Goal: Task Accomplishment & Management: Manage account settings

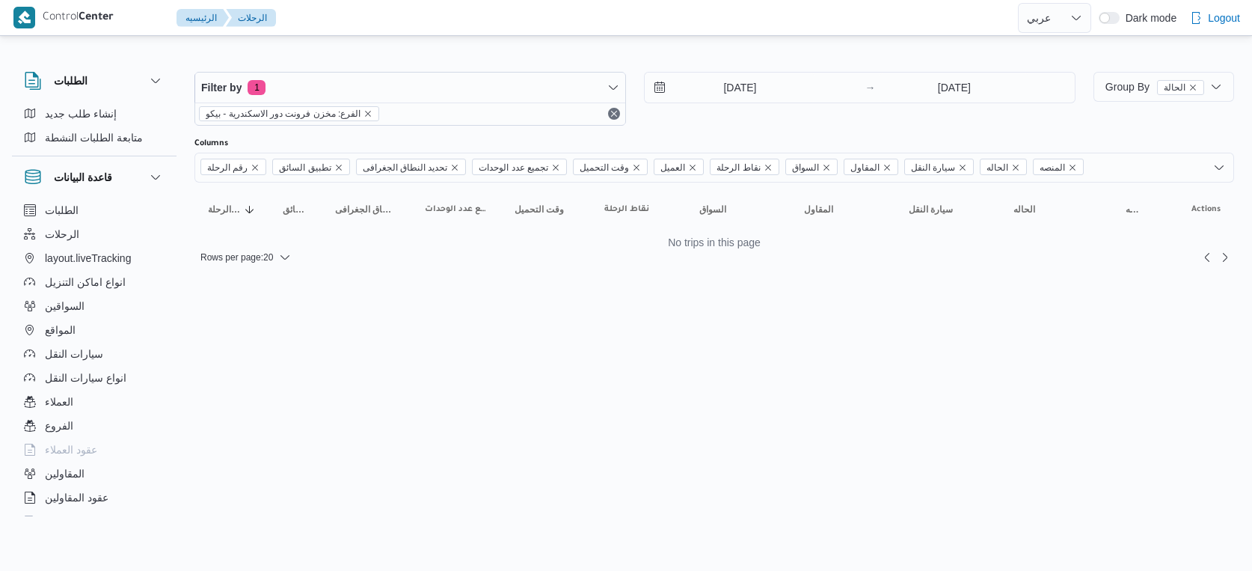
select select "ar"
click at [730, 83] on input "[DATE]" at bounding box center [730, 88] width 170 height 30
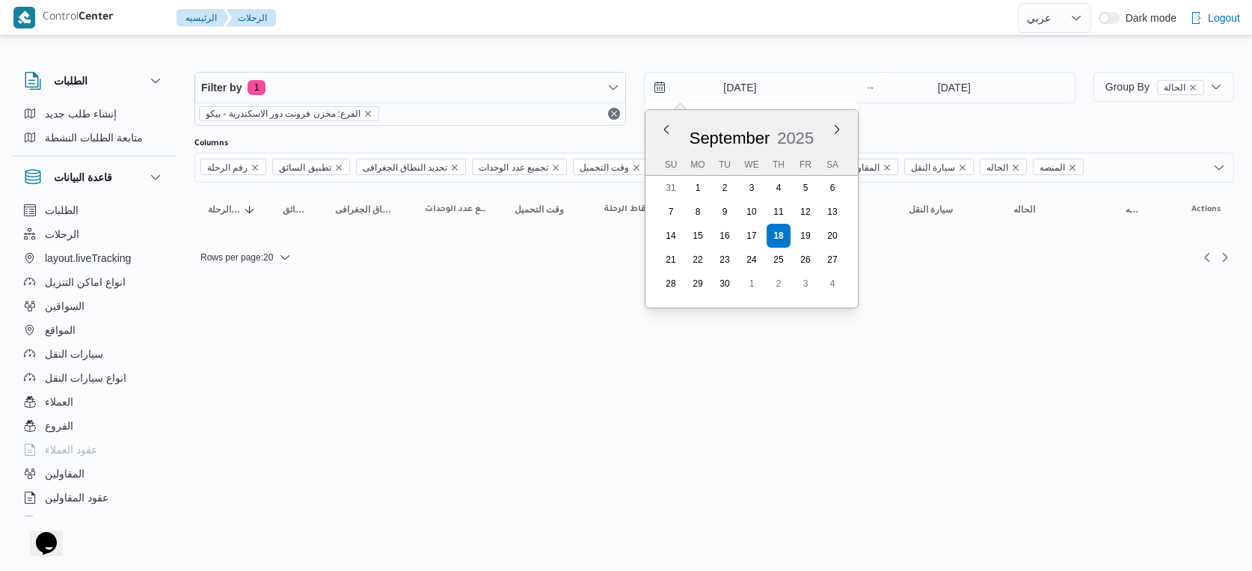
click at [936, 323] on html "Control Center الرئيسيه الرحلات English عربي Dark mode Logout الطلبات إنشاء طلب…" at bounding box center [626, 285] width 1252 height 571
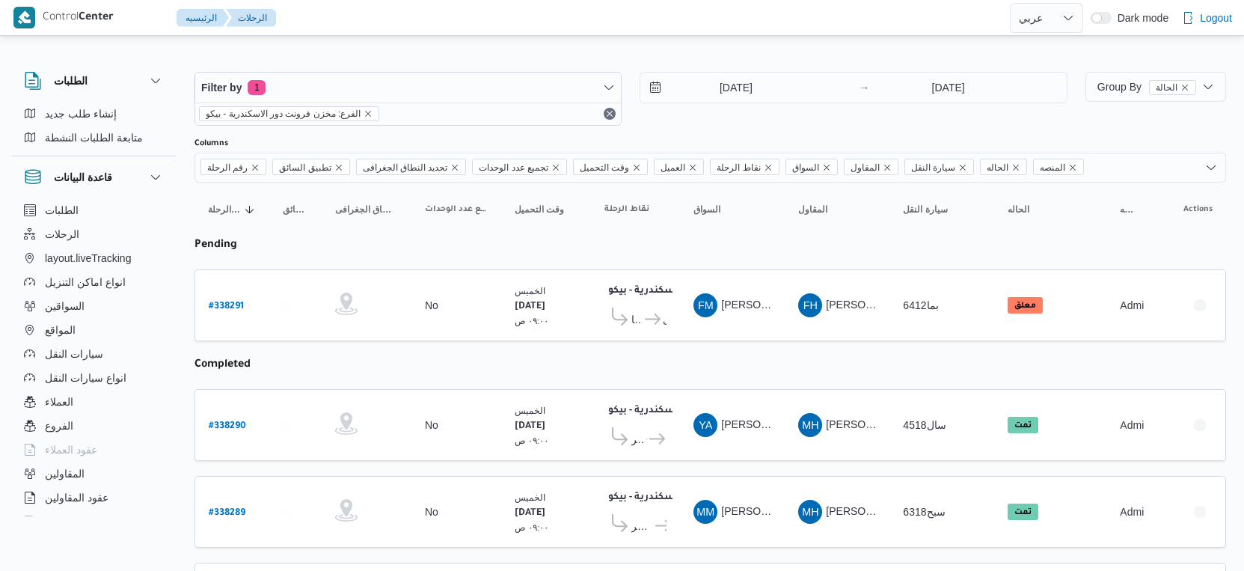
select select "ar"
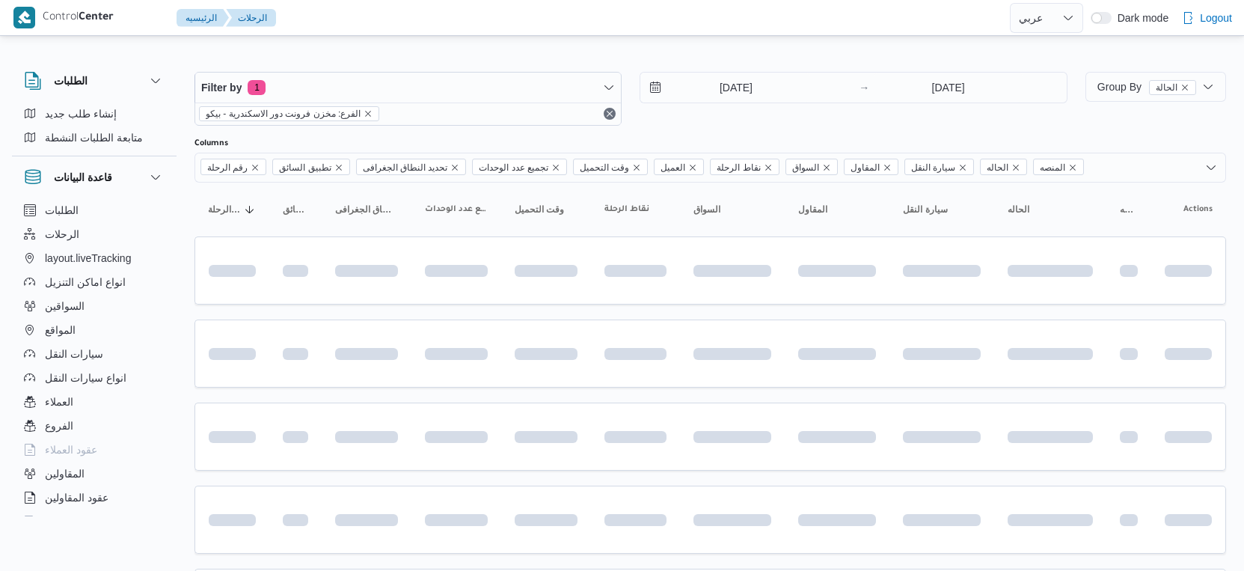
select select "ar"
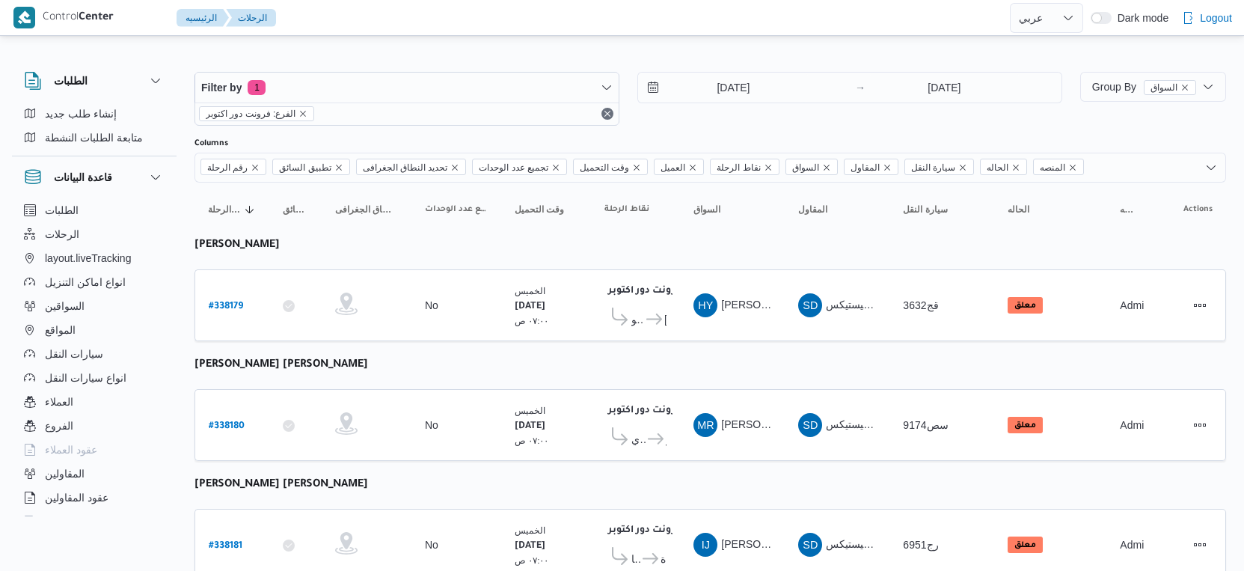
select select "ar"
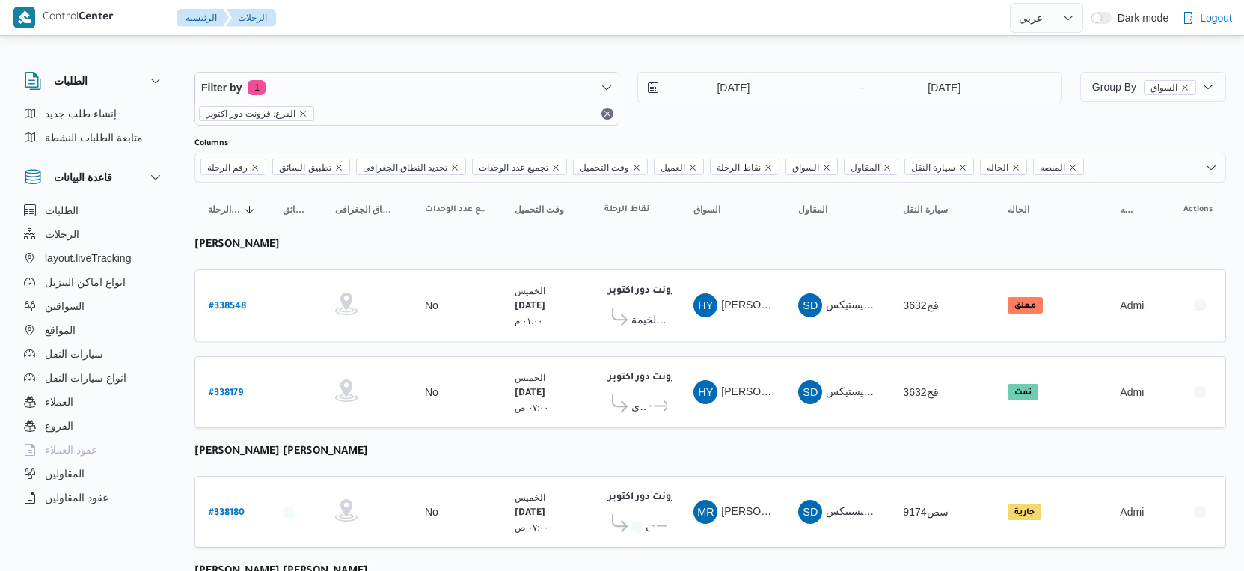
select select "ar"
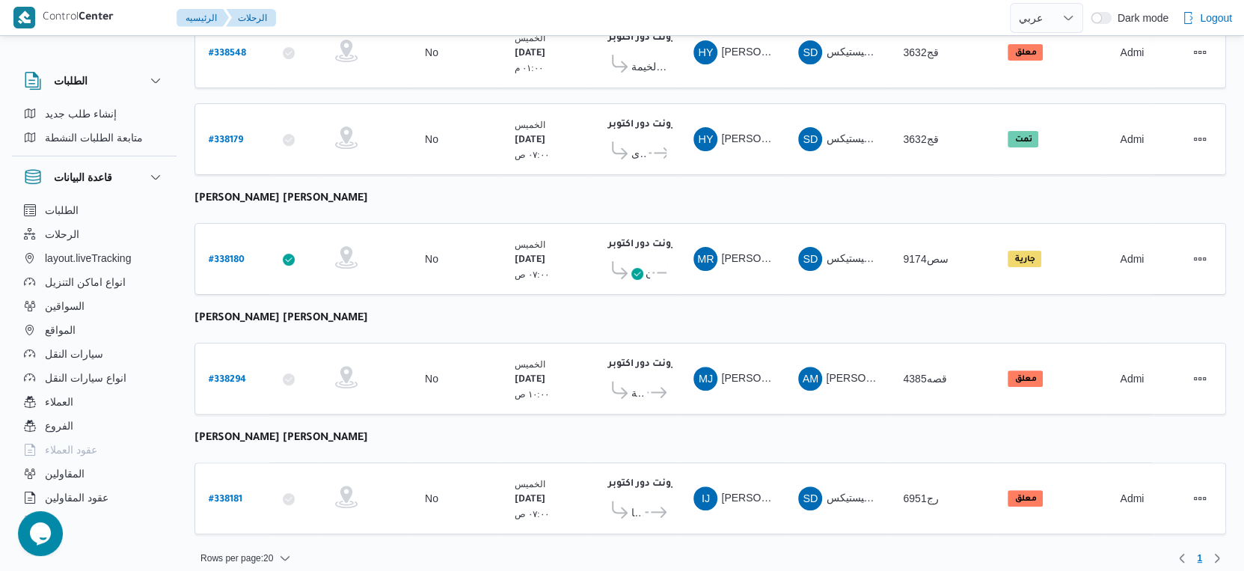
scroll to position [4, 0]
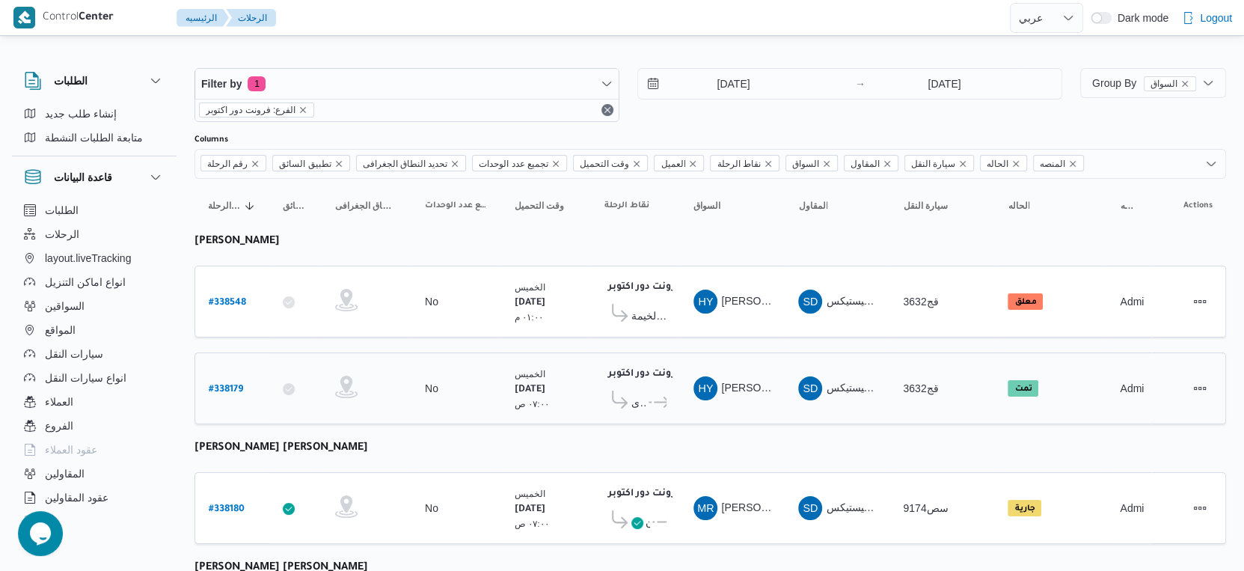
click at [661, 396] on icon at bounding box center [662, 401] width 16 height 11
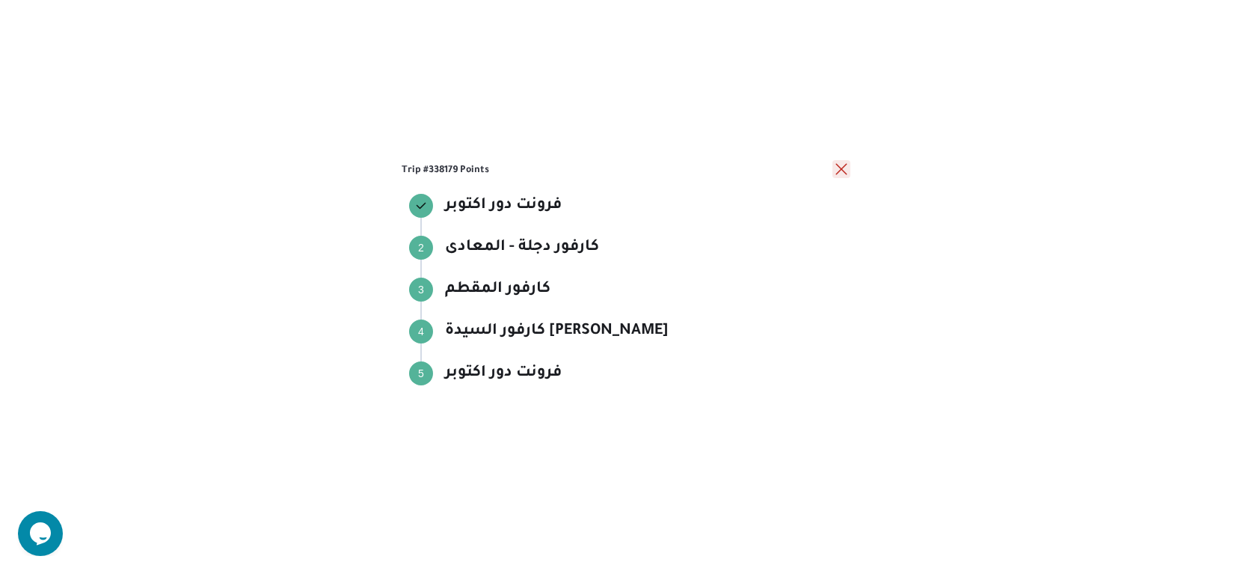
click at [835, 163] on button "close" at bounding box center [841, 169] width 18 height 18
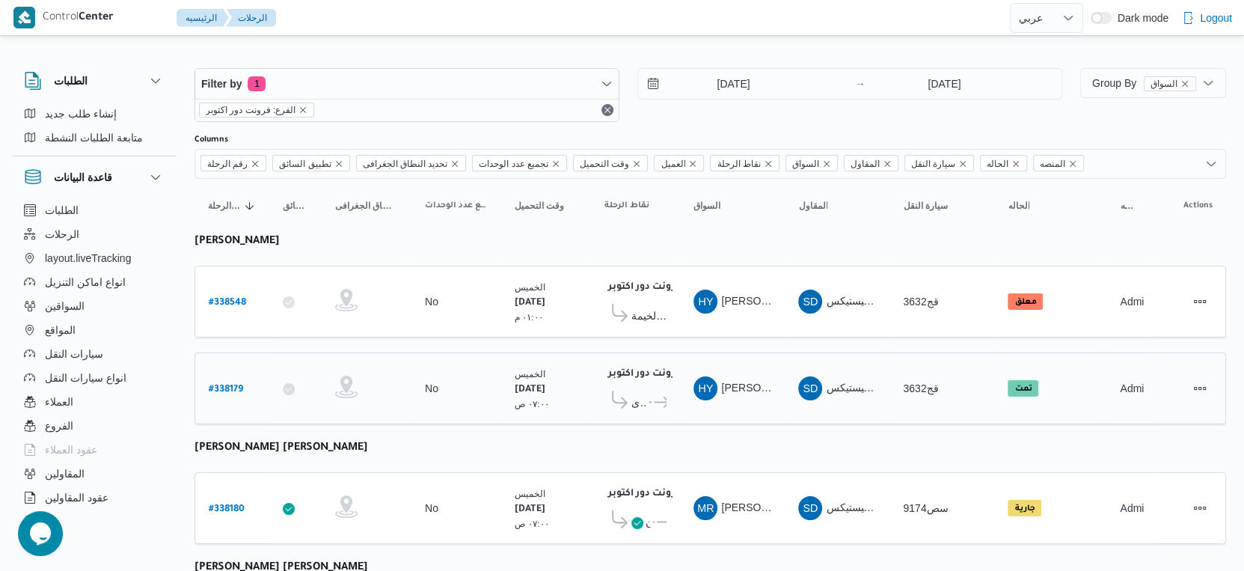
click at [225, 384] on b "# 338179" at bounding box center [226, 389] width 34 height 10
select select "ar"
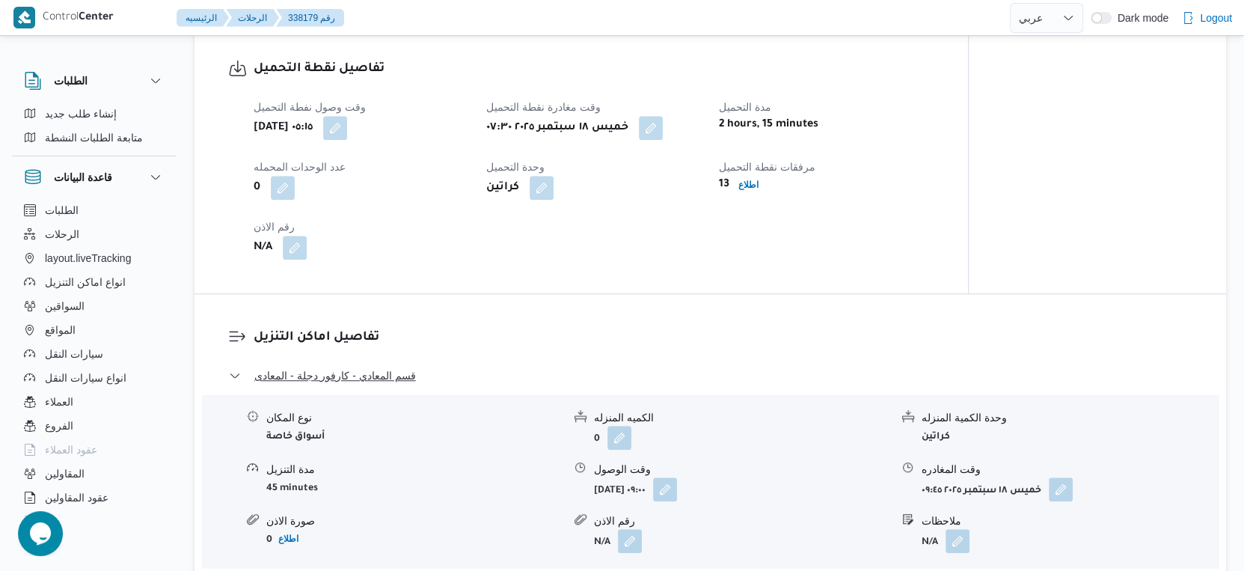
scroll to position [1416, 0]
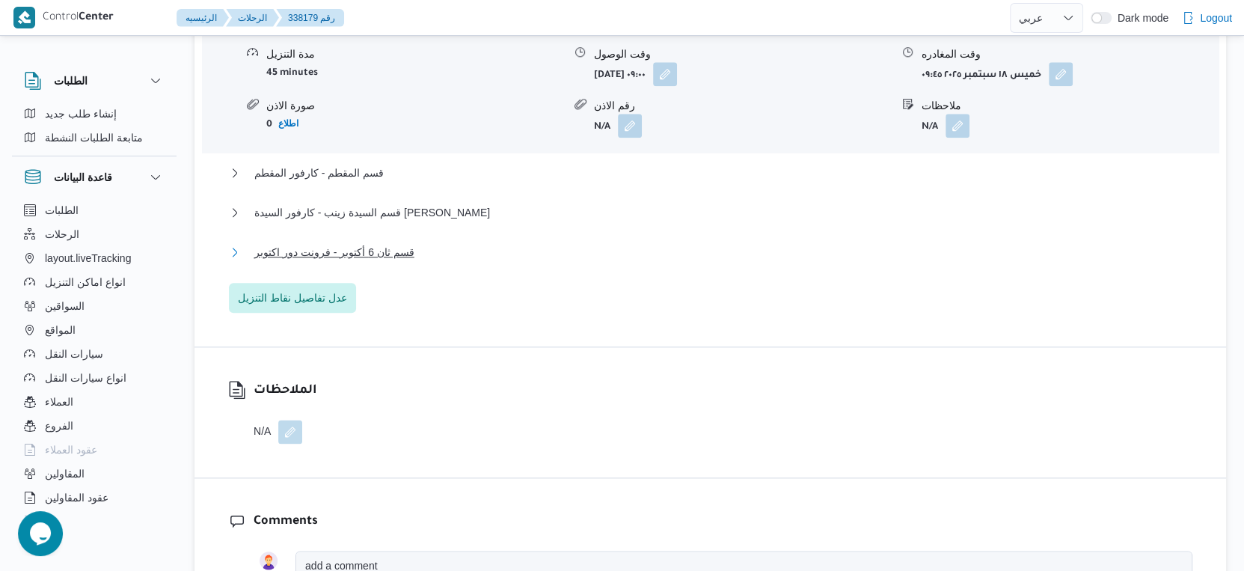
click at [384, 243] on span "قسم ثان 6 أكتوبر - فرونت دور اكتوبر" at bounding box center [334, 252] width 160 height 18
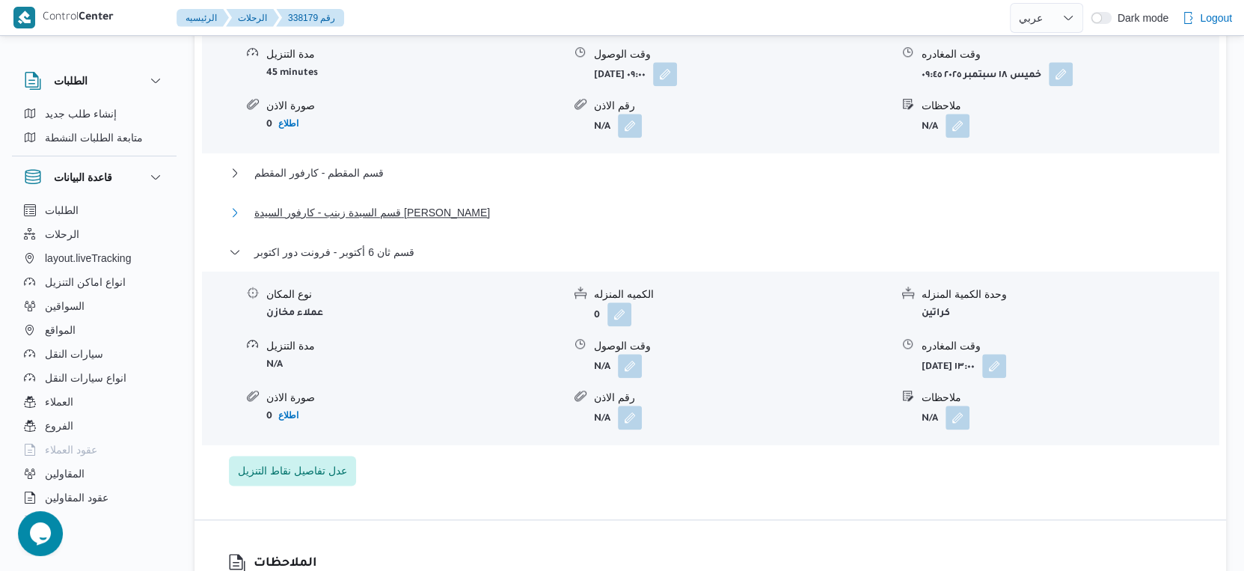
click at [404, 211] on span "قسم السيدة زينب - كارفور السيدة [PERSON_NAME]" at bounding box center [372, 212] width 236 height 18
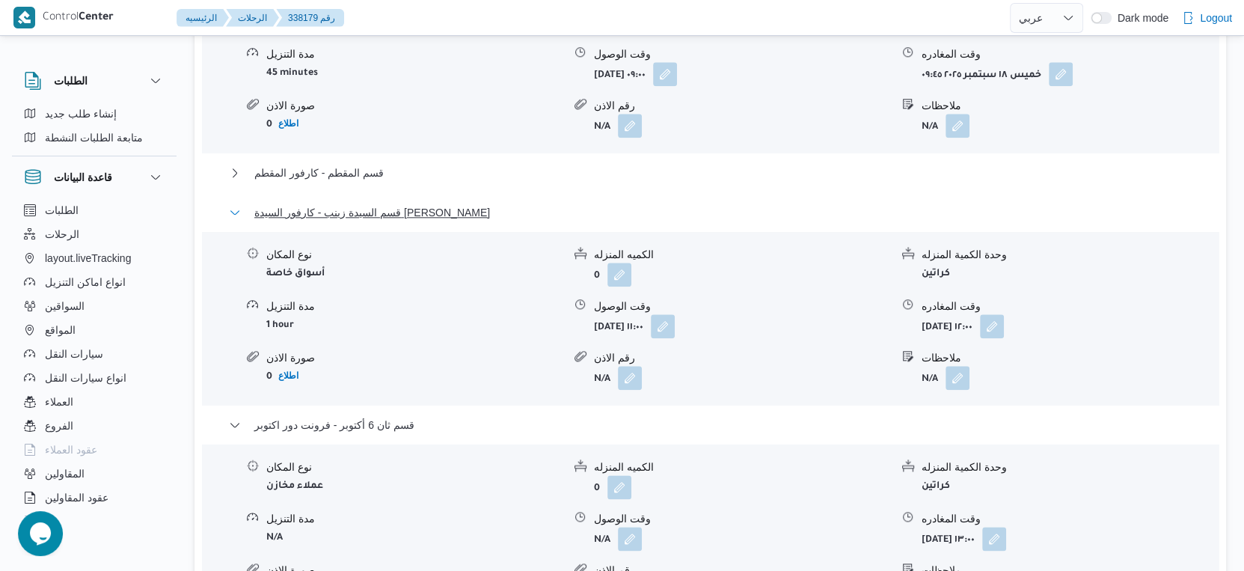
click at [404, 211] on span "قسم السيدة زينب - كارفور السيدة [PERSON_NAME]" at bounding box center [372, 212] width 236 height 18
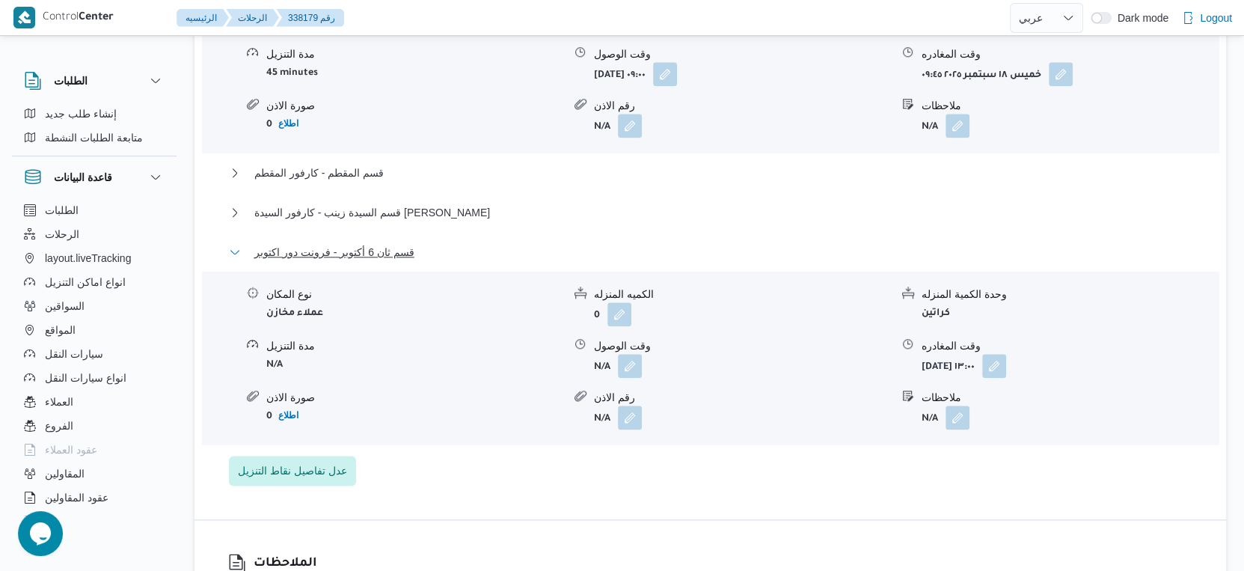
click at [395, 243] on span "قسم ثان 6 أكتوبر - فرونت دور اكتوبر" at bounding box center [334, 252] width 160 height 18
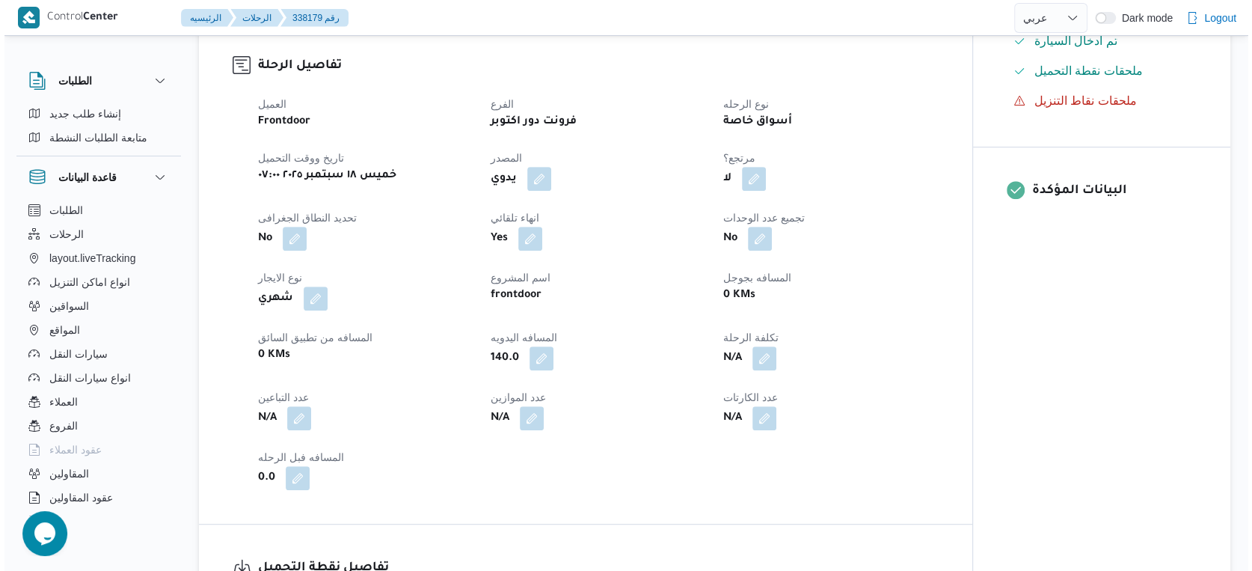
scroll to position [4, 0]
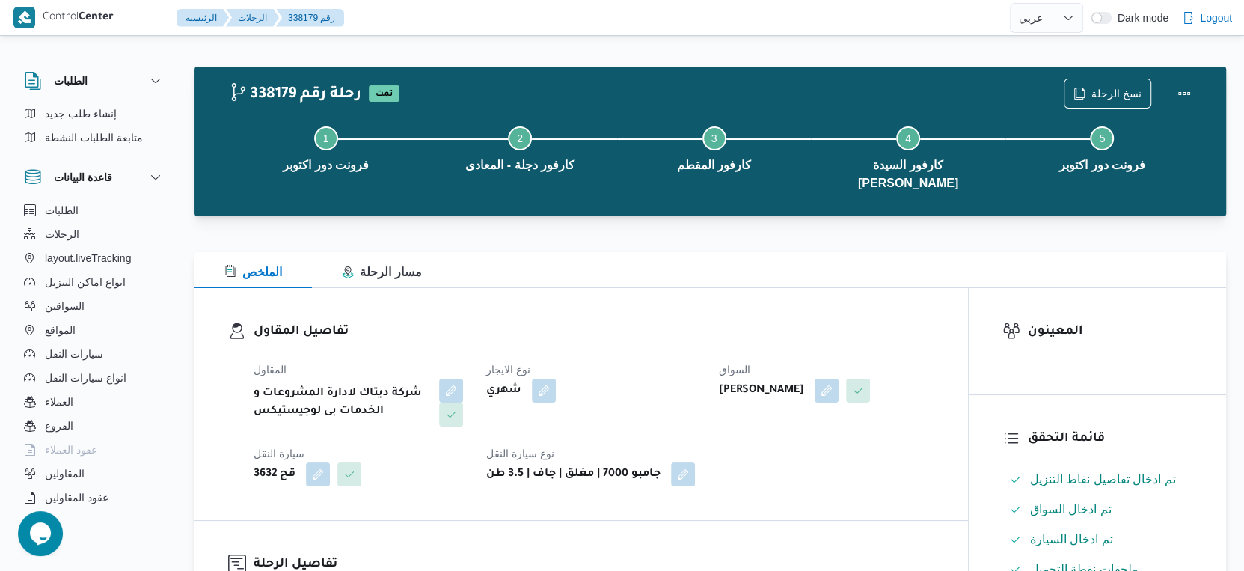
select select "ar"
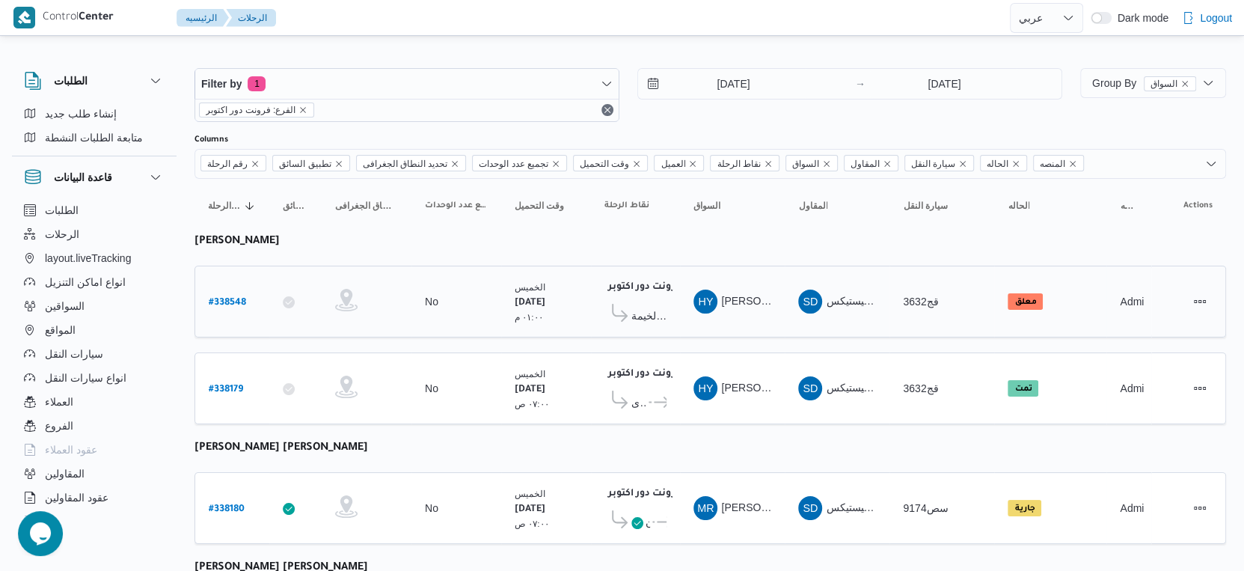
click at [228, 298] on b "# 338548" at bounding box center [227, 303] width 37 height 10
select select "ar"
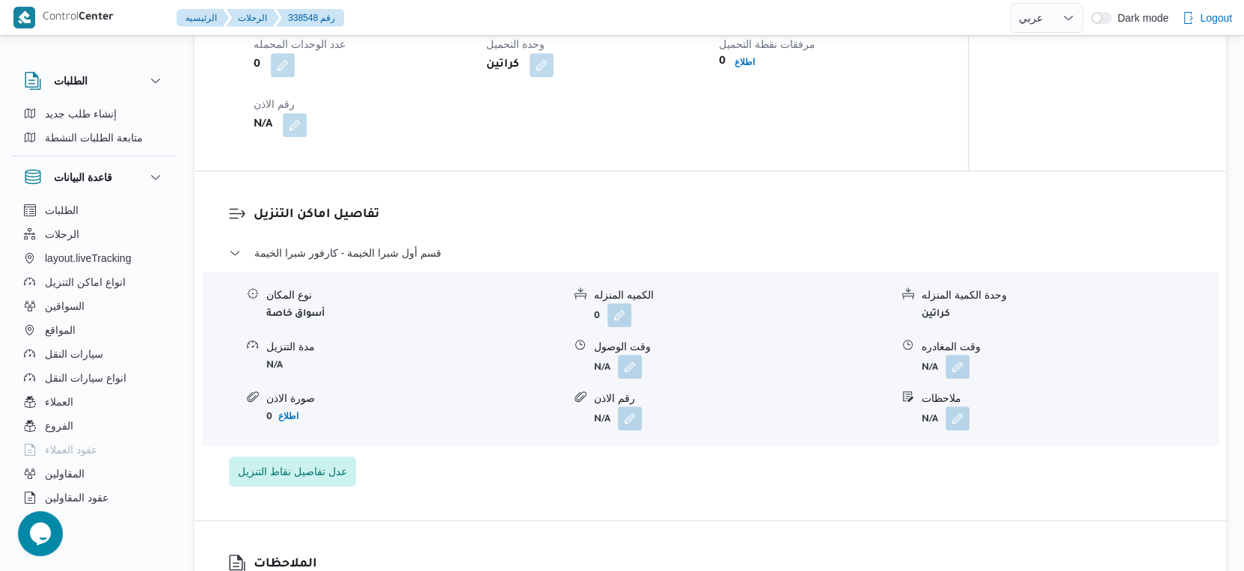
scroll to position [1084, 0]
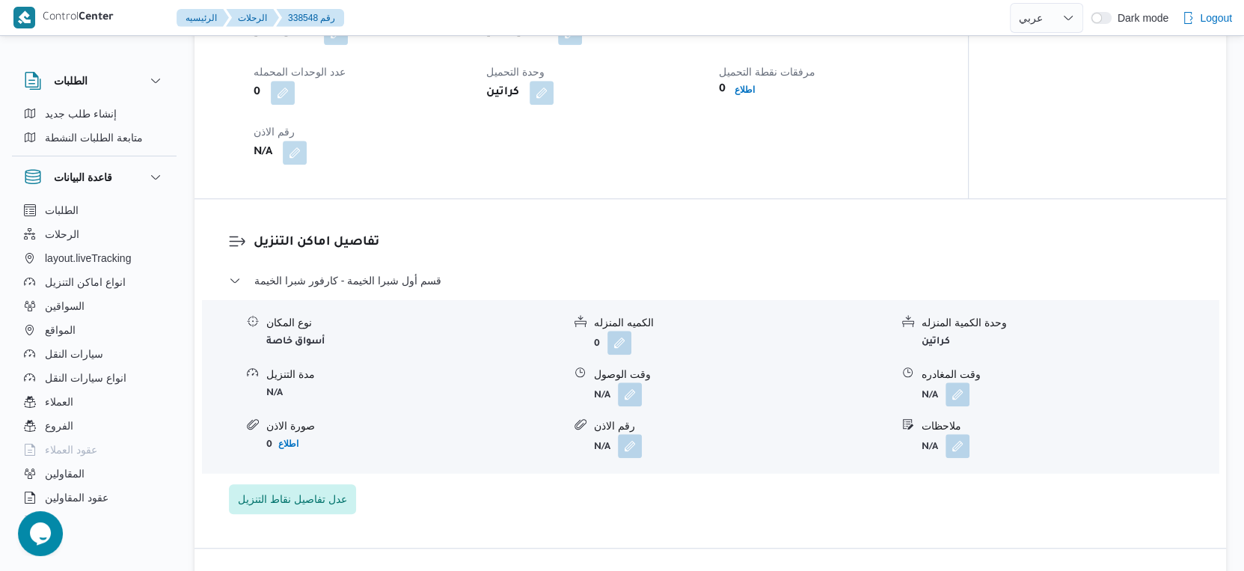
select select "ar"
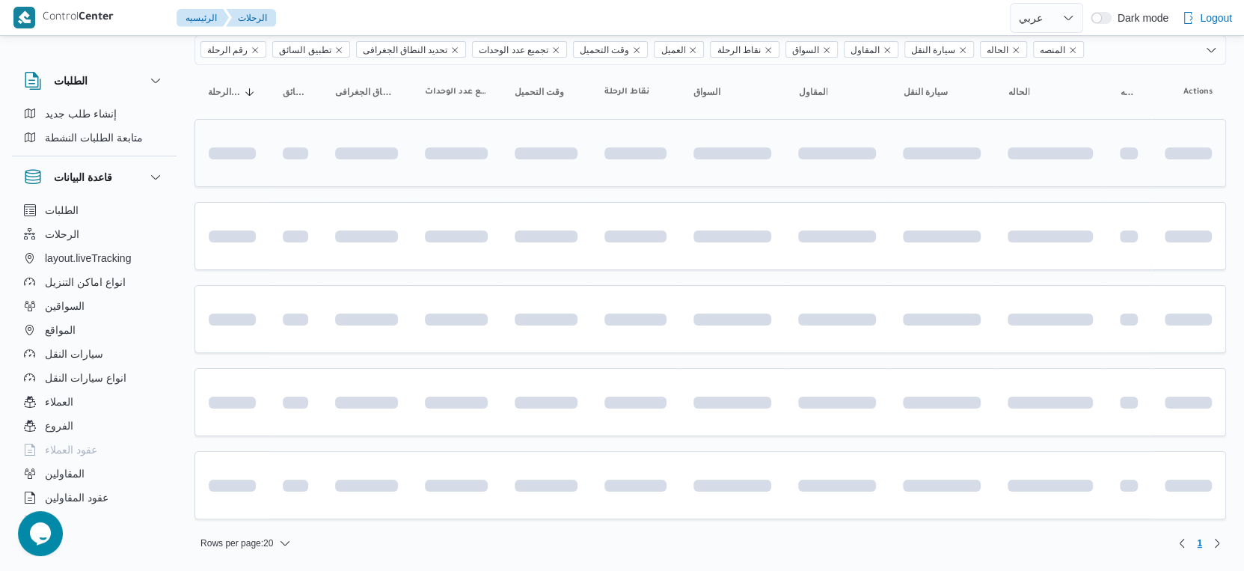
scroll to position [4, 0]
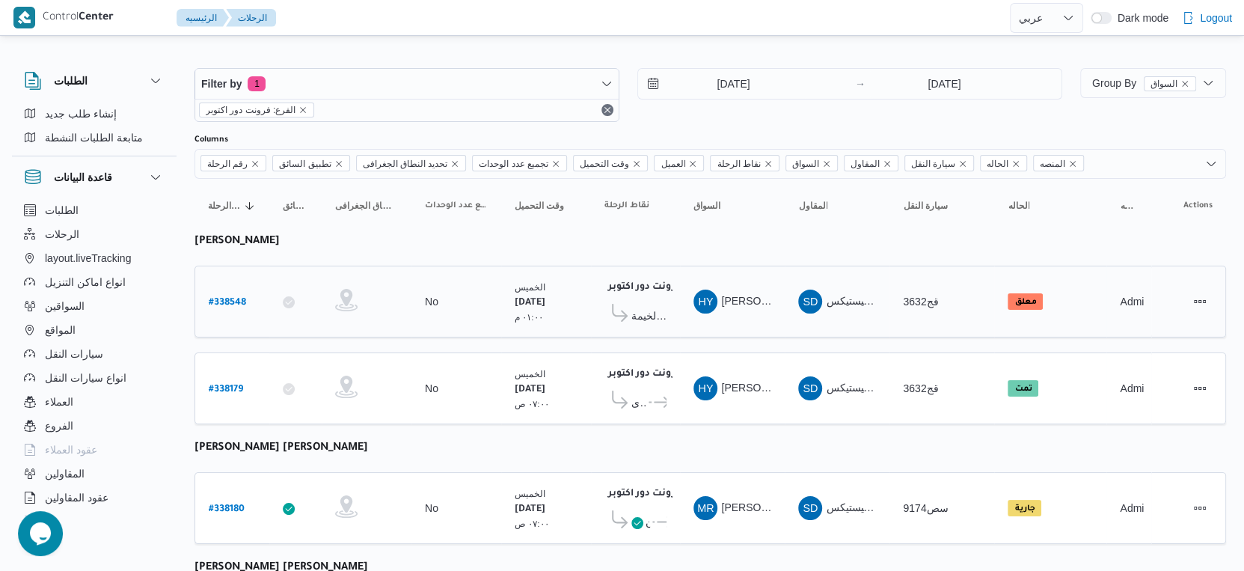
click at [230, 299] on b "# 338548" at bounding box center [227, 303] width 37 height 10
select select "ar"
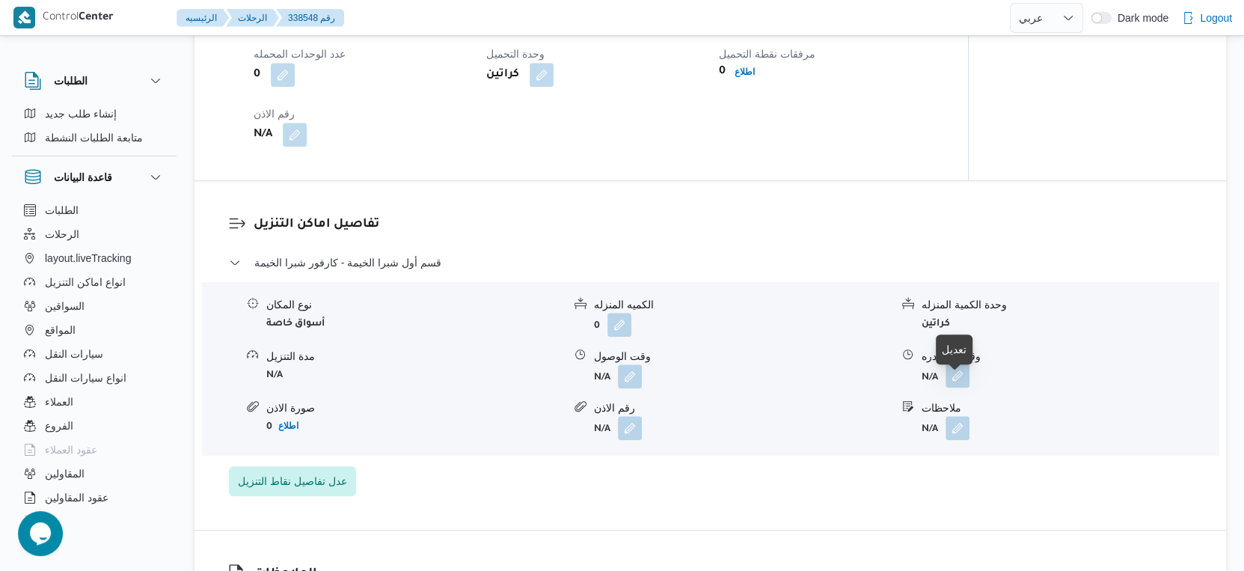
scroll to position [1001, 0]
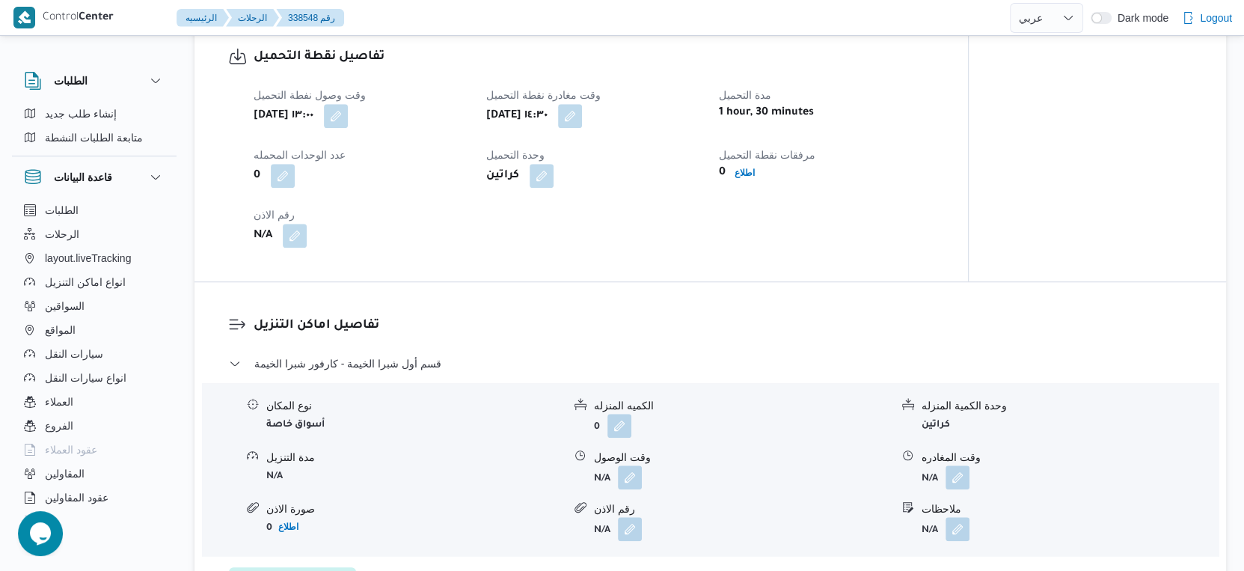
select select "ar"
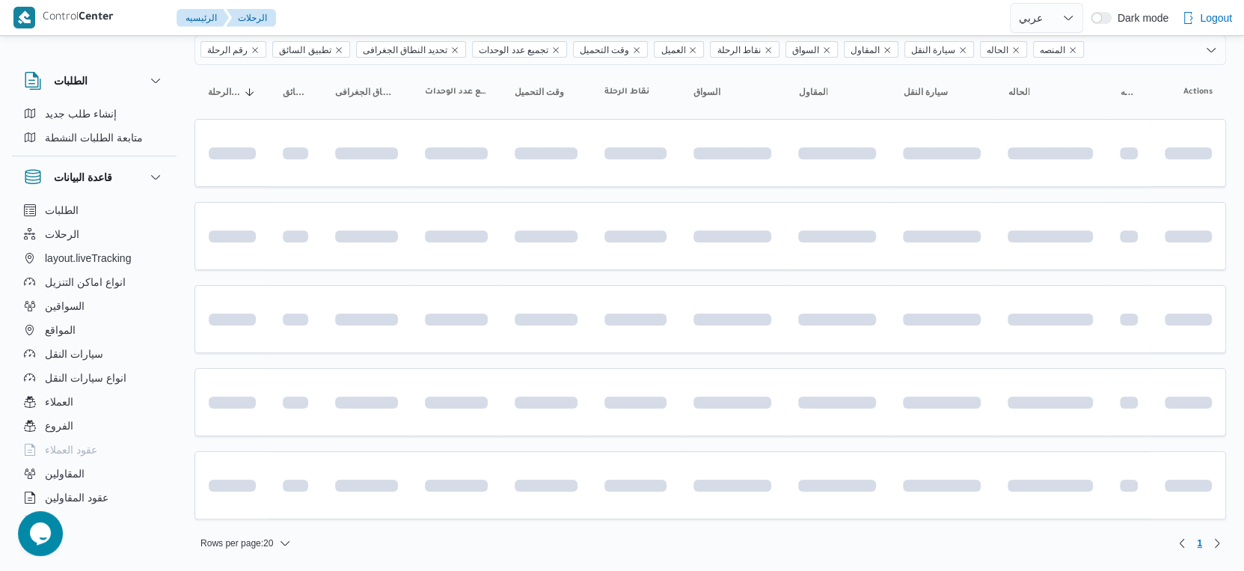
scroll to position [4, 0]
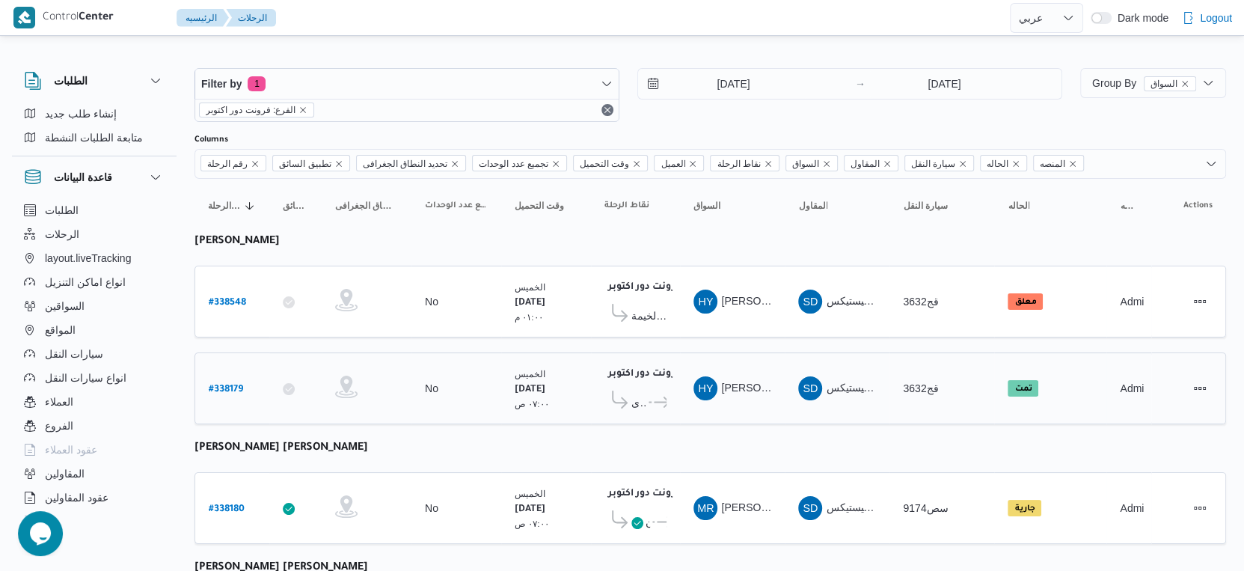
click at [642, 393] on span "كارفور دجلة - المعادى" at bounding box center [638, 402] width 15 height 18
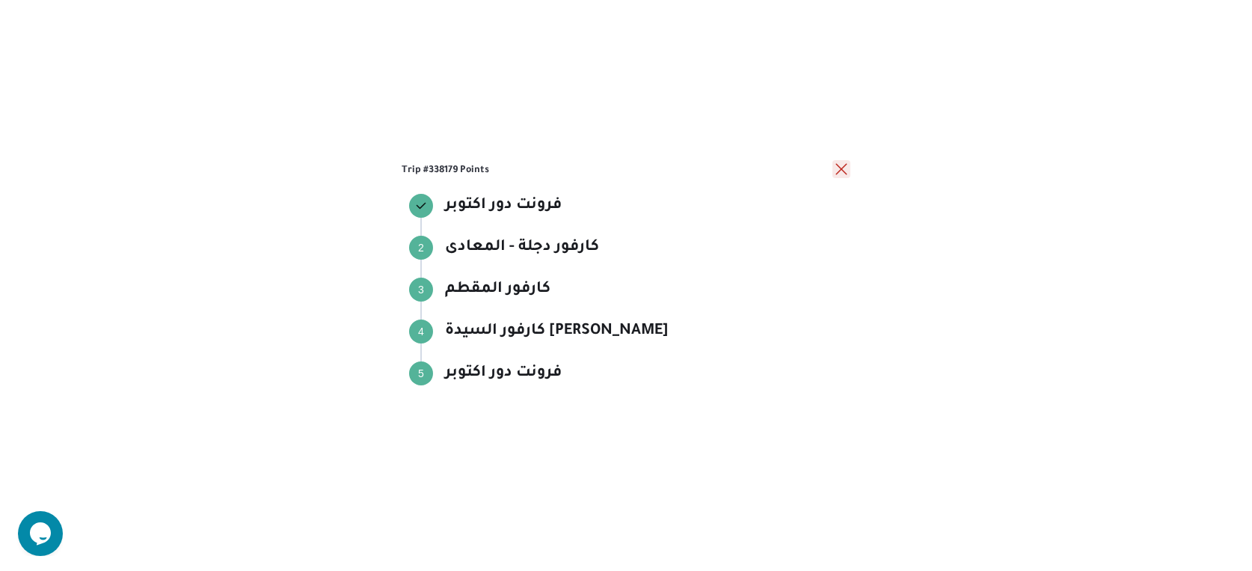
click at [844, 168] on button "close" at bounding box center [841, 169] width 18 height 18
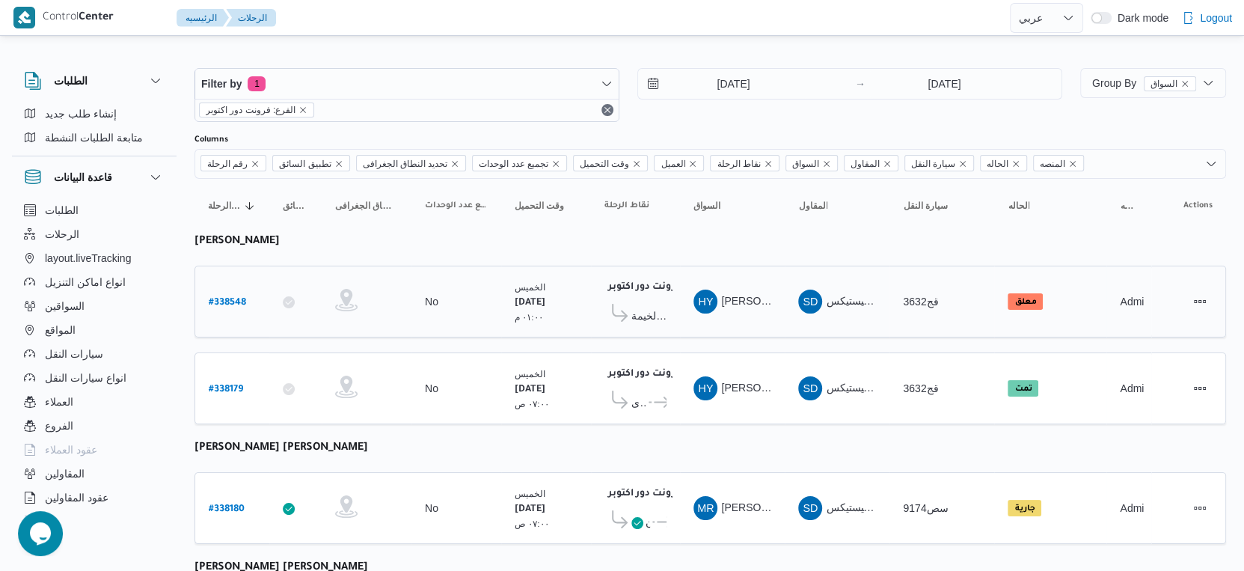
click at [218, 302] on b "# 338548" at bounding box center [227, 303] width 37 height 10
select select "ar"
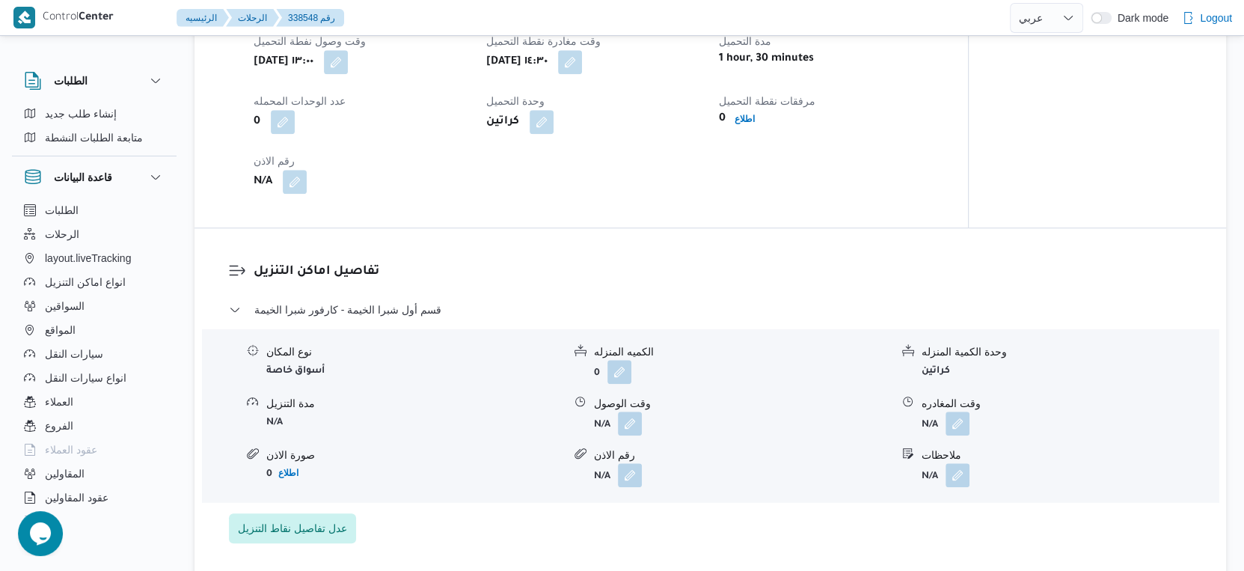
scroll to position [1084, 0]
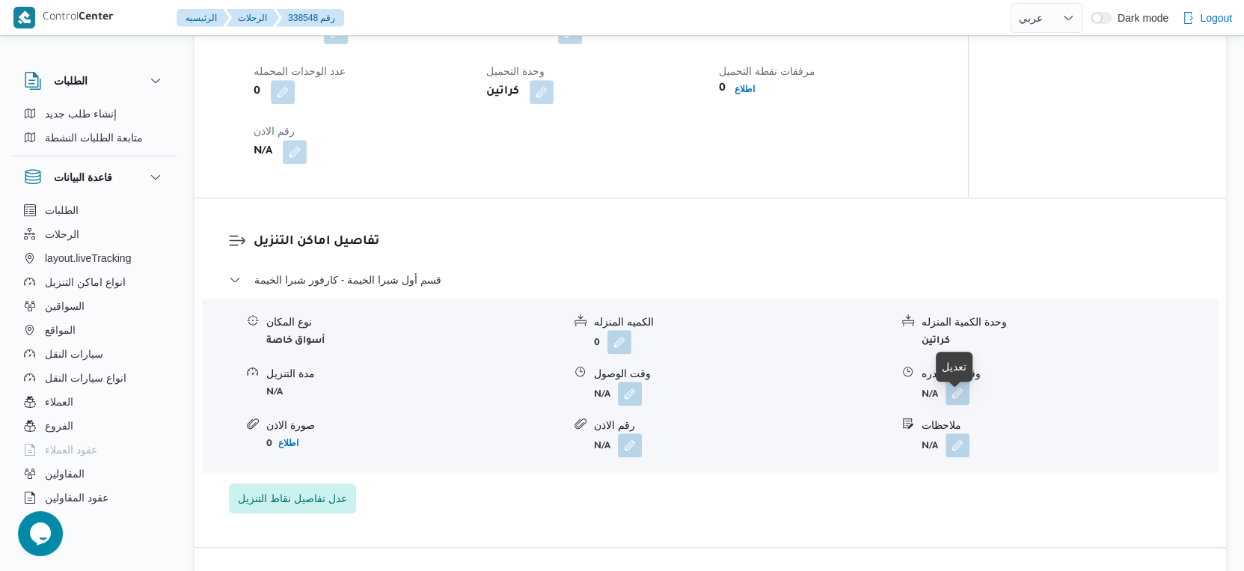
click at [958, 405] on button "button" at bounding box center [957, 393] width 24 height 24
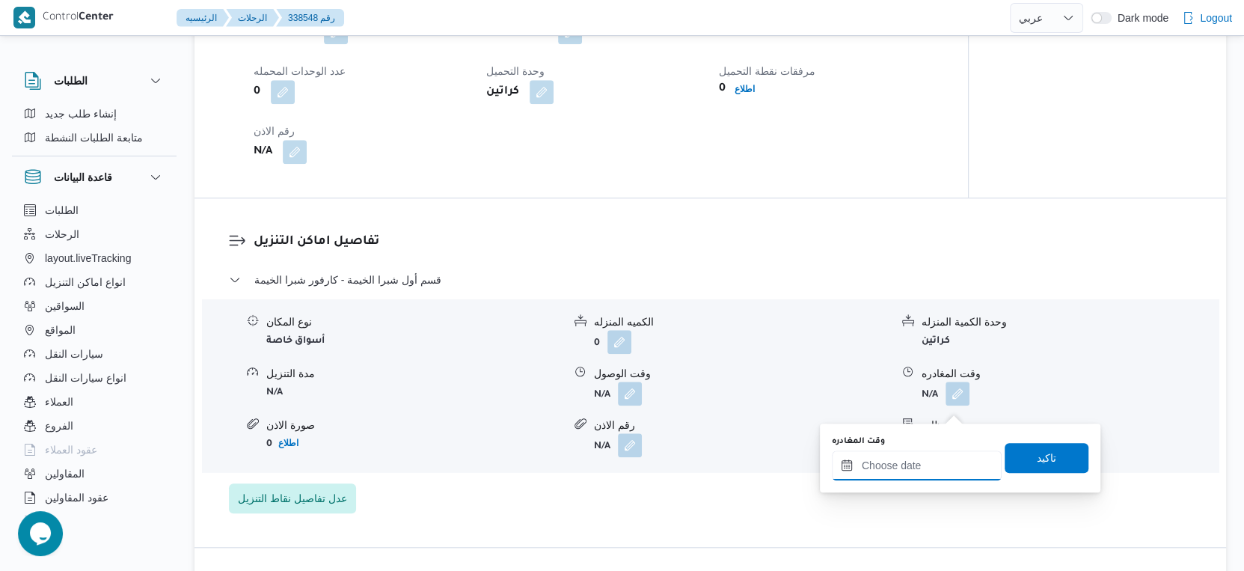
drag, startPoint x: 951, startPoint y: 468, endPoint x: 971, endPoint y: 452, distance: 25.6
click at [951, 468] on input "وقت المغادره" at bounding box center [917, 465] width 170 height 30
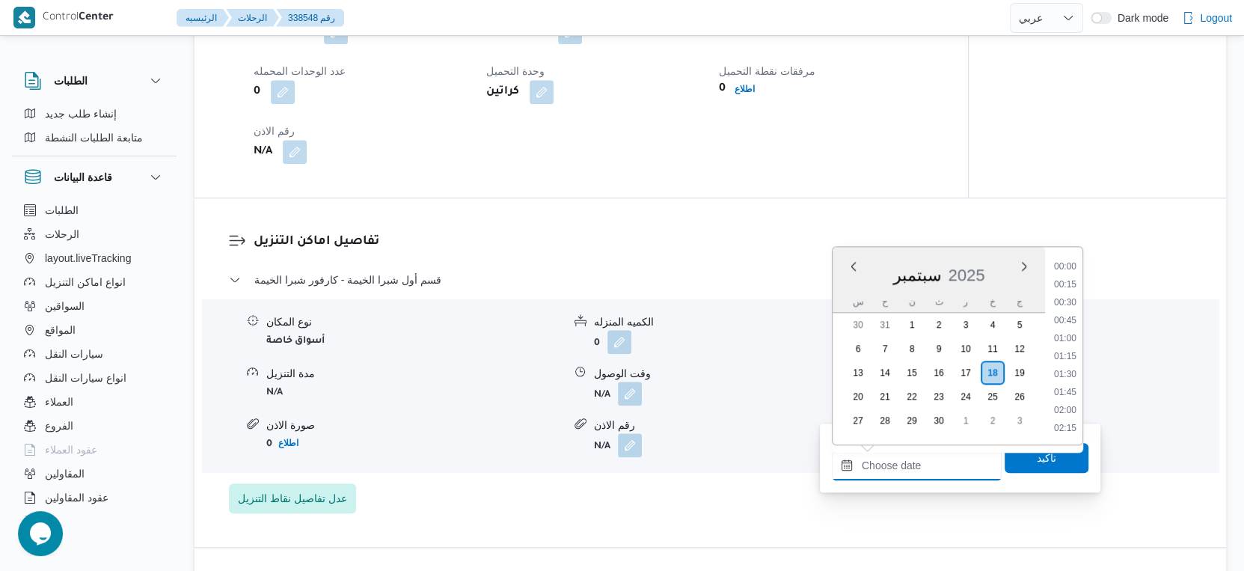
scroll to position [1200, 0]
click at [1059, 357] on li "18:00" at bounding box center [1065, 358] width 34 height 15
type input "١٨/٠٩/٢٠٢٥ ١٨:٠٠"
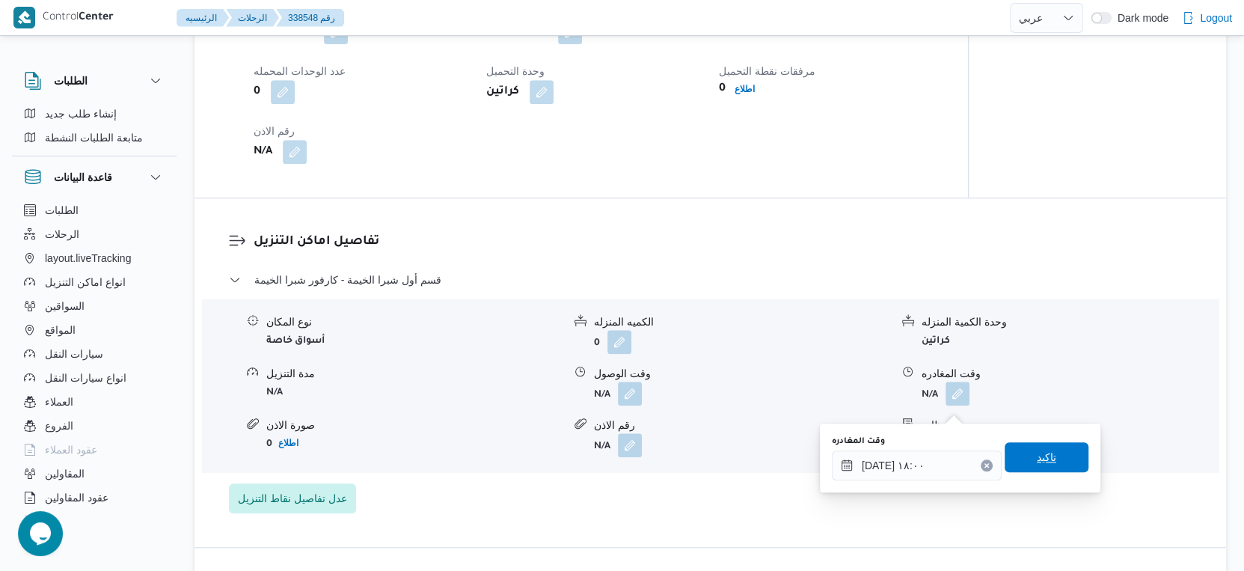
click at [1056, 457] on span "تاكيد" at bounding box center [1046, 457] width 84 height 30
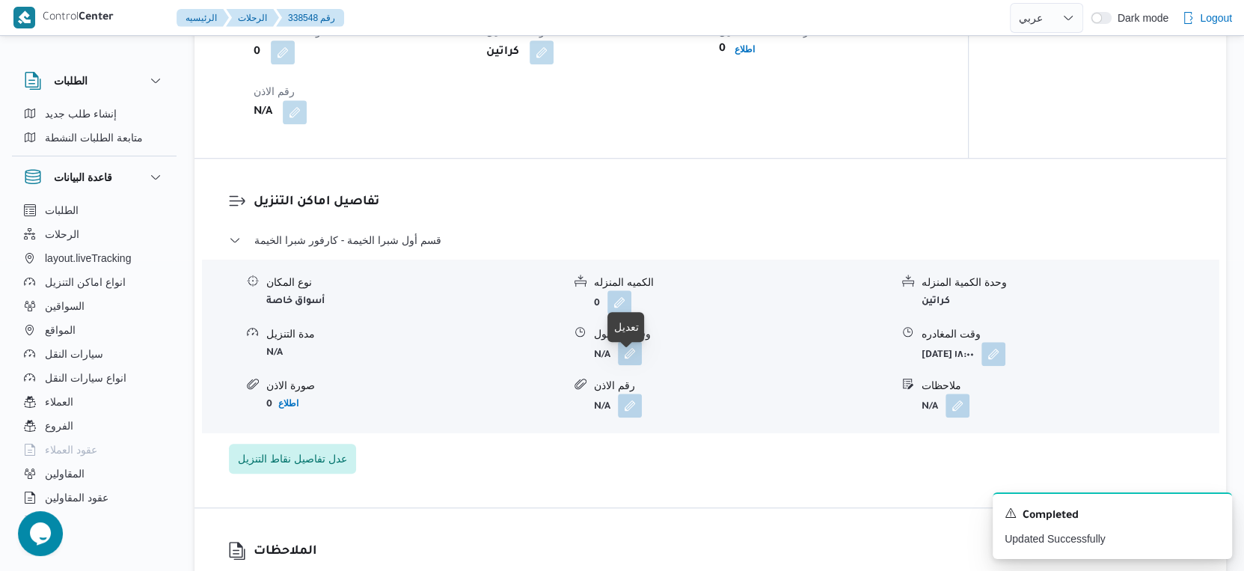
scroll to position [1084, 0]
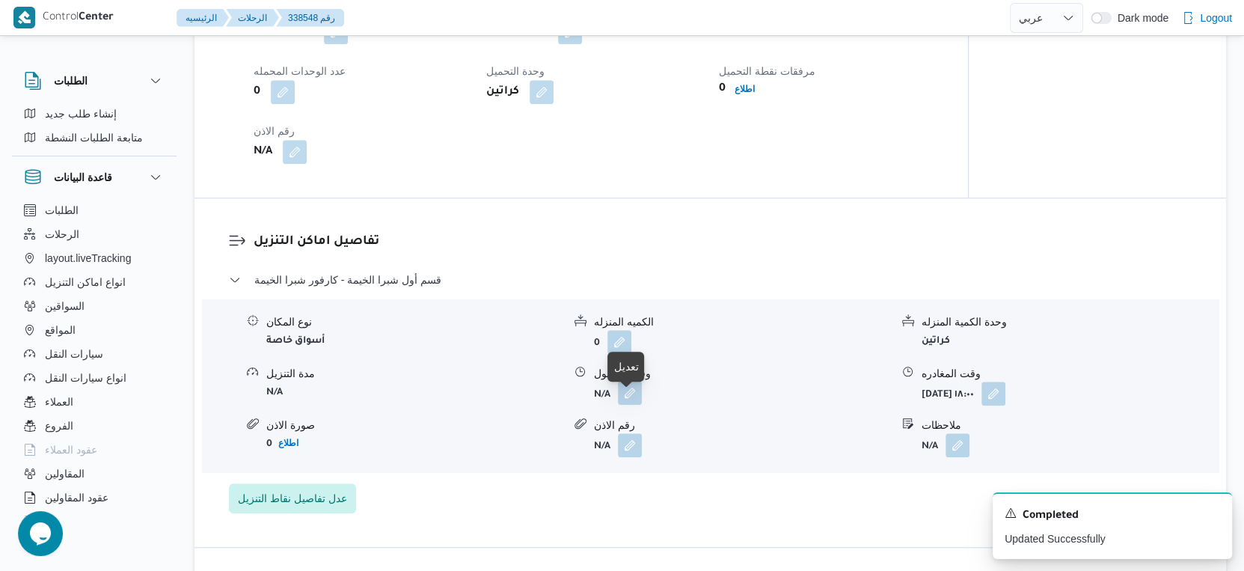
click at [636, 405] on button "button" at bounding box center [630, 393] width 24 height 24
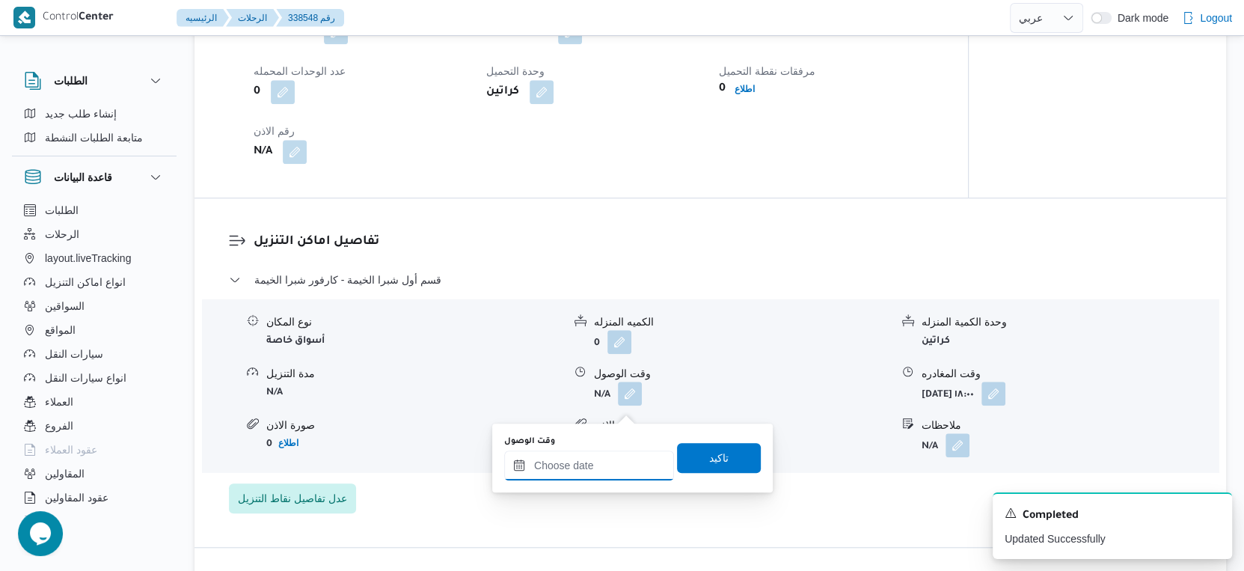
drag, startPoint x: 601, startPoint y: 462, endPoint x: 609, endPoint y: 455, distance: 10.1
click at [601, 462] on input "وقت الوصول" at bounding box center [589, 465] width 170 height 30
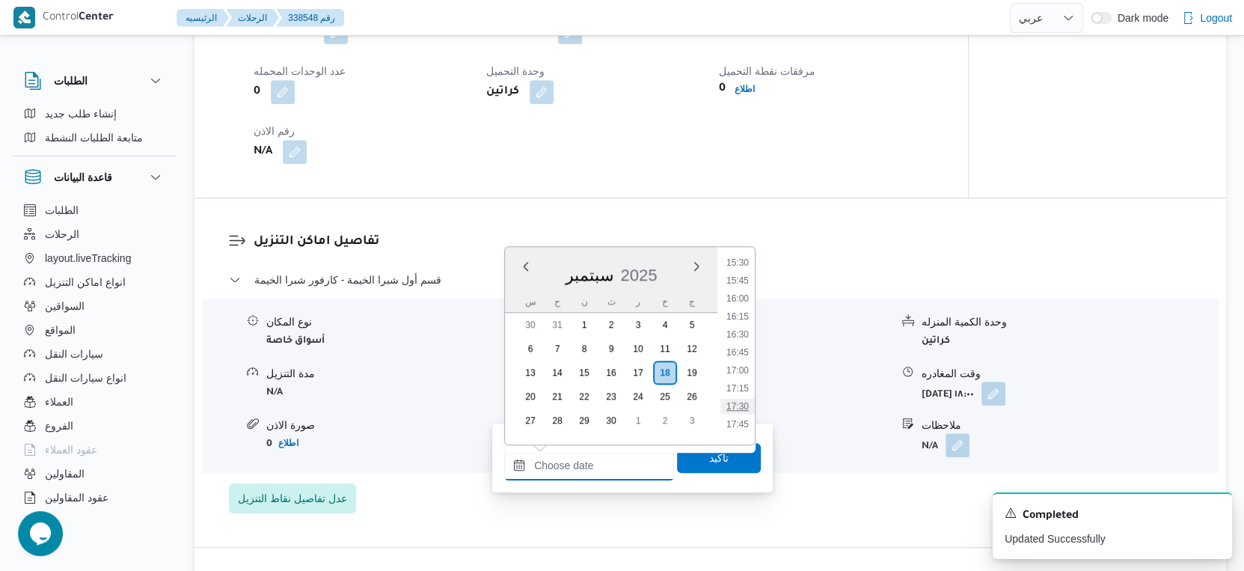
scroll to position [1034, 0]
drag, startPoint x: 741, startPoint y: 345, endPoint x: 737, endPoint y: 384, distance: 39.1
click at [741, 345] on li "15:30" at bounding box center [737, 345] width 34 height 15
type input "١٨/٠٩/٢٠٢٥ ١٥:٣٠"
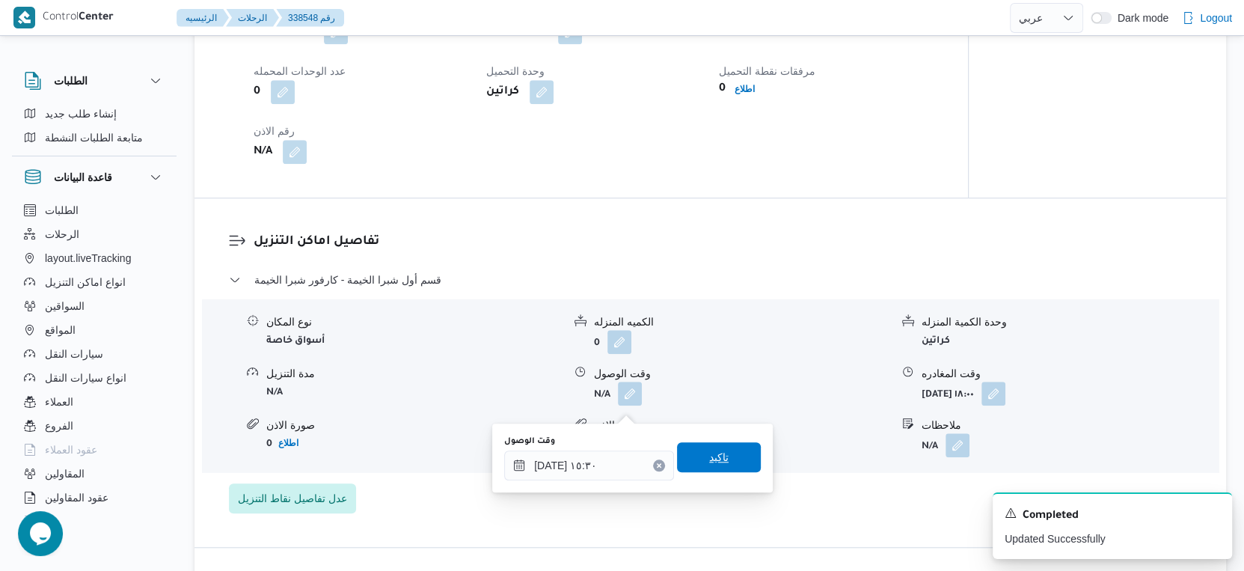
click at [730, 468] on span "تاكيد" at bounding box center [719, 457] width 84 height 30
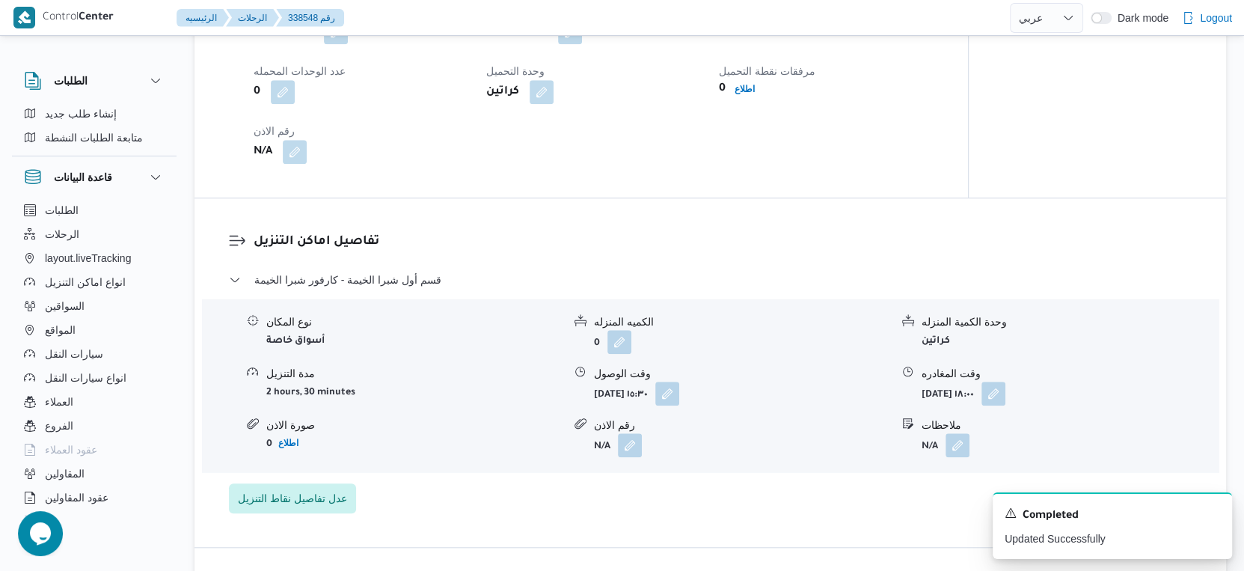
scroll to position [918, 0]
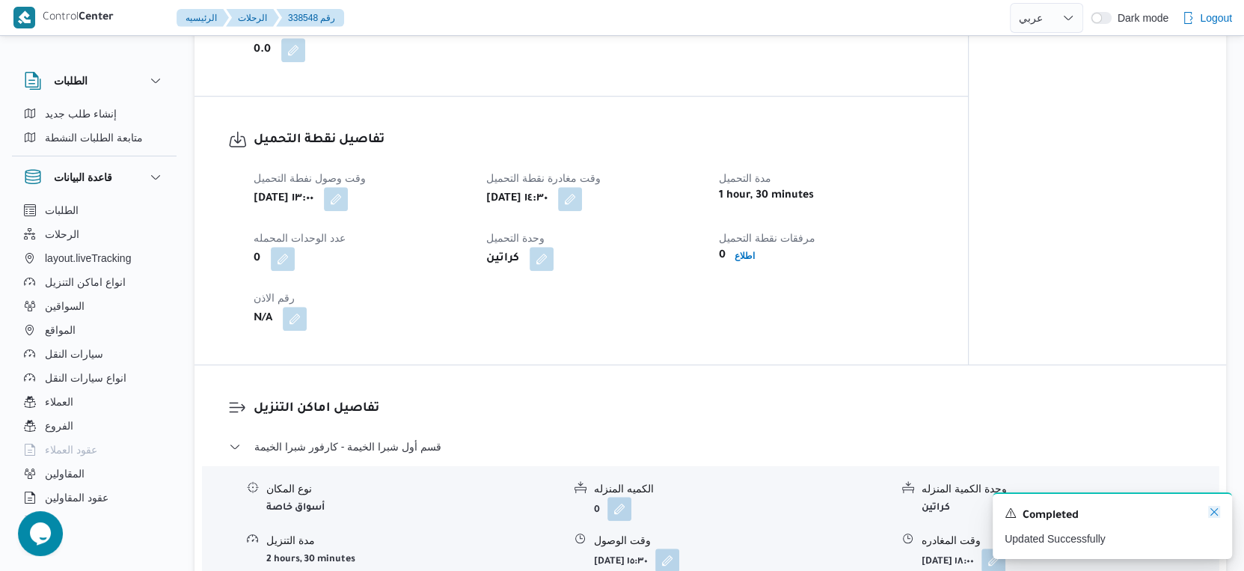
click at [1217, 514] on icon "Dismiss toast" at bounding box center [1214, 512] width 12 height 12
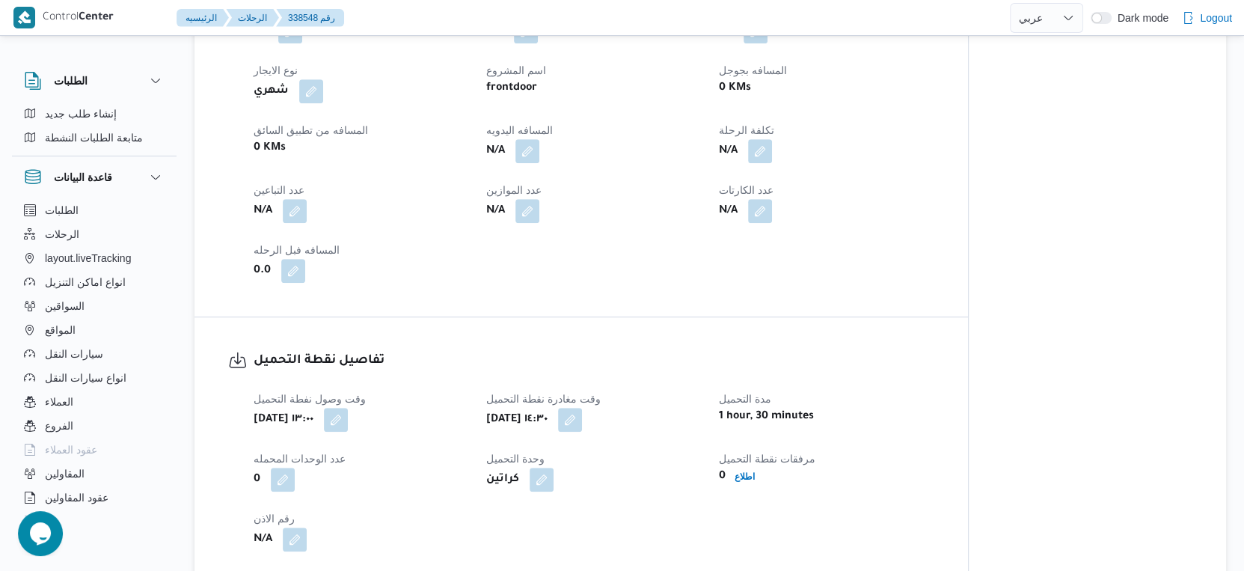
scroll to position [669, 0]
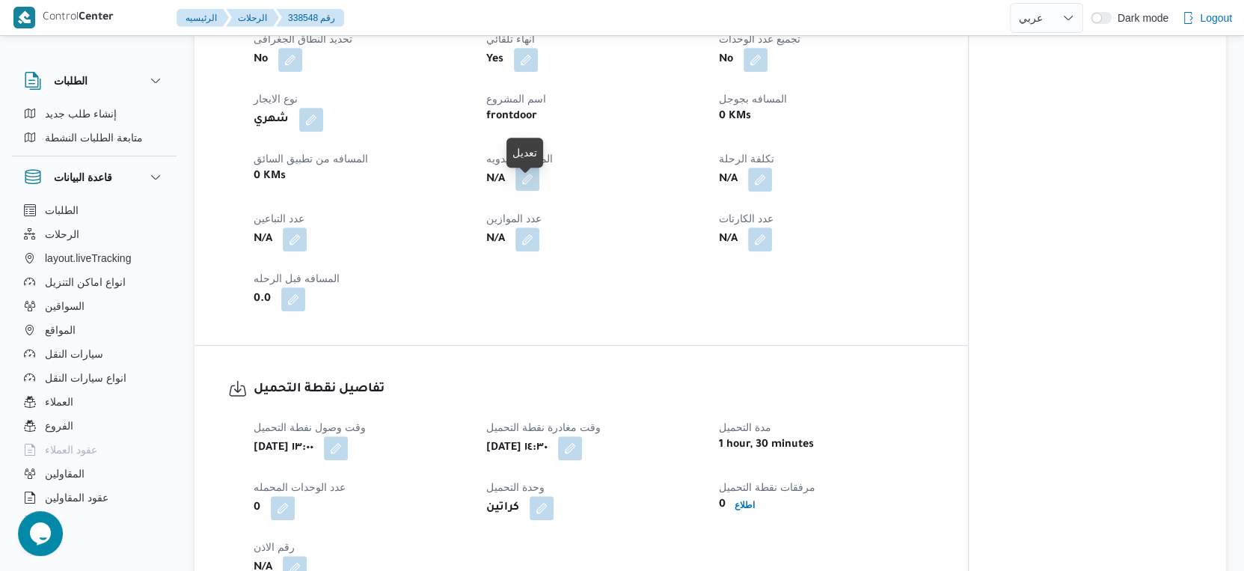
click at [523, 191] on button "button" at bounding box center [527, 179] width 24 height 24
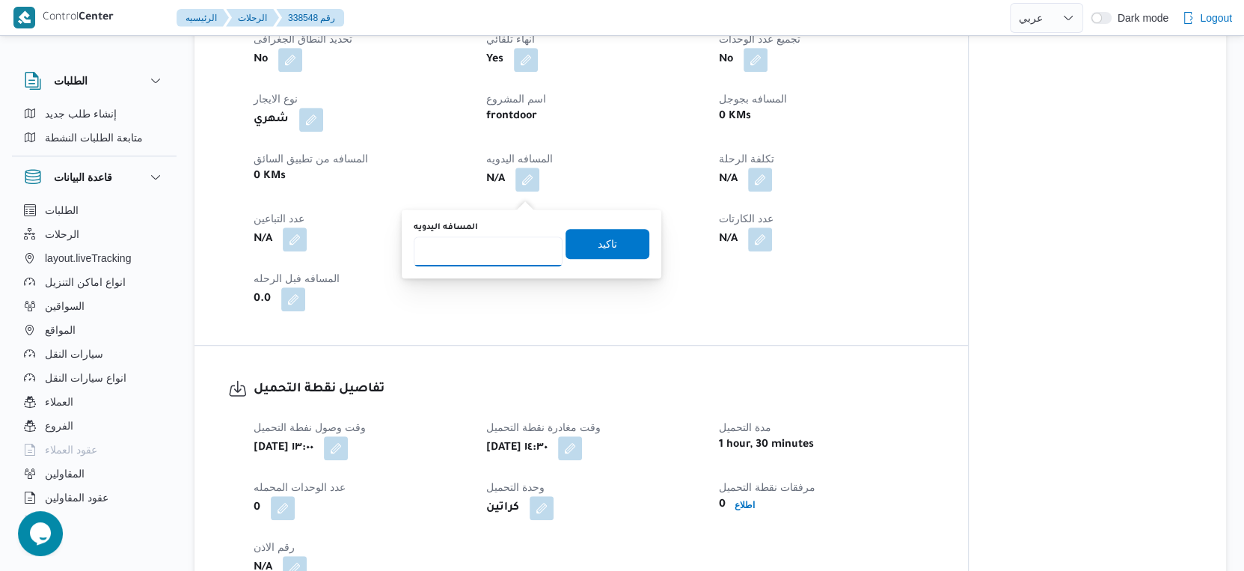
click at [479, 256] on input "المسافه اليدويه" at bounding box center [488, 251] width 149 height 30
type input "133"
click at [604, 246] on span "تاكيد" at bounding box center [607, 243] width 19 height 18
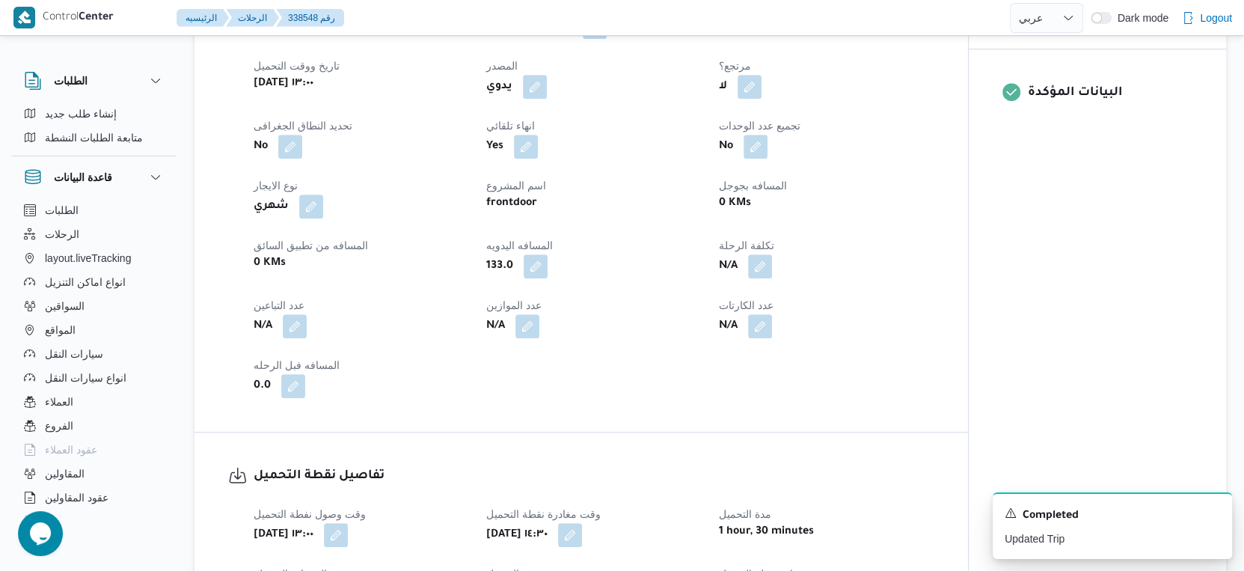
scroll to position [0, 0]
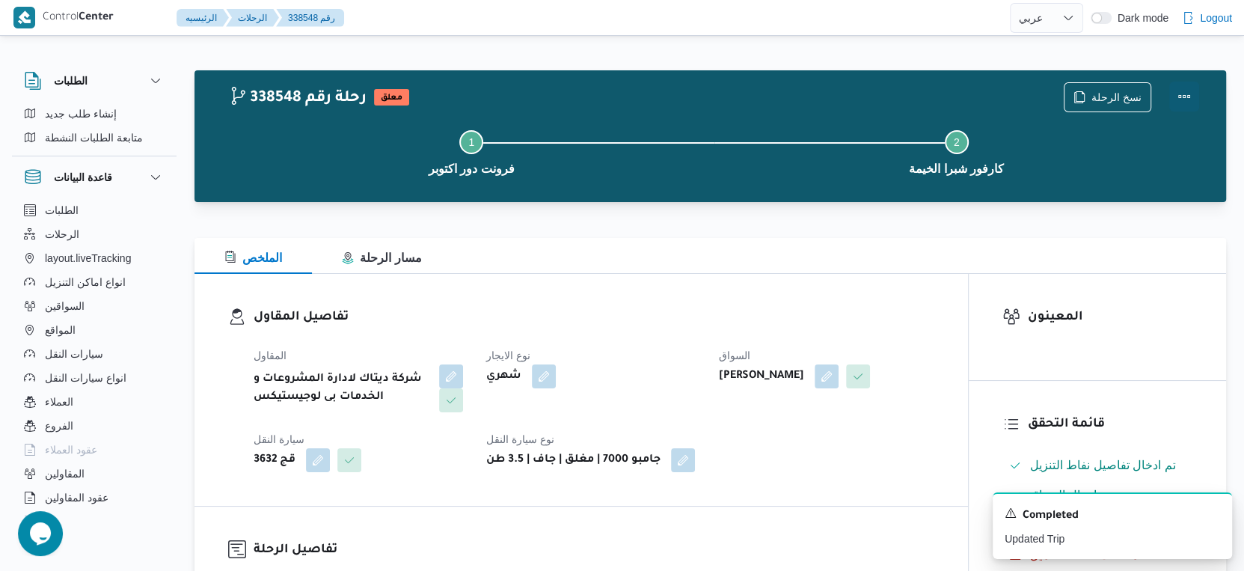
click at [1180, 91] on button "Actions" at bounding box center [1184, 97] width 30 height 30
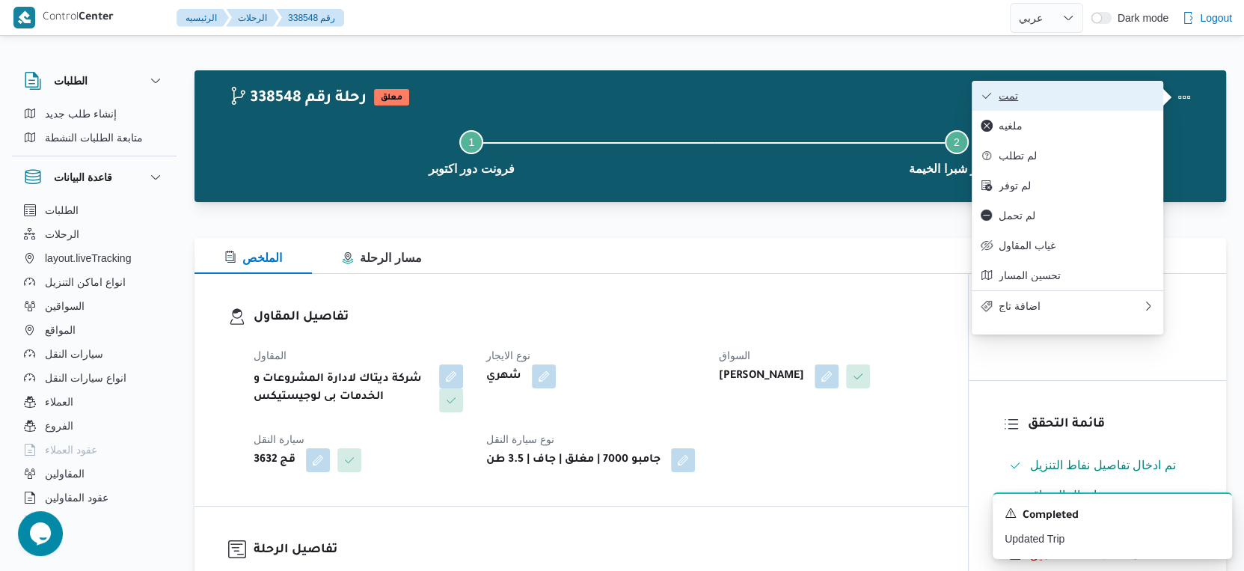
click at [1083, 82] on button "تمت" at bounding box center [1066, 96] width 191 height 30
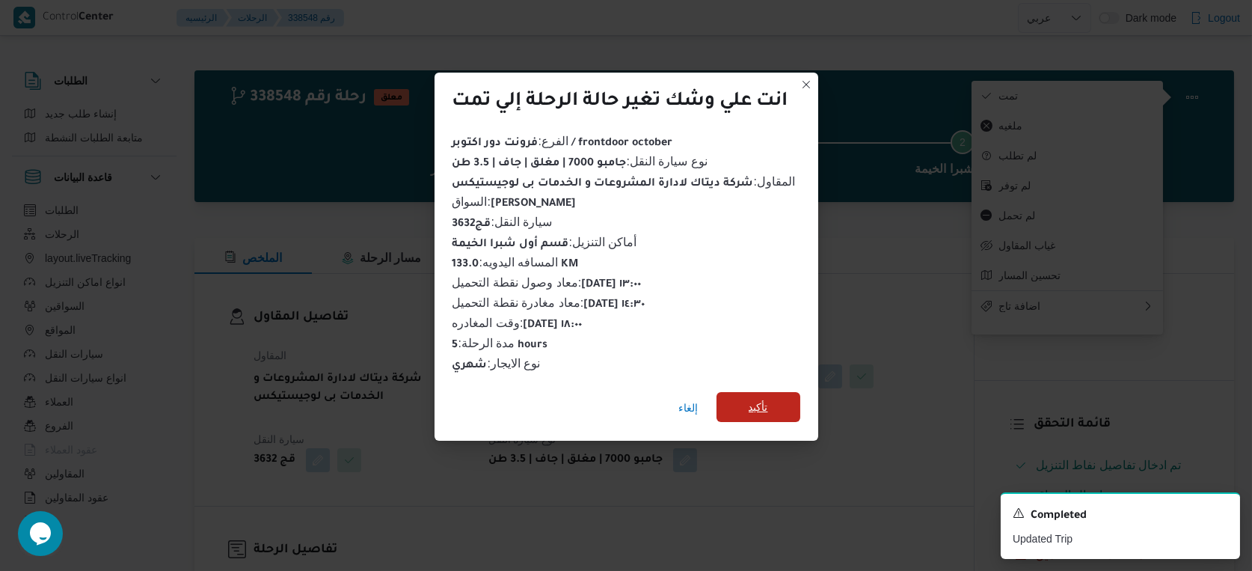
click at [739, 409] on span "تأكيد" at bounding box center [758, 407] width 84 height 30
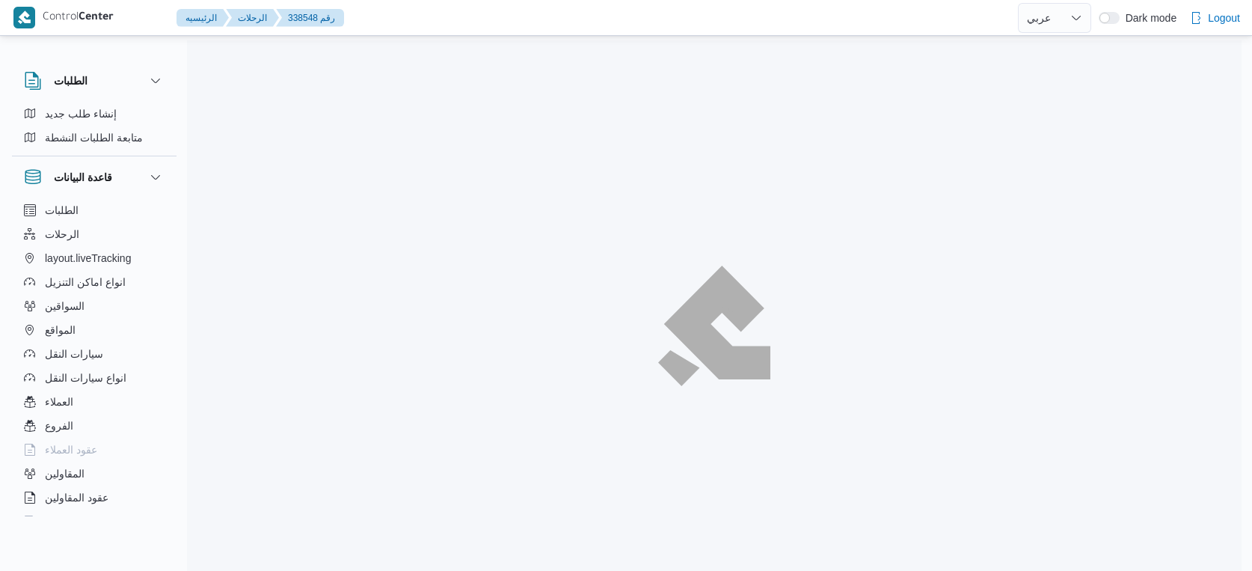
select select "ar"
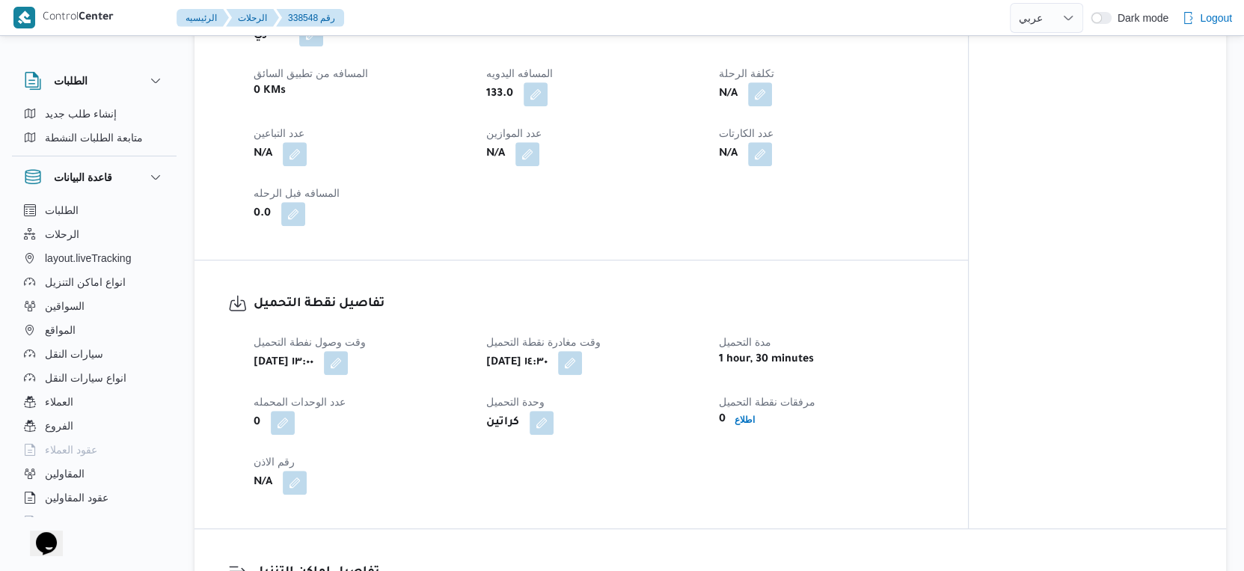
scroll to position [582, 0]
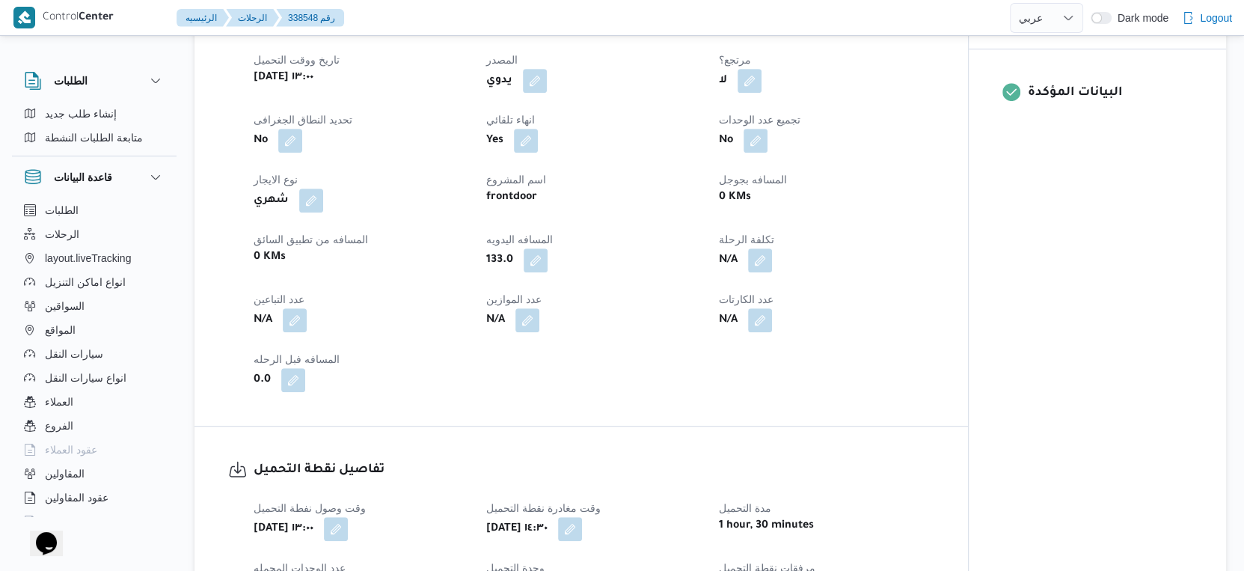
select select "ar"
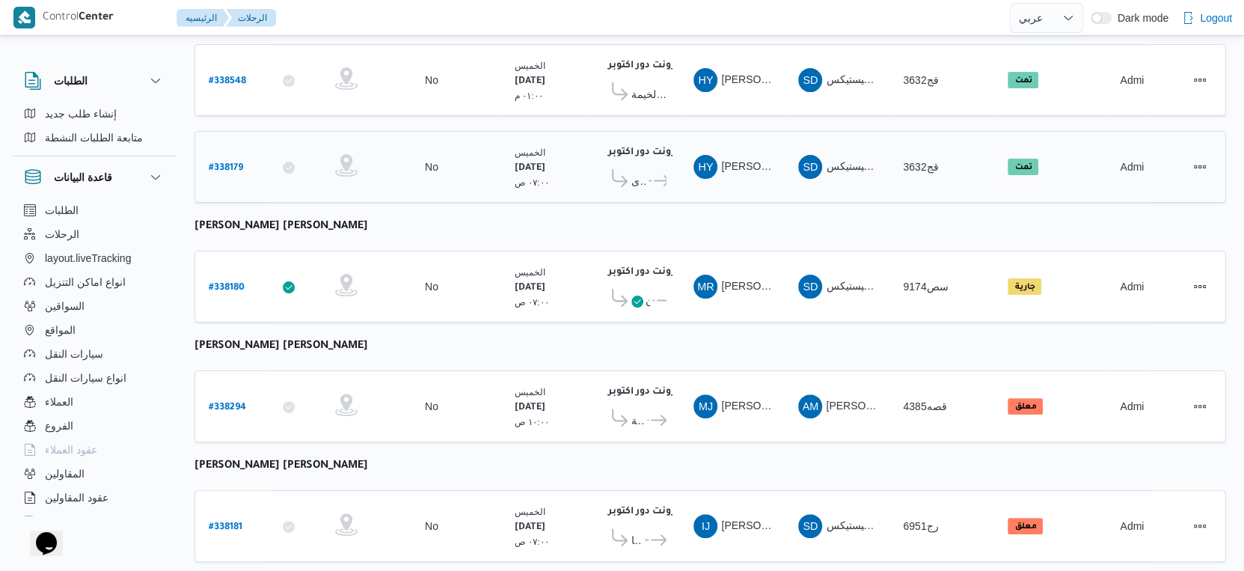
scroll to position [253, 0]
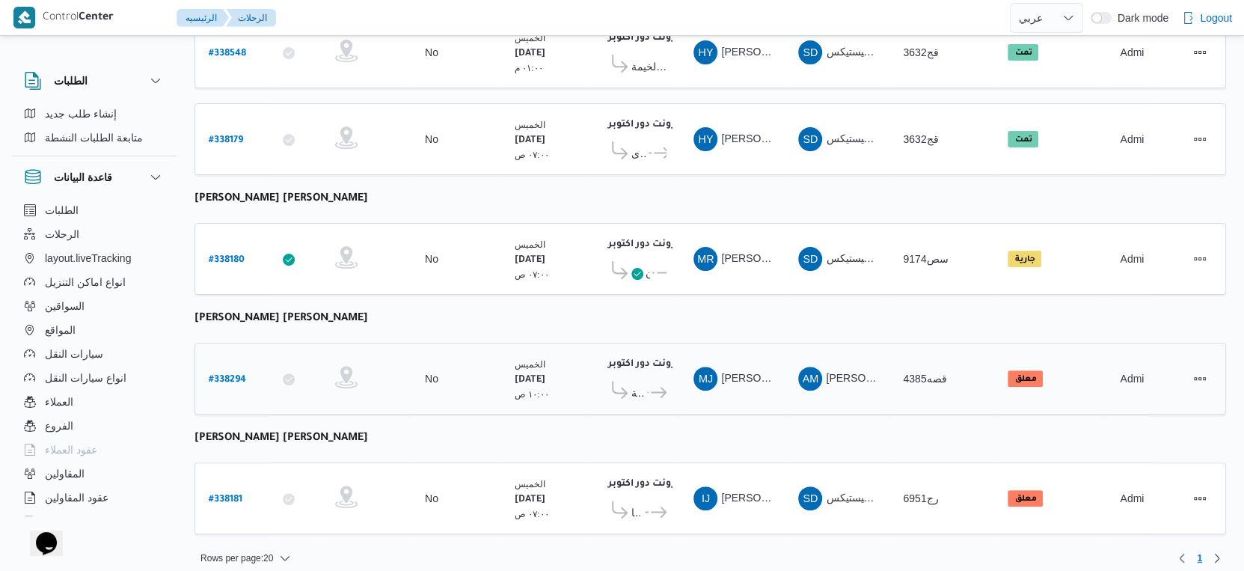
click at [645, 384] on span "..." at bounding box center [647, 393] width 4 height 18
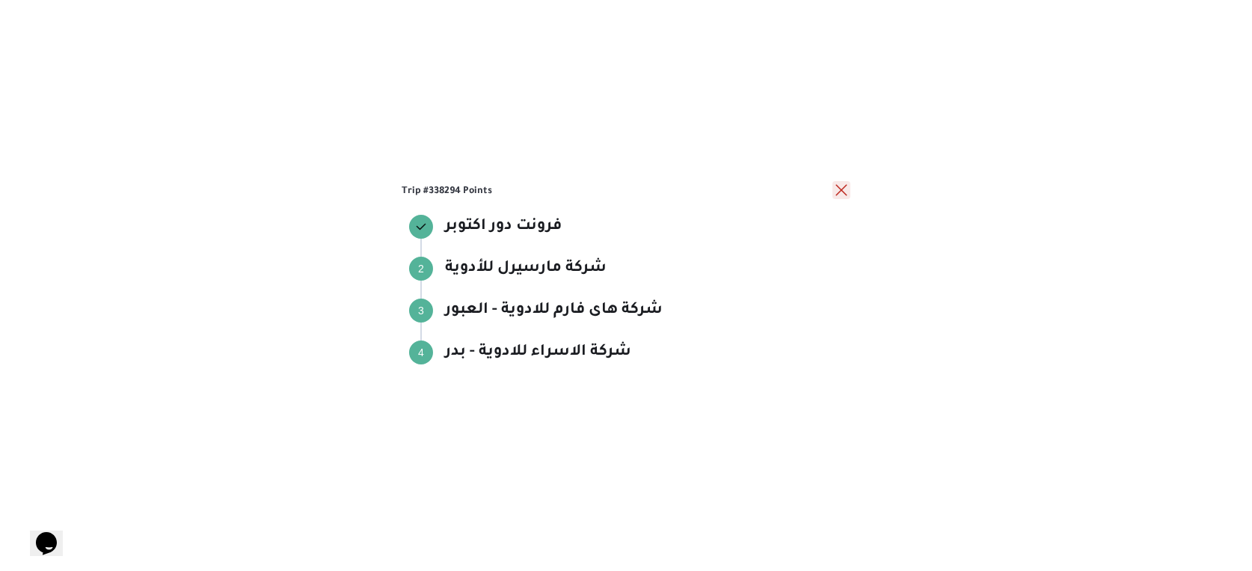
click at [841, 190] on button "close" at bounding box center [841, 190] width 18 height 18
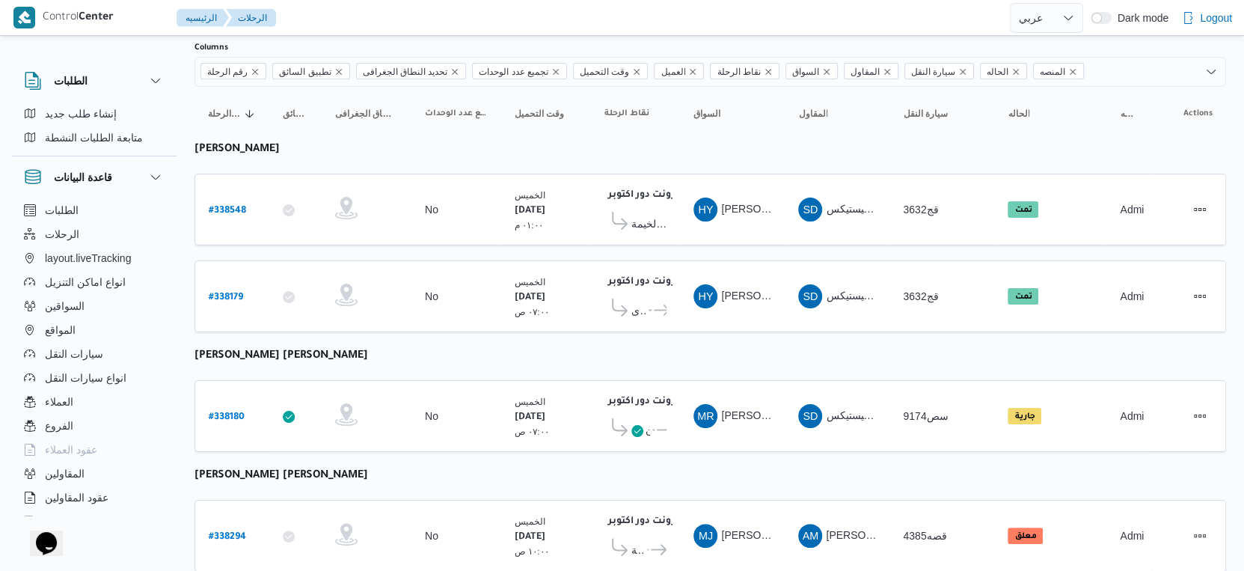
scroll to position [86, 0]
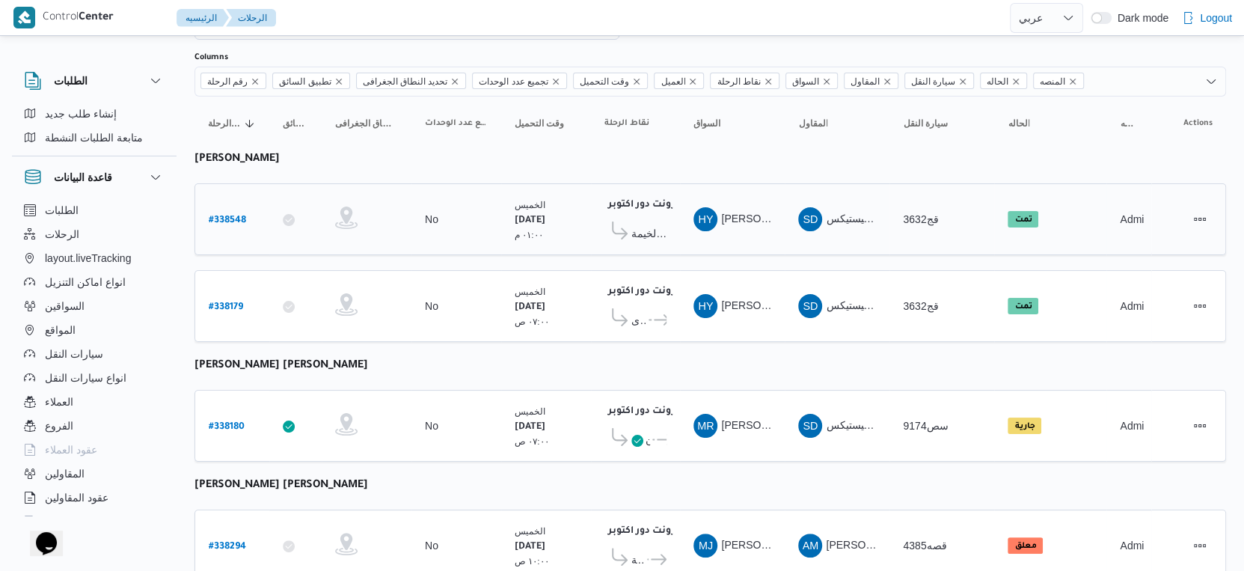
click at [648, 224] on span "كارفور شبرا الخيمة" at bounding box center [648, 233] width 35 height 18
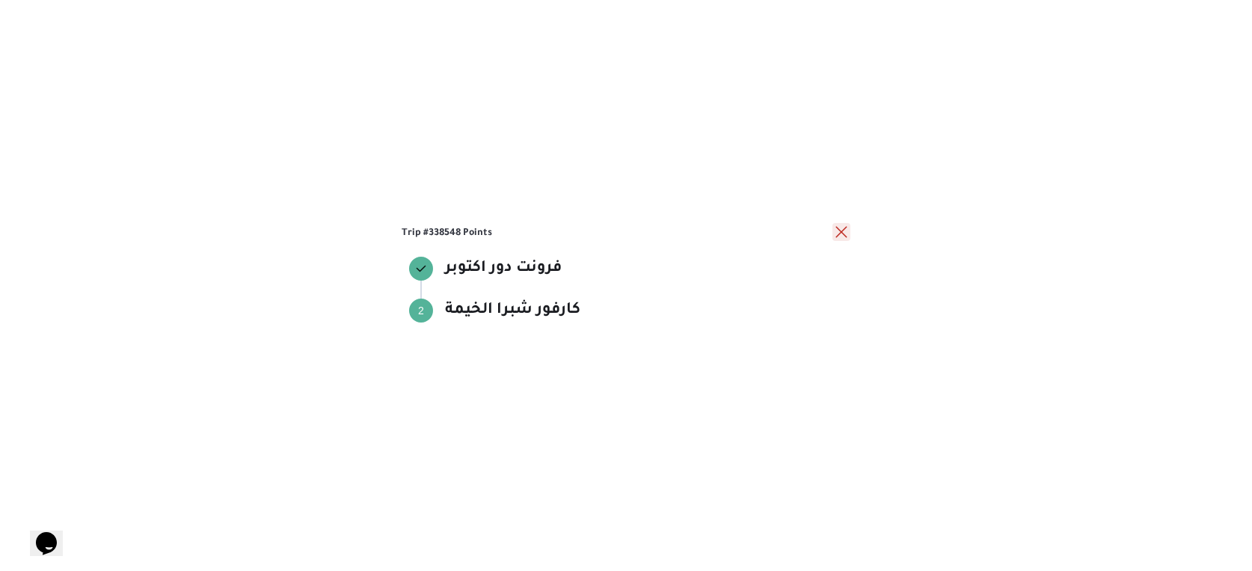
click at [841, 227] on button "close" at bounding box center [841, 232] width 18 height 18
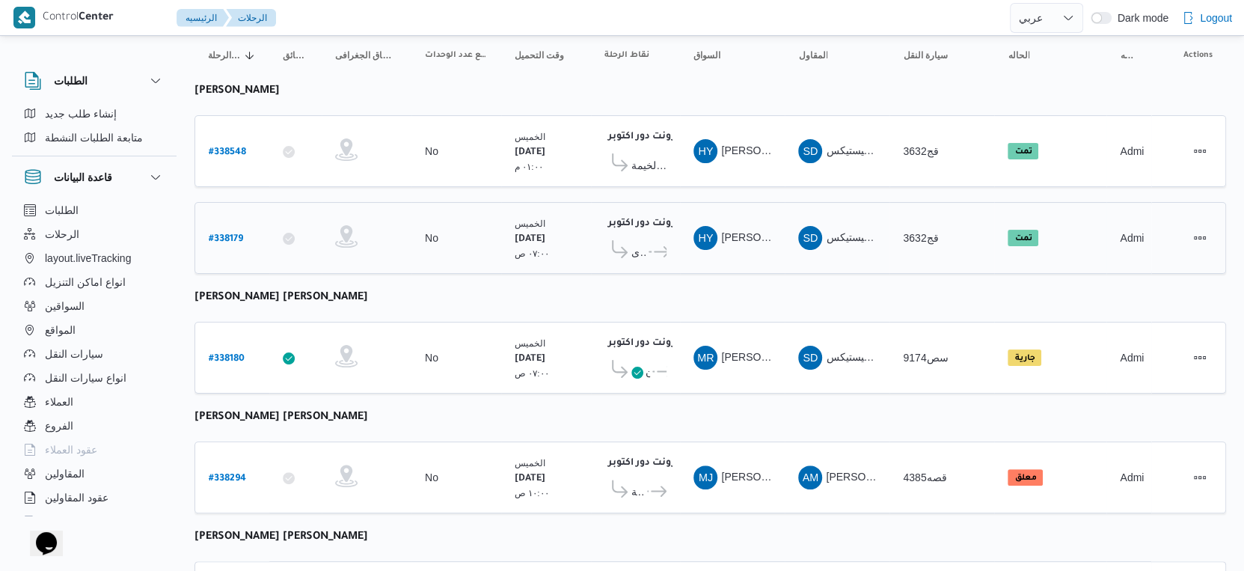
scroll to position [253, 0]
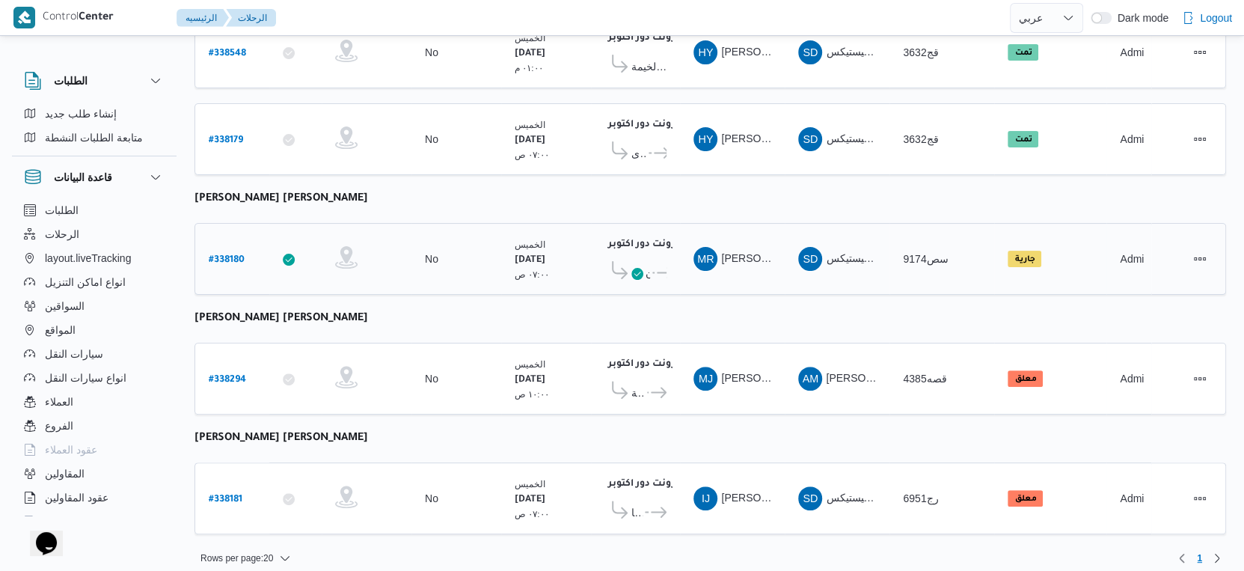
click at [232, 255] on b "# 338180" at bounding box center [227, 260] width 36 height 10
select select "ar"
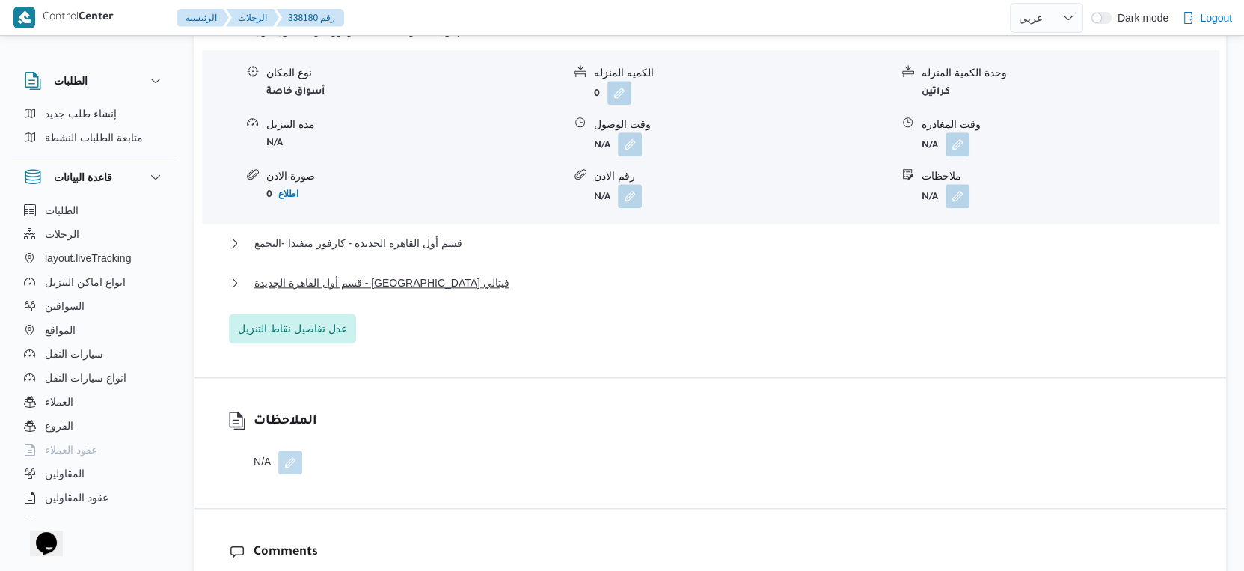
scroll to position [1329, 0]
select select "ar"
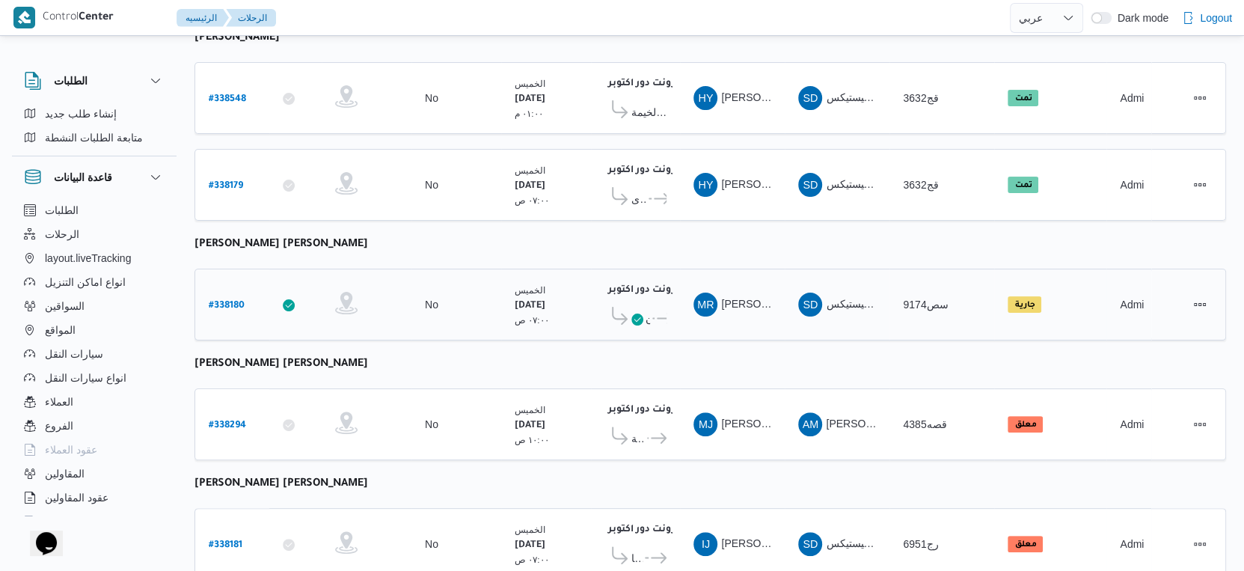
scroll to position [170, 0]
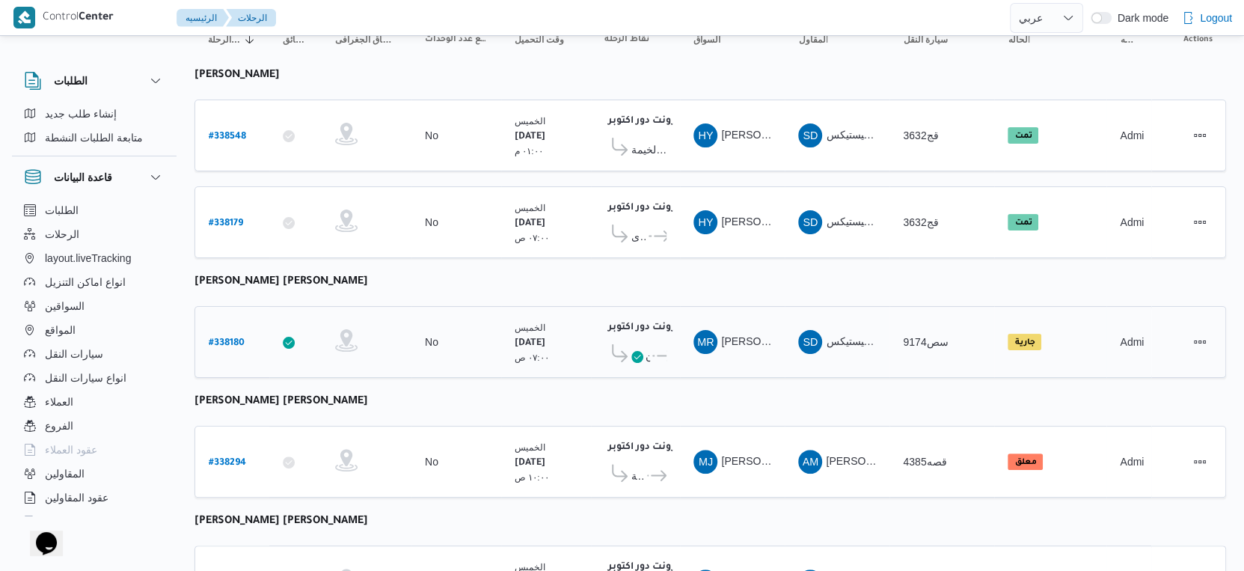
click at [235, 338] on b "# 338180" at bounding box center [227, 343] width 36 height 10
select select "ar"
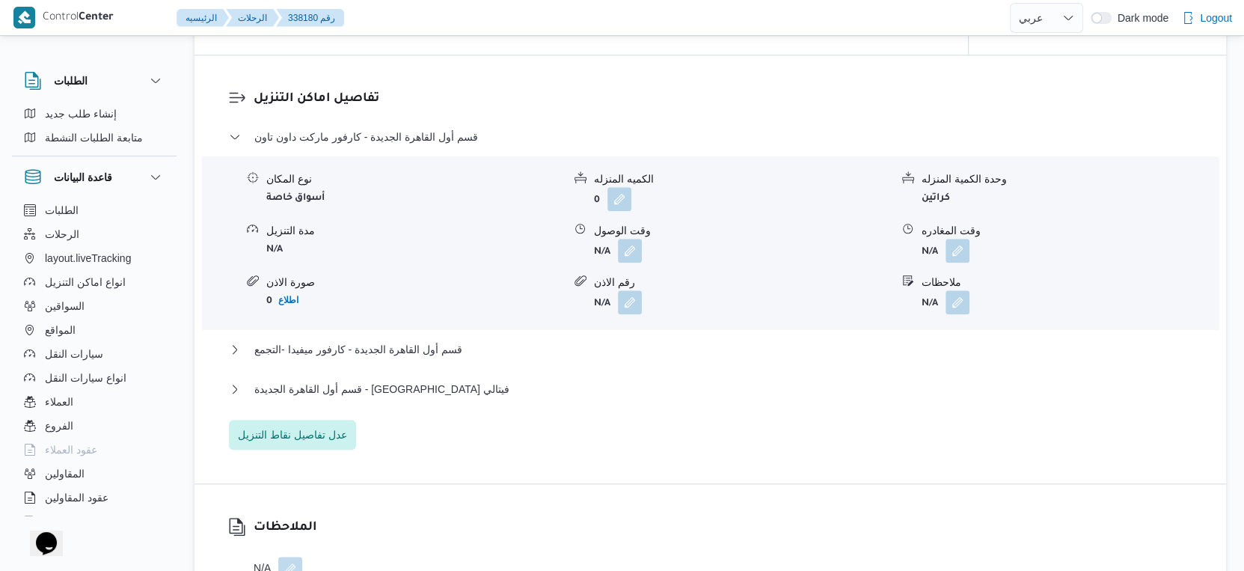
scroll to position [1329, 0]
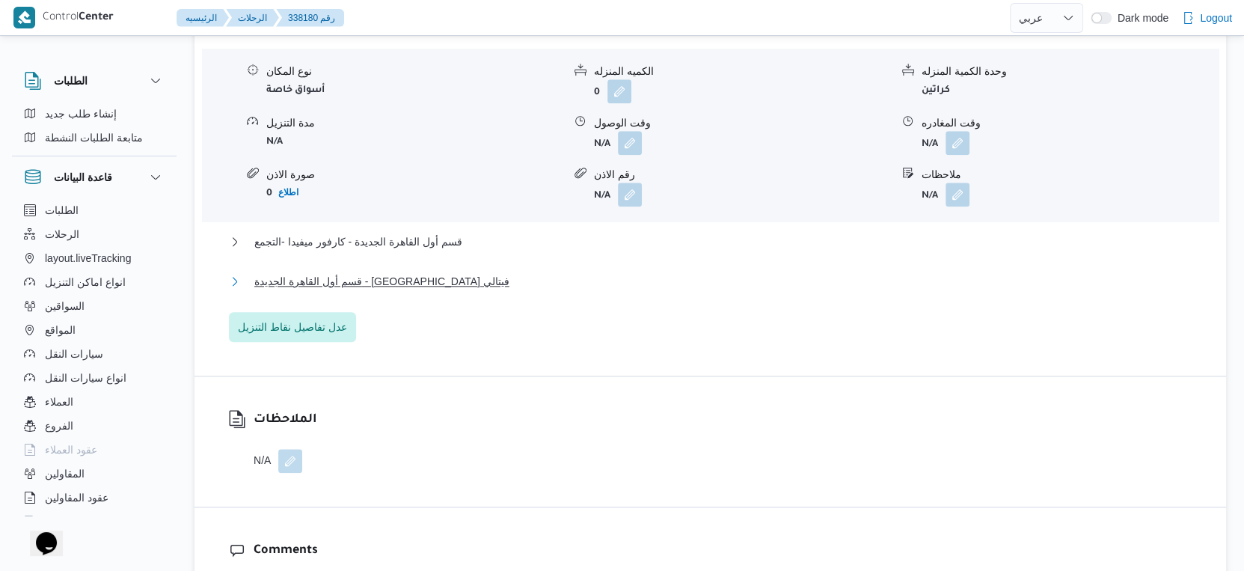
click at [423, 290] on span "قسم أول القاهرة الجديدة - كارفور فيتالي" at bounding box center [381, 281] width 255 height 18
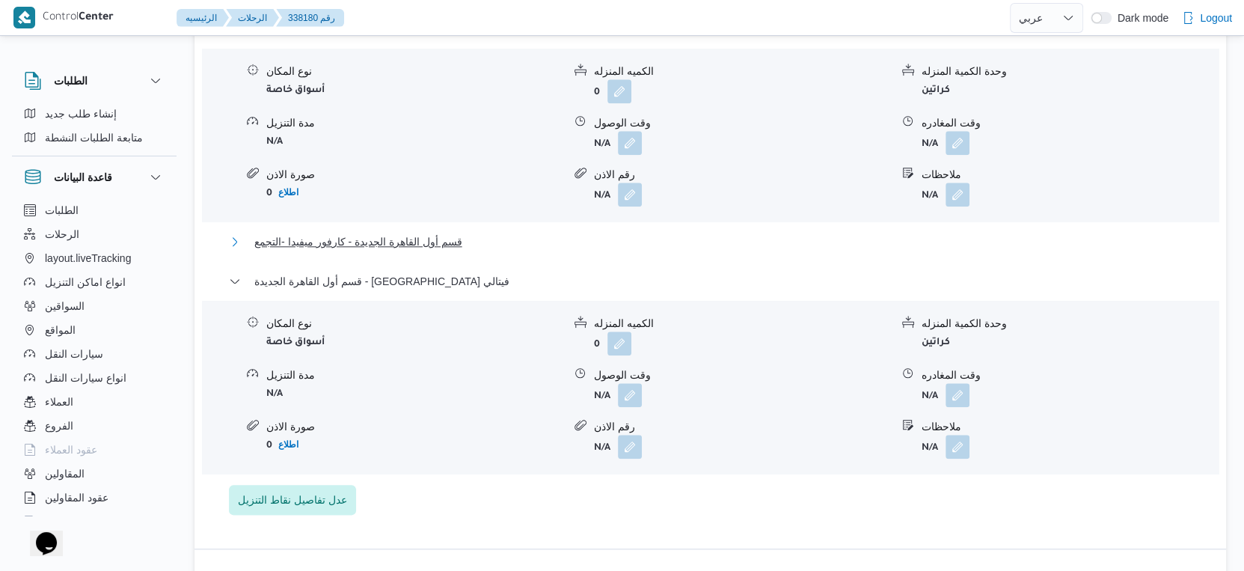
click at [447, 251] on span "قسم أول القاهرة الجديدة - كارفور ميفيدا -التجمع" at bounding box center [358, 242] width 208 height 18
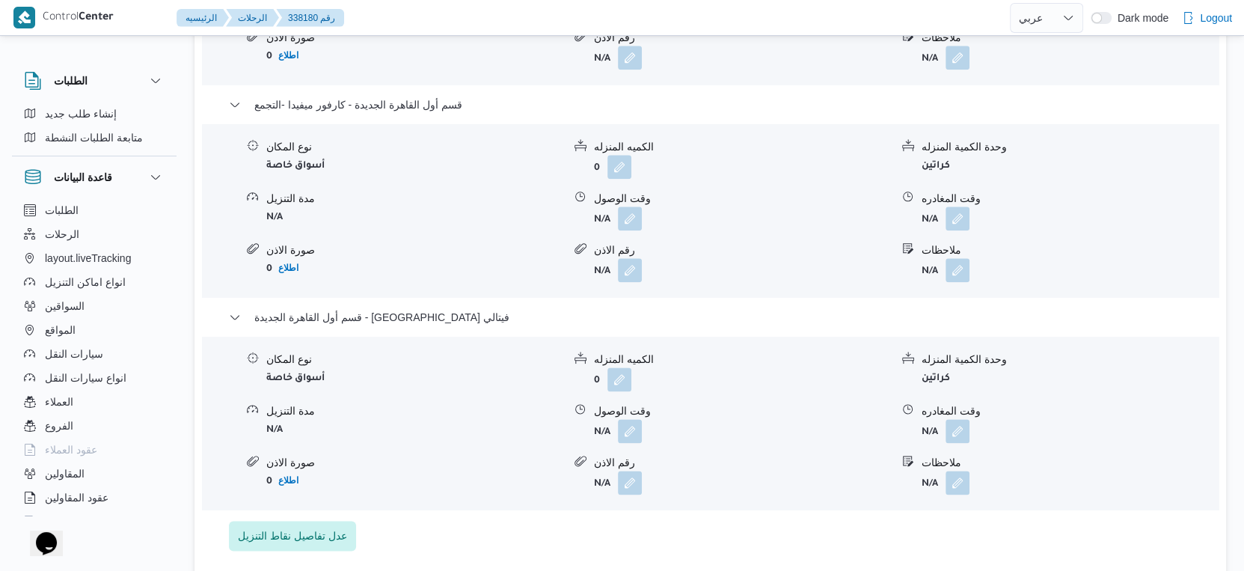
scroll to position [1496, 0]
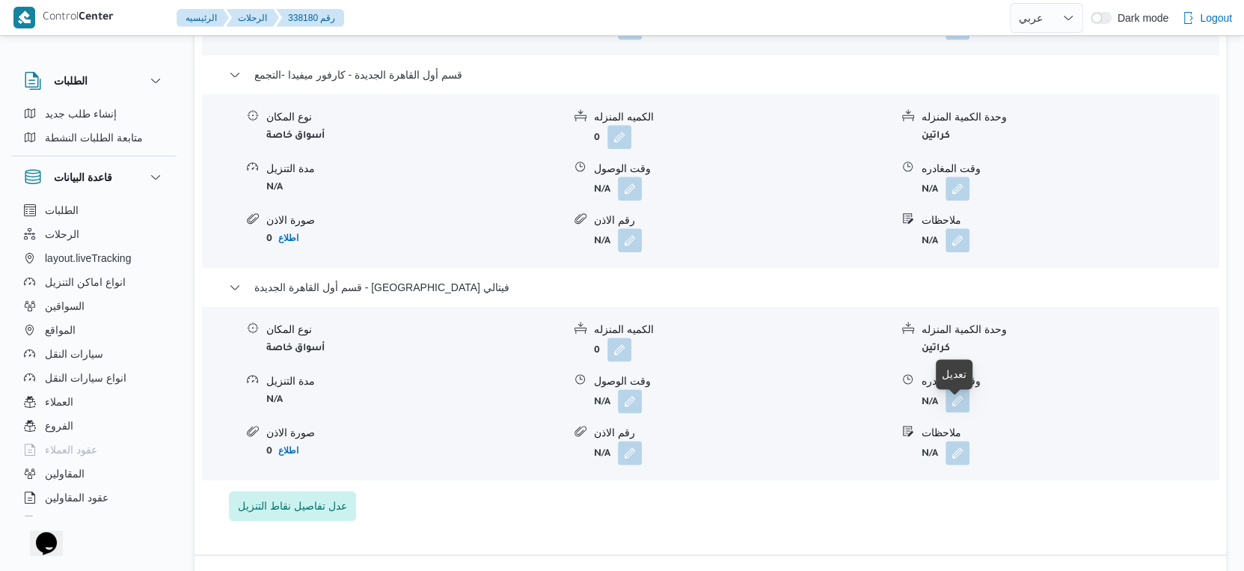
click at [965, 410] on button "button" at bounding box center [957, 400] width 24 height 24
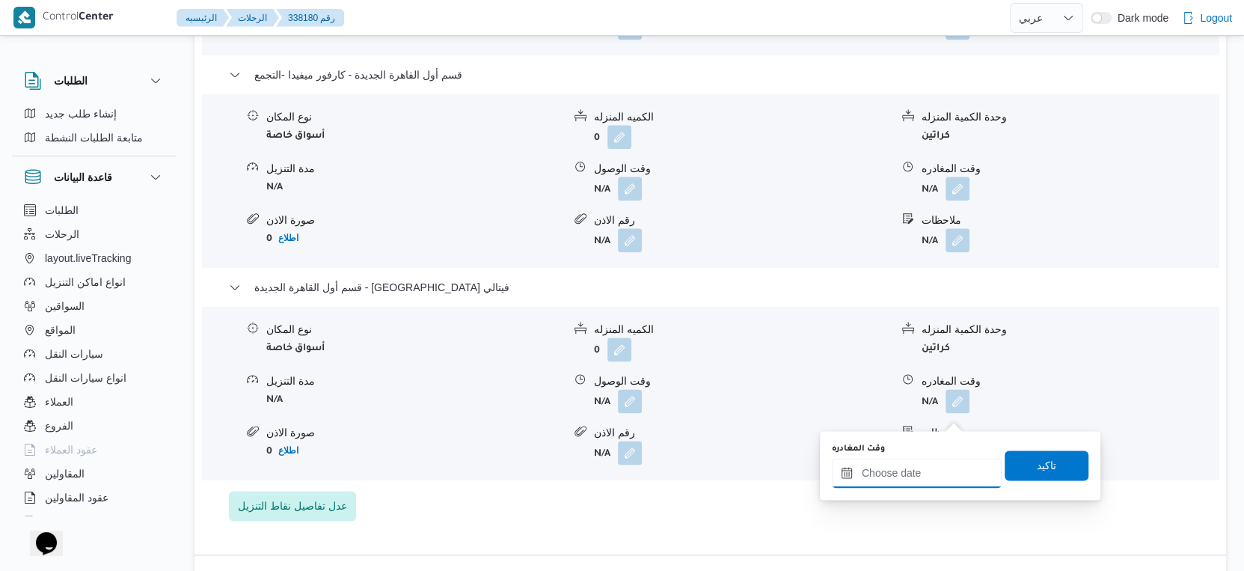
click at [957, 471] on input "وقت المغادره" at bounding box center [917, 473] width 170 height 30
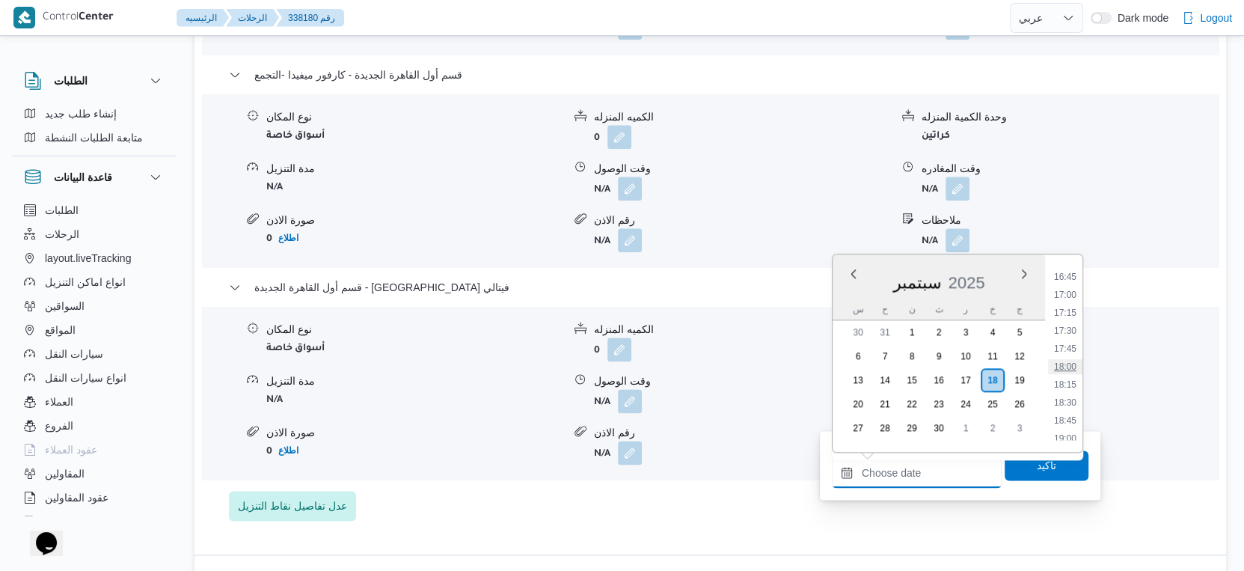
scroll to position [1034, 0]
drag, startPoint x: 1070, startPoint y: 389, endPoint x: 1063, endPoint y: 403, distance: 15.7
click at [1070, 389] on li "16:00" at bounding box center [1065, 388] width 34 height 15
type input "١٨/٠٩/٢٠٢٥ ١٦:٠٠"
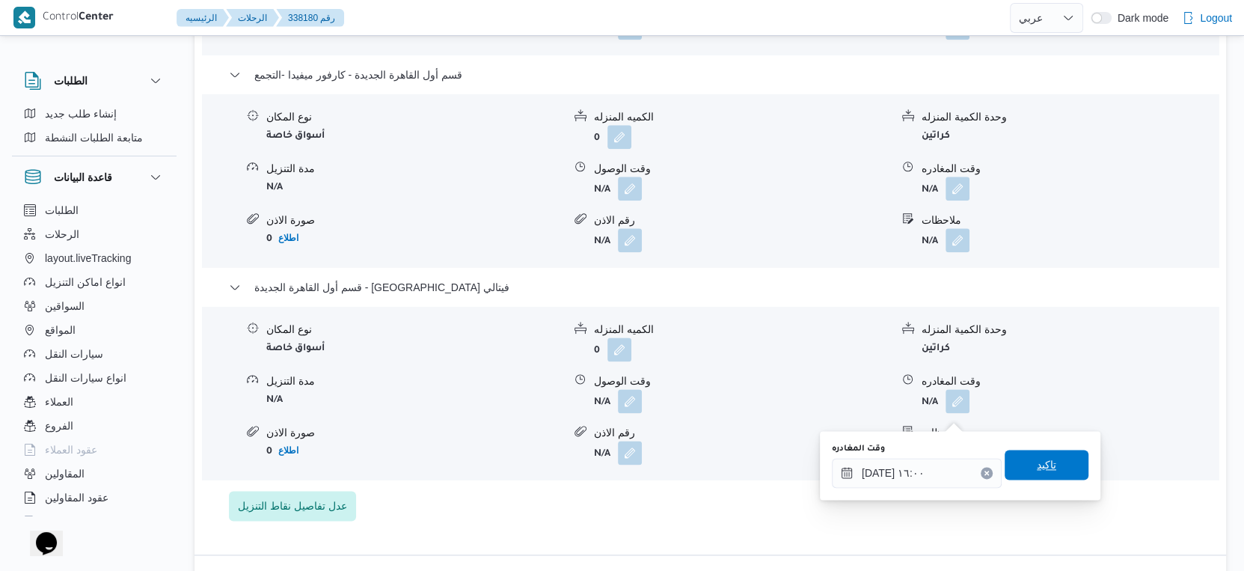
click at [1050, 461] on span "تاكيد" at bounding box center [1046, 464] width 84 height 30
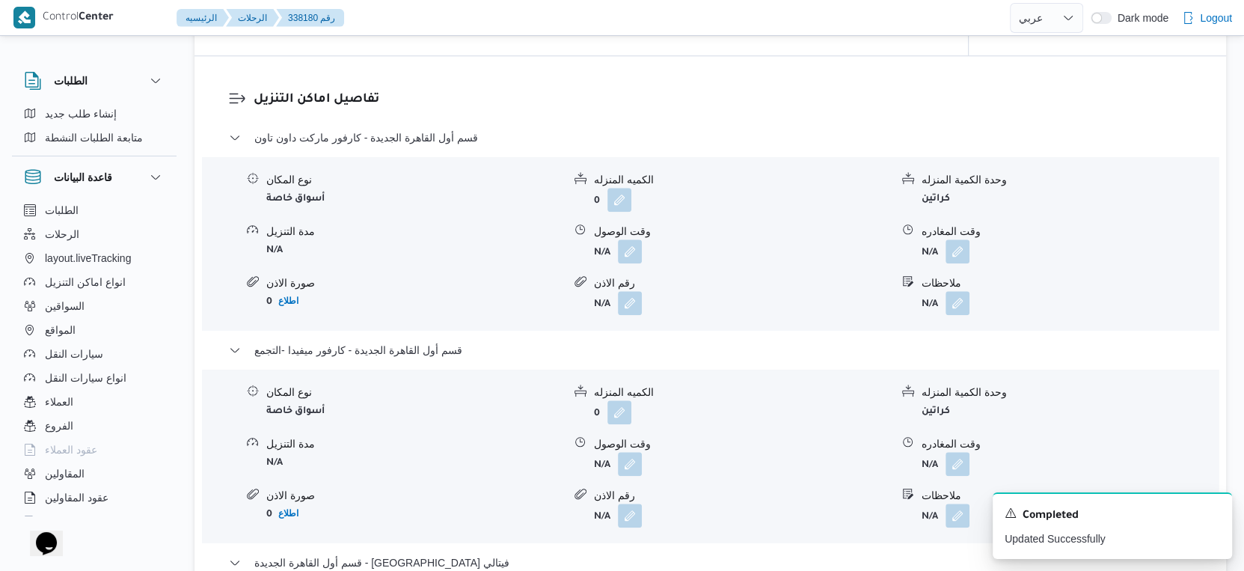
scroll to position [1163, 0]
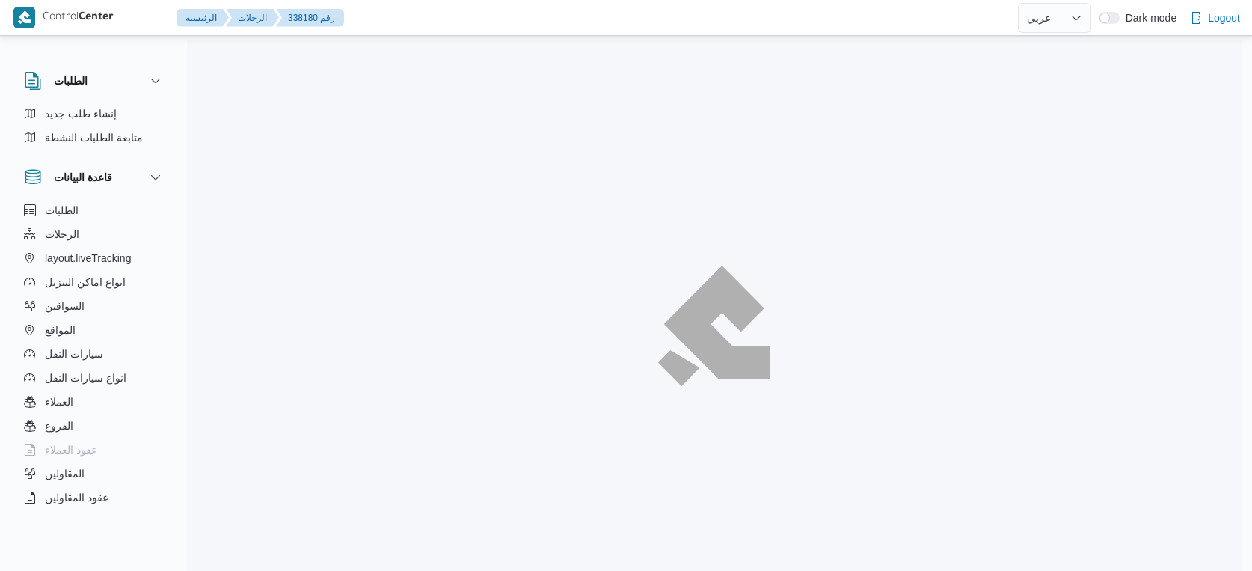
select select "ar"
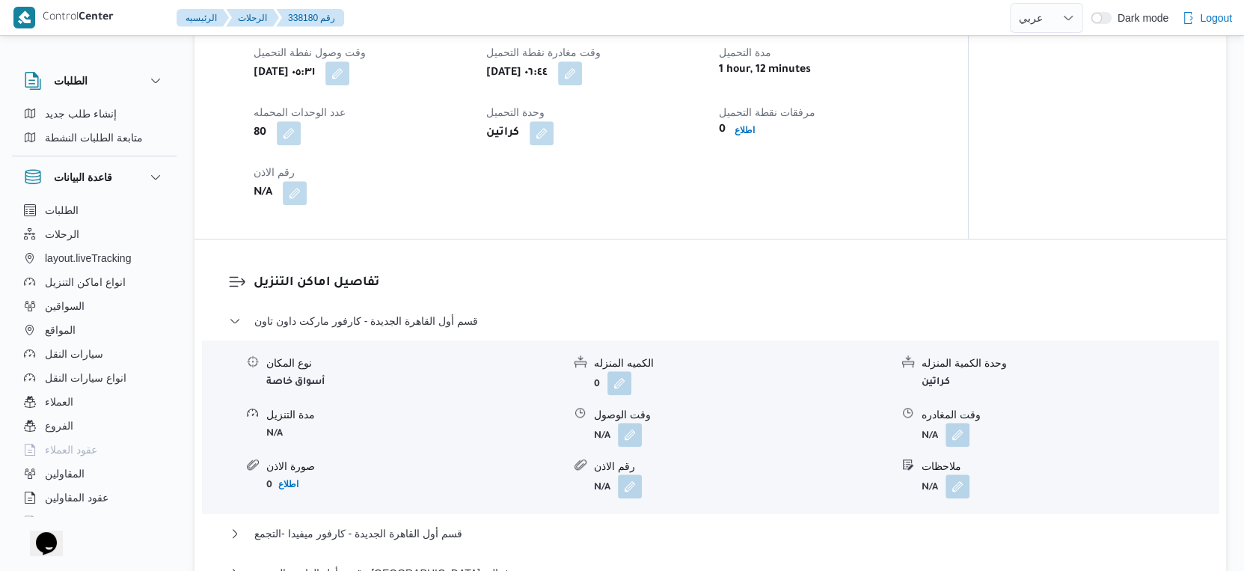
scroll to position [1120, 0]
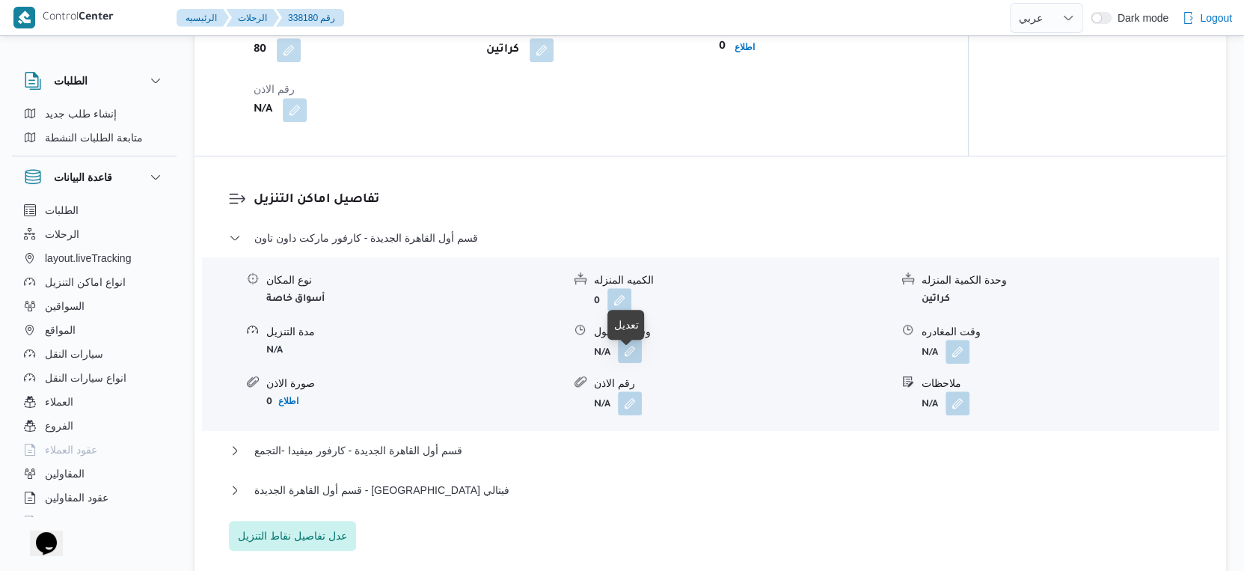
click at [627, 356] on button "button" at bounding box center [630, 351] width 24 height 24
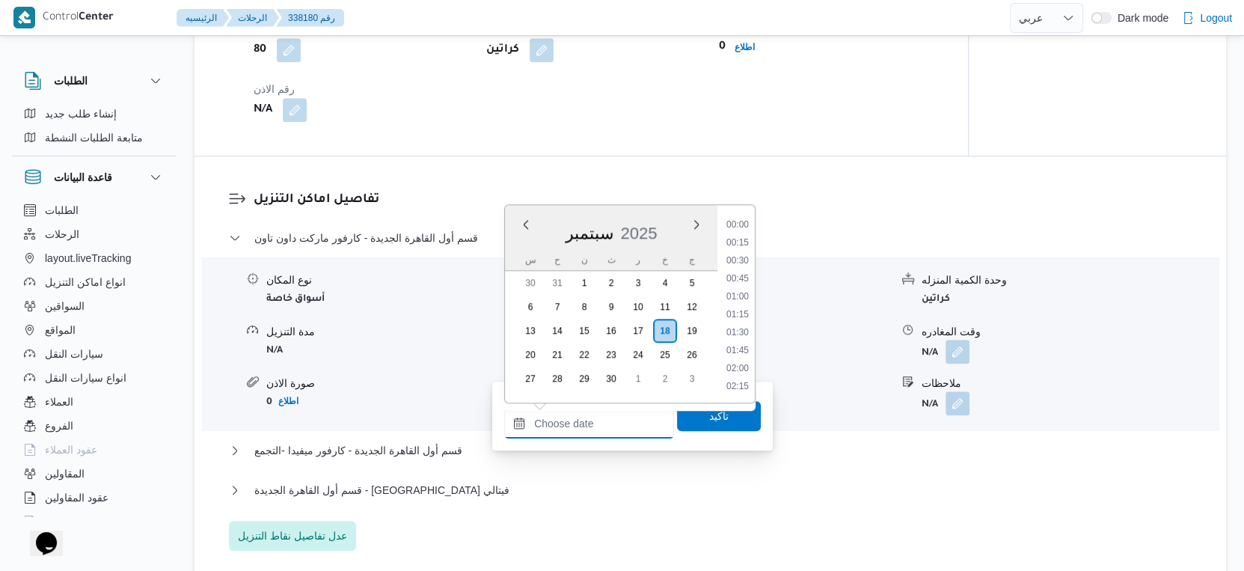
click at [586, 421] on input "وقت الوصول" at bounding box center [589, 423] width 170 height 30
click at [882, 191] on div "تفاصيل اماكن التنزيل قسم أول القاهرة الجديدة - كارفور ماركت داون تاون نوع المكا…" at bounding box center [709, 370] width 1031 height 428
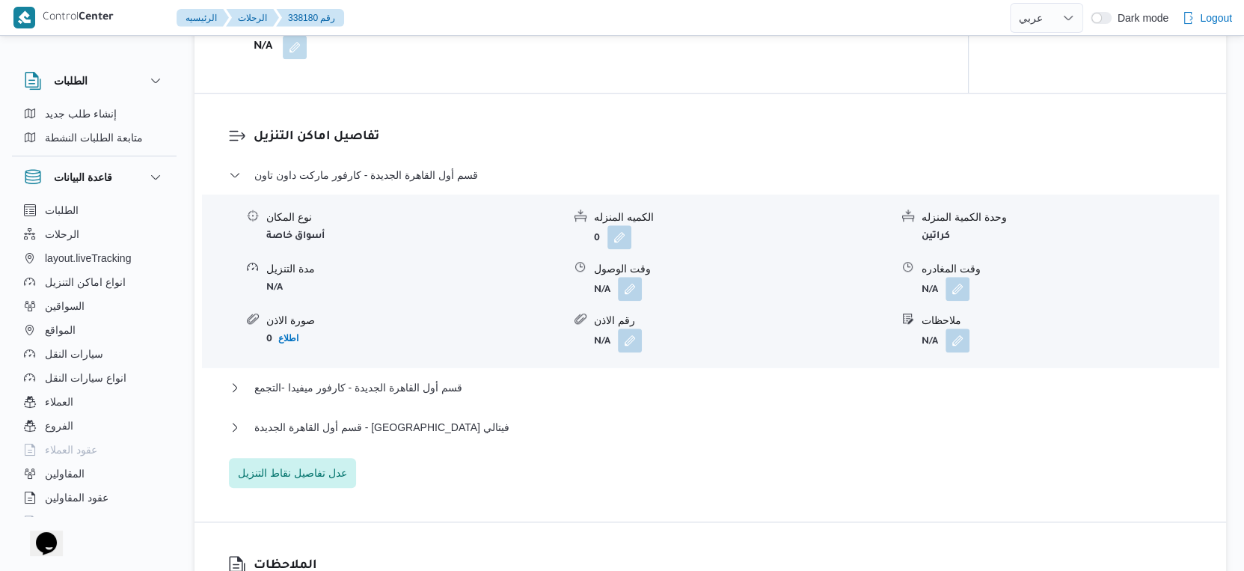
scroll to position [1496, 0]
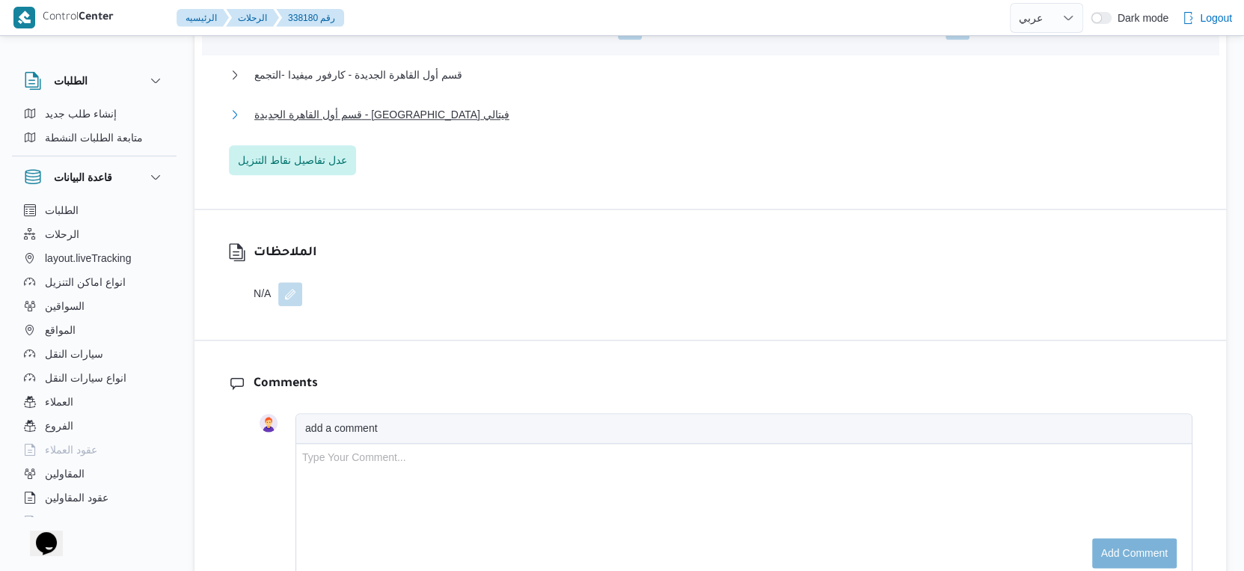
click at [367, 123] on span "قسم أول القاهرة الجديدة - [GEOGRAPHIC_DATA] فيتالي" at bounding box center [381, 114] width 255 height 18
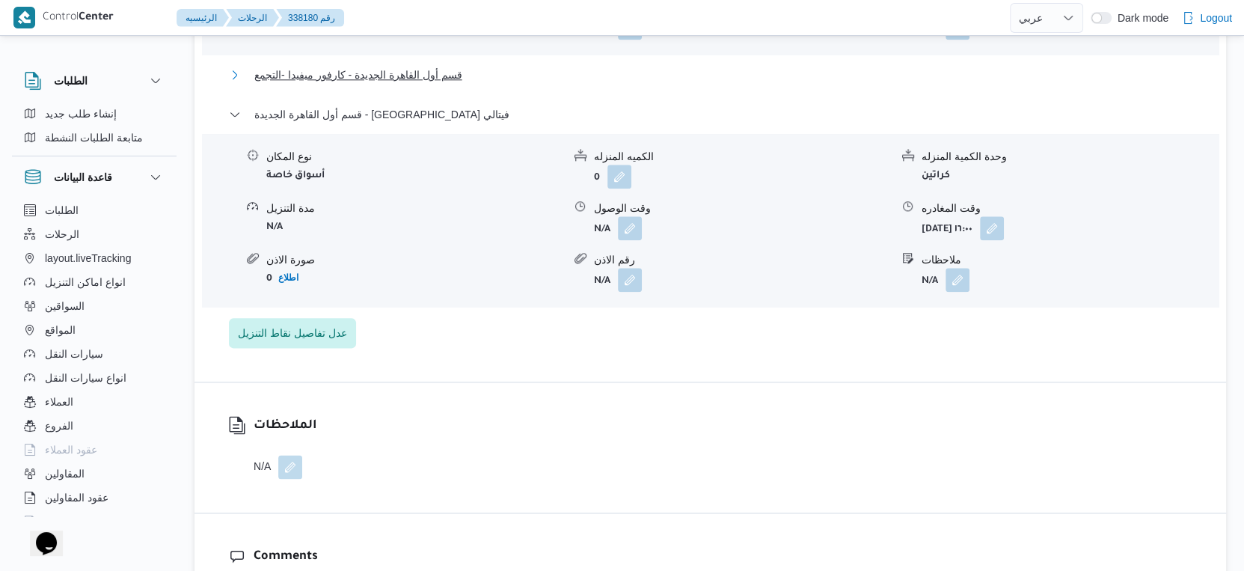
click at [378, 84] on span "قسم أول القاهرة الجديدة - كارفور ميفيدا -التجمع" at bounding box center [358, 75] width 208 height 18
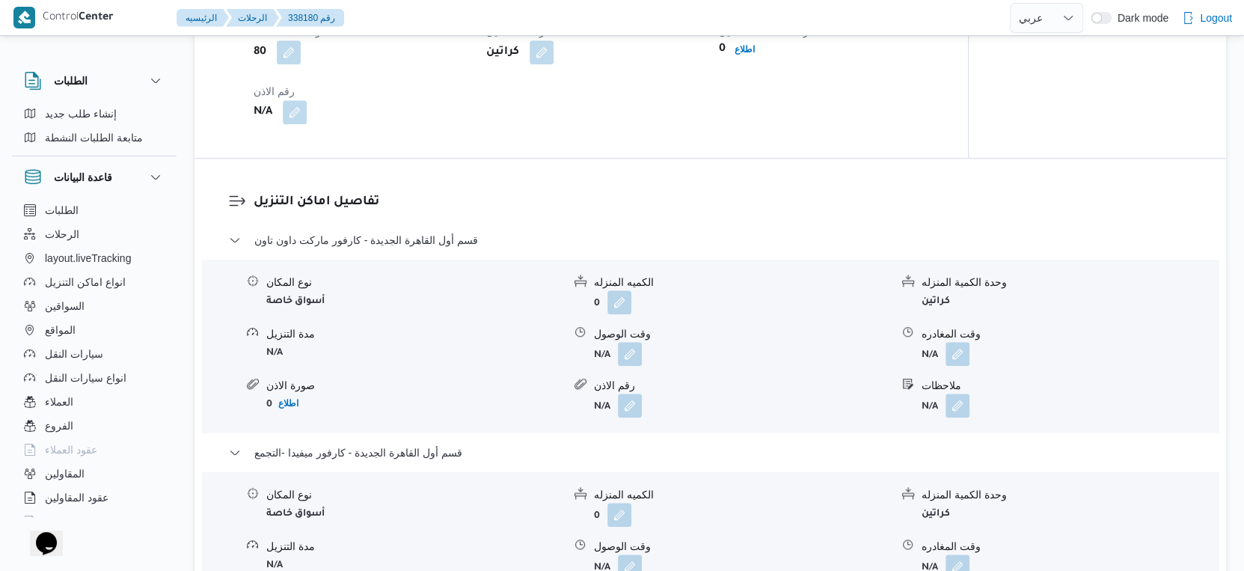
scroll to position [1080, 0]
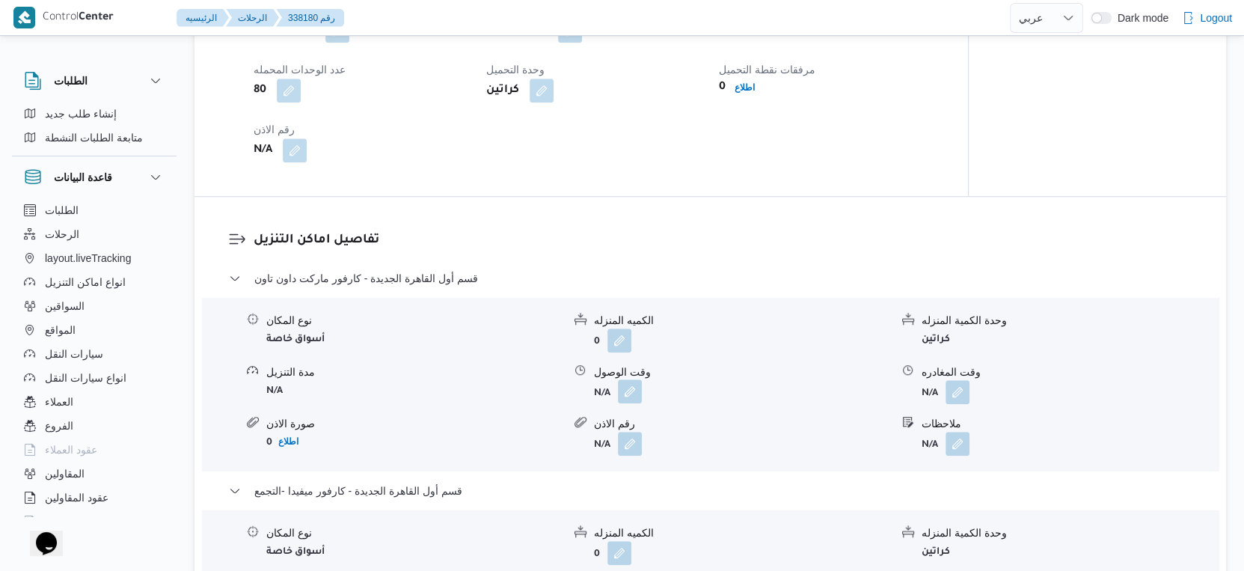
click at [633, 403] on button "button" at bounding box center [630, 391] width 24 height 24
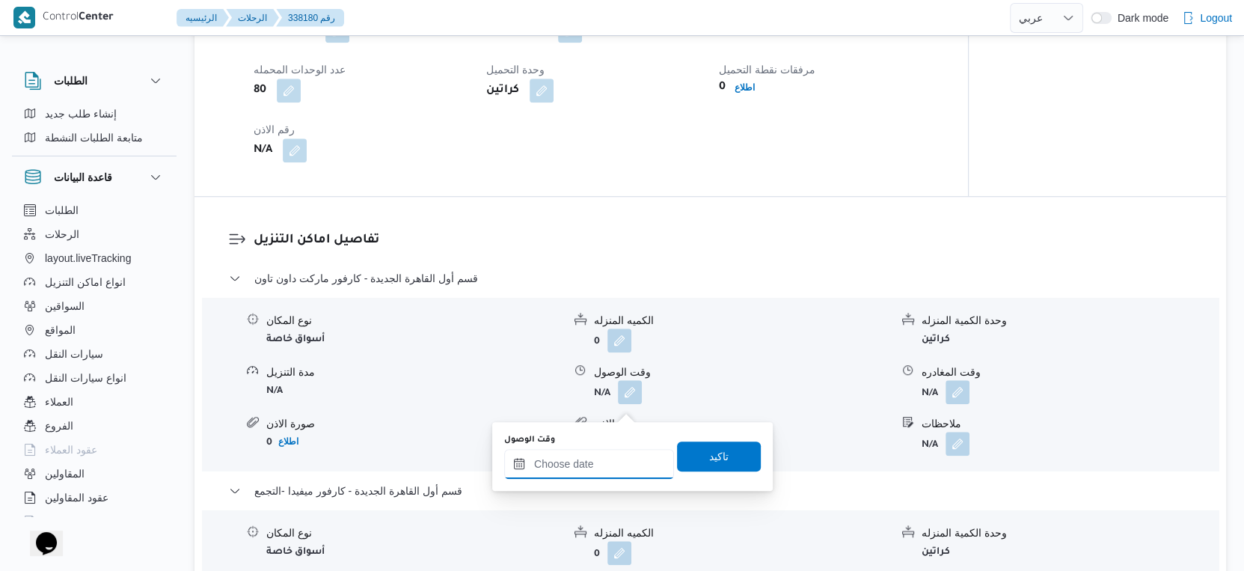
click at [615, 452] on input "وقت الوصول" at bounding box center [589, 464] width 170 height 30
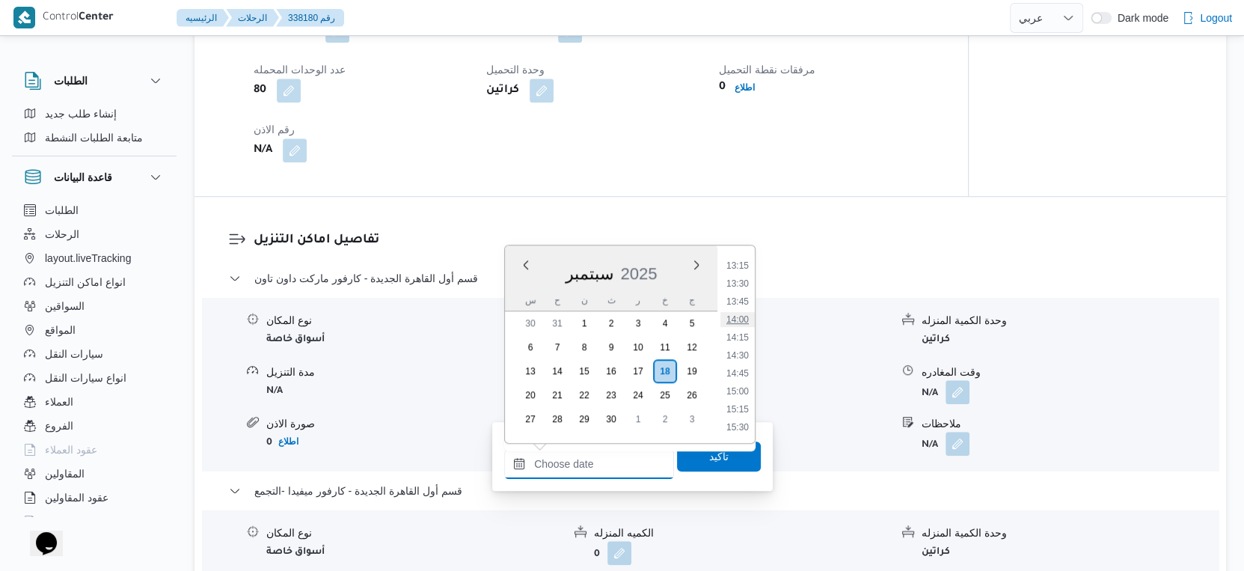
scroll to position [867, 0]
click at [736, 331] on li "13:00" at bounding box center [737, 331] width 34 height 15
type input "١٨/٠٩/٢٠٢٥ ١٣:٠٠"
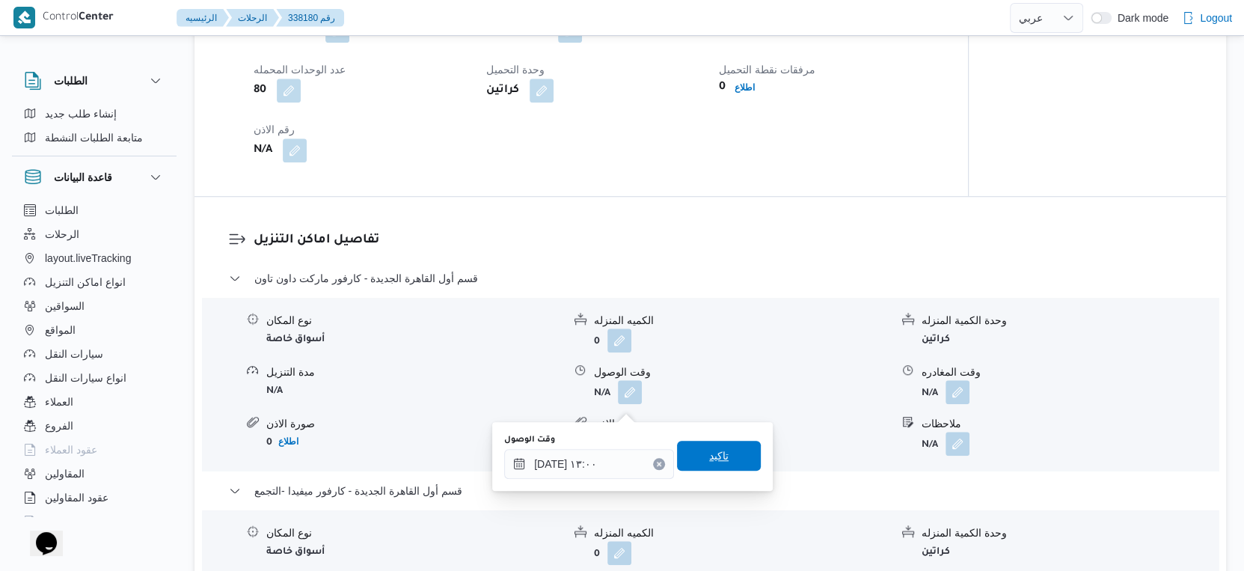
click at [721, 454] on span "تاكيد" at bounding box center [719, 455] width 84 height 30
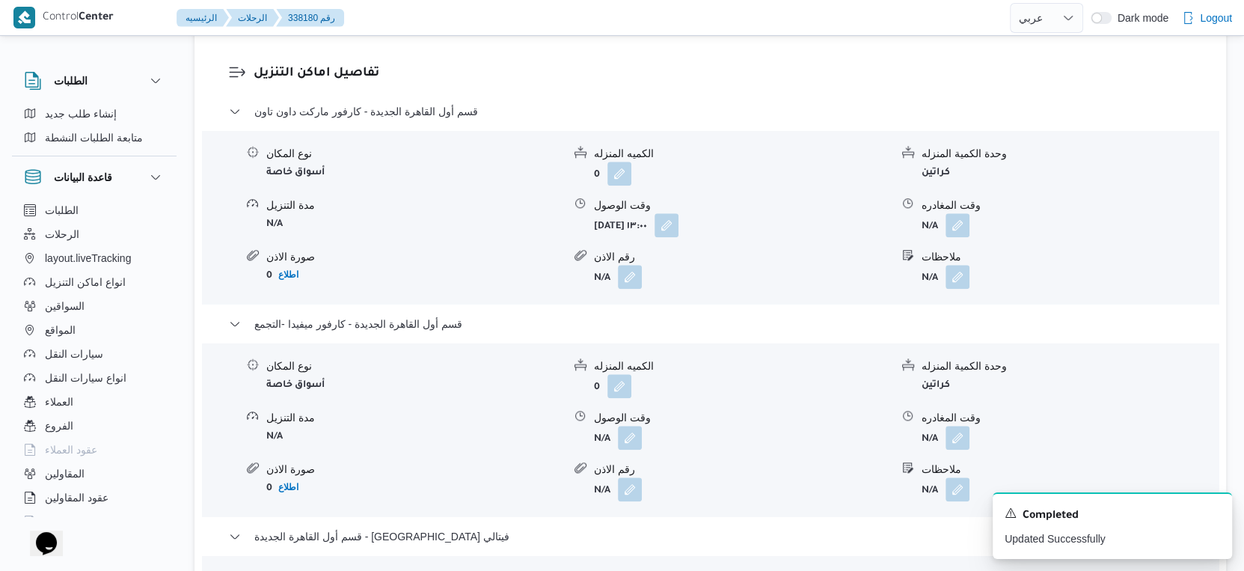
scroll to position [1329, 0]
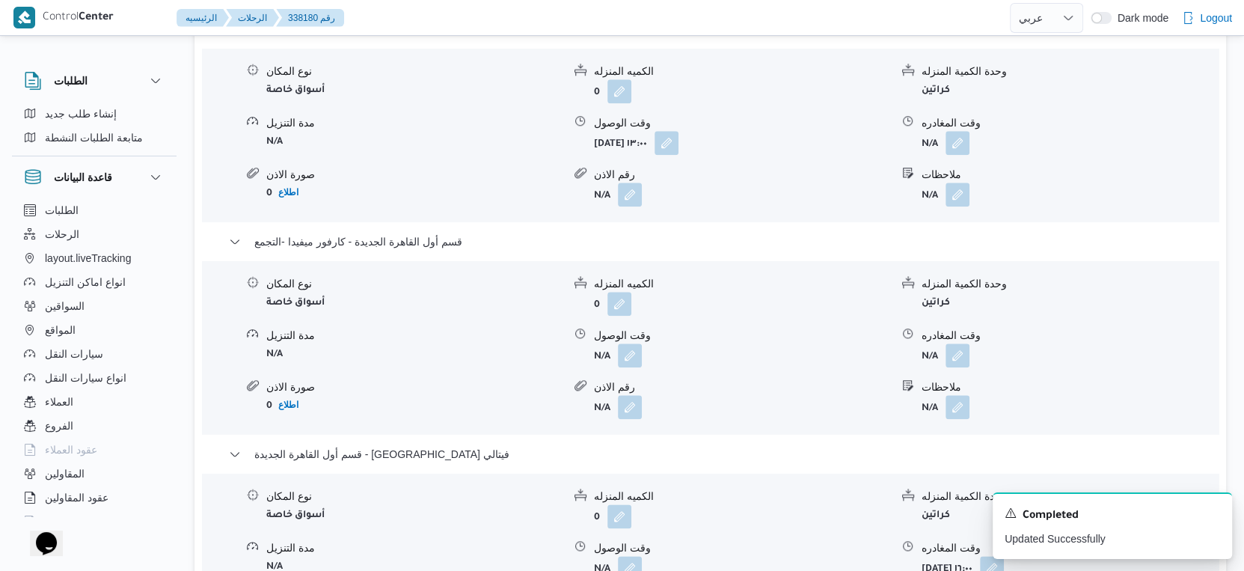
click at [969, 146] on form "N/A" at bounding box center [1069, 143] width 296 height 24
click at [955, 152] on button "button" at bounding box center [957, 142] width 24 height 24
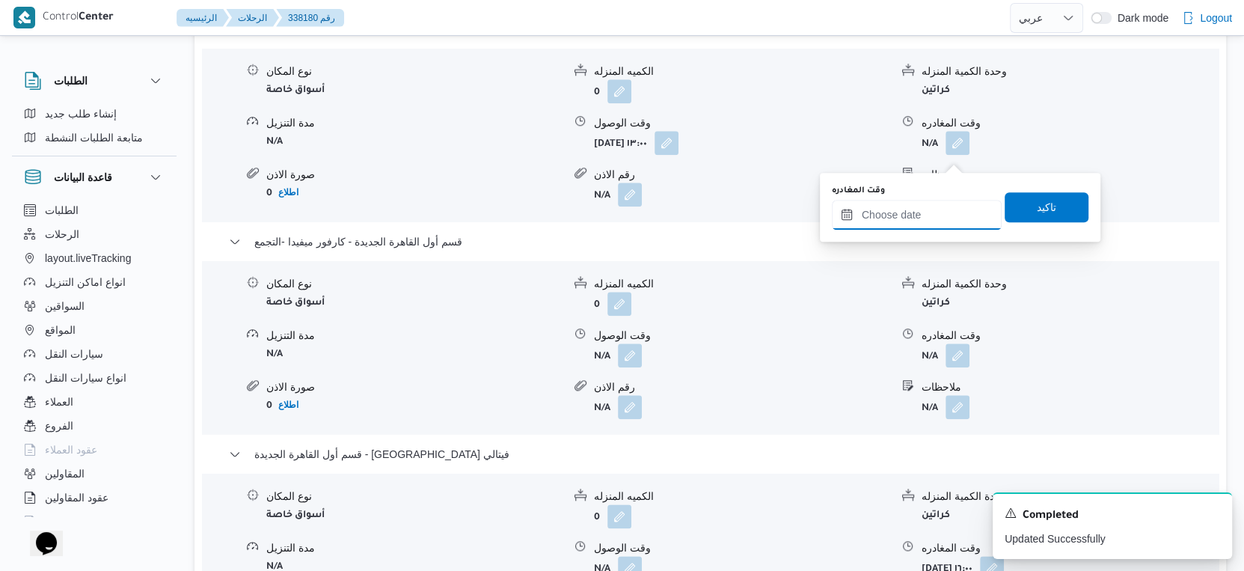
click at [938, 211] on input "وقت المغادره" at bounding box center [917, 215] width 170 height 30
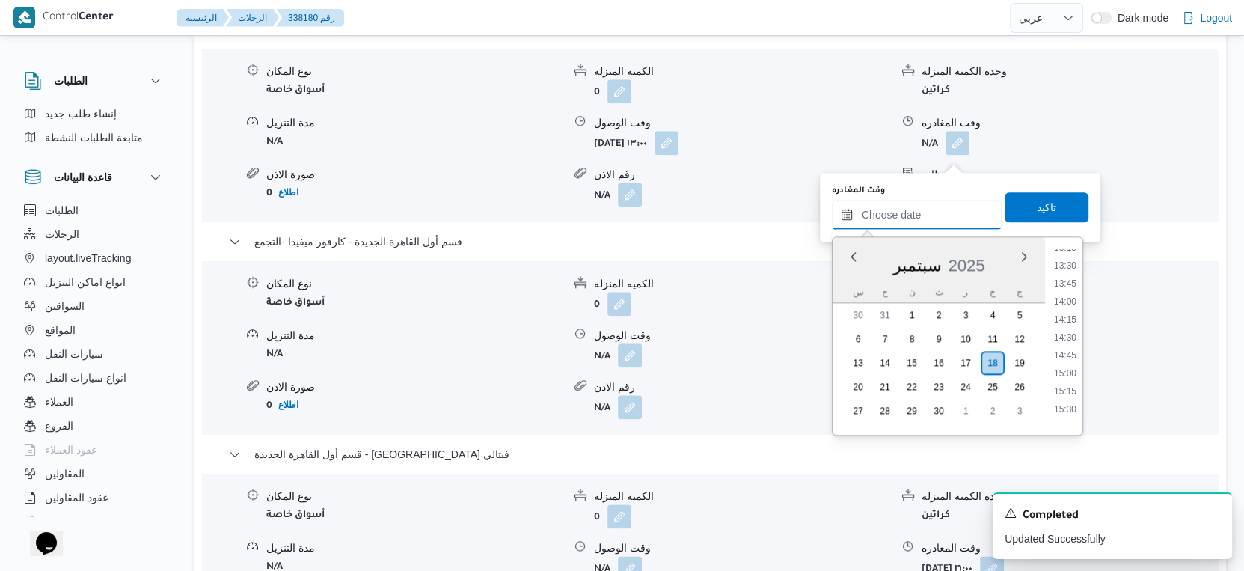
scroll to position [950, 0]
click at [1069, 307] on li "14:00" at bounding box center [1065, 311] width 34 height 15
type input "[DATE] ١٤:٠٠"
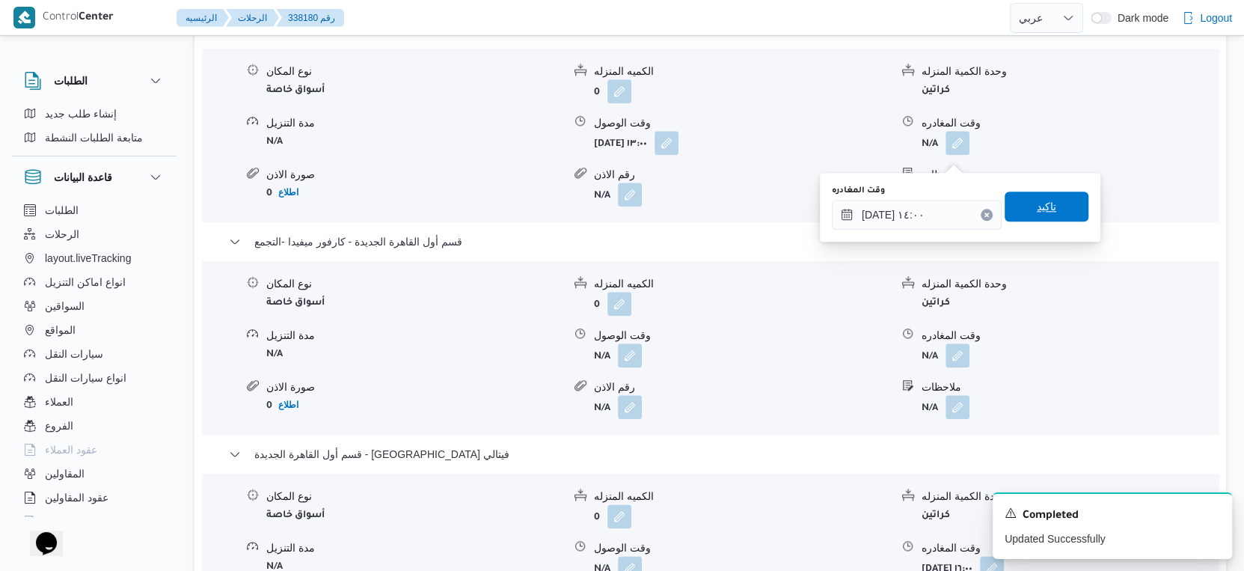
click at [1051, 211] on span "تاكيد" at bounding box center [1046, 206] width 84 height 30
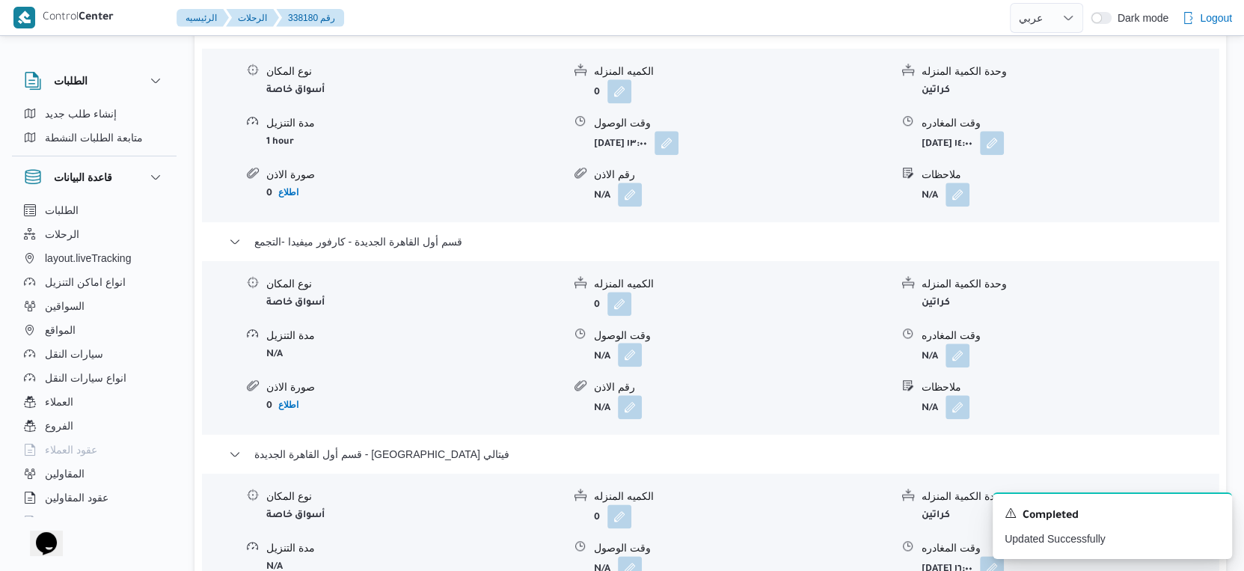
click at [641, 363] on button "button" at bounding box center [630, 355] width 24 height 24
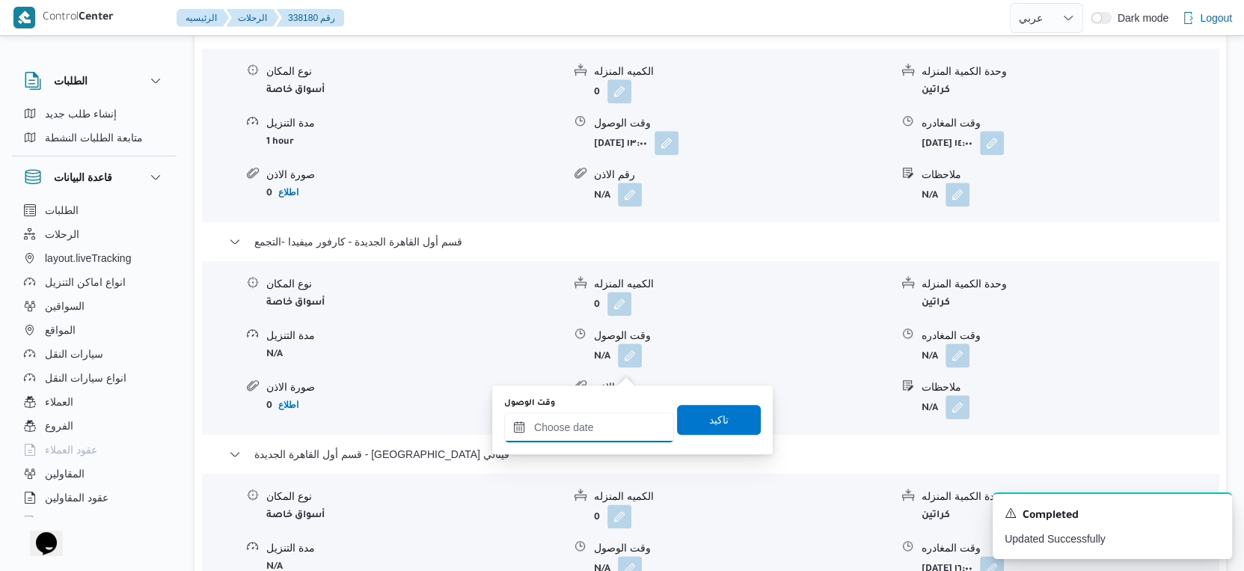
click at [607, 434] on input "وقت الوصول" at bounding box center [589, 427] width 170 height 30
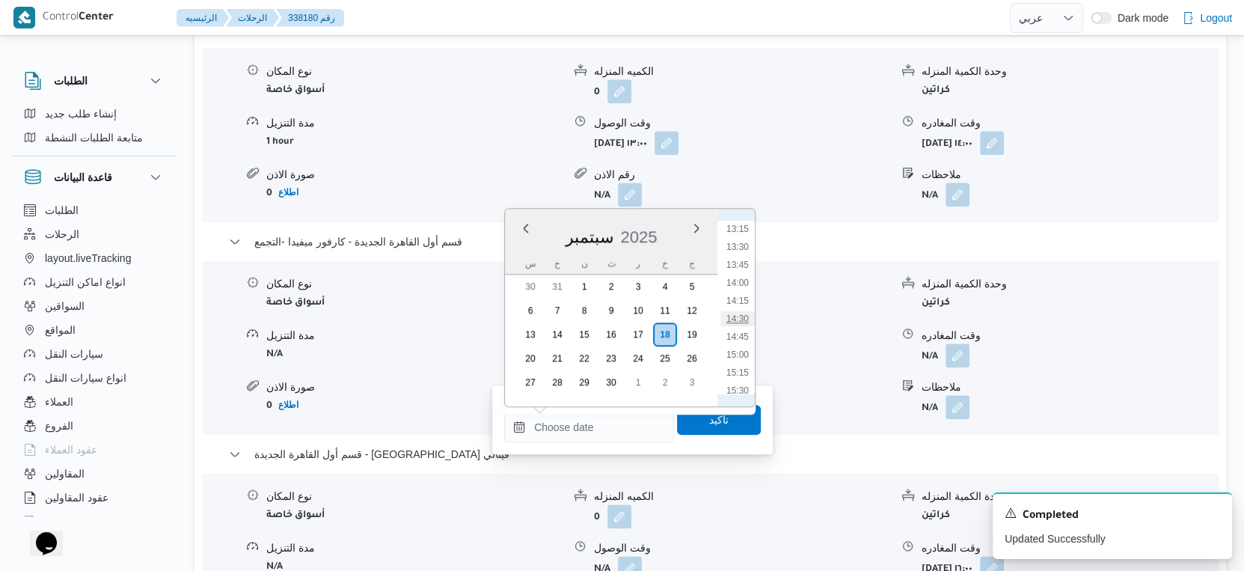
click at [740, 319] on li "14:30" at bounding box center [737, 318] width 34 height 15
type input "[DATE] ١٤:٣٠"
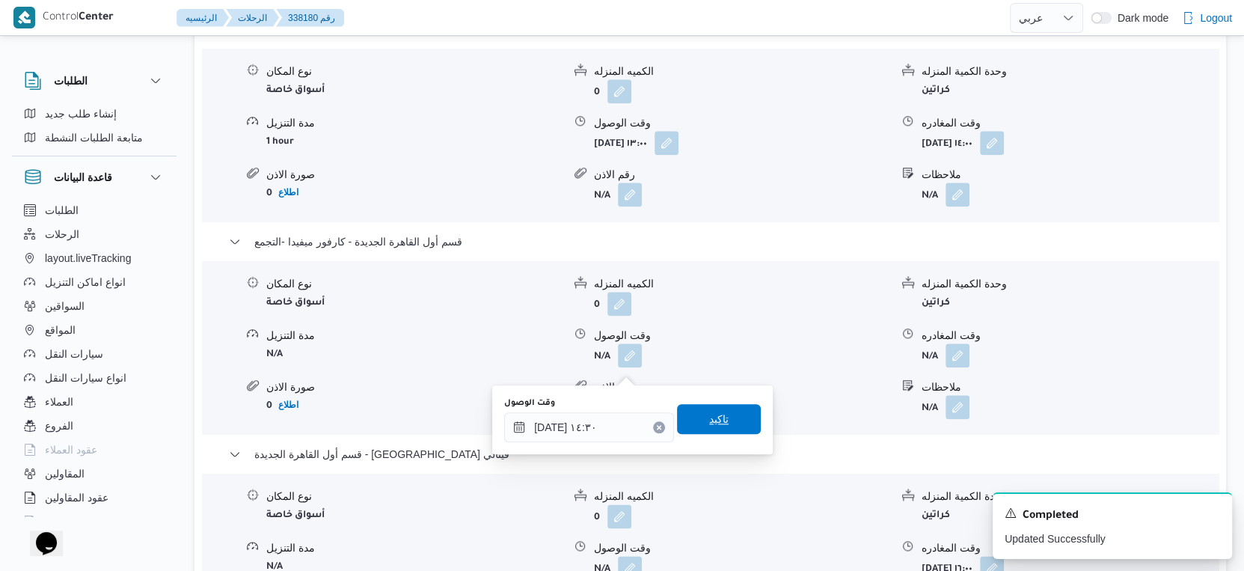
click at [721, 421] on span "تاكيد" at bounding box center [719, 419] width 84 height 30
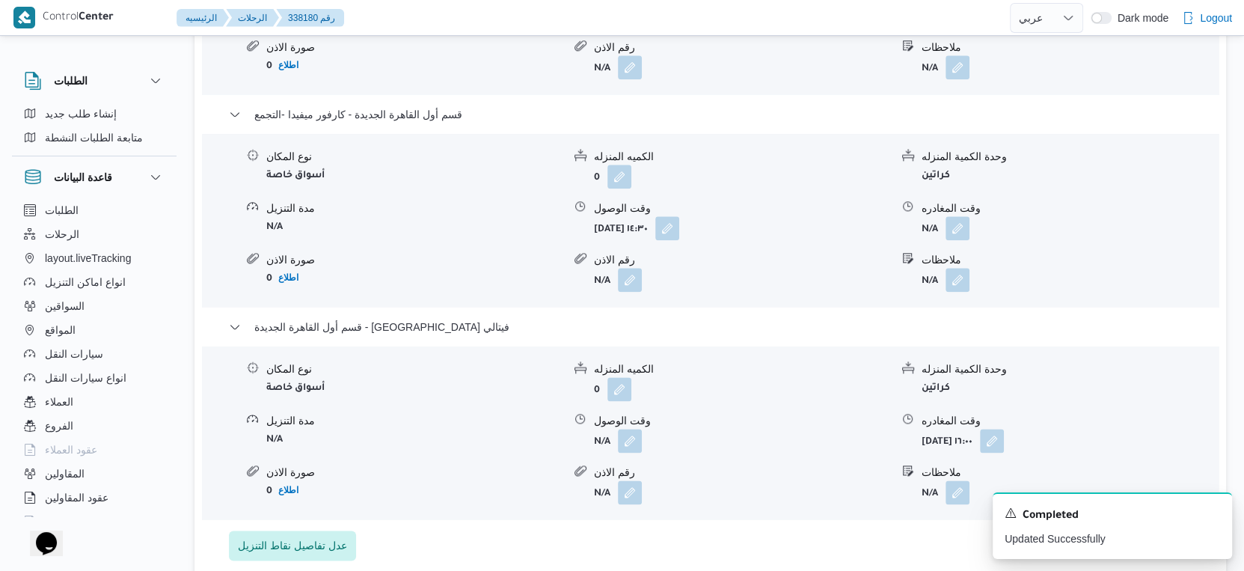
scroll to position [1496, 0]
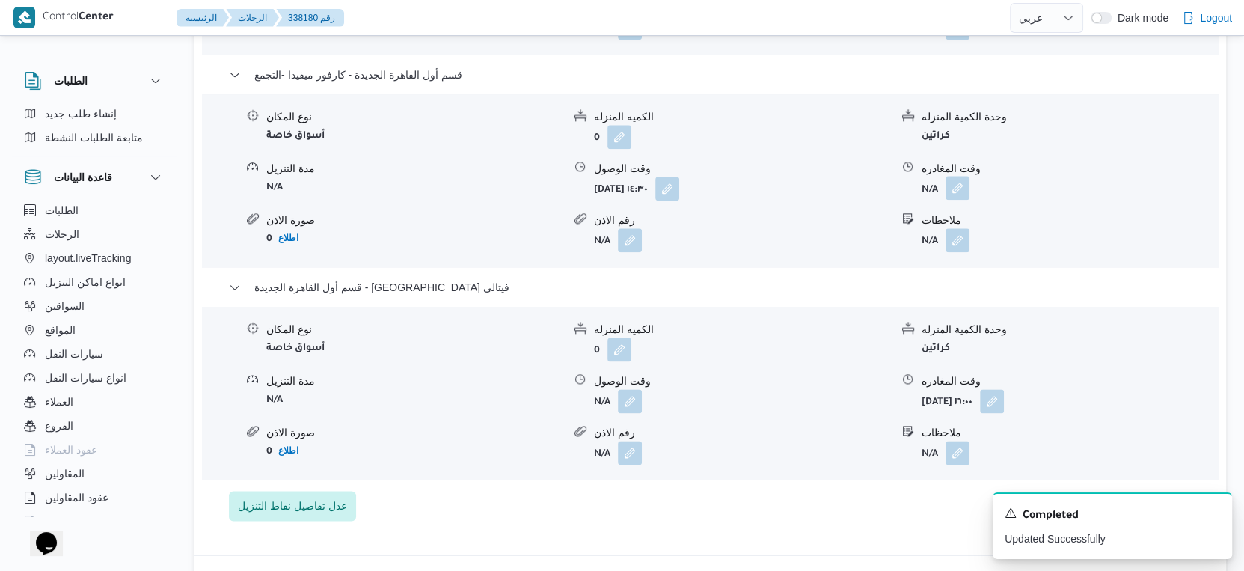
click at [950, 196] on button "button" at bounding box center [957, 188] width 24 height 24
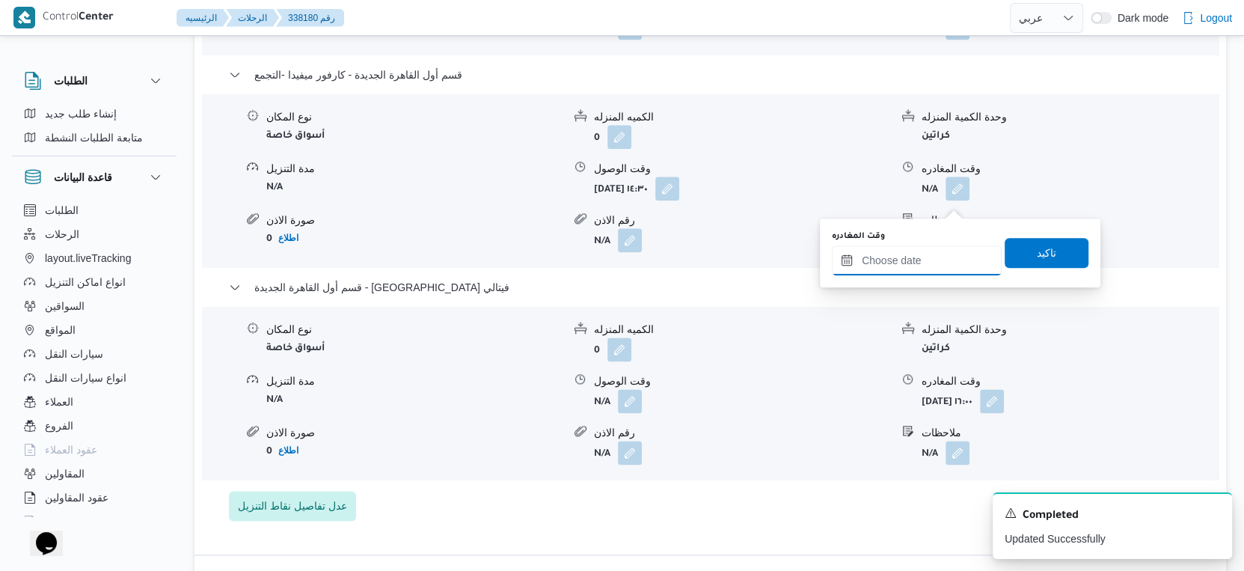
click at [938, 265] on input "وقت المغادره" at bounding box center [917, 260] width 170 height 30
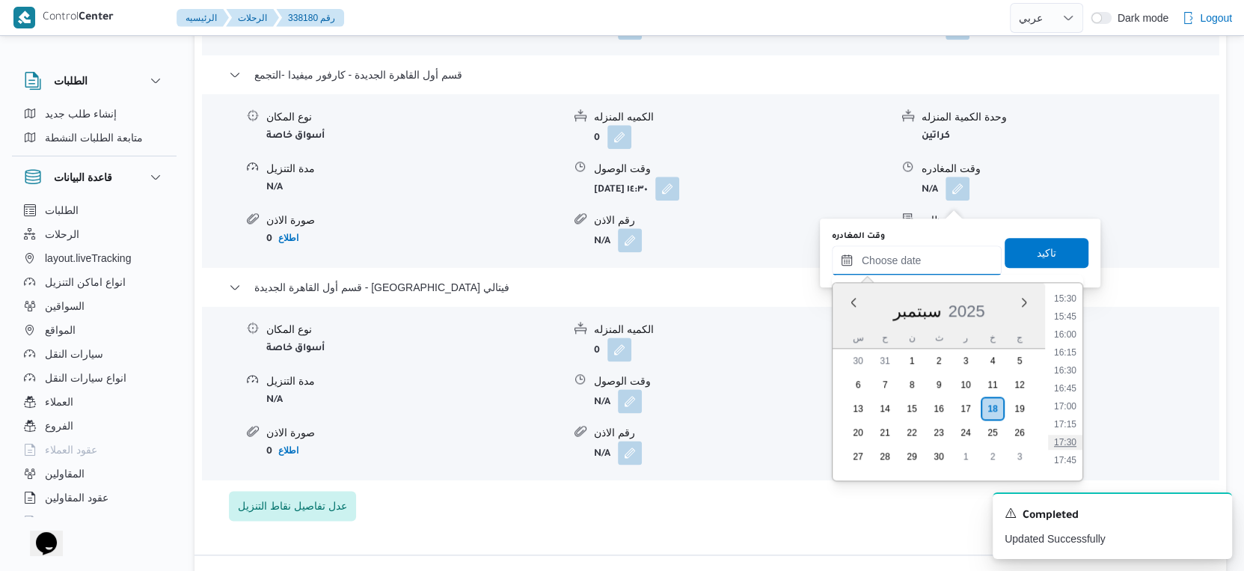
scroll to position [1034, 0]
click at [1071, 343] on li "15:00" at bounding box center [1065, 345] width 34 height 15
type input "[DATE] ١٥:٠٠"
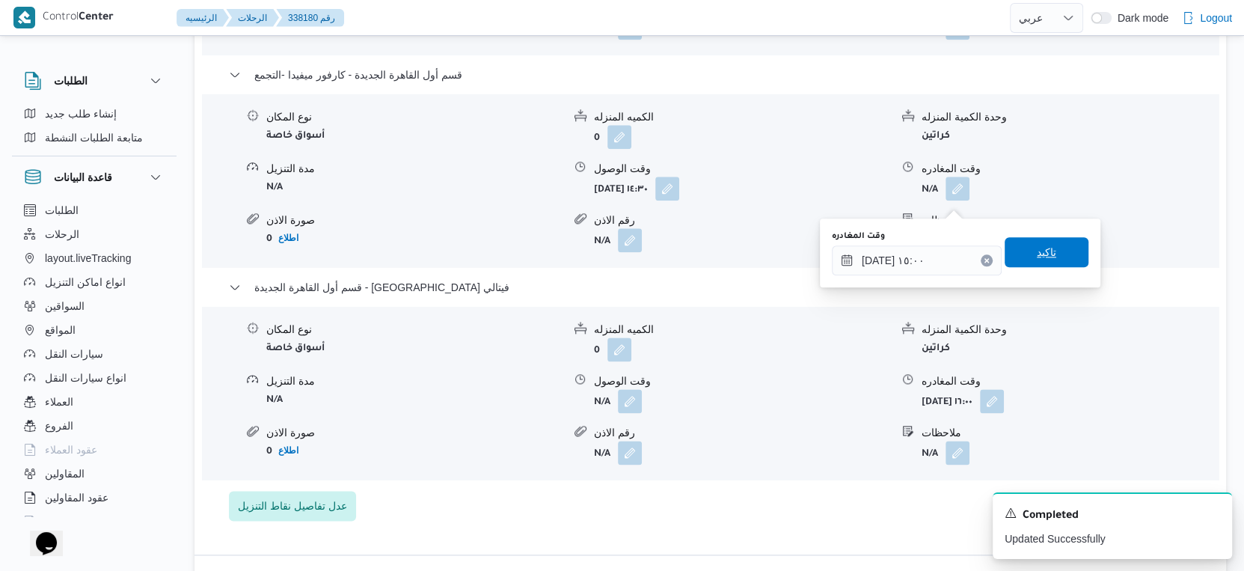
click at [1051, 251] on span "تاكيد" at bounding box center [1046, 252] width 84 height 30
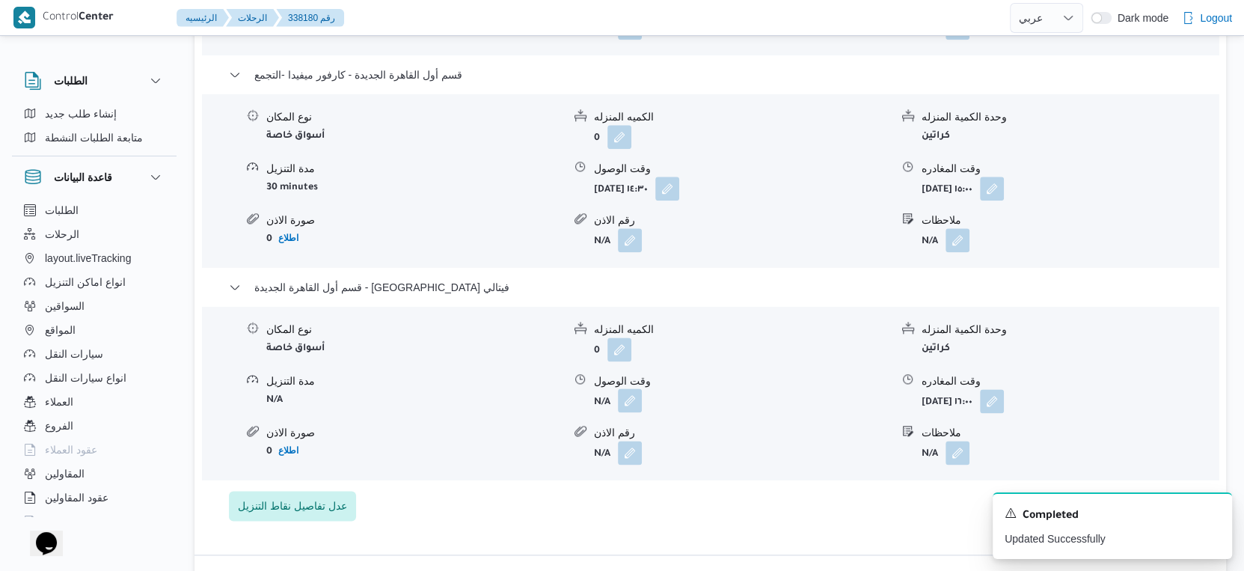
click at [625, 410] on button "button" at bounding box center [630, 400] width 24 height 24
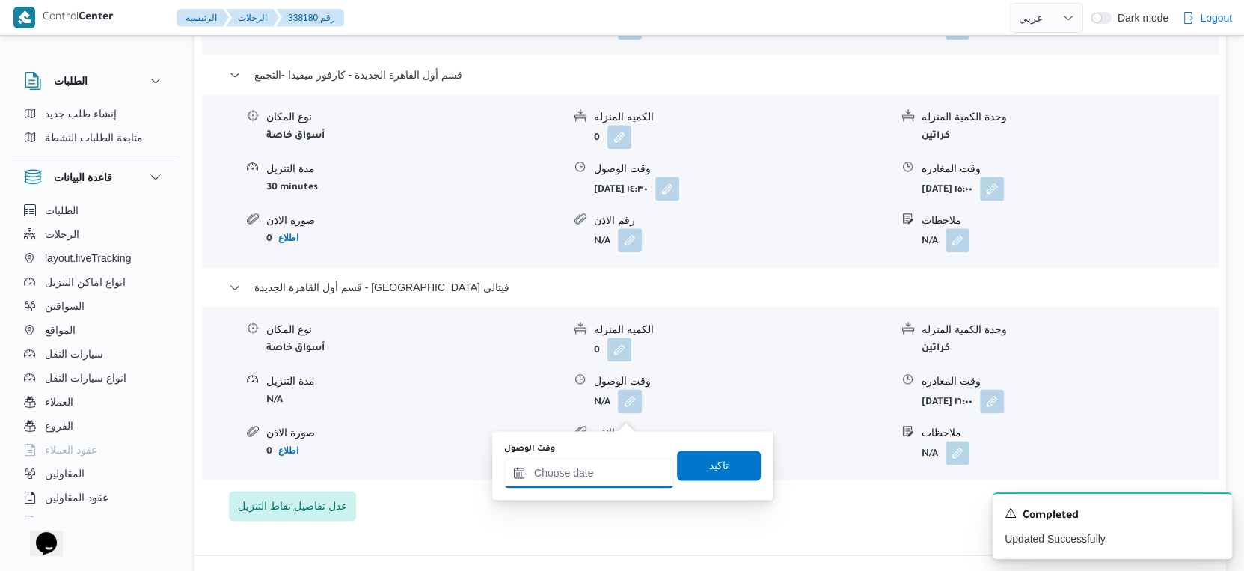
click at [615, 466] on input "وقت الوصول" at bounding box center [589, 473] width 170 height 30
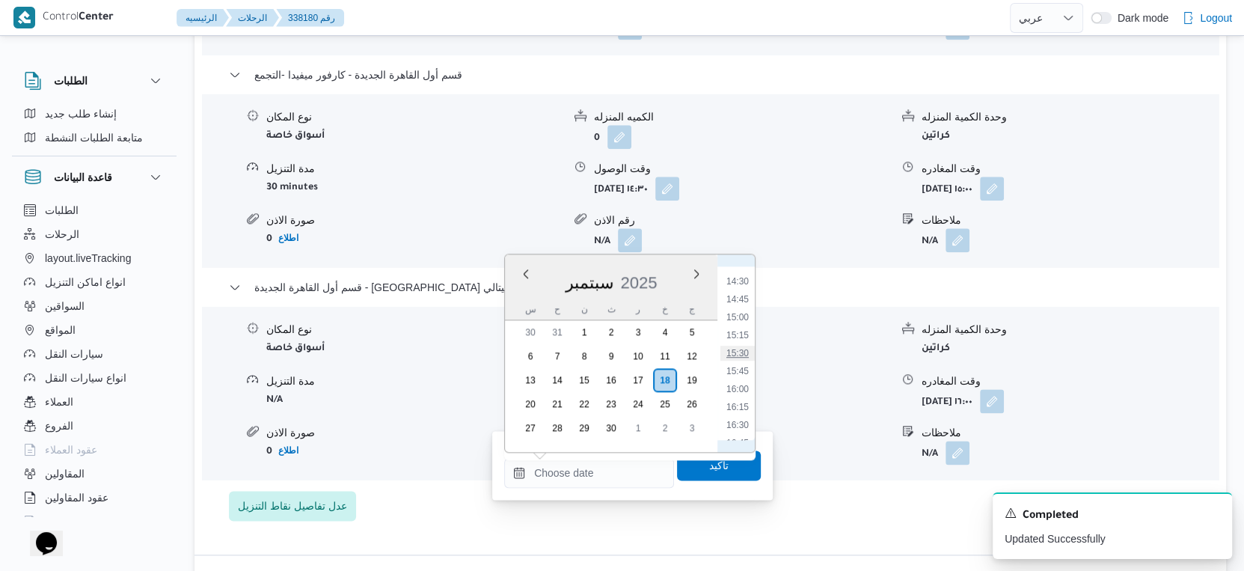
click at [738, 351] on li "15:30" at bounding box center [737, 353] width 34 height 15
type input "١٨/٠٩/٢٠٢٥ ١٥:٣٠"
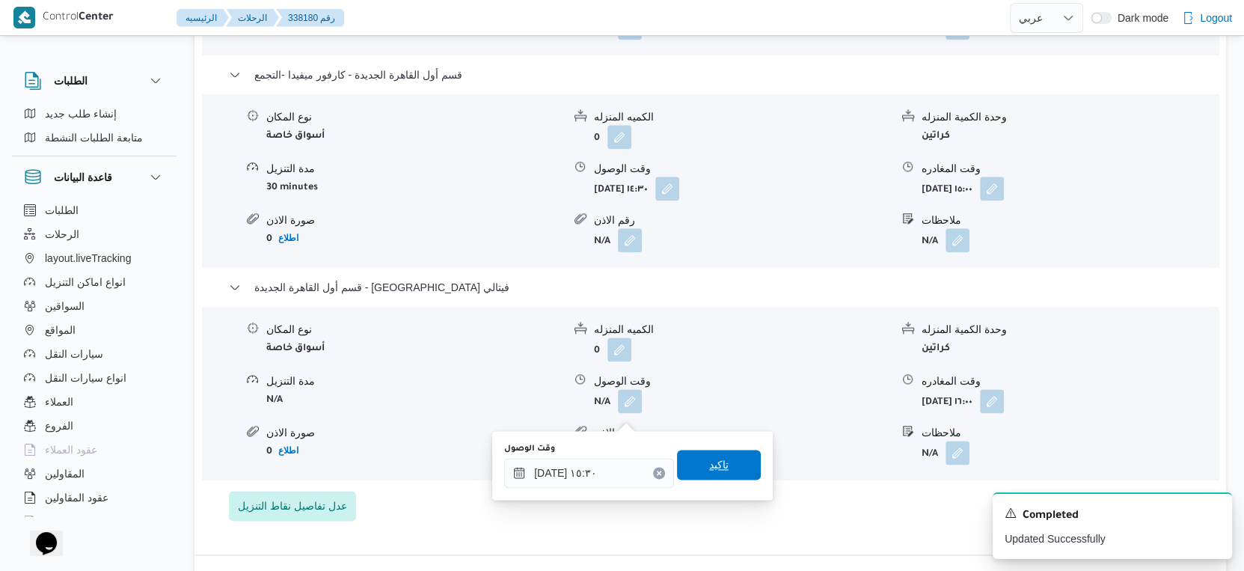
click at [724, 467] on span "تاكيد" at bounding box center [719, 464] width 84 height 30
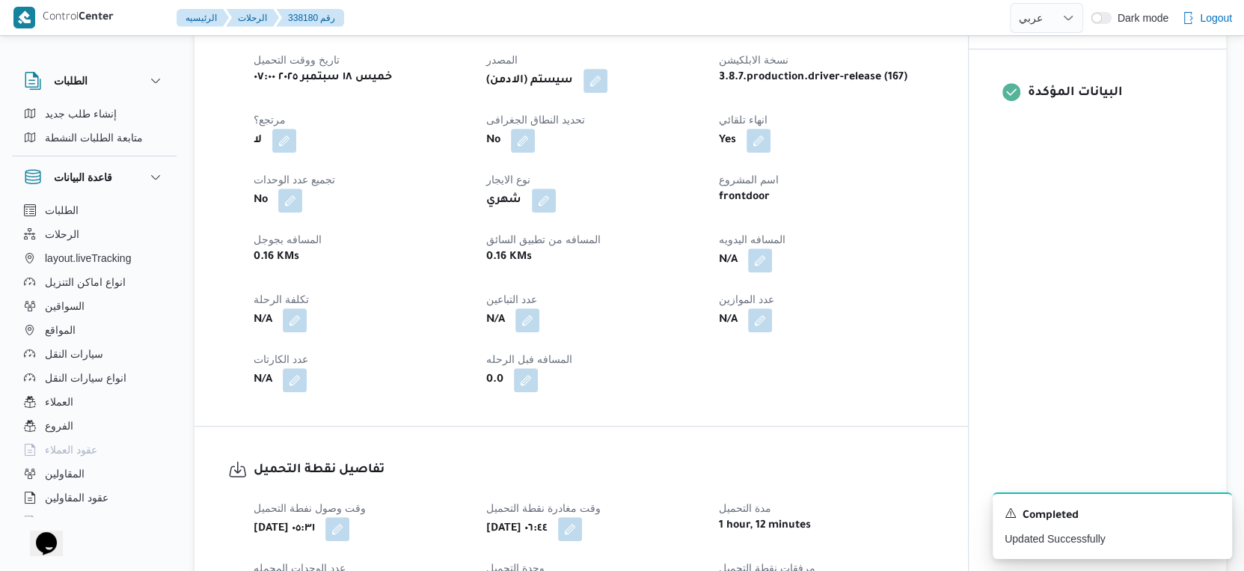
scroll to position [498, 0]
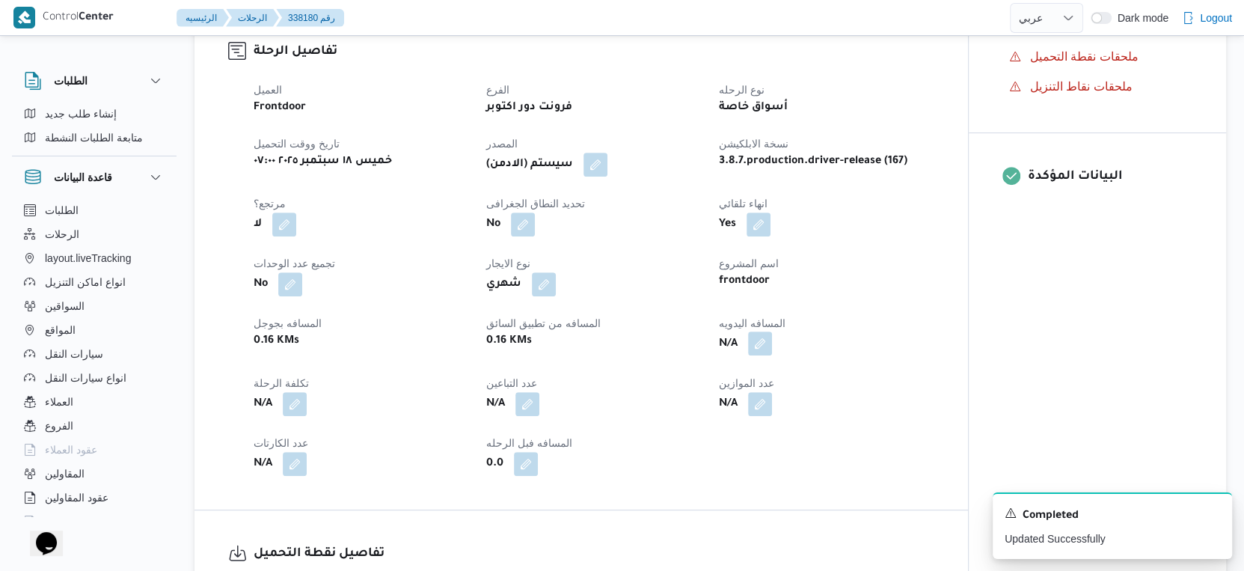
click at [755, 355] on button "button" at bounding box center [760, 343] width 24 height 24
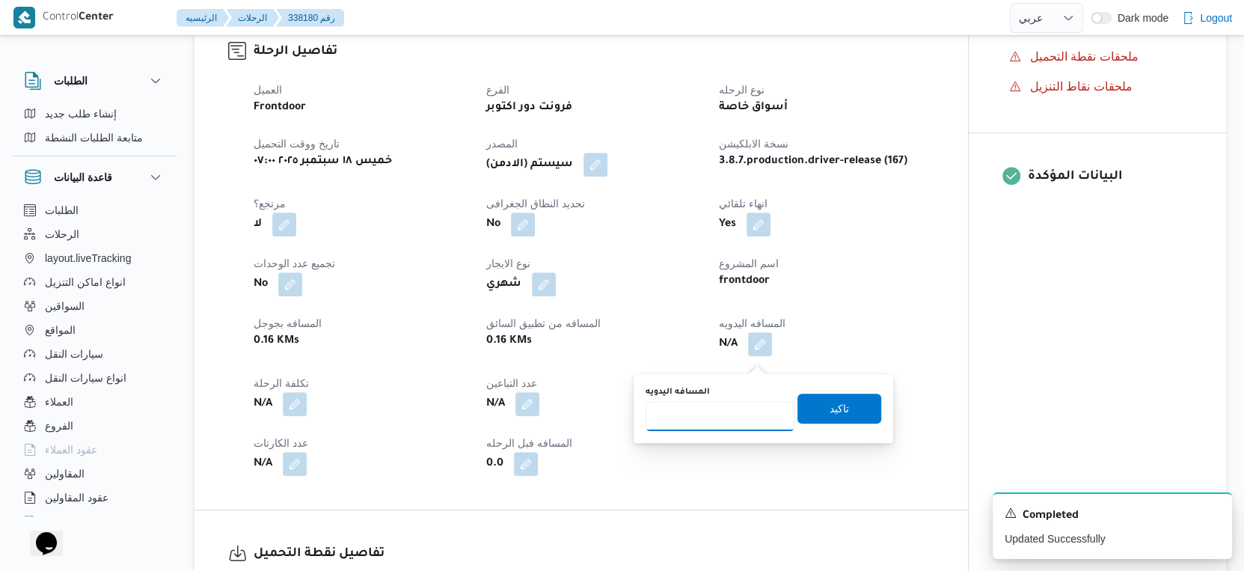
click at [722, 421] on input "المسافه اليدويه" at bounding box center [719, 416] width 149 height 30
type input "174"
click at [856, 408] on span "تاكيد" at bounding box center [839, 408] width 84 height 30
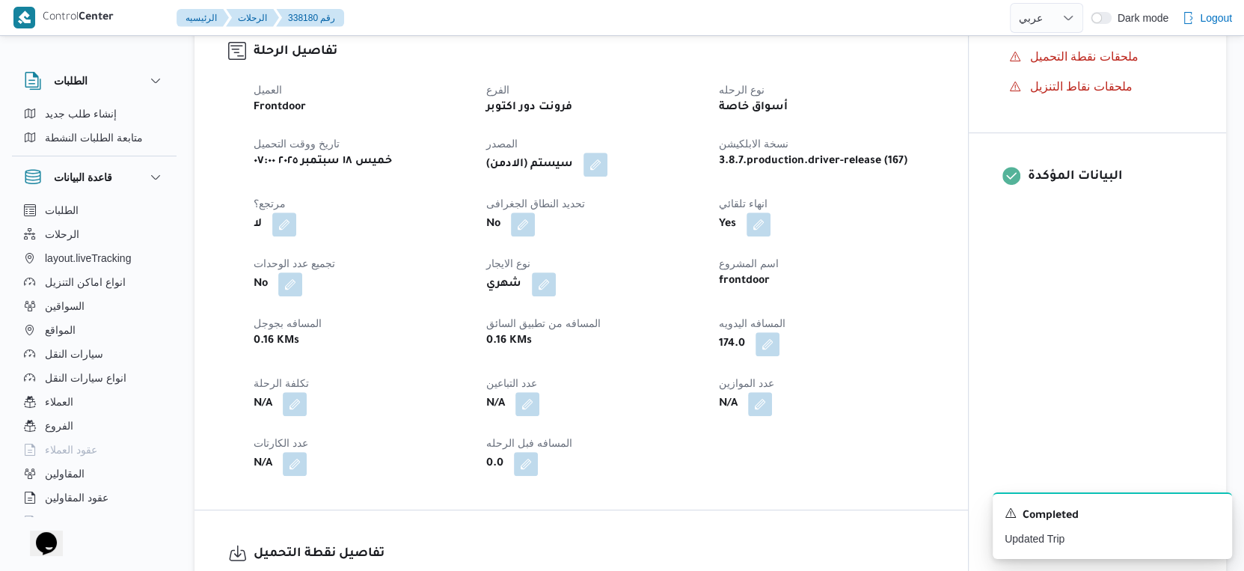
scroll to position [0, 0]
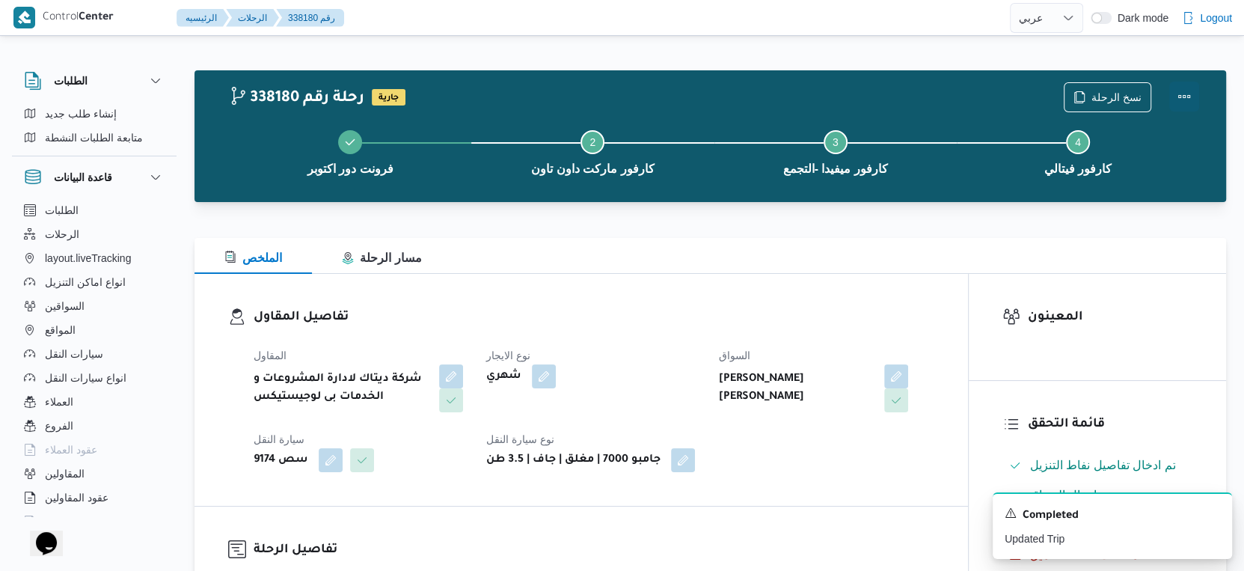
click at [1183, 94] on button "Actions" at bounding box center [1184, 97] width 30 height 30
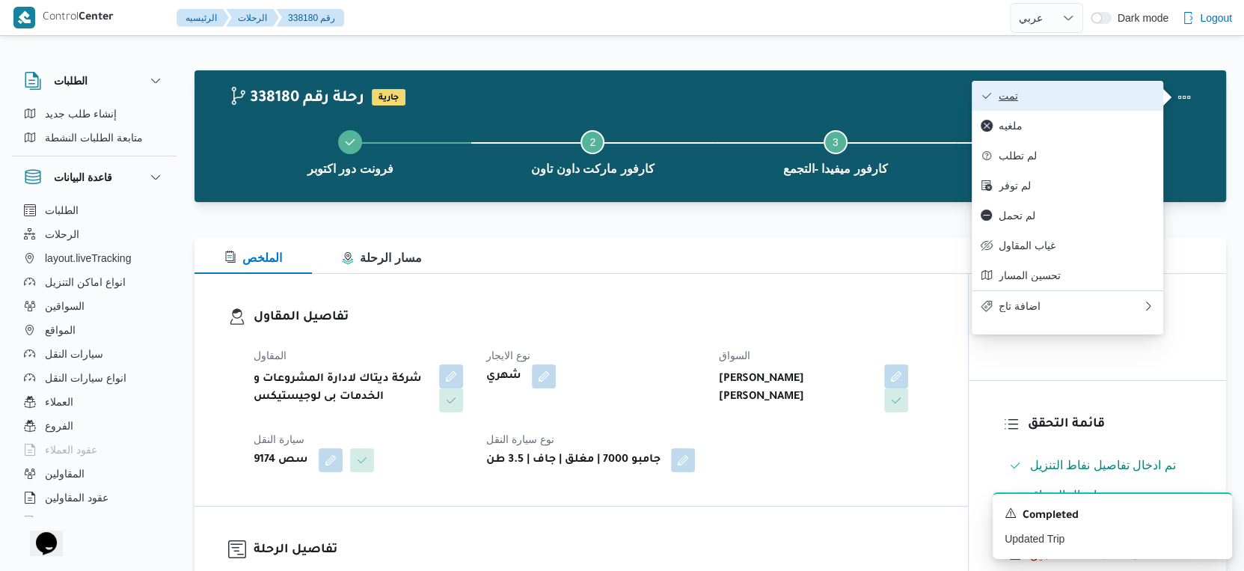
click at [1080, 93] on span "تمت" at bounding box center [1076, 96] width 156 height 12
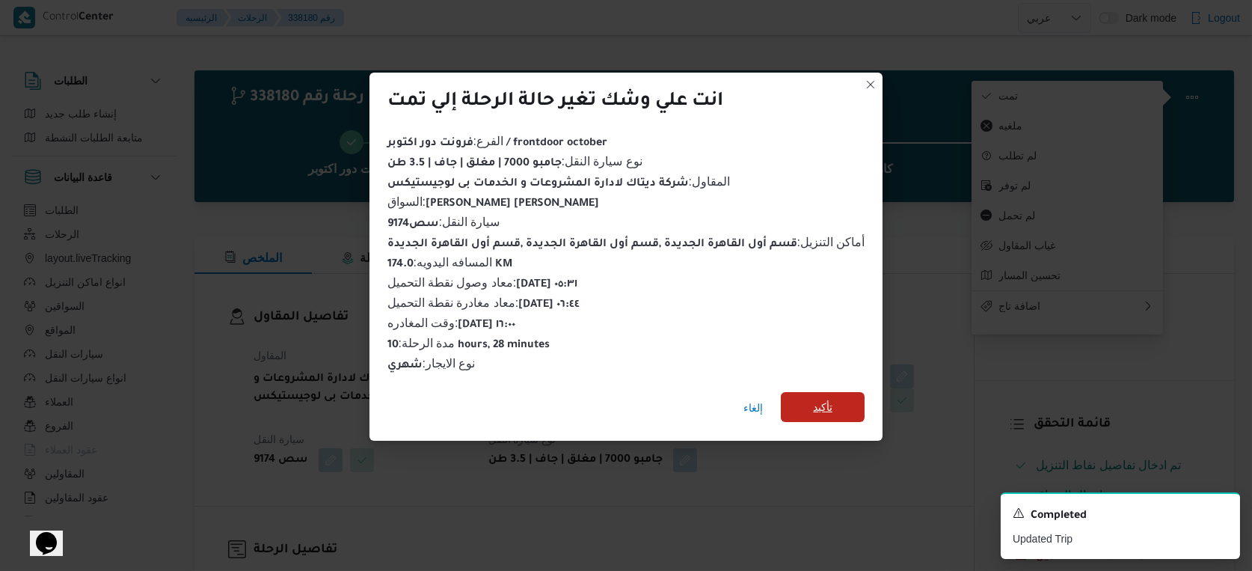
click at [824, 398] on span "تأكيد" at bounding box center [822, 407] width 19 height 18
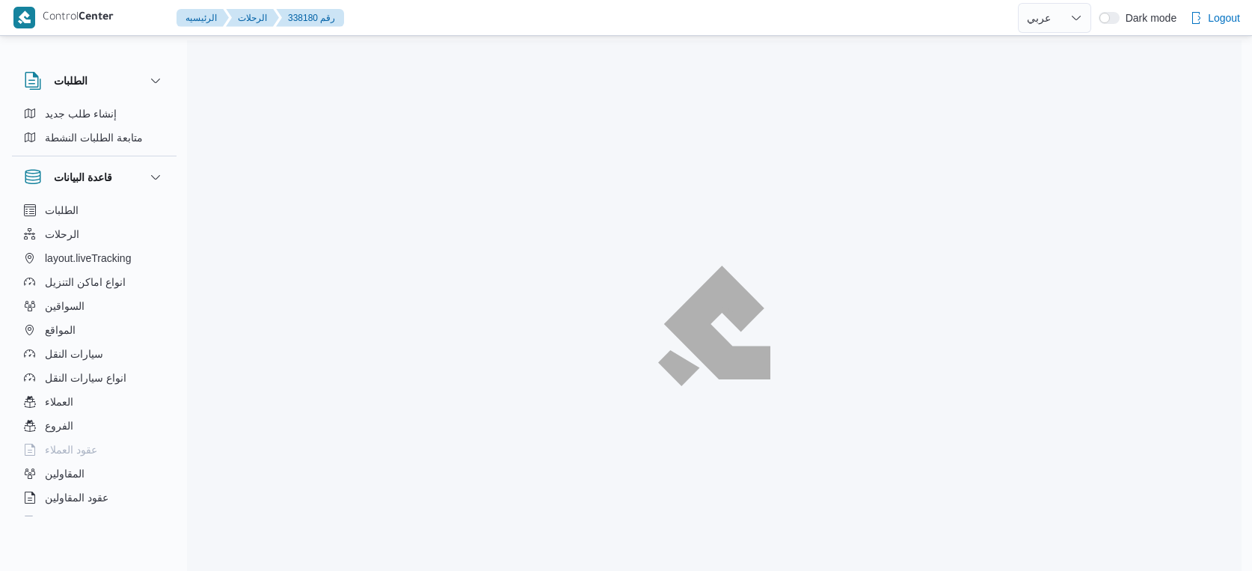
select select "ar"
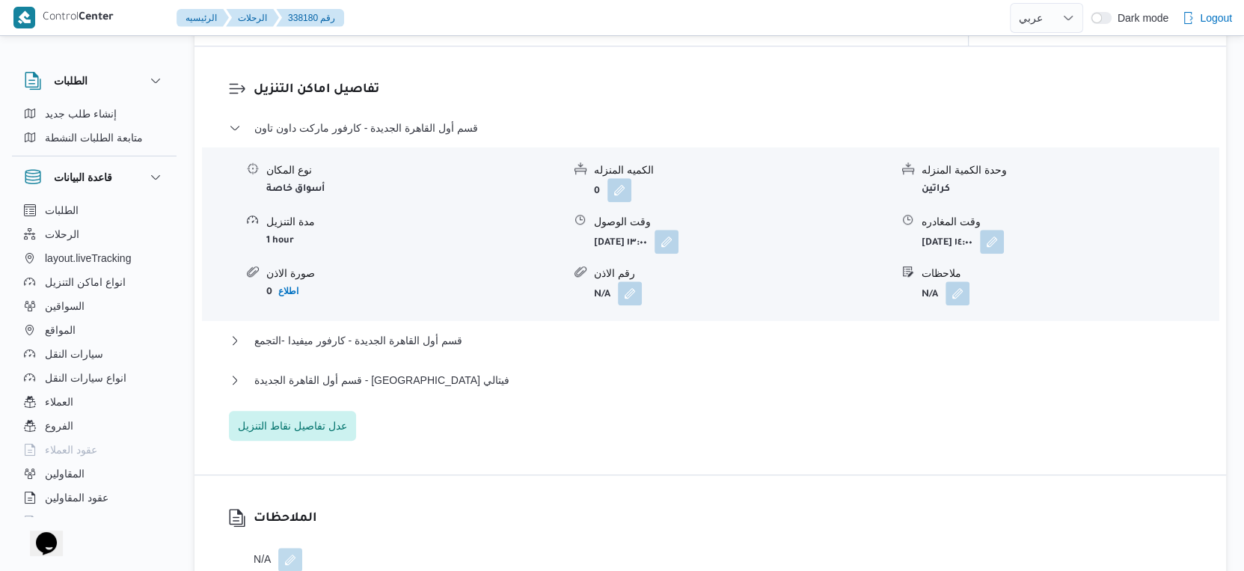
scroll to position [1329, 0]
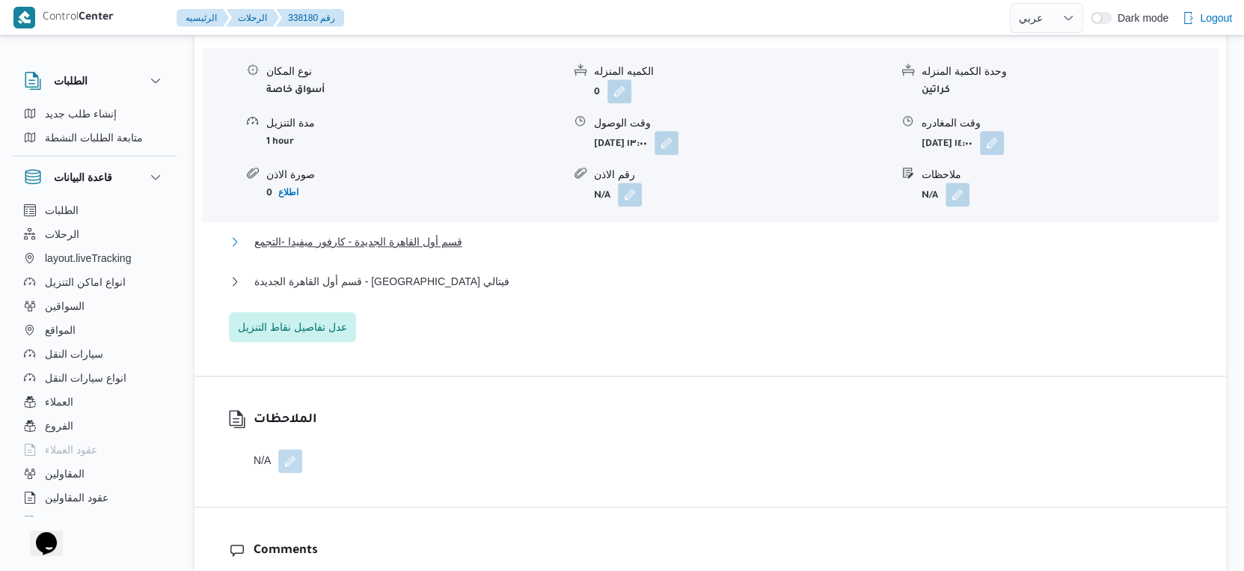
click at [452, 247] on span "قسم أول القاهرة الجديدة - كارفور ميفيدا -التجمع" at bounding box center [358, 242] width 208 height 18
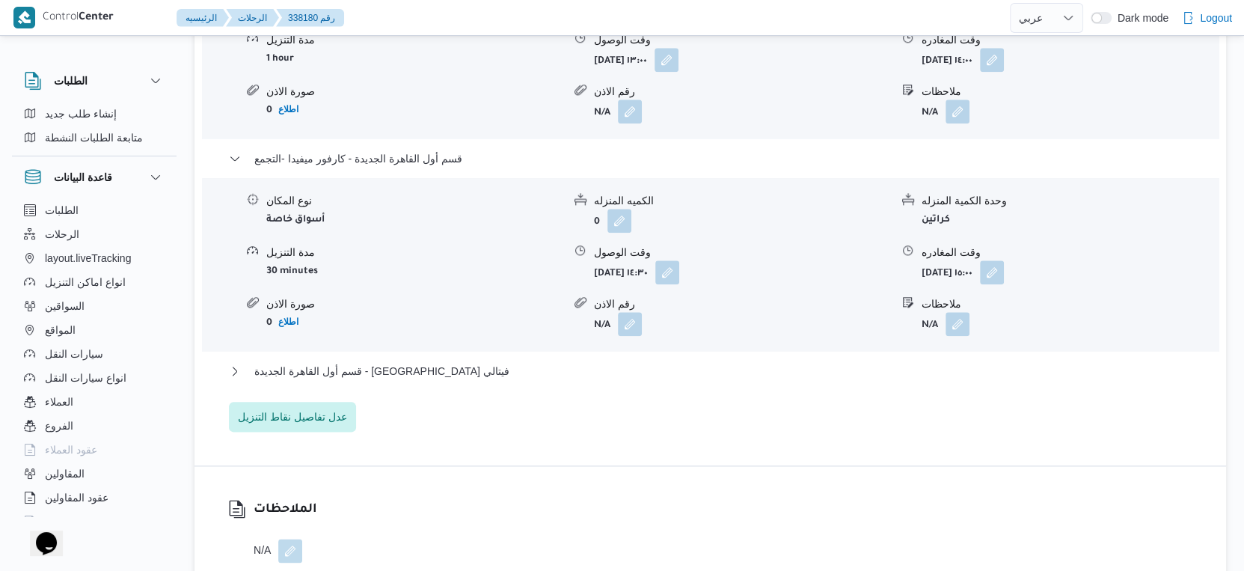
scroll to position [1413, 0]
click at [442, 379] on button "قسم أول القاهرة الجديدة - [GEOGRAPHIC_DATA] فيتالي" at bounding box center [710, 370] width 963 height 18
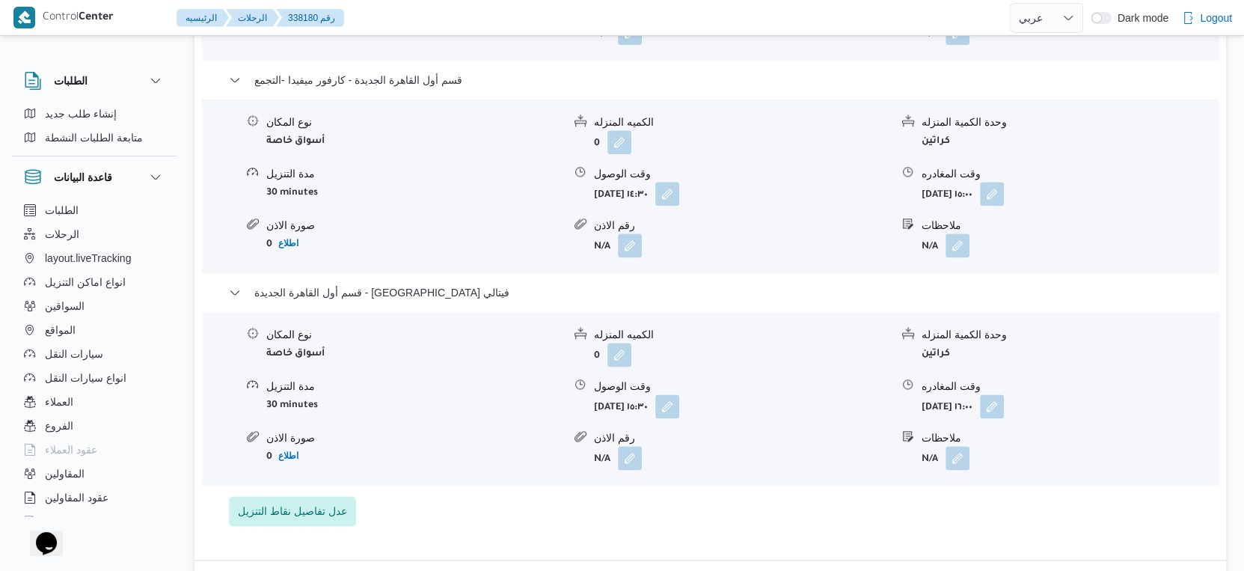
scroll to position [1579, 0]
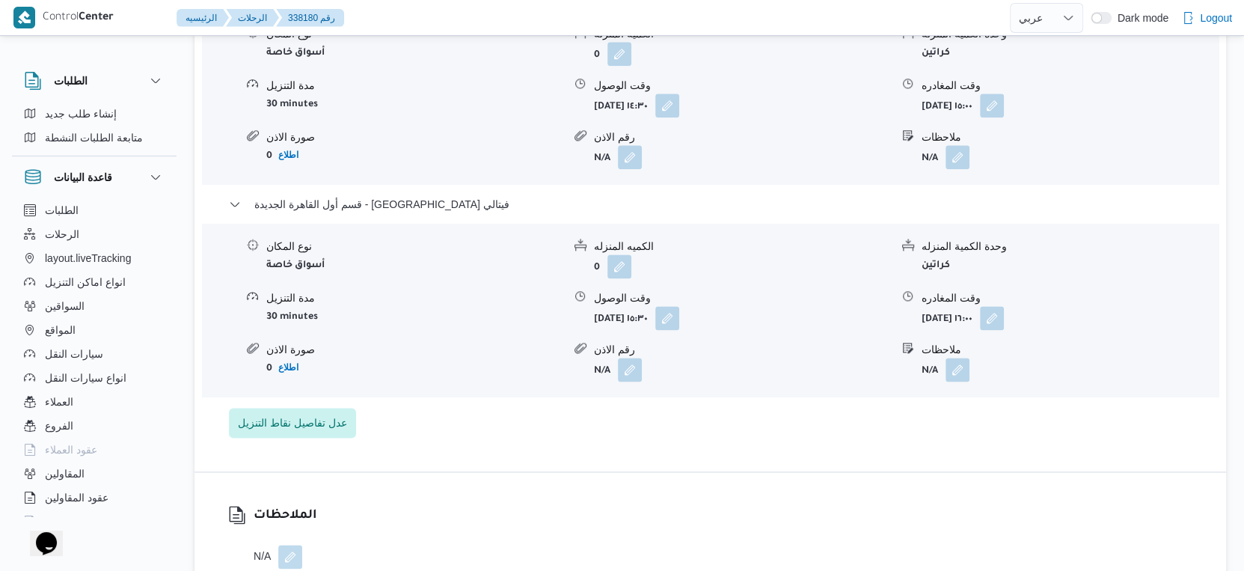
select select "ar"
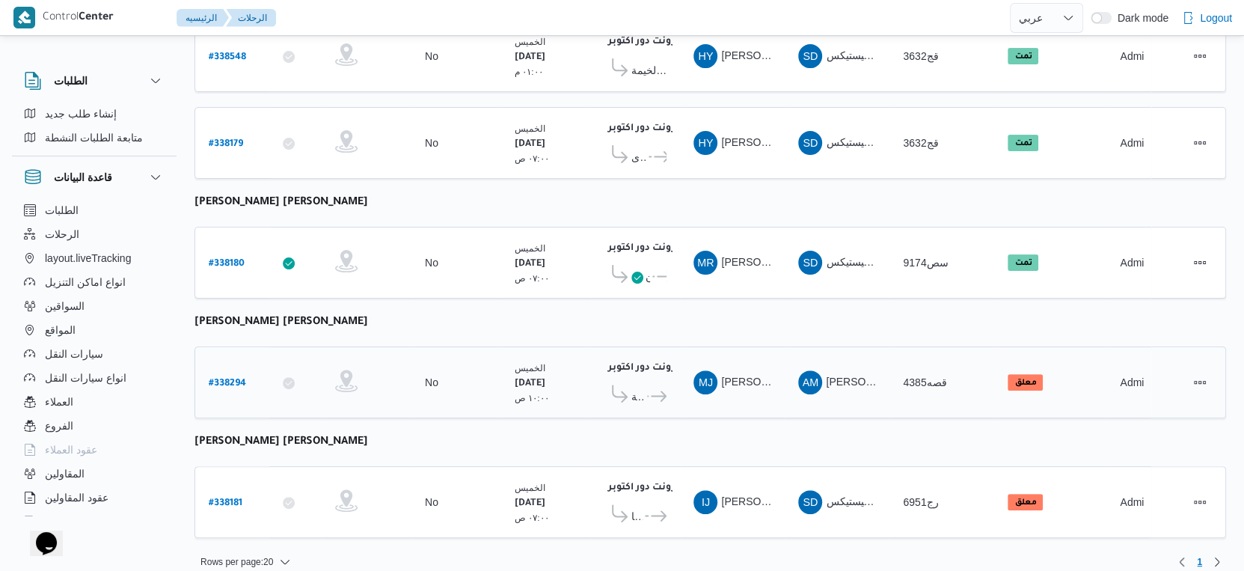
scroll to position [253, 0]
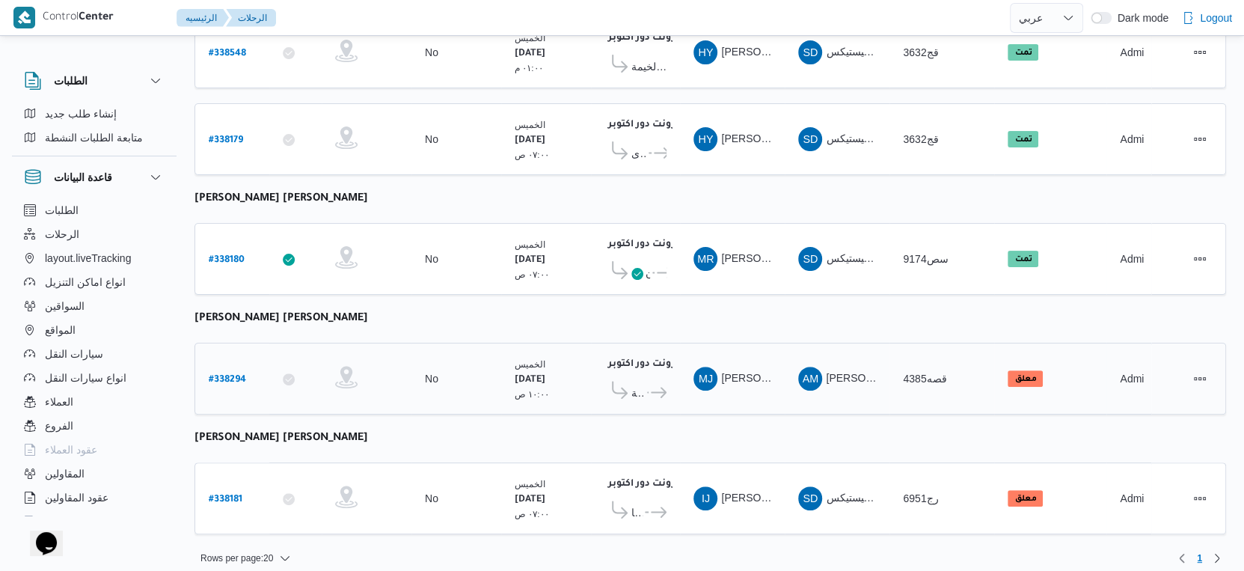
click at [636, 384] on span "شركة مارسيرل للأدوية" at bounding box center [637, 393] width 13 height 18
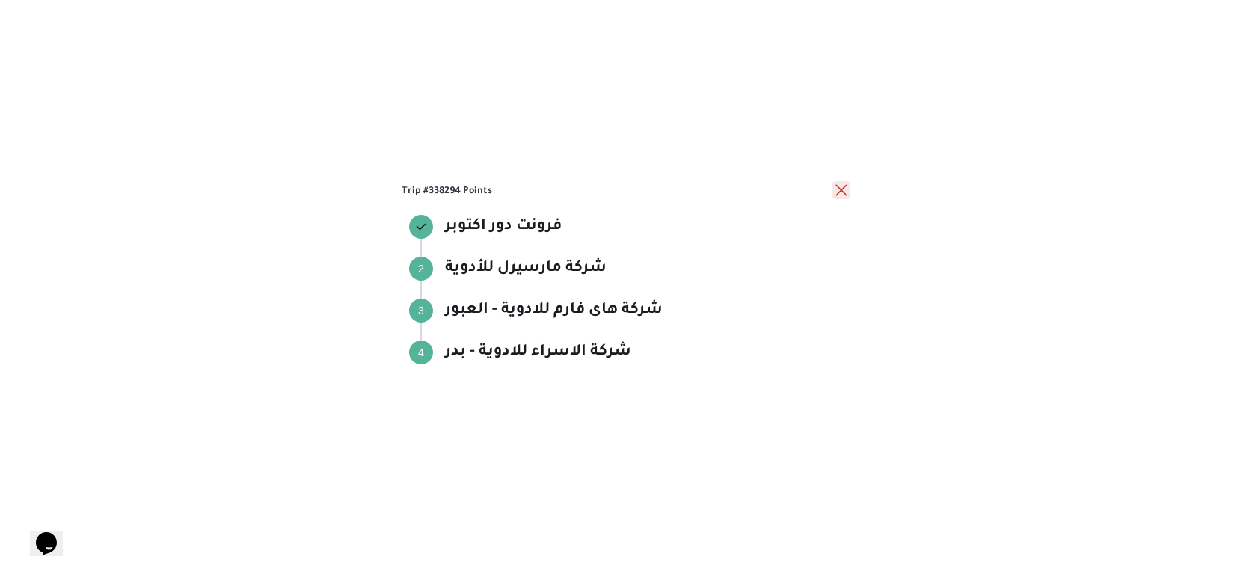
click at [837, 189] on button "close" at bounding box center [841, 190] width 18 height 18
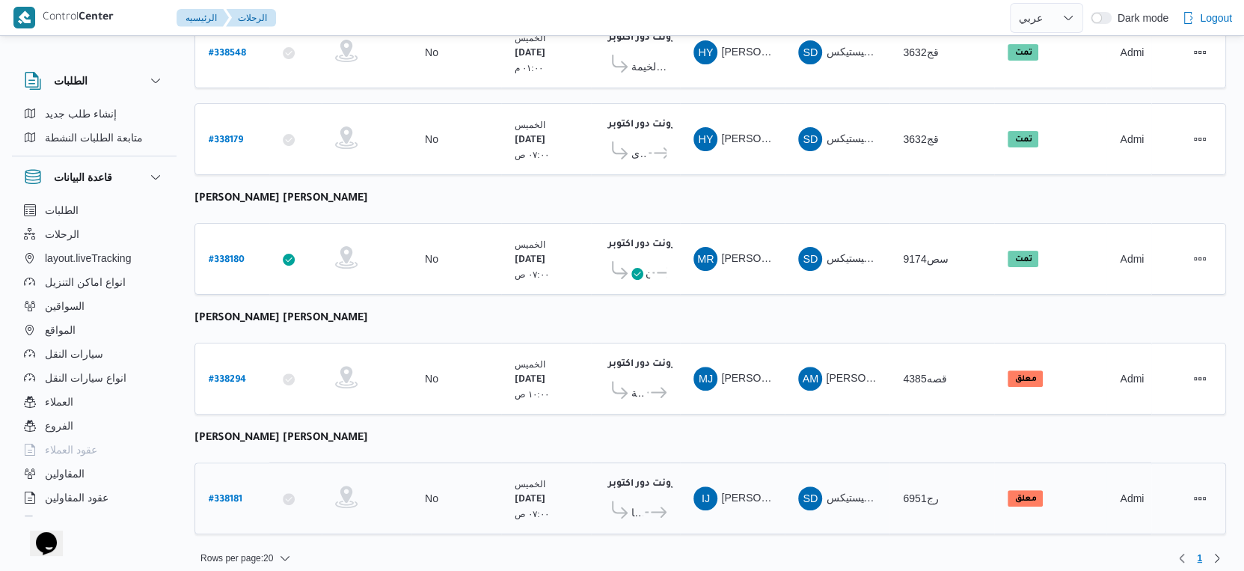
click at [657, 506] on icon at bounding box center [659, 511] width 16 height 11
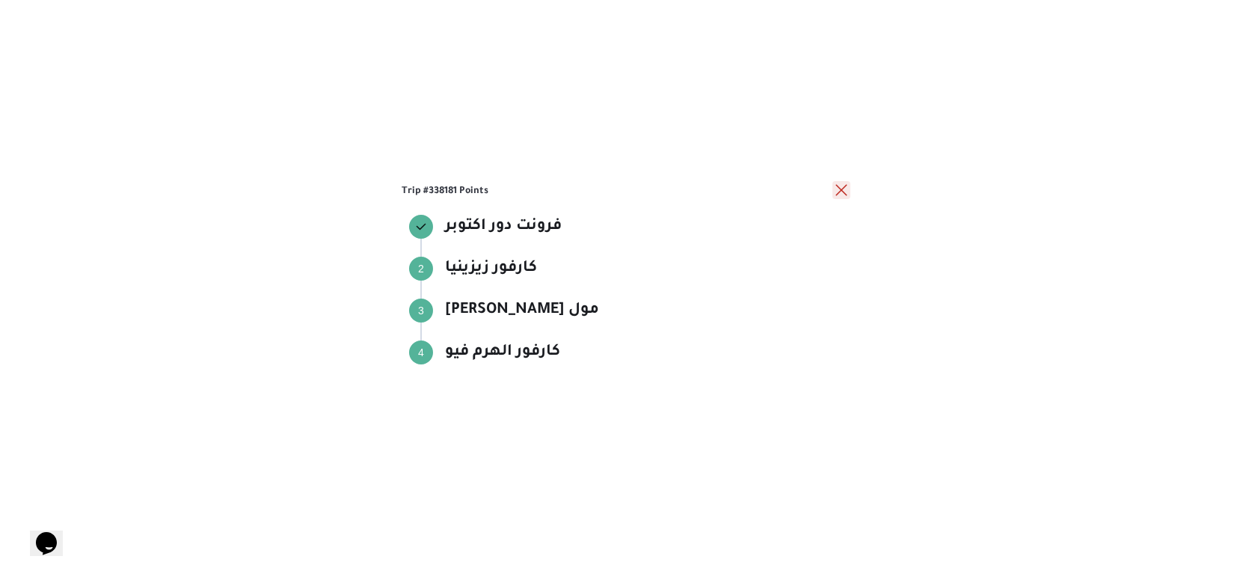
click at [844, 188] on button "close" at bounding box center [841, 190] width 18 height 18
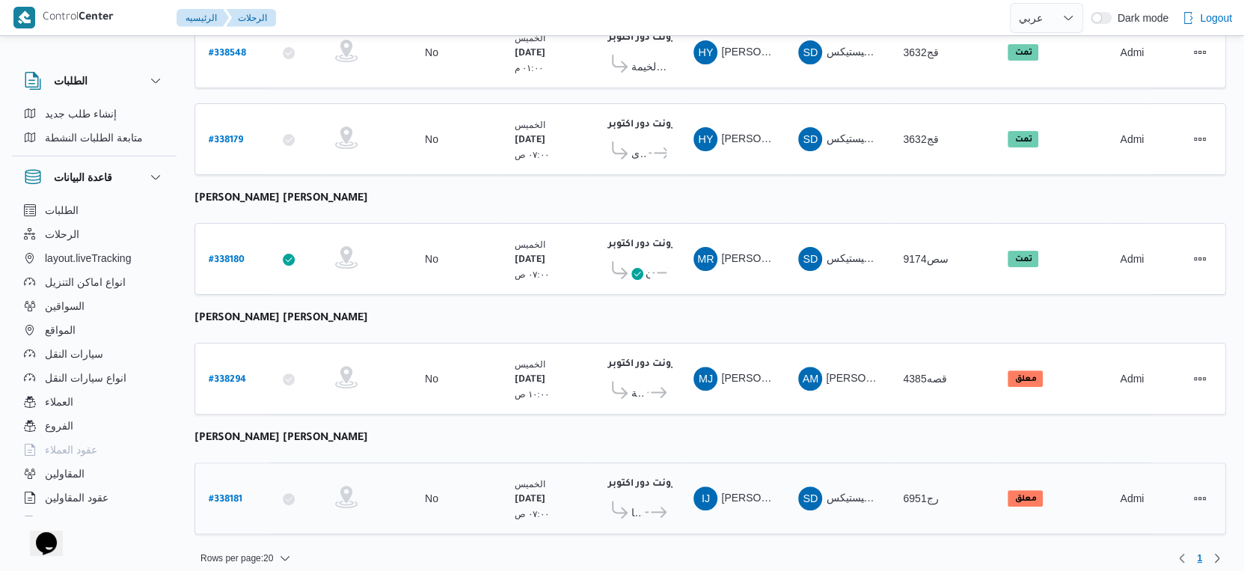
click at [220, 494] on b "# 338181" at bounding box center [226, 499] width 34 height 10
select select "ar"
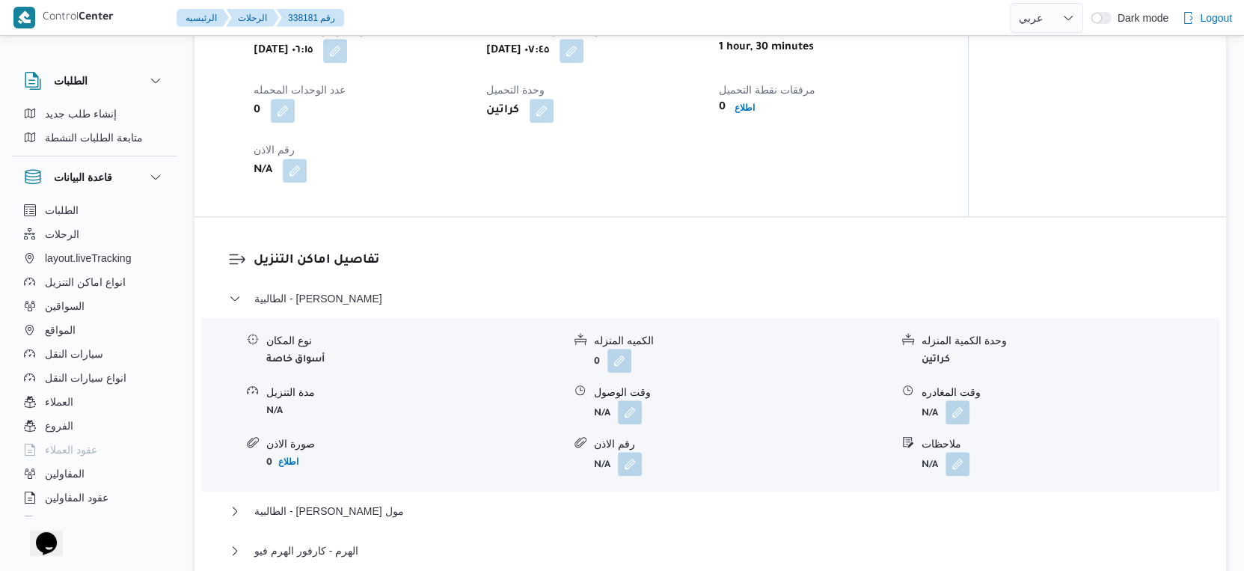
scroll to position [1080, 0]
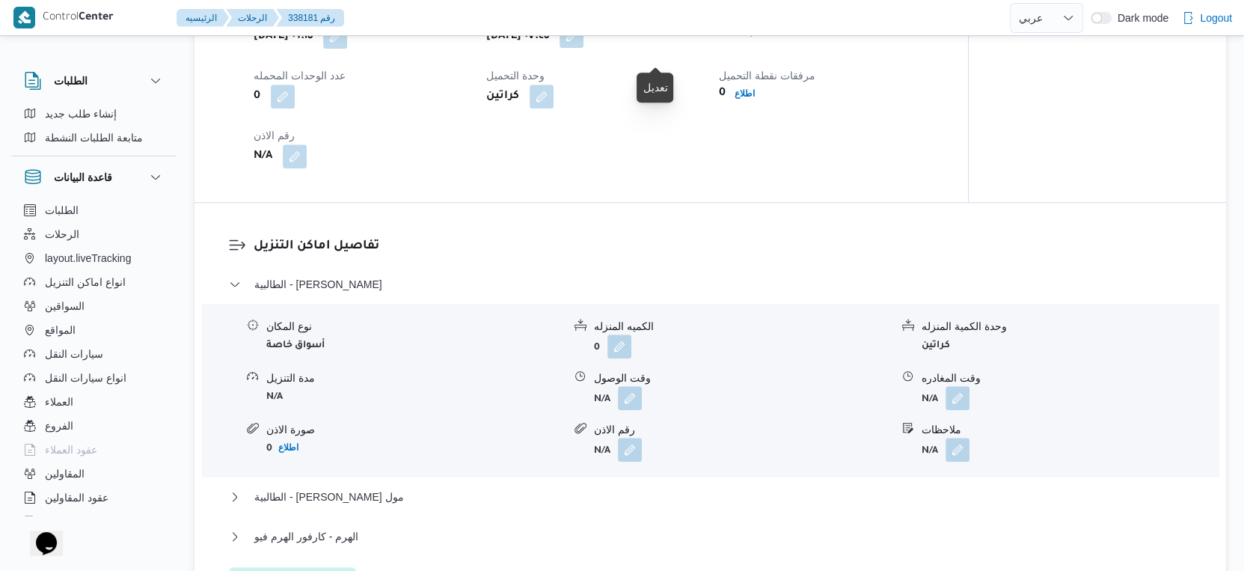
click at [583, 48] on button "button" at bounding box center [571, 36] width 24 height 24
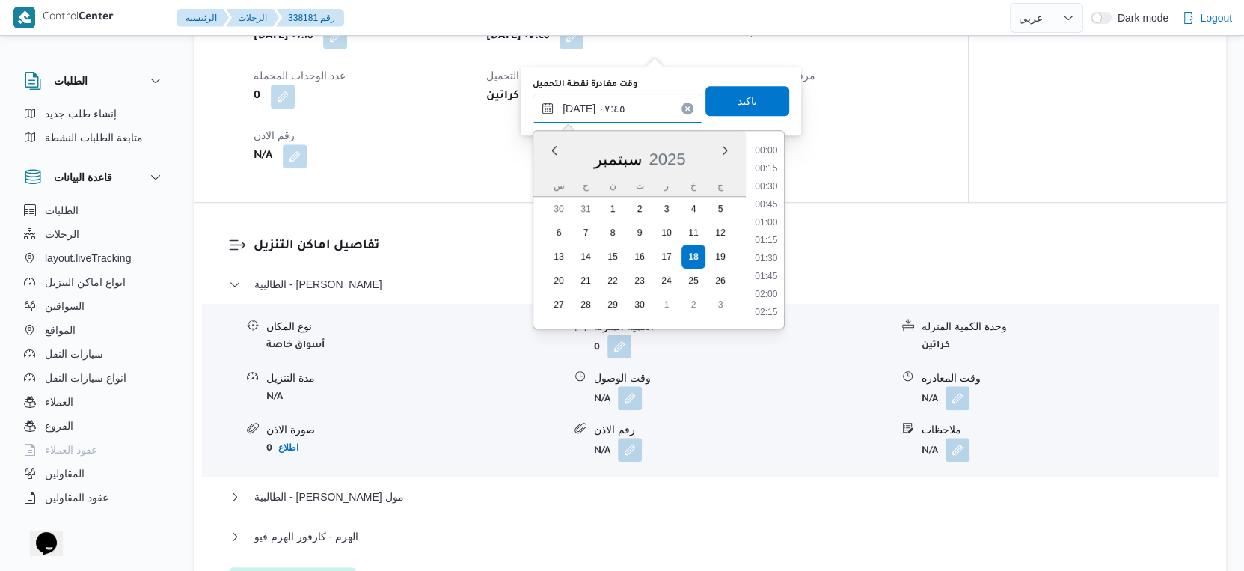
drag, startPoint x: 624, startPoint y: 101, endPoint x: 746, endPoint y: 162, distance: 135.4
click at [625, 102] on input "[DATE] ٠٧:٤٥" at bounding box center [617, 108] width 170 height 30
click at [767, 211] on li "08:30" at bounding box center [766, 212] width 34 height 15
type input "[DATE] ٠٨:٣٠"
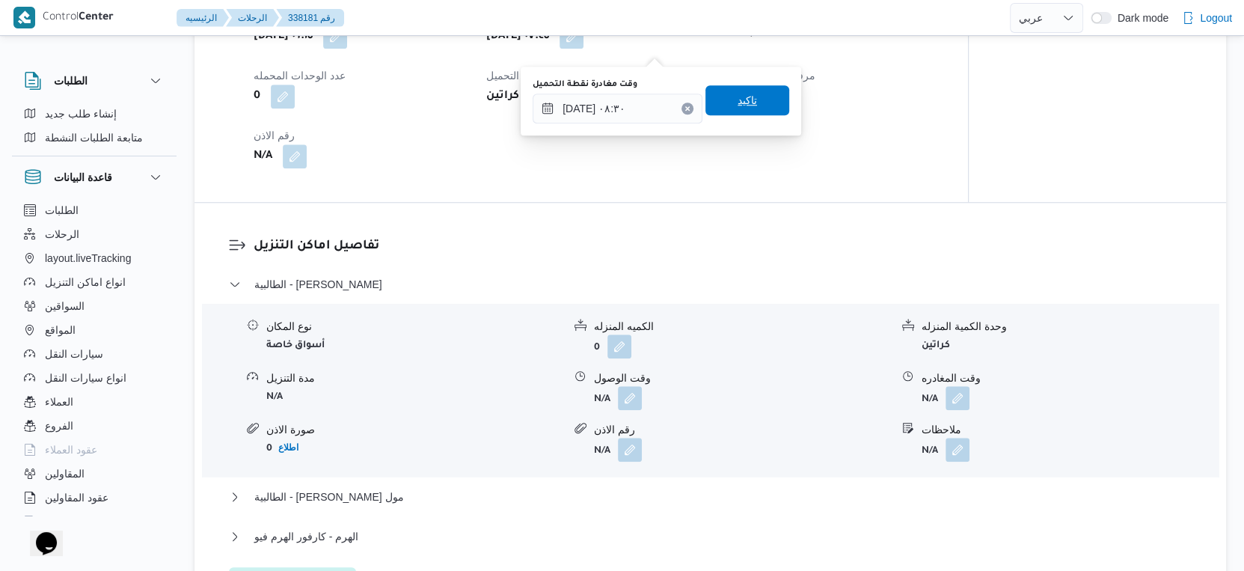
click at [758, 101] on span "تاكيد" at bounding box center [747, 100] width 84 height 30
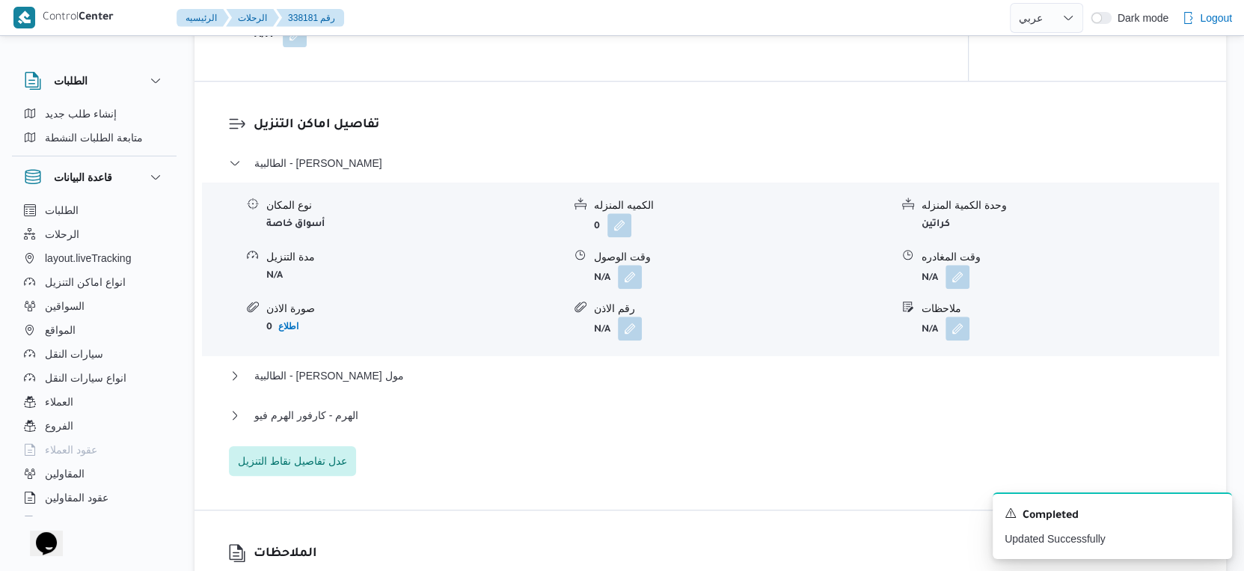
scroll to position [1247, 0]
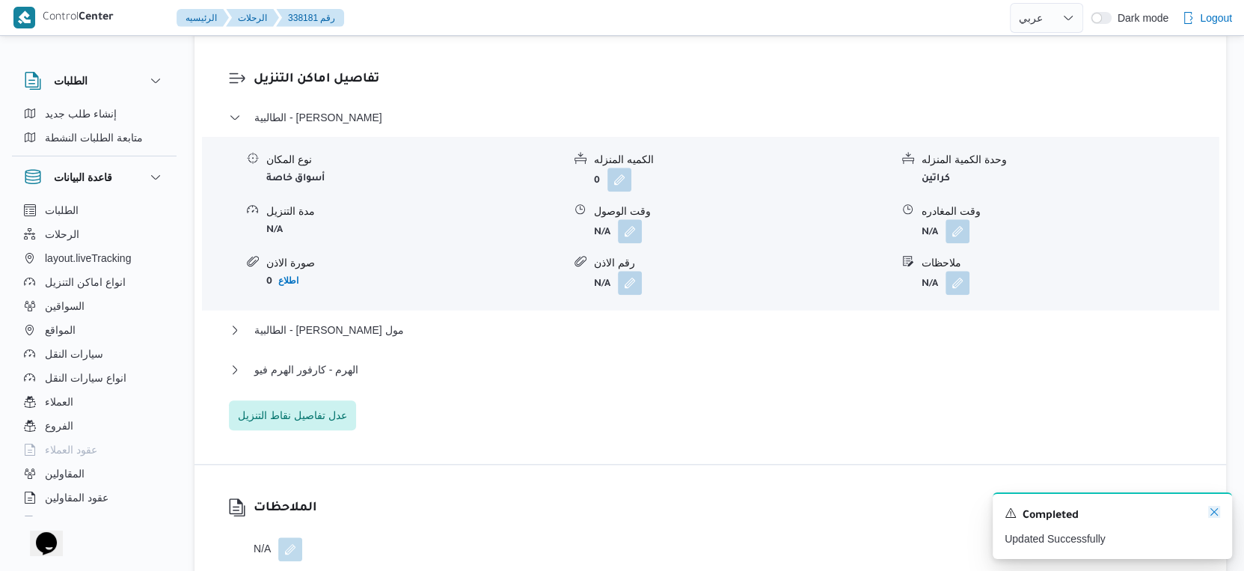
click at [1215, 512] on icon "Dismiss toast" at bounding box center [1214, 512] width 12 height 12
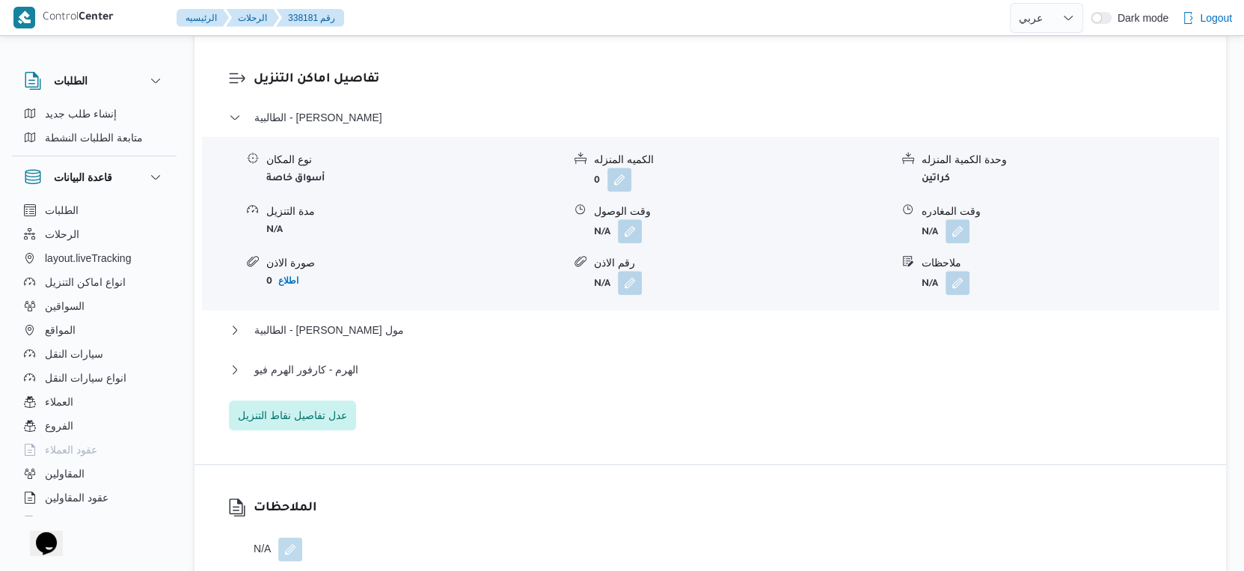
select select "ar"
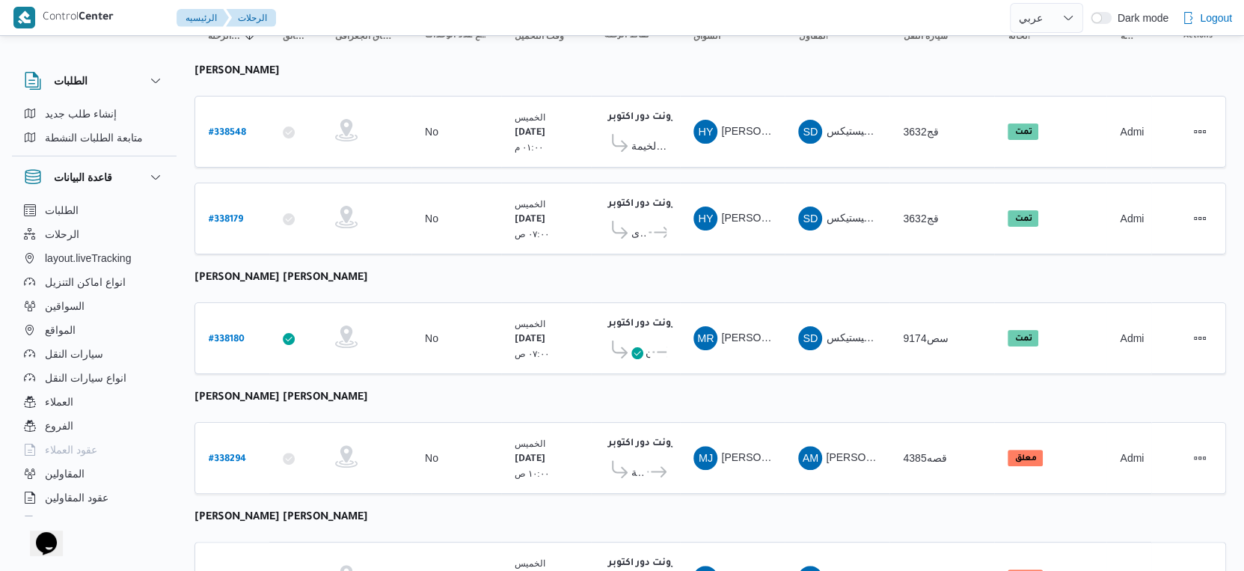
scroll to position [86, 0]
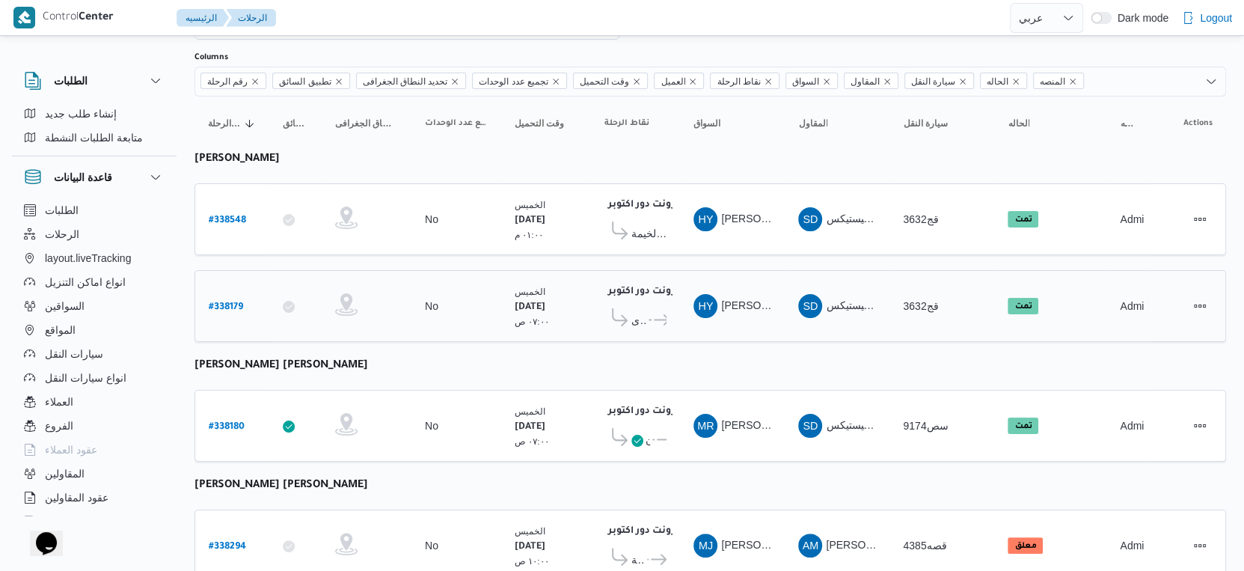
click at [227, 302] on b "# 338179" at bounding box center [226, 307] width 34 height 10
select select "ar"
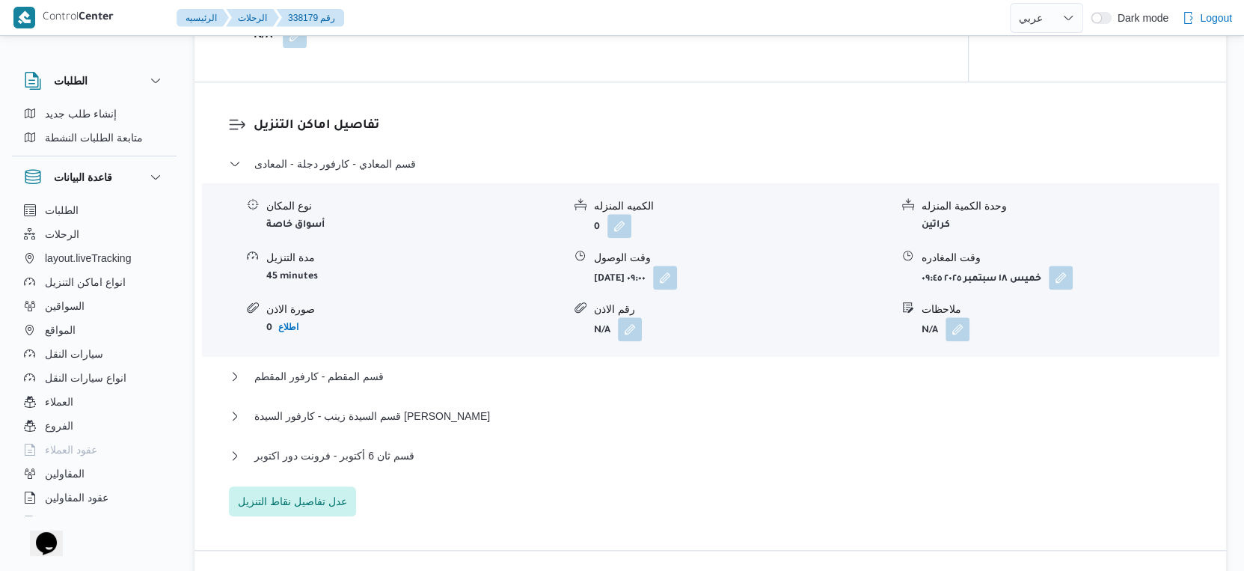
scroll to position [1333, 0]
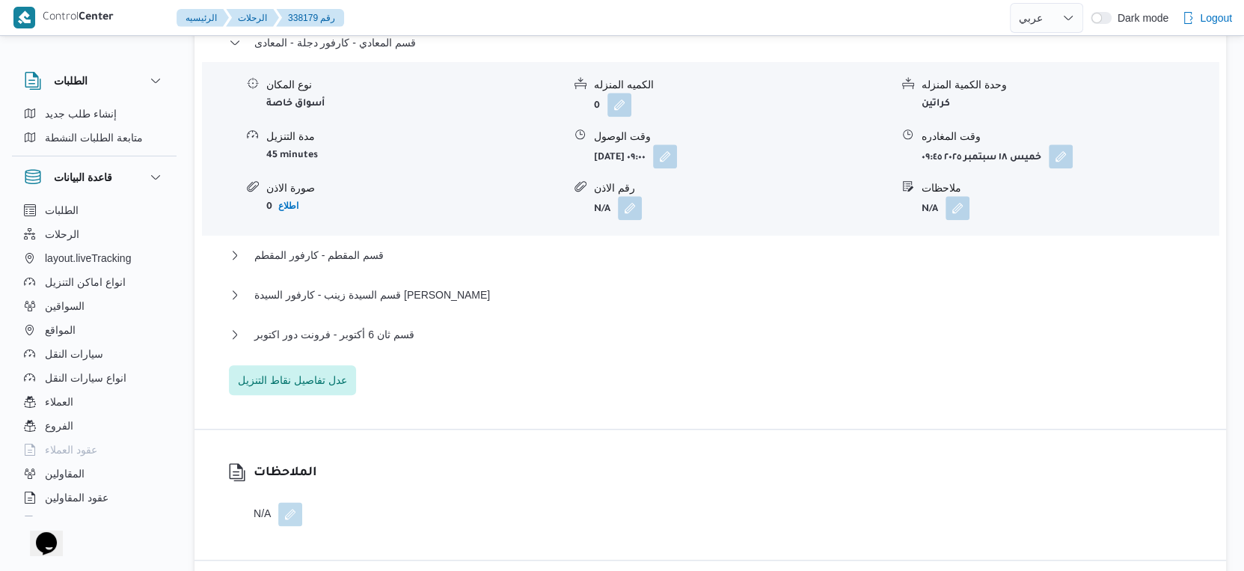
scroll to position [86, 0]
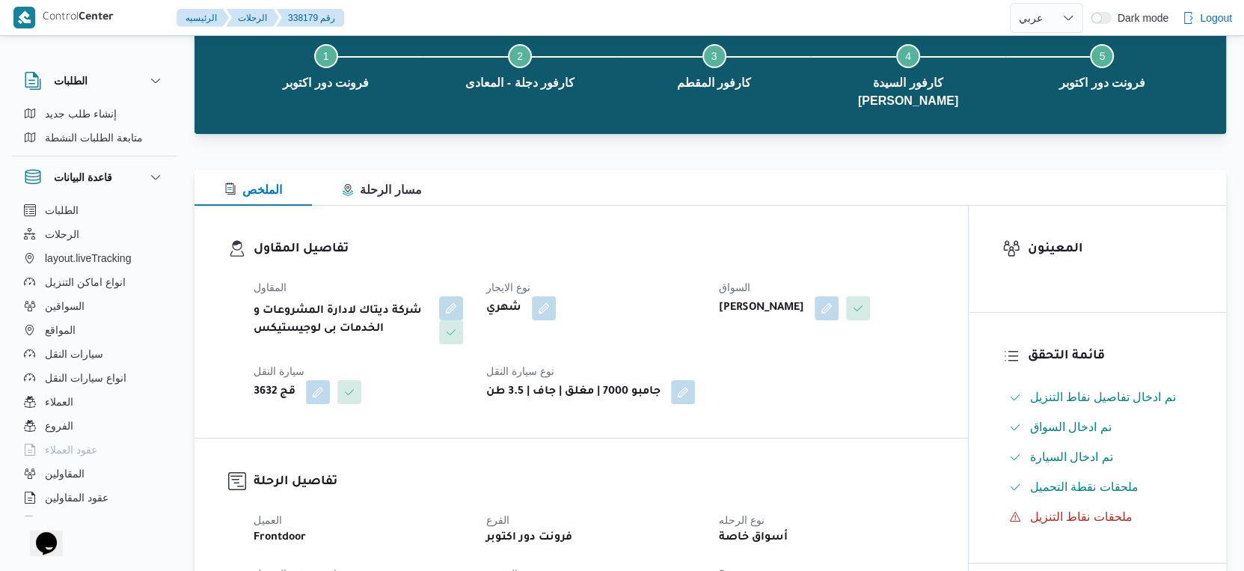
select select "ar"
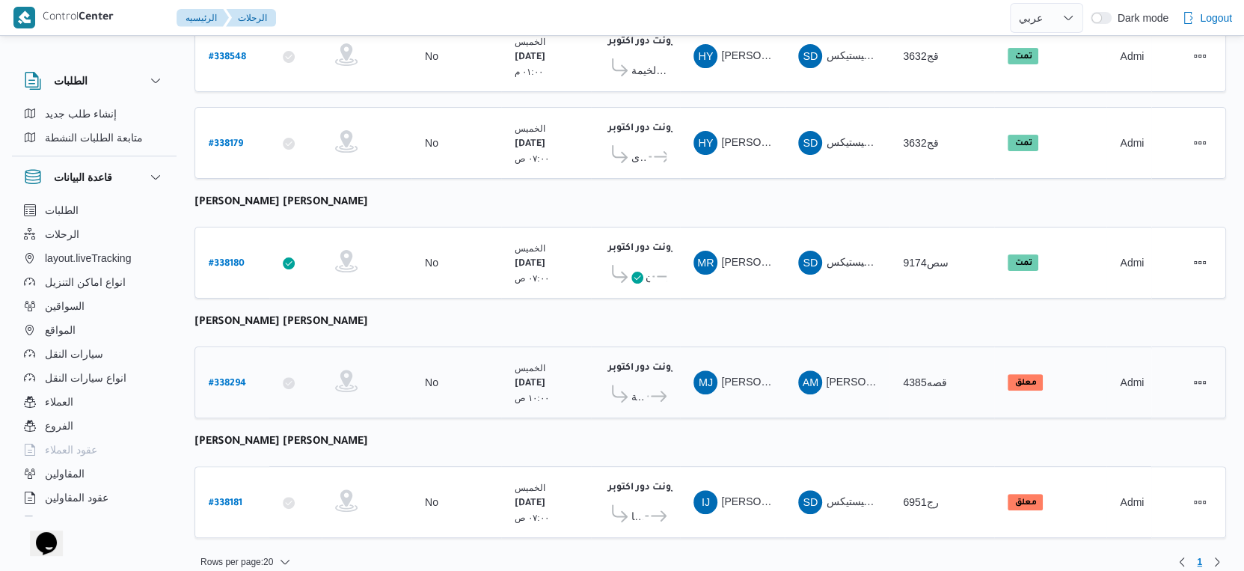
scroll to position [253, 0]
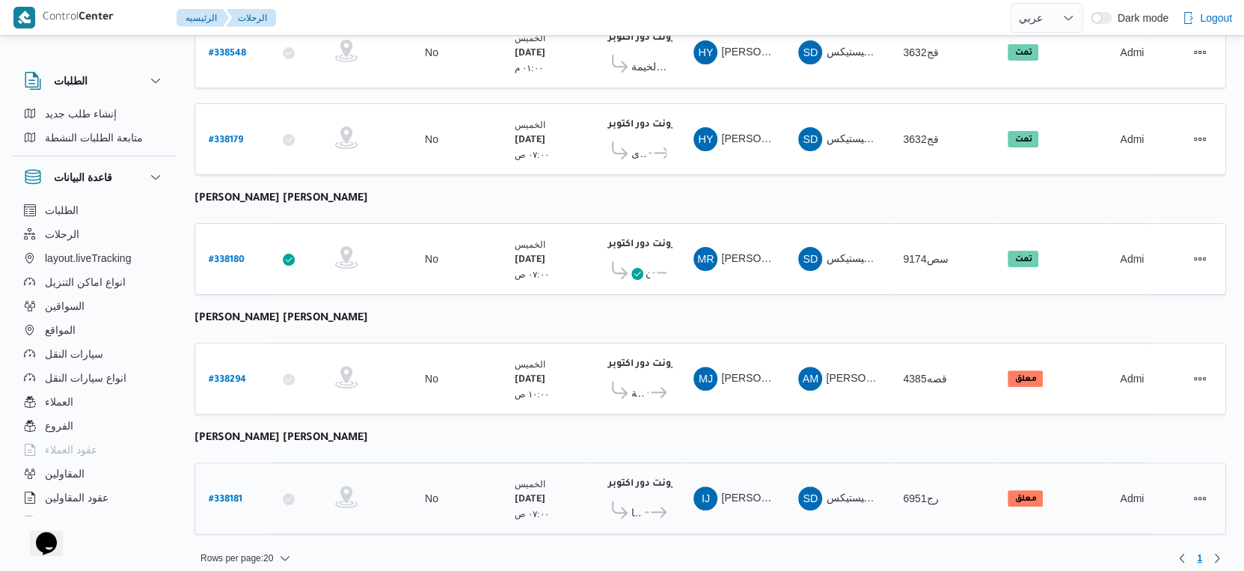
click at [236, 494] on b "# 338181" at bounding box center [226, 499] width 34 height 10
select select "ar"
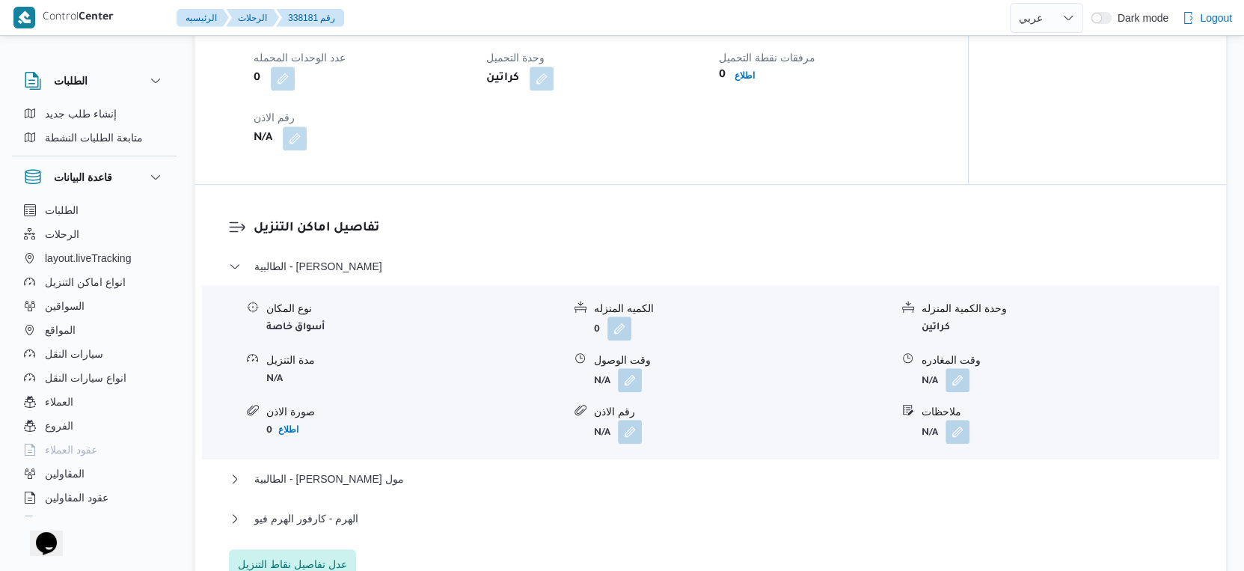
scroll to position [1080, 0]
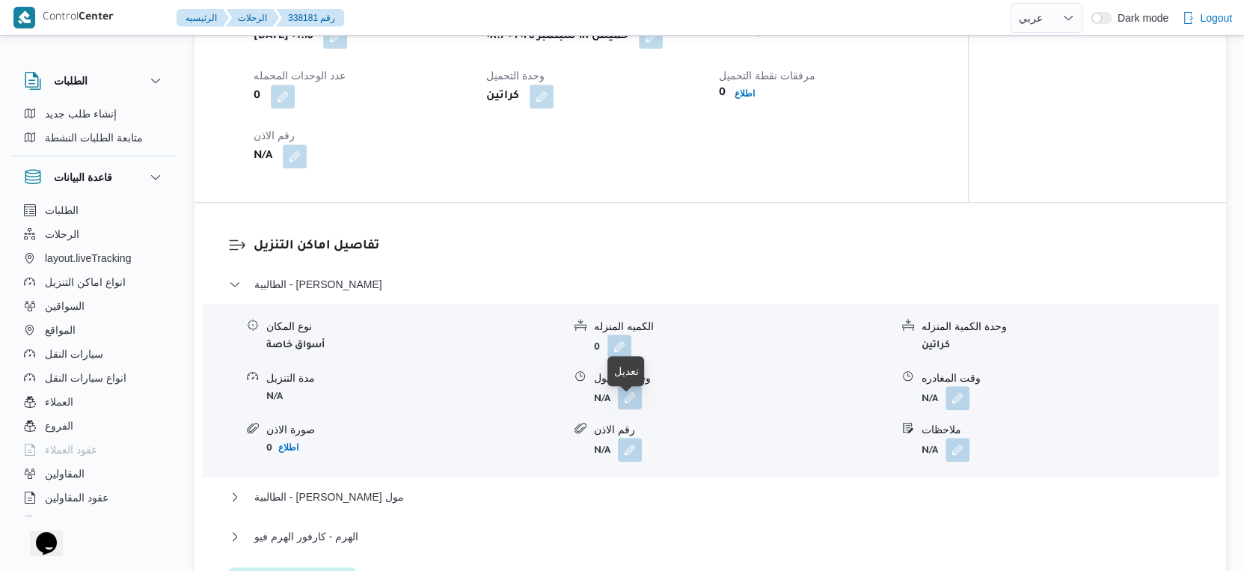
click at [622, 408] on button "button" at bounding box center [630, 397] width 24 height 24
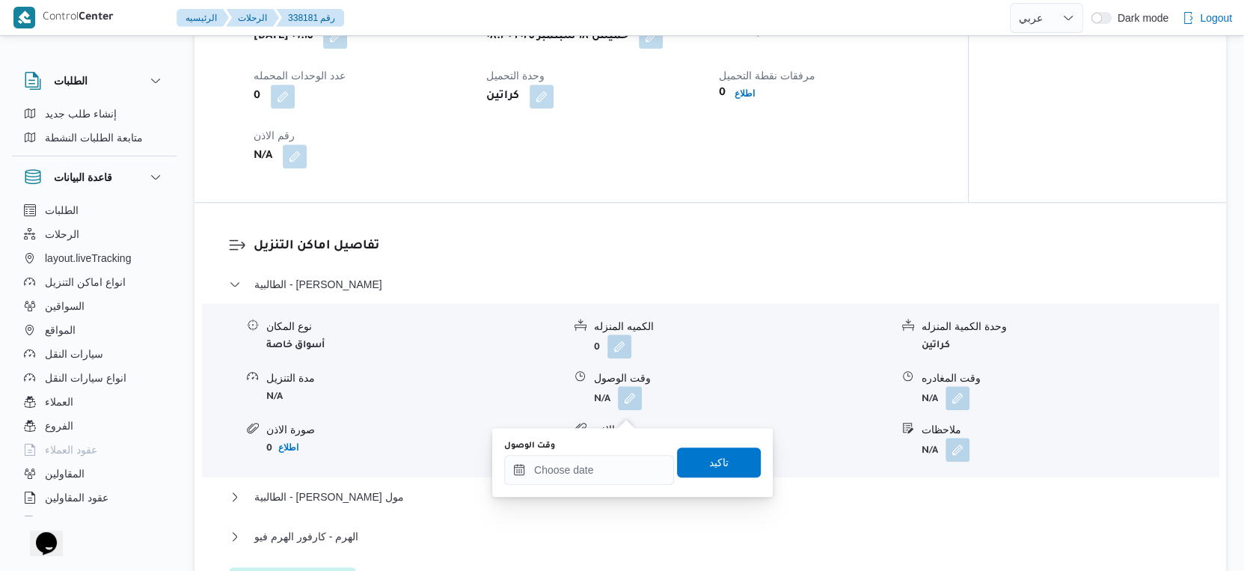
click at [617, 448] on div "وقت الوصول" at bounding box center [589, 446] width 170 height 12
click at [625, 455] on div at bounding box center [589, 470] width 170 height 30
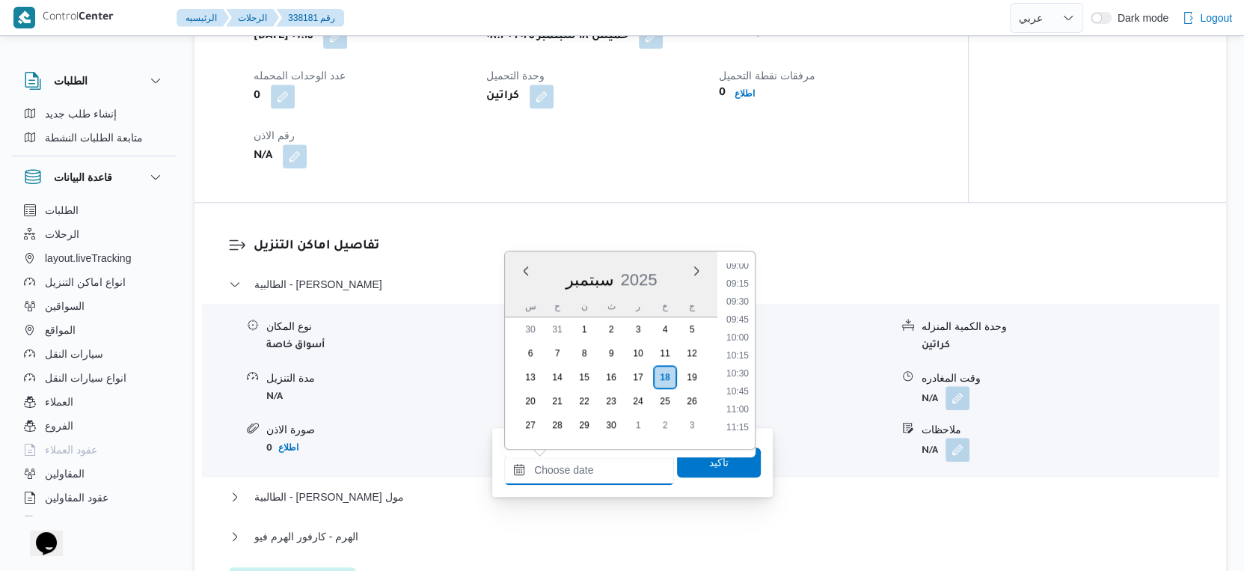
scroll to position [553, 0]
drag, startPoint x: 738, startPoint y: 399, endPoint x: 729, endPoint y: 431, distance: 33.4
click at [738, 398] on li "09:30" at bounding box center [737, 400] width 34 height 15
type input "[DATE] ٠٩:٣٠"
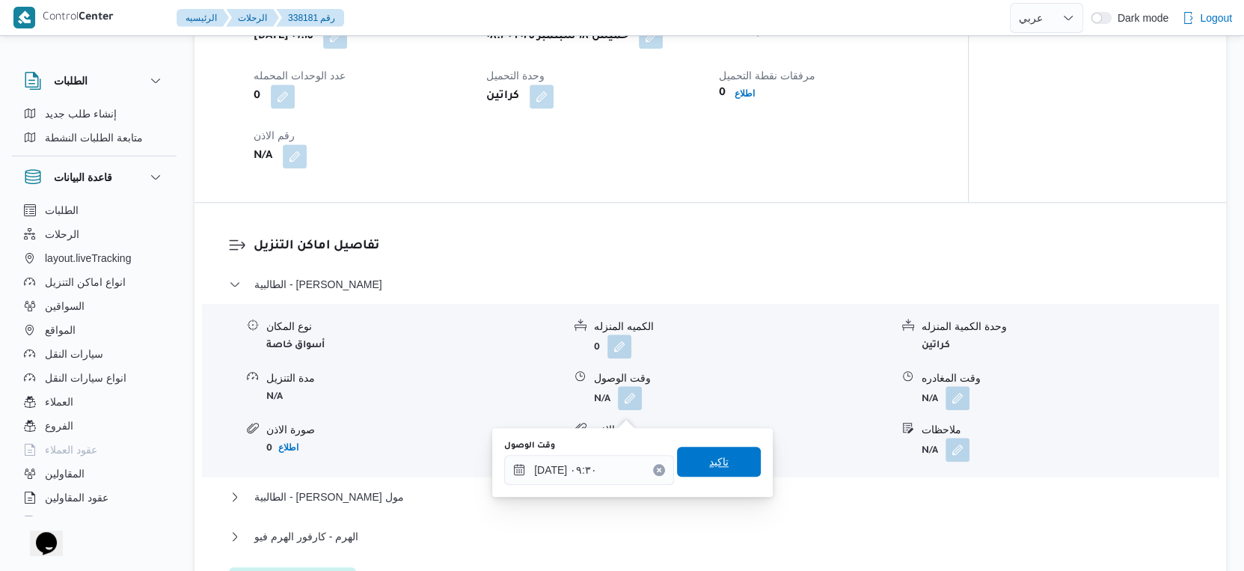
click at [728, 467] on span "تاكيد" at bounding box center [719, 461] width 84 height 30
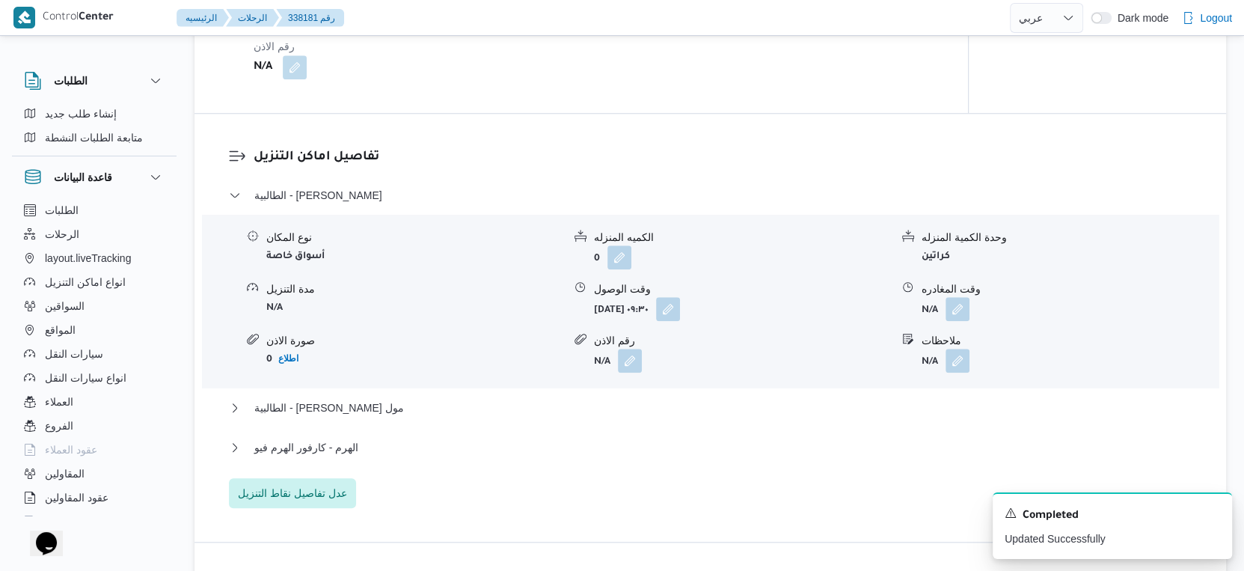
scroll to position [1247, 0]
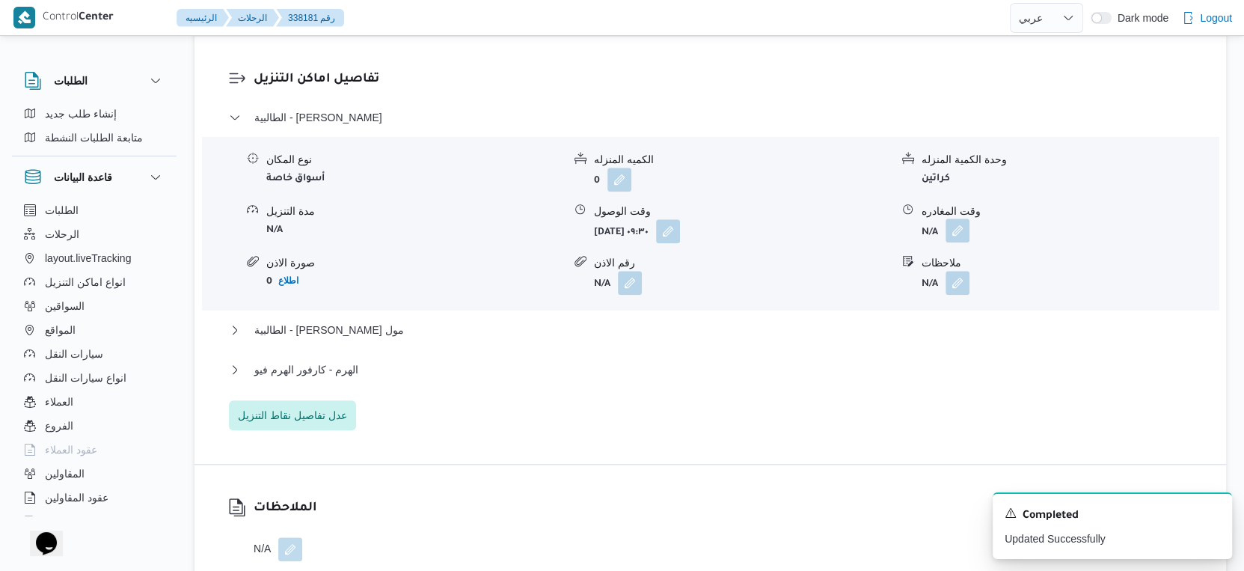
click at [957, 242] on button "button" at bounding box center [957, 230] width 24 height 24
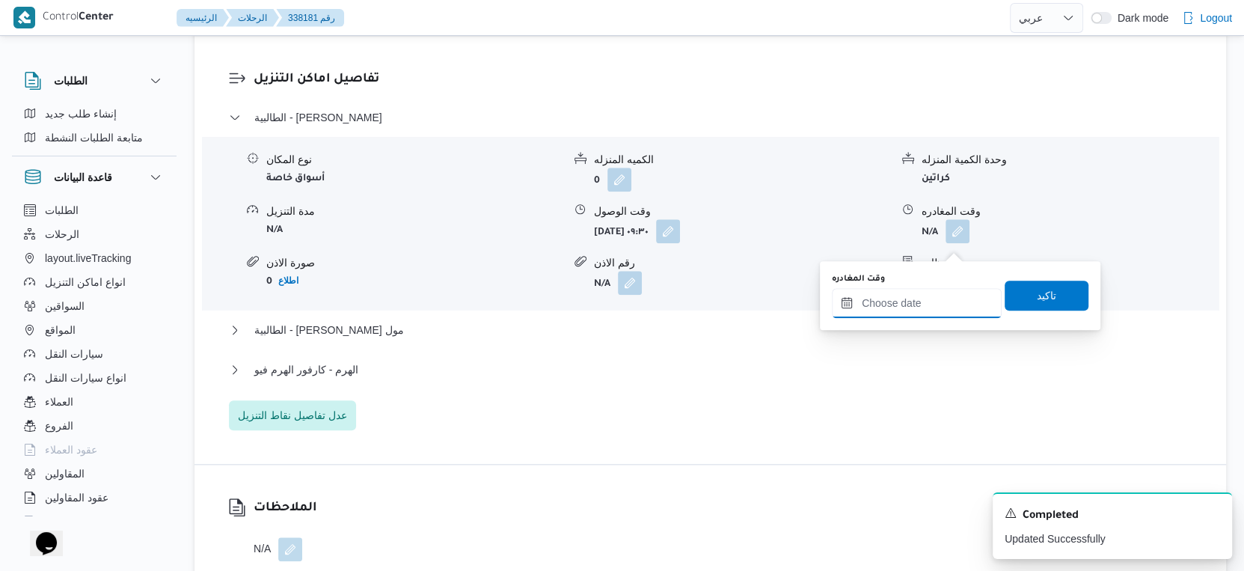
click at [943, 311] on input "وقت المغادره" at bounding box center [917, 303] width 170 height 30
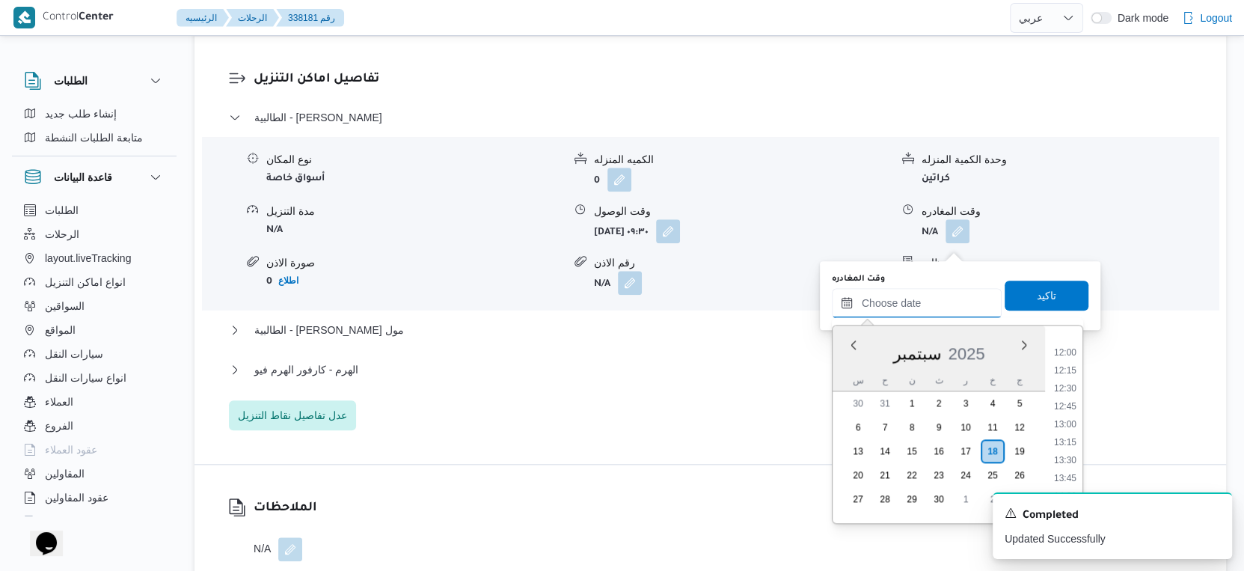
scroll to position [719, 0]
drag, startPoint x: 1064, startPoint y: 381, endPoint x: 1060, endPoint y: 325, distance: 55.5
click at [1064, 381] on li "10:30" at bounding box center [1065, 379] width 34 height 15
type input "[DATE] ١٠:٣٠"
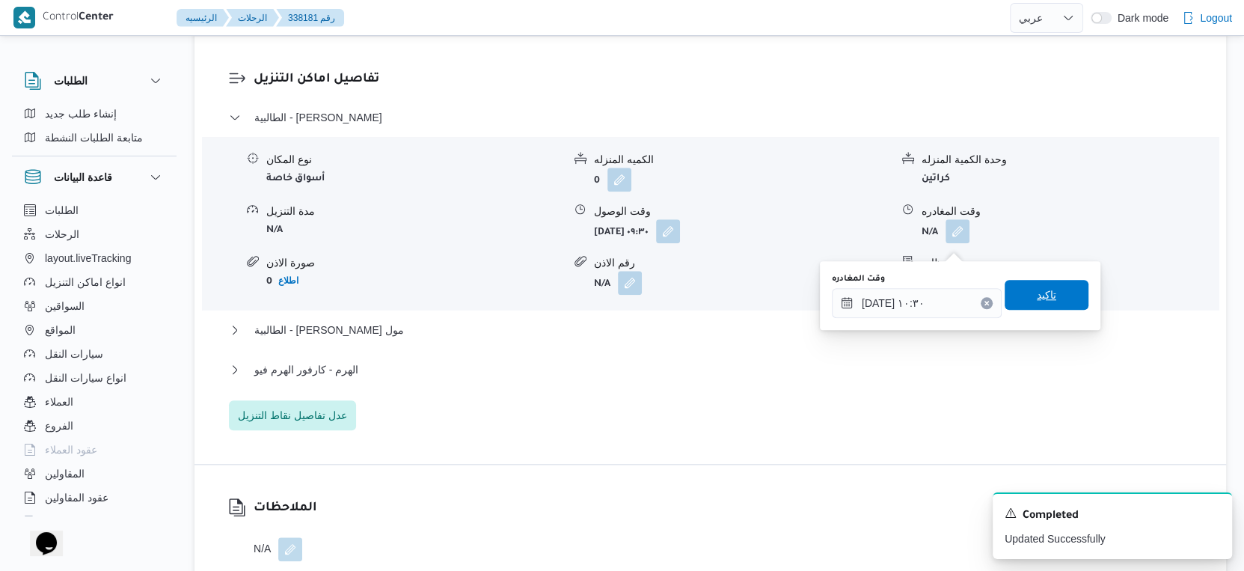
click at [1044, 281] on span "تاكيد" at bounding box center [1046, 295] width 84 height 30
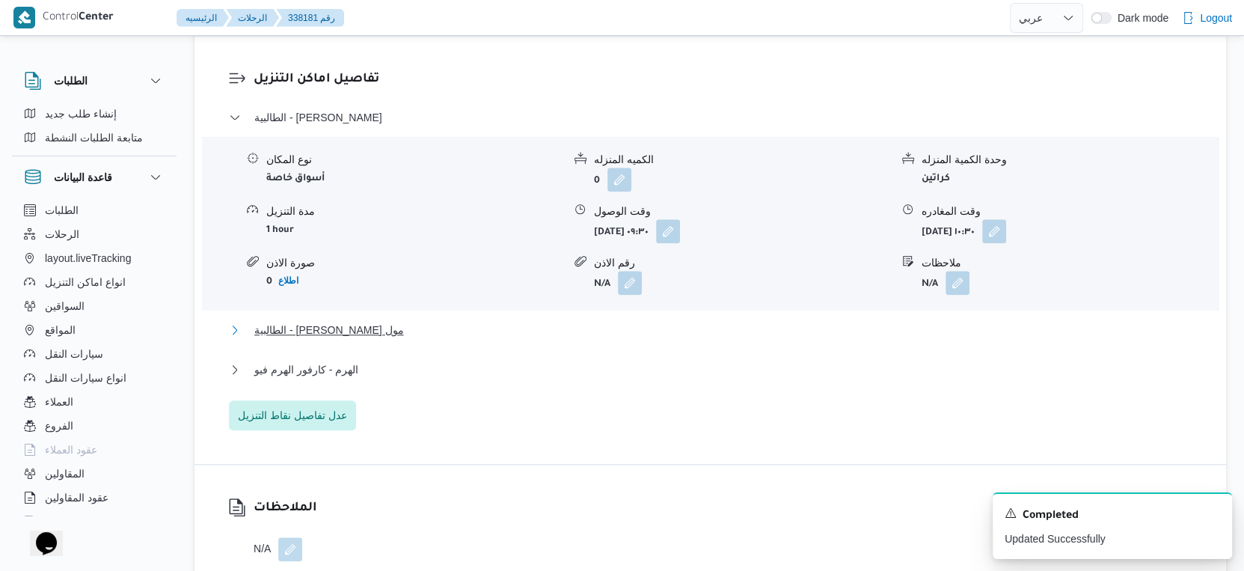
click at [368, 337] on span "الطالبية - [PERSON_NAME] مول" at bounding box center [328, 330] width 149 height 18
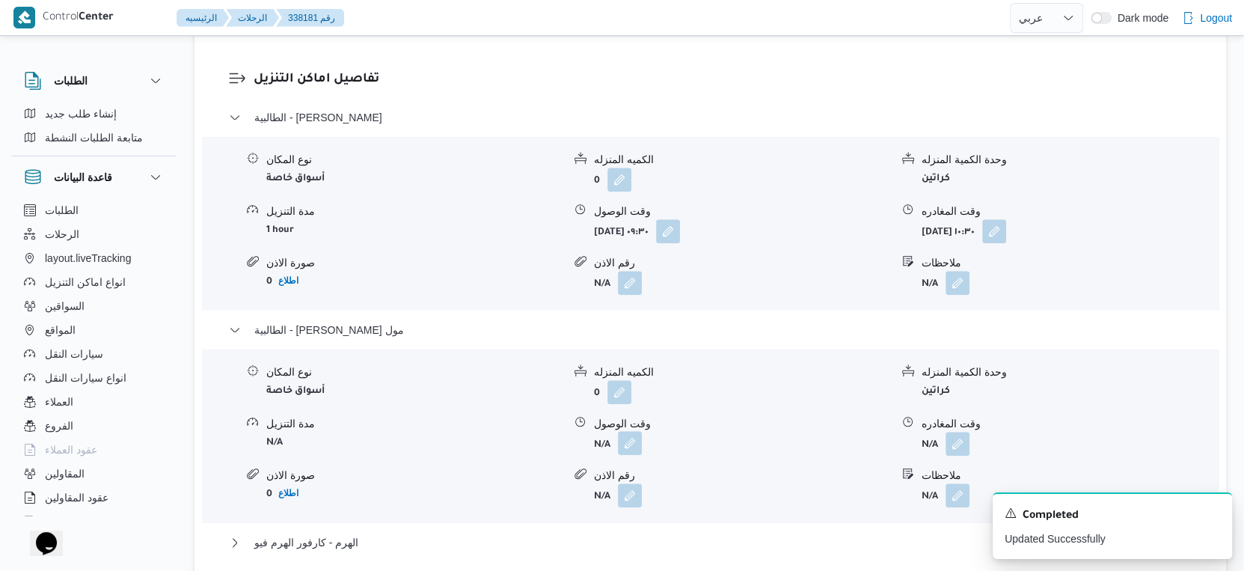
click at [629, 455] on button "button" at bounding box center [630, 443] width 24 height 24
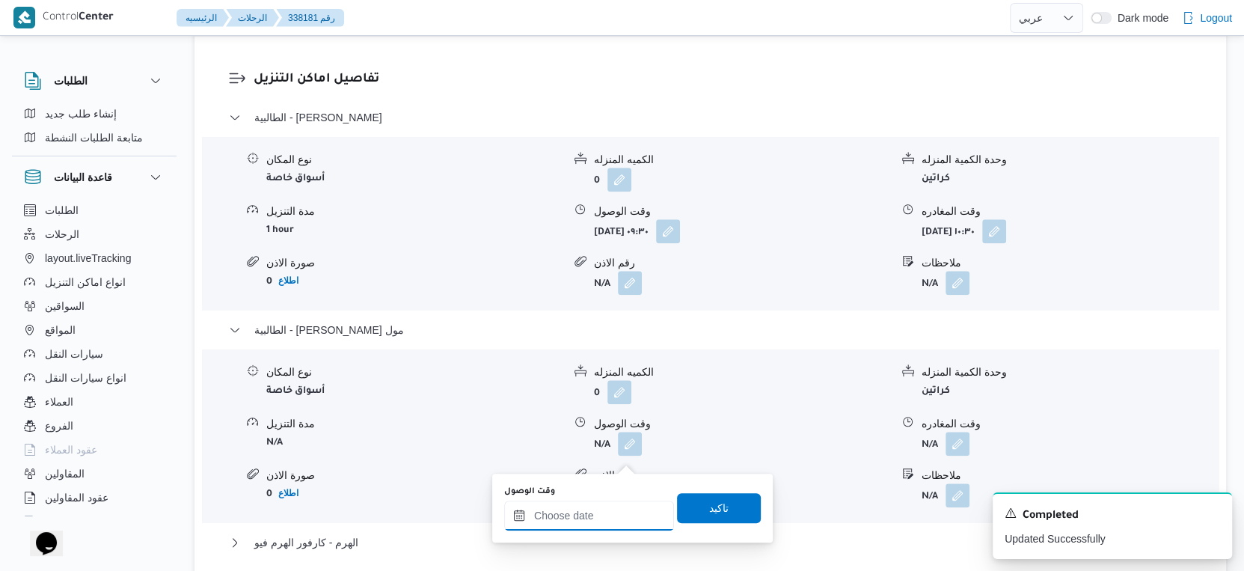
click at [599, 510] on input "وقت الوصول" at bounding box center [589, 515] width 170 height 30
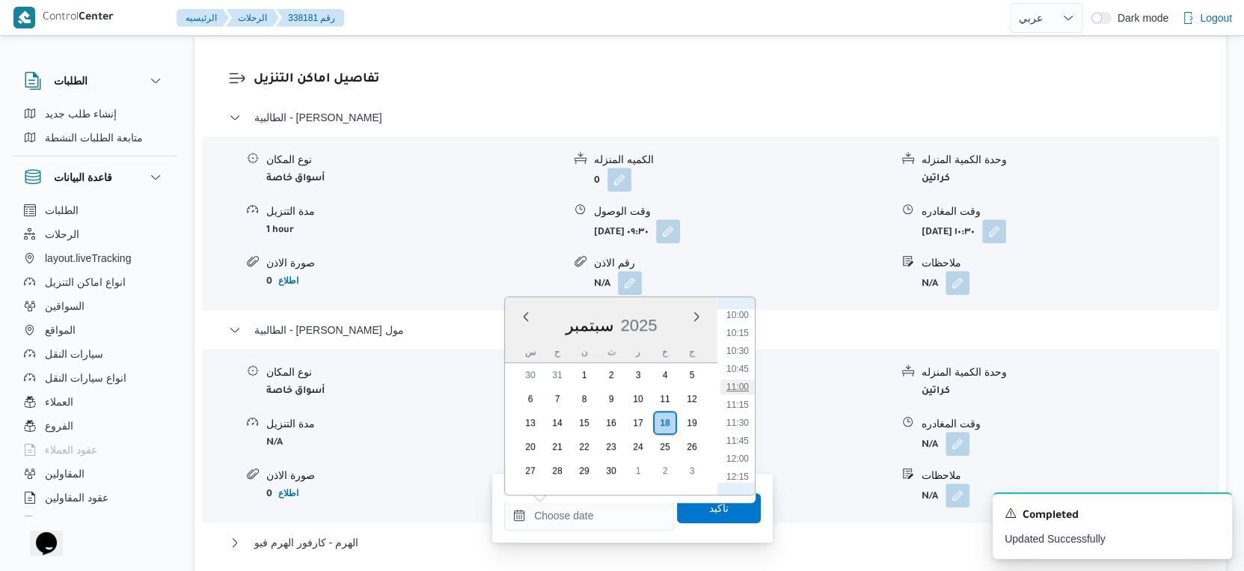
click at [735, 381] on li "11:00" at bounding box center [737, 386] width 34 height 15
type input "[DATE] ١١:٠٠"
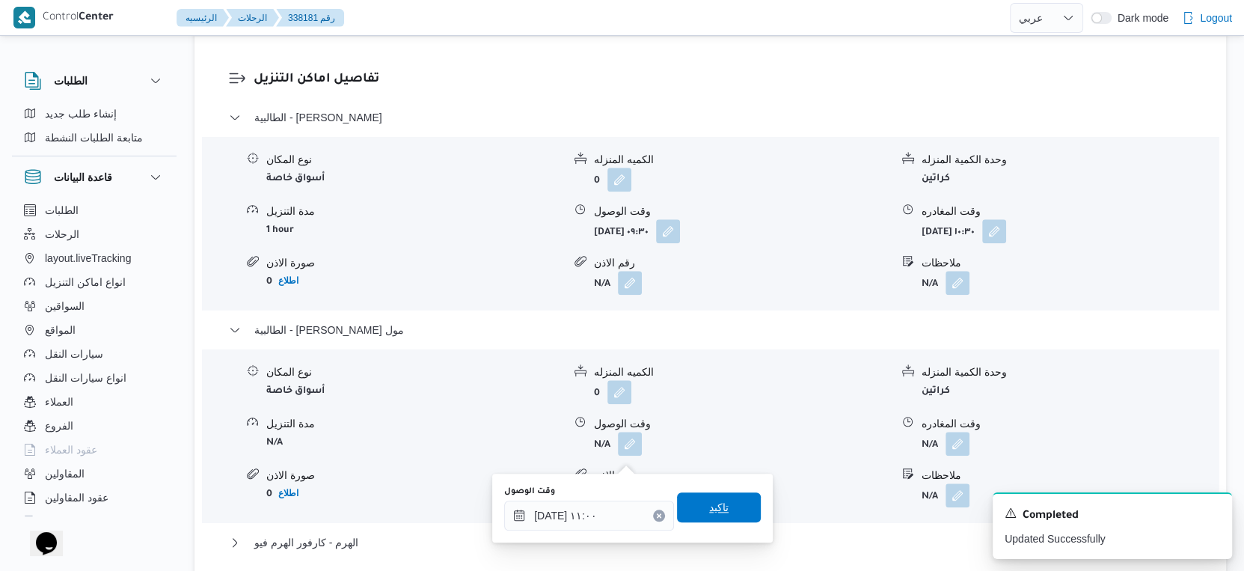
click at [712, 505] on span "تاكيد" at bounding box center [718, 507] width 19 height 18
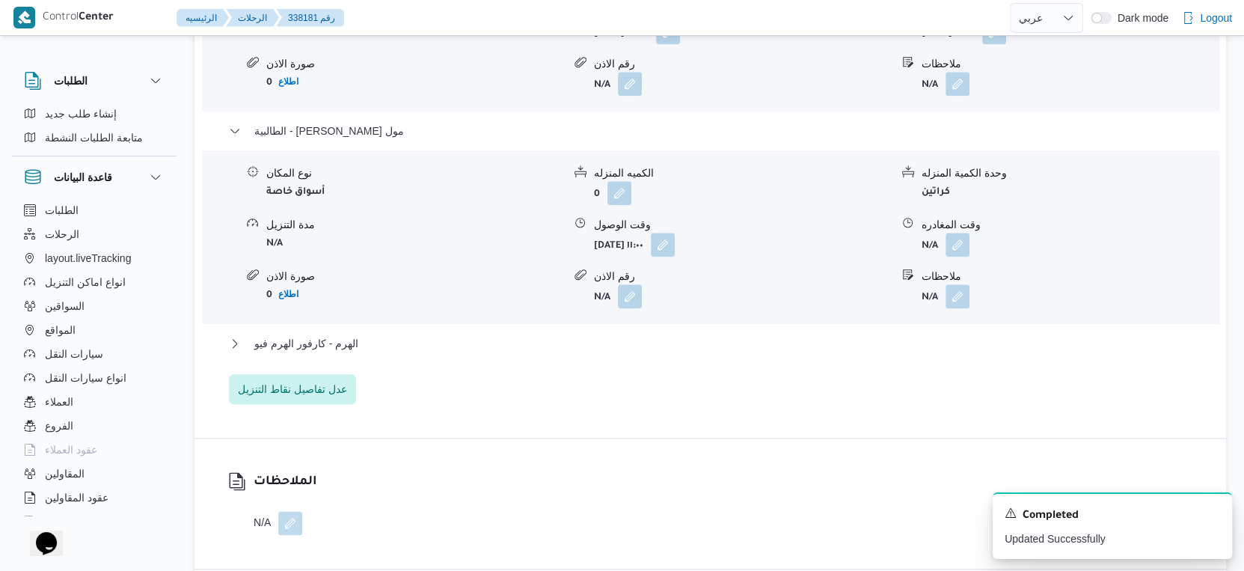
scroll to position [1496, 0]
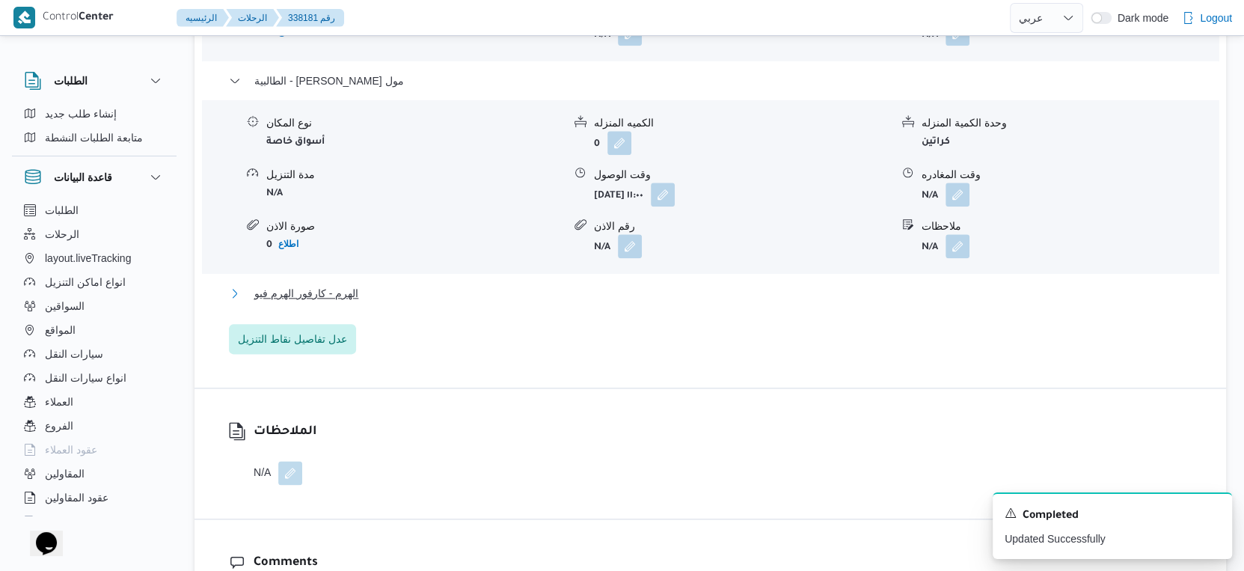
click at [390, 302] on button "الهرم - كارفور الهرم فيو" at bounding box center [710, 293] width 963 height 18
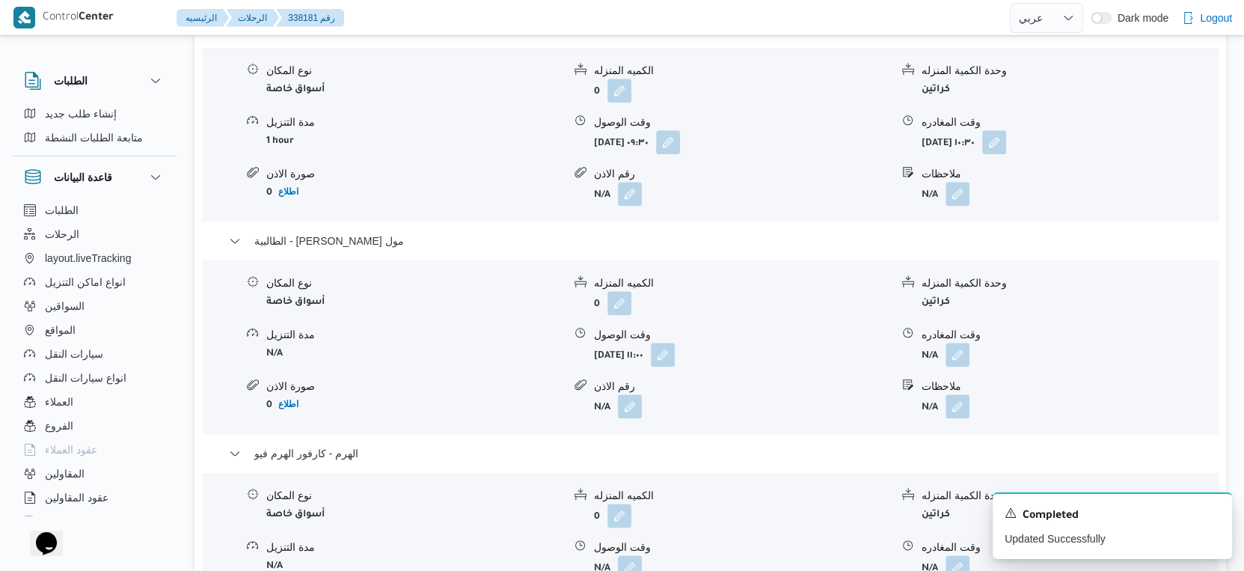
scroll to position [1413, 0]
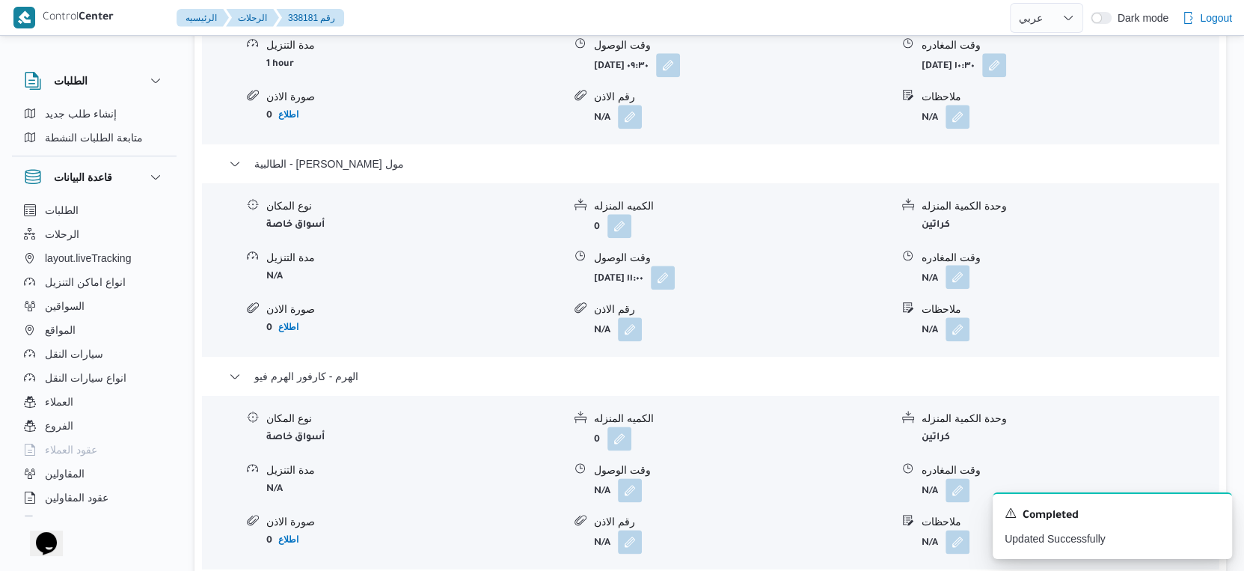
click at [946, 287] on button "button" at bounding box center [957, 277] width 24 height 24
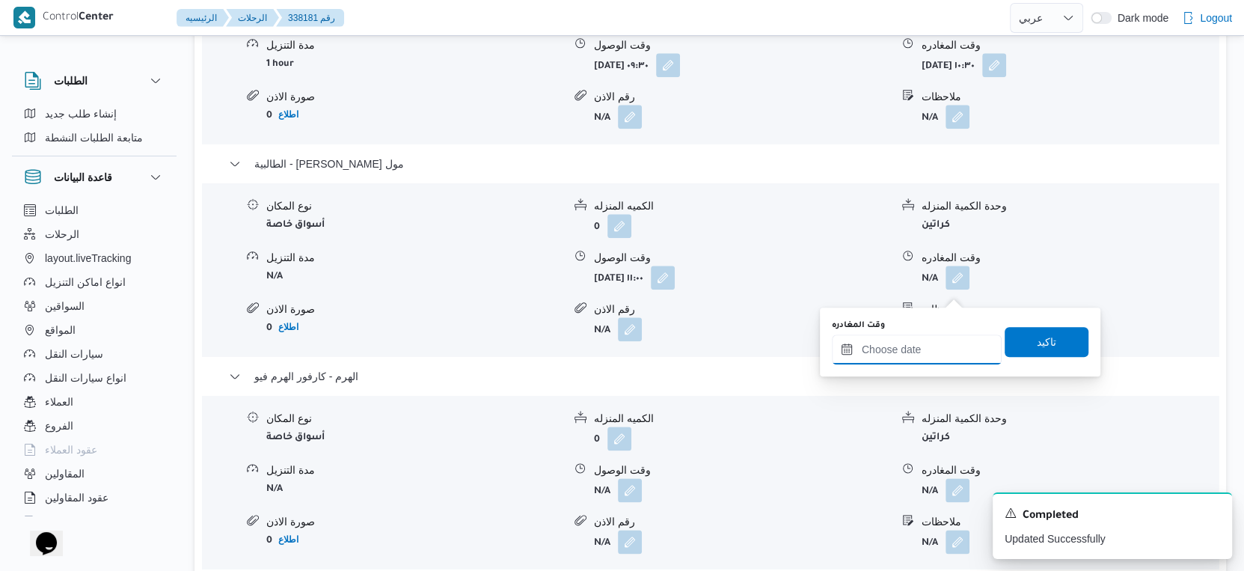
click at [917, 358] on input "وقت المغادره" at bounding box center [917, 349] width 170 height 30
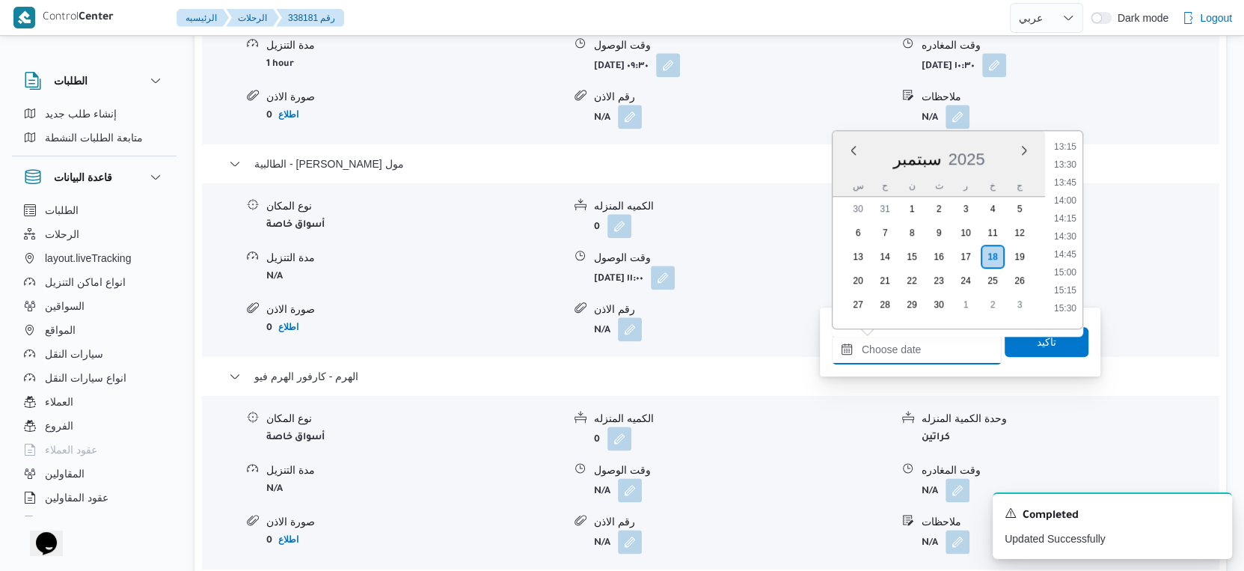
scroll to position [885, 0]
click at [1068, 267] on li "14:00" at bounding box center [1065, 269] width 34 height 15
type input "[DATE] ١٤:٠٠"
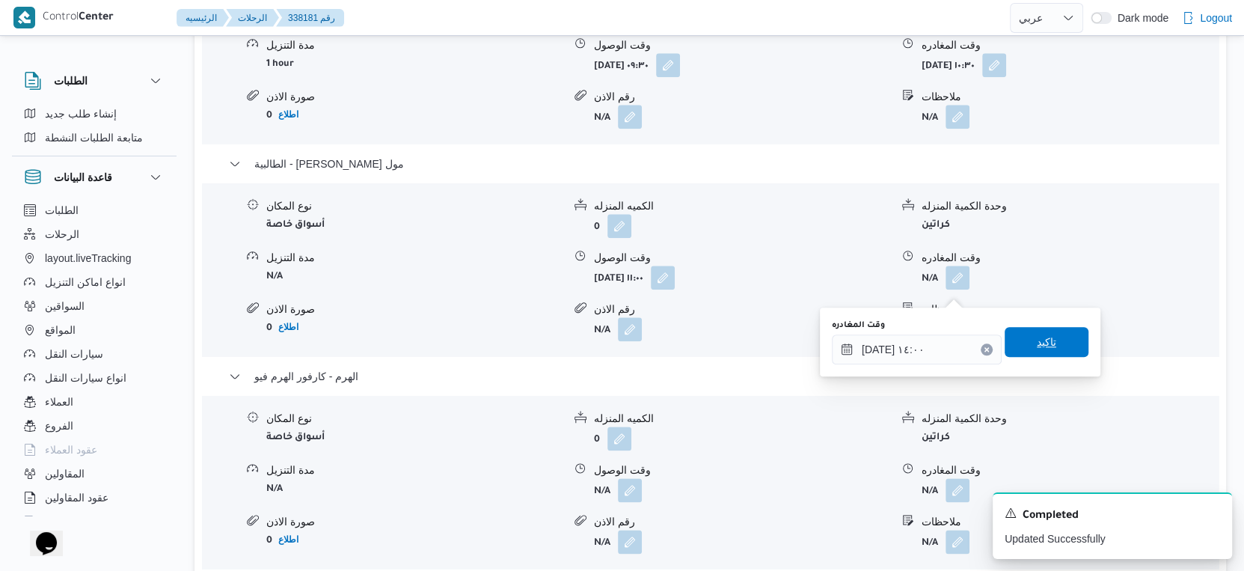
click at [1065, 337] on span "تاكيد" at bounding box center [1046, 342] width 84 height 30
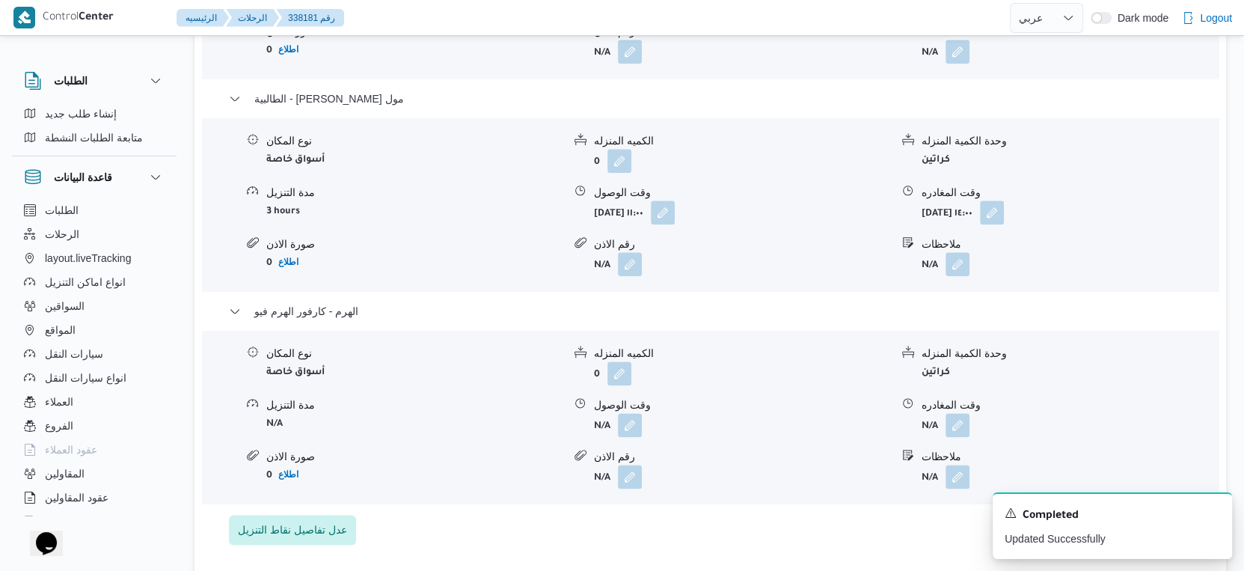
scroll to position [1496, 0]
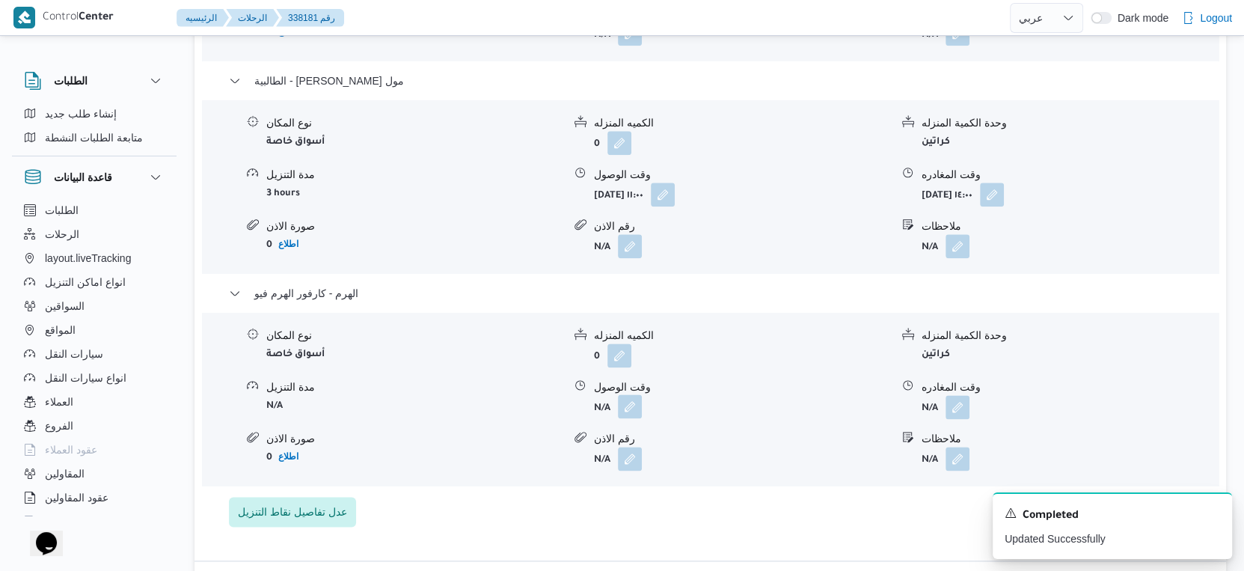
click at [629, 418] on button "button" at bounding box center [630, 406] width 24 height 24
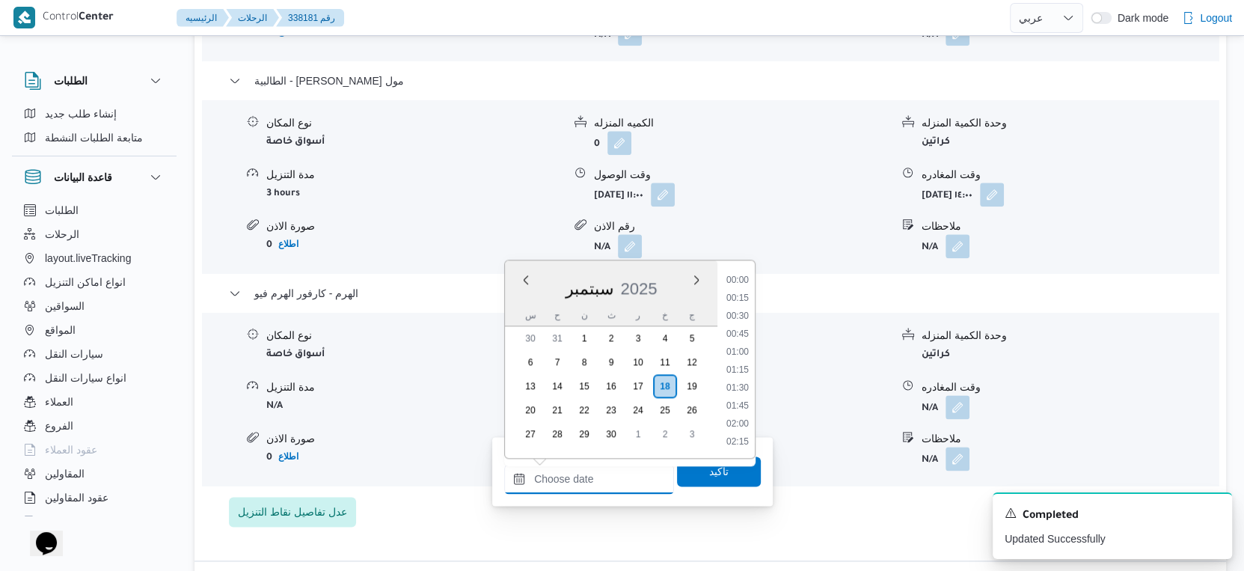
drag, startPoint x: 606, startPoint y: 470, endPoint x: 659, endPoint y: 462, distance: 53.6
click at [606, 470] on input "وقت الوصول" at bounding box center [589, 479] width 170 height 30
drag, startPoint x: 742, startPoint y: 348, endPoint x: 735, endPoint y: 389, distance: 41.7
click at [742, 348] on li "14:30" at bounding box center [737, 352] width 34 height 15
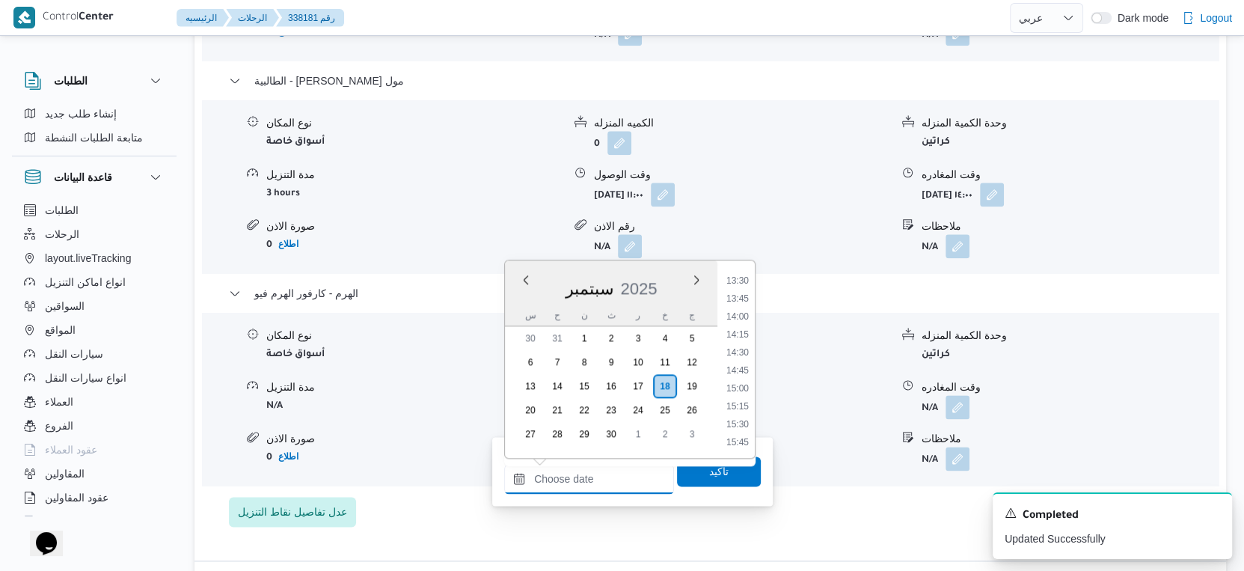
type input "[DATE] ١٤:٣٠"
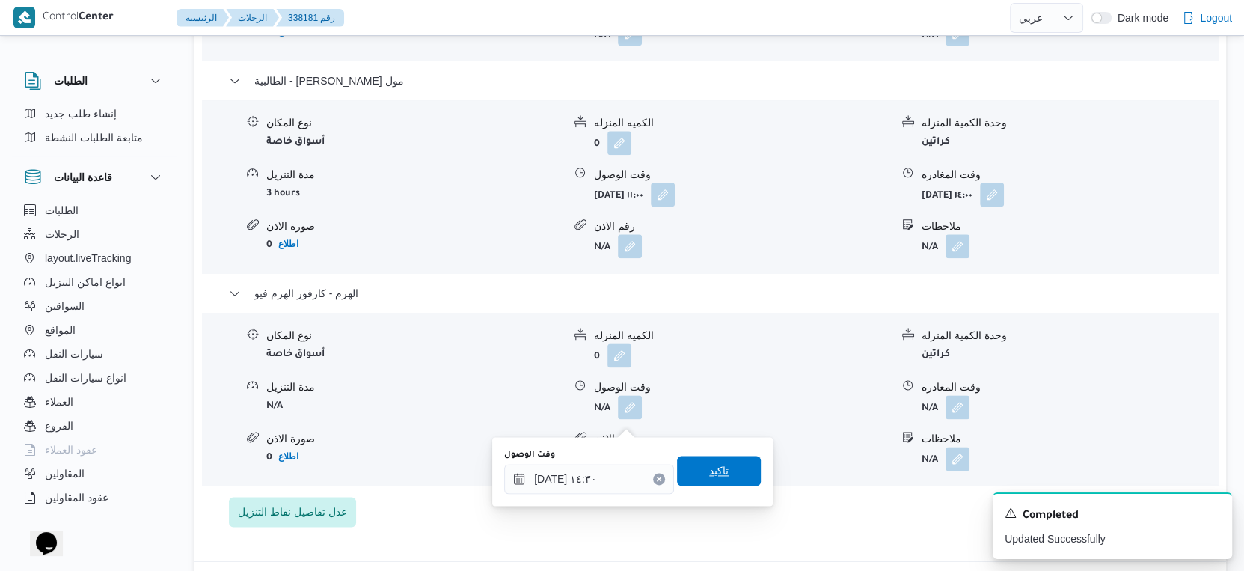
click at [725, 463] on span "تاكيد" at bounding box center [719, 470] width 84 height 30
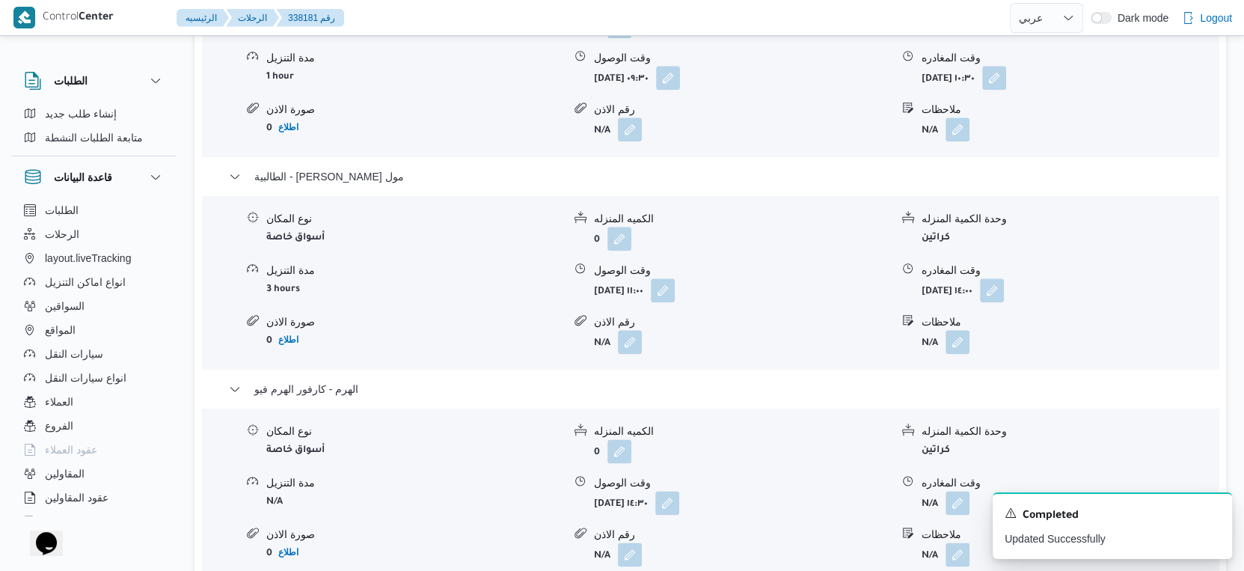
scroll to position [1496, 0]
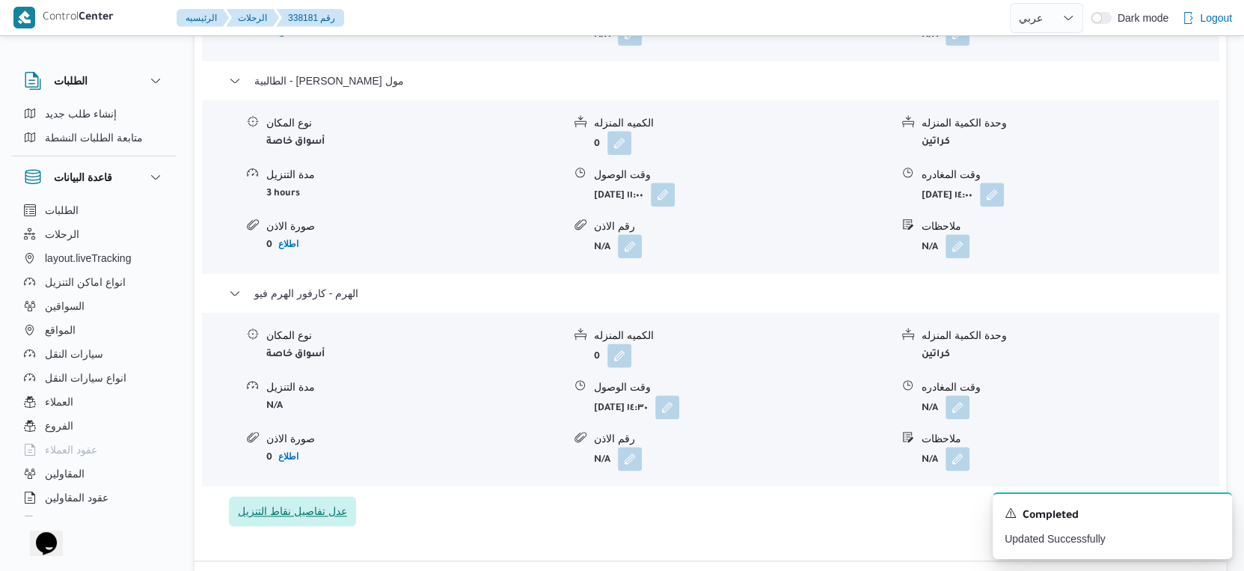
click at [315, 514] on span "عدل تفاصيل نقاط التنزيل" at bounding box center [292, 511] width 127 height 30
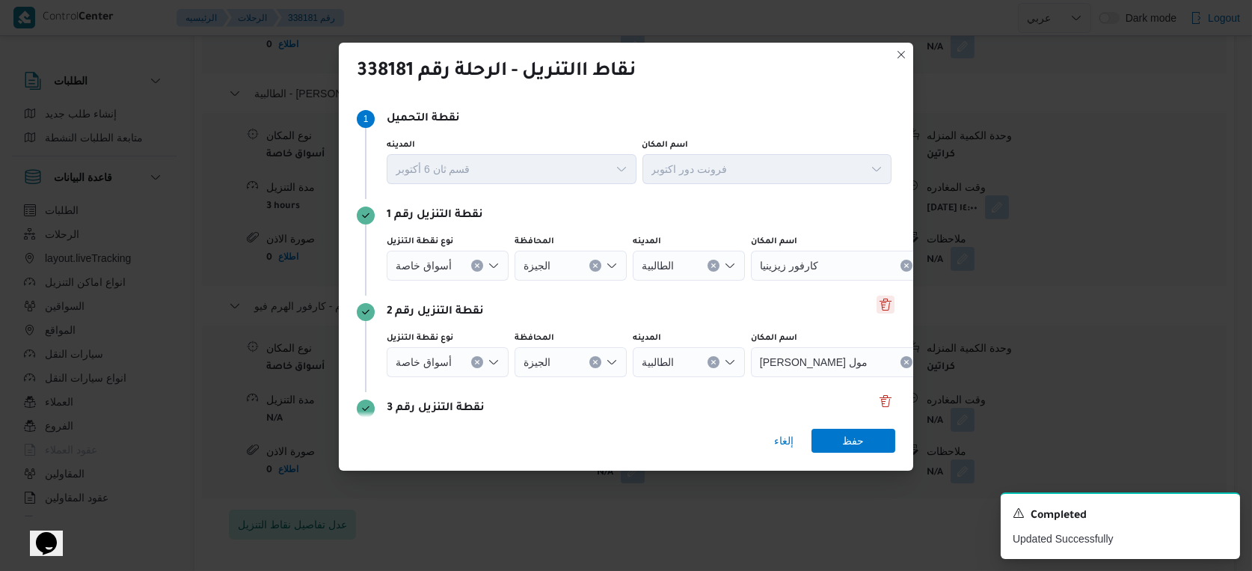
click at [876, 310] on button "Delete" at bounding box center [885, 304] width 18 height 18
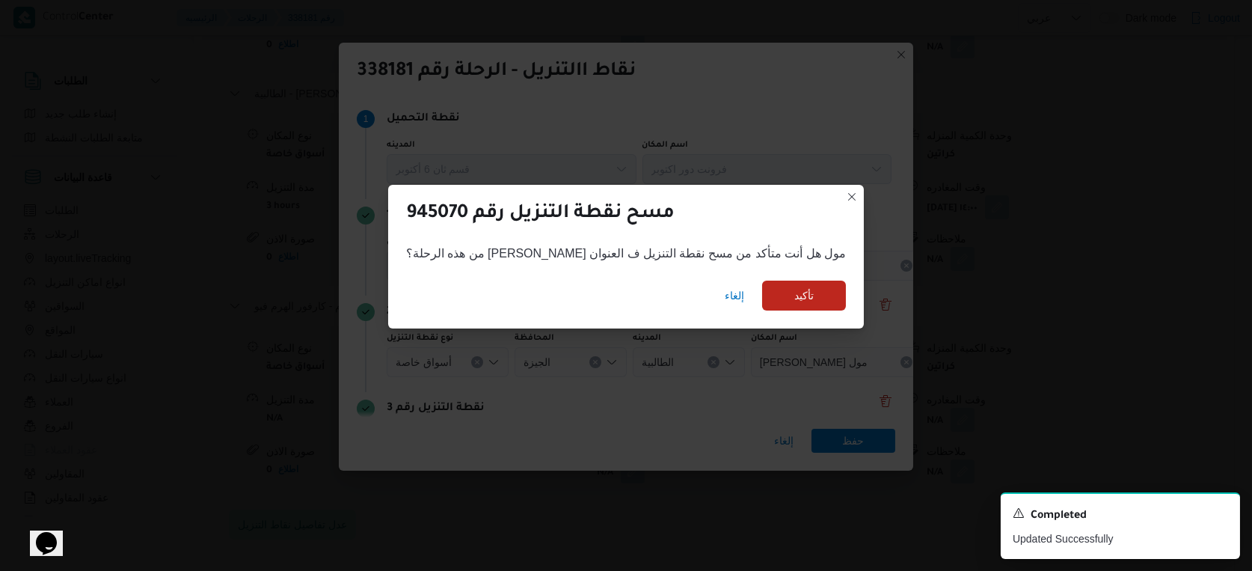
click at [880, 304] on div "مسح نقطة التنزيل رقم 945070 من هذه الرحلة؟ [PERSON_NAME] مول هل أنت متأكد من مس…" at bounding box center [626, 285] width 1252 height 571
click at [801, 300] on span "تأكيد" at bounding box center [804, 295] width 84 height 30
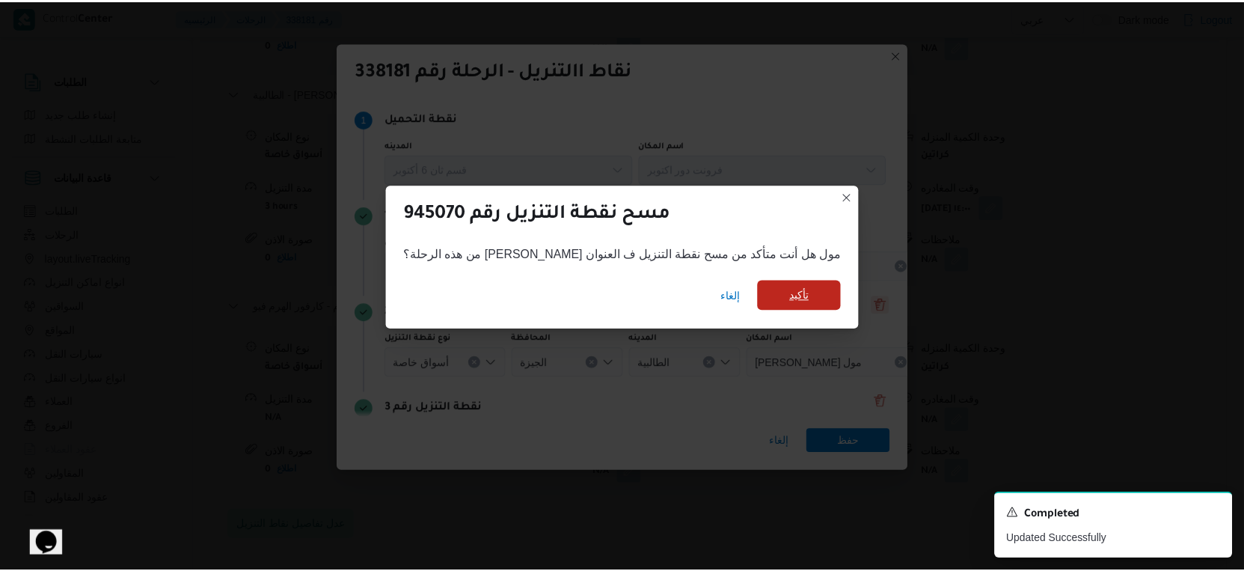
scroll to position [1496, 0]
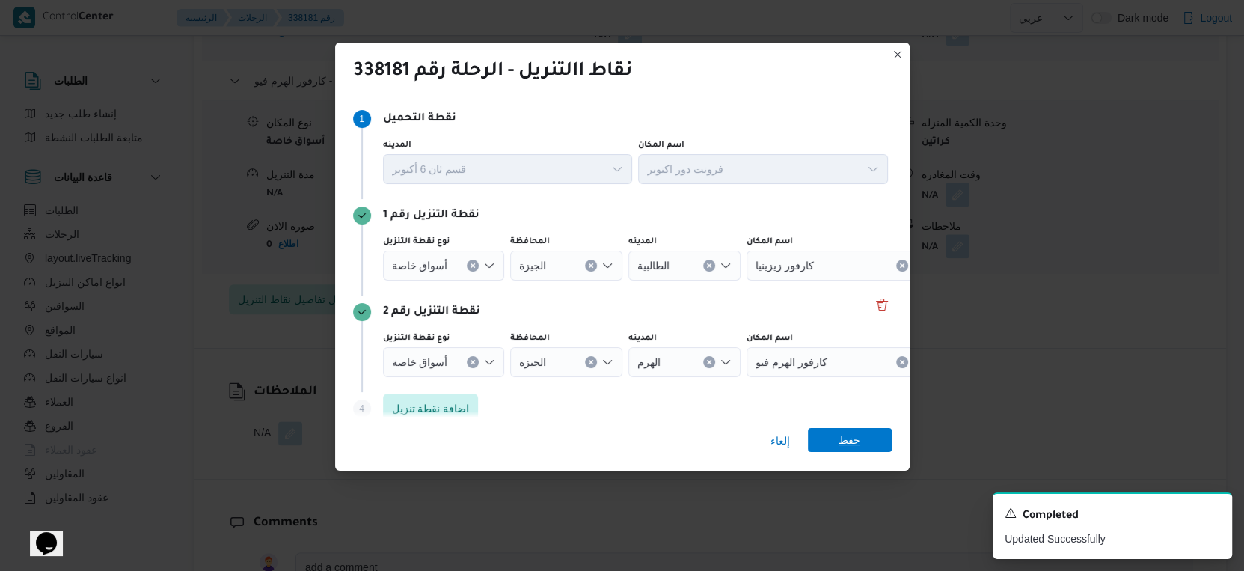
click at [862, 434] on span "حفظ" at bounding box center [850, 440] width 84 height 24
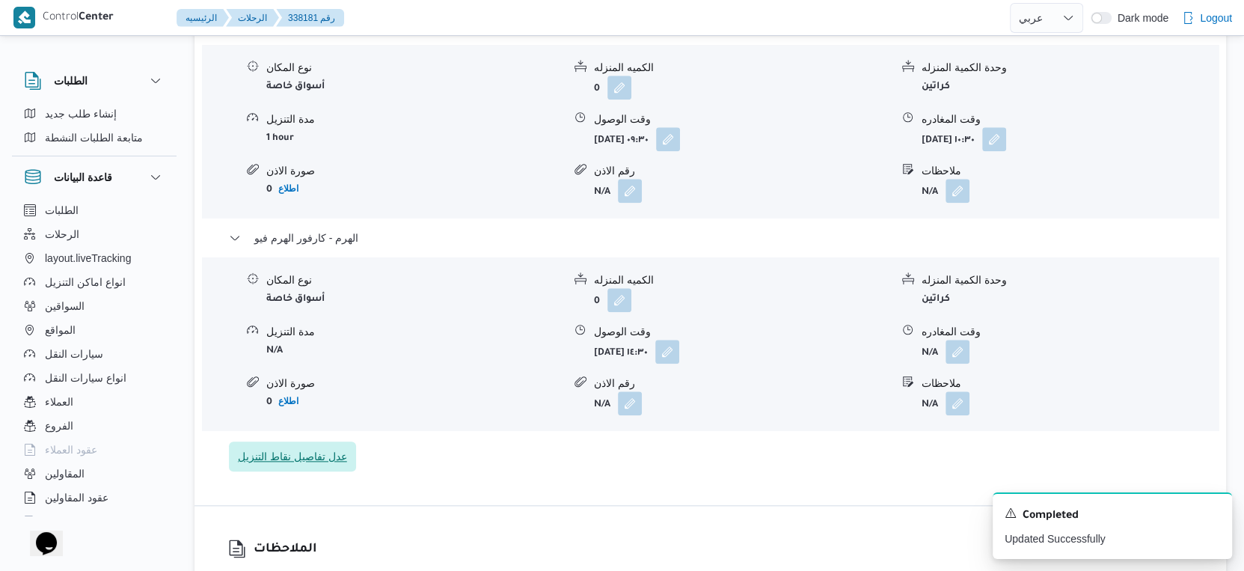
scroll to position [1329, 0]
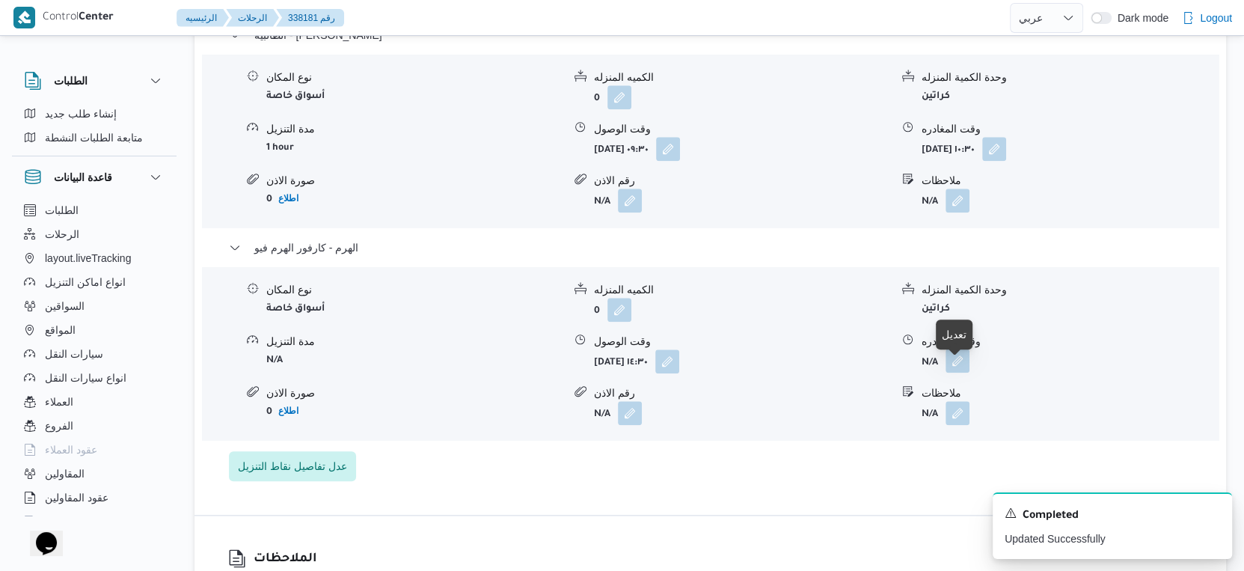
click at [963, 372] on button "button" at bounding box center [957, 360] width 24 height 24
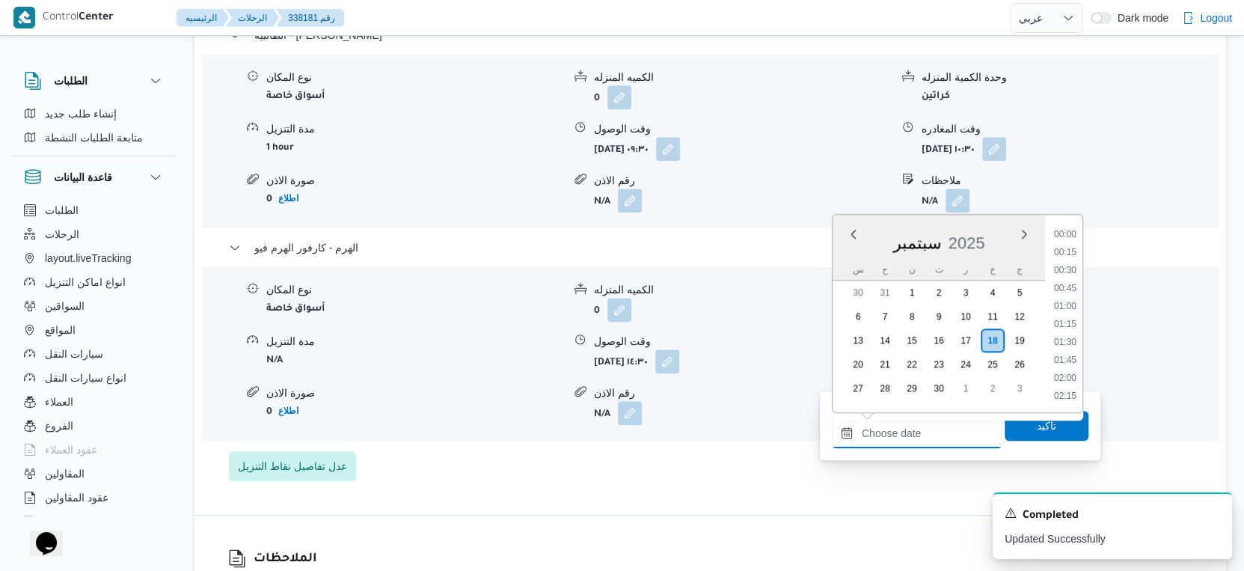
click at [940, 429] on input "وقت المغادره" at bounding box center [917, 433] width 170 height 30
drag, startPoint x: 1067, startPoint y: 268, endPoint x: 1071, endPoint y: 288, distance: 20.5
click at [1067, 268] on li "14:00" at bounding box center [1065, 270] width 34 height 15
type input "[DATE] ١٤:٠٠"
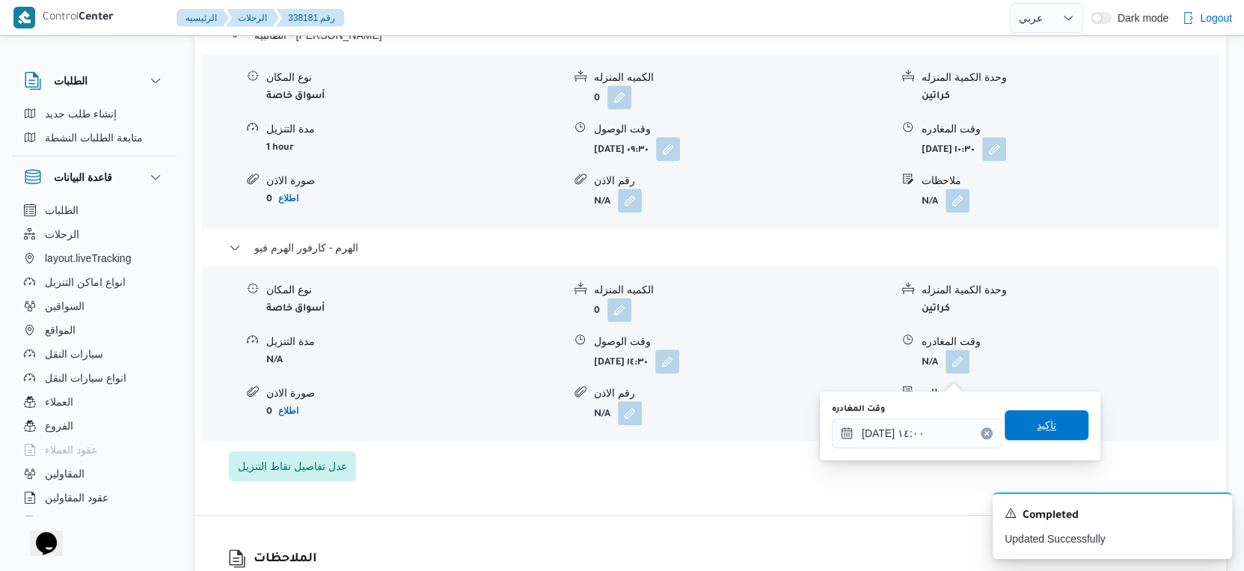
click at [1043, 424] on span "تاكيد" at bounding box center [1046, 425] width 19 height 18
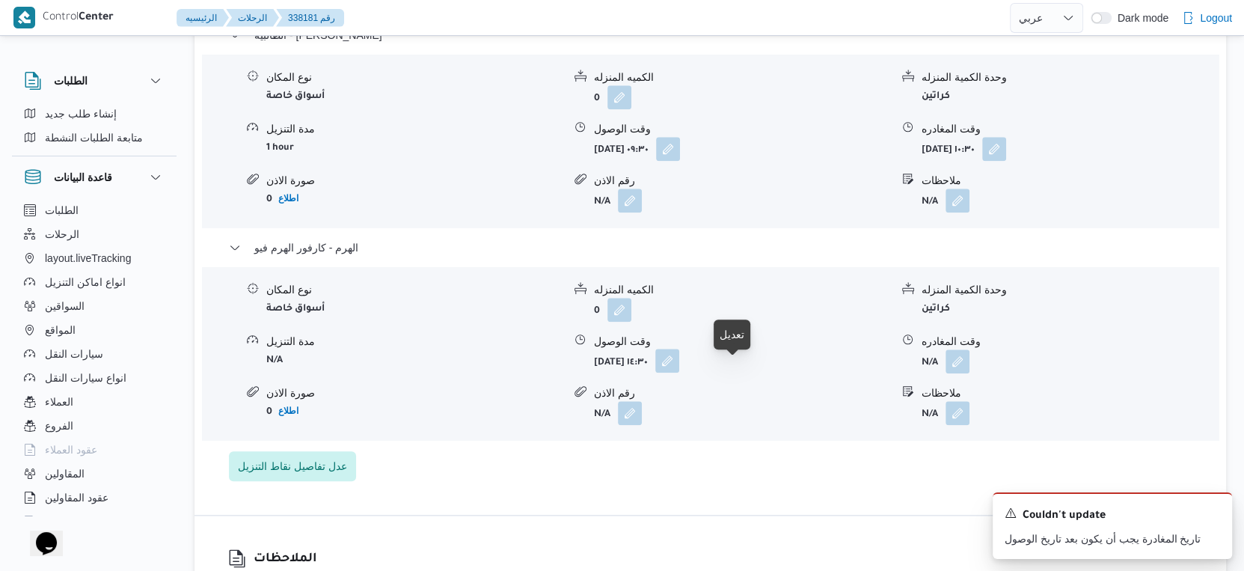
click at [679, 372] on button "button" at bounding box center [667, 360] width 24 height 24
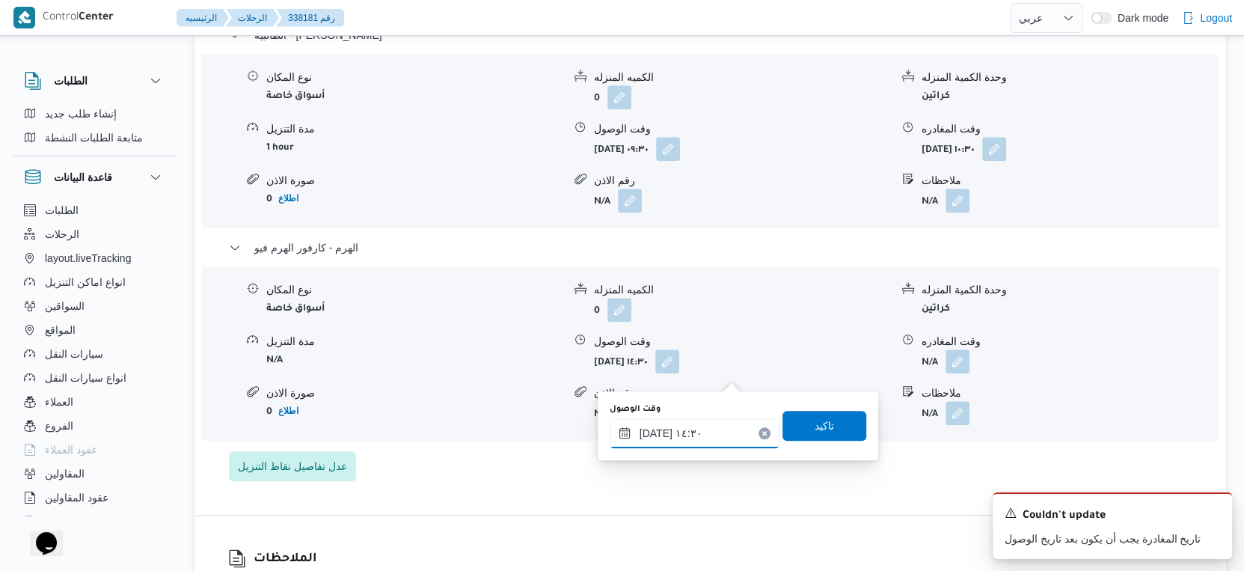
click at [711, 423] on input "[DATE] ١٤:٣٠" at bounding box center [694, 433] width 170 height 30
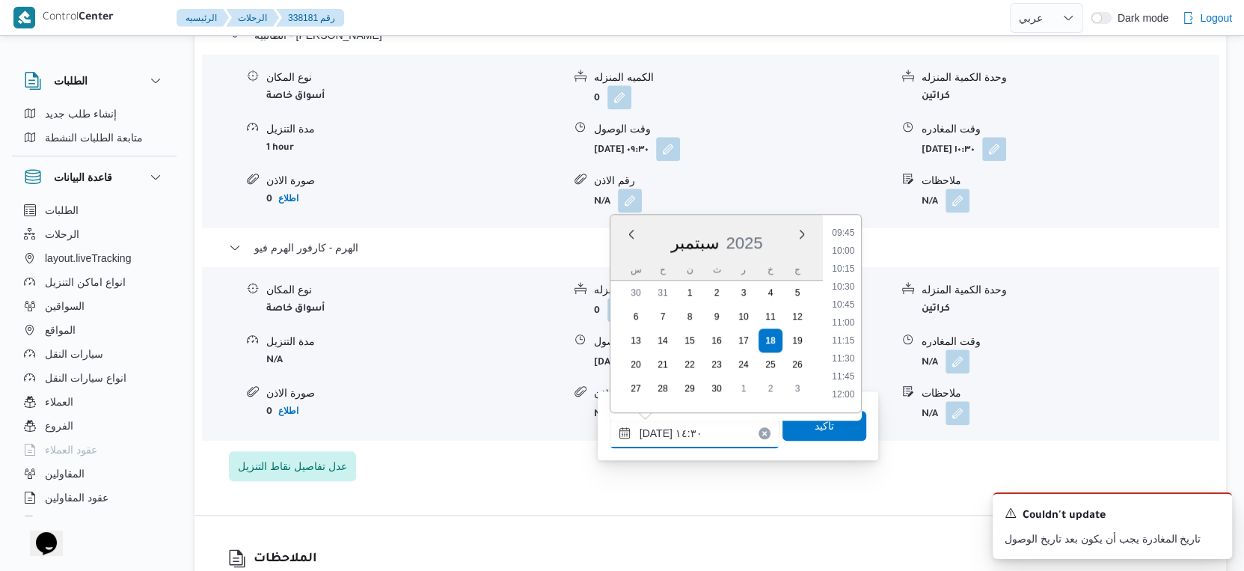
scroll to position [699, 0]
click at [849, 328] on li "11:00" at bounding box center [843, 324] width 34 height 15
type input "[DATE] ١١:٠٠"
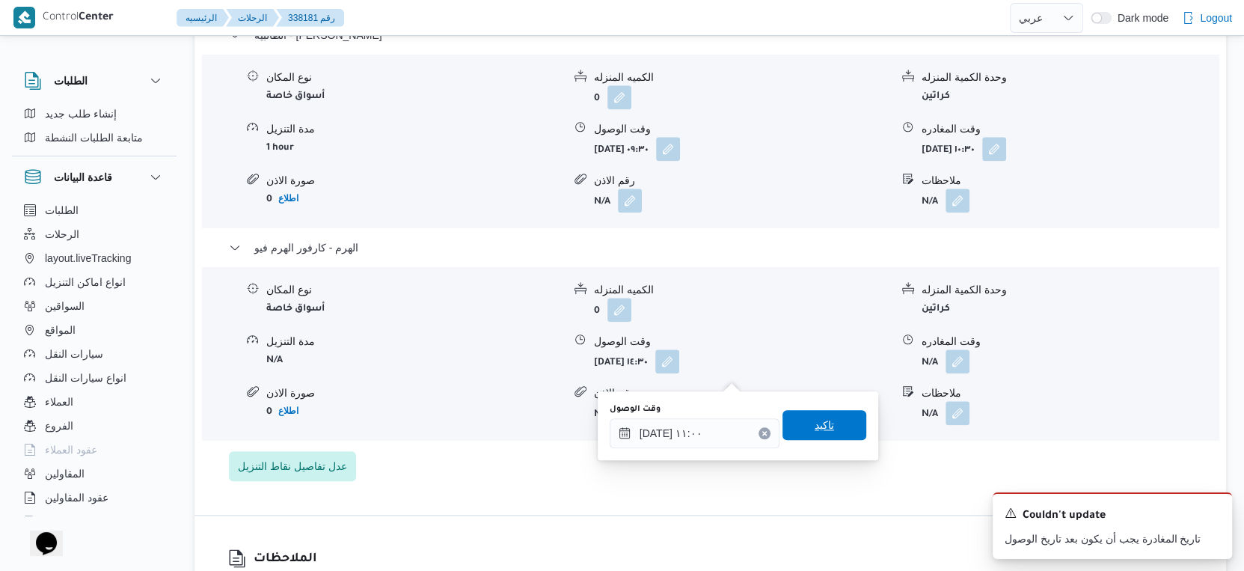
click at [827, 418] on span "تاكيد" at bounding box center [824, 425] width 84 height 30
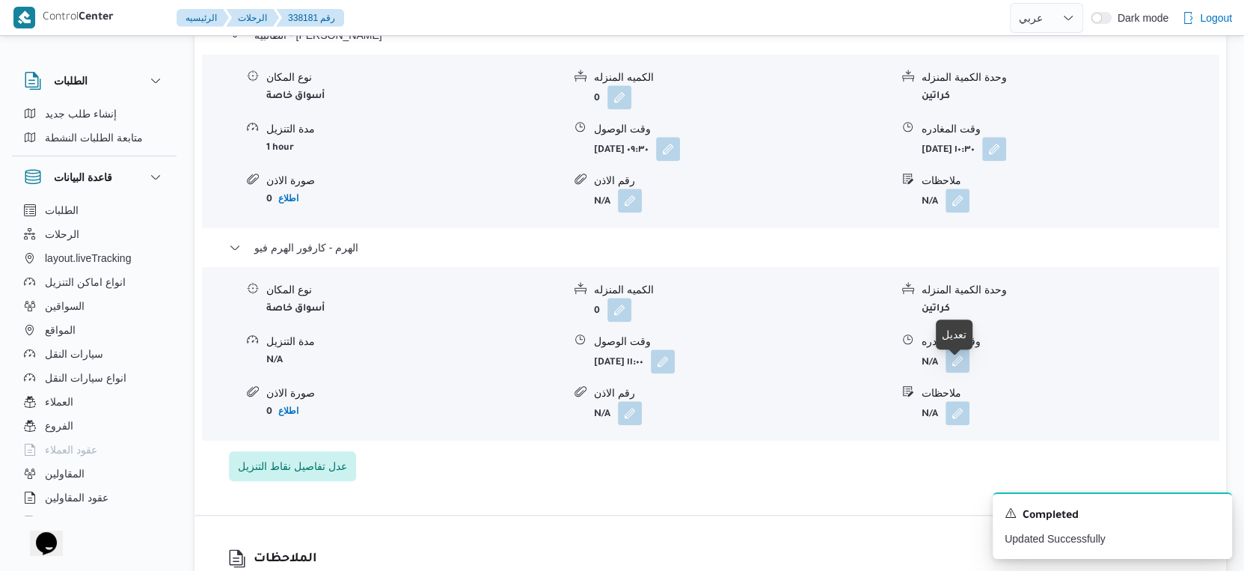
click at [957, 372] on button "button" at bounding box center [957, 360] width 24 height 24
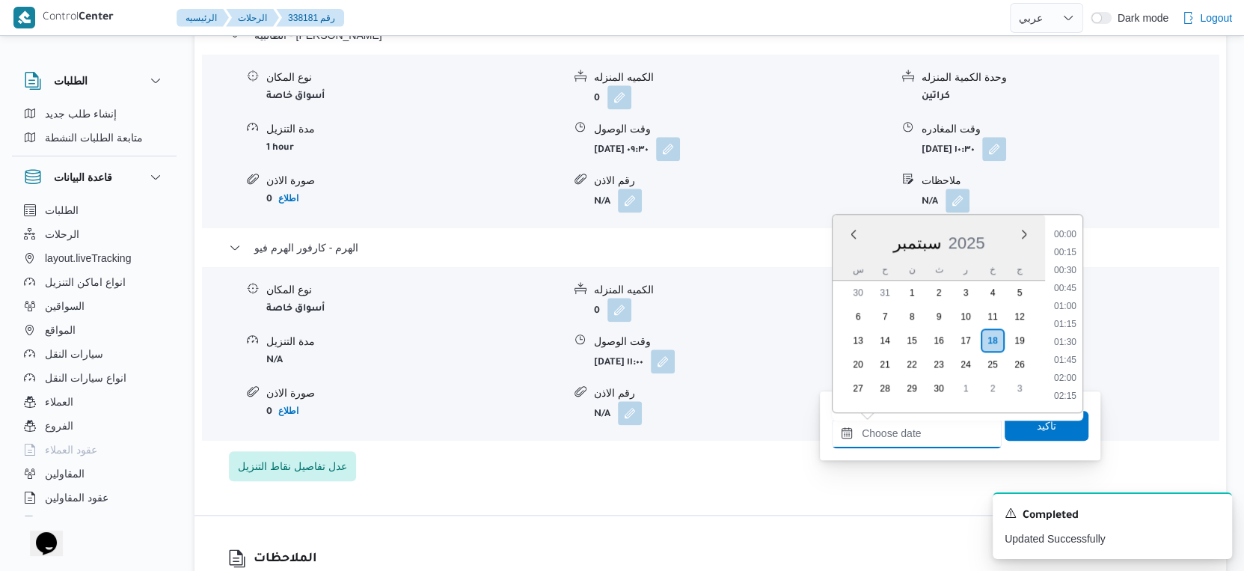
click at [933, 434] on input "وقت المغادره" at bounding box center [917, 433] width 170 height 30
drag, startPoint x: 830, startPoint y: 490, endPoint x: 950, endPoint y: 430, distance: 133.8
click at [830, 481] on div "الطالبية - كارفور زيزينيا نوع المكان أسواق خاصة الكميه المنزله 0 وحدة الكمية ال…" at bounding box center [710, 253] width 963 height 455
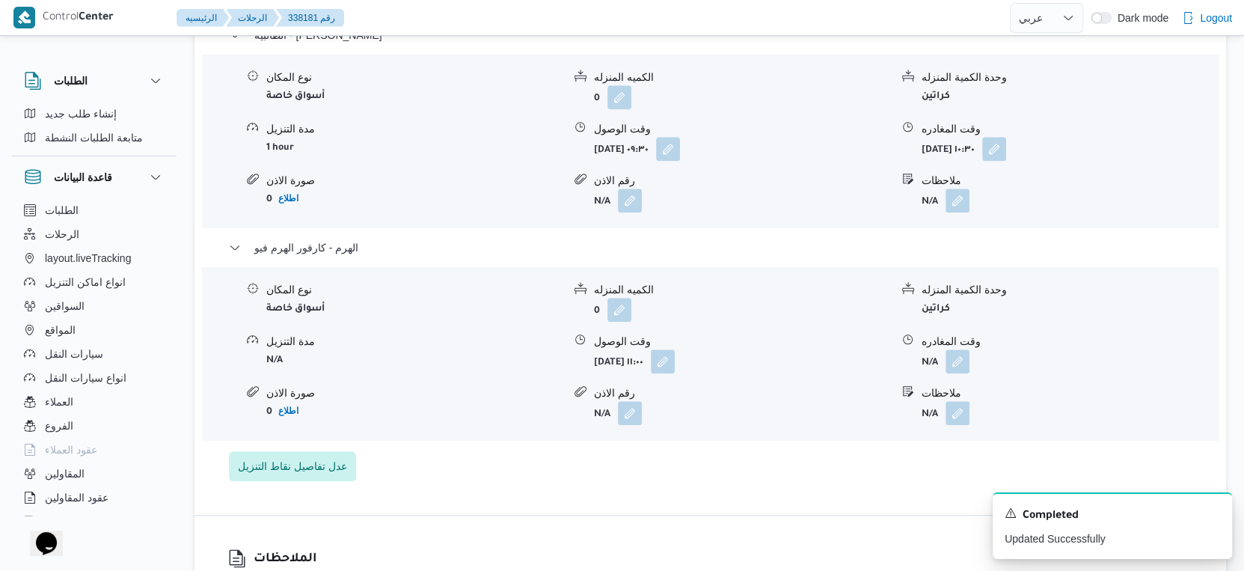
scroll to position [0, 0]
click at [961, 372] on button "button" at bounding box center [957, 360] width 24 height 24
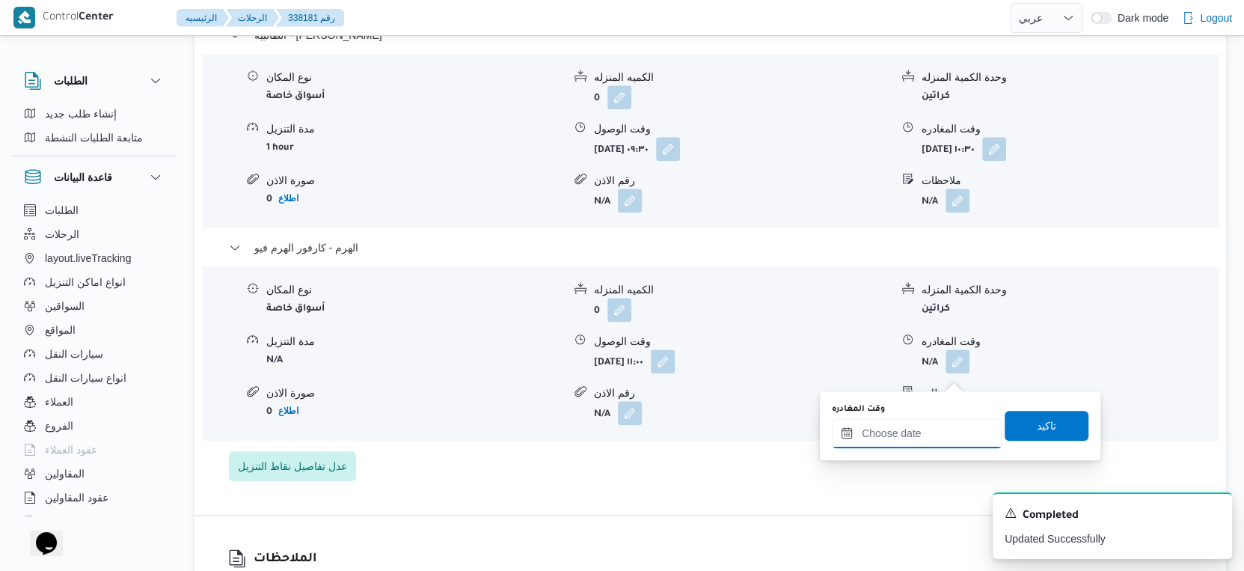
click at [904, 443] on input "وقت المغادره" at bounding box center [917, 433] width 170 height 30
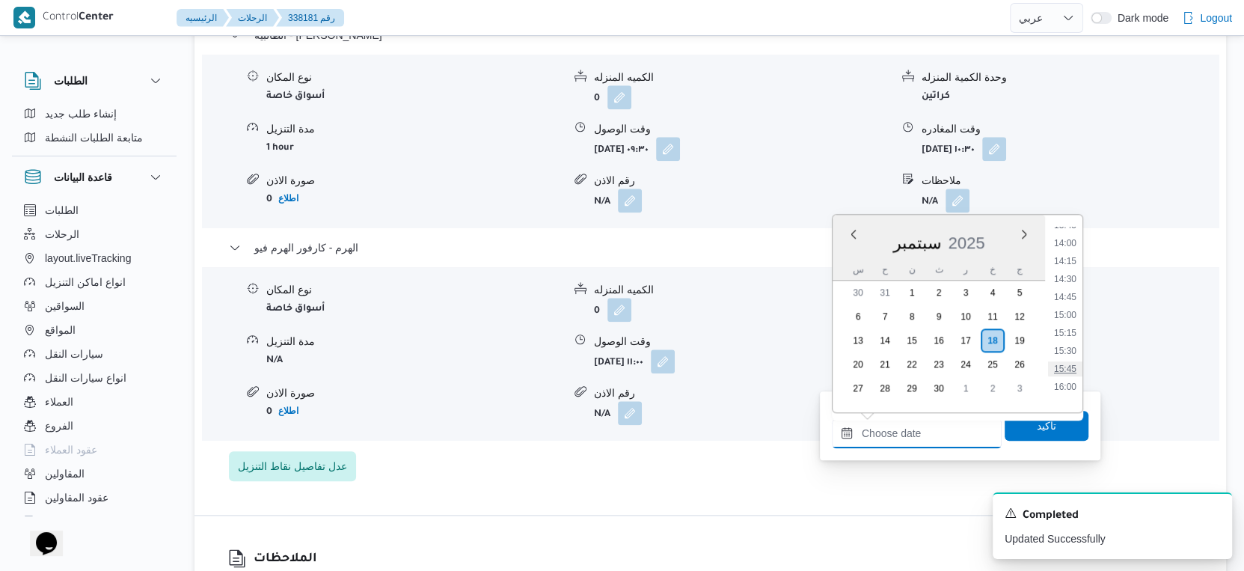
scroll to position [968, 0]
click at [1070, 305] on li "14:30" at bounding box center [1065, 306] width 34 height 15
type input "[DATE] ١٤:٣٠"
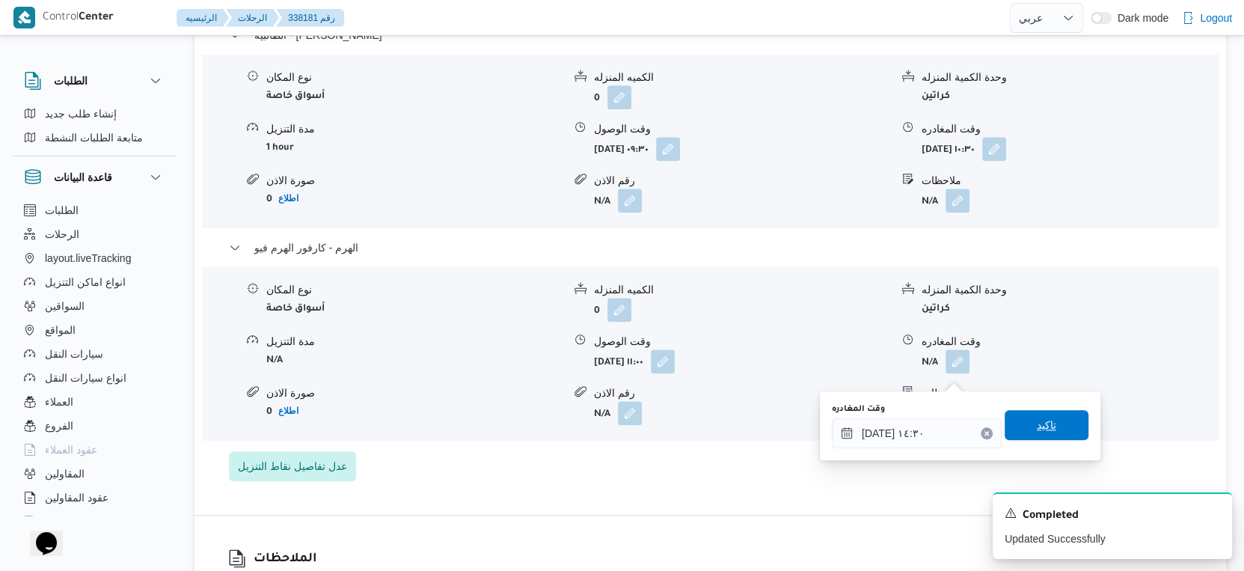
click at [1042, 416] on span "تاكيد" at bounding box center [1046, 425] width 19 height 18
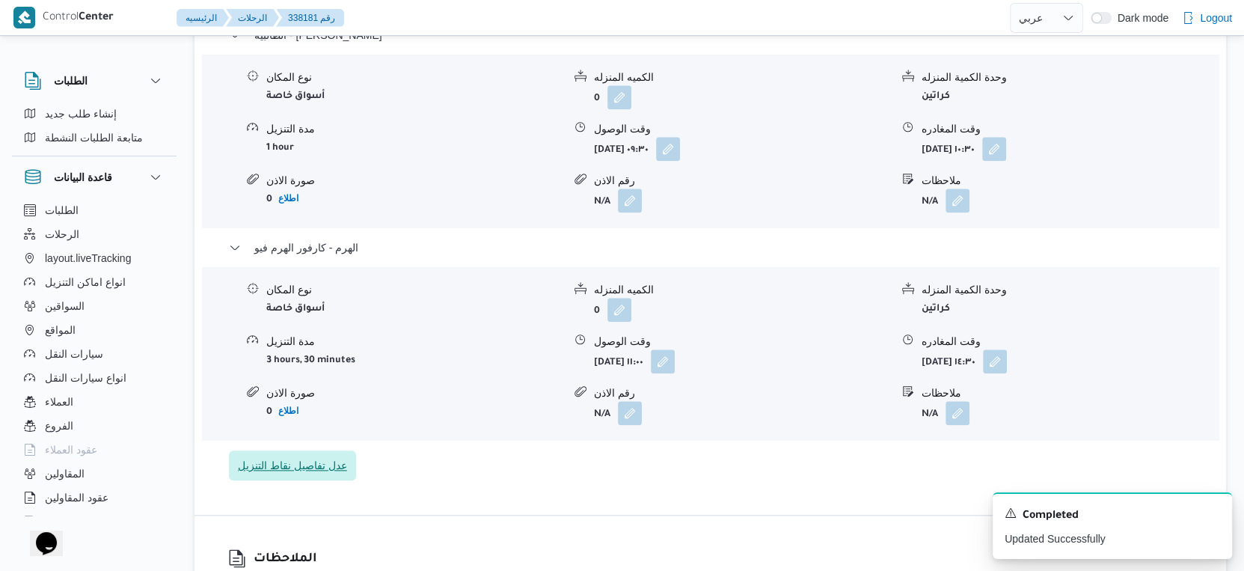
click at [317, 467] on span "عدل تفاصيل نقاط التنزيل" at bounding box center [292, 465] width 127 height 30
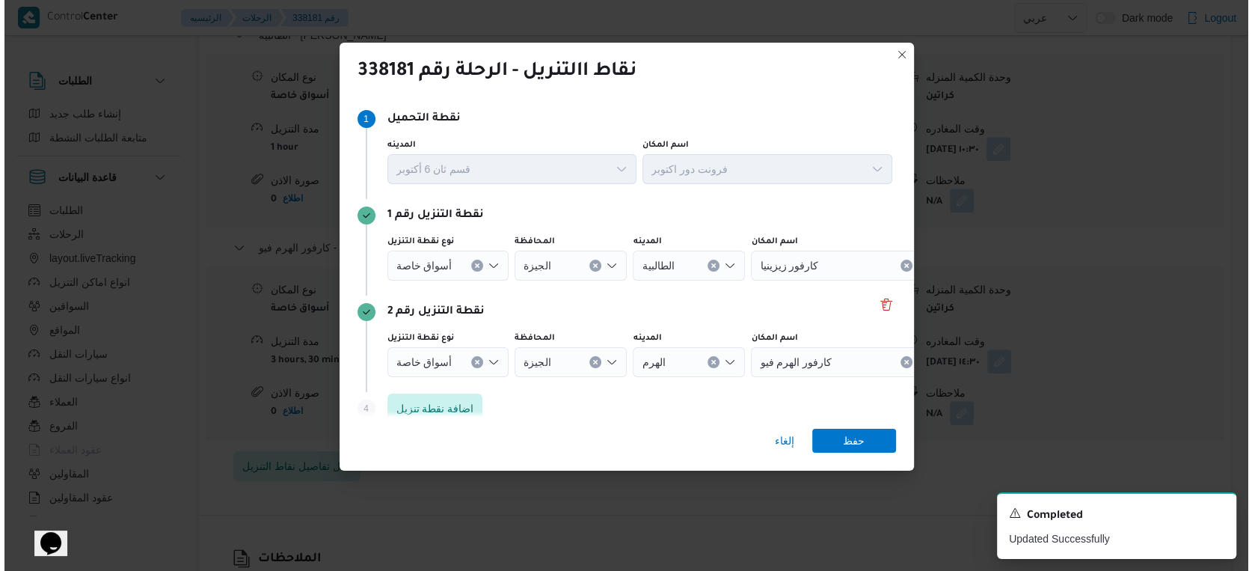
scroll to position [1317, 0]
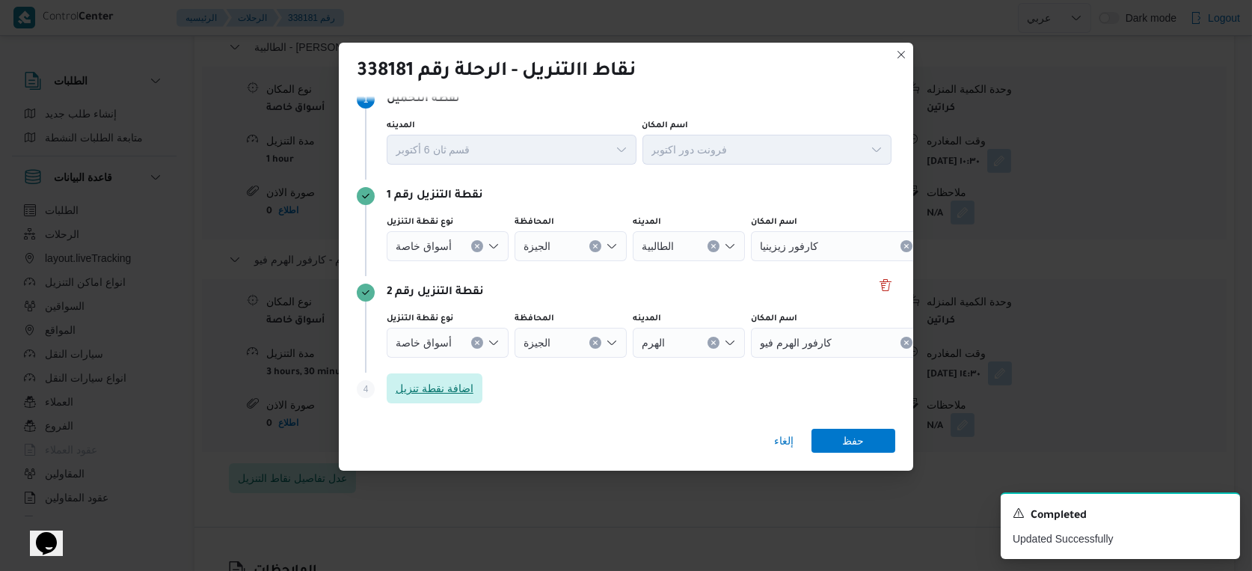
click at [423, 384] on span "اضافة نقطة تنزيل" at bounding box center [435, 388] width 78 height 18
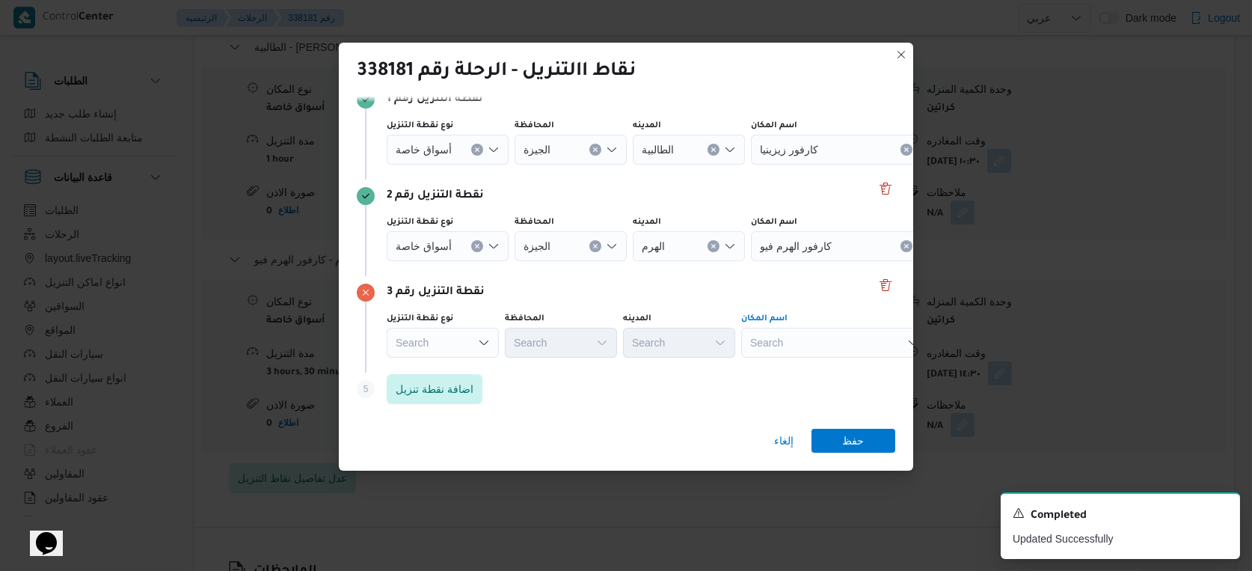
click at [859, 346] on div "Search" at bounding box center [834, 343] width 187 height 30
click at [445, 350] on div "Search" at bounding box center [443, 343] width 112 height 30
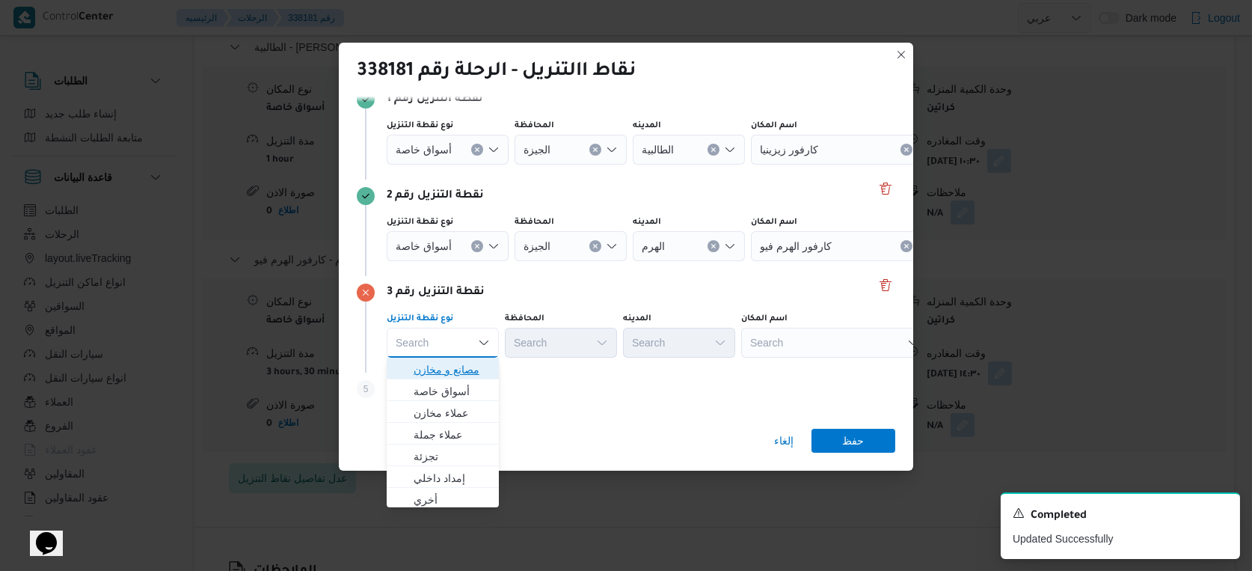
click at [464, 371] on span "مصانع و مخازن" at bounding box center [452, 369] width 76 height 18
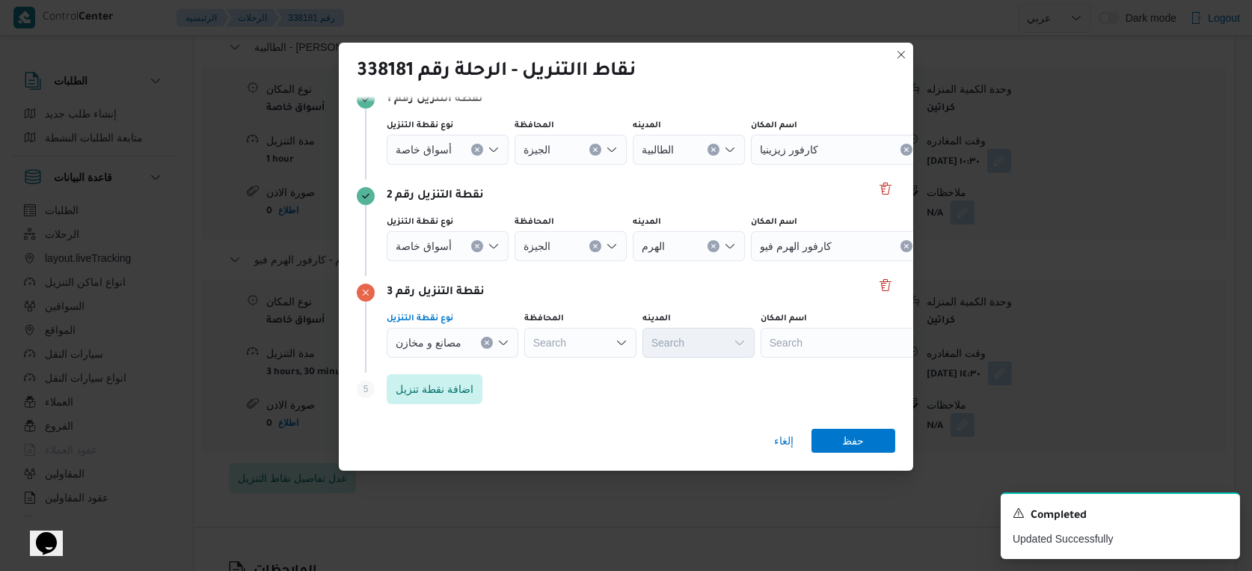
click at [592, 338] on div "Search" at bounding box center [580, 343] width 112 height 30
click at [830, 339] on div "Search" at bounding box center [854, 343] width 187 height 30
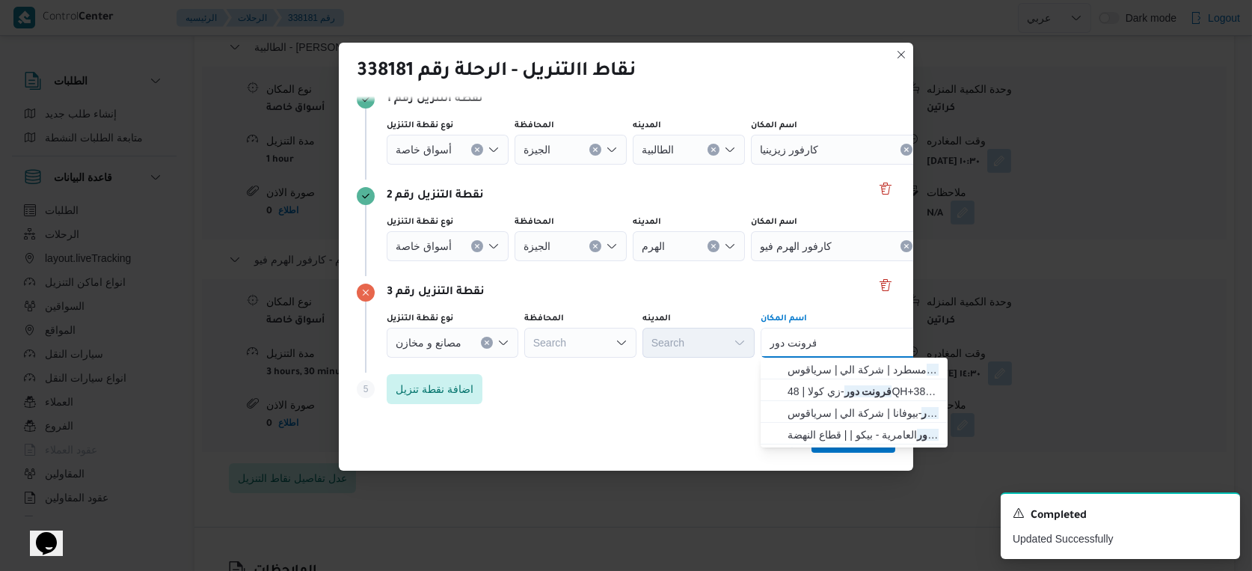
click at [830, 339] on div "فرونت دور فرونت دور Combo box. Selected. فرونت دور. Selected. Combo box input. …" at bounding box center [854, 343] width 187 height 30
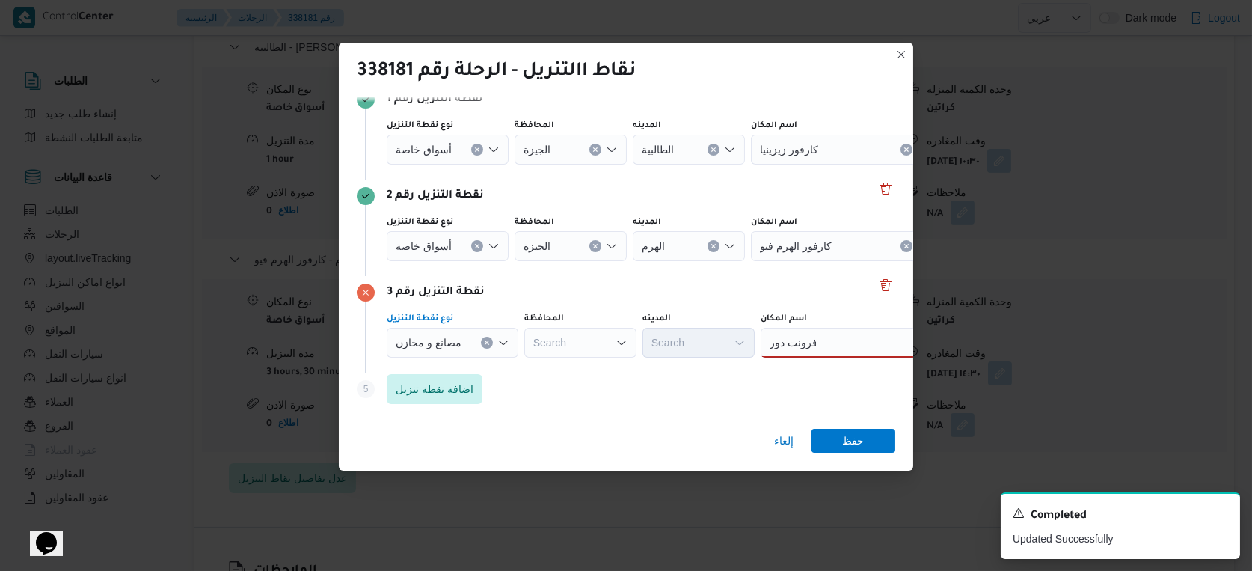
click at [487, 341] on icon "Clear input" at bounding box center [487, 343] width 4 height 4
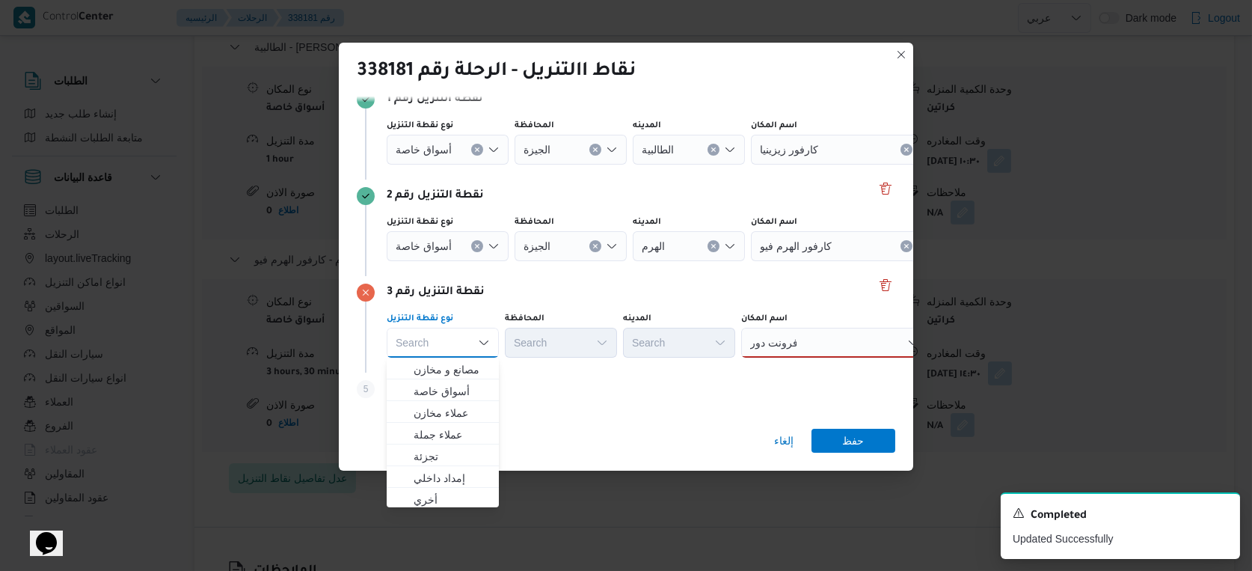
click at [864, 340] on div "فرونت دور فرونت دور" at bounding box center [834, 343] width 187 height 30
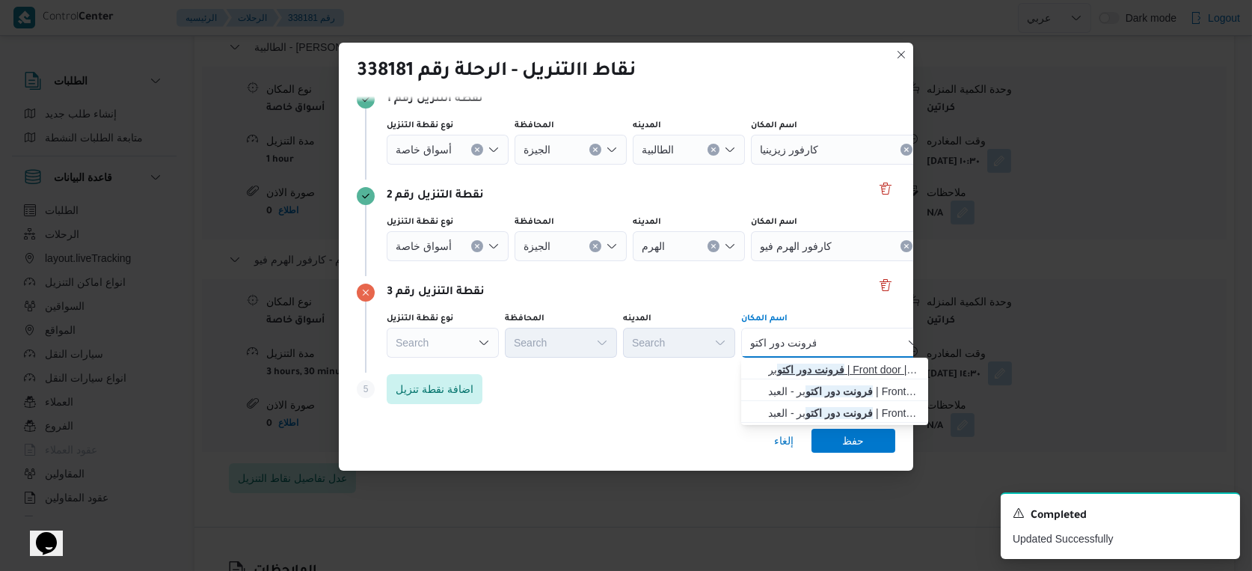
type input "فرونت دور اكتو"
click at [862, 373] on span "فرونت دور اكتو بر | Front door | null" at bounding box center [843, 369] width 151 height 18
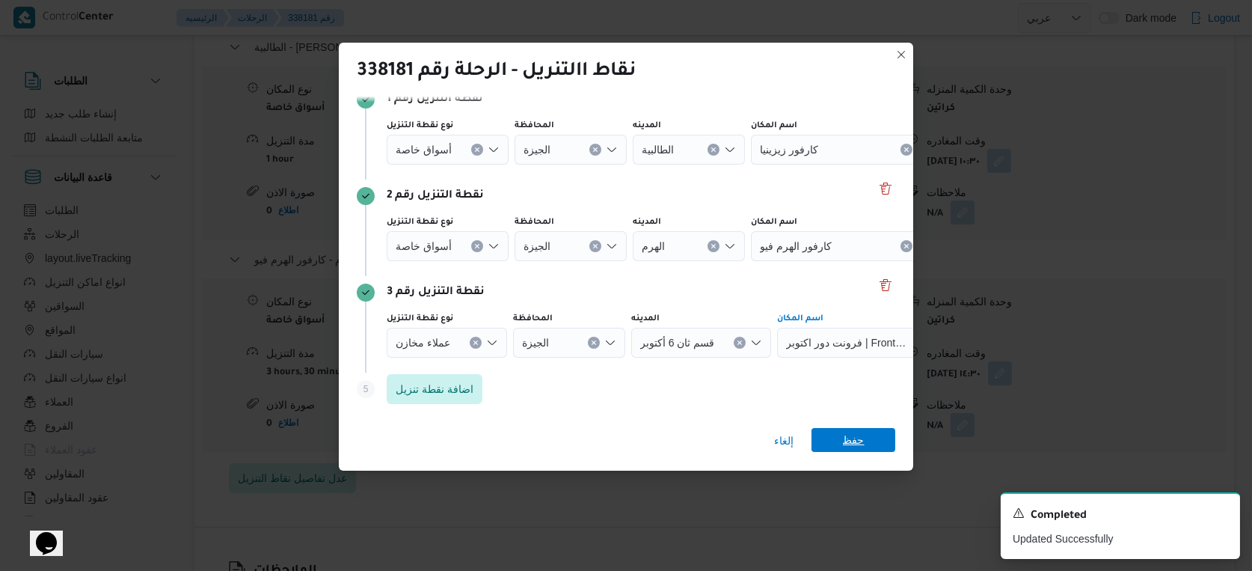
click at [844, 440] on span "حفظ" at bounding box center [854, 440] width 22 height 24
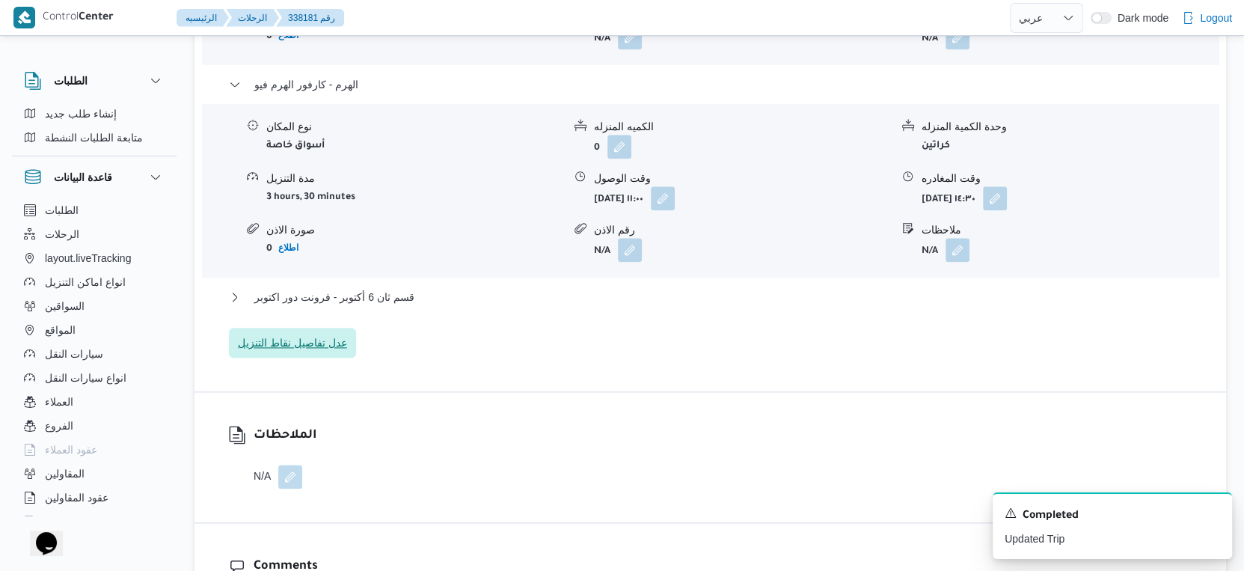
scroll to position [1496, 0]
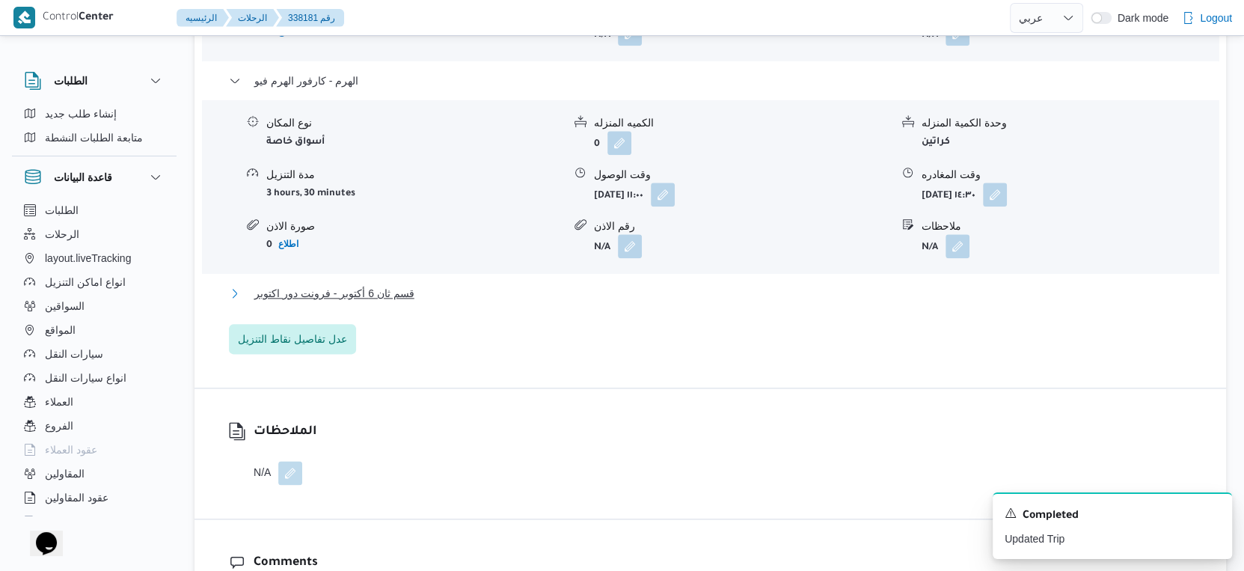
click at [420, 302] on button "قسم ثان 6 أكتوبر - فرونت دور اكتوبر" at bounding box center [710, 293] width 963 height 18
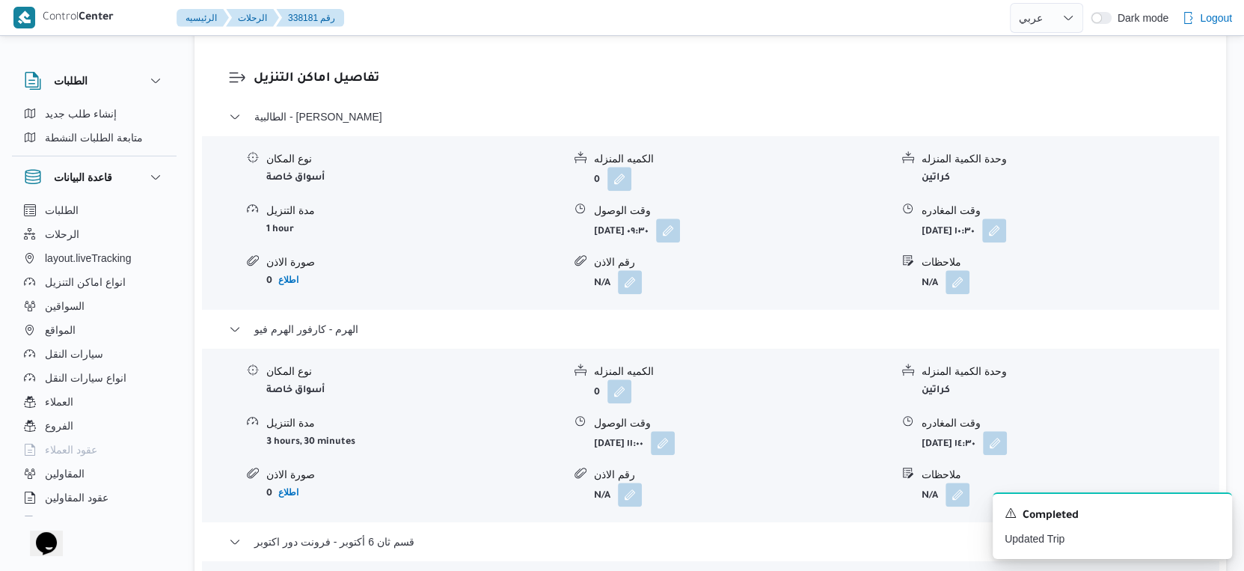
scroll to position [1247, 0]
click at [1212, 511] on icon "Dismiss toast" at bounding box center [1214, 512] width 12 height 12
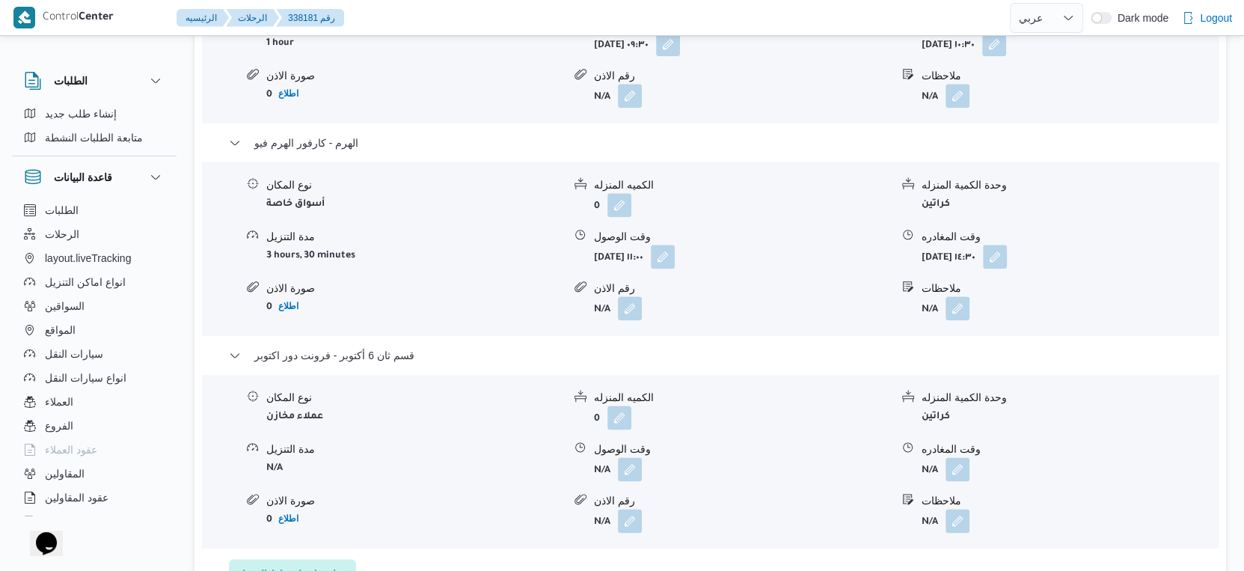
scroll to position [1496, 0]
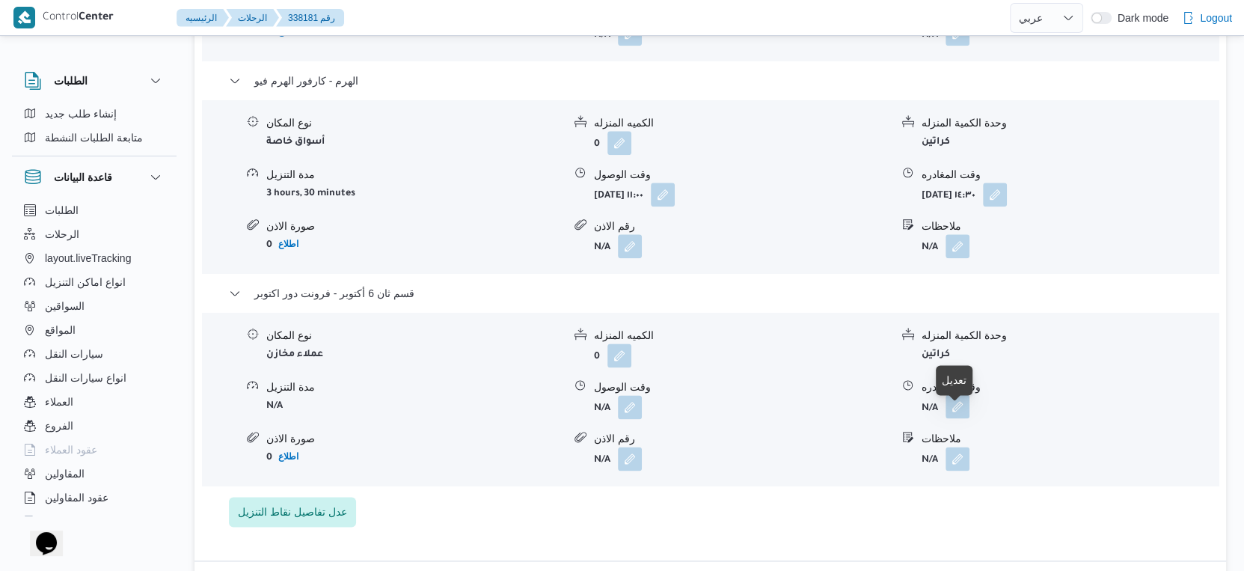
click at [963, 416] on button "button" at bounding box center [957, 406] width 24 height 24
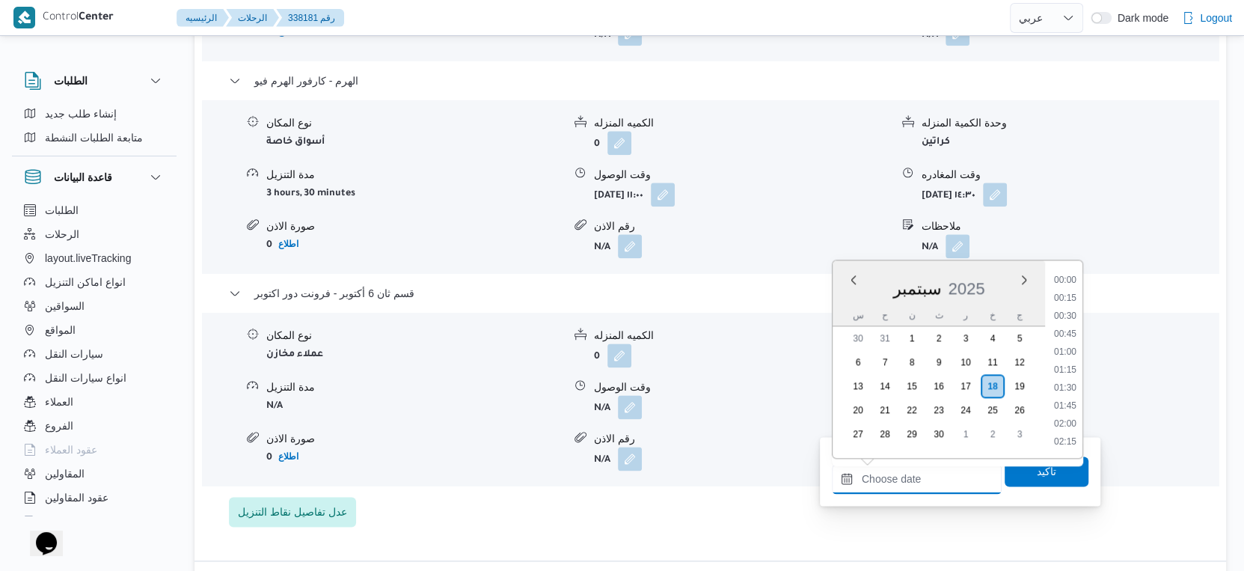
drag, startPoint x: 953, startPoint y: 478, endPoint x: 1096, endPoint y: 378, distance: 174.7
click at [953, 478] on input "وقت المغادره" at bounding box center [917, 479] width 170 height 30
click at [1072, 307] on li "15:00" at bounding box center [1065, 305] width 34 height 15
type input "[DATE] ١٥:٠٠"
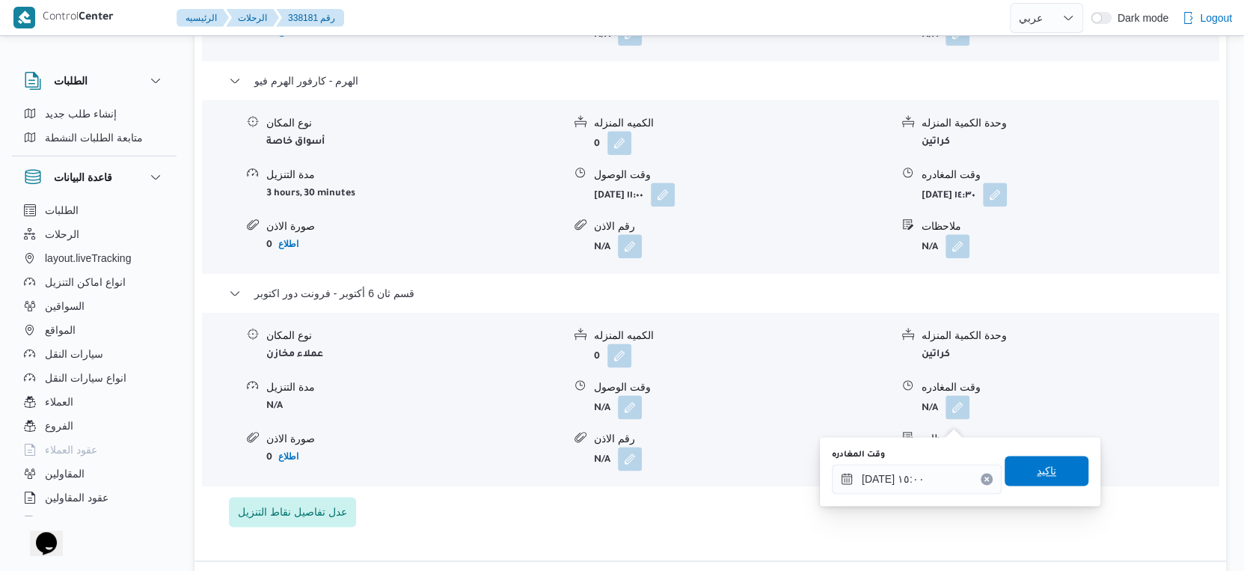
click at [1064, 471] on span "تاكيد" at bounding box center [1046, 470] width 84 height 30
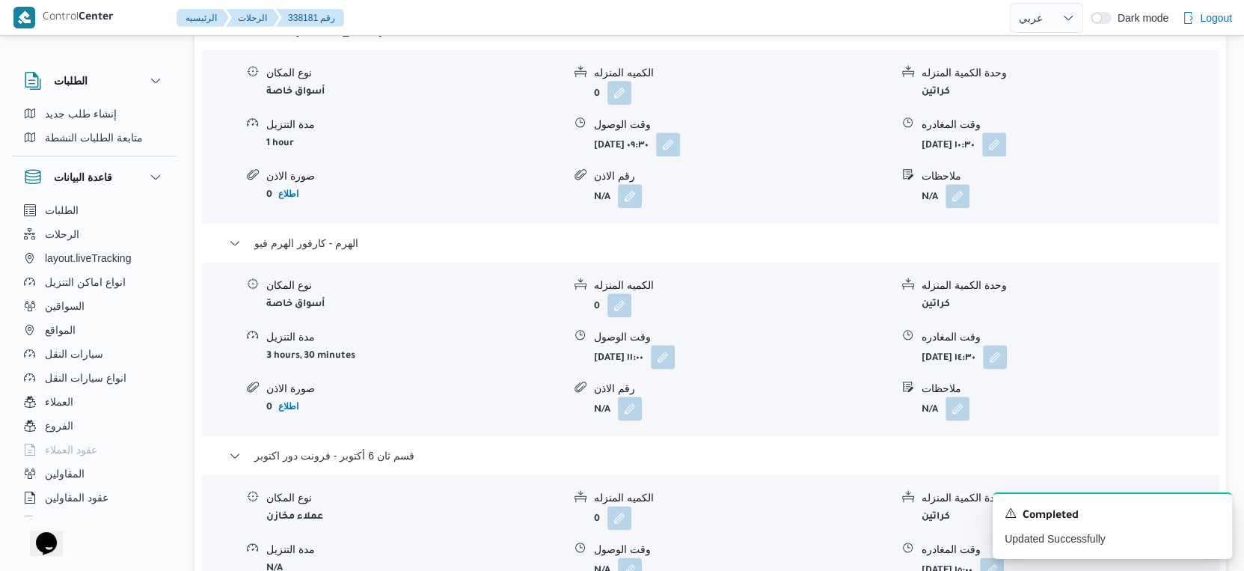
scroll to position [1496, 0]
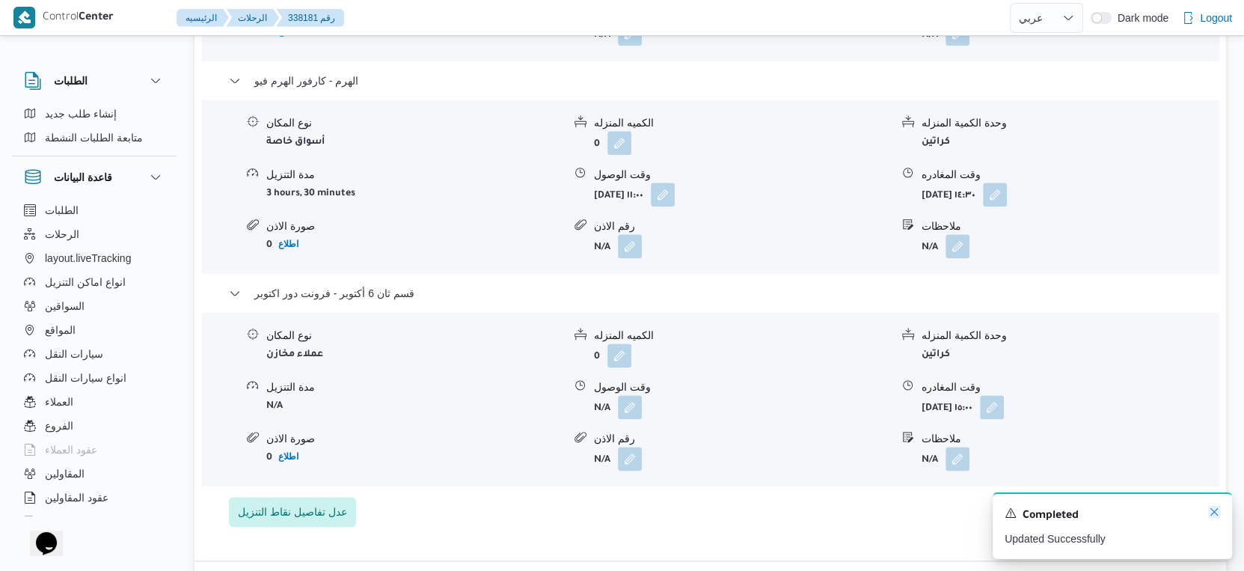
click at [1218, 514] on icon "Dismiss toast" at bounding box center [1214, 512] width 12 height 12
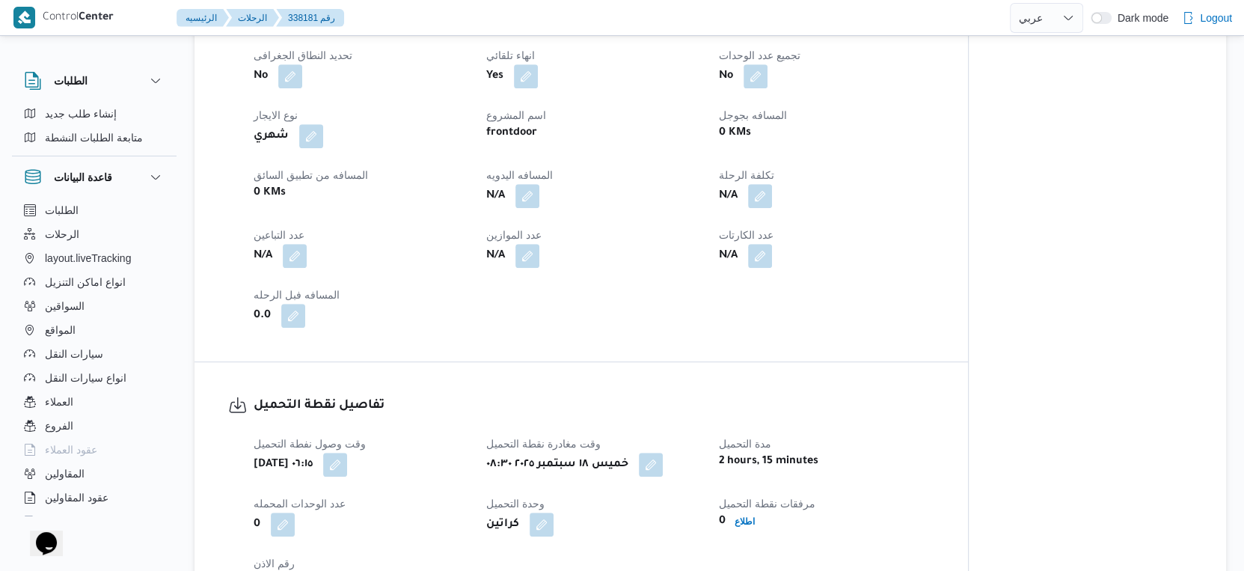
scroll to position [498, 0]
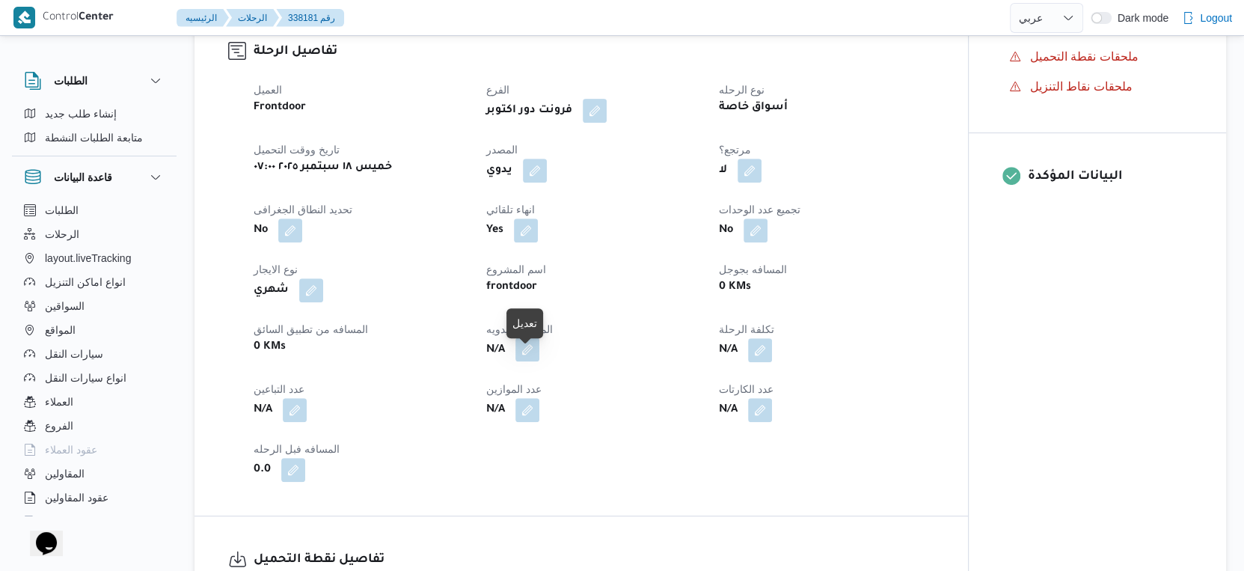
click at [529, 358] on button "button" at bounding box center [527, 349] width 24 height 24
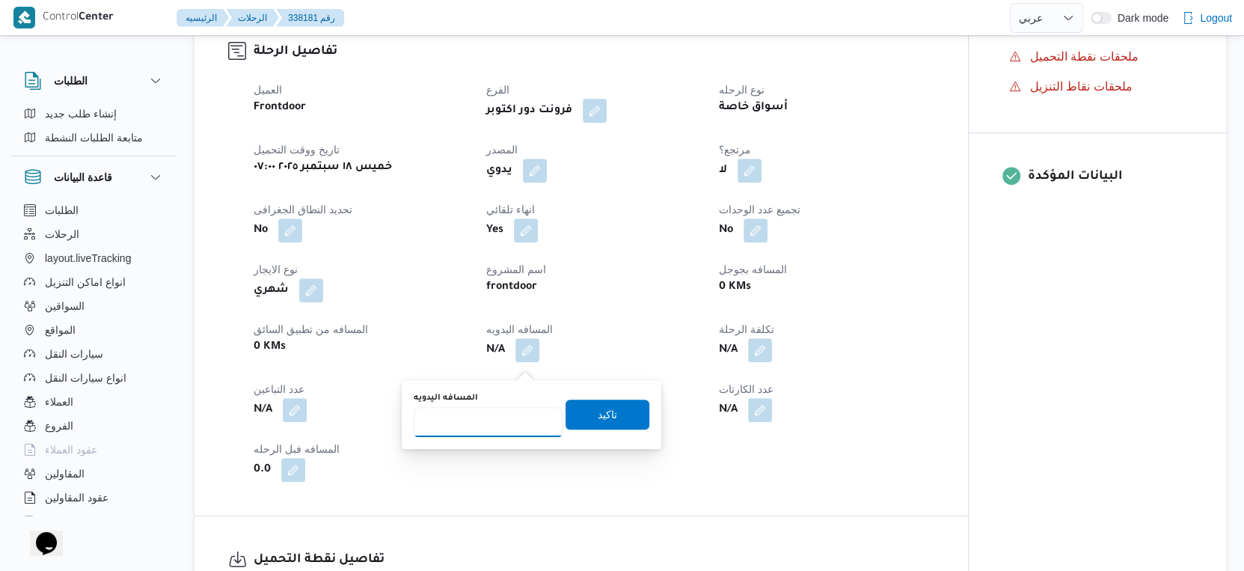
click at [502, 409] on input "المسافه اليدويه" at bounding box center [488, 422] width 149 height 30
type input "95"
click at [598, 409] on span "تاكيد" at bounding box center [607, 414] width 19 height 18
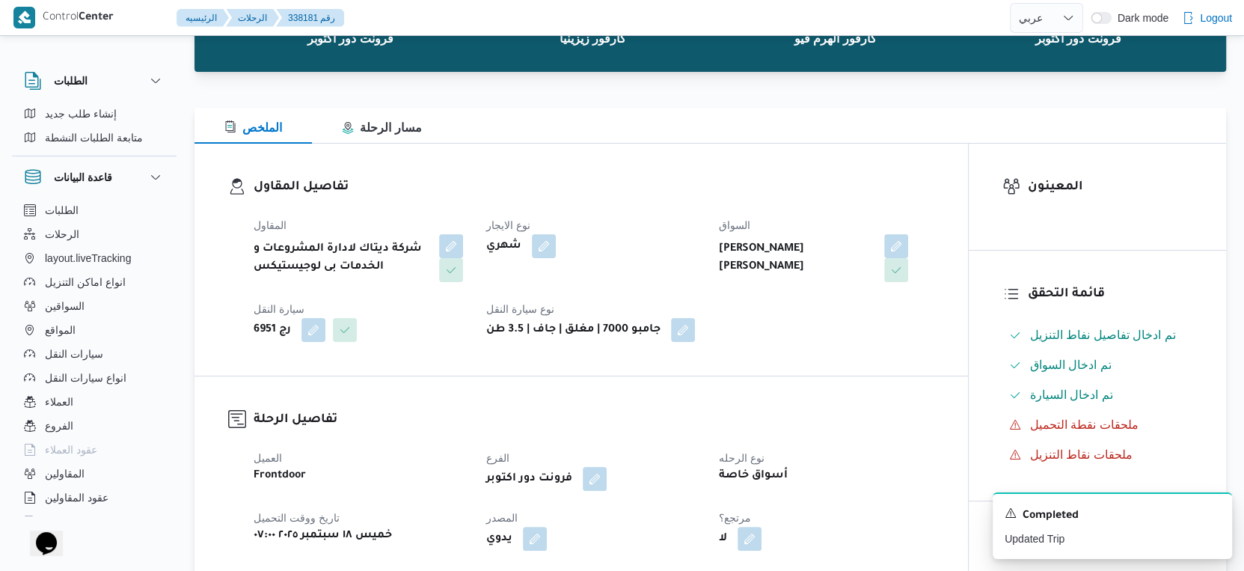
scroll to position [0, 0]
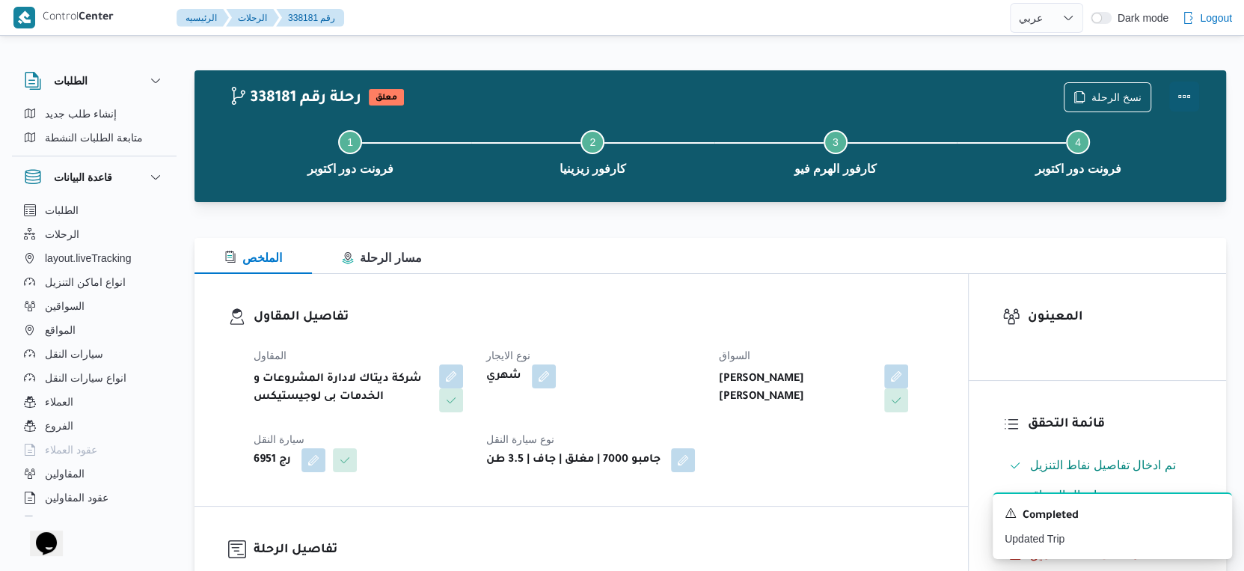
click at [1184, 90] on button "Actions" at bounding box center [1184, 97] width 30 height 30
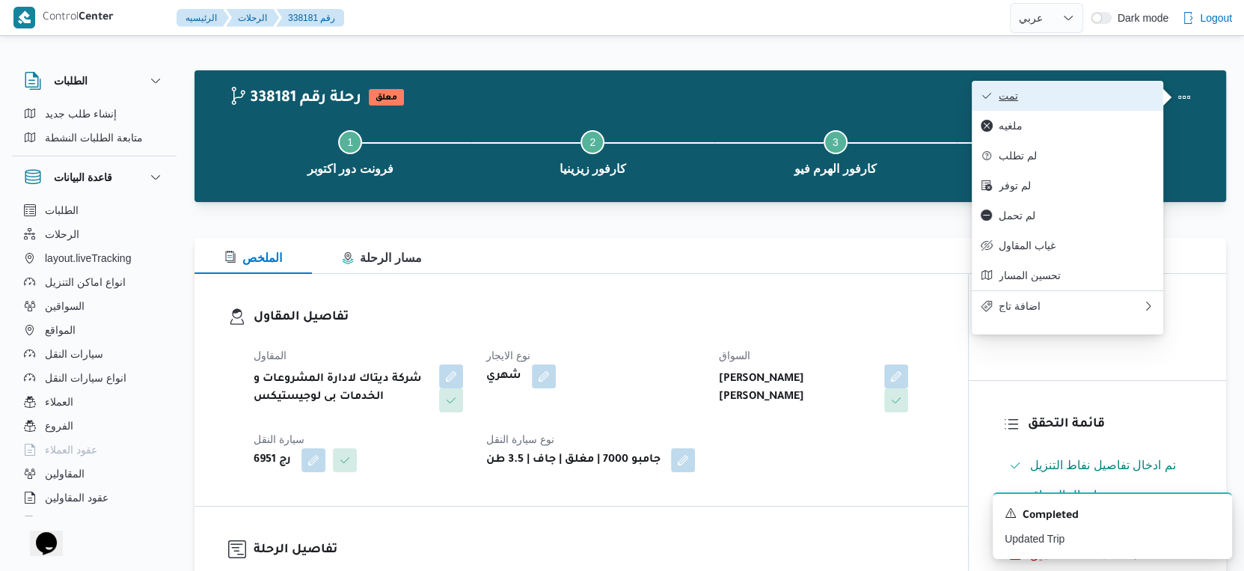
click at [1089, 94] on span "تمت" at bounding box center [1076, 96] width 156 height 12
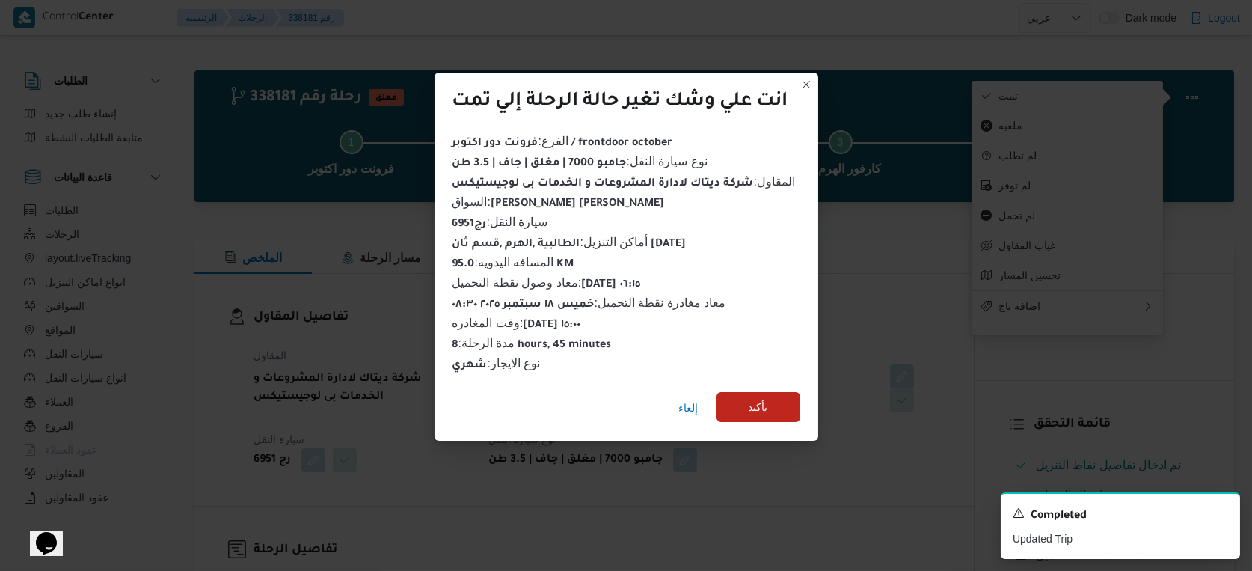
click at [752, 404] on span "تأكيد" at bounding box center [758, 407] width 19 height 18
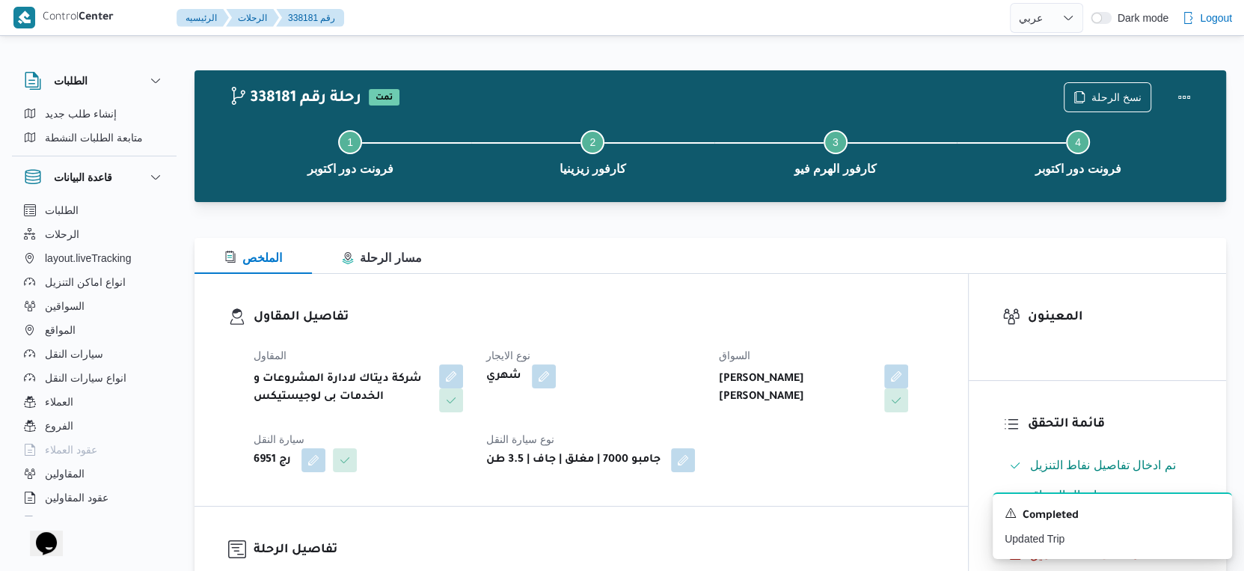
click at [649, 335] on dl "تفاصيل المقاول المقاول شركة ديتاك لادارة المشروعات و الخدمات بى لوجيستيكس نوع ا…" at bounding box center [594, 389] width 681 height 165
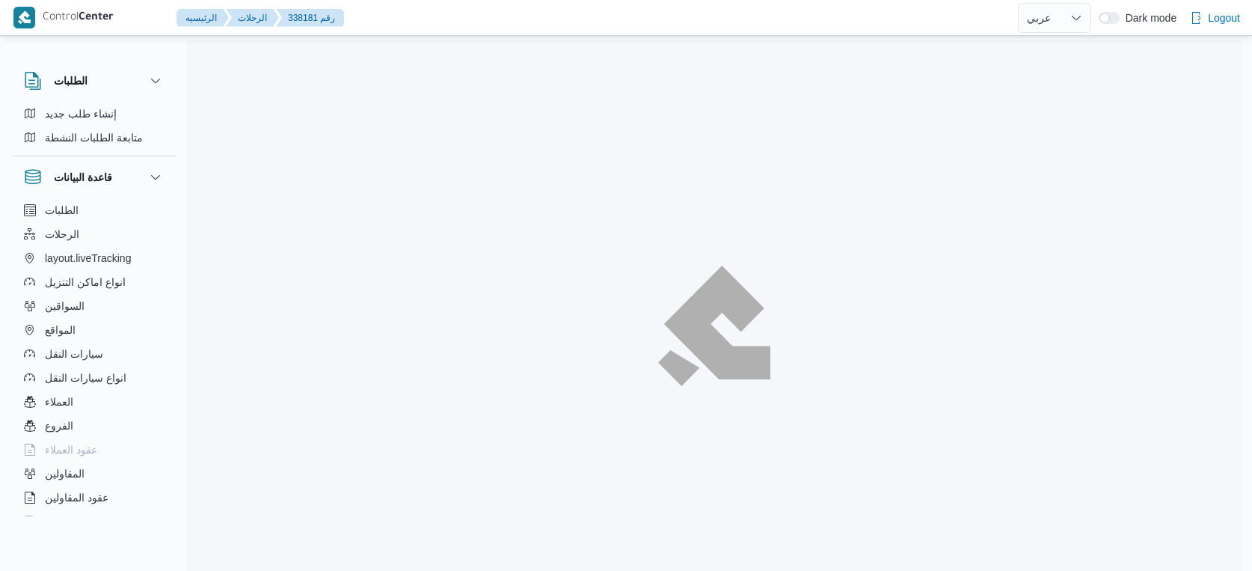
select select "ar"
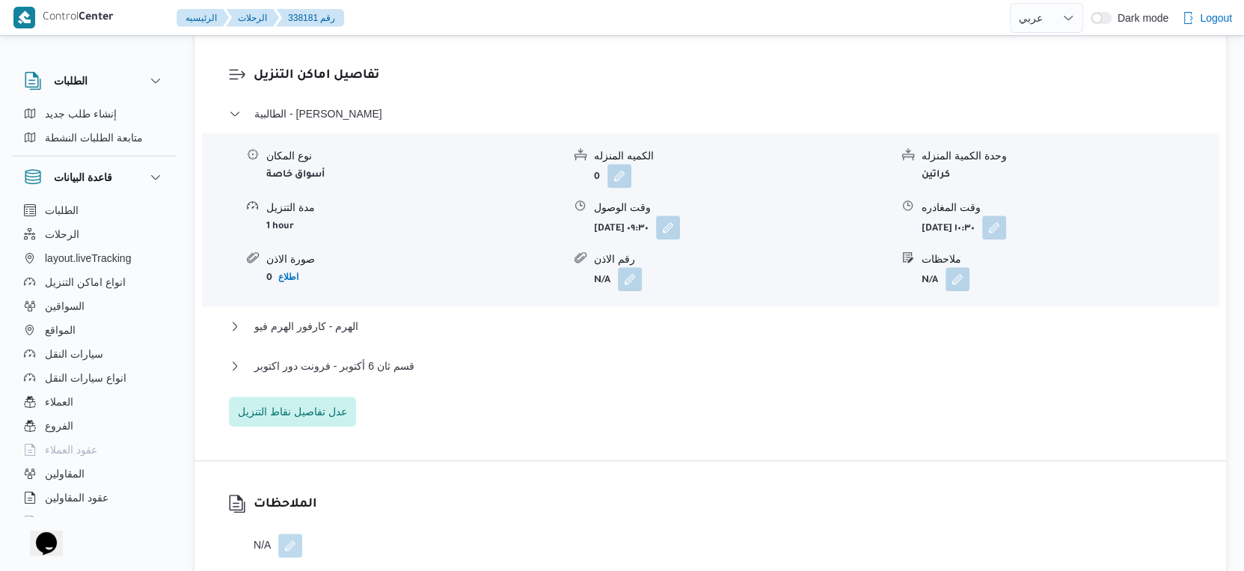
scroll to position [1247, 0]
click at [348, 330] on span "الهرم - كارفور الهرم فيو" at bounding box center [306, 324] width 104 height 18
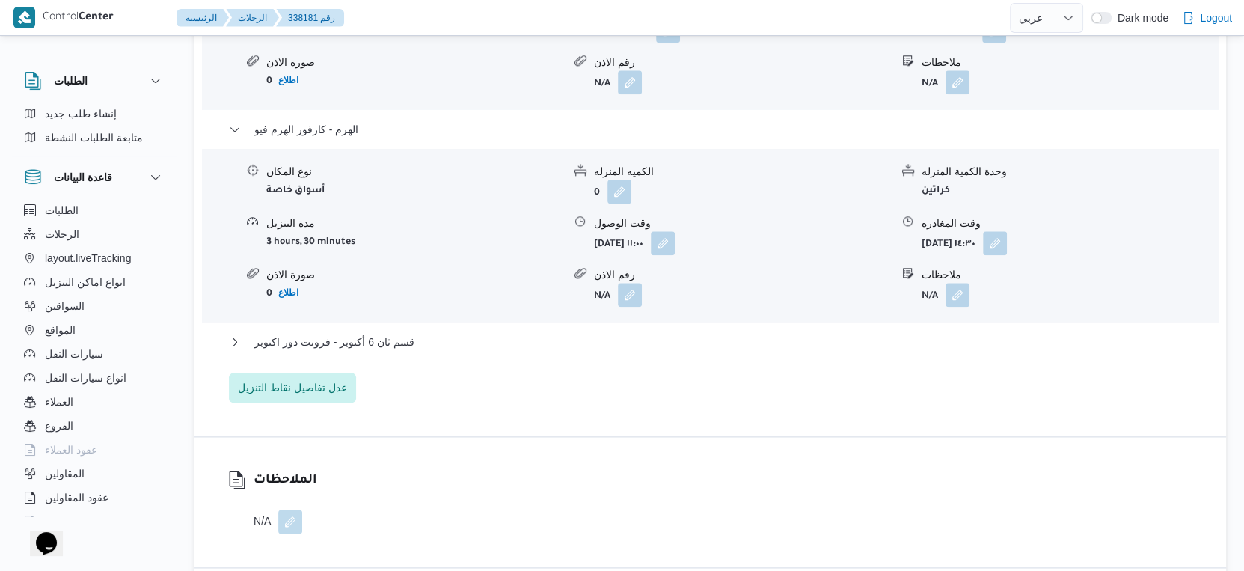
scroll to position [1496, 0]
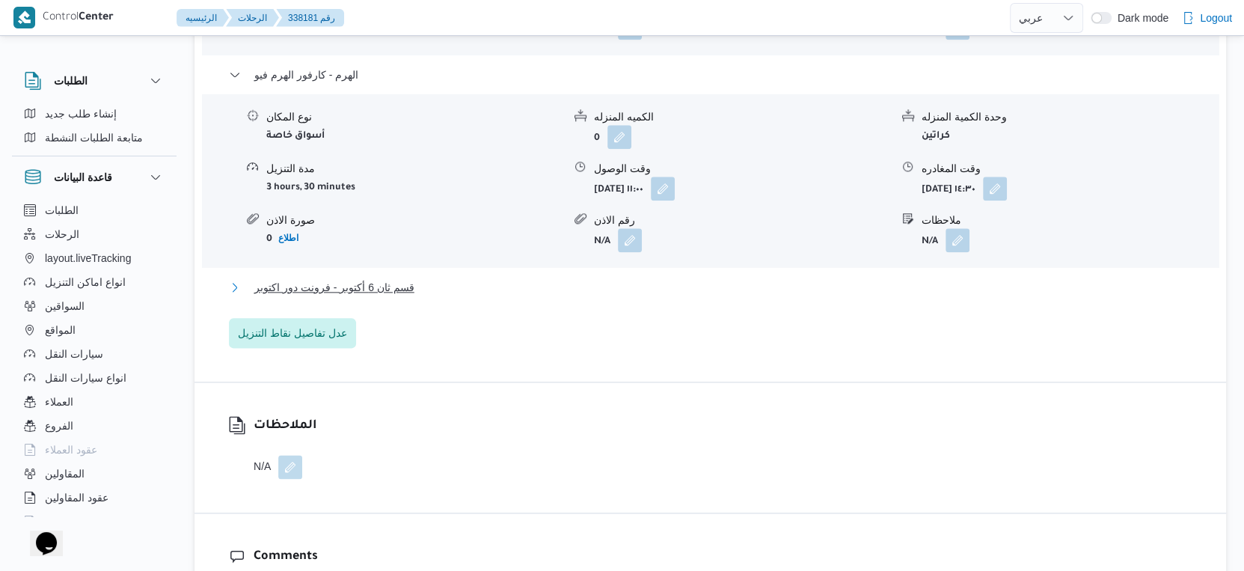
click at [419, 296] on button "قسم ثان 6 أكتوبر - فرونت دور اكتوبر" at bounding box center [710, 287] width 963 height 18
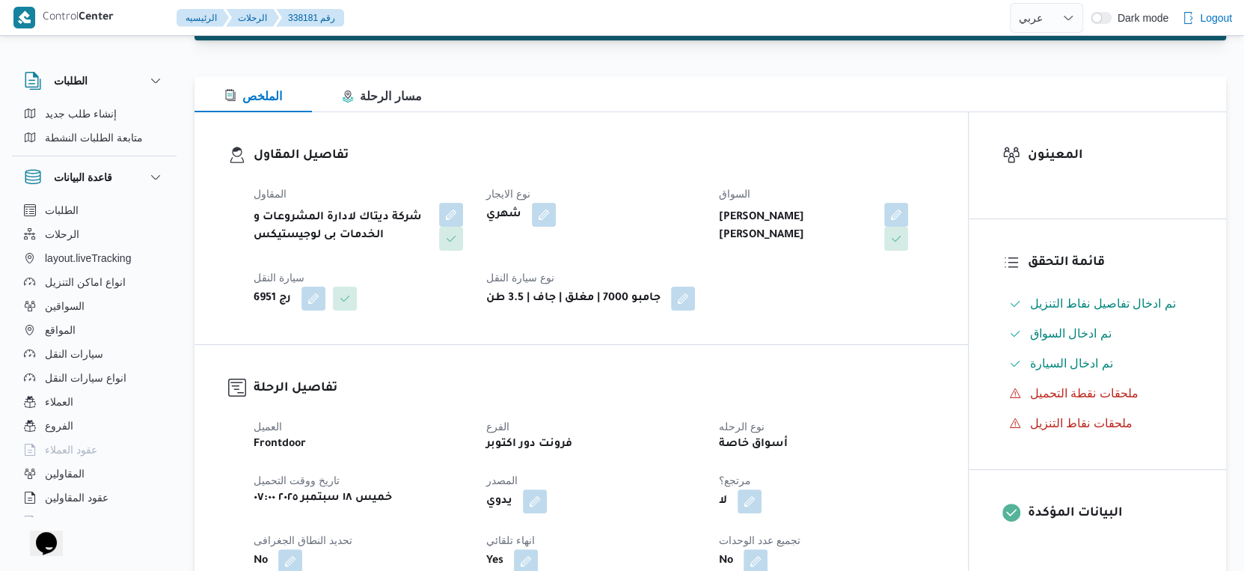
scroll to position [0, 0]
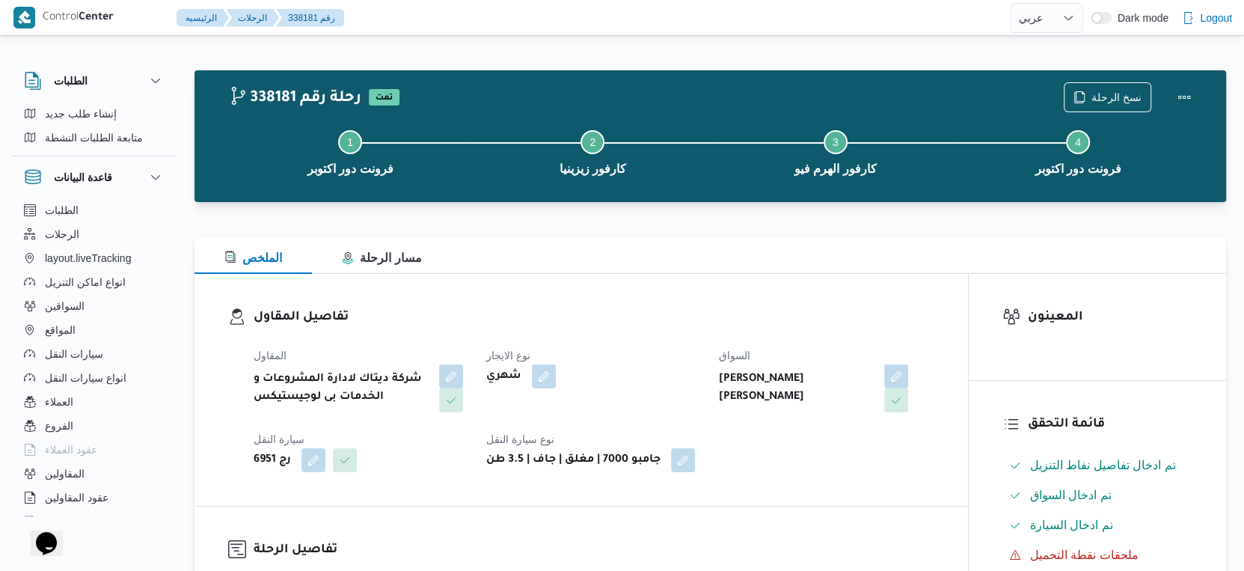
select select "ar"
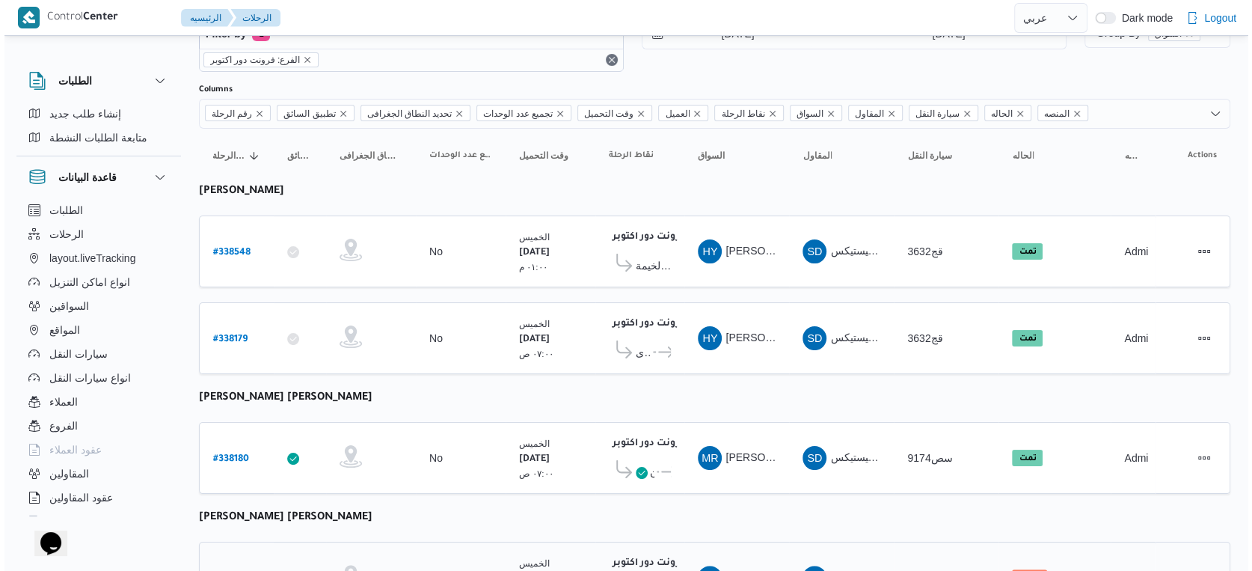
scroll to position [4, 0]
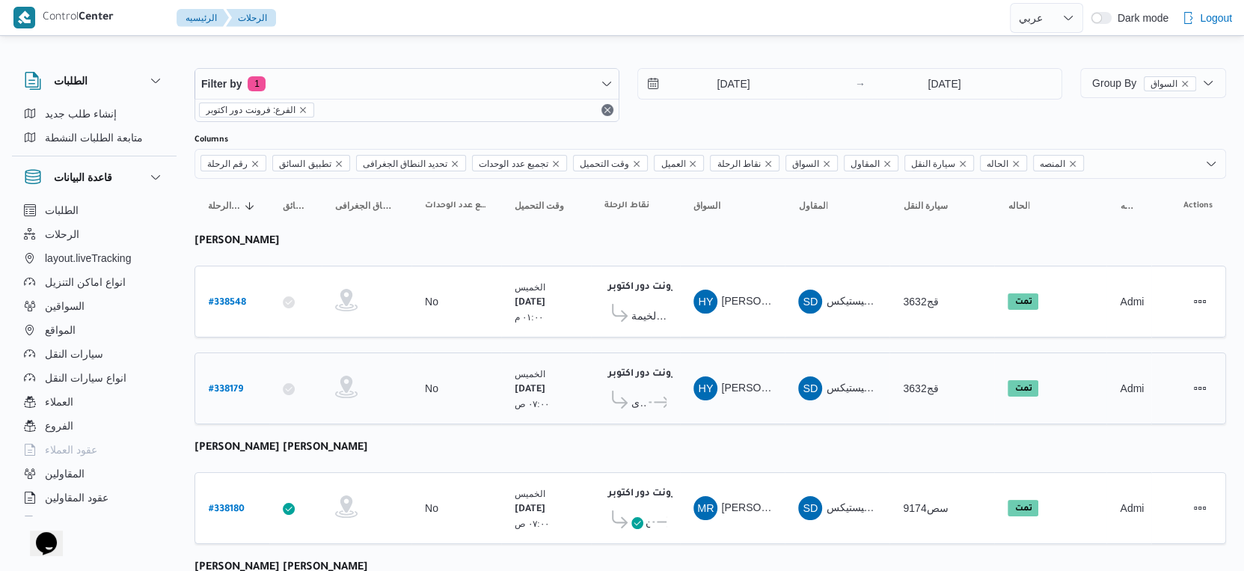
click at [230, 386] on b "# 338179" at bounding box center [226, 389] width 34 height 10
select select "ar"
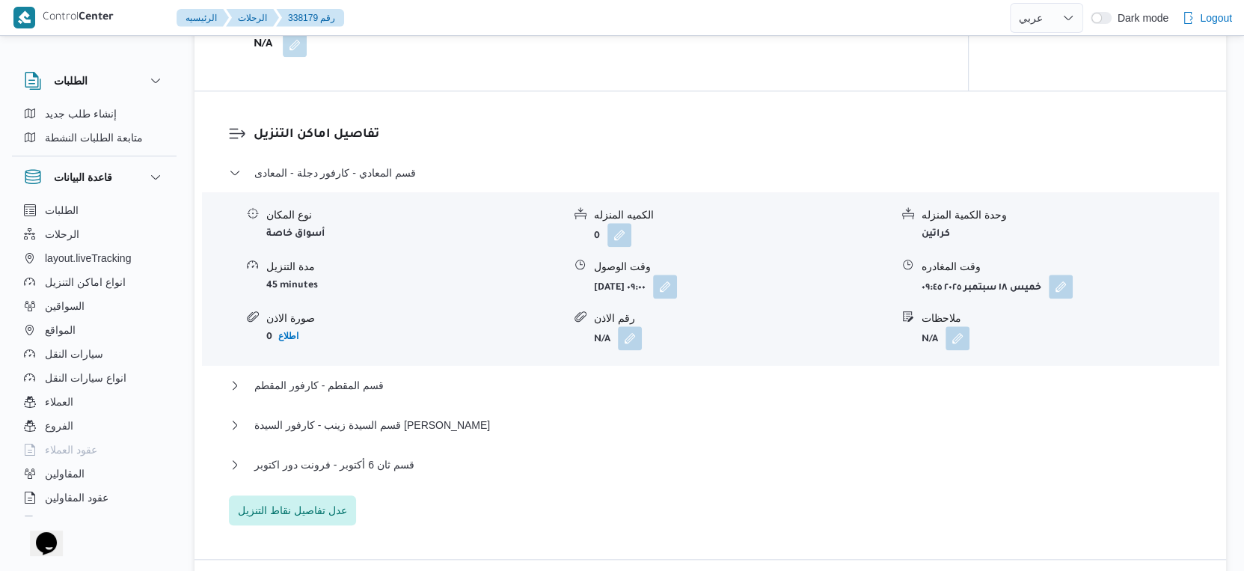
scroll to position [1416, 0]
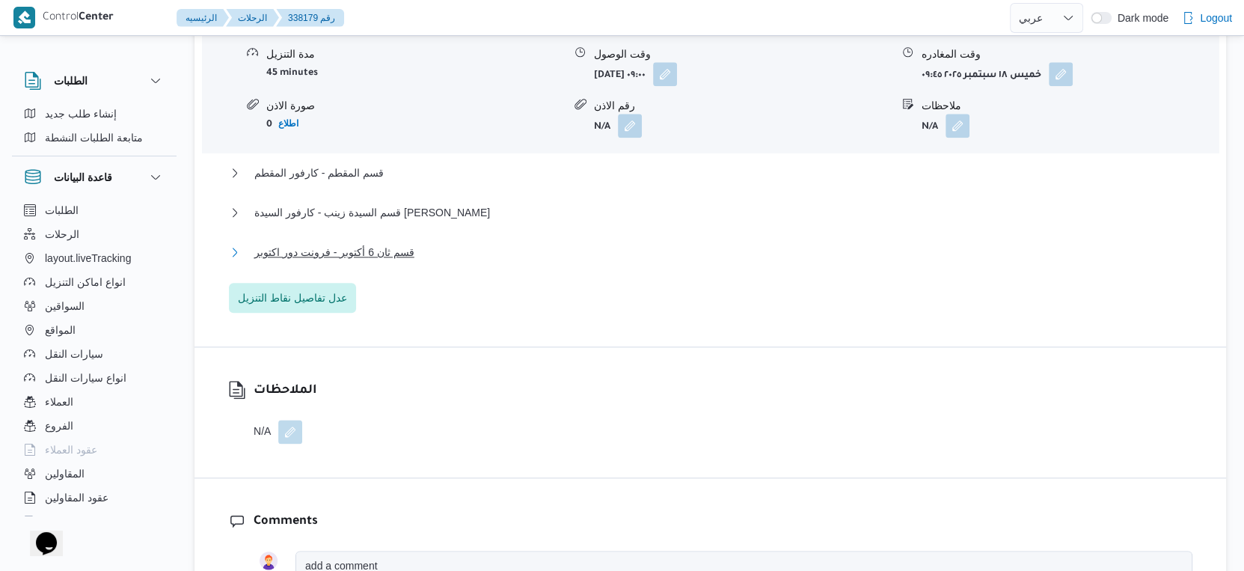
click at [381, 247] on span "قسم ثان 6 أكتوبر - فرونت دور اكتوبر" at bounding box center [334, 252] width 160 height 18
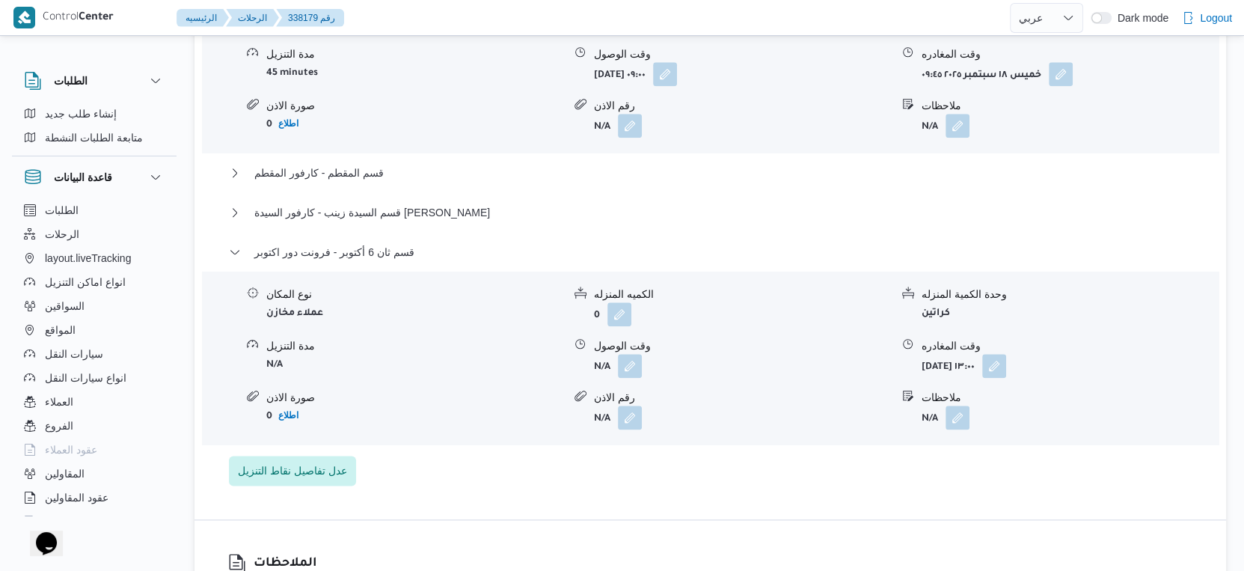
select select "ar"
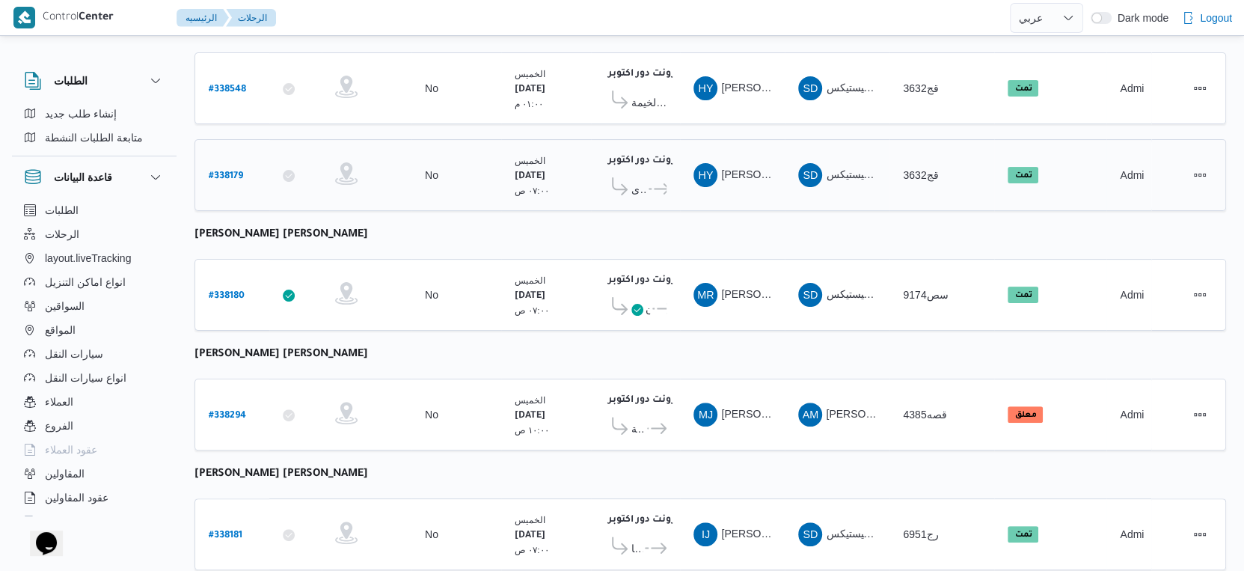
scroll to position [253, 0]
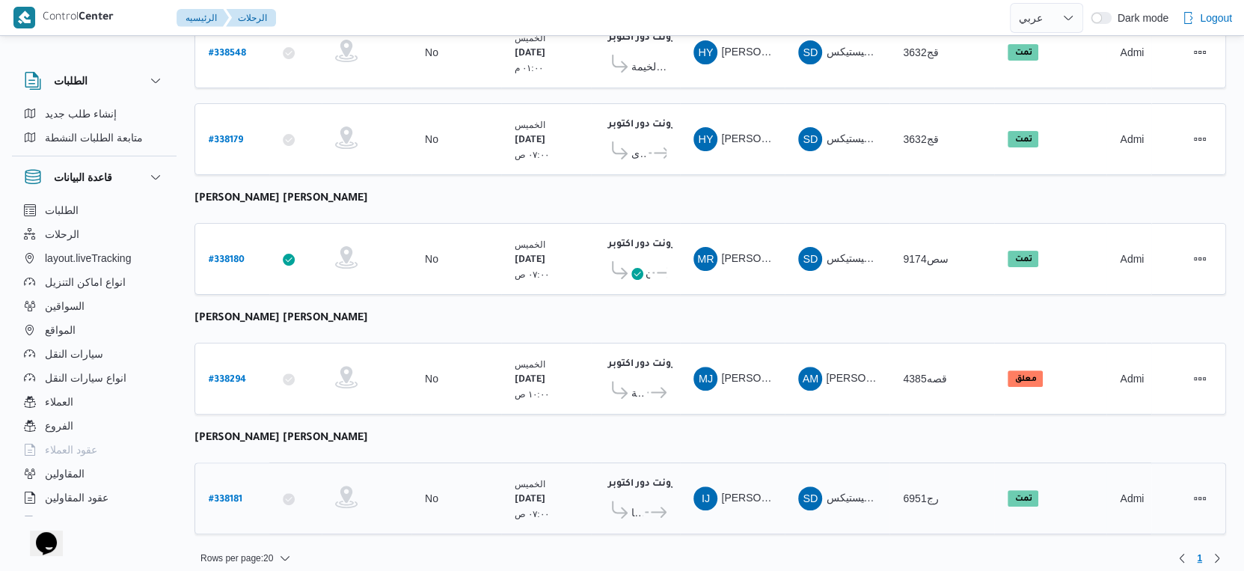
click at [229, 494] on b "# 338181" at bounding box center [226, 499] width 34 height 10
select select "ar"
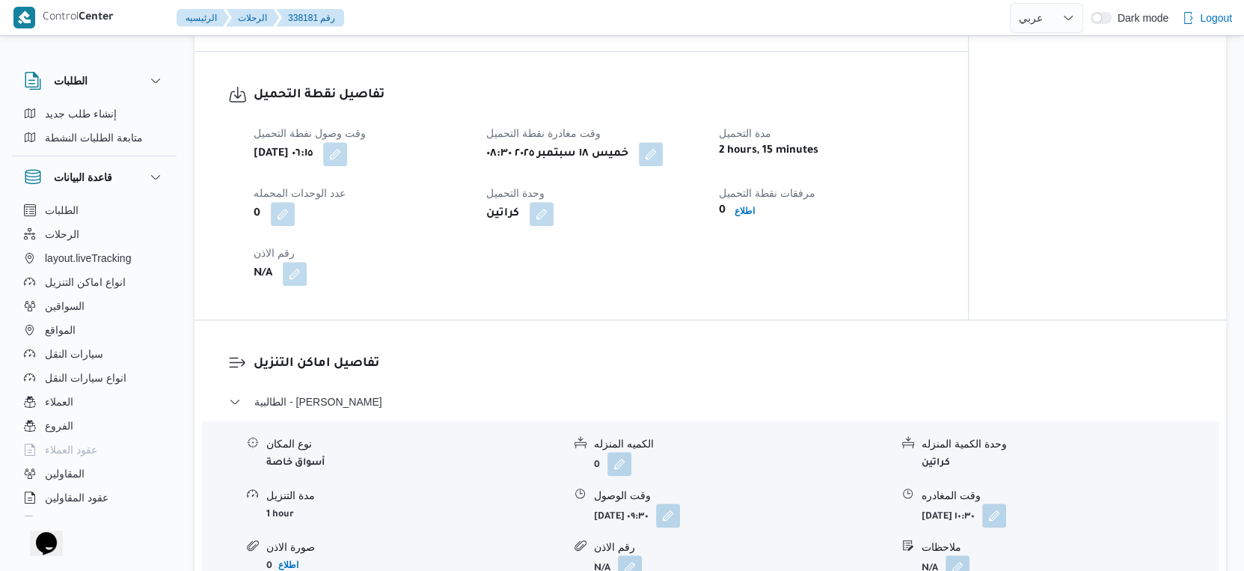
scroll to position [1247, 0]
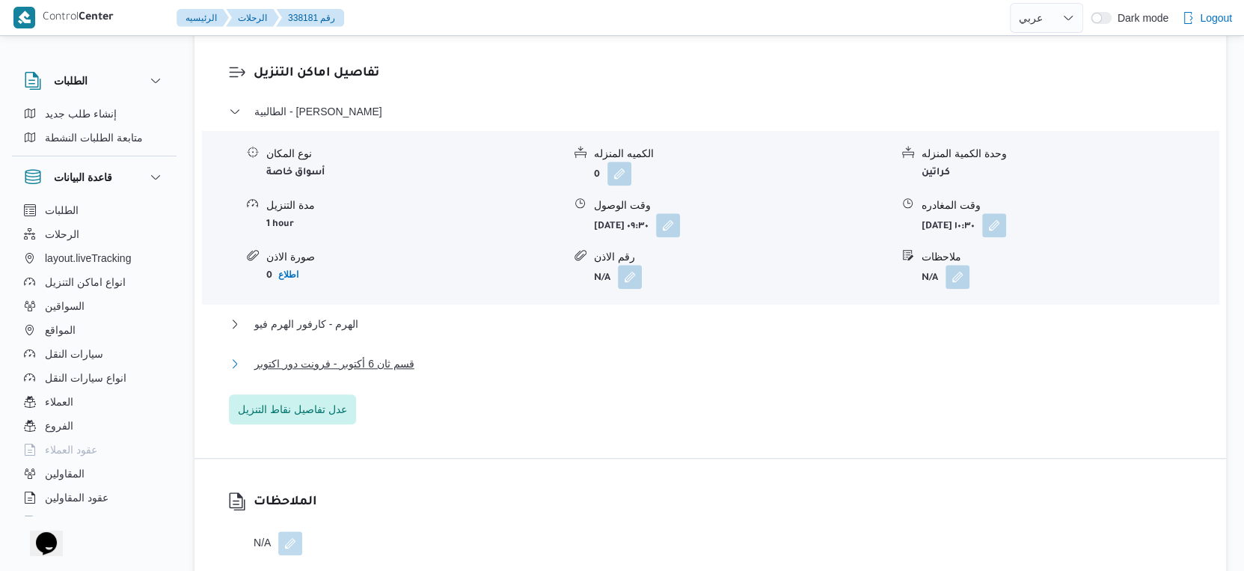
click at [437, 372] on button "قسم ثان 6 أكتوبر - فرونت دور اكتوبر" at bounding box center [710, 363] width 963 height 18
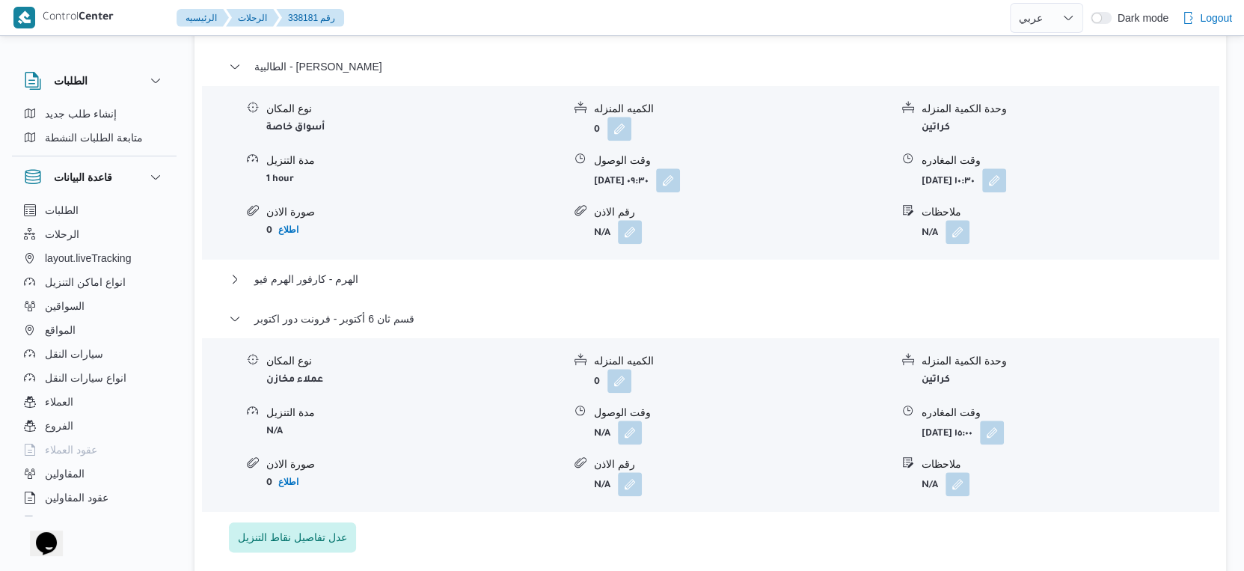
scroll to position [1329, 0]
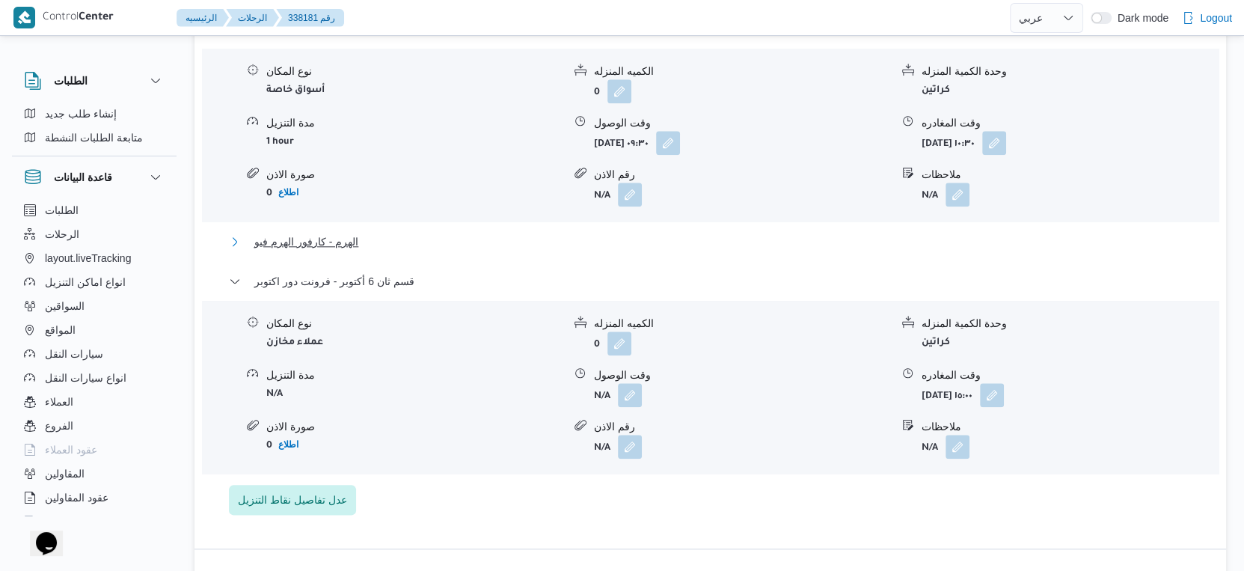
click at [372, 251] on button "الهرم - كارفور الهرم فيو" at bounding box center [710, 242] width 963 height 18
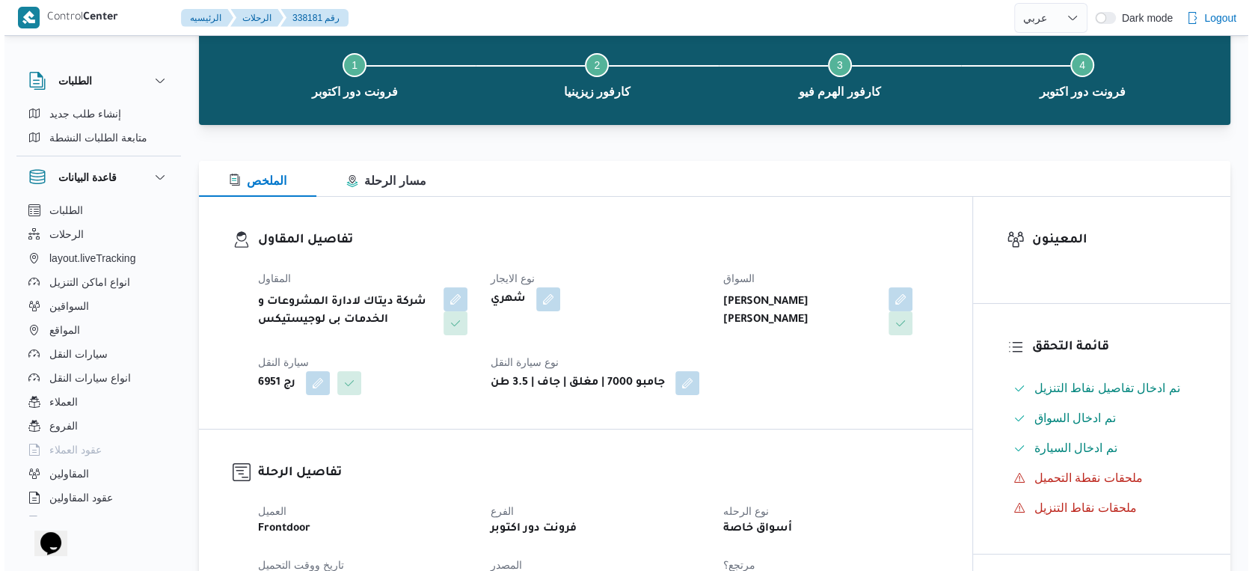
scroll to position [0, 0]
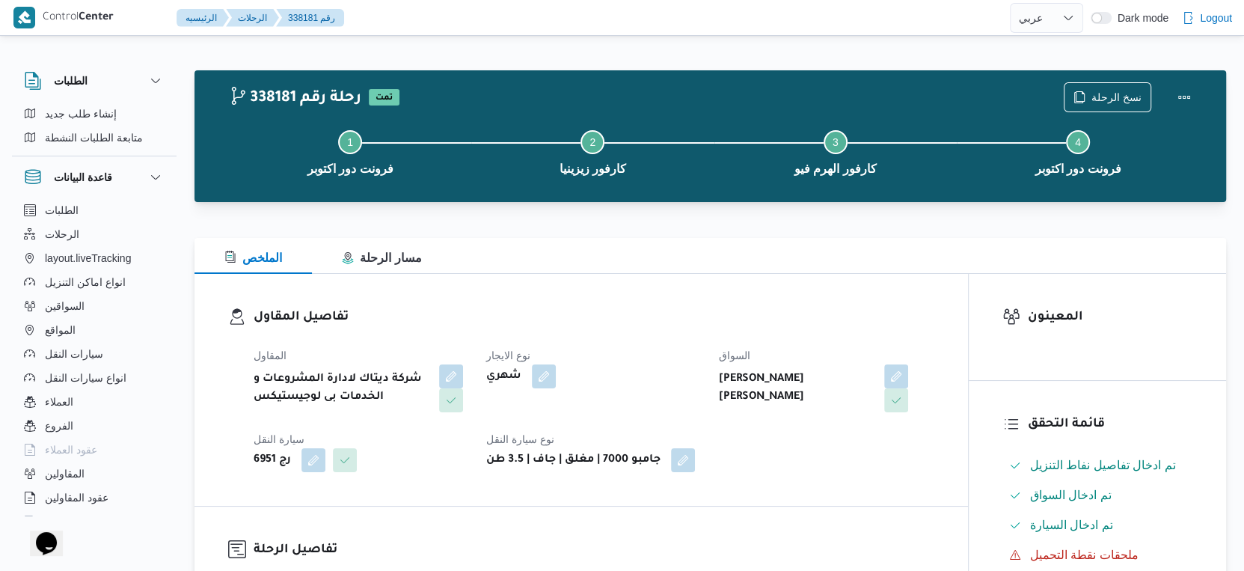
click at [1129, 109] on div "Step 1 is incomplete 1 فرونت دور اكتوبر Step 2 is incomplete 2 كارفور زيزينيا S…" at bounding box center [714, 151] width 988 height 96
click at [1123, 96] on span "نسخ الرحلة" at bounding box center [1116, 96] width 50 height 18
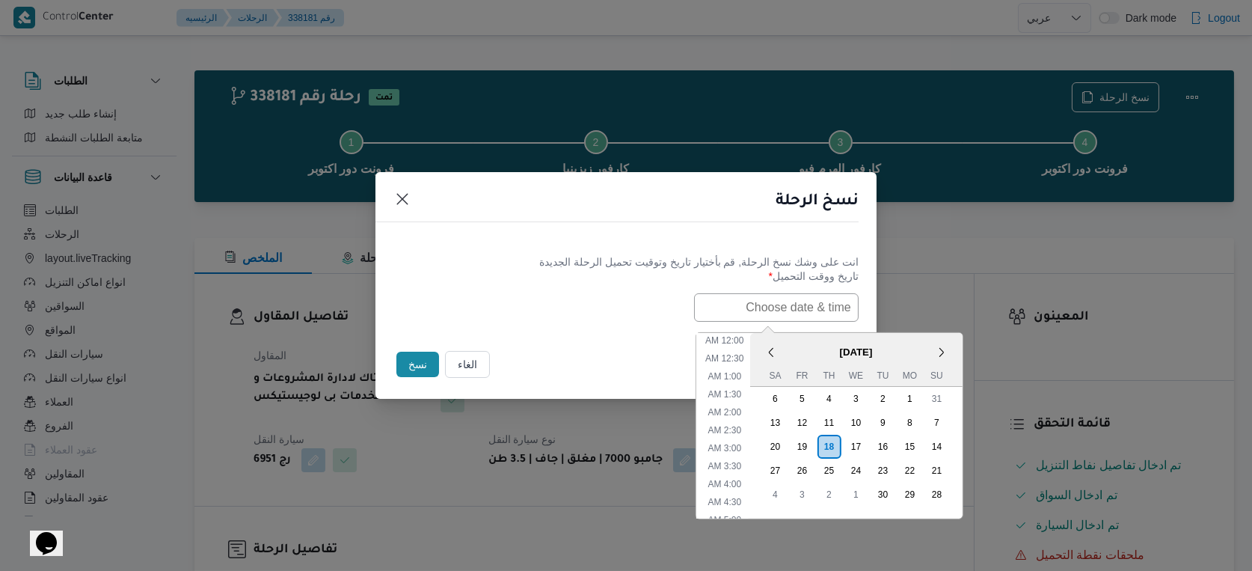
click at [772, 315] on input "text" at bounding box center [776, 307] width 165 height 28
click at [812, 344] on span "September 2025" at bounding box center [855, 352] width 212 height 26
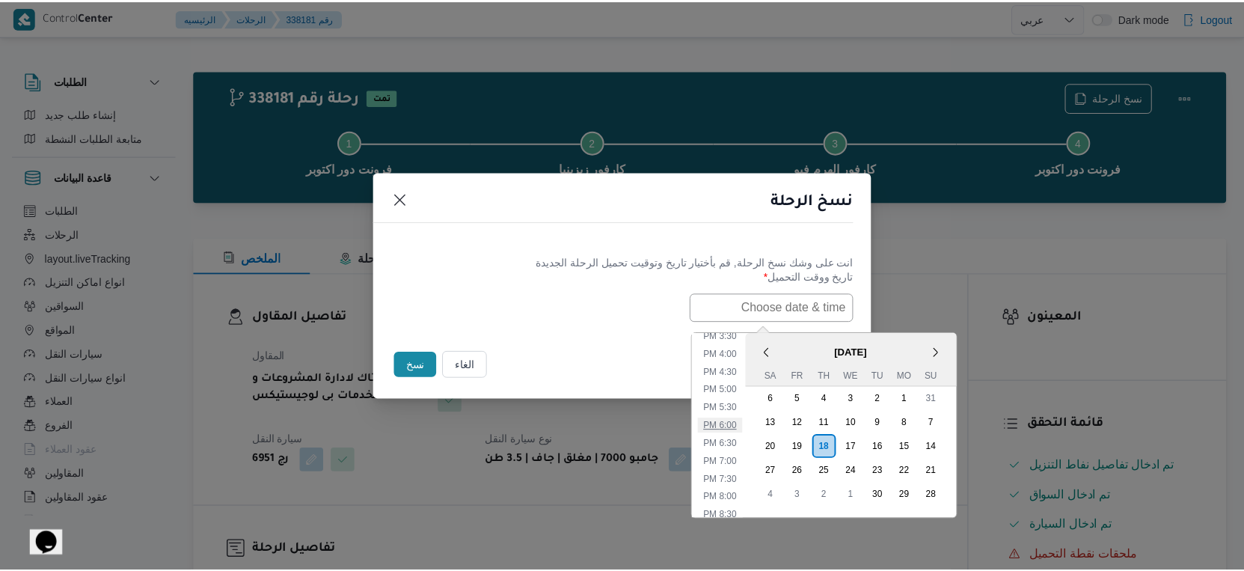
scroll to position [478, 0]
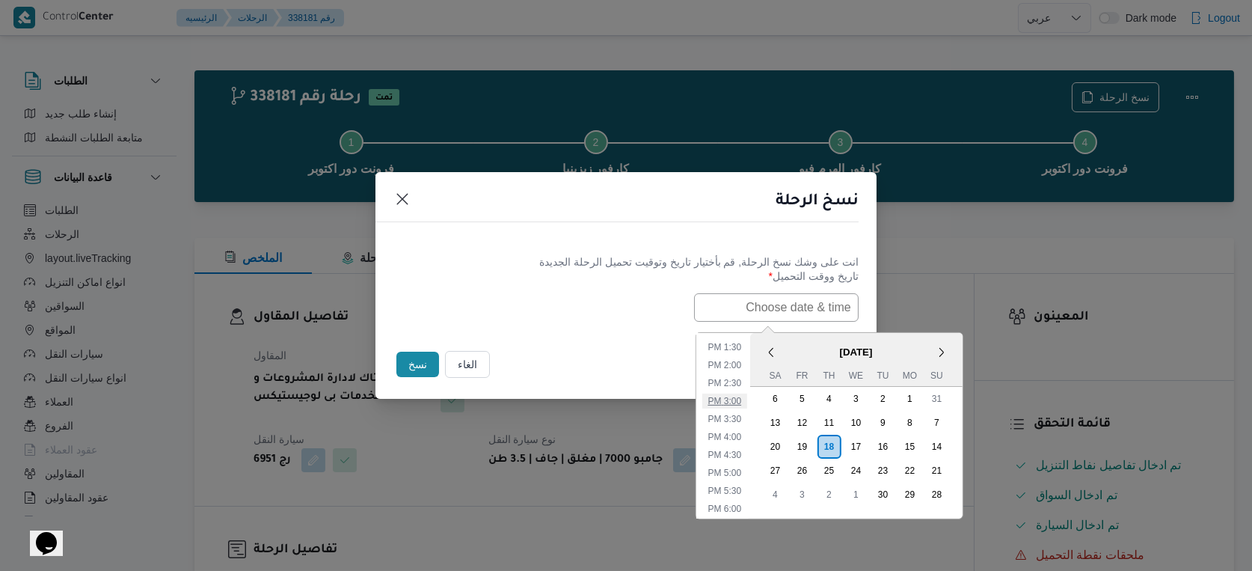
click at [736, 399] on li "3:00 PM" at bounding box center [724, 400] width 46 height 15
type input "18/09/2025 3:00PM"
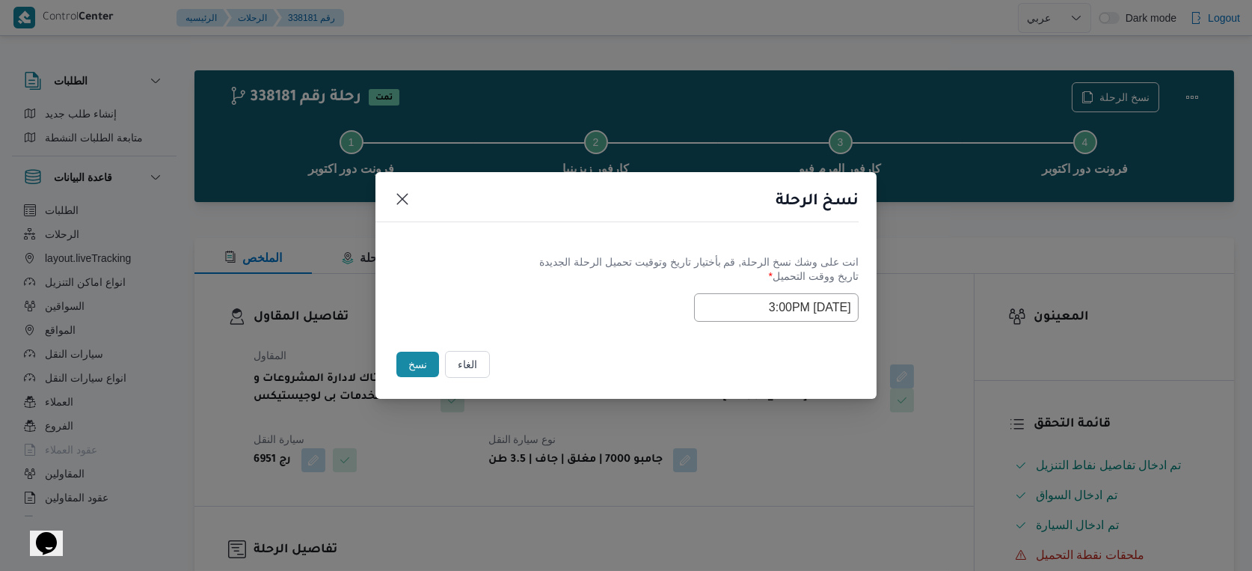
click at [412, 366] on button "نسخ" at bounding box center [417, 363] width 43 height 25
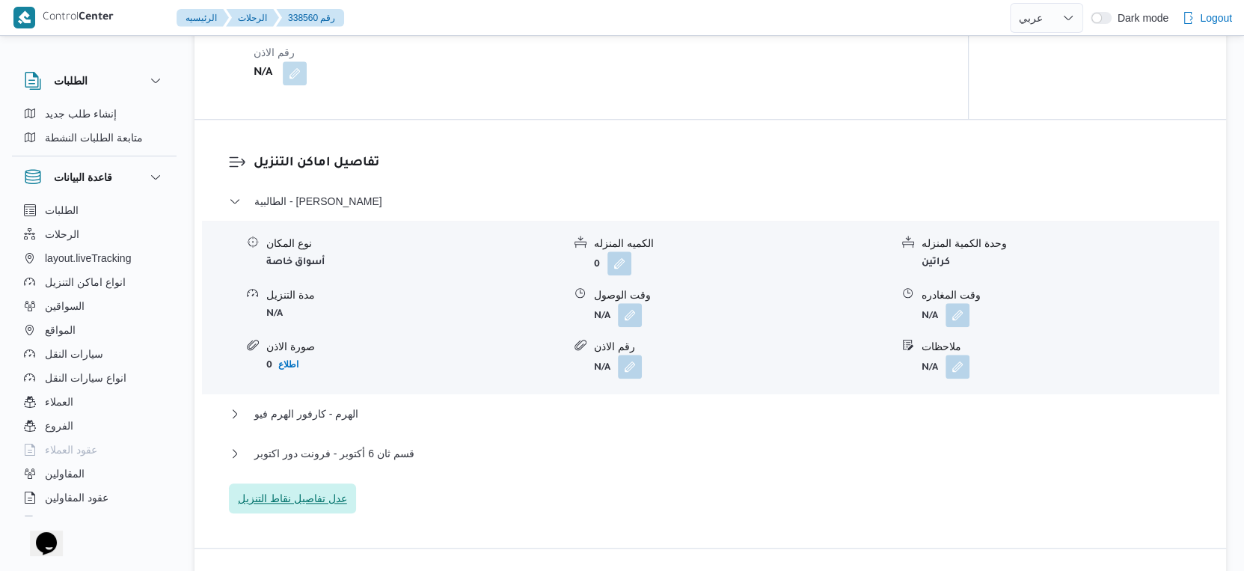
click at [339, 507] on span "عدل تفاصيل نقاط التنزيل" at bounding box center [292, 498] width 109 height 18
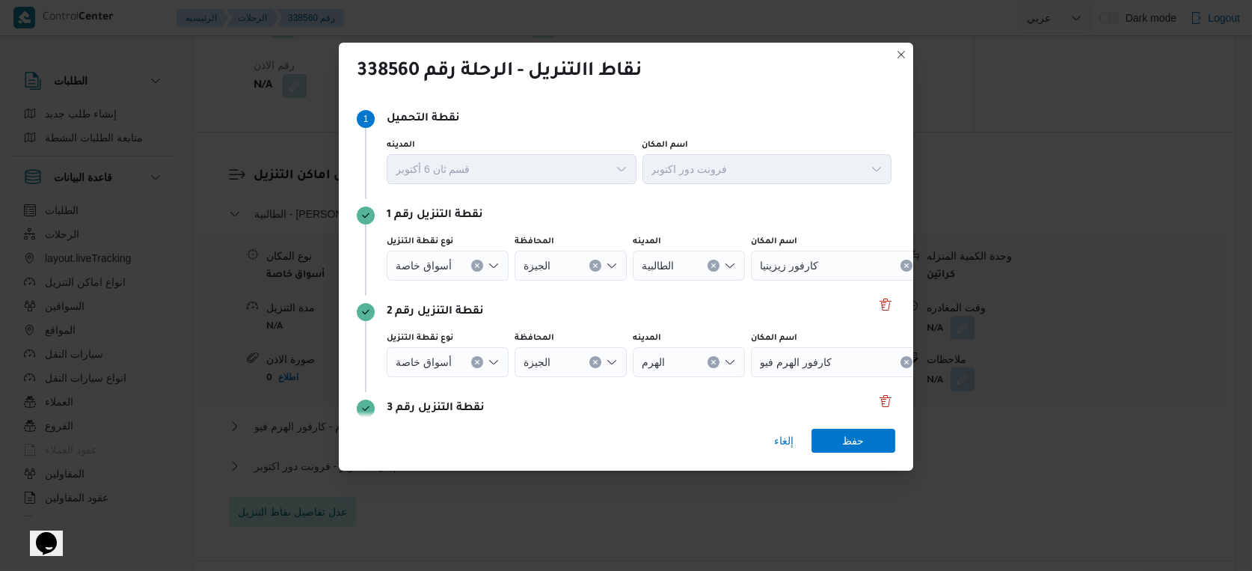
scroll to position [116, 0]
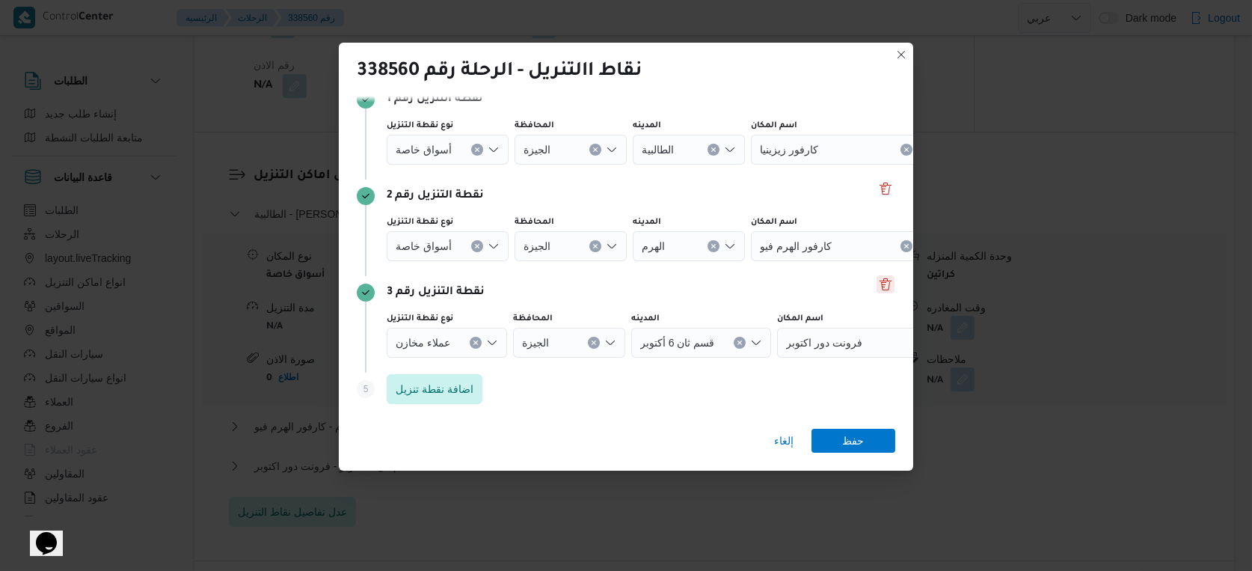
click at [877, 278] on button "Delete" at bounding box center [885, 284] width 18 height 18
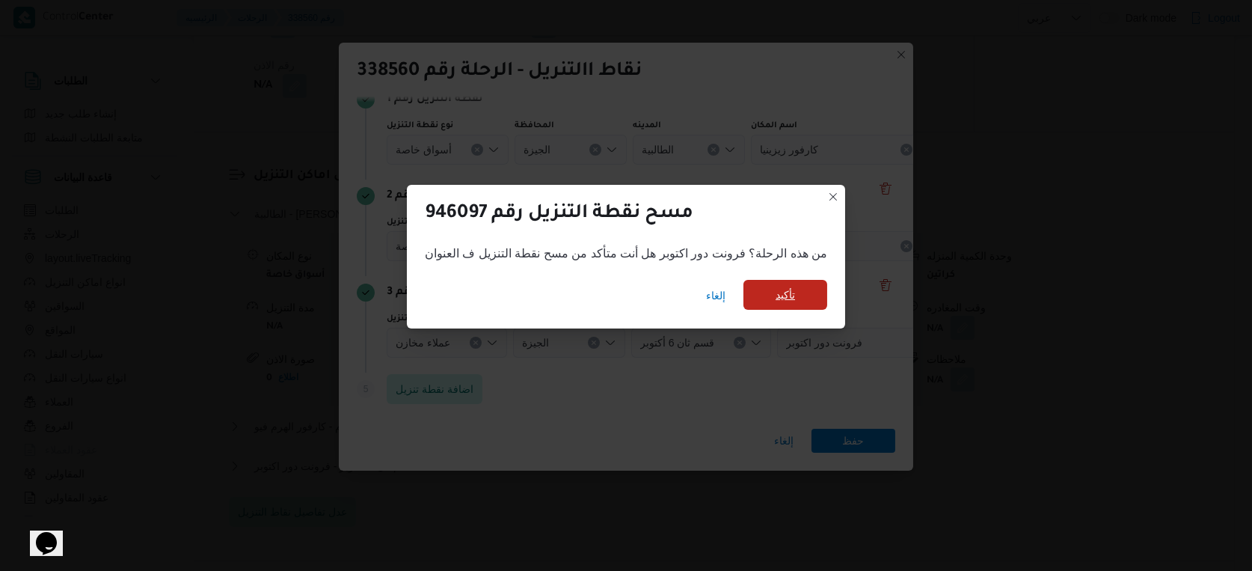
click at [813, 293] on span "تأكيد" at bounding box center [785, 295] width 84 height 30
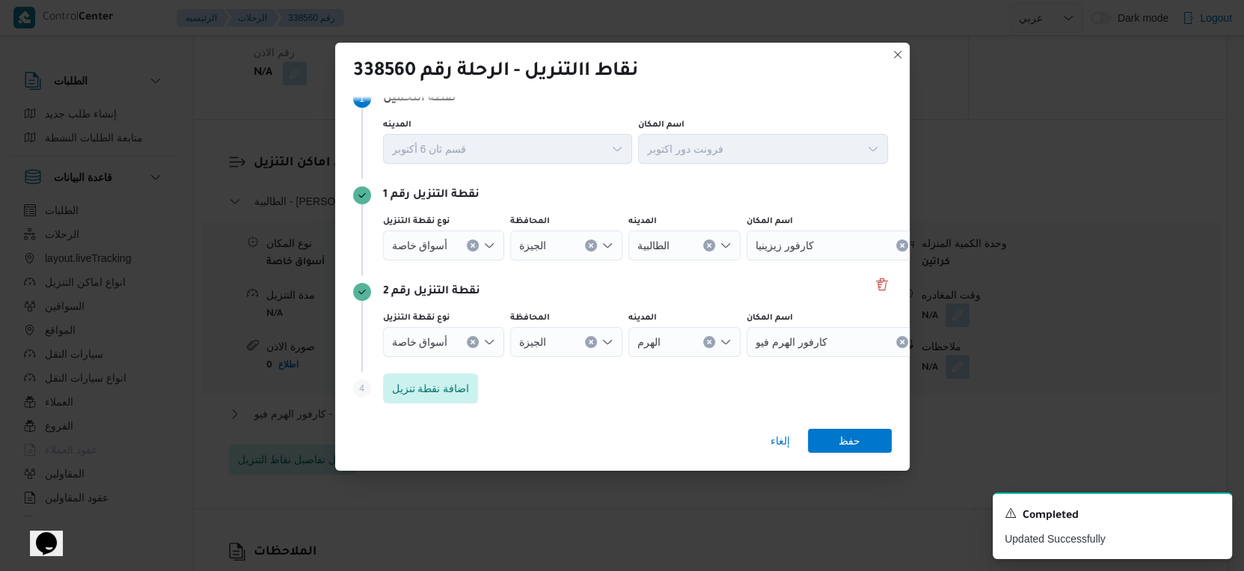
scroll to position [19, 0]
click at [471, 247] on icon "Clear input" at bounding box center [473, 247] width 4 height 4
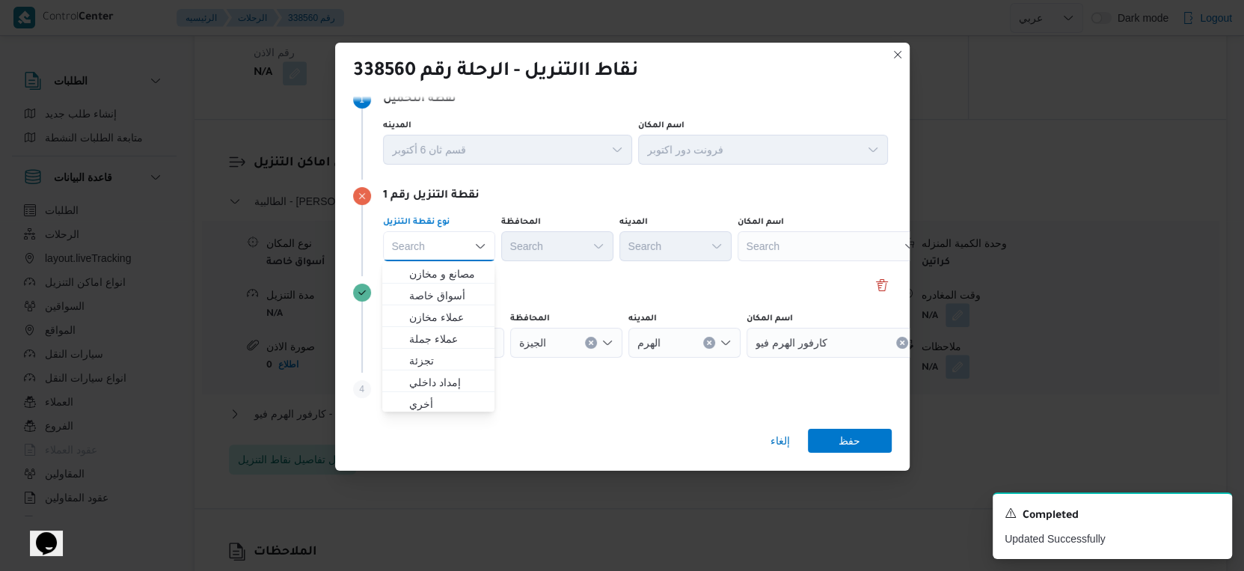
click at [806, 252] on div "Search" at bounding box center [830, 246] width 187 height 30
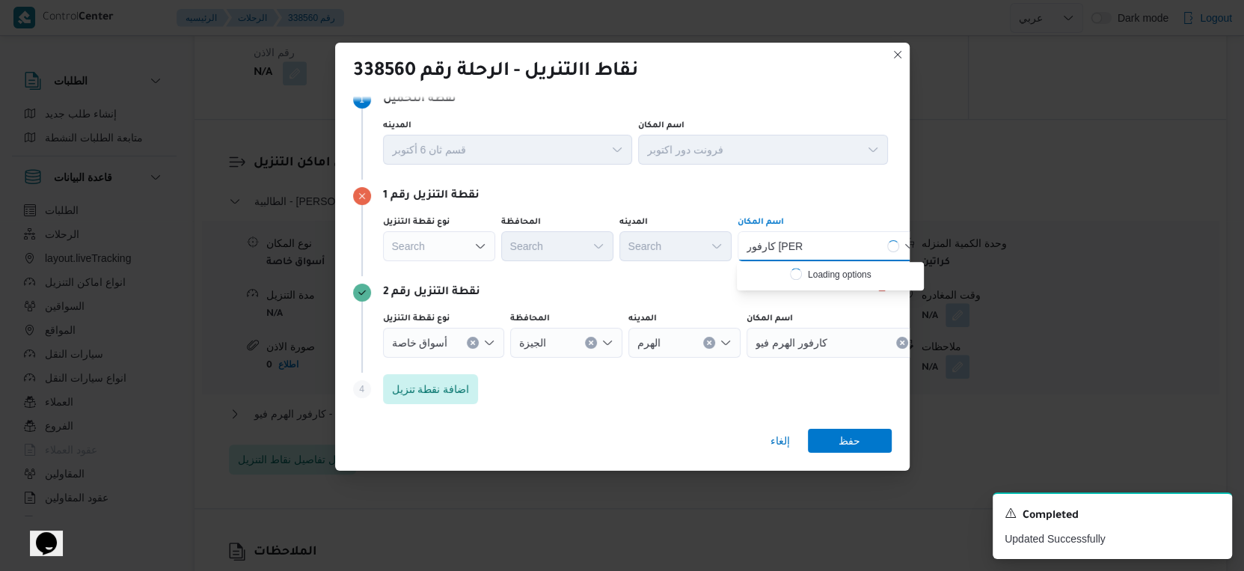
type input "كارفور الحص"
click at [823, 250] on div "كارفور الحص كارفور الحص" at bounding box center [830, 246] width 187 height 30
click at [828, 267] on span "كارفور الحص ري | ميدان الحصري | قسم أول 6 أكتوبر" at bounding box center [839, 274] width 151 height 18
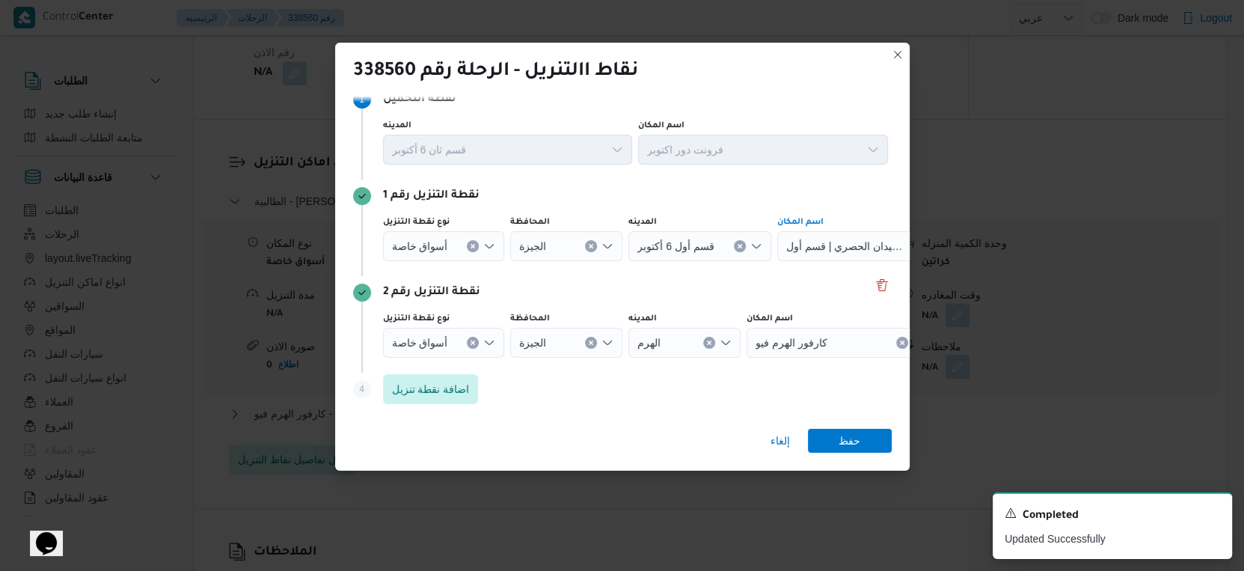
click at [467, 341] on button "Clear input" at bounding box center [473, 343] width 12 height 12
click at [781, 347] on div "Search" at bounding box center [830, 343] width 187 height 30
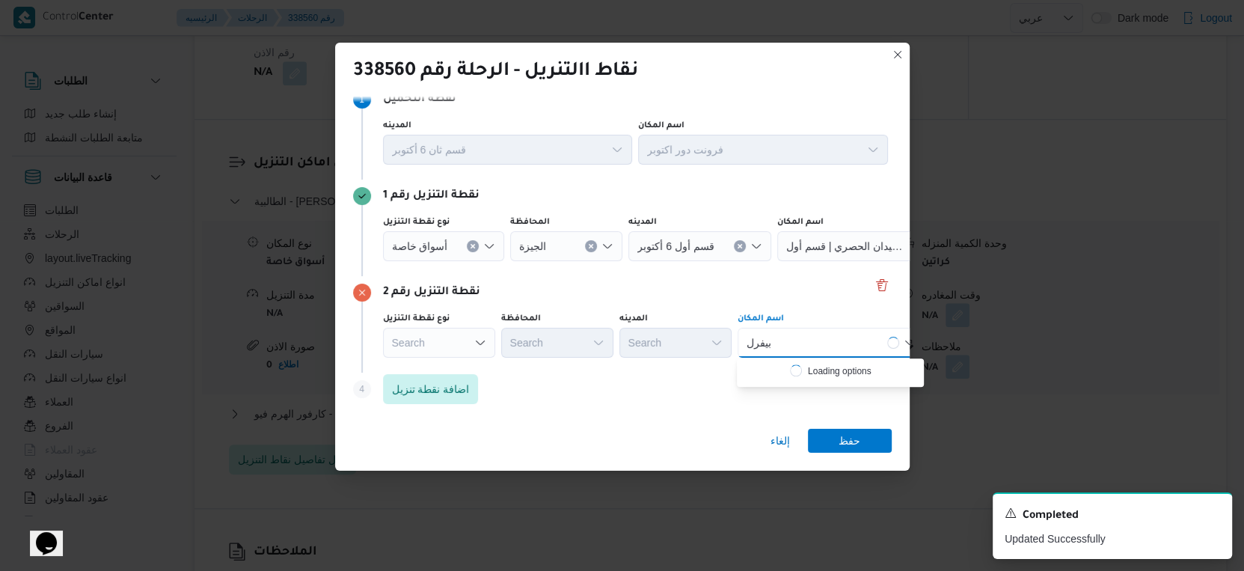
type input "بيفرل"
click at [806, 340] on div "بيفرل بيفرل" at bounding box center [830, 343] width 187 height 30
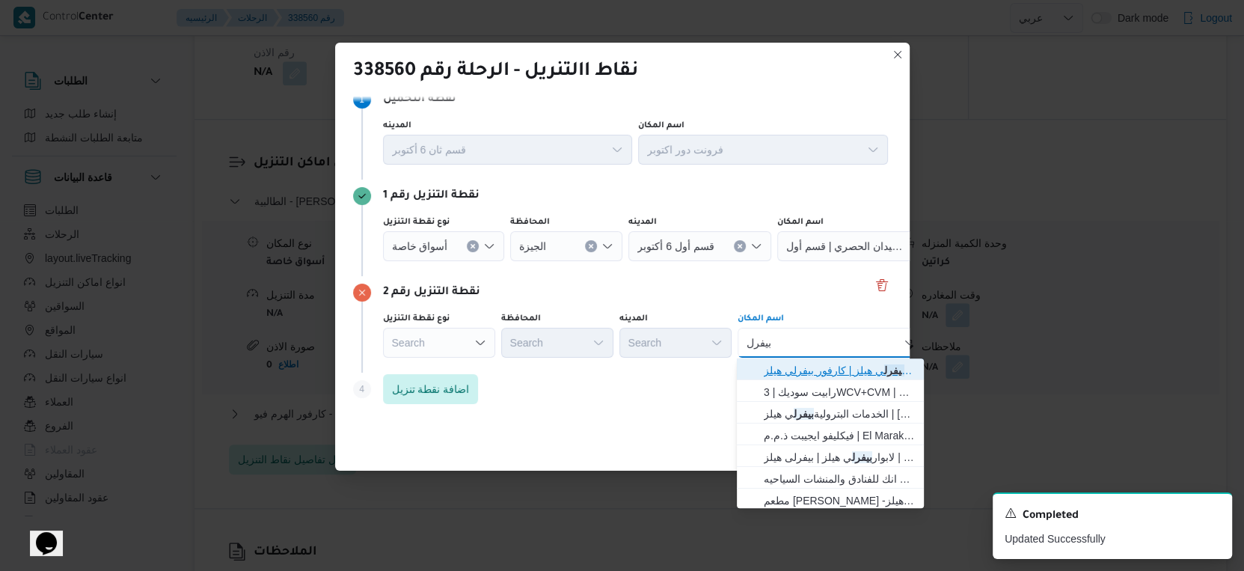
click at [823, 365] on span "كارفور بيفرل ي هيلز | كارفور بيفرلي هيلز | null" at bounding box center [839, 370] width 151 height 18
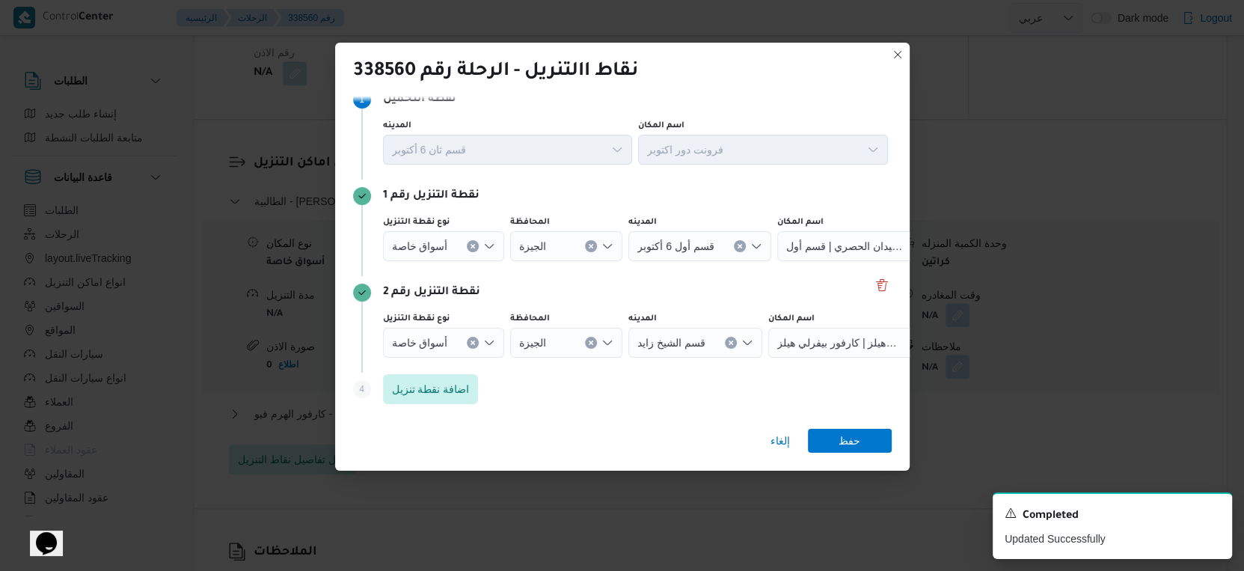
click at [841, 428] on div "إلغاء حفظ" at bounding box center [622, 444] width 574 height 54
click at [844, 437] on span "حفظ" at bounding box center [849, 440] width 22 height 24
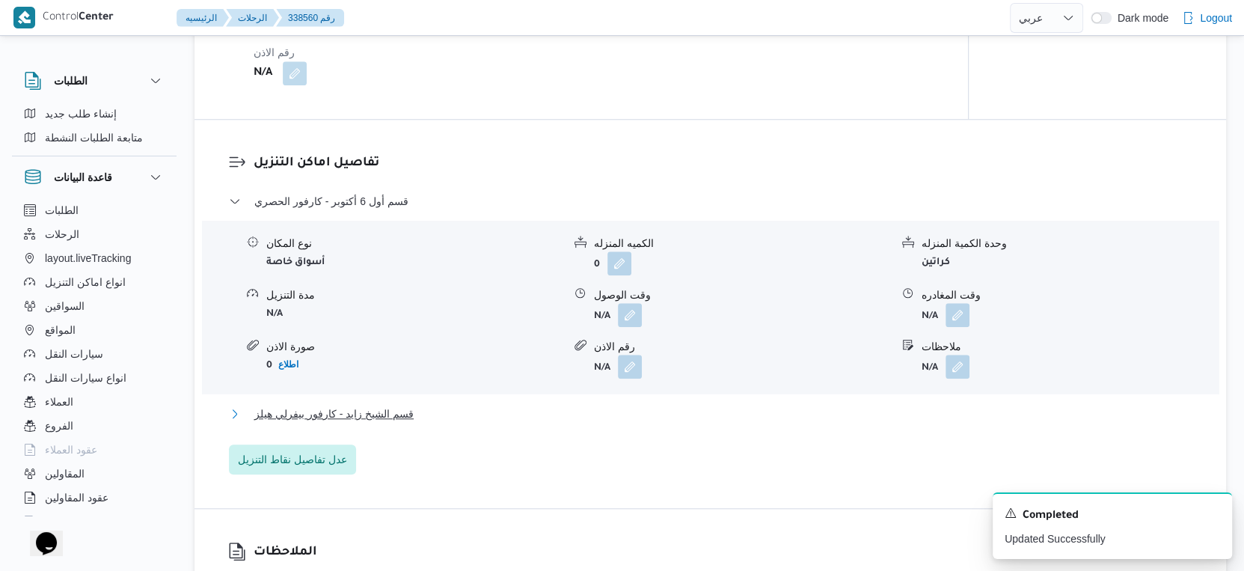
click at [336, 423] on span "قسم الشيخ زايد - كارفور بيفرلي هيلز" at bounding box center [333, 414] width 159 height 18
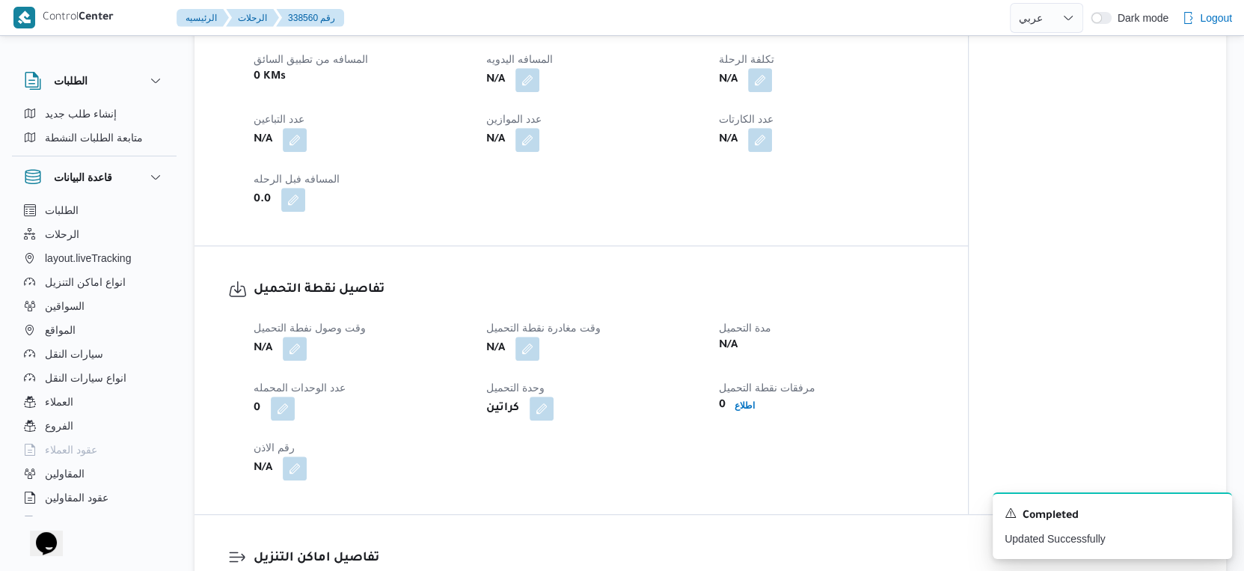
scroll to position [748, 0]
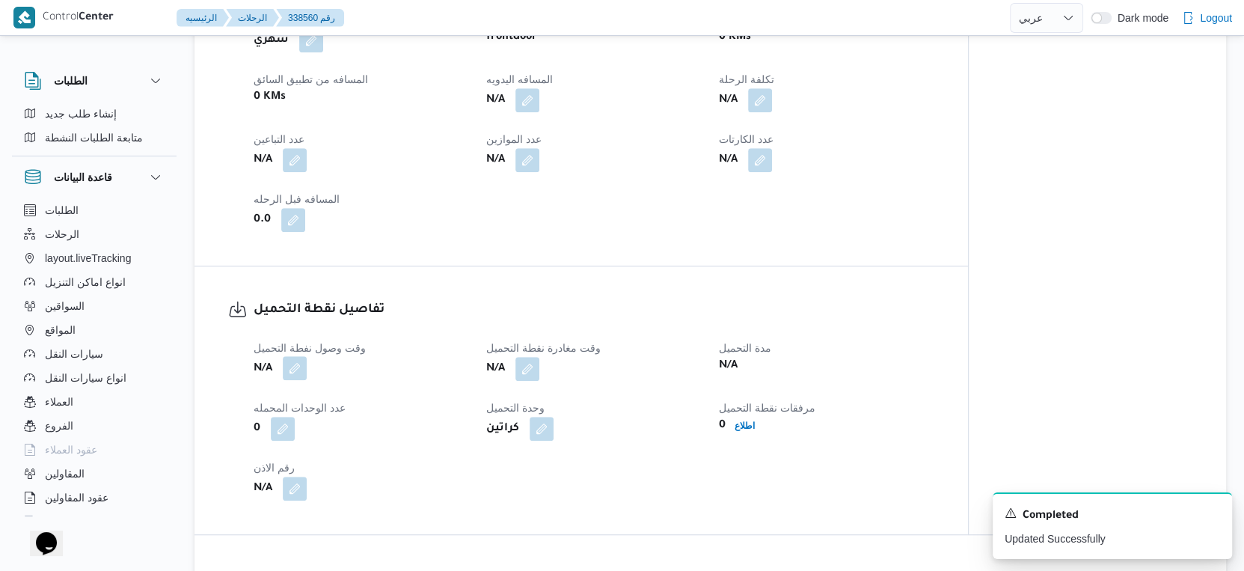
click at [304, 380] on button "button" at bounding box center [295, 368] width 24 height 24
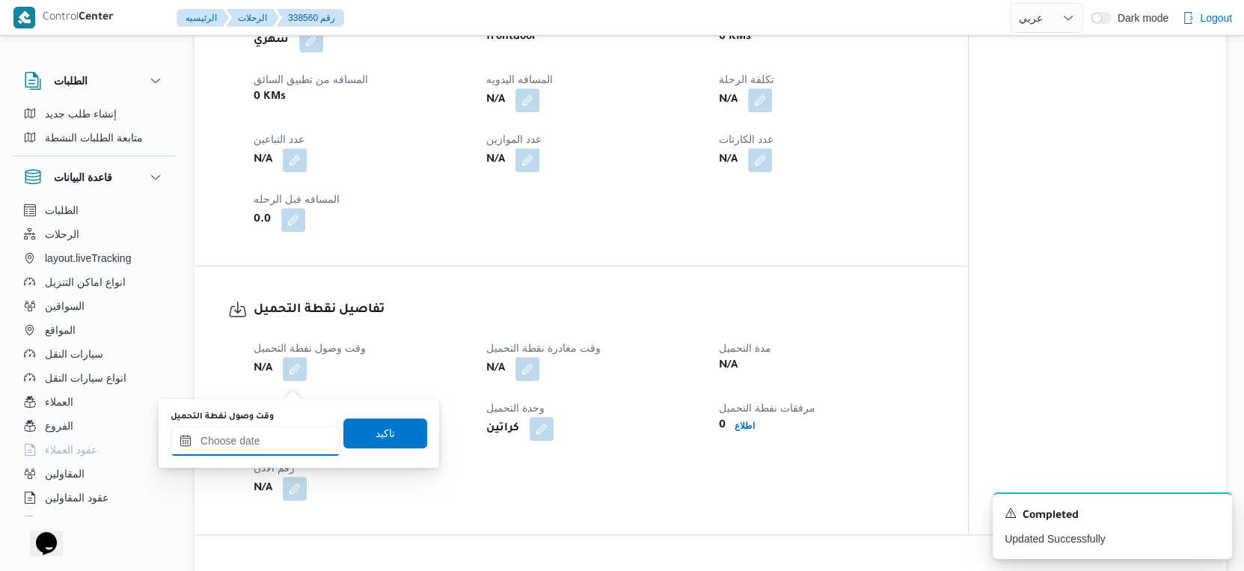
click at [280, 443] on input "وقت وصول نفطة التحميل" at bounding box center [256, 441] width 170 height 30
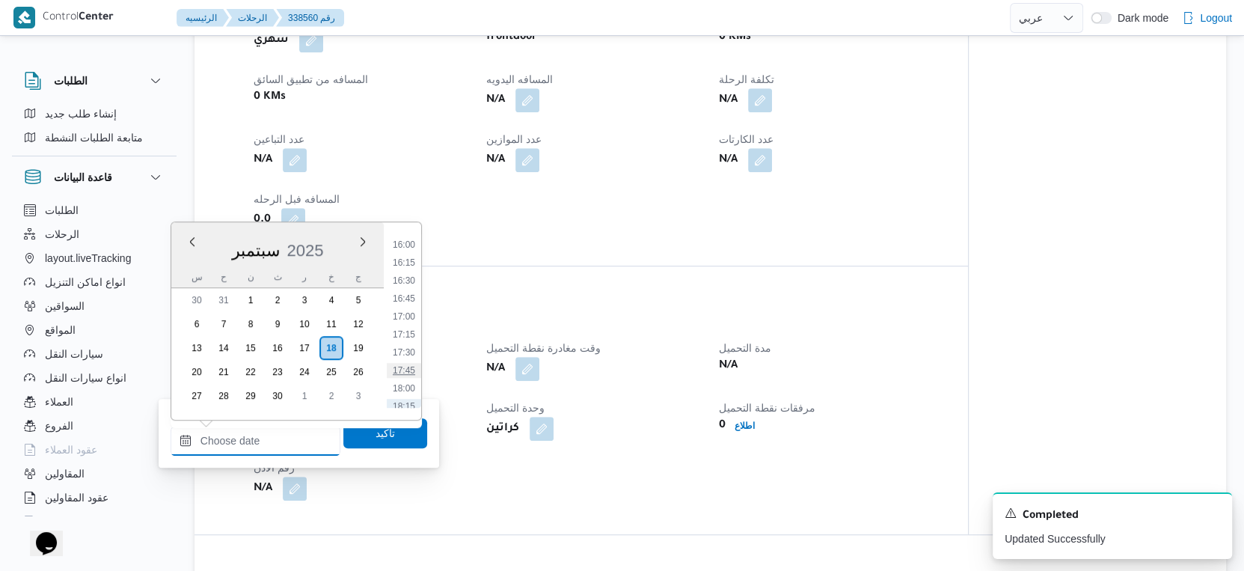
scroll to position [1051, 0]
click at [404, 267] on li "15:00" at bounding box center [404, 266] width 34 height 15
type input "١٨/٠٩/٢٠٢٥ ١٥:٠٠"
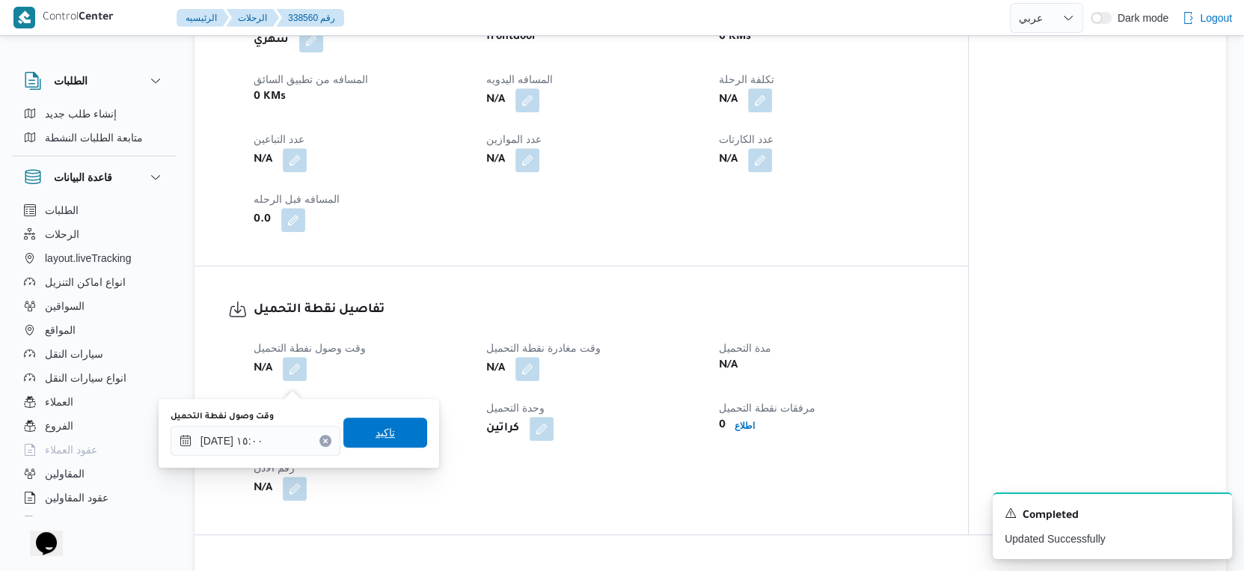
click at [405, 434] on span "تاكيد" at bounding box center [385, 432] width 84 height 30
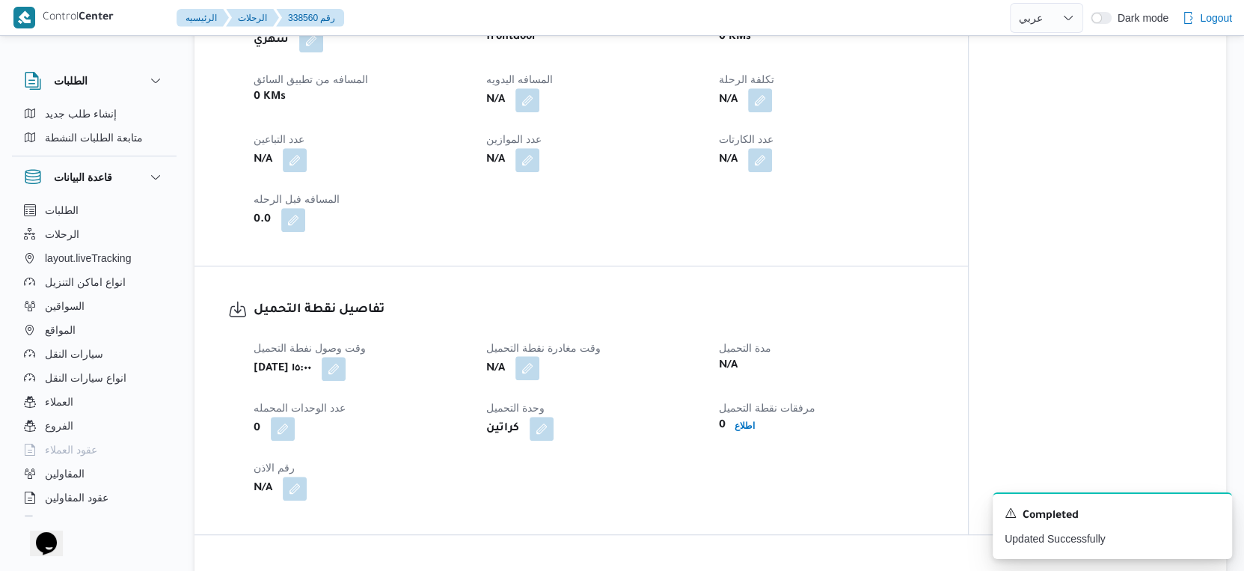
drag, startPoint x: 515, startPoint y: 378, endPoint x: 530, endPoint y: 383, distance: 16.3
click at [515, 378] on span at bounding box center [523, 369] width 31 height 24
click at [530, 380] on button "button" at bounding box center [527, 368] width 24 height 24
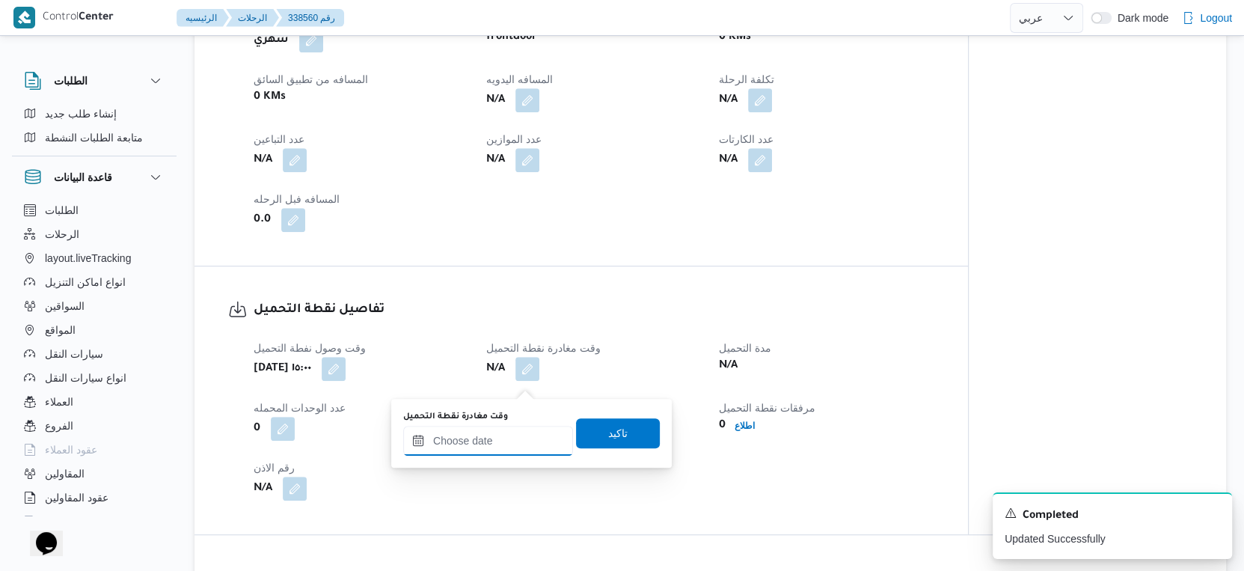
click at [494, 439] on input "وقت مغادرة نقطة التحميل" at bounding box center [488, 441] width 170 height 30
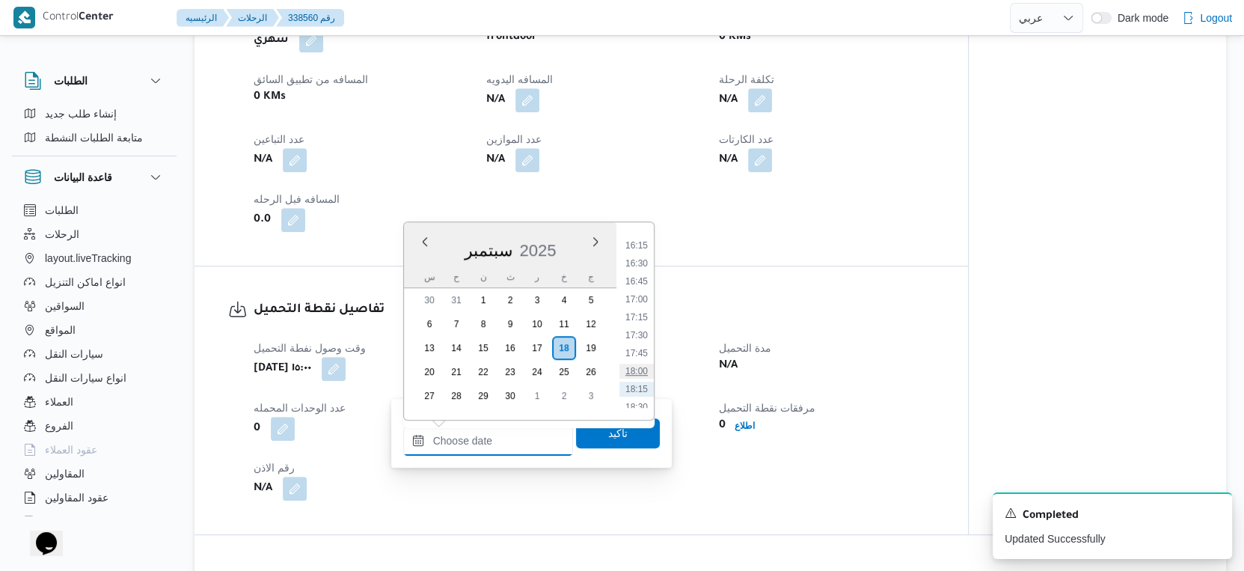
scroll to position [1135, 0]
drag, startPoint x: 636, startPoint y: 254, endPoint x: 629, endPoint y: 280, distance: 27.0
click at [636, 254] on li "16:00" at bounding box center [636, 255] width 34 height 15
type input "١٨/٠٩/٢٠٢٥ ١٦:٠٠"
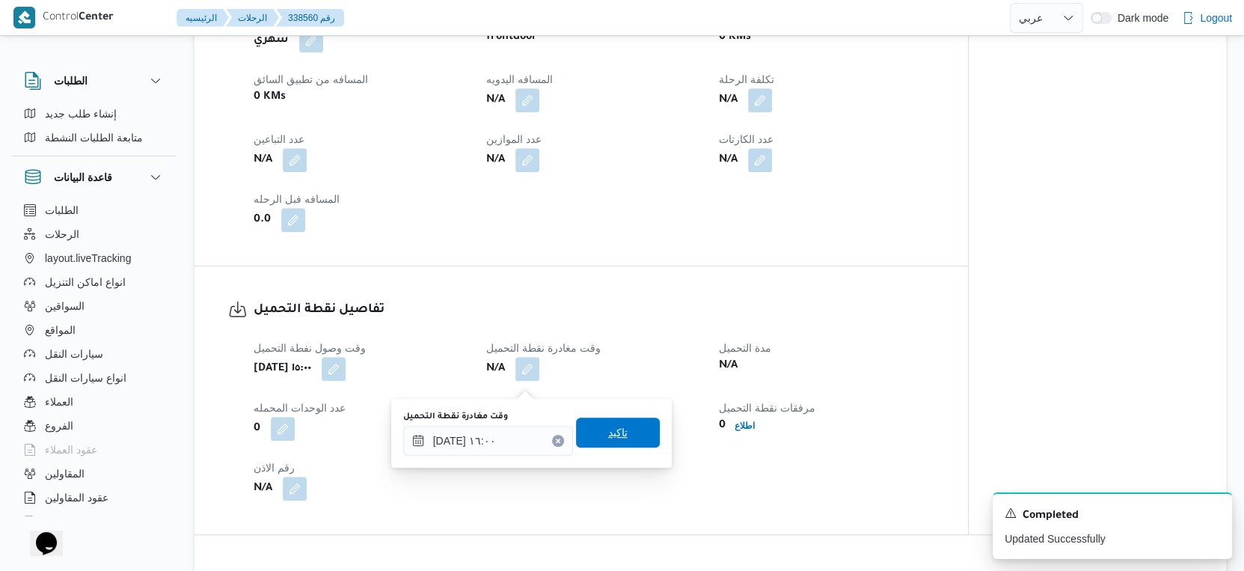
click at [620, 425] on span "تاكيد" at bounding box center [618, 432] width 84 height 30
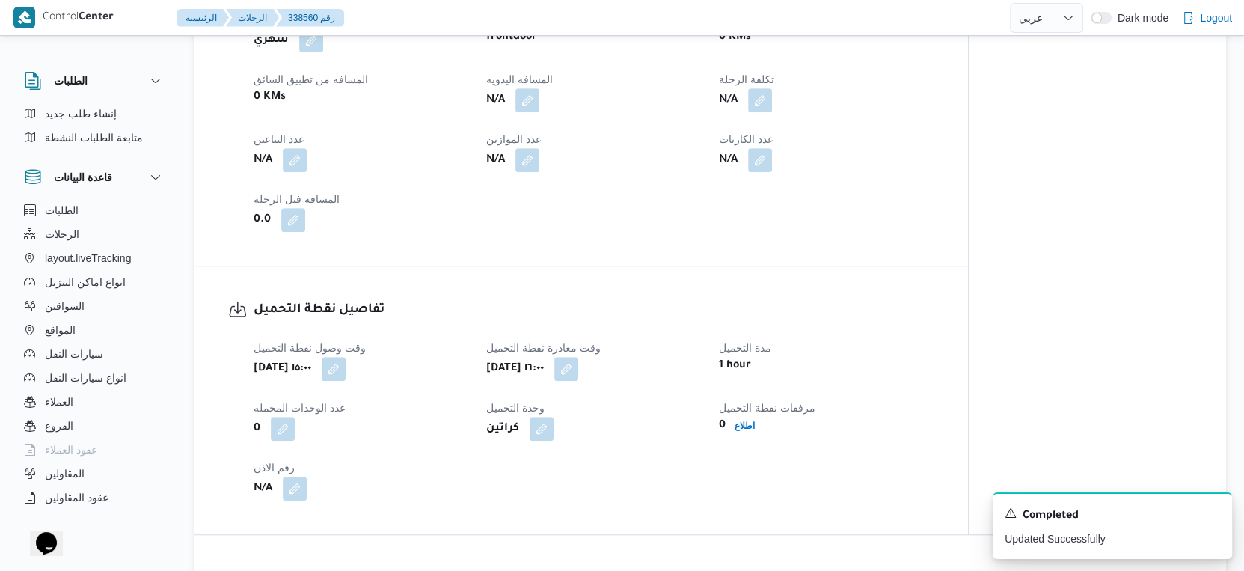
scroll to position [1080, 0]
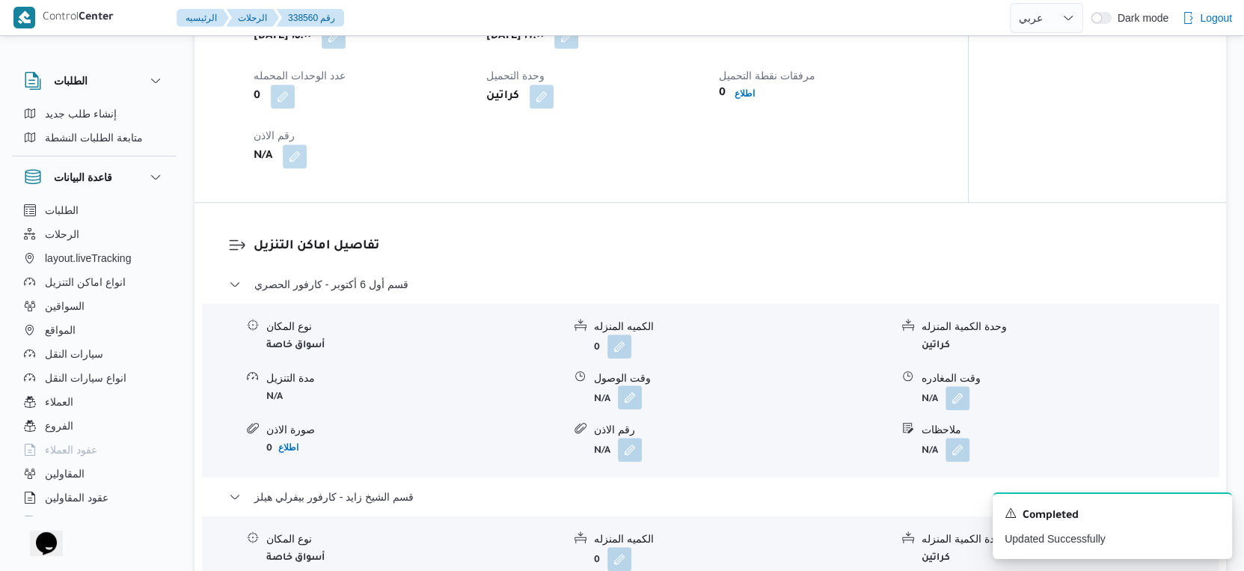
click at [628, 405] on button "button" at bounding box center [630, 397] width 24 height 24
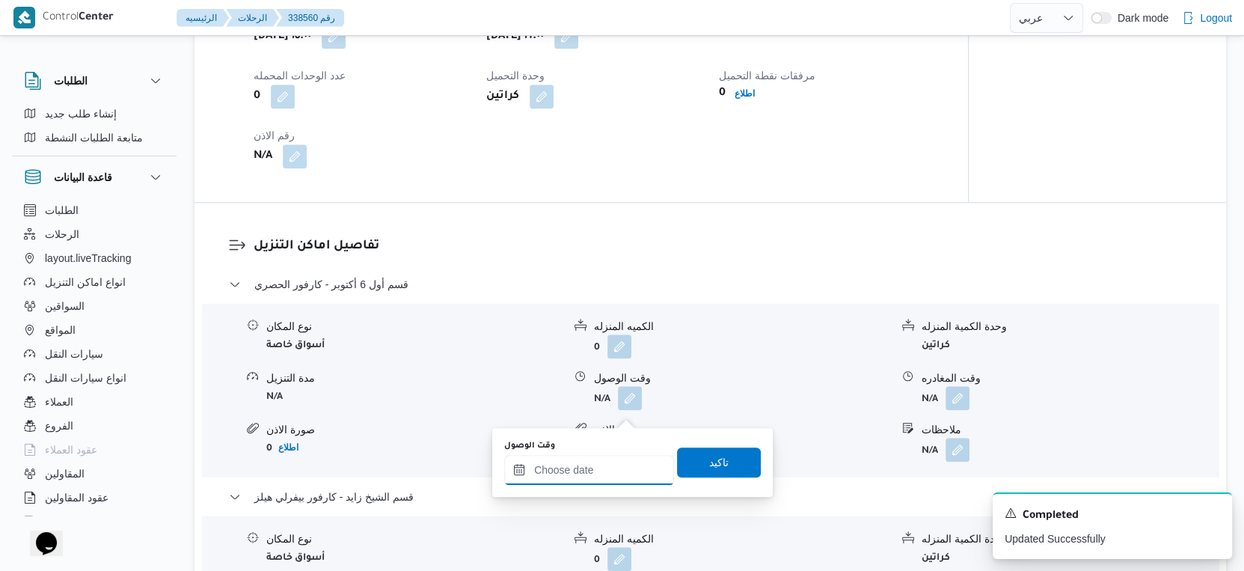
click at [614, 460] on input "وقت الوصول" at bounding box center [589, 470] width 170 height 30
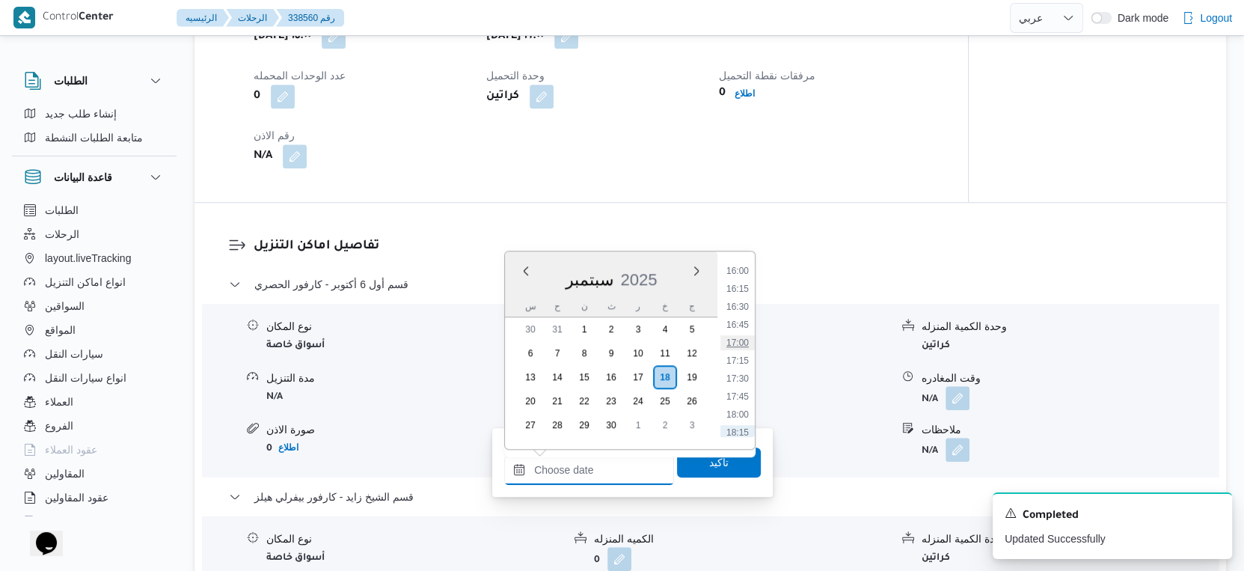
scroll to position [1051, 0]
click at [737, 399] on li "16:30" at bounding box center [737, 403] width 34 height 15
type input "١٨/٠٩/٢٠٢٥ ١٦:٣٠"
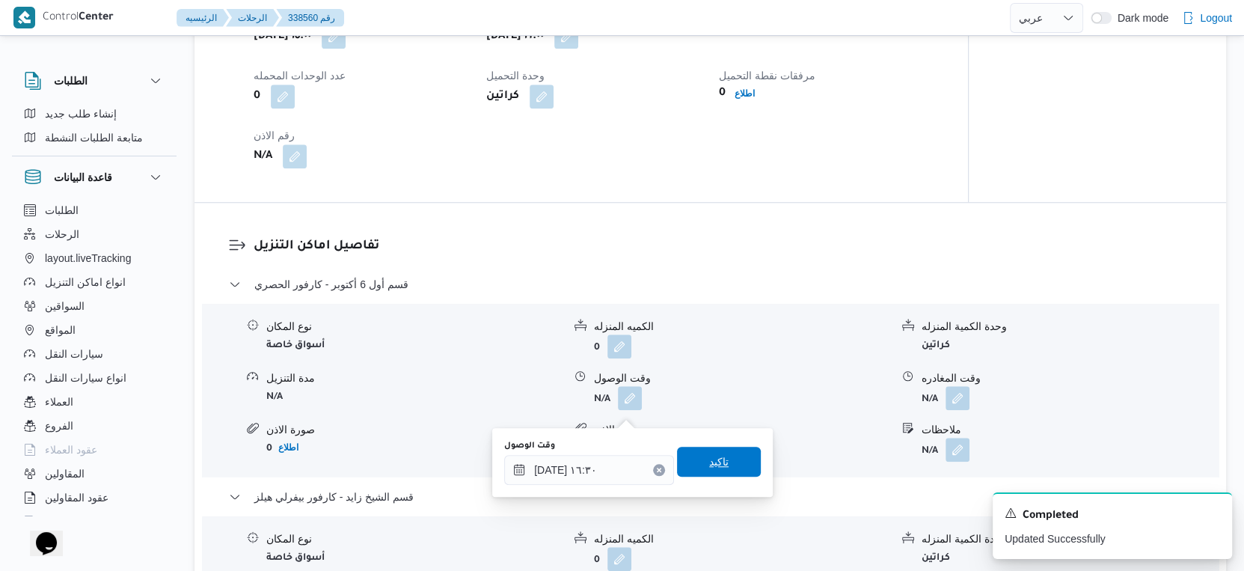
click at [727, 464] on span "تاكيد" at bounding box center [719, 461] width 84 height 30
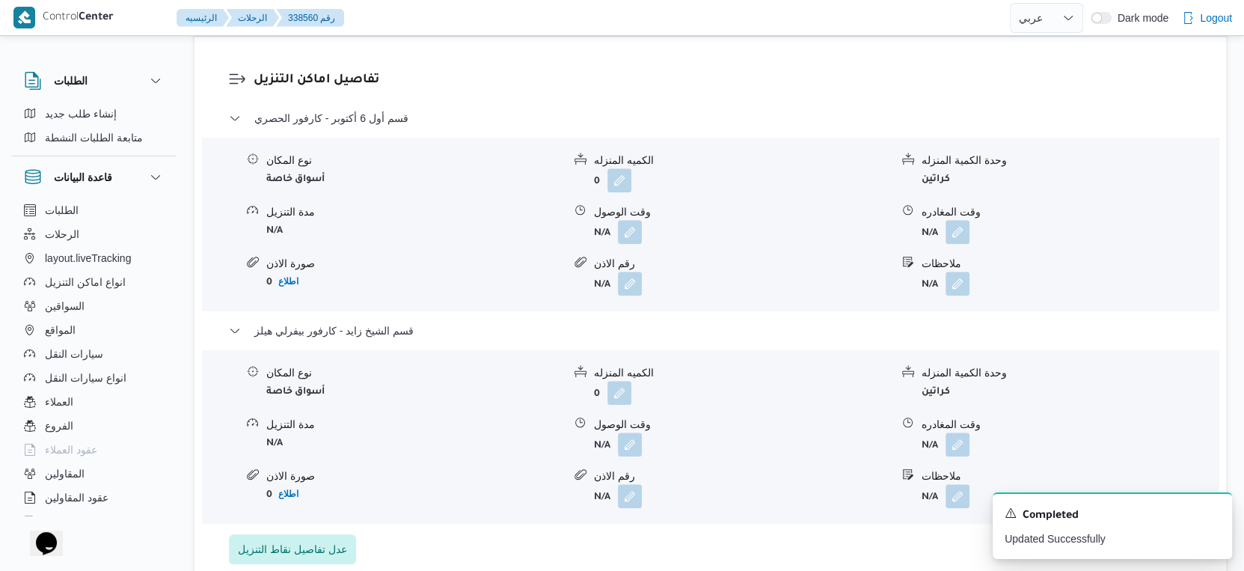
scroll to position [1247, 0]
click at [633, 449] on button "button" at bounding box center [630, 443] width 24 height 24
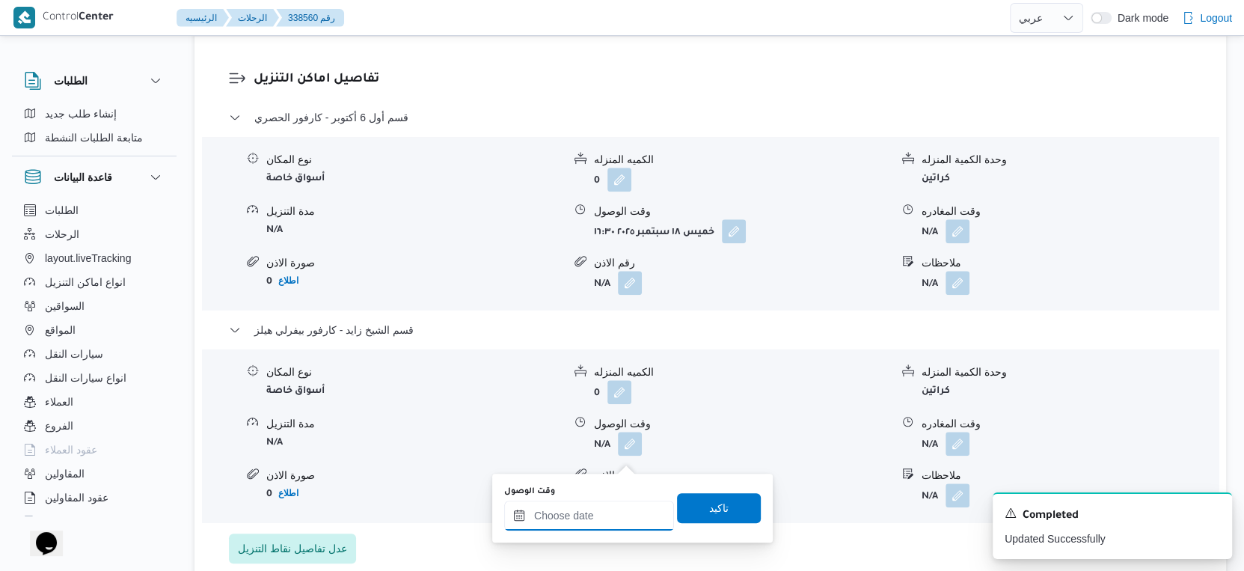
click at [600, 511] on input "وقت الوصول" at bounding box center [589, 515] width 170 height 30
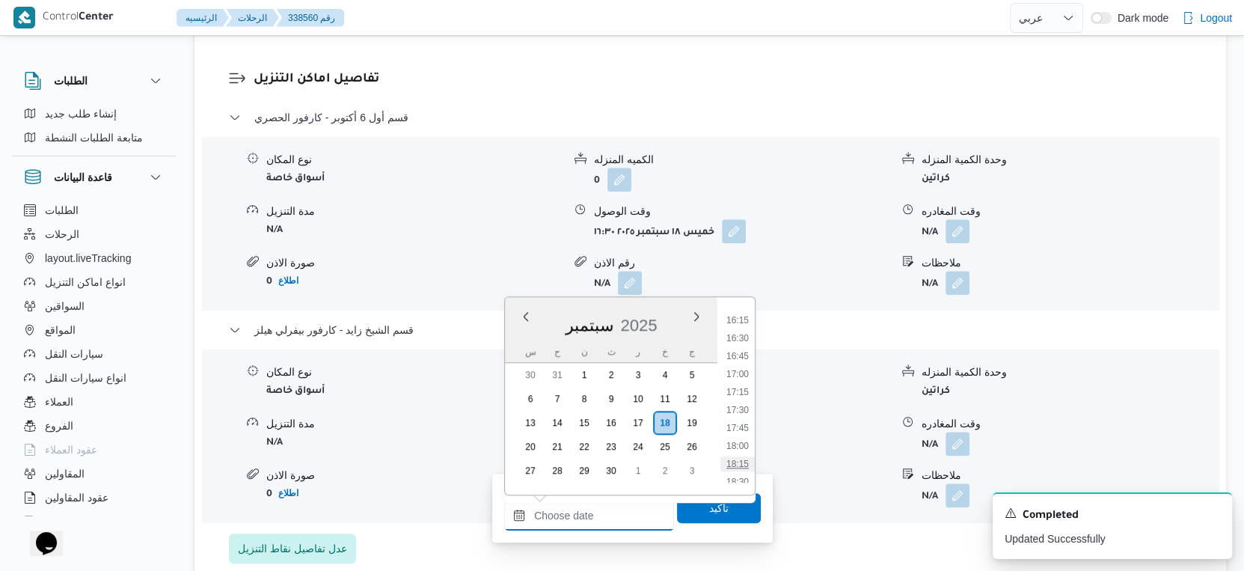
scroll to position [1135, 0]
click at [731, 466] on li "18:00" at bounding box center [737, 473] width 34 height 15
type input "١٨/٠٩/٢٠٢٥ ١٨:٠٠"
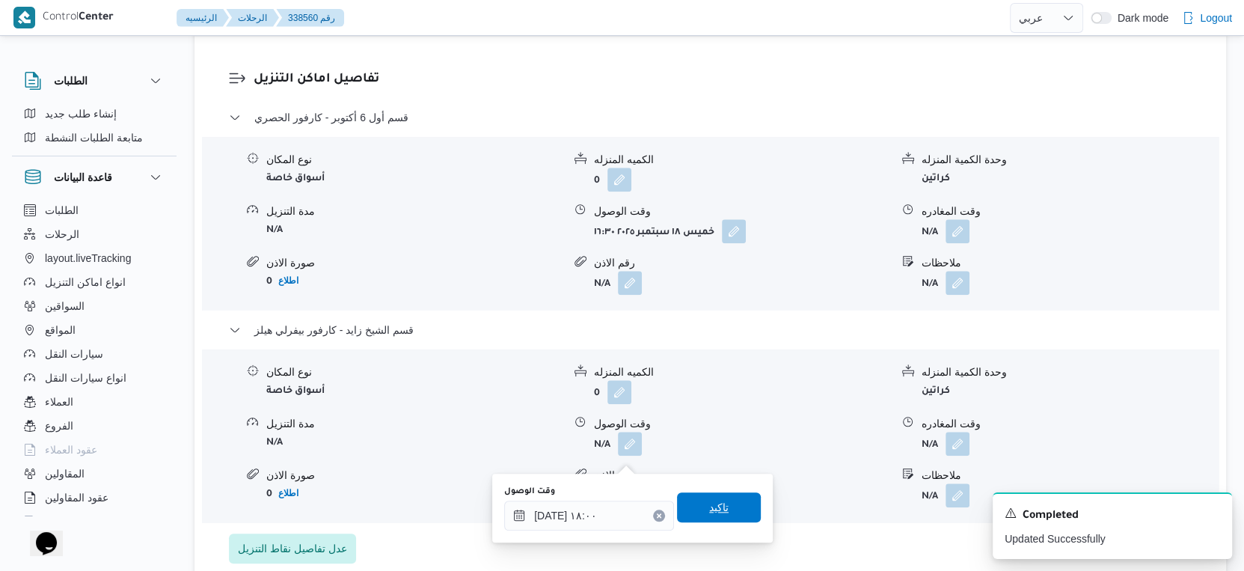
click at [709, 512] on span "تاكيد" at bounding box center [718, 507] width 19 height 18
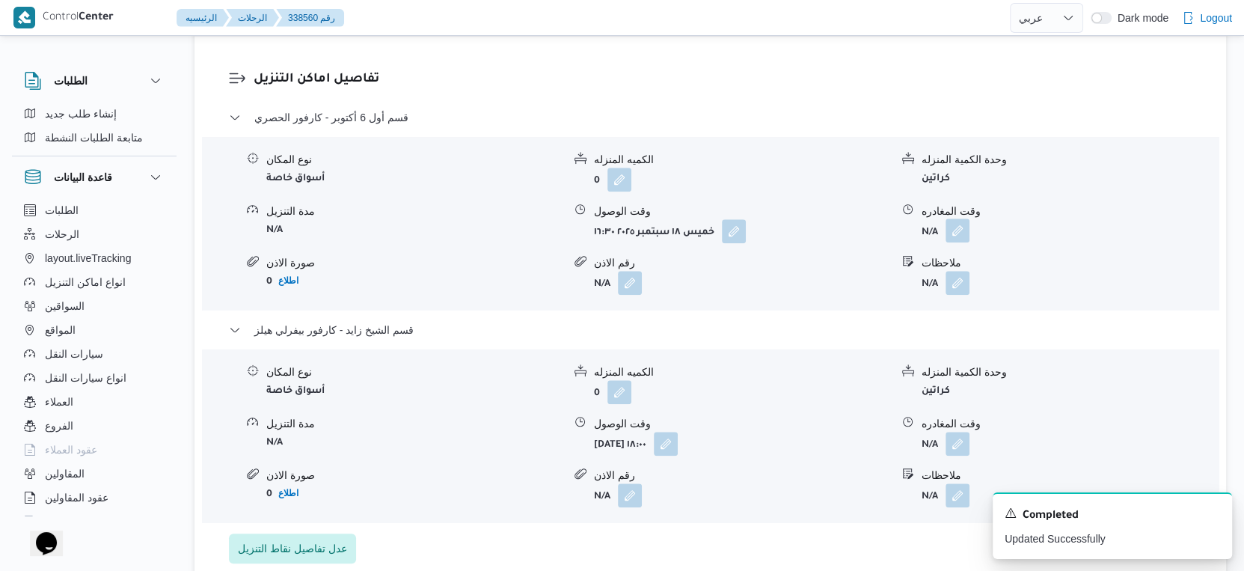
click at [950, 242] on button "button" at bounding box center [957, 230] width 24 height 24
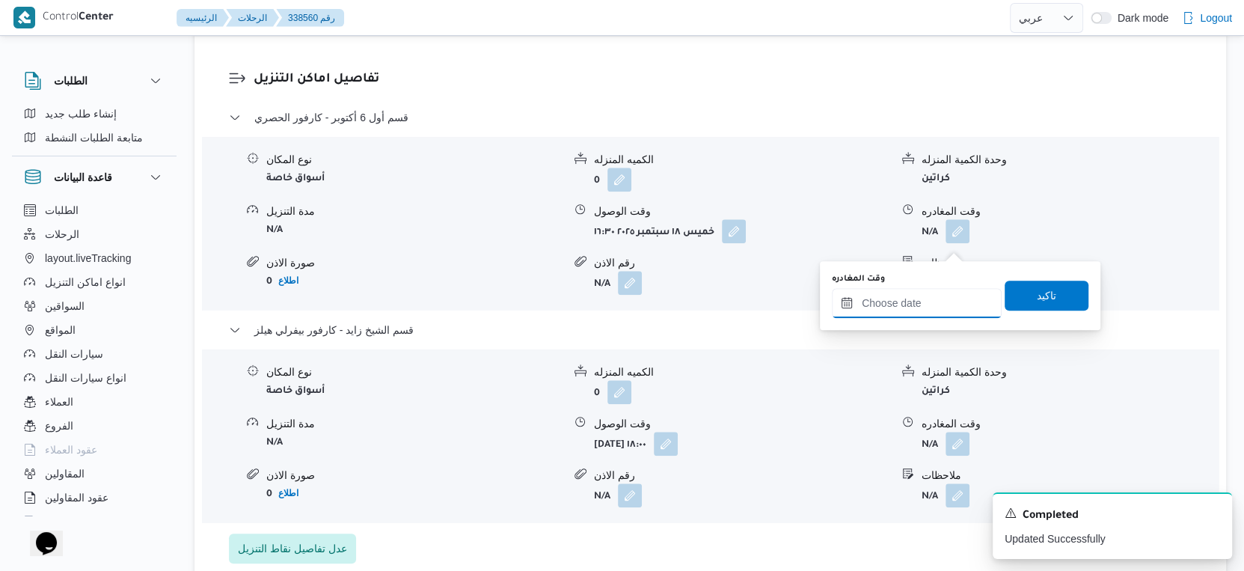
click at [932, 288] on input "وقت المغادره" at bounding box center [917, 303] width 170 height 30
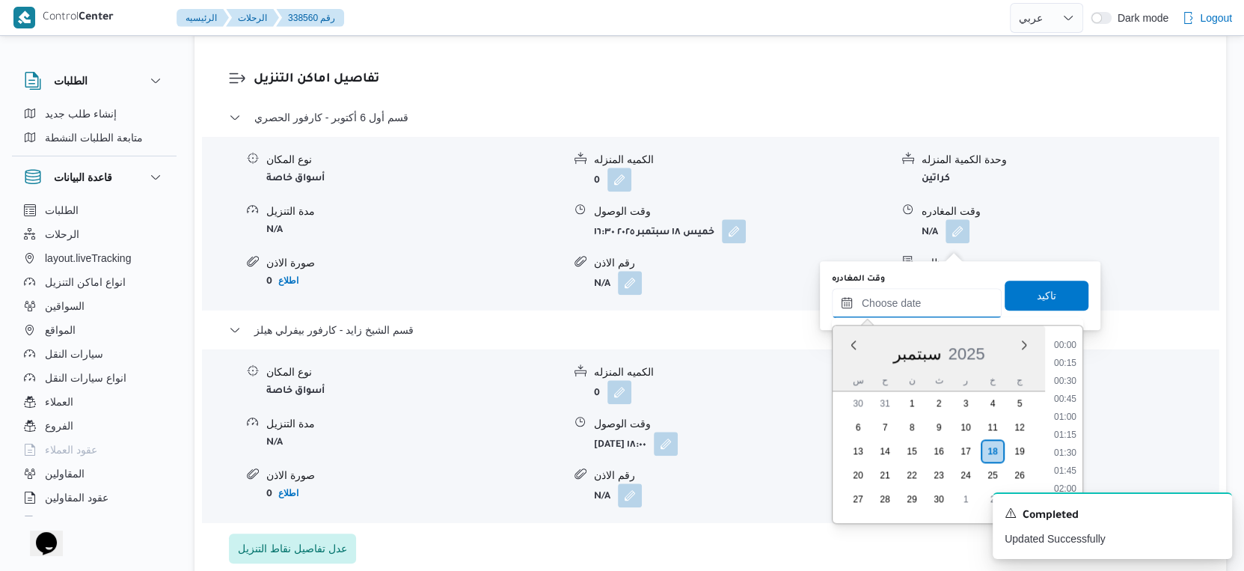
scroll to position [1217, 0]
click at [1075, 378] on li "17:30" at bounding box center [1065, 383] width 34 height 15
type input "١٨/٠٩/٢٠٢٥ ١٧:٣٠"
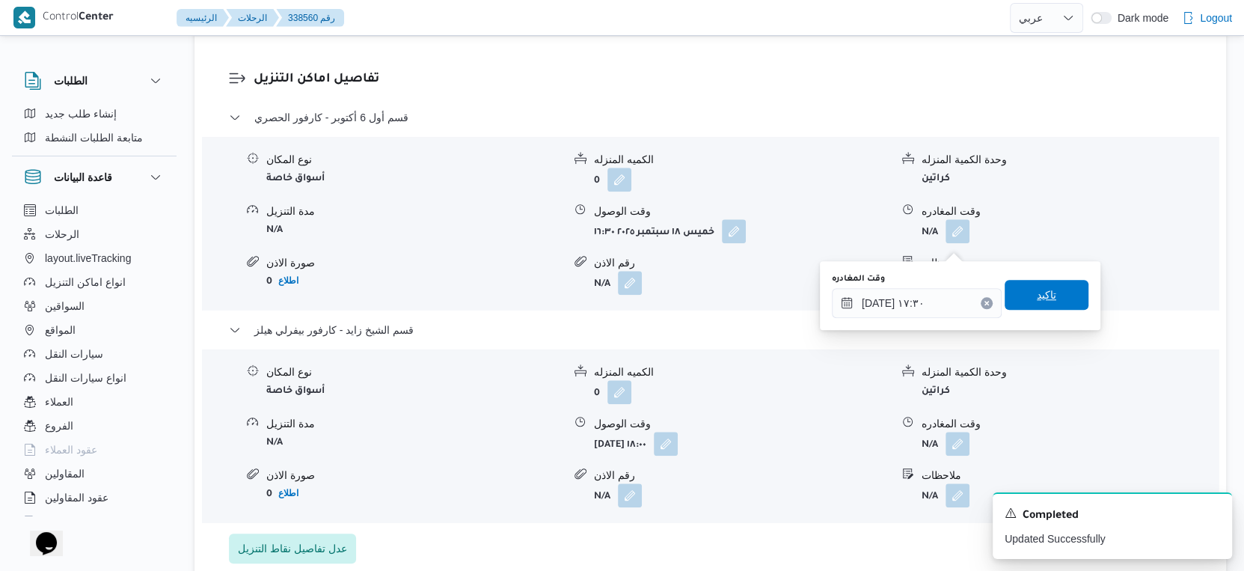
click at [1045, 298] on span "تاكيد" at bounding box center [1046, 295] width 84 height 30
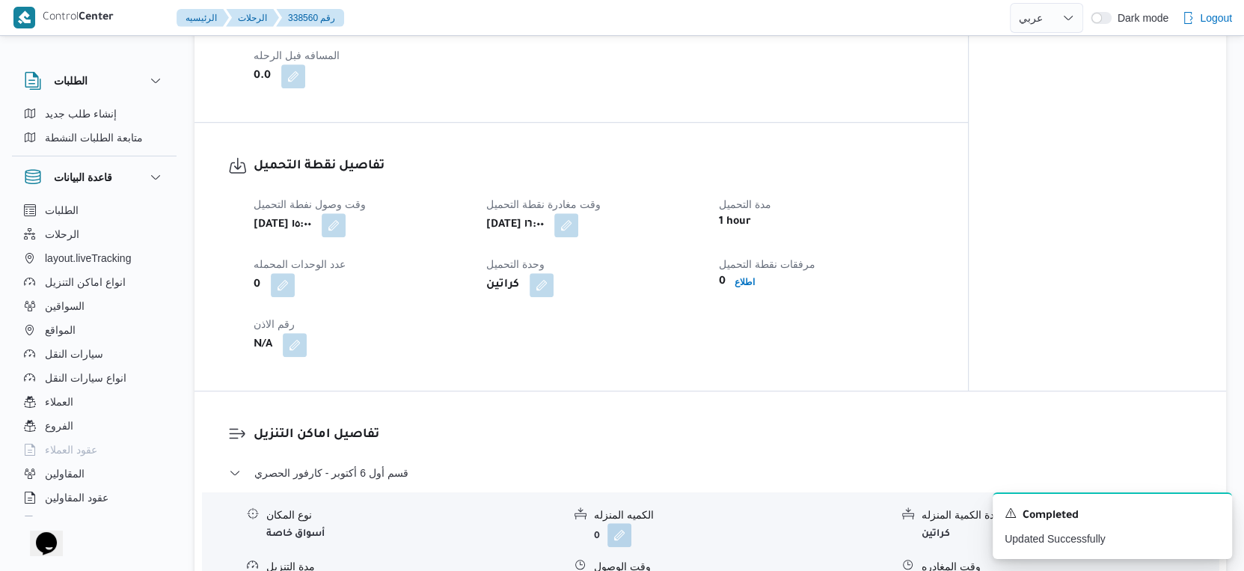
scroll to position [914, 0]
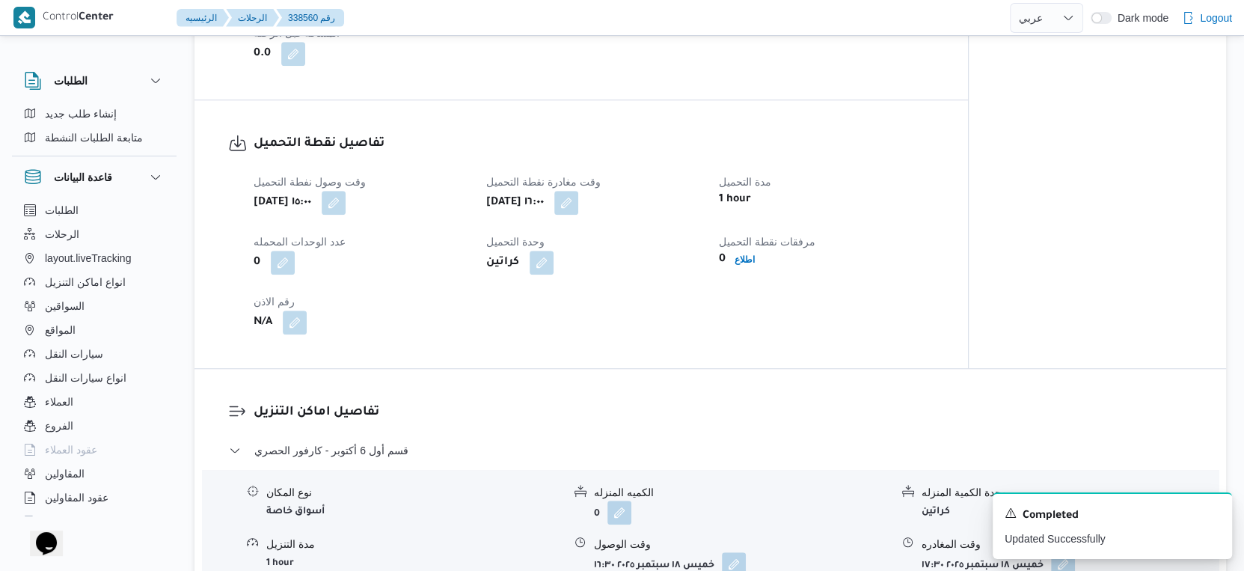
select select "ar"
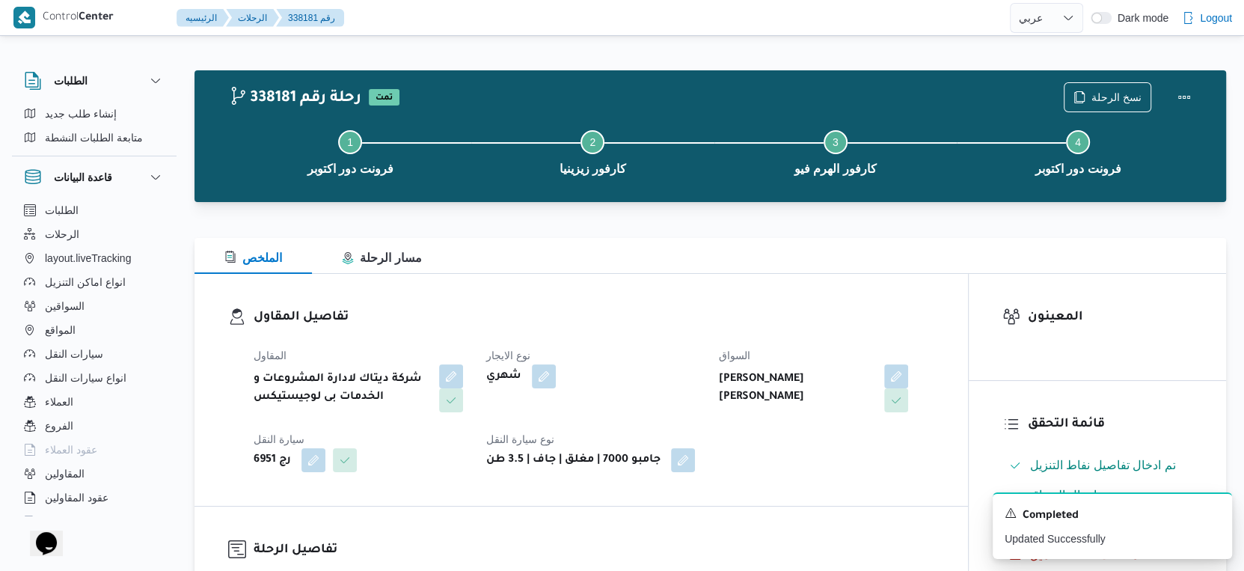
select select "ar"
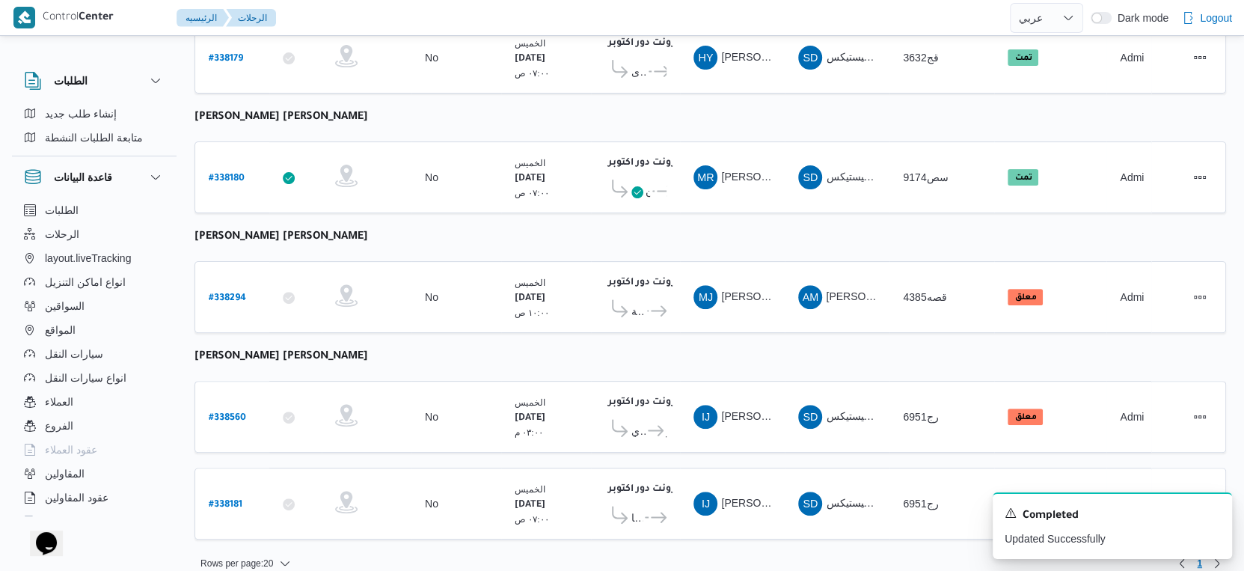
scroll to position [337, 0]
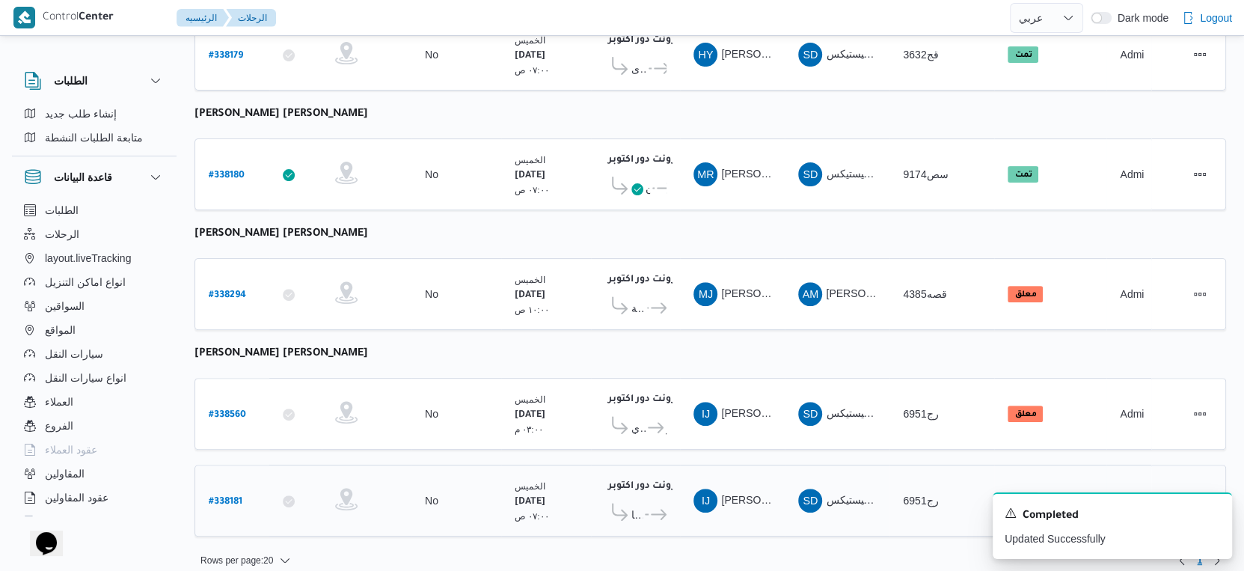
click at [228, 497] on b "# 338181" at bounding box center [226, 502] width 34 height 10
select select "ar"
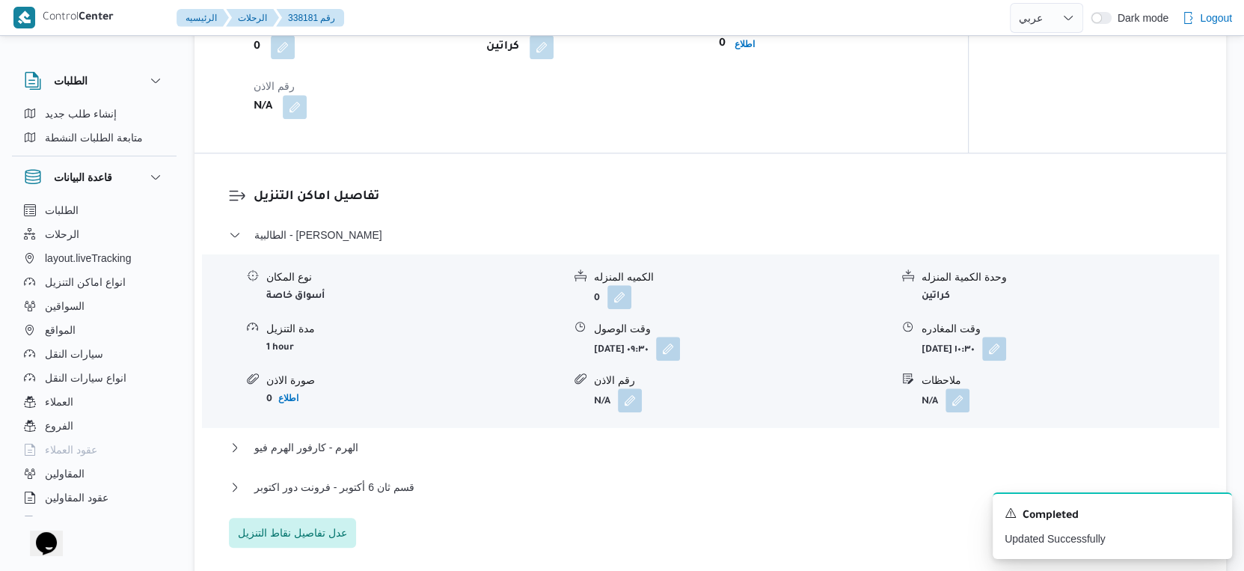
scroll to position [1163, 0]
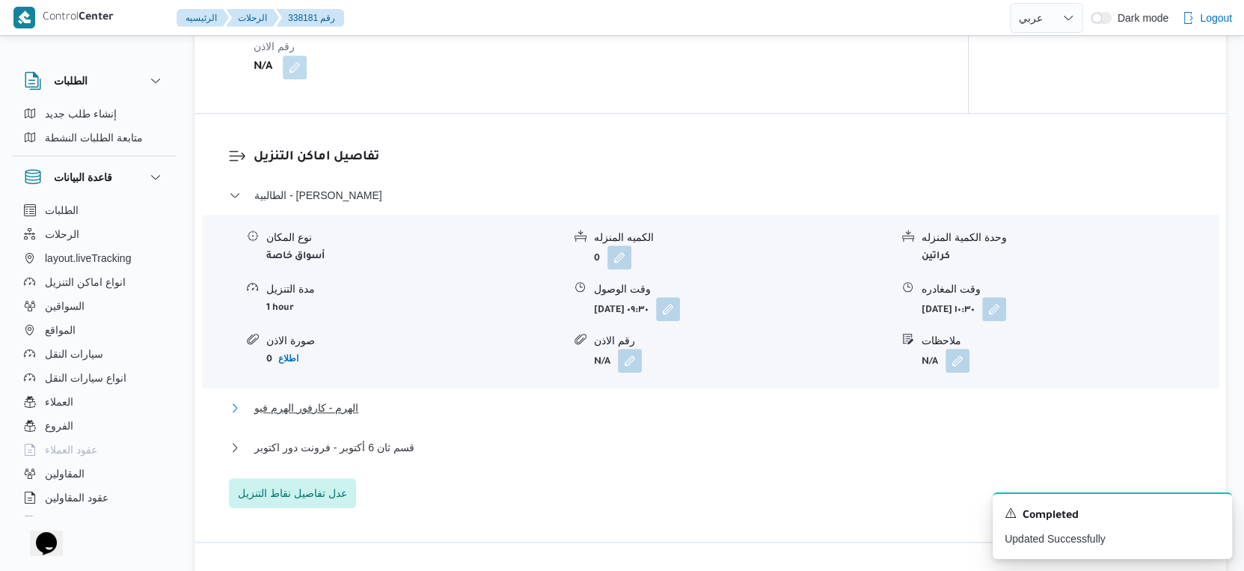
click at [399, 415] on button "الهرم - كارفور الهرم فيو" at bounding box center [710, 408] width 963 height 18
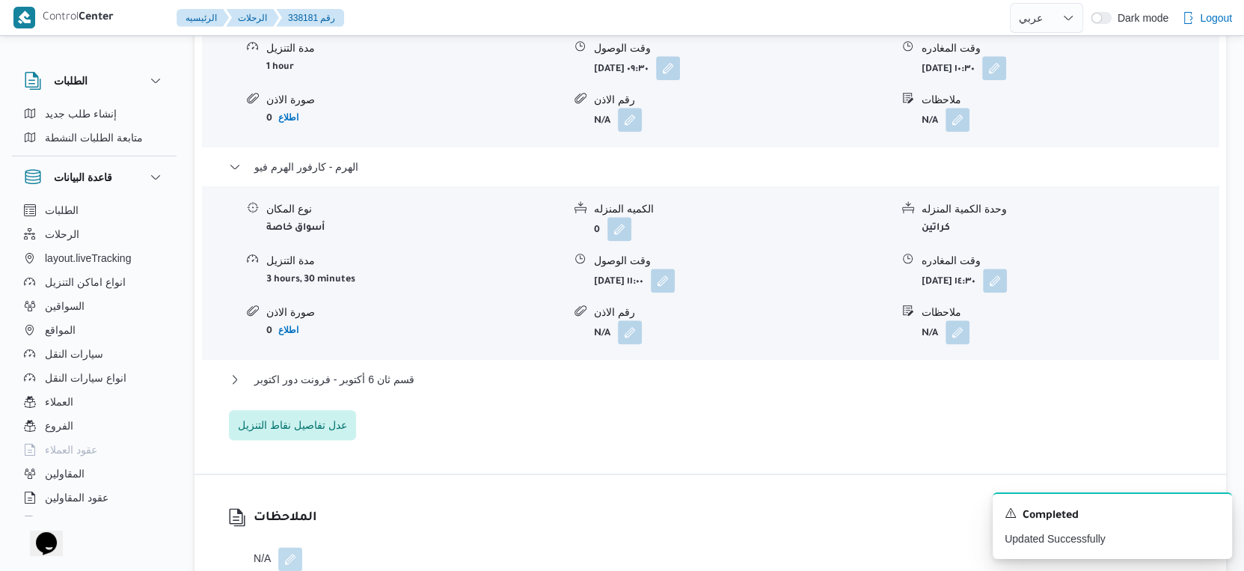
scroll to position [1413, 0]
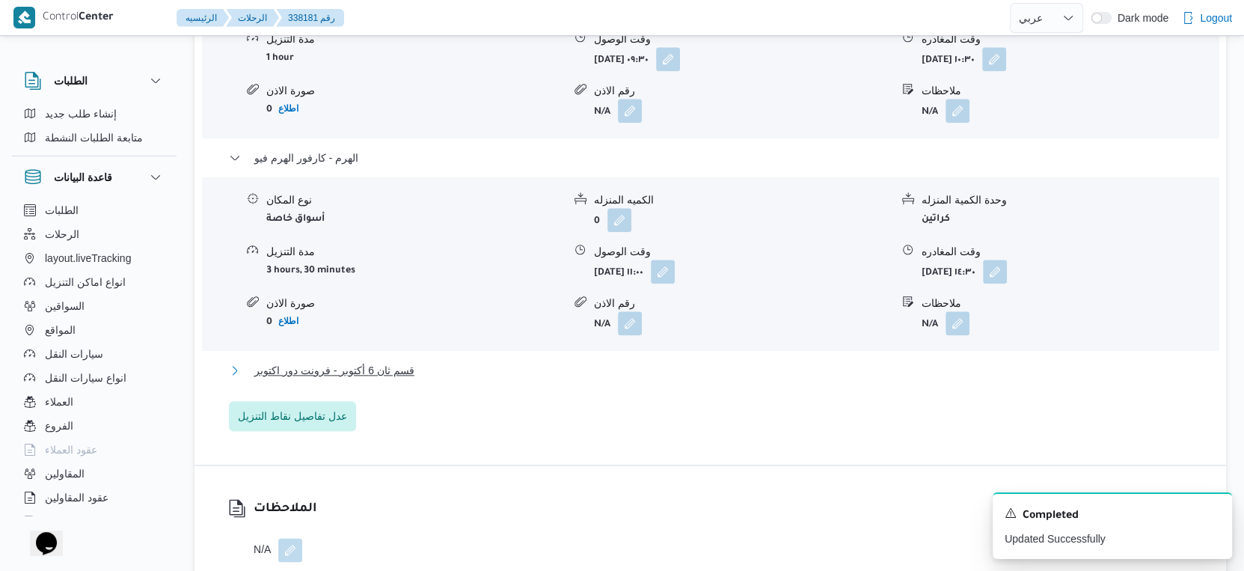
click at [390, 378] on span "قسم ثان 6 أكتوبر - فرونت دور اكتوبر" at bounding box center [334, 370] width 160 height 18
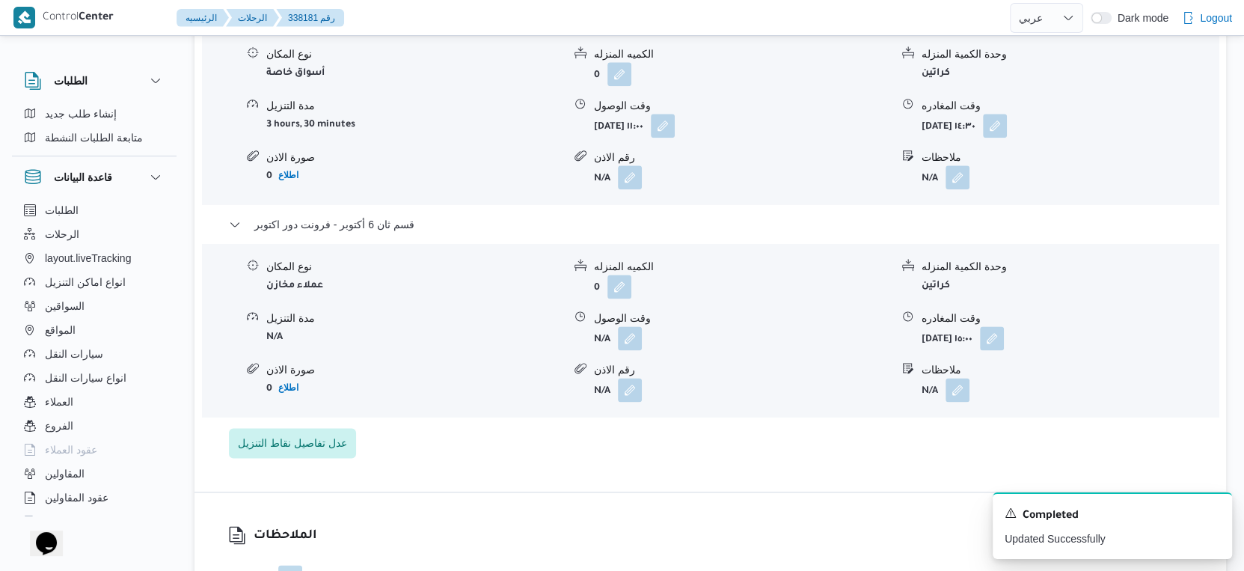
scroll to position [1579, 0]
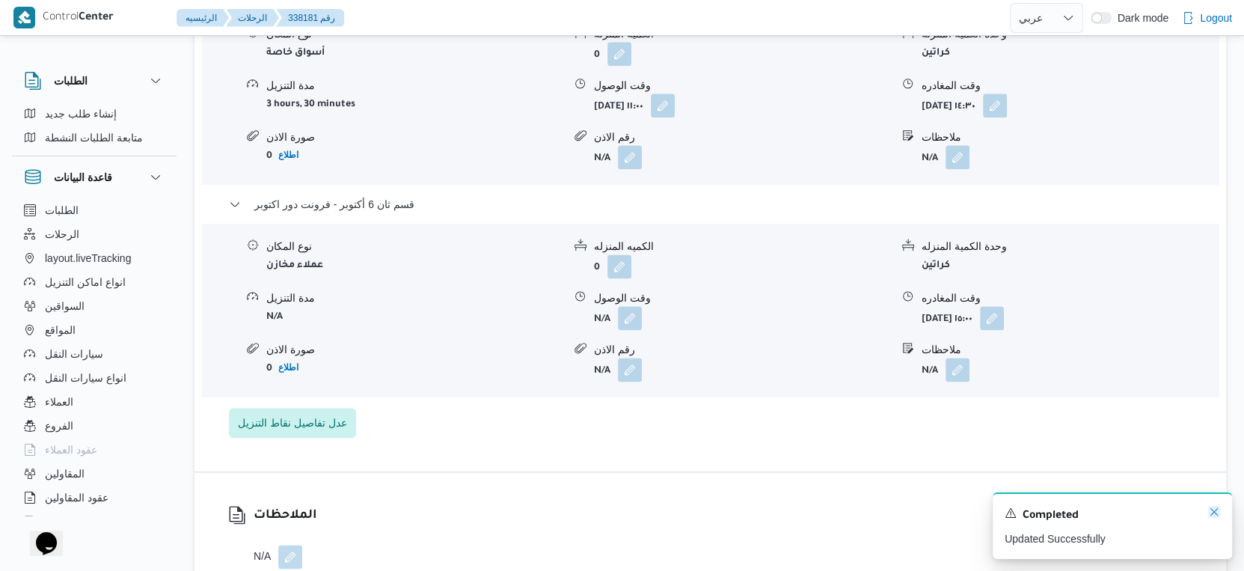
click at [1211, 509] on icon "Dismiss toast" at bounding box center [1214, 512] width 12 height 12
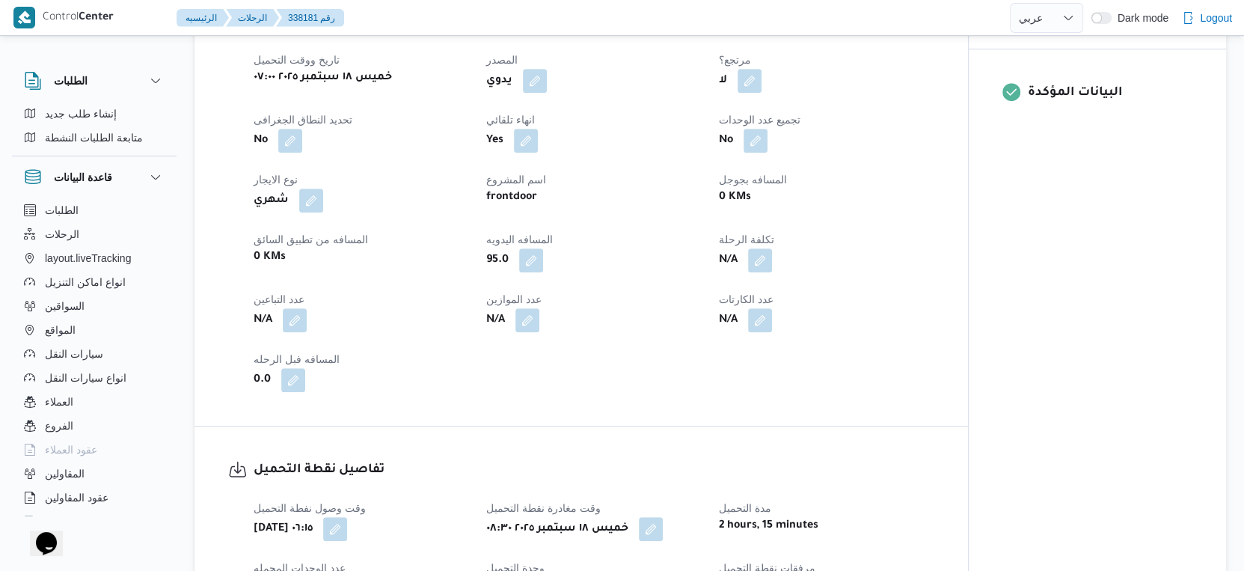
scroll to position [249, 0]
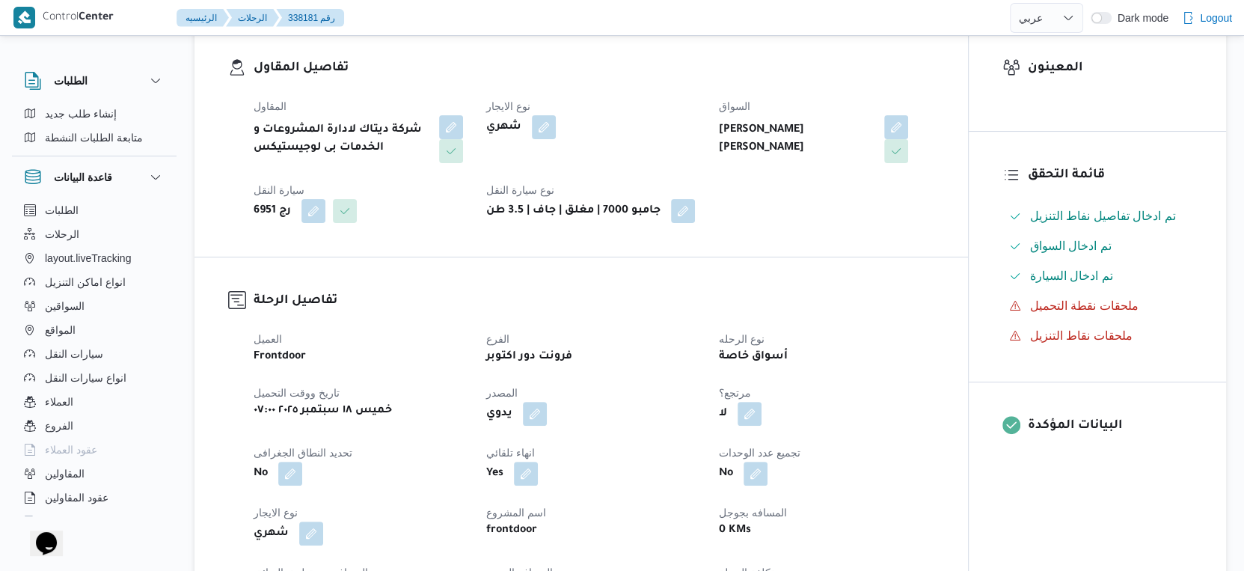
select select "ar"
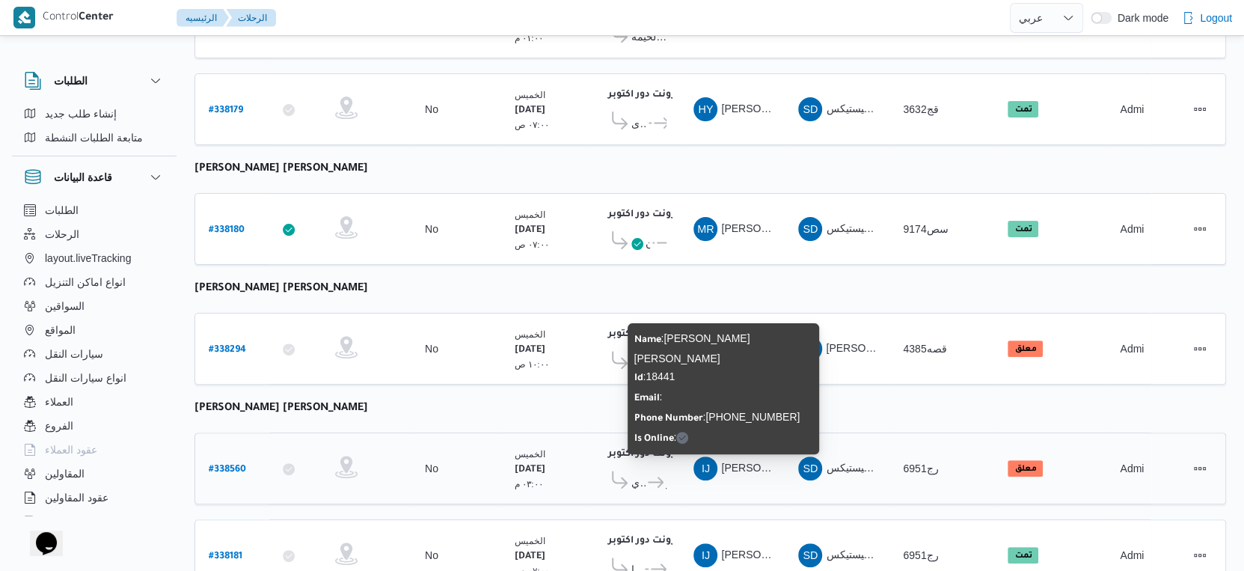
scroll to position [254, 0]
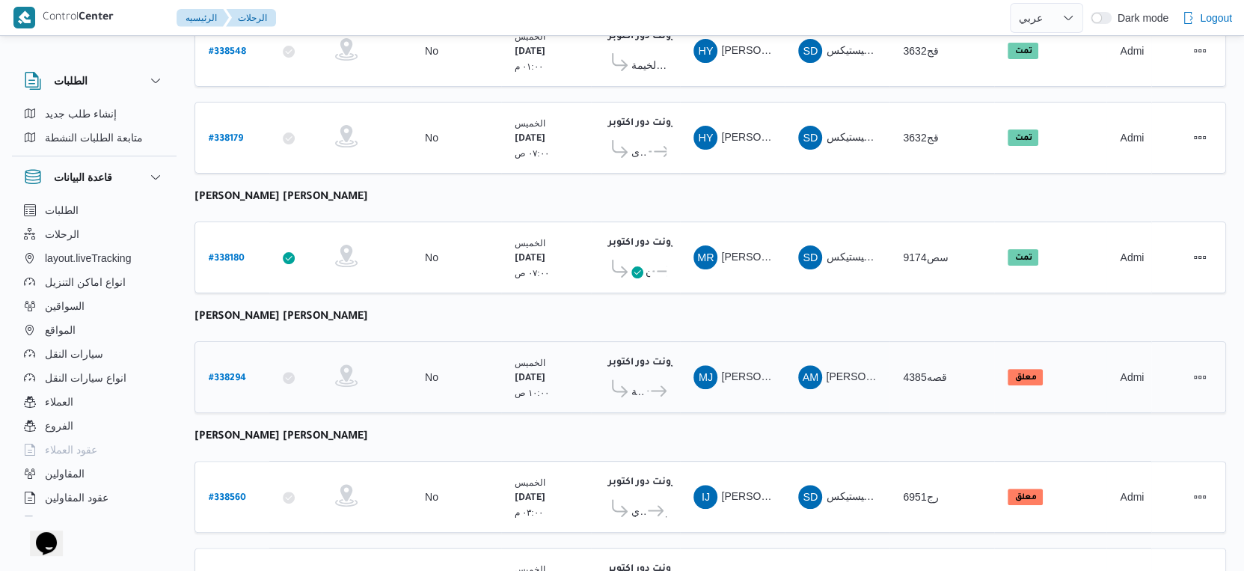
click at [668, 381] on div "فرونت دور اكتوبر ١٠:٤٨ م شركة مارسيرل للأدوية ... شركة الاسراء للادوية - بدر" at bounding box center [635, 377] width 74 height 63
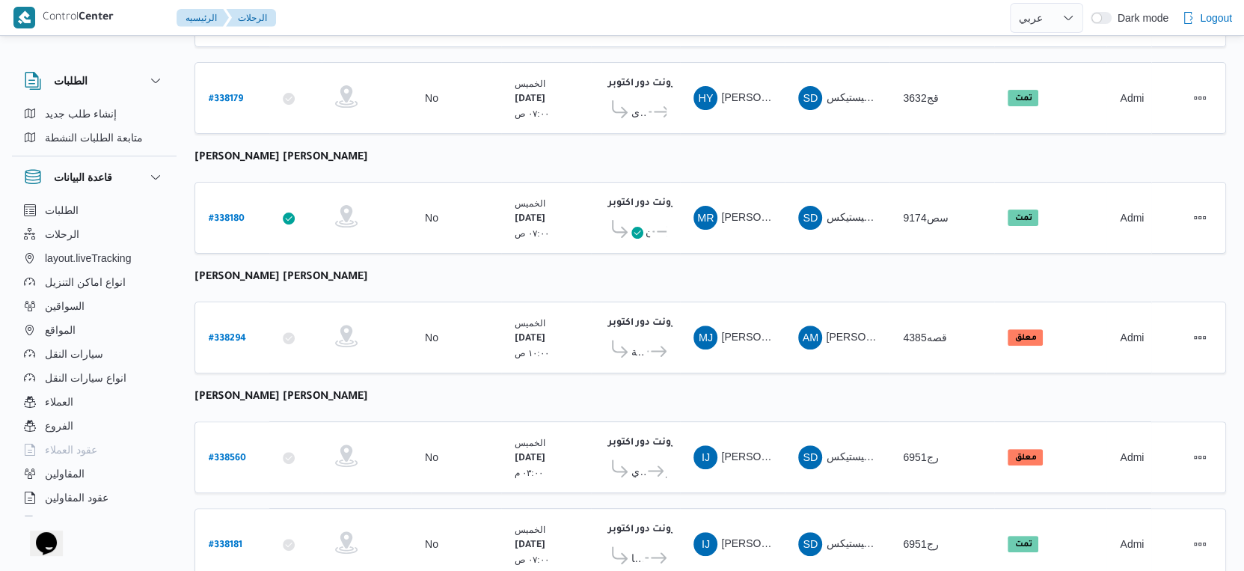
scroll to position [337, 0]
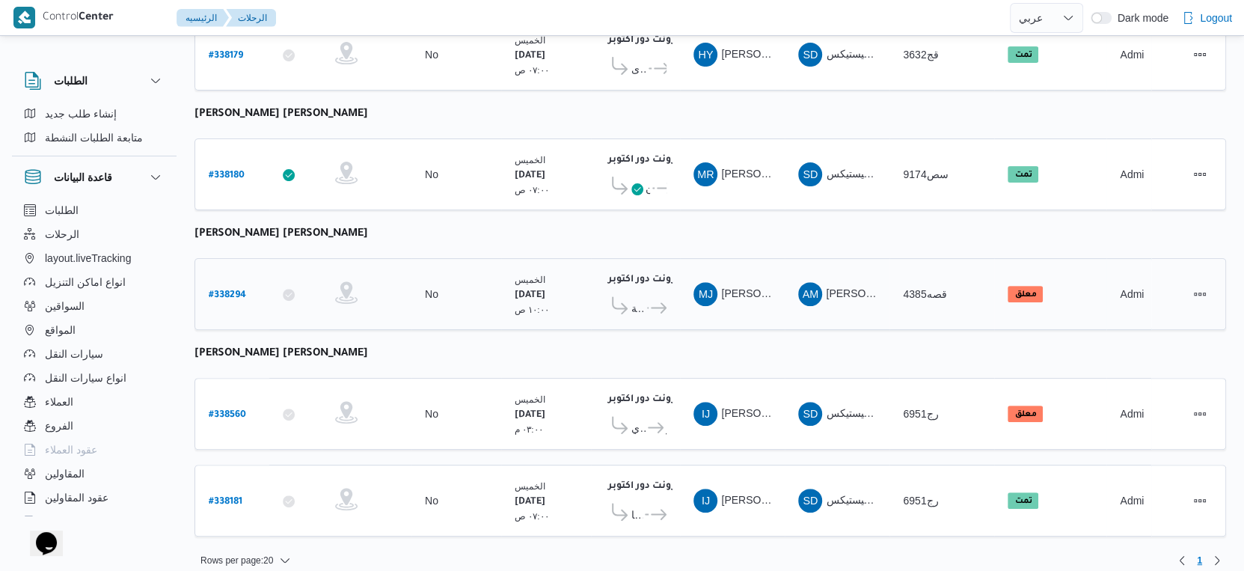
click at [240, 290] on b "# 338294" at bounding box center [227, 295] width 37 height 10
select select "ar"
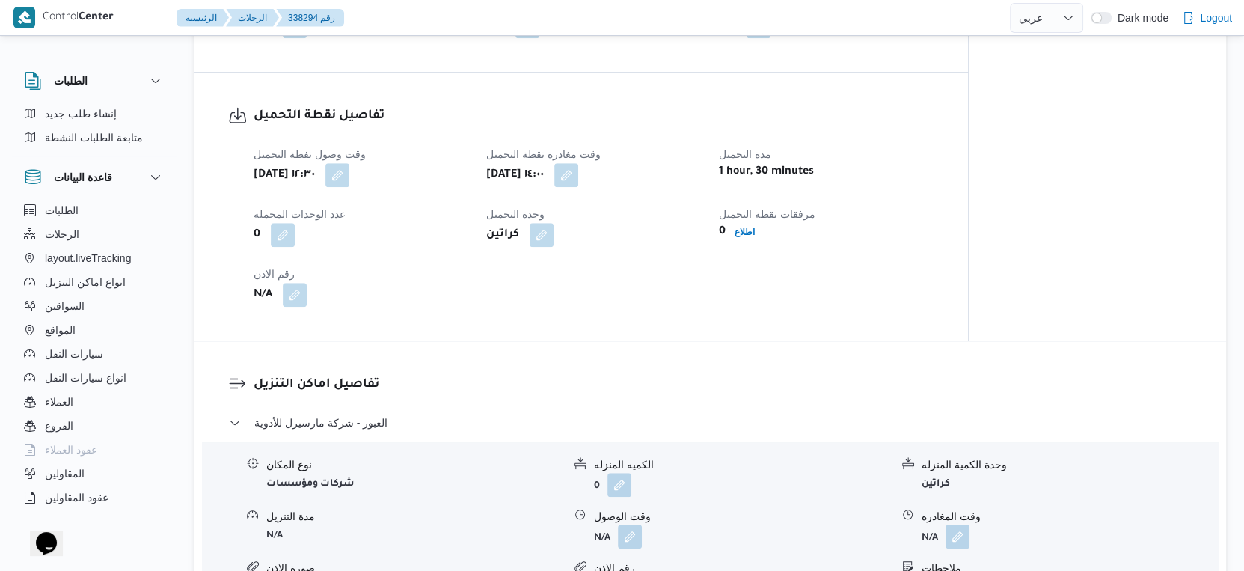
scroll to position [914, 0]
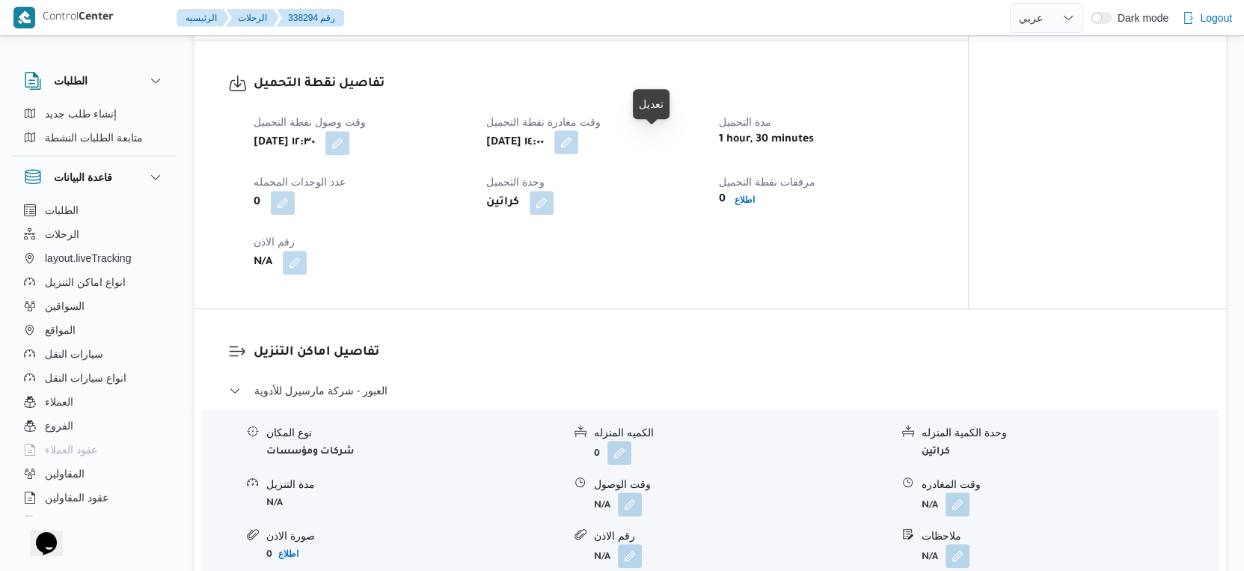
click at [578, 143] on button "button" at bounding box center [566, 142] width 24 height 24
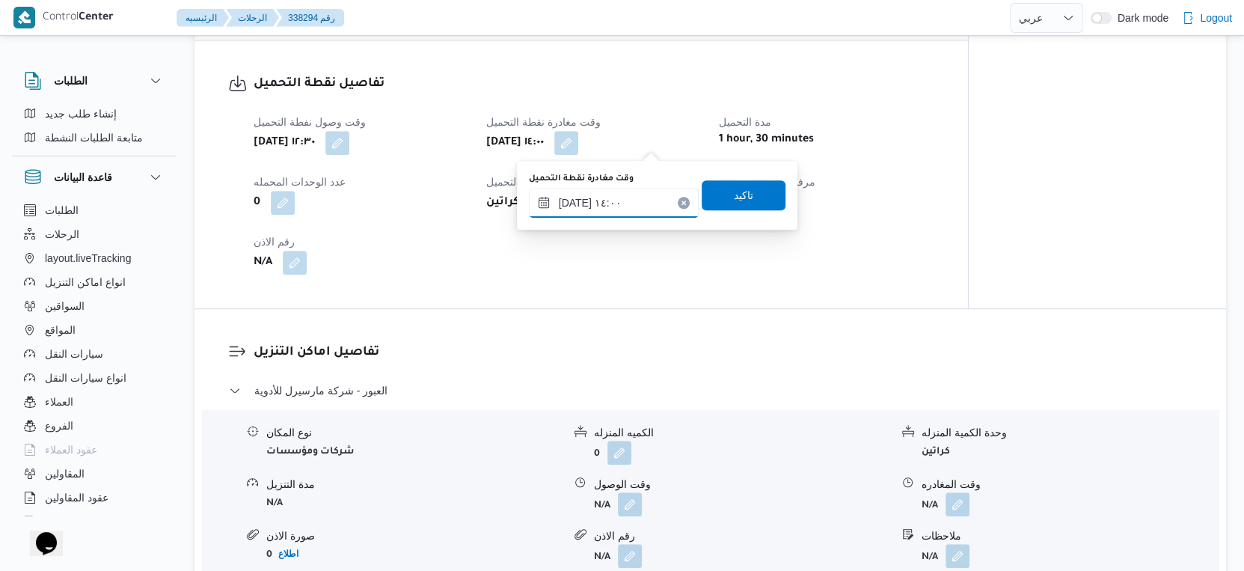
click at [630, 209] on input "١٨/٠٩/٢٠٢٥ ١٤:٠٠" at bounding box center [614, 203] width 170 height 30
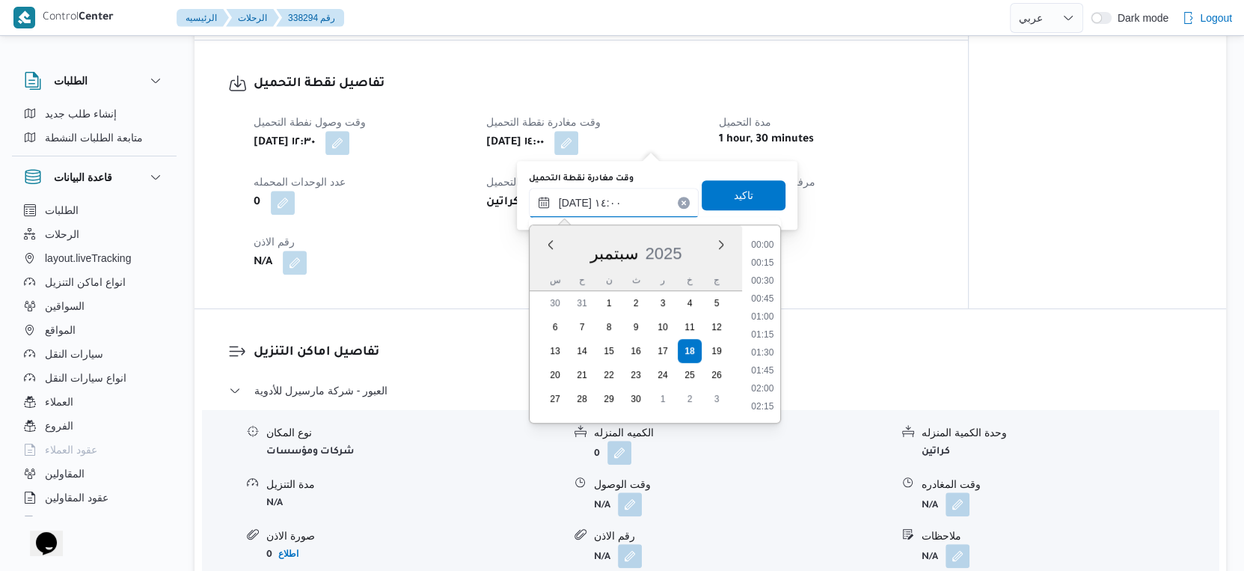
scroll to position [912, 0]
click at [765, 258] on li "13:00" at bounding box center [762, 265] width 34 height 15
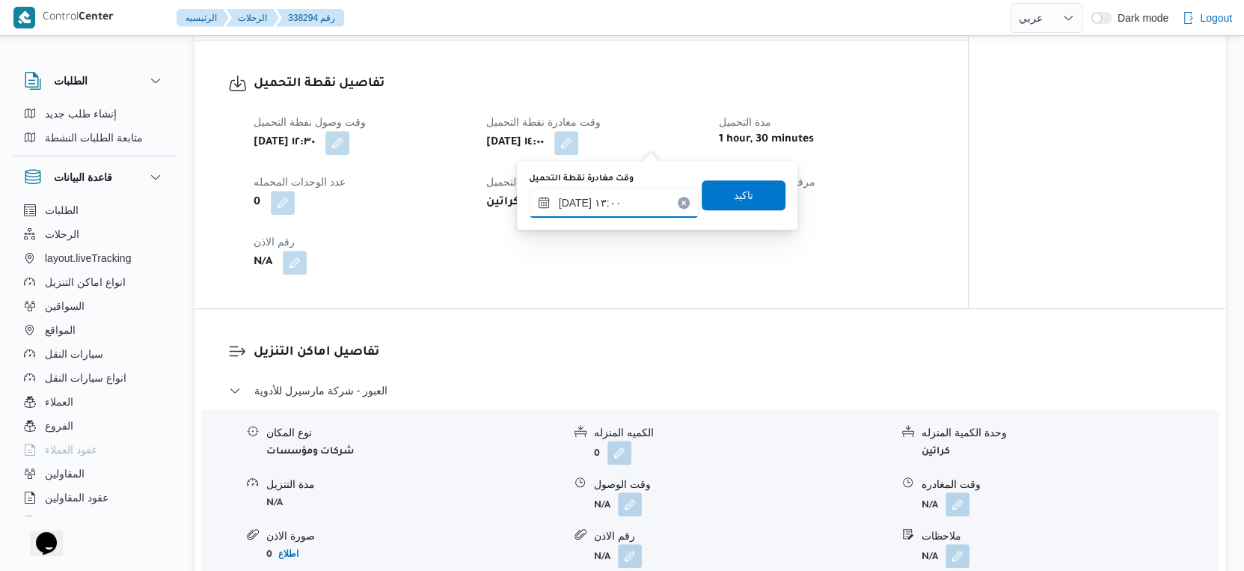
click at [615, 209] on input "١٨/٠٩/٢٠٢٥ ١٣:٠٠" at bounding box center [614, 203] width 170 height 30
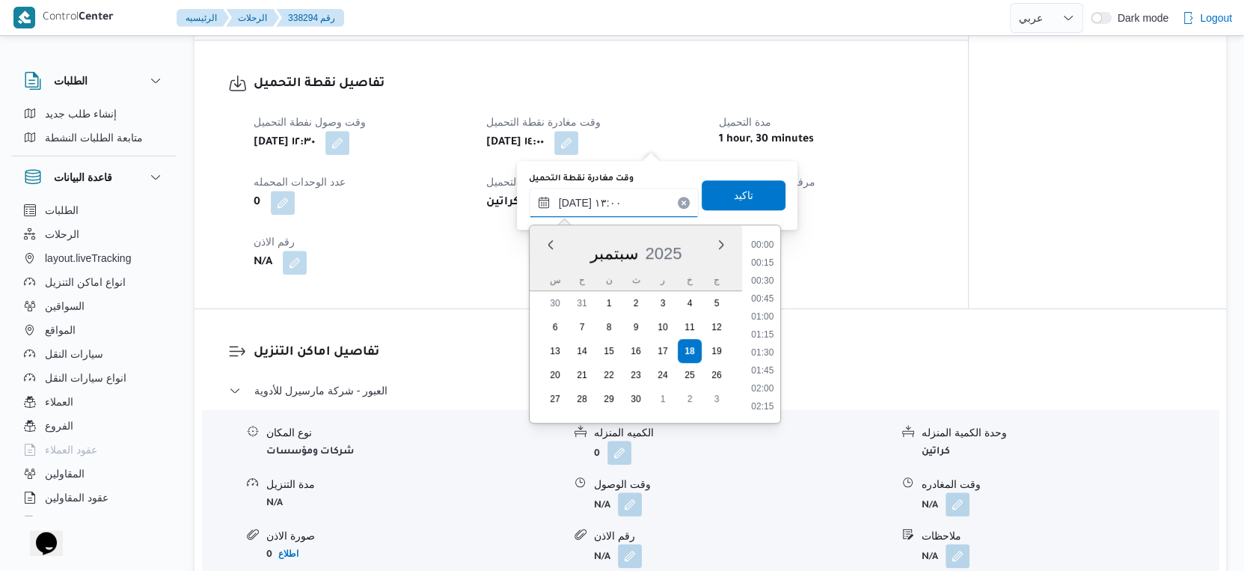
scroll to position [841, 0]
type input "١٨/٠٩/٢٠٢٥ ١٤:٠٠"
click at [825, 310] on div "تفاصيل اماكن التنزيل العبور - شركة مارسيرل للأدوية نوع المكان شركات ومؤسسات الك…" at bounding box center [709, 523] width 1031 height 428
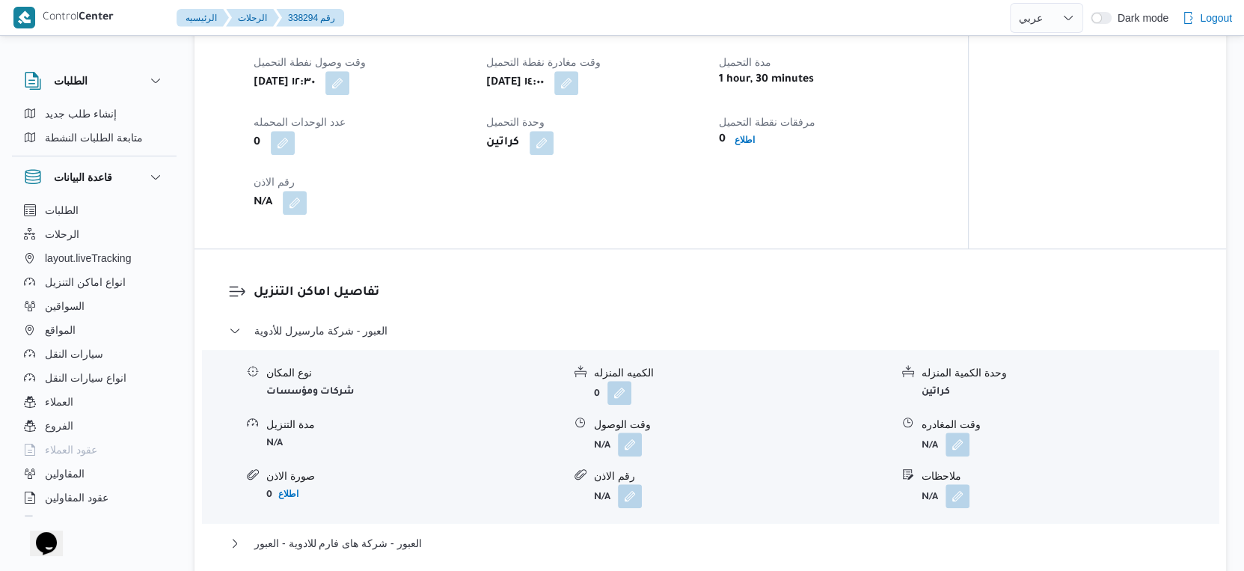
scroll to position [1163, 0]
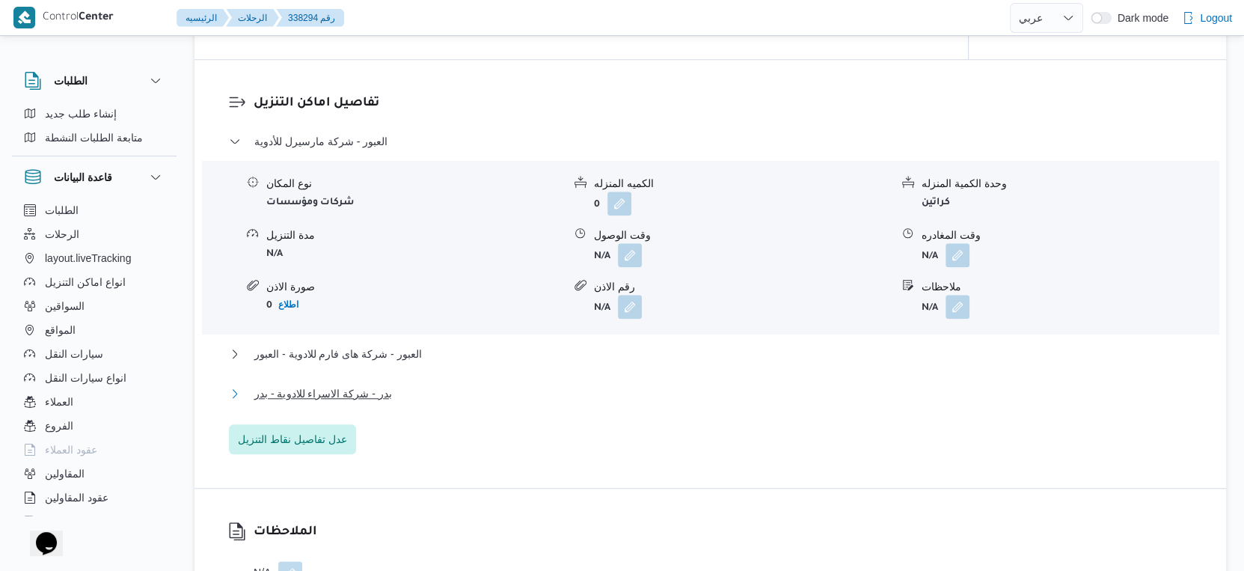
click at [376, 389] on span "بدر - شركة الاسراء للادوية - بدر" at bounding box center [323, 393] width 138 height 18
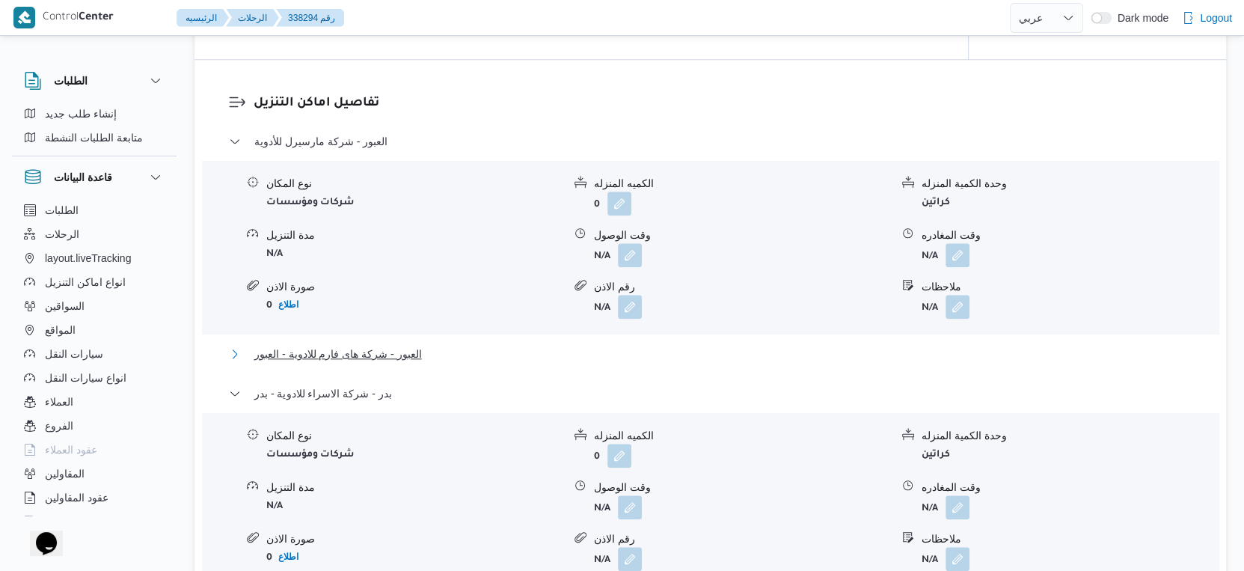
click at [439, 347] on button "العبور - شركة هاى فارم للادوية - العبور" at bounding box center [710, 354] width 963 height 18
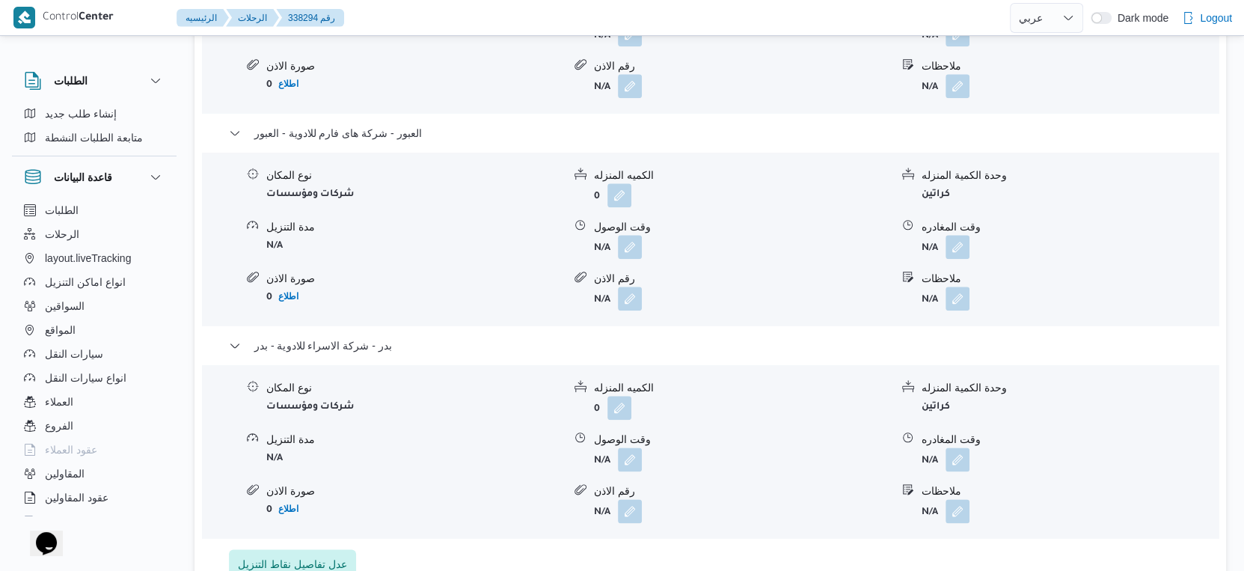
scroll to position [1413, 0]
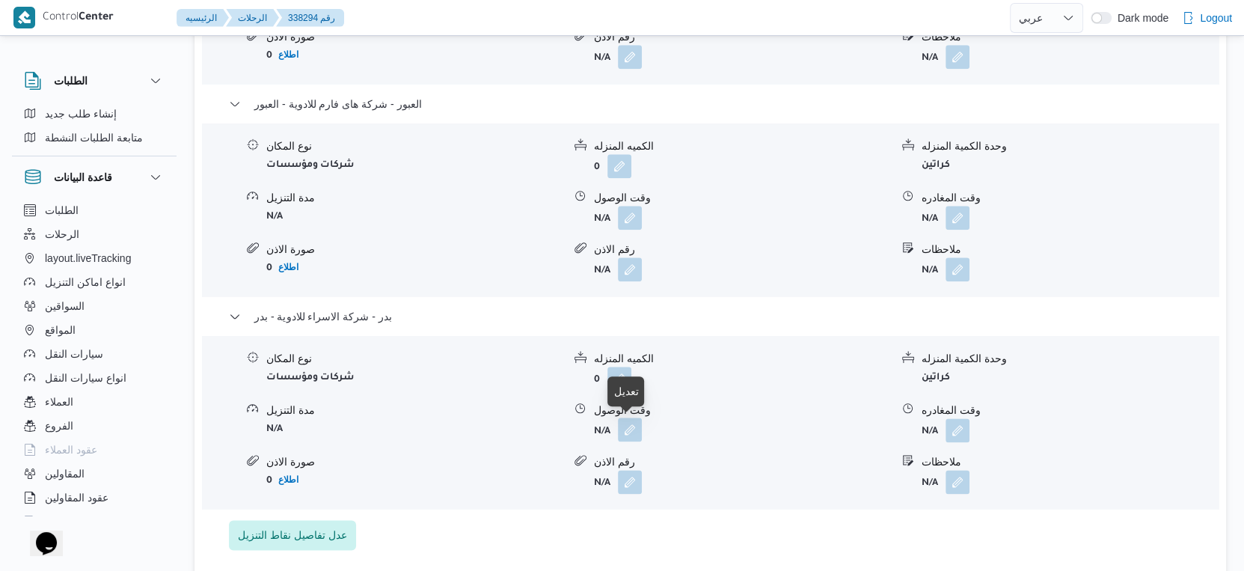
click at [627, 430] on button "button" at bounding box center [630, 429] width 24 height 24
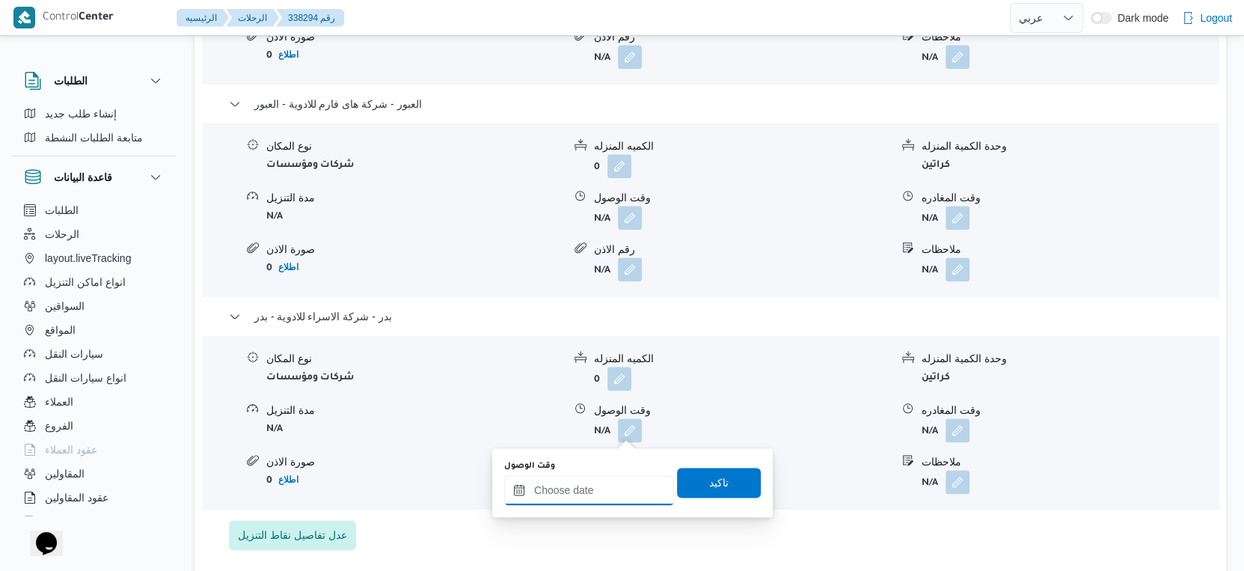
click at [615, 486] on input "وقت الوصول" at bounding box center [589, 490] width 170 height 30
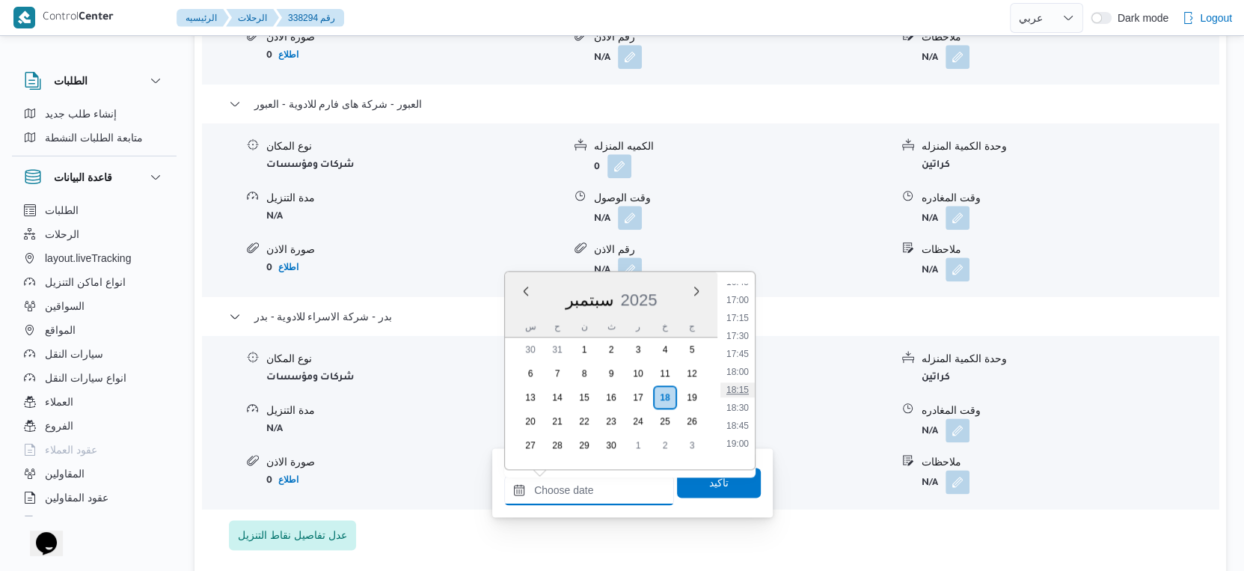
scroll to position [1301, 0]
drag, startPoint x: 740, startPoint y: 296, endPoint x: 740, endPoint y: 317, distance: 20.9
click at [740, 296] on li "18:15" at bounding box center [737, 299] width 34 height 15
type input "١٨/٠٩/٢٠٢٥ ١٨:١٥"
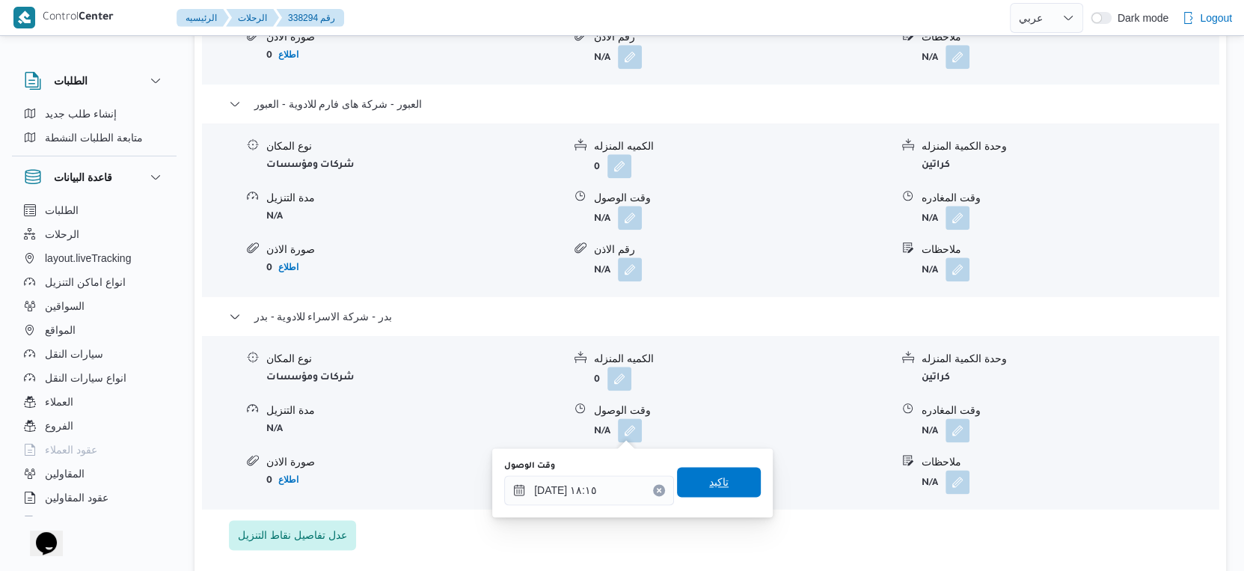
click at [735, 485] on span "تاكيد" at bounding box center [719, 482] width 84 height 30
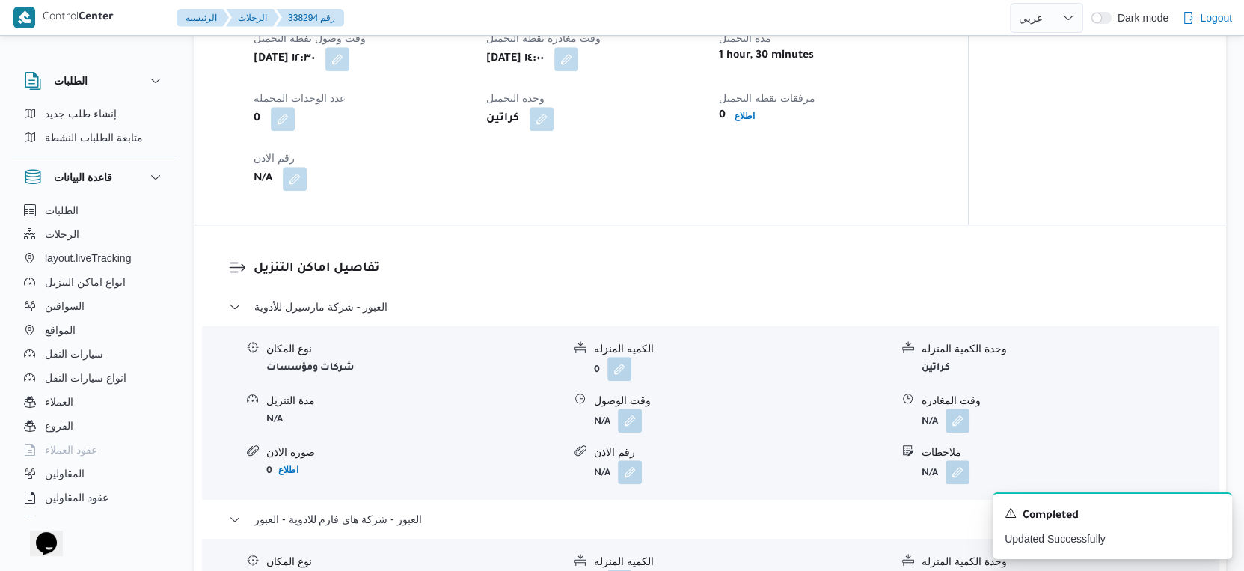
scroll to position [997, 0]
click at [578, 64] on button "button" at bounding box center [566, 59] width 24 height 24
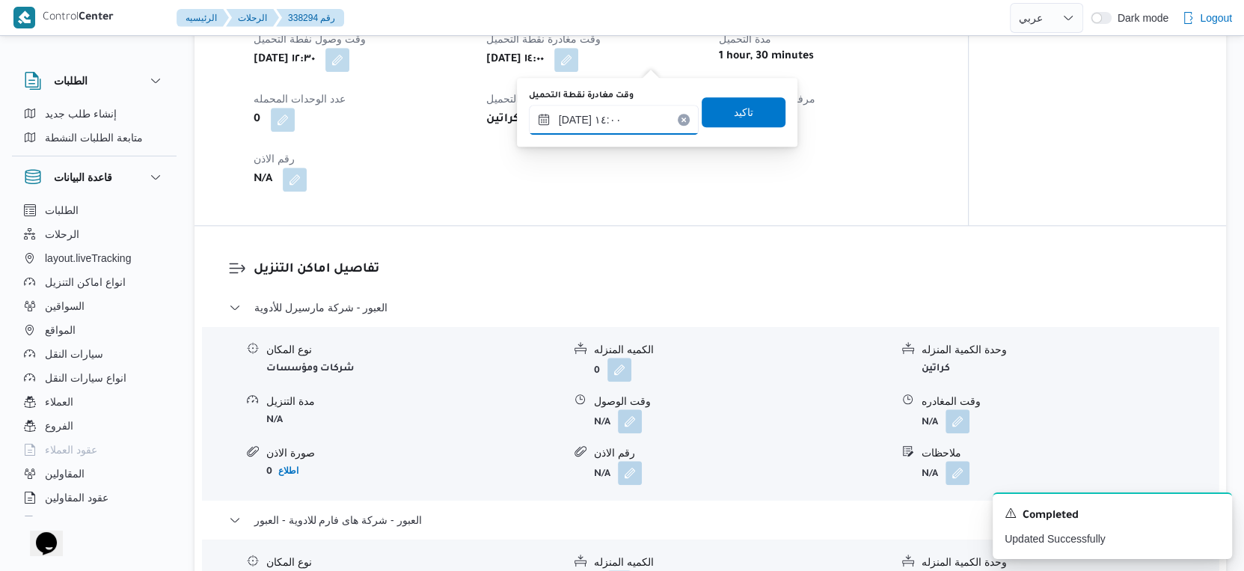
click at [639, 119] on input "١٨/٠٩/٢٠٢٥ ١٤:٠٠" at bounding box center [614, 120] width 170 height 30
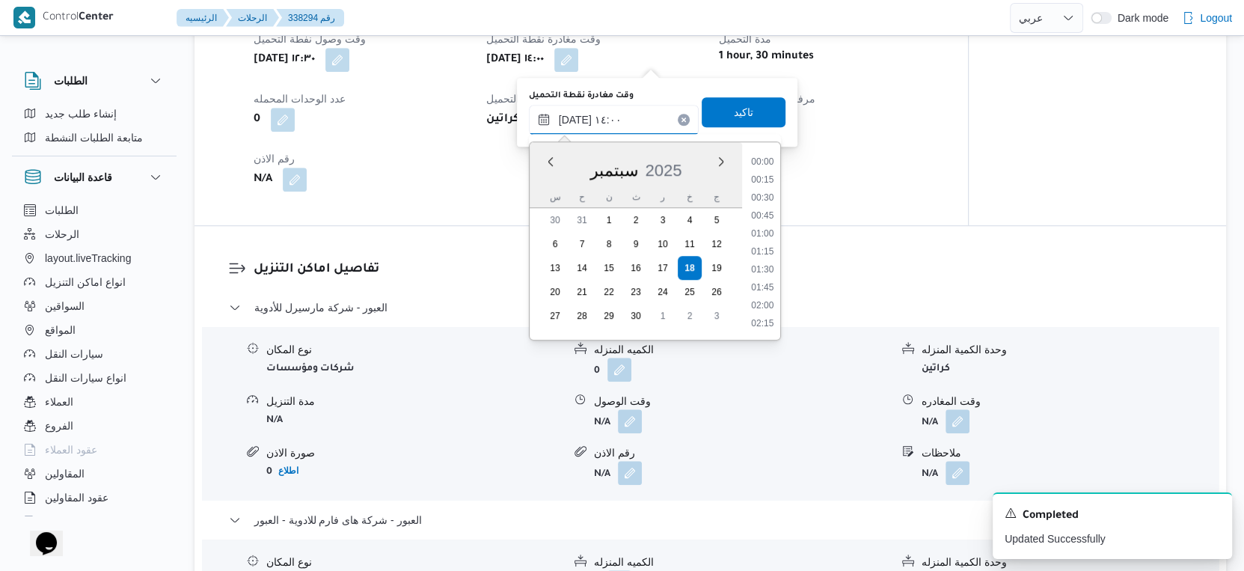
scroll to position [912, 0]
click at [766, 218] on li "13:30" at bounding box center [762, 218] width 34 height 15
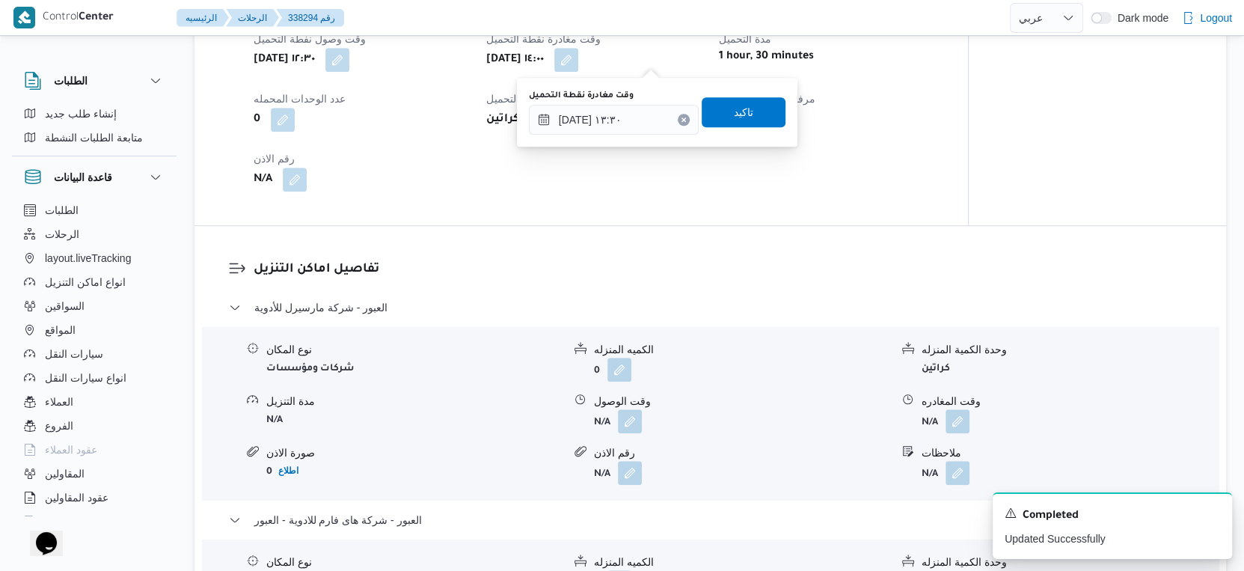
type input "١٨/٠٩/٢٠٢٥ ١٤:٠٠"
click at [925, 150] on div "وقت وصول نفطة التحميل خميس ١٨ سبتمبر ٢٠٢٥ ١٢:٣٠ وقت مغادرة نقطة التحميل خميس ١٨…" at bounding box center [594, 110] width 698 height 179
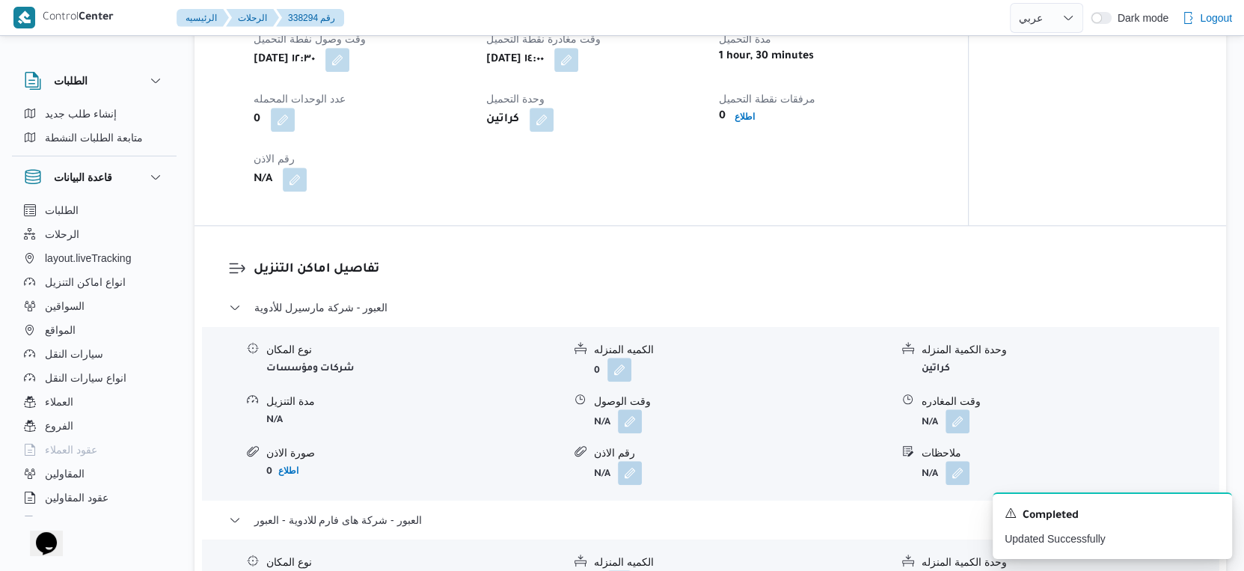
select select "ar"
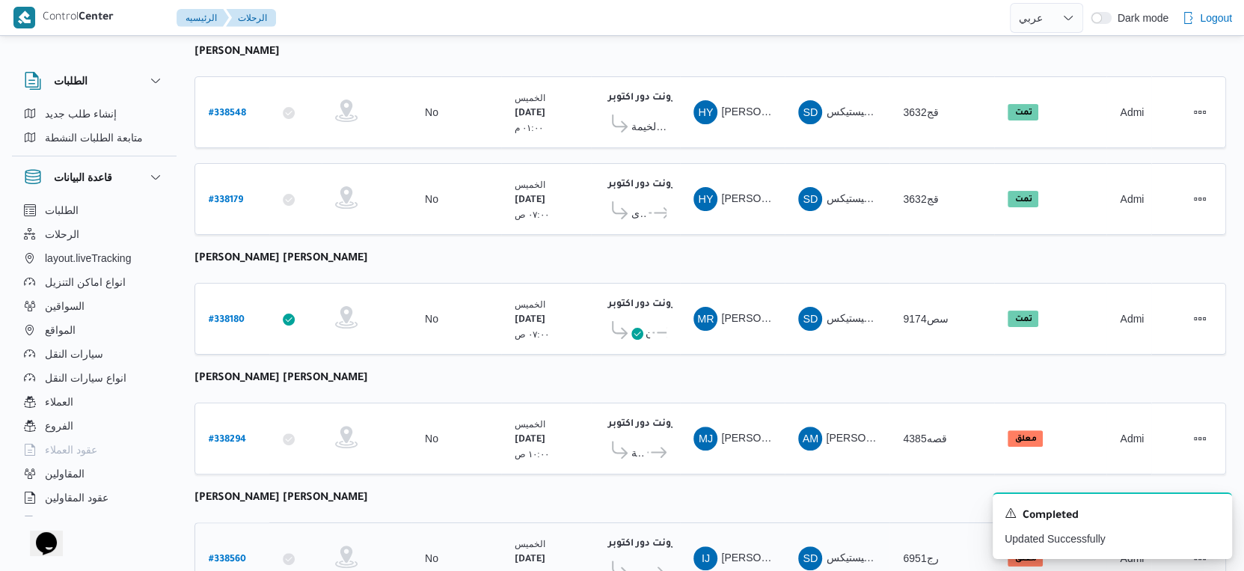
scroll to position [337, 0]
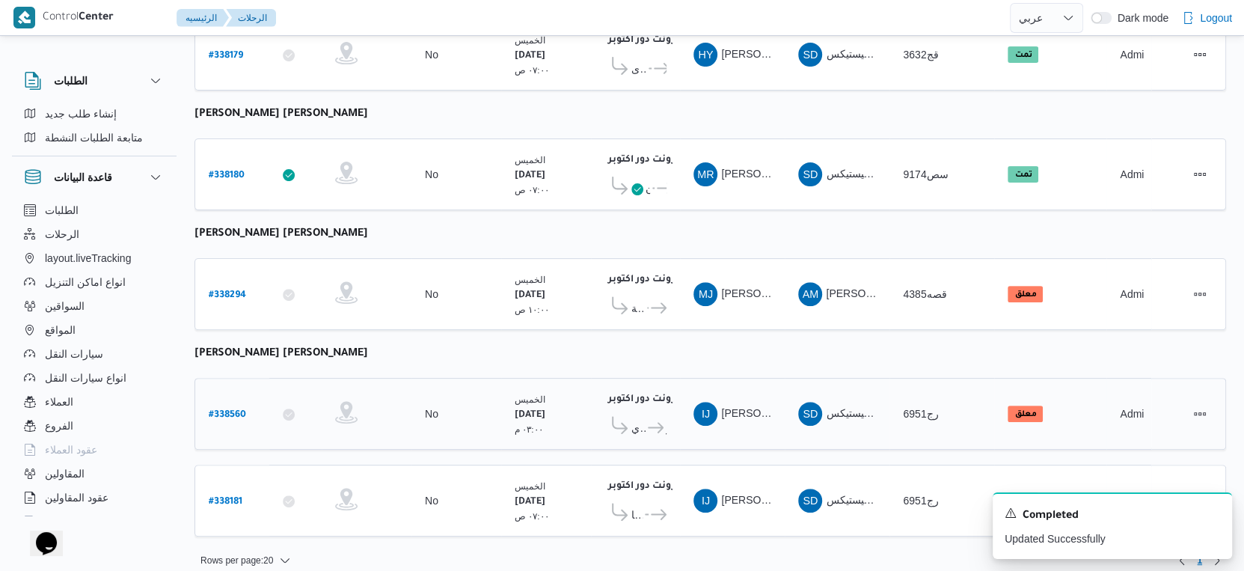
click at [233, 410] on b "# 338560" at bounding box center [227, 415] width 37 height 10
select select "ar"
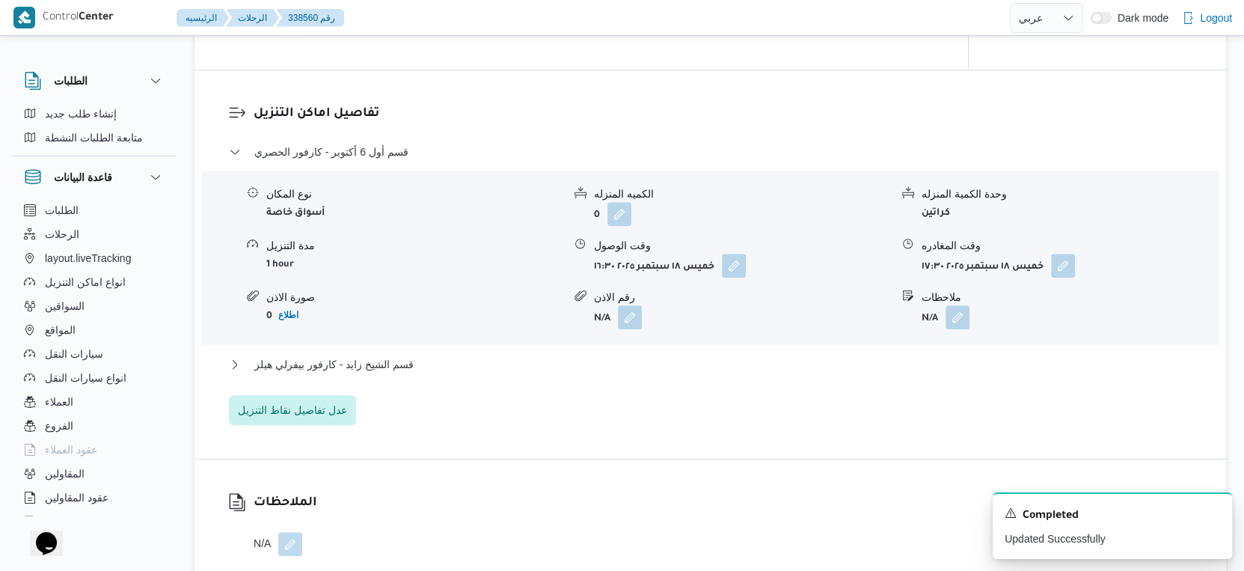
scroll to position [1413, 0]
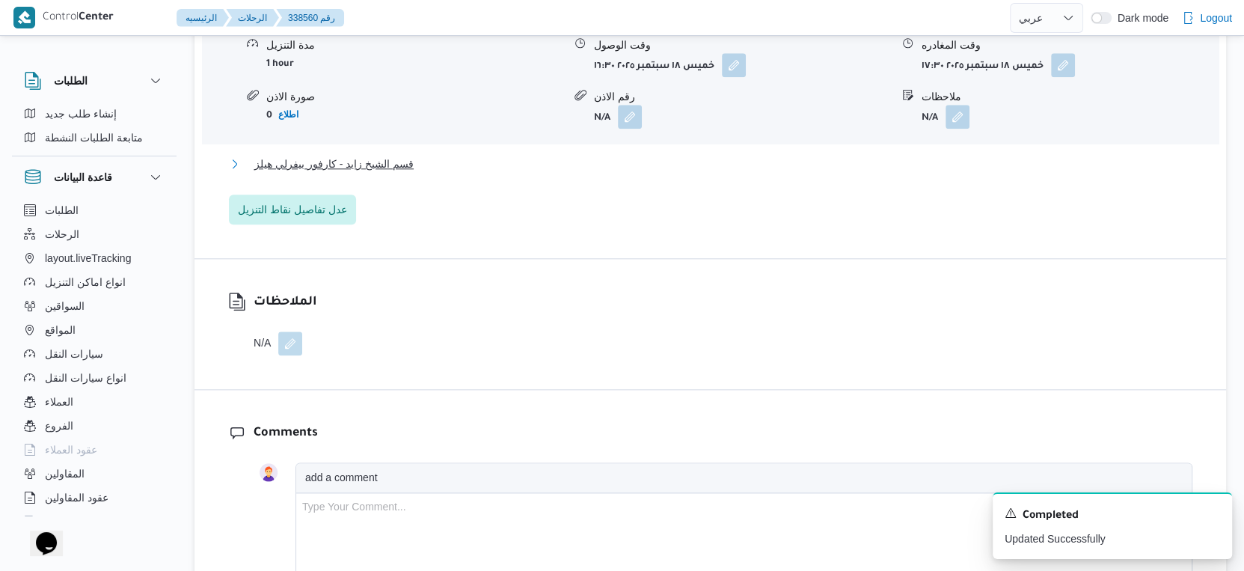
click at [404, 171] on span "قسم الشيخ زايد - كارفور بيفرلي هيلز" at bounding box center [333, 164] width 159 height 18
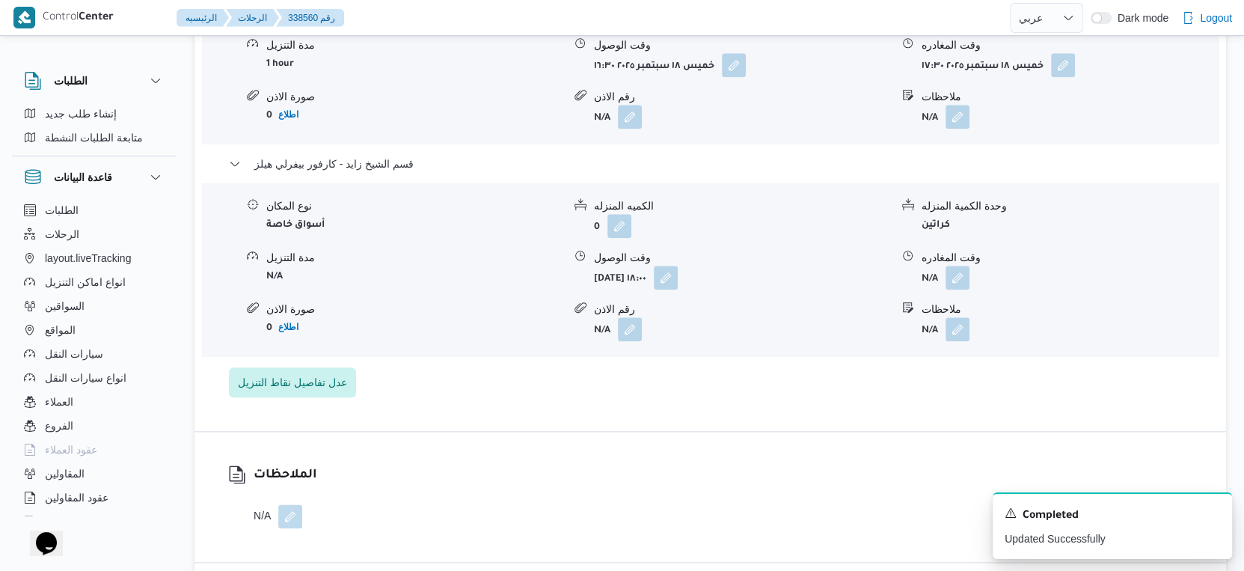
select select "ar"
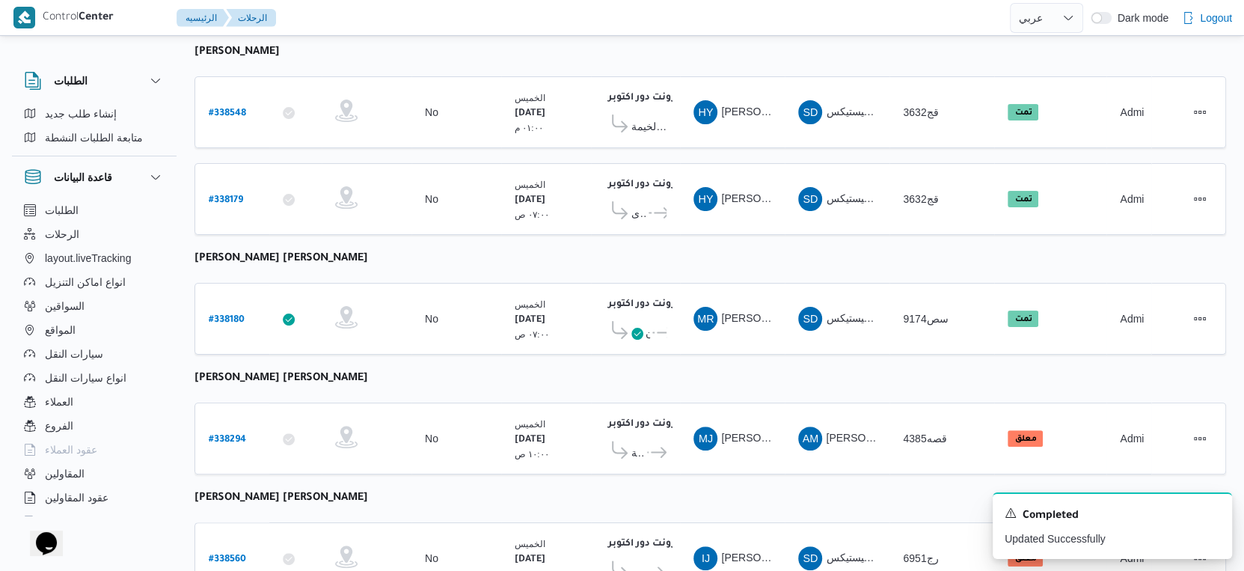
scroll to position [337, 0]
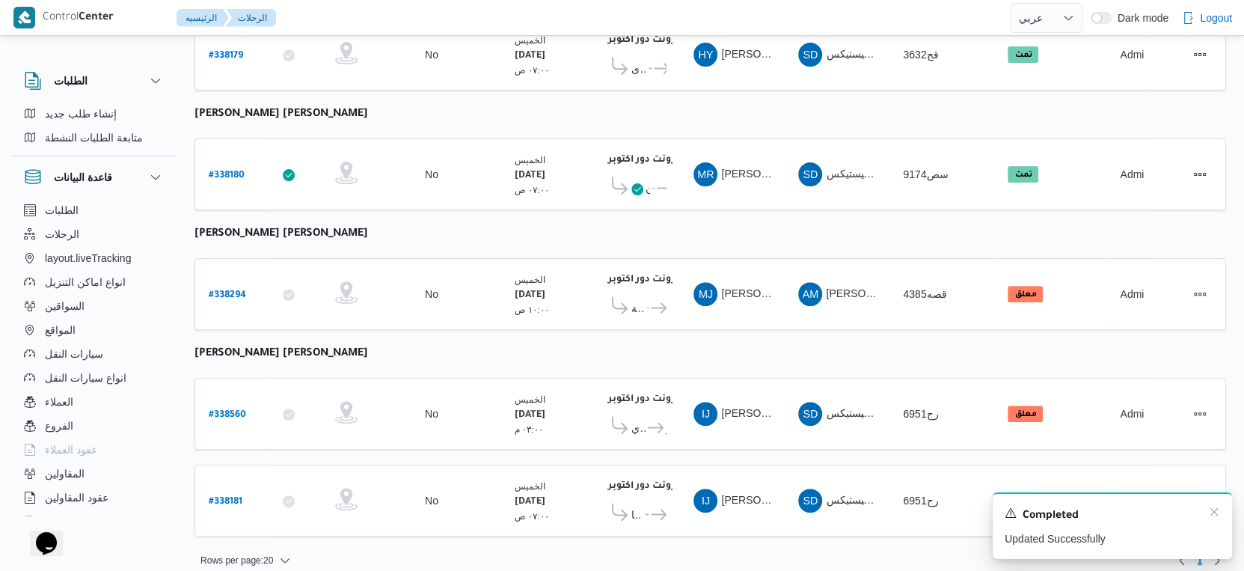
click at [1211, 506] on div "A new notification appears Completed Updated Successfully" at bounding box center [1111, 525] width 239 height 67
click at [1211, 510] on icon "Dismiss toast" at bounding box center [1214, 512] width 12 height 12
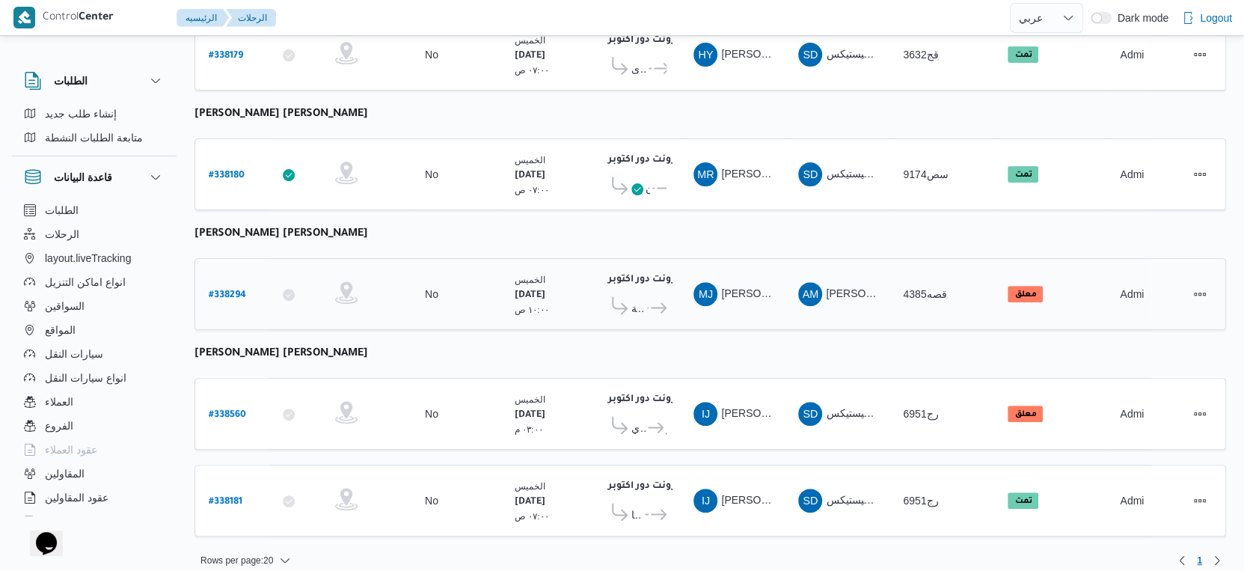
click at [651, 302] on icon at bounding box center [659, 307] width 16 height 11
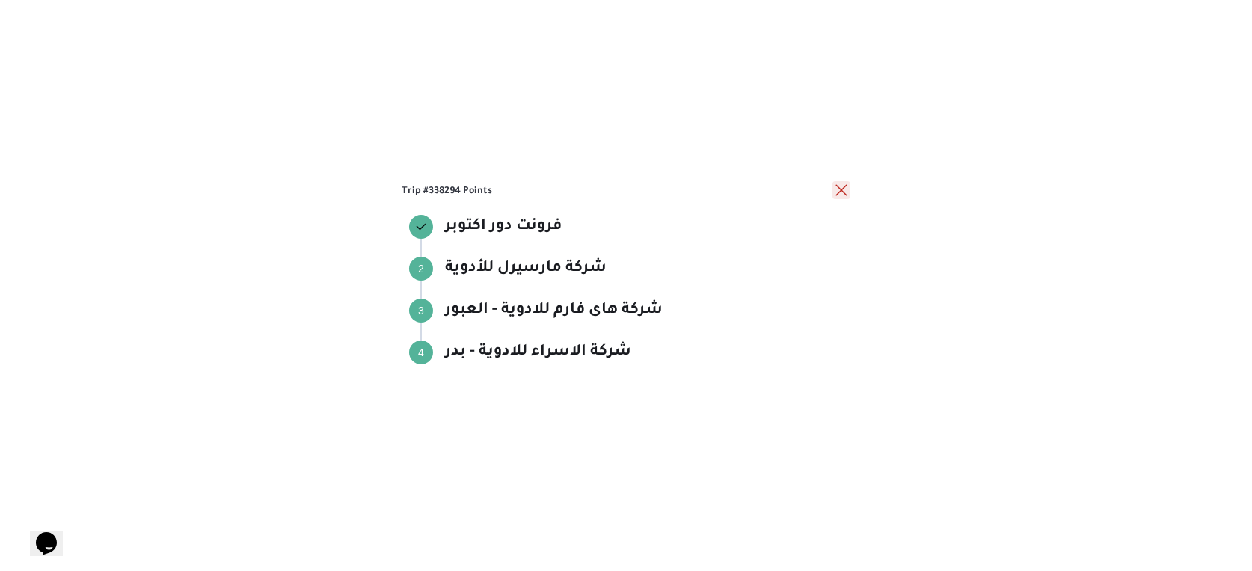
click at [843, 192] on button "close" at bounding box center [841, 190] width 18 height 18
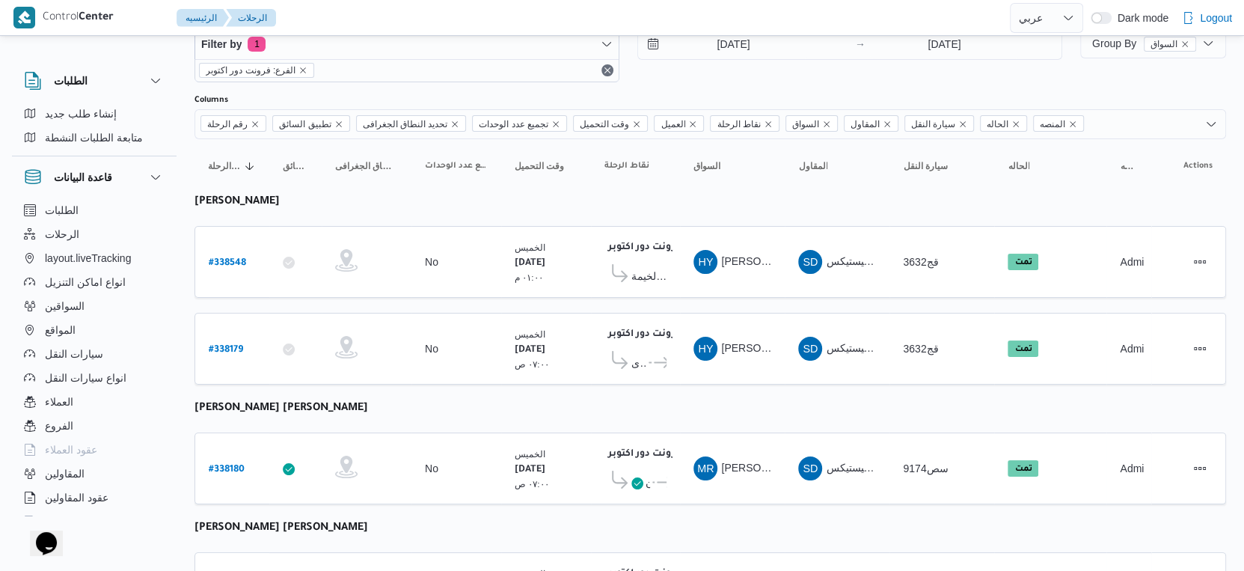
scroll to position [0, 0]
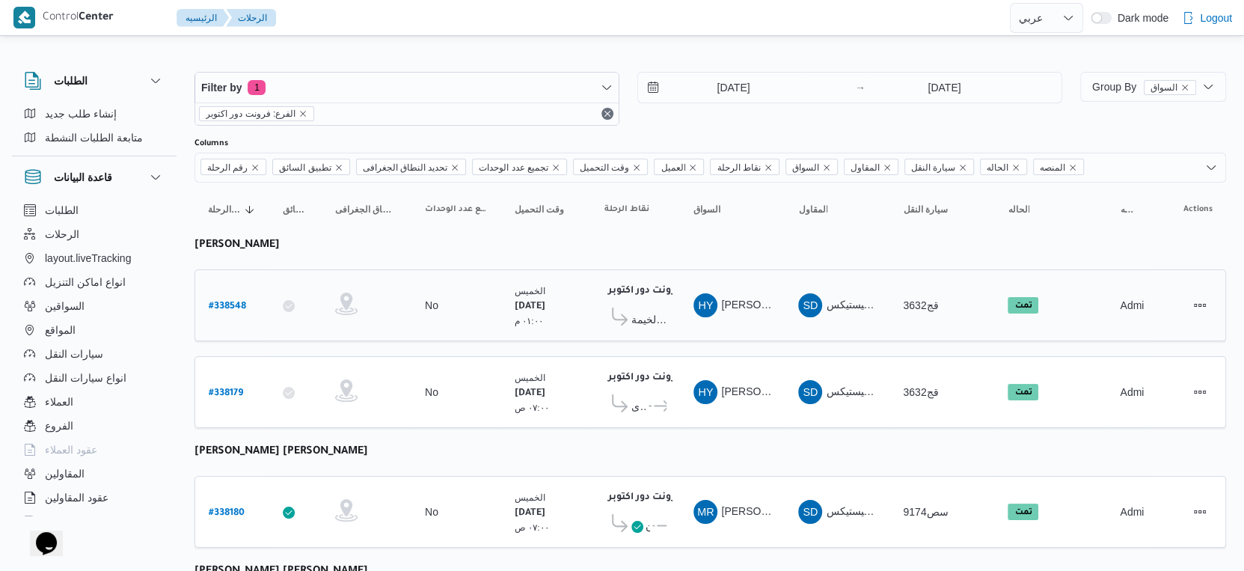
click at [654, 318] on span "كارفور شبرا الخيمة" at bounding box center [648, 319] width 35 height 18
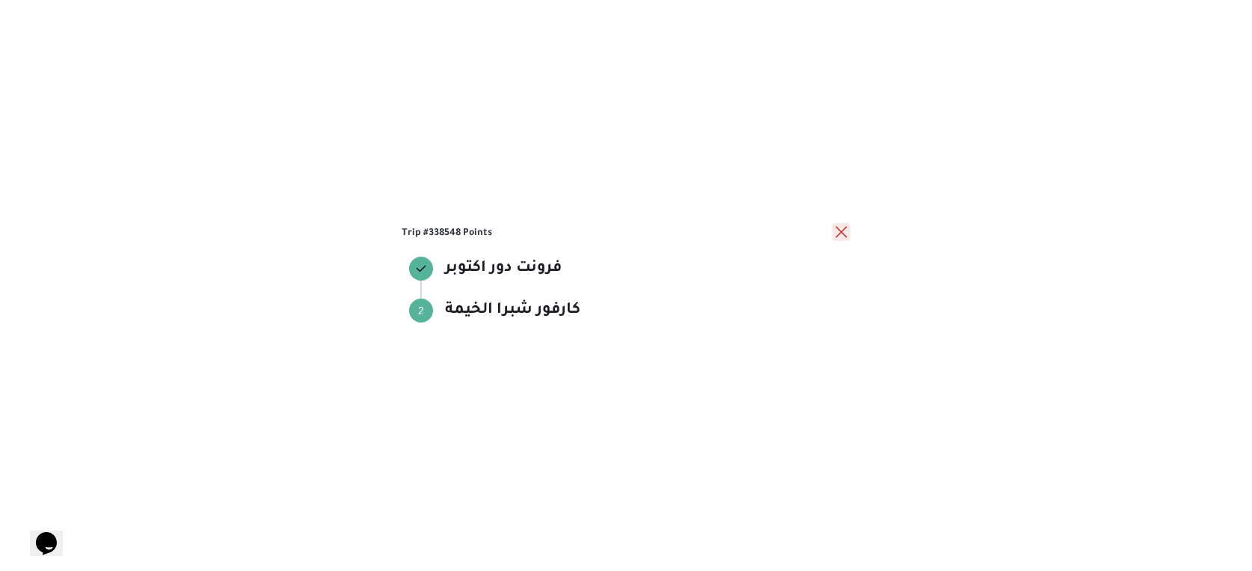
click at [846, 224] on div at bounding box center [841, 233] width 18 height 18
click at [839, 234] on button "close" at bounding box center [841, 232] width 18 height 18
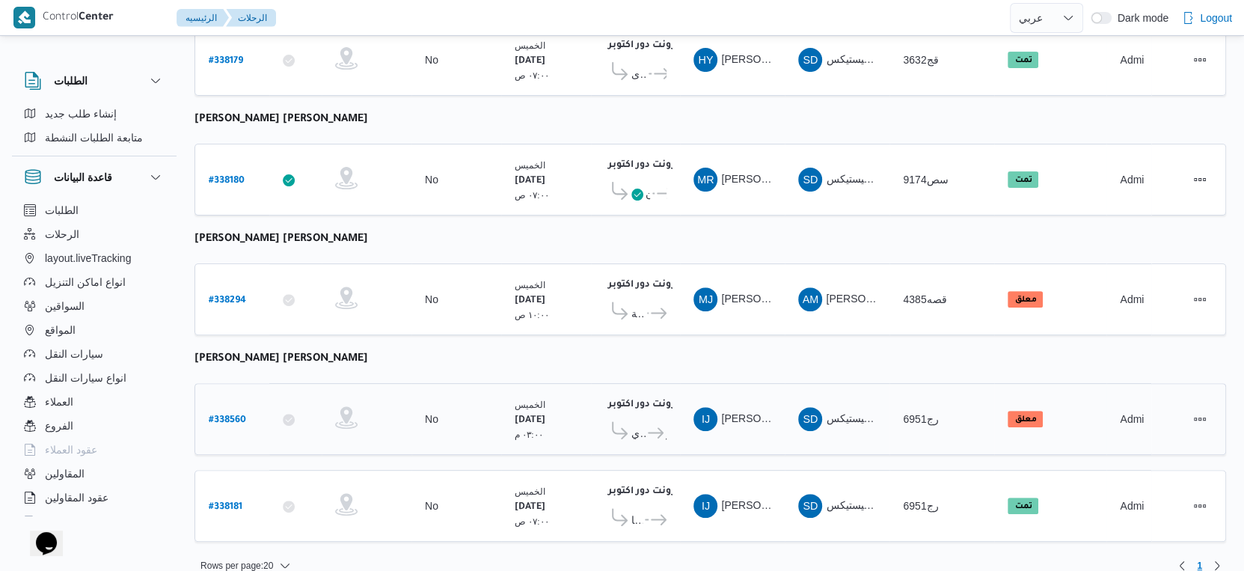
scroll to position [337, 0]
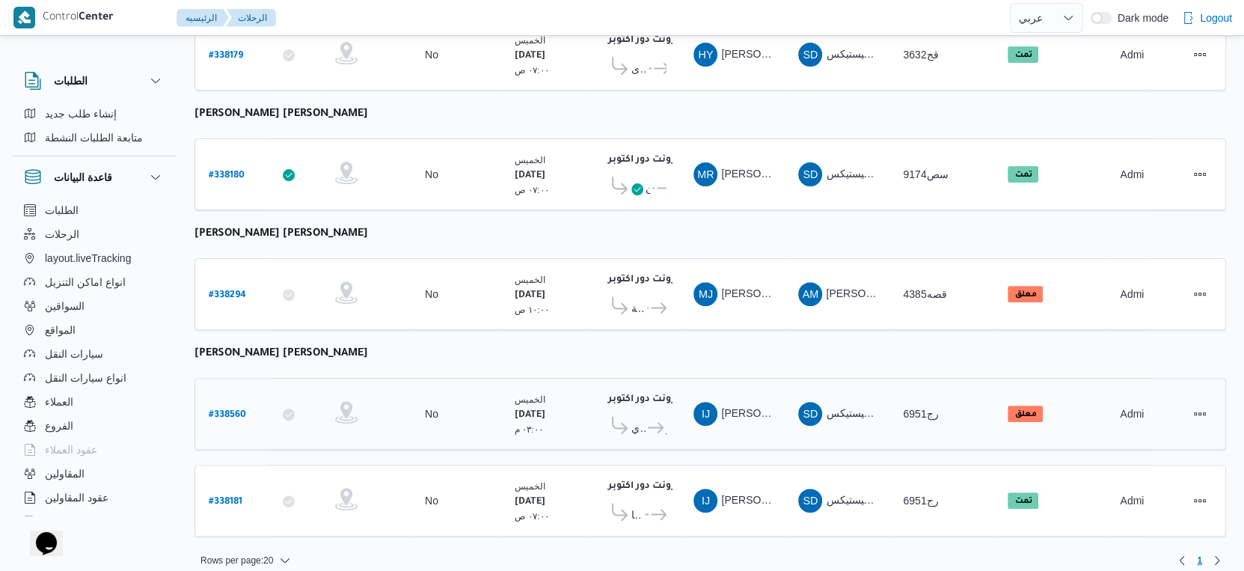
click at [660, 422] on icon at bounding box center [656, 427] width 16 height 11
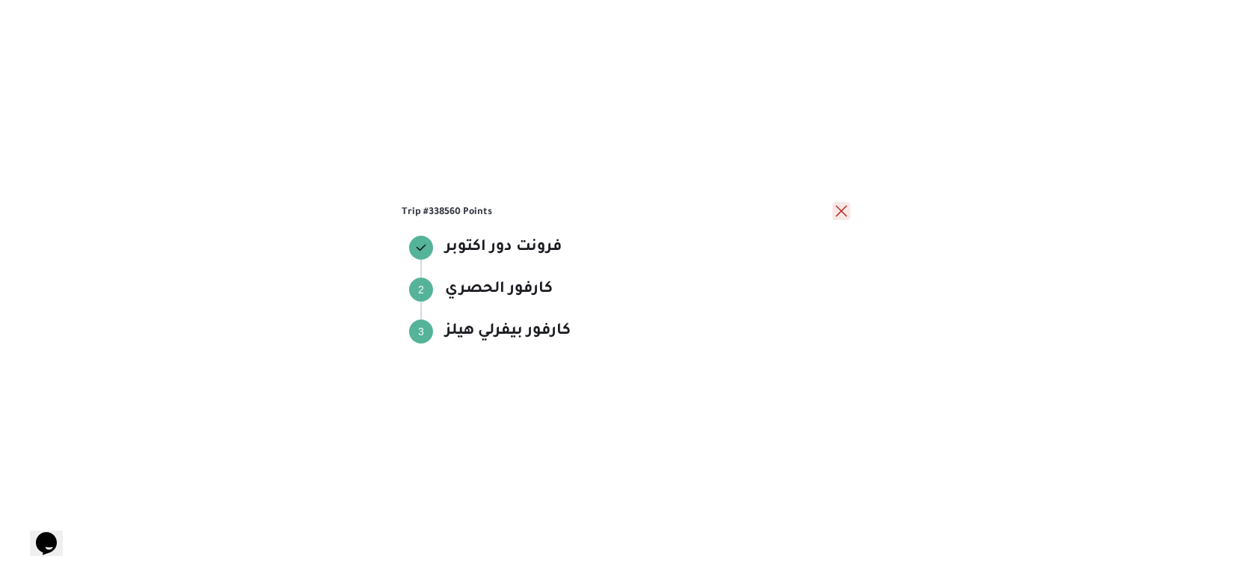
click at [841, 209] on button "close" at bounding box center [841, 211] width 18 height 18
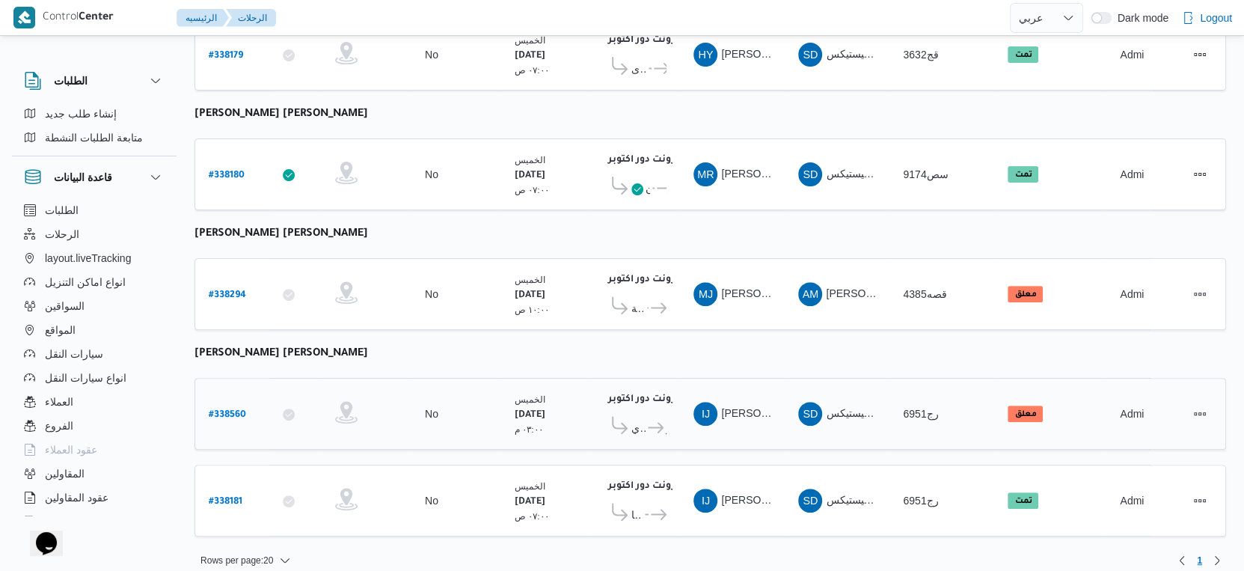
scroll to position [254, 0]
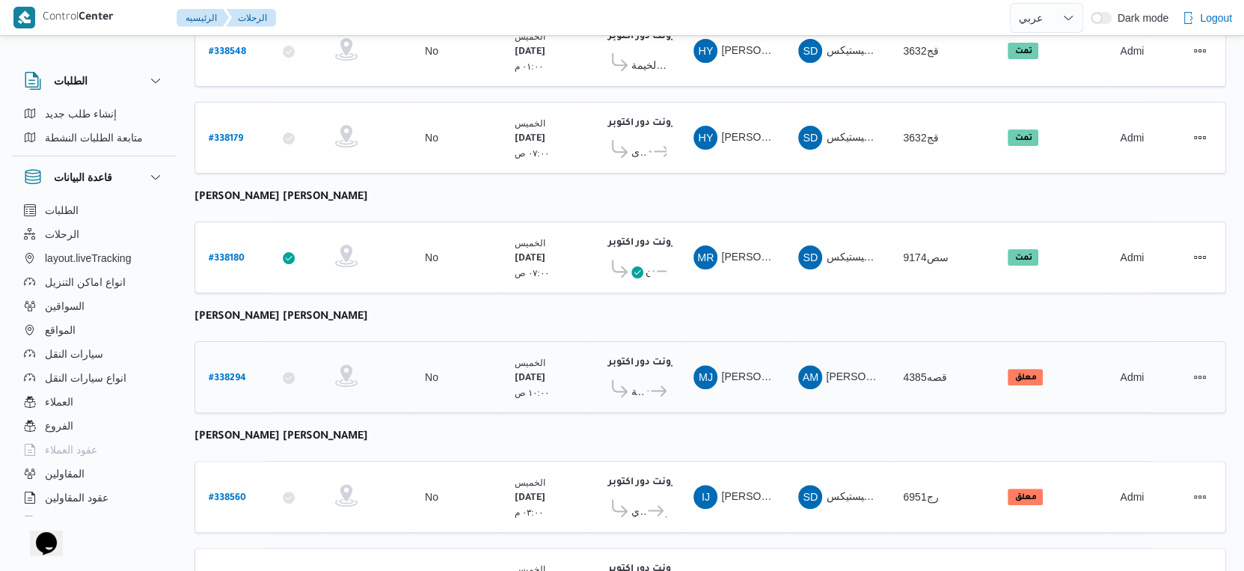
click at [657, 385] on icon at bounding box center [659, 390] width 16 height 11
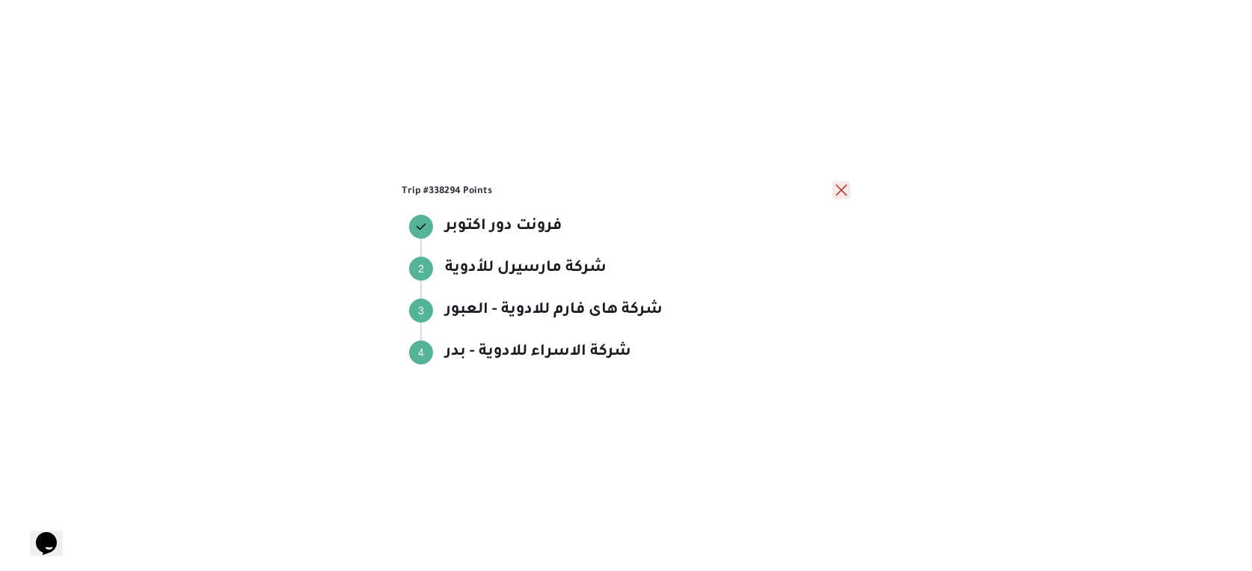
click at [838, 188] on button "close" at bounding box center [841, 190] width 18 height 18
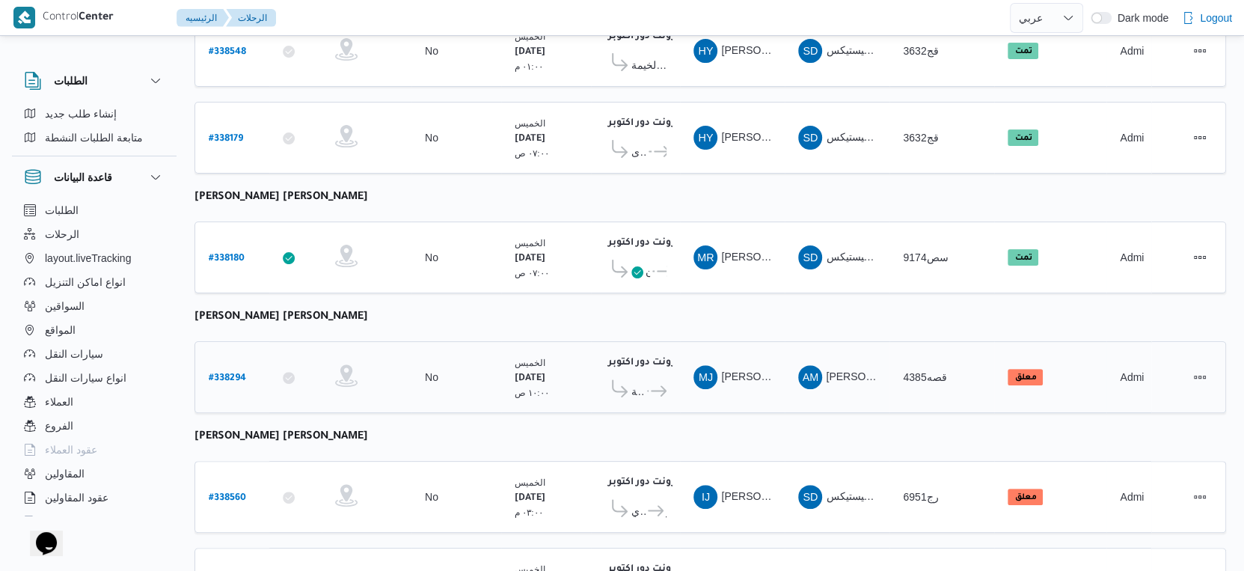
click at [233, 373] on b "# 338294" at bounding box center [227, 378] width 37 height 10
select select "ar"
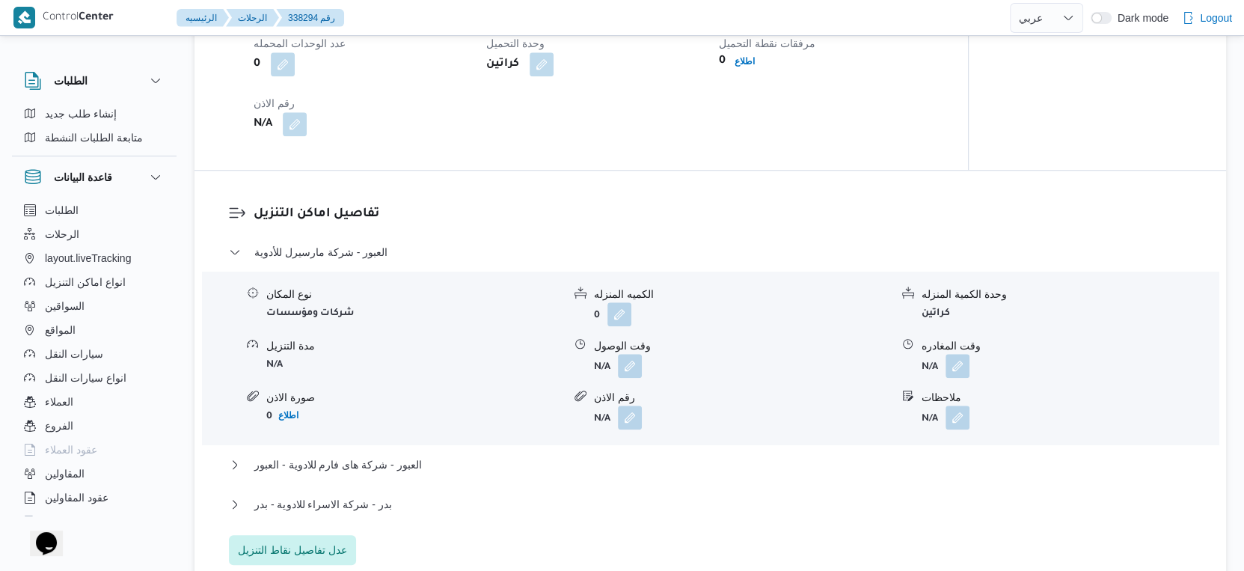
scroll to position [1252, 0]
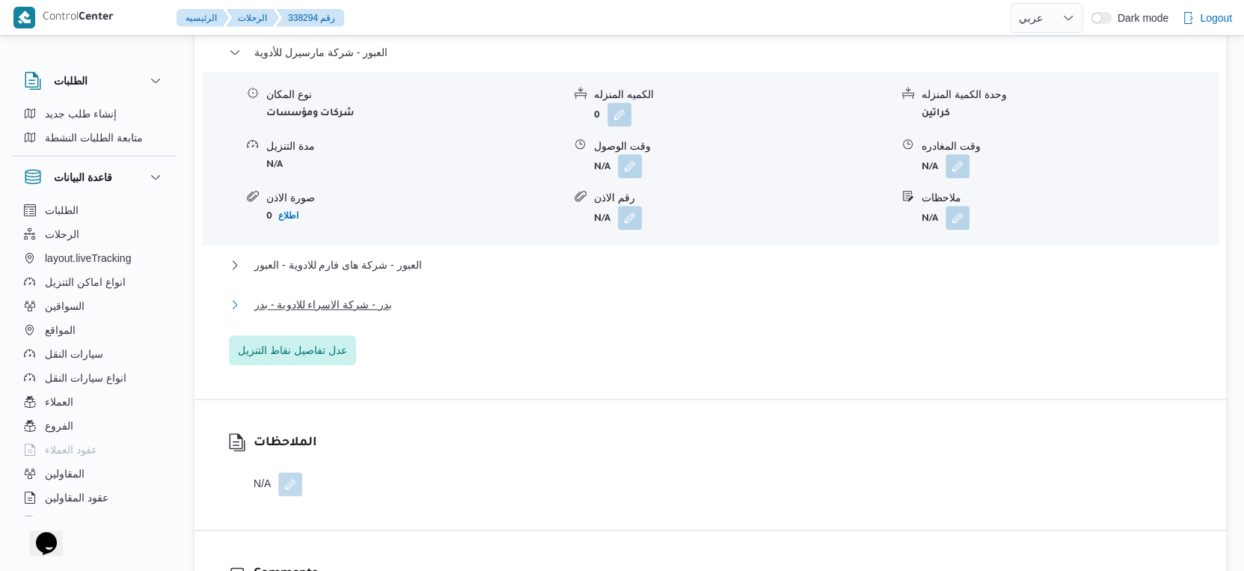
click at [412, 301] on button "بدر - شركة الاسراء للادوية - بدر" at bounding box center [710, 304] width 963 height 18
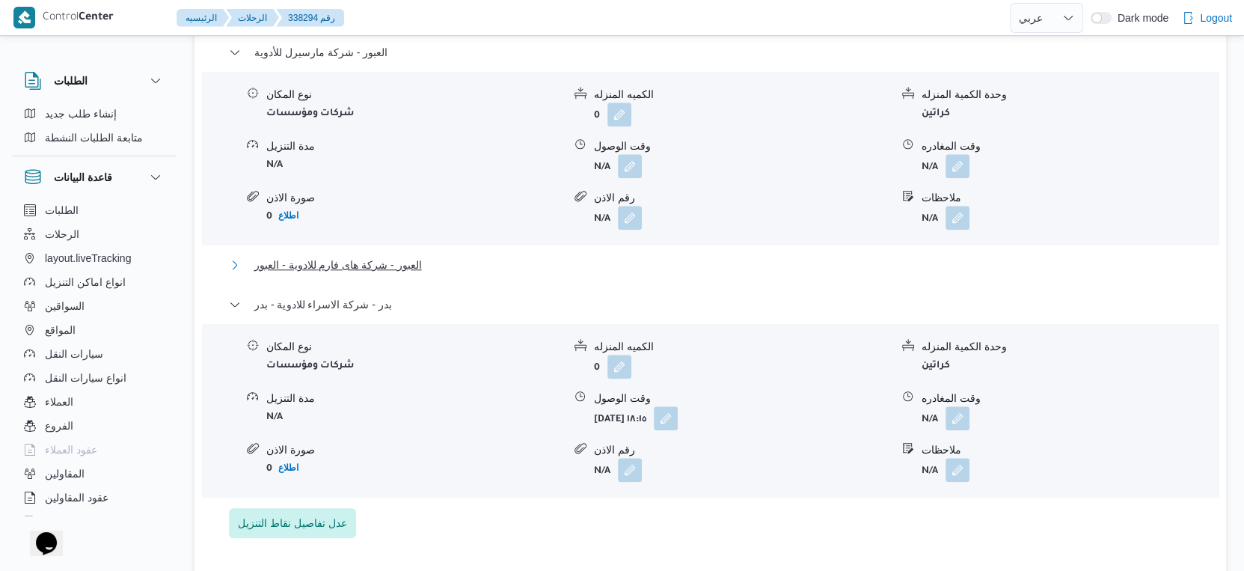
click at [429, 259] on button "العبور - شركة هاى فارم للادوية - العبور" at bounding box center [710, 265] width 963 height 18
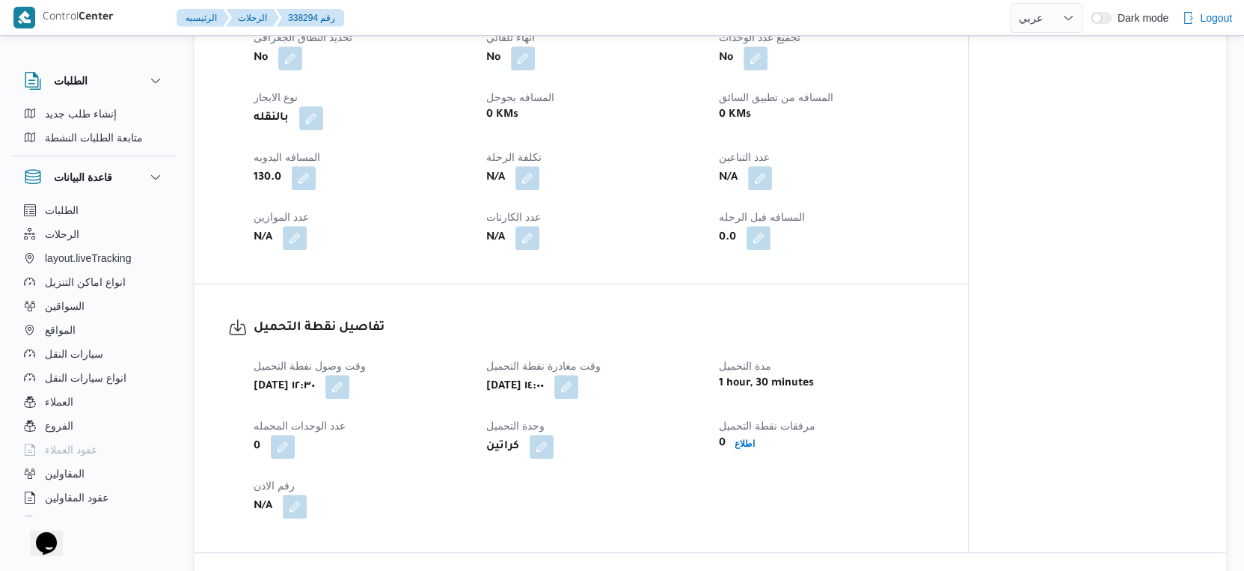
scroll to position [669, 0]
select select "ar"
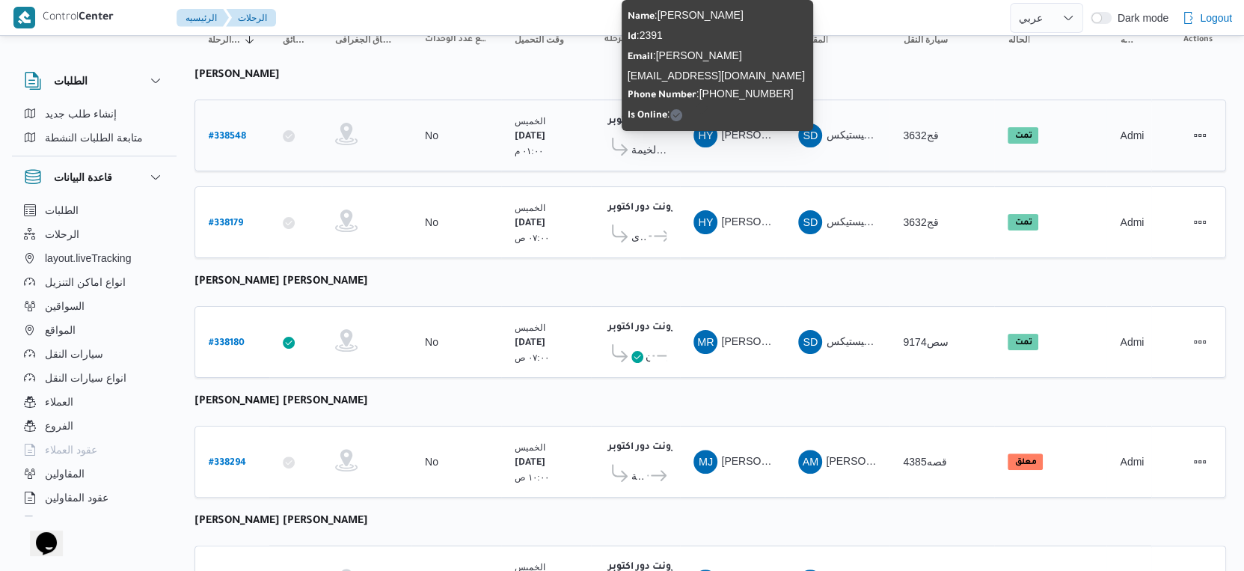
scroll to position [171, 0]
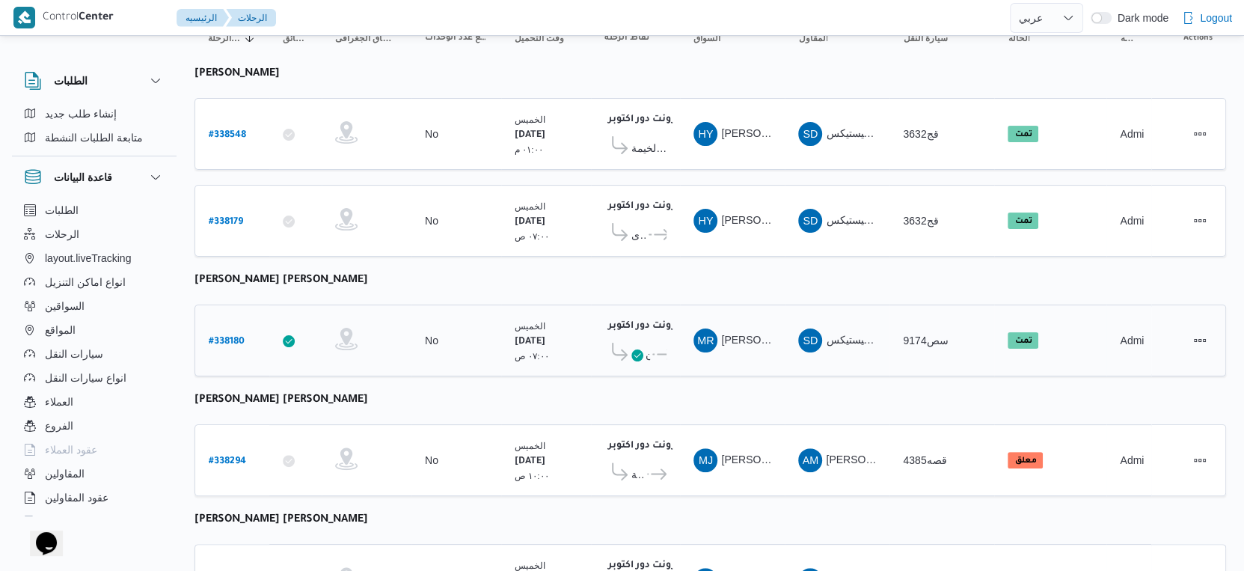
click at [639, 349] on icon at bounding box center [637, 355] width 12 height 12
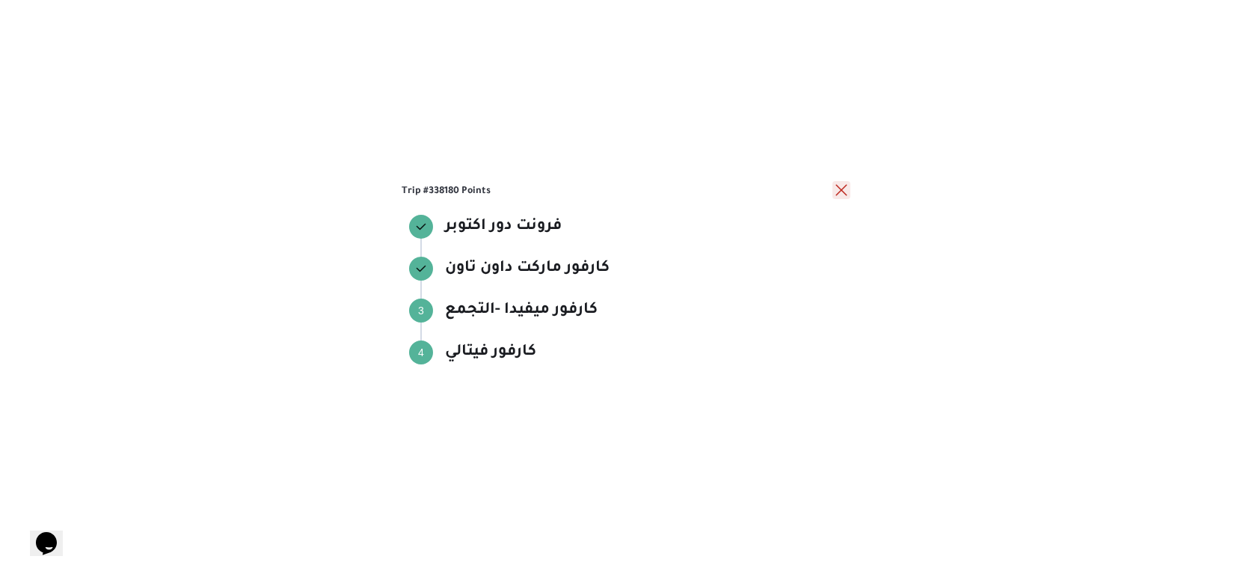
click at [841, 188] on button "close" at bounding box center [841, 190] width 18 height 18
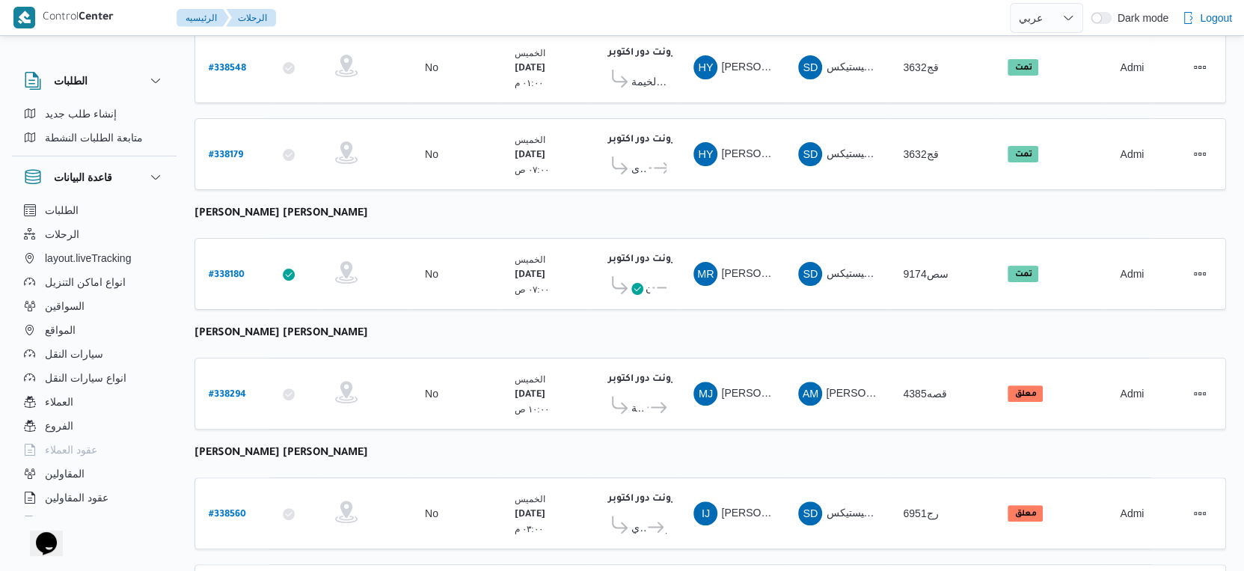
scroll to position [337, 0]
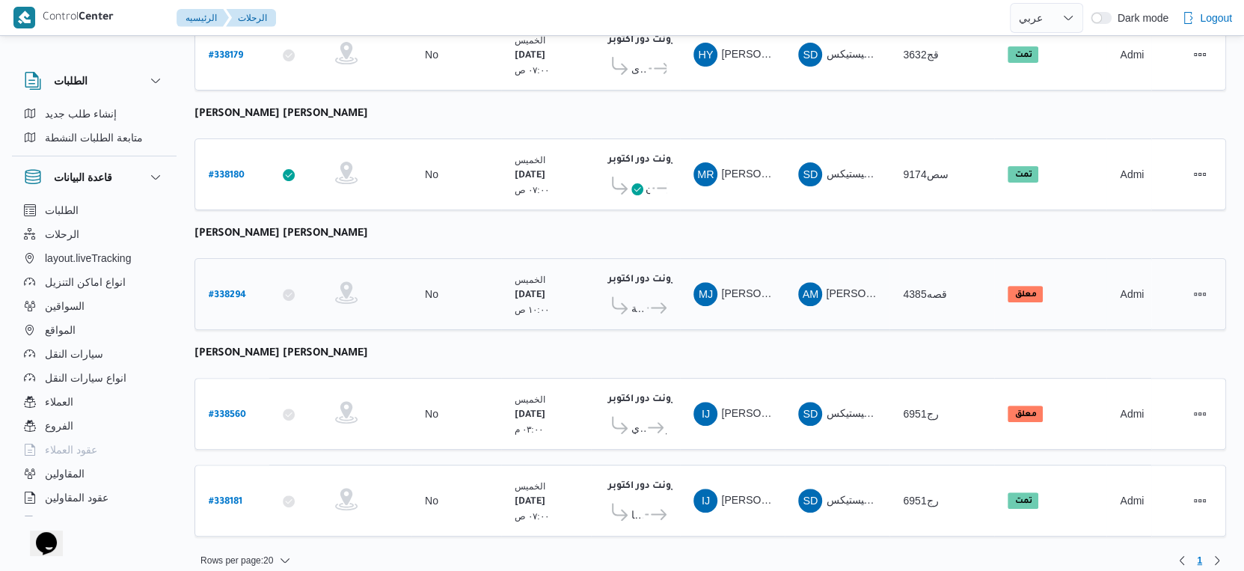
click at [651, 302] on icon at bounding box center [659, 307] width 16 height 11
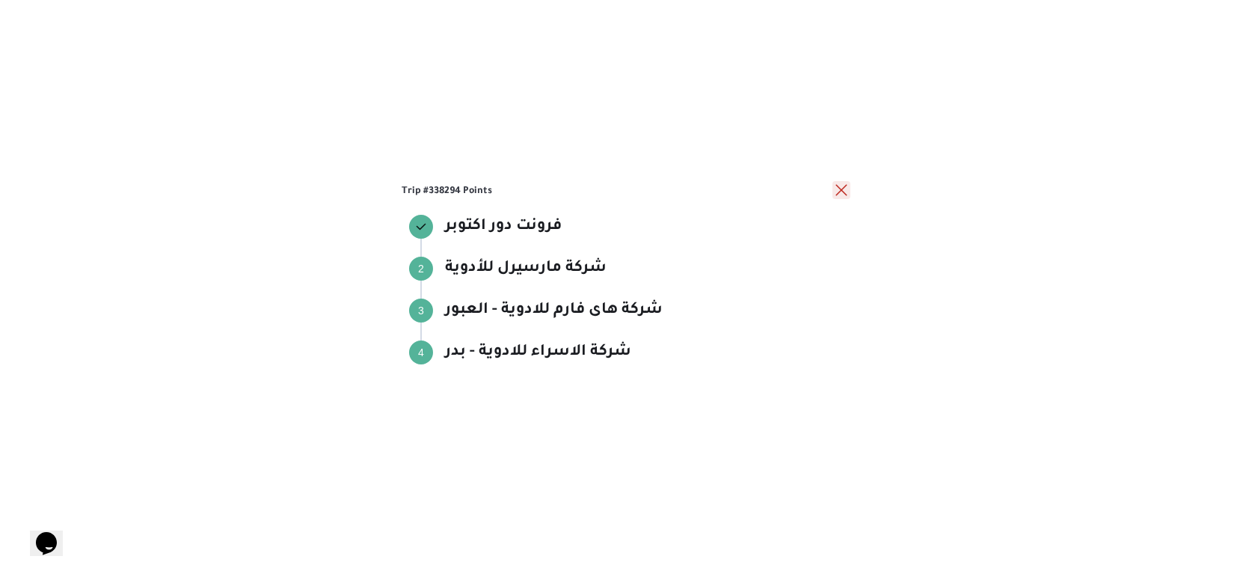
click at [838, 190] on button "close" at bounding box center [841, 190] width 18 height 18
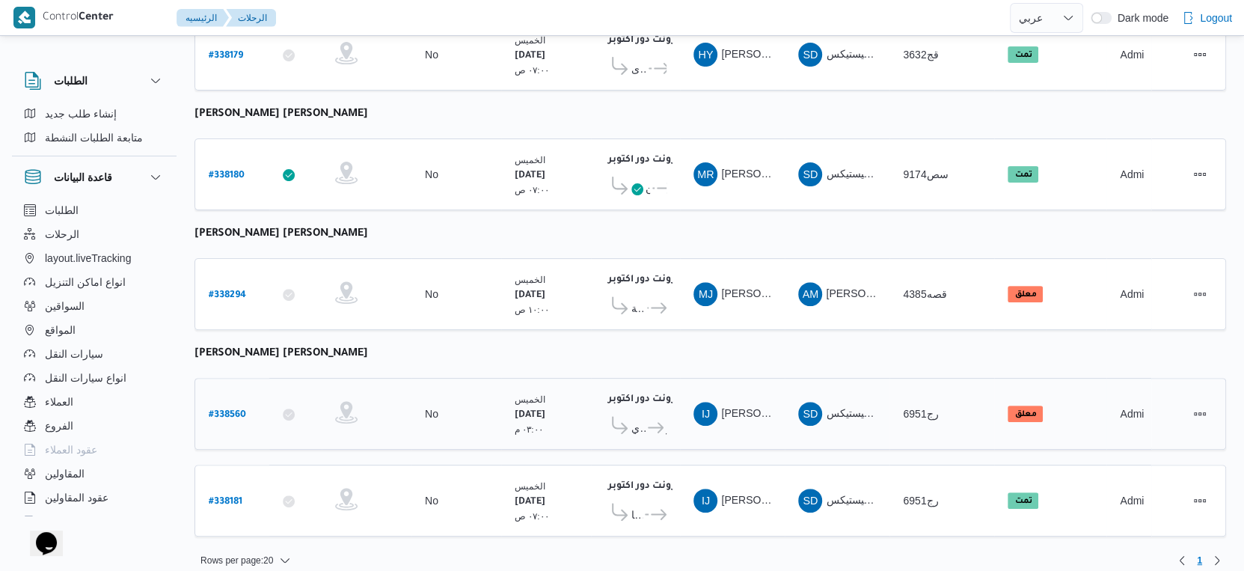
click at [658, 422] on icon at bounding box center [656, 427] width 16 height 11
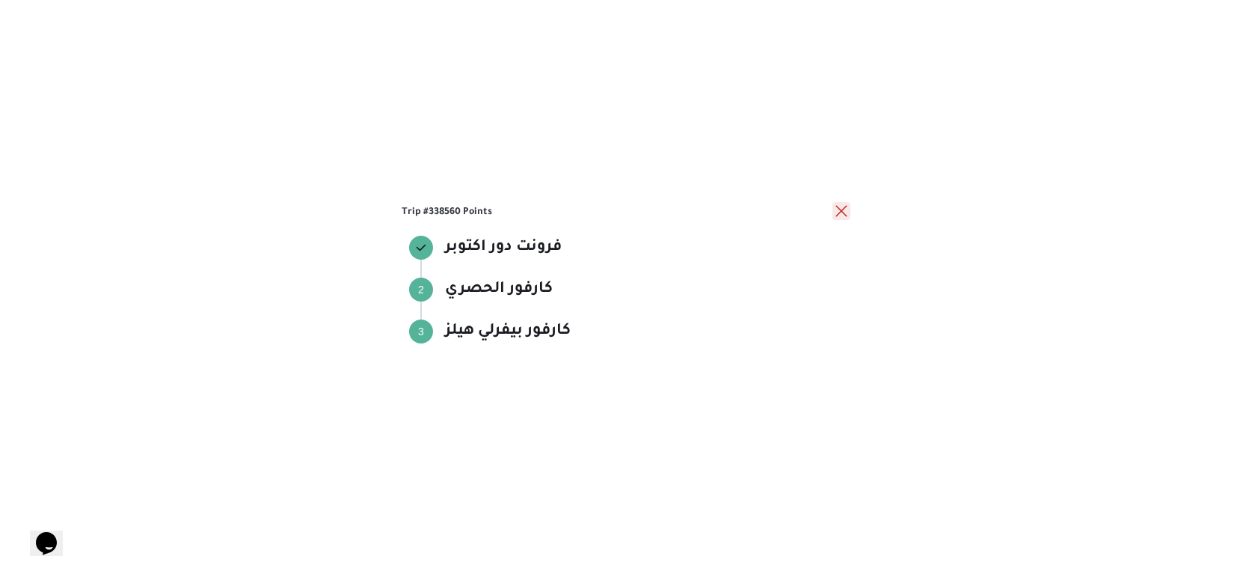
click at [843, 215] on button "close" at bounding box center [841, 211] width 18 height 18
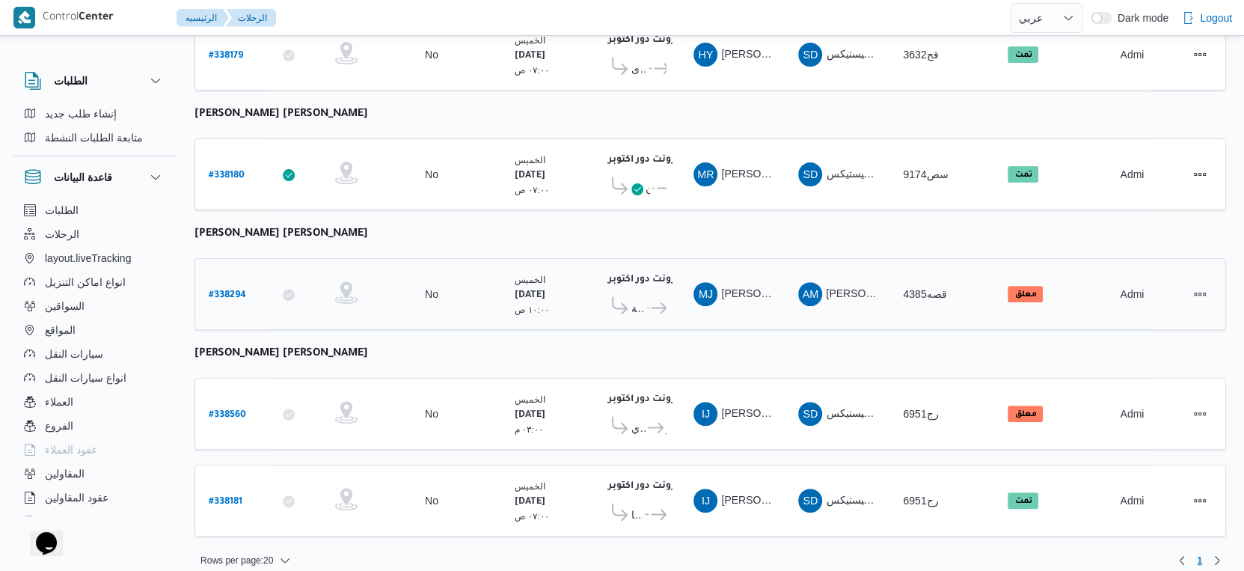
click at [225, 290] on b "# 338294" at bounding box center [227, 295] width 37 height 10
select select "ar"
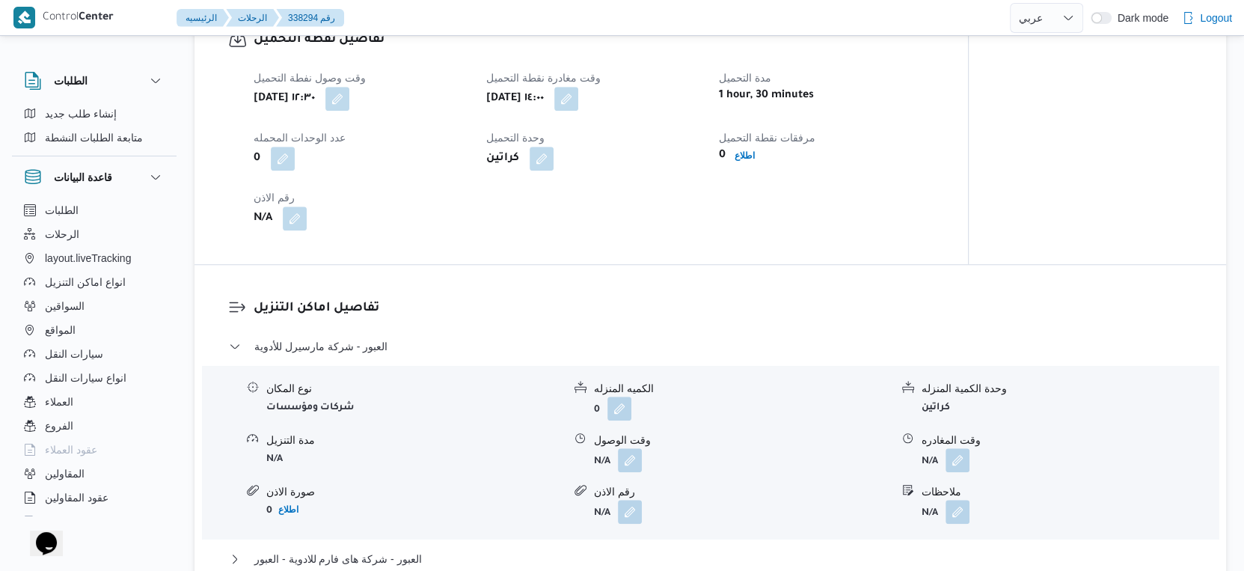
scroll to position [997, 0]
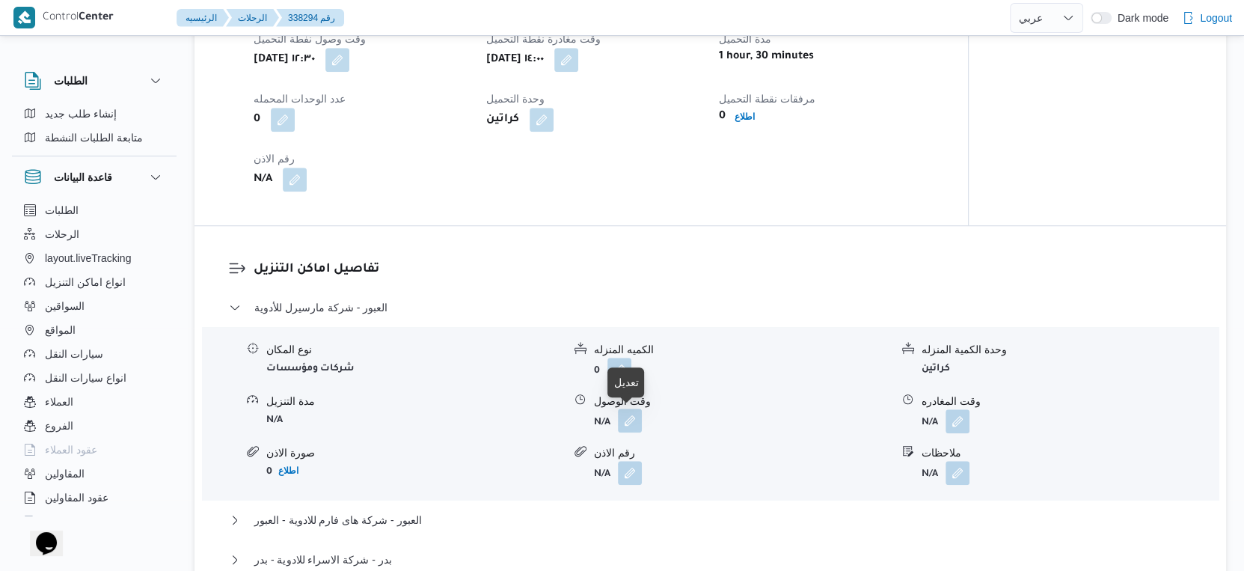
click at [627, 417] on button "button" at bounding box center [630, 420] width 24 height 24
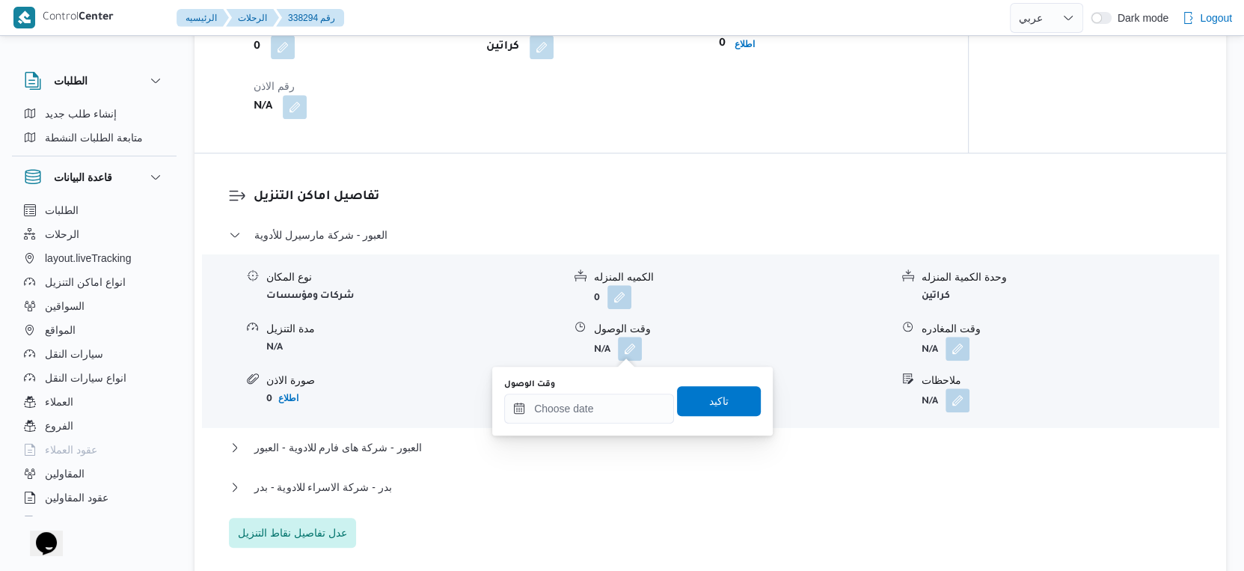
scroll to position [1163, 0]
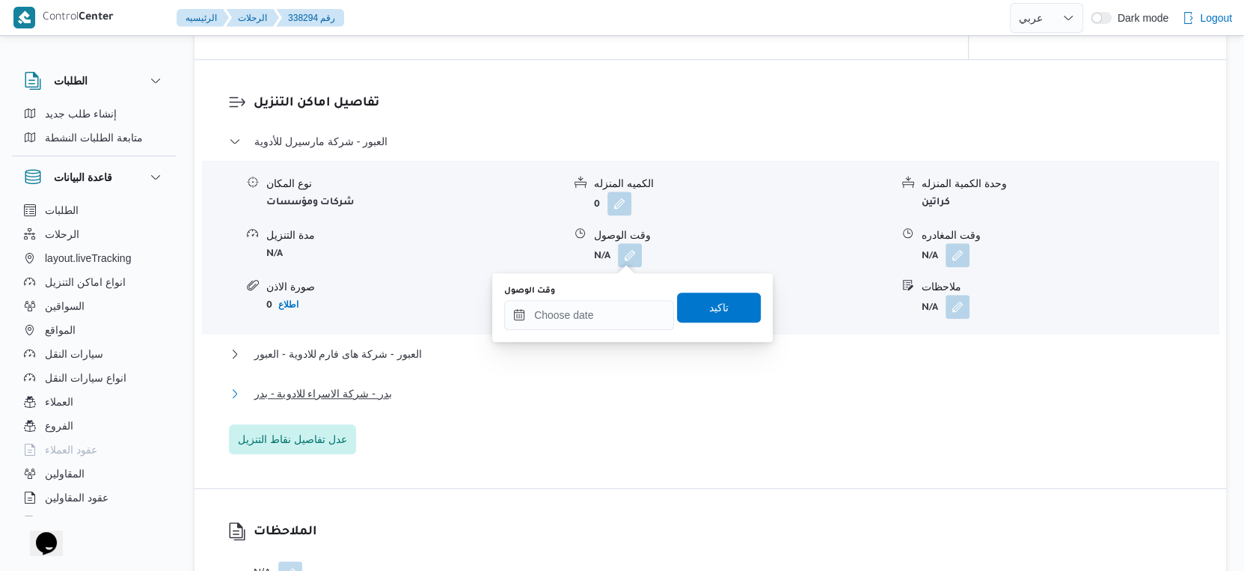
click at [414, 387] on button "بدر - شركة الاسراء للادوية - بدر" at bounding box center [710, 393] width 963 height 18
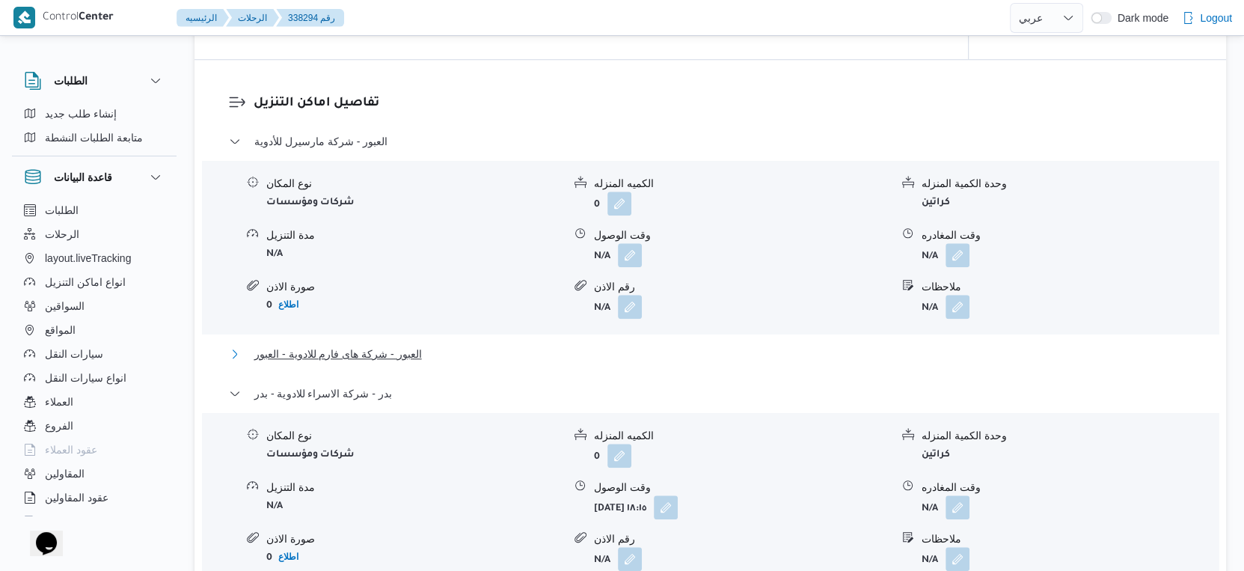
click at [414, 361] on span "العبور - شركة هاى فارم للادوية - العبور" at bounding box center [338, 354] width 168 height 18
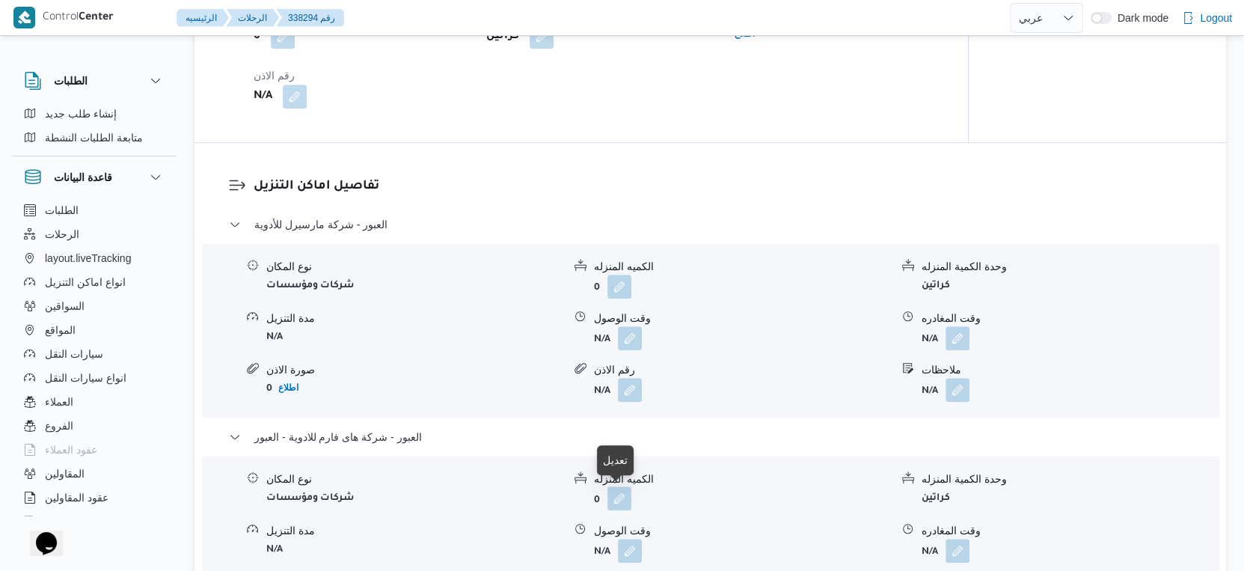
scroll to position [997, 0]
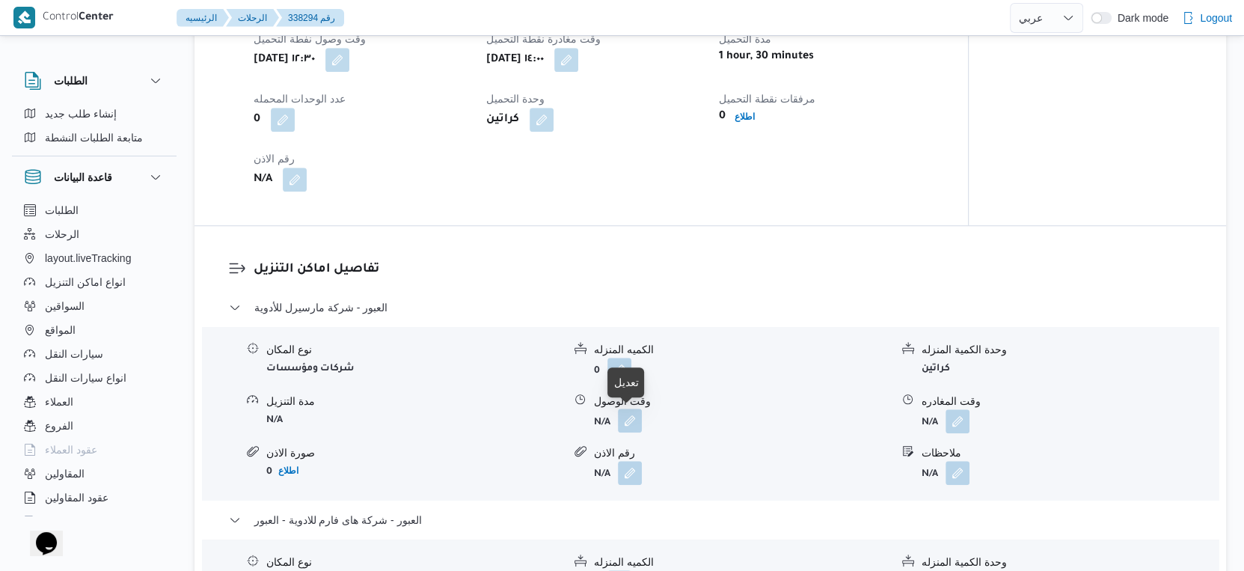
click at [630, 416] on button "button" at bounding box center [630, 420] width 24 height 24
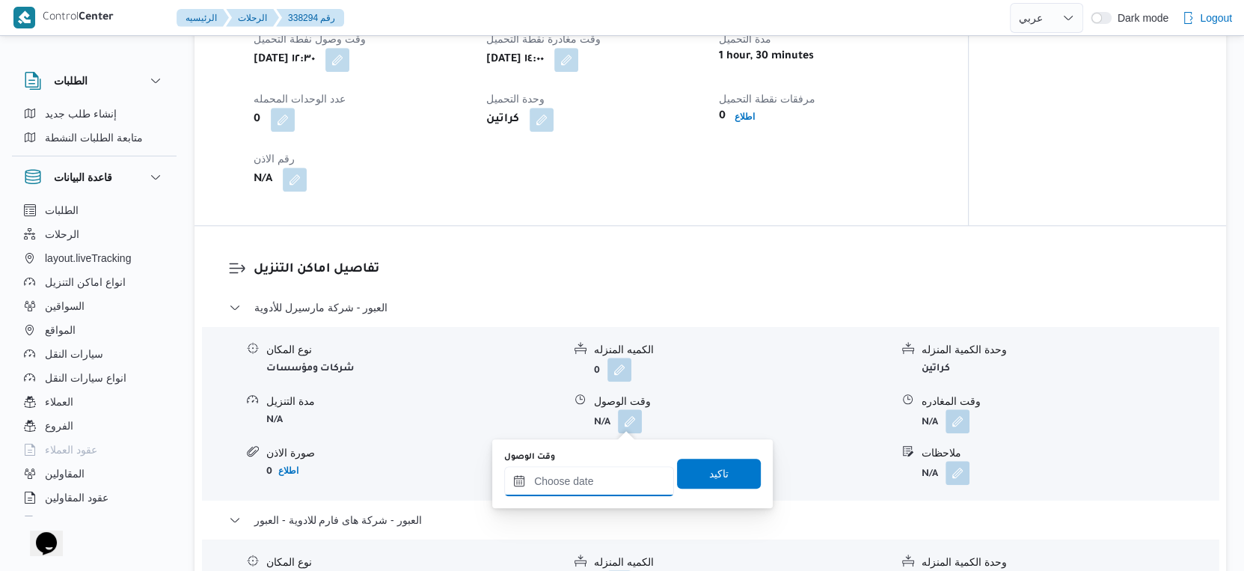
click at [606, 468] on input "وقت الوصول" at bounding box center [589, 481] width 170 height 30
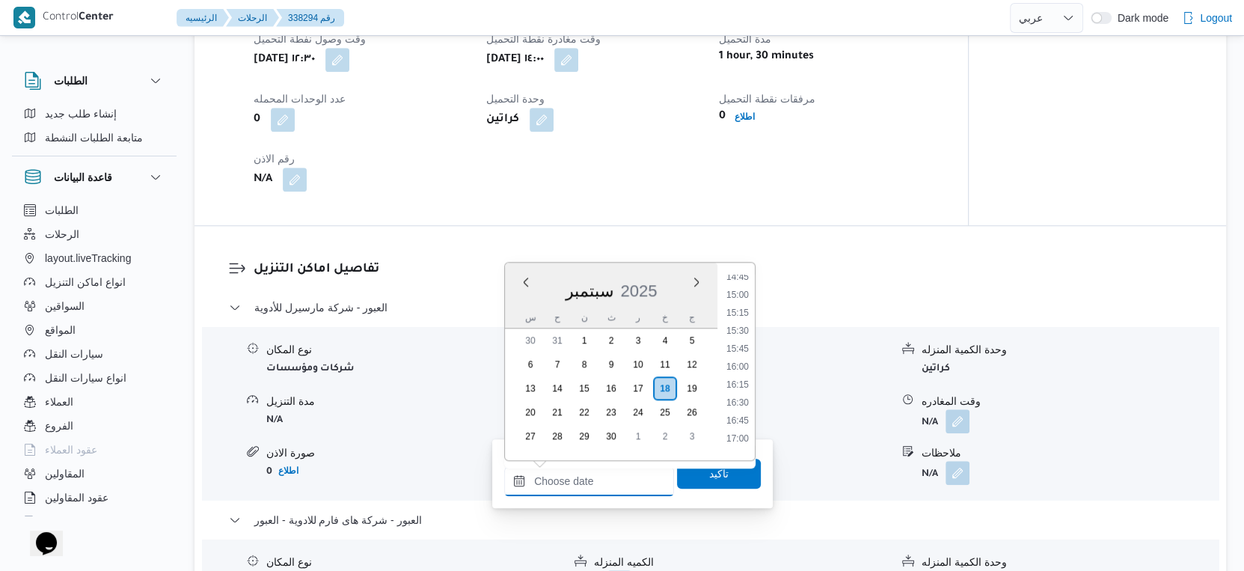
scroll to position [986, 0]
drag, startPoint x: 736, startPoint y: 365, endPoint x: 736, endPoint y: 385, distance: 20.2
click at [736, 365] on li "15:00" at bounding box center [737, 372] width 34 height 15
type input "١٨/٠٩/٢٠٢٥ ١٥:٠٠"
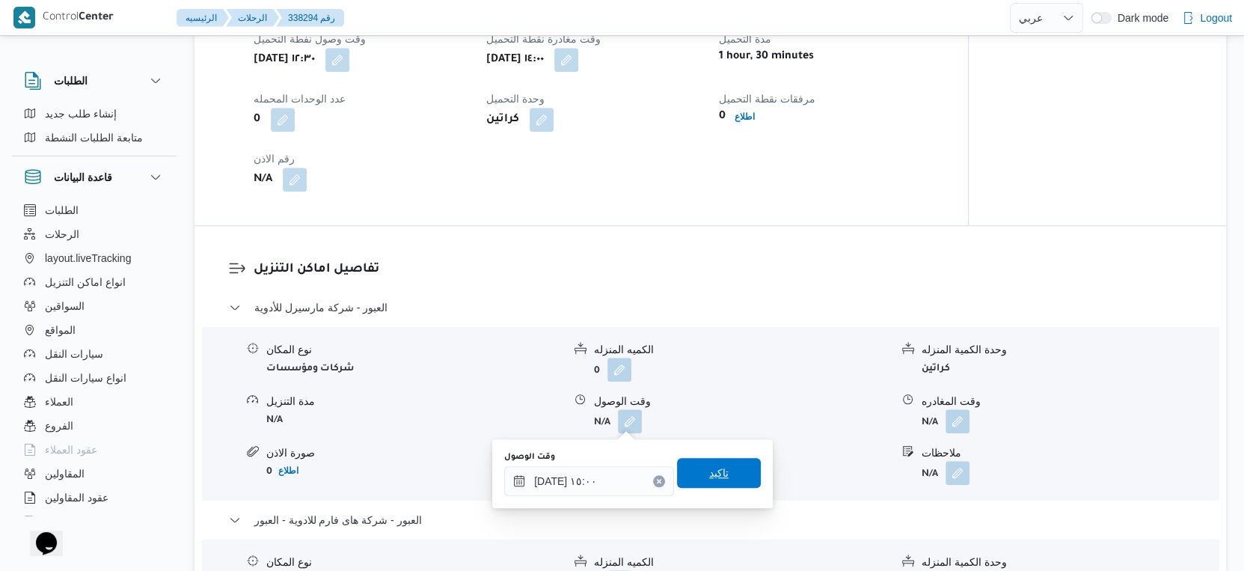
click at [730, 465] on span "تاكيد" at bounding box center [719, 473] width 84 height 30
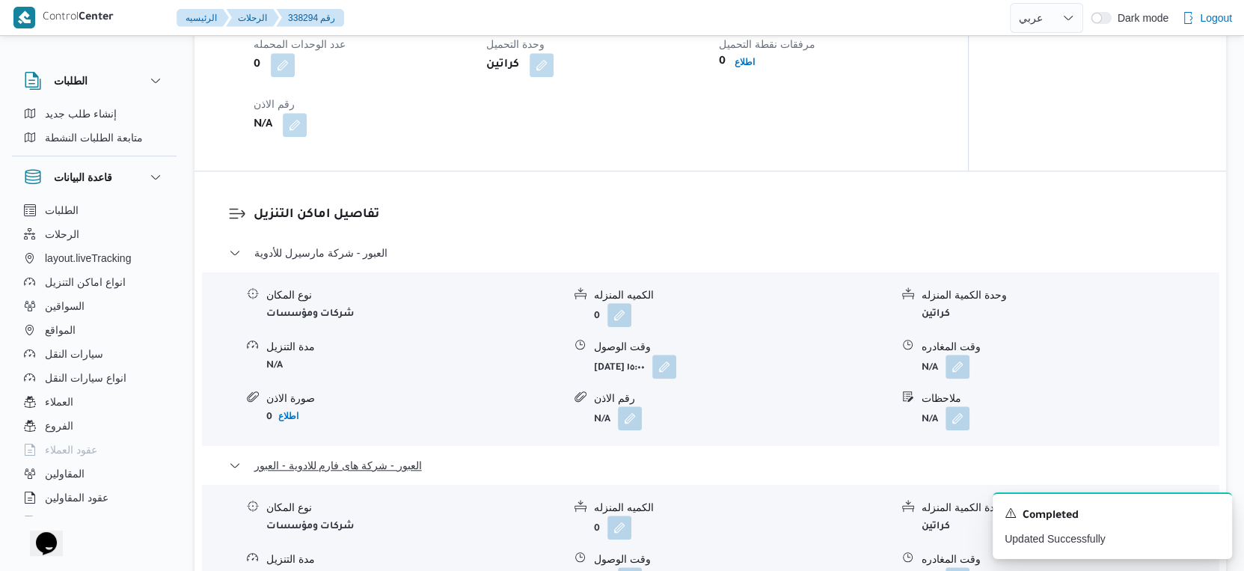
scroll to position [1163, 0]
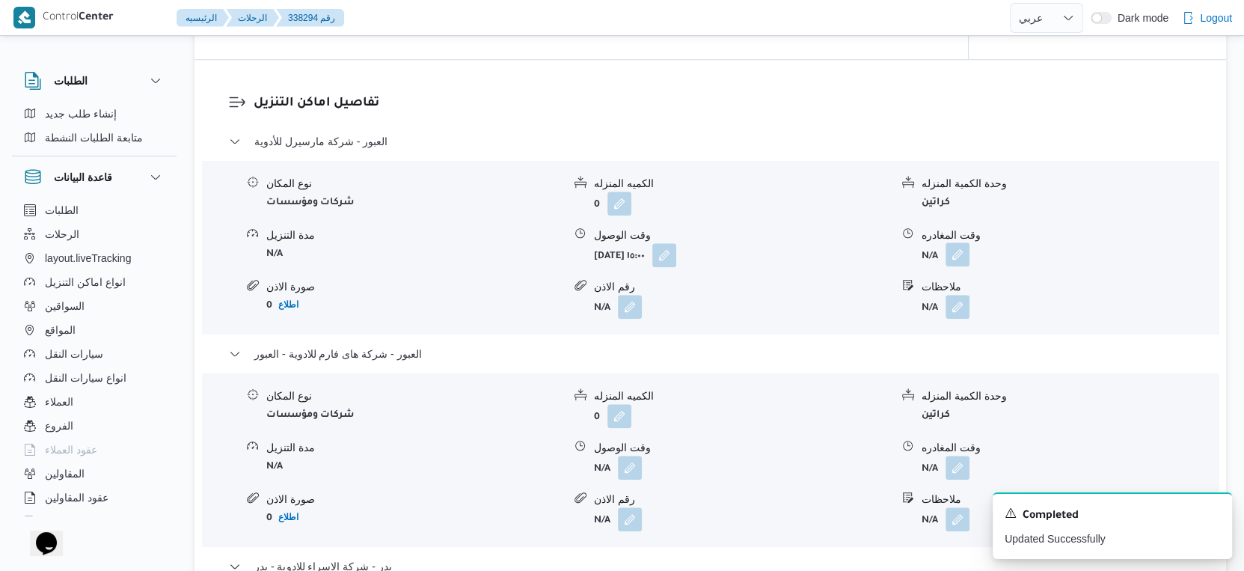
click at [957, 256] on button "button" at bounding box center [957, 254] width 24 height 24
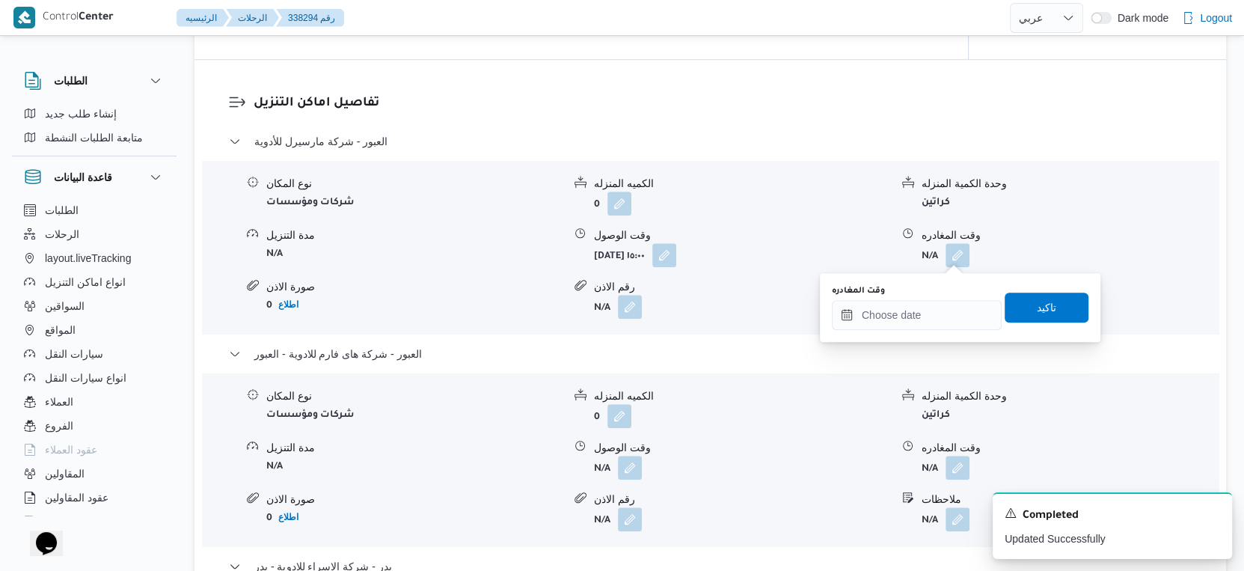
click at [935, 331] on div "You are in a dialog. To close this dialog, hit escape. وقت المغادره تاكيد" at bounding box center [960, 307] width 280 height 69
click at [936, 313] on input "وقت المغادره" at bounding box center [917, 315] width 170 height 30
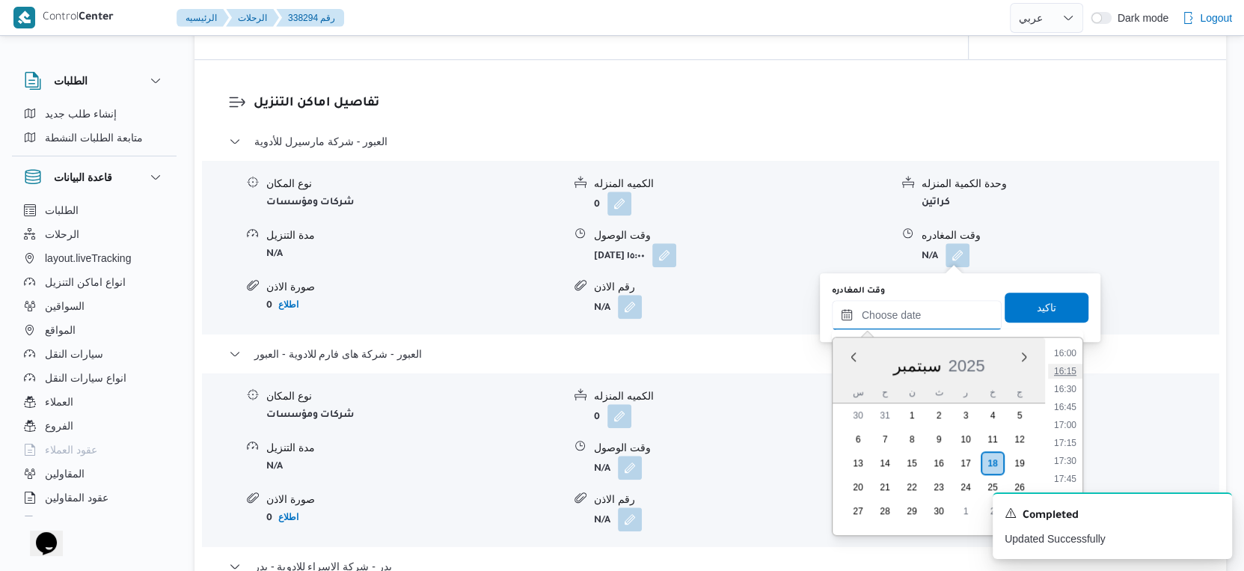
scroll to position [1069, 0]
drag, startPoint x: 1076, startPoint y: 435, endPoint x: 1044, endPoint y: 318, distance: 121.7
click at [1076, 435] on li "16:00" at bounding box center [1065, 436] width 34 height 15
type input "١٨/٠٩/٢٠٢٥ ١٦:٠٠"
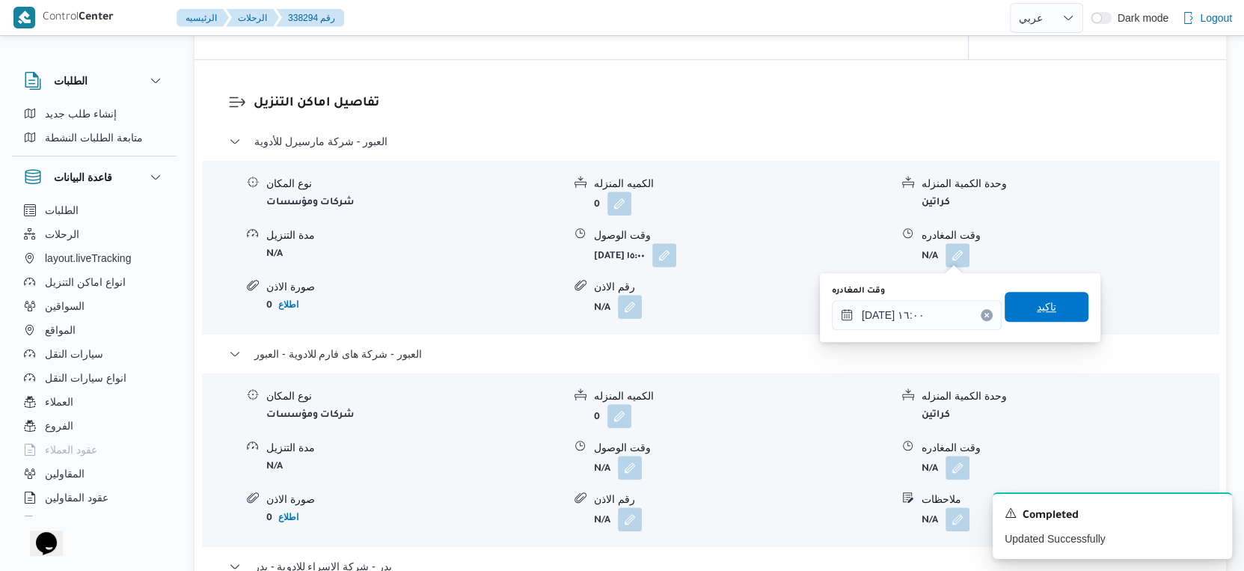
click at [1051, 295] on span "تاكيد" at bounding box center [1046, 307] width 84 height 30
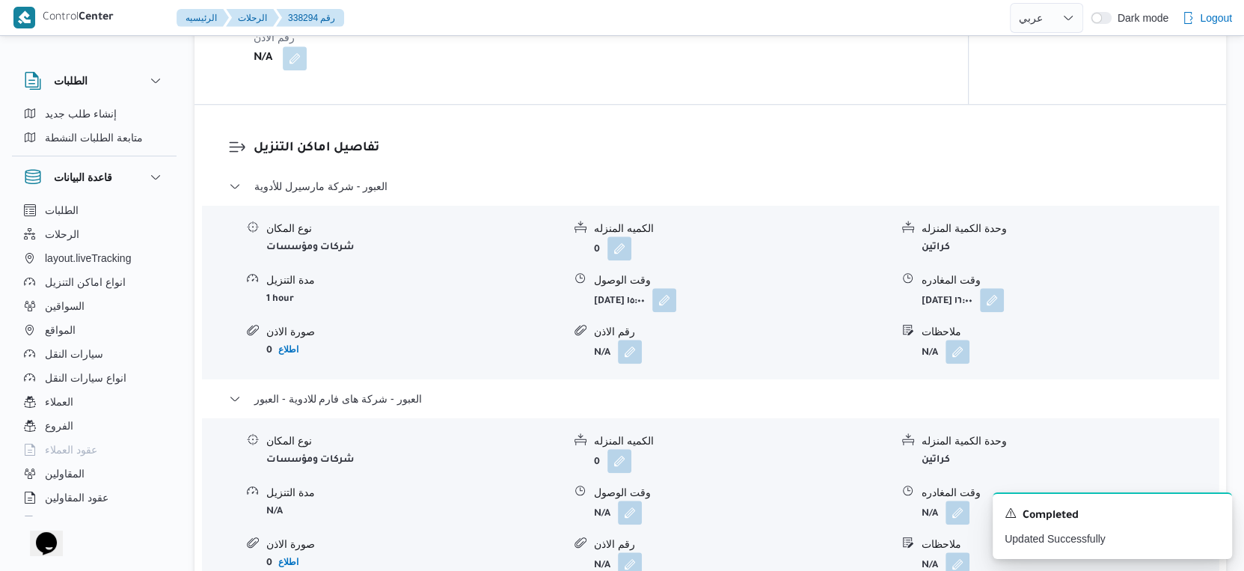
scroll to position [1247, 0]
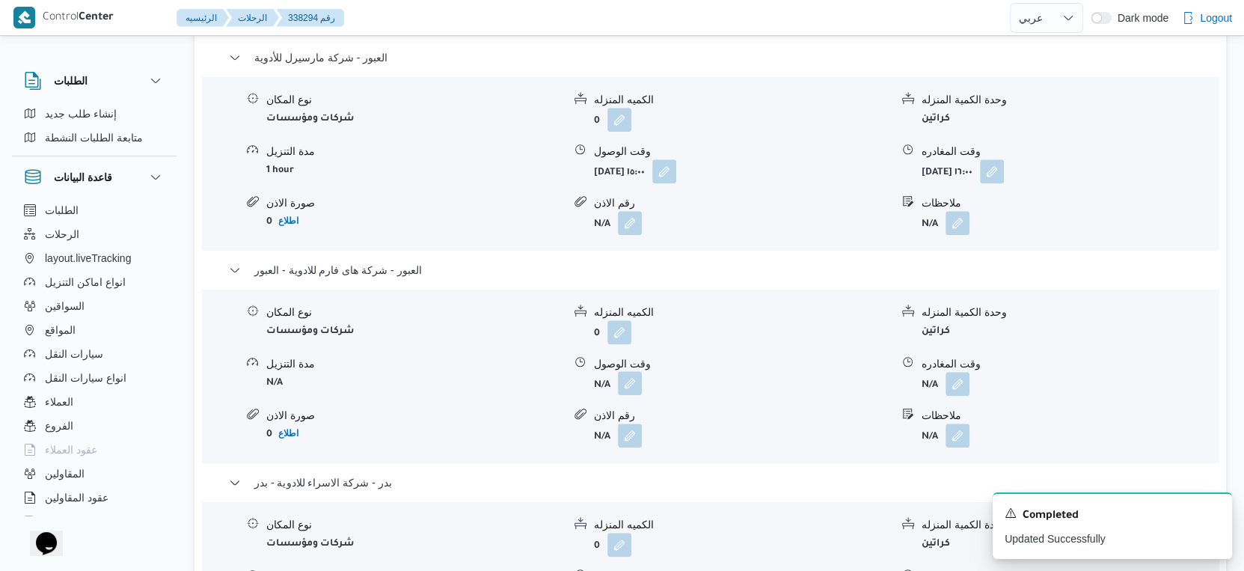
click at [629, 381] on button "button" at bounding box center [630, 383] width 24 height 24
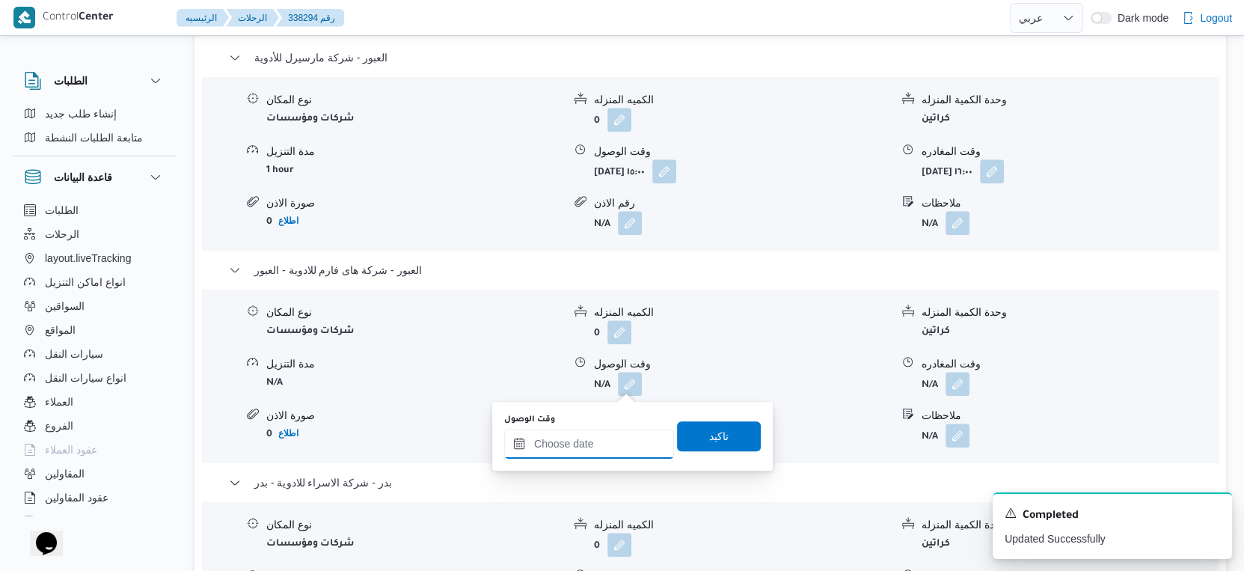
click at [592, 450] on input "وقت الوصول" at bounding box center [589, 444] width 170 height 30
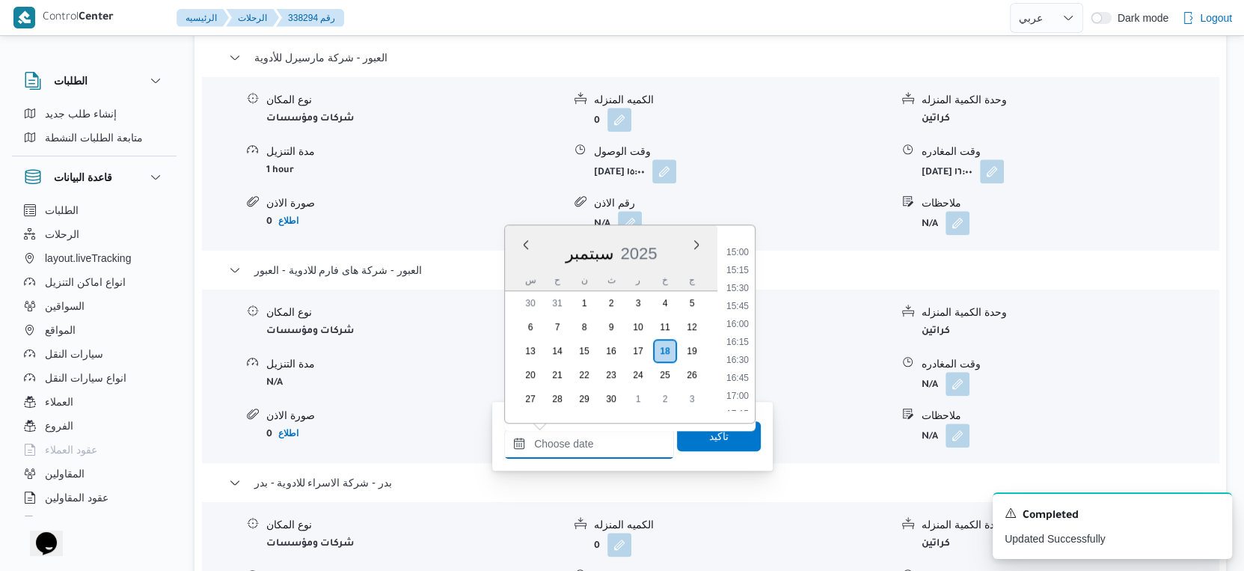
scroll to position [1152, 0]
click at [736, 274] on li "16:30" at bounding box center [737, 276] width 34 height 15
type input "١٨/٠٩/٢٠٢٥ ١٦:٣٠"
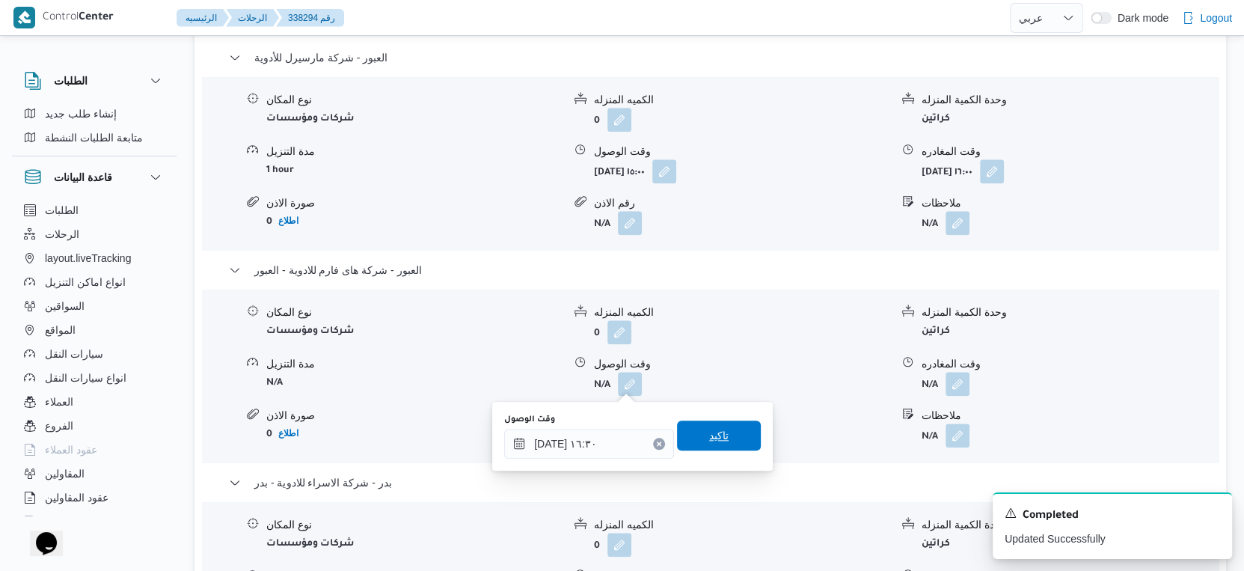
click at [736, 435] on span "تاكيد" at bounding box center [719, 435] width 84 height 30
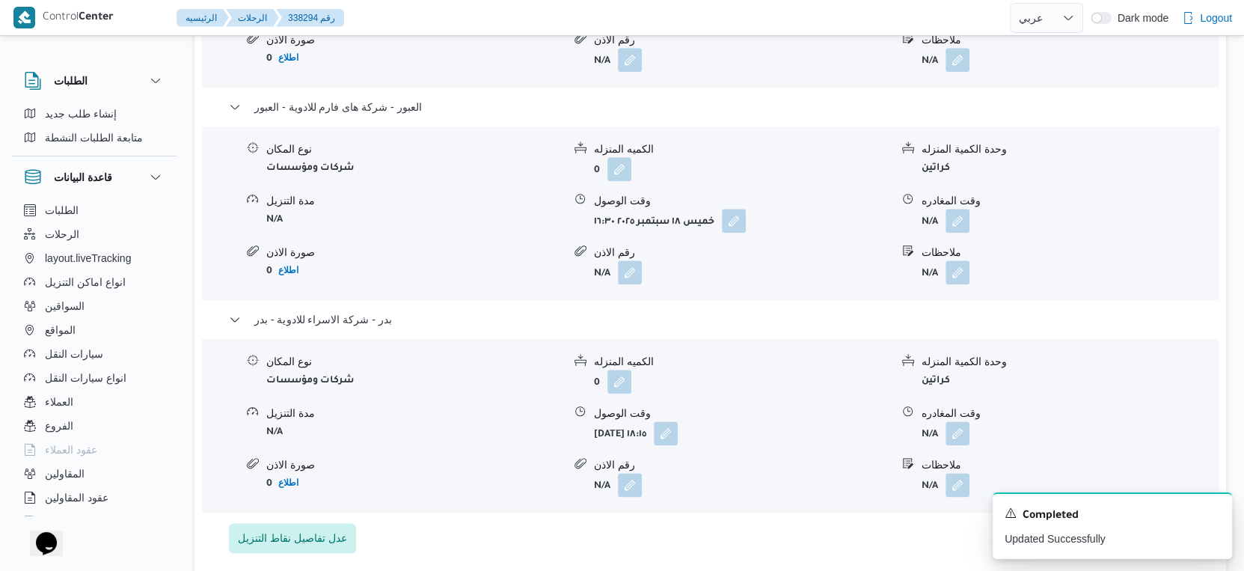
scroll to position [1413, 0]
click at [958, 215] on button "button" at bounding box center [957, 217] width 24 height 24
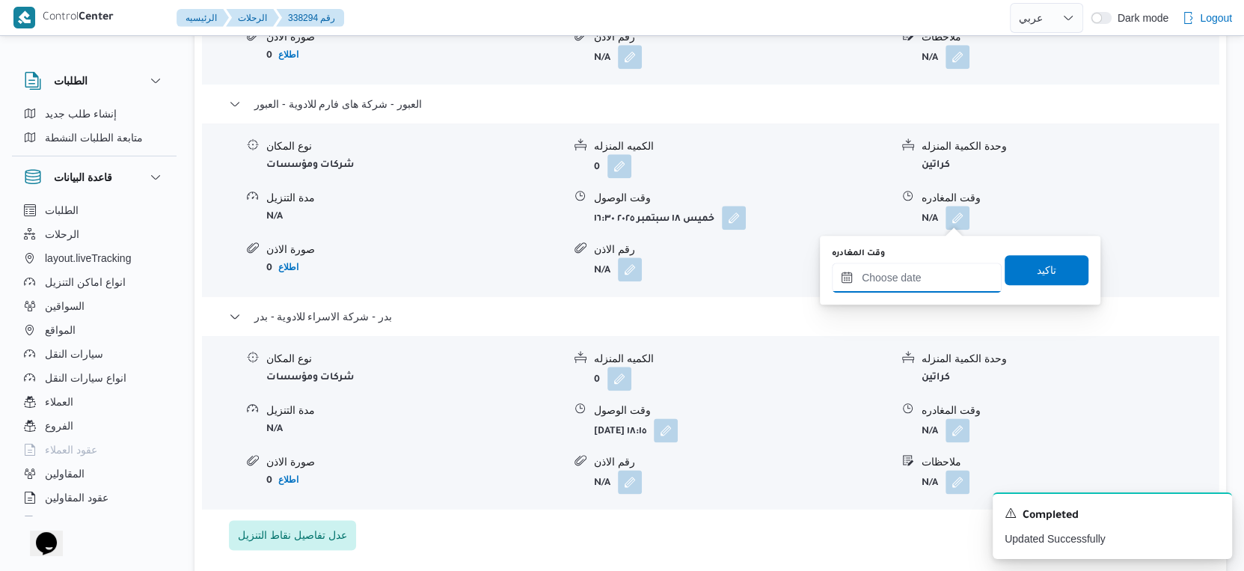
click at [933, 277] on input "وقت المغادره" at bounding box center [917, 277] width 170 height 30
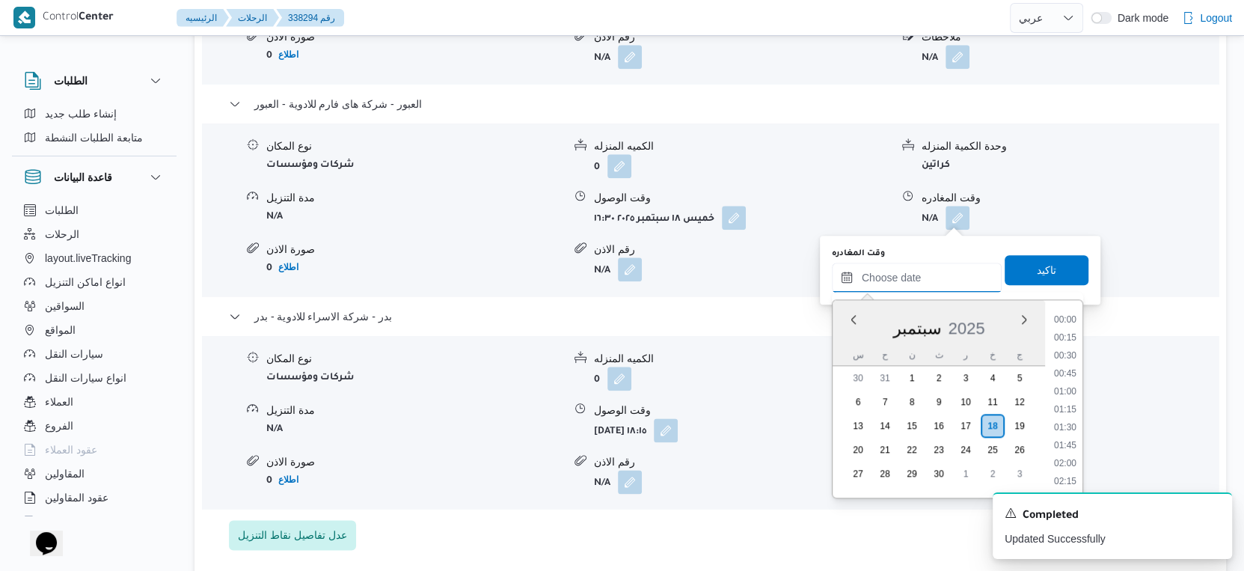
scroll to position [1235, 0]
click at [1063, 338] on li "17:30" at bounding box center [1065, 340] width 34 height 15
type input "١٨/٠٩/٢٠٢٥ ١٧:٣٠"
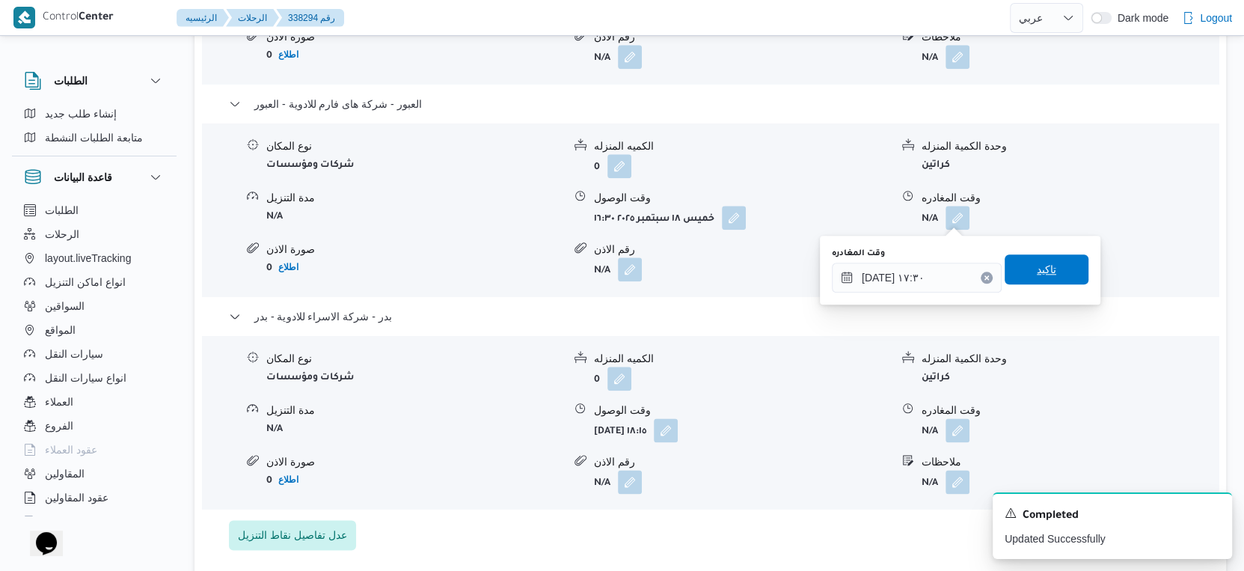
click at [1046, 268] on span "تاكيد" at bounding box center [1046, 269] width 84 height 30
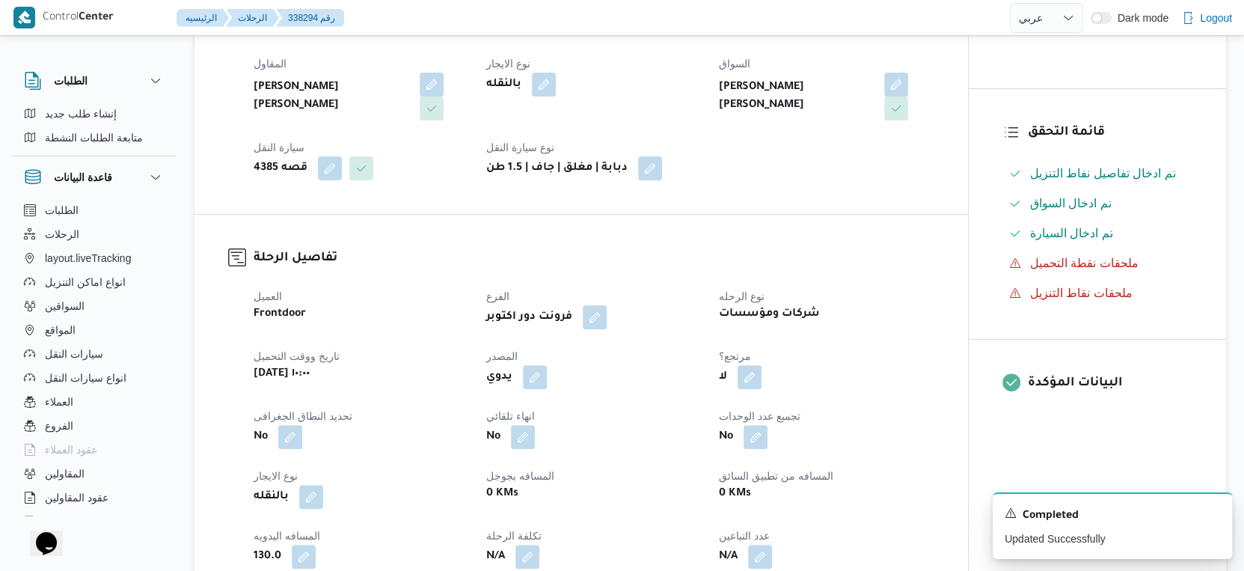
scroll to position [415, 0]
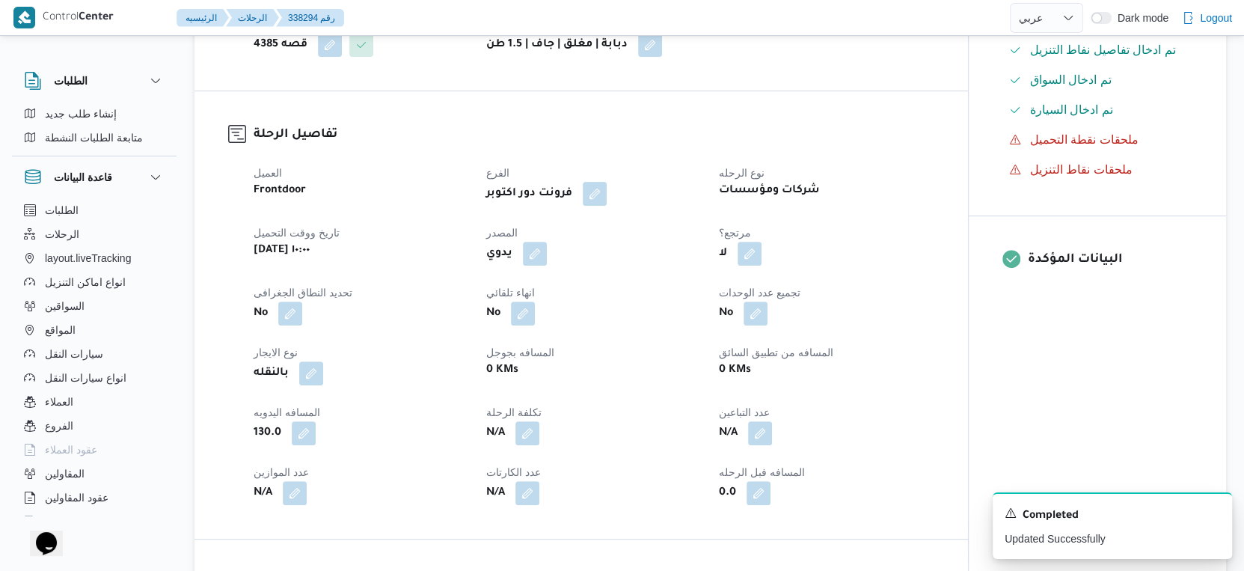
select select "ar"
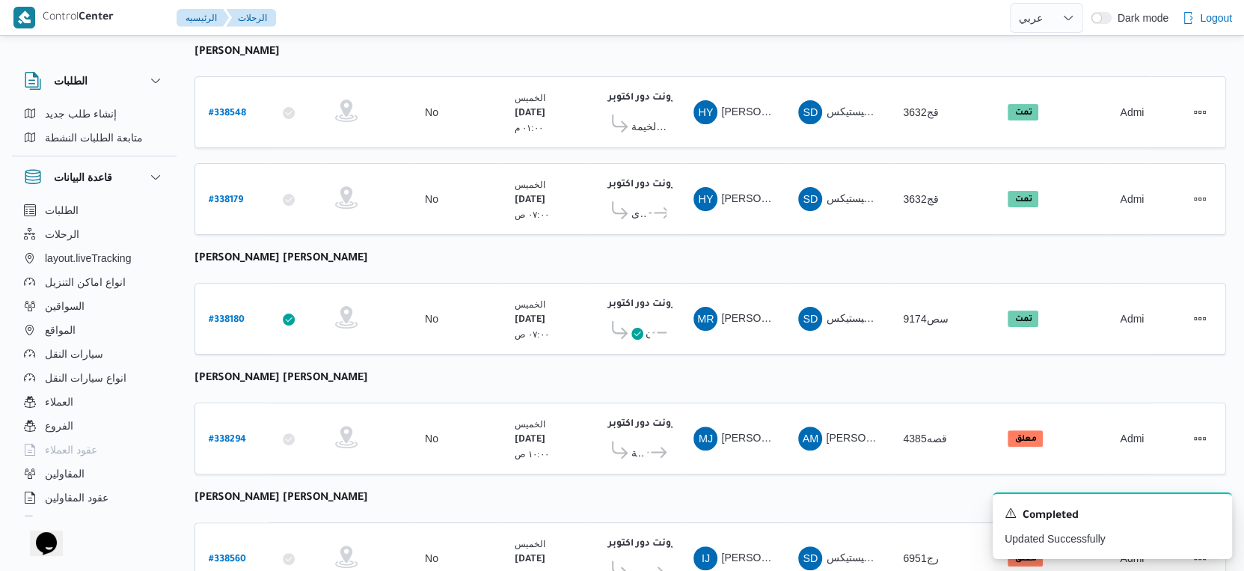
scroll to position [337, 0]
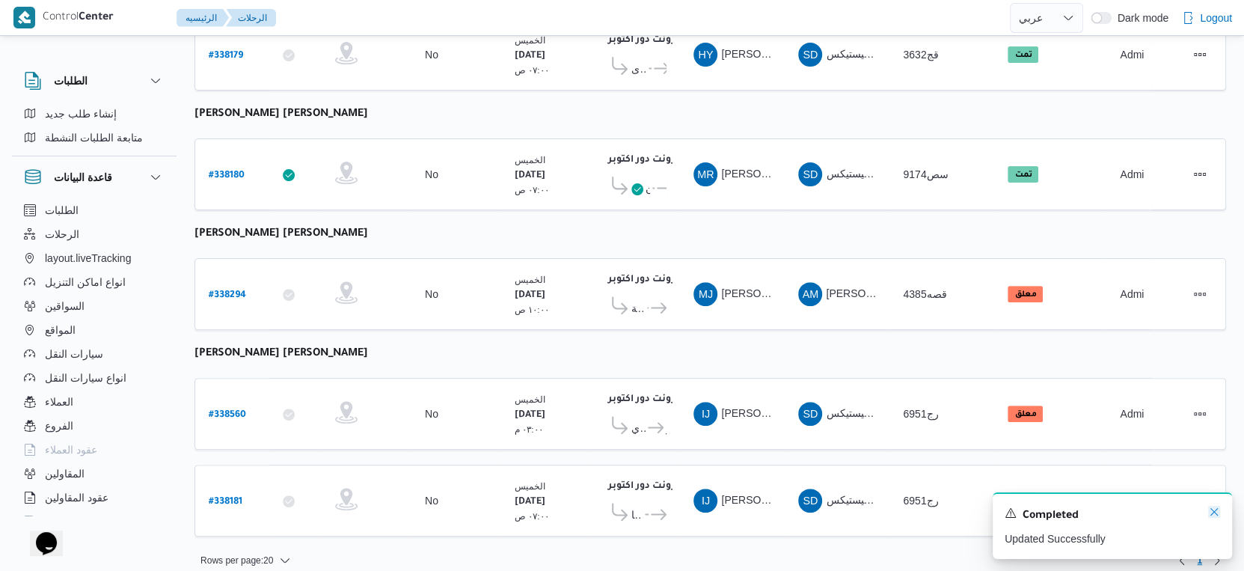
click at [1213, 510] on icon "Dismiss toast" at bounding box center [1214, 512] width 12 height 12
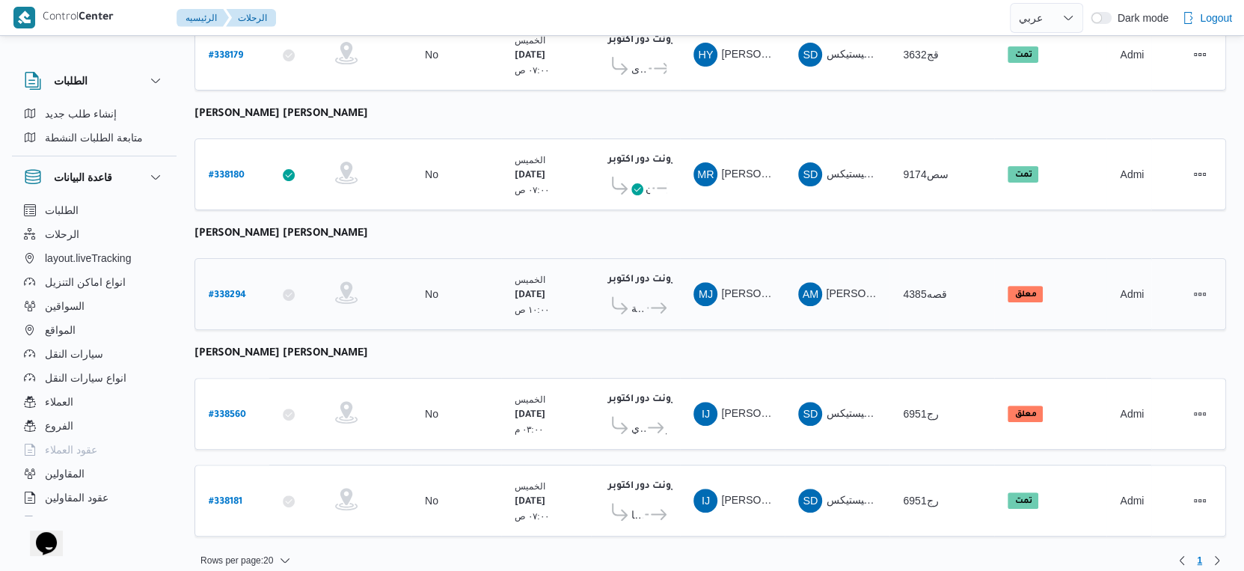
click at [236, 290] on b "# 338294" at bounding box center [227, 295] width 37 height 10
select select "ar"
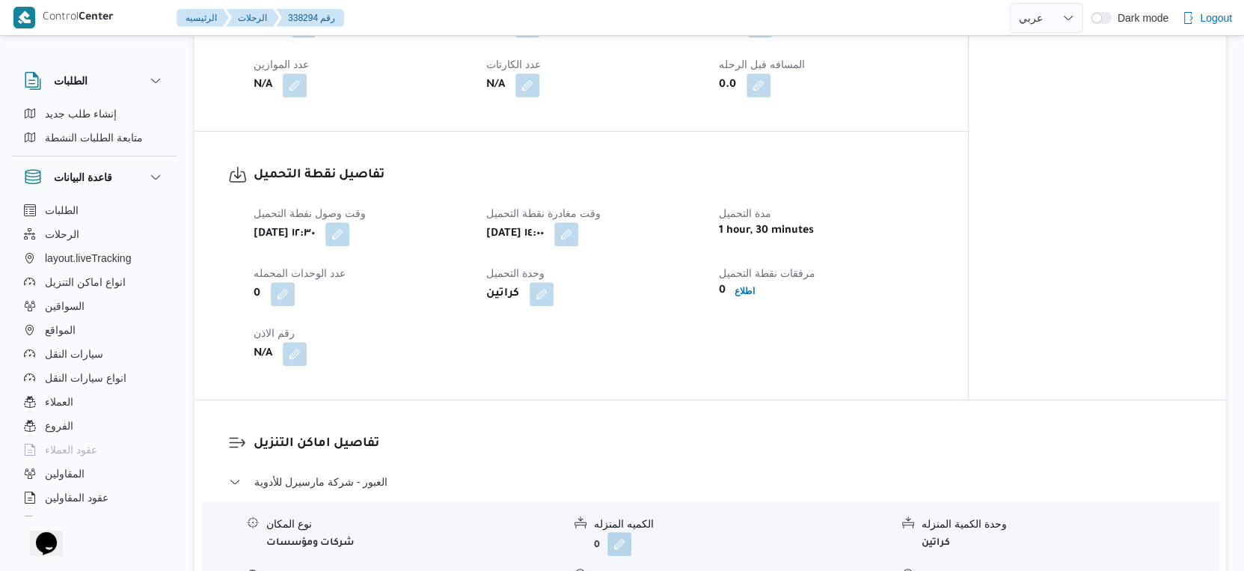
scroll to position [831, 0]
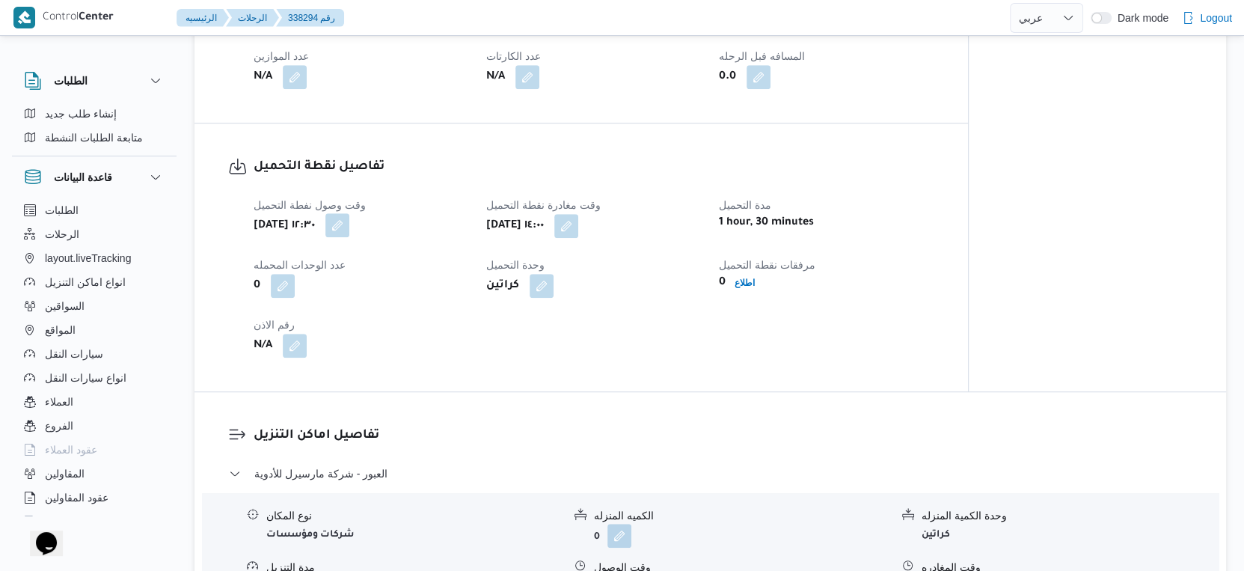
click at [349, 221] on button "button" at bounding box center [337, 225] width 24 height 24
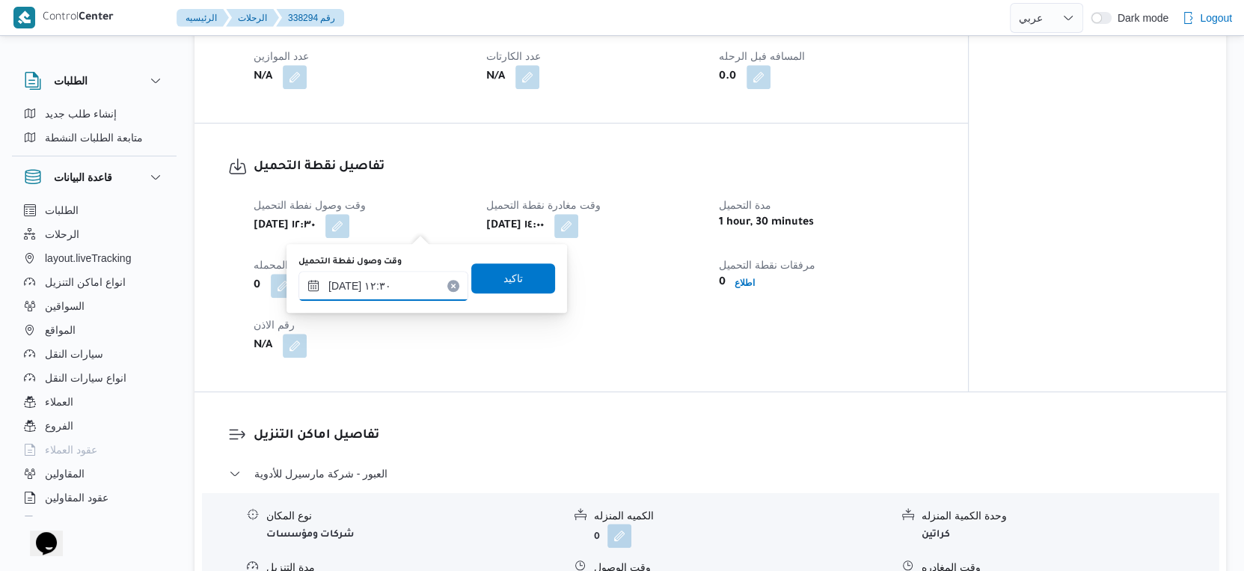
click at [395, 288] on input "١٨/٠٩/٢٠٢٥ ١٢:٣٠" at bounding box center [383, 286] width 170 height 30
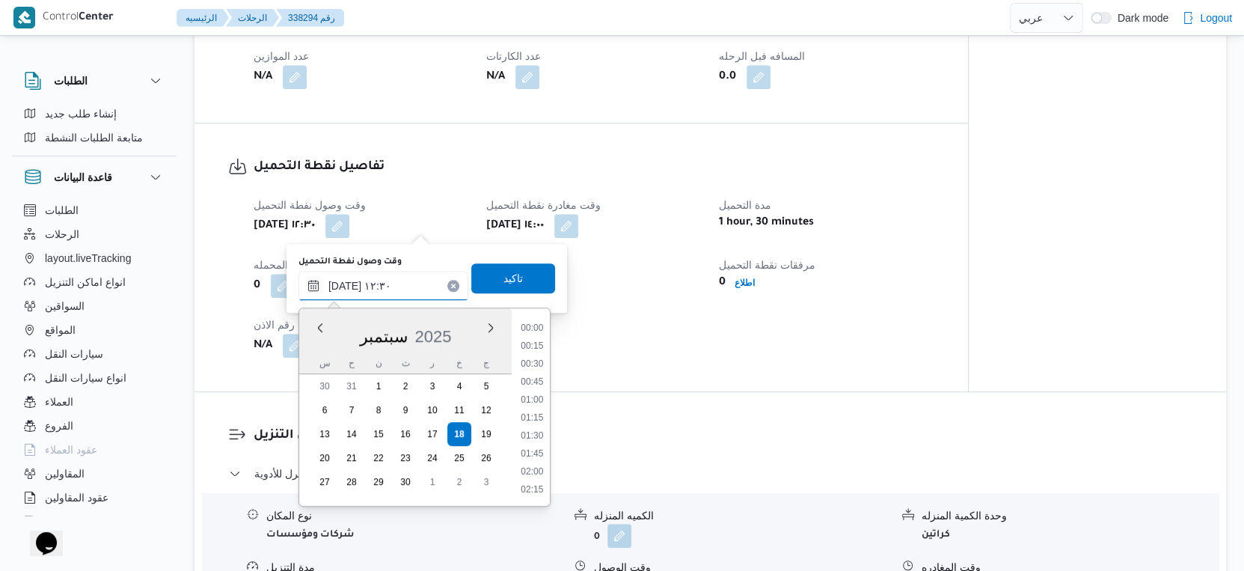
scroll to position [805, 0]
click at [669, 343] on div "وقت وصول نفطة التحميل خميس ١٨ سبتمبر ٢٠٢٥ ١٢:٣٠ وقت مغادرة نقطة التحميل خميس ١٨…" at bounding box center [594, 276] width 698 height 179
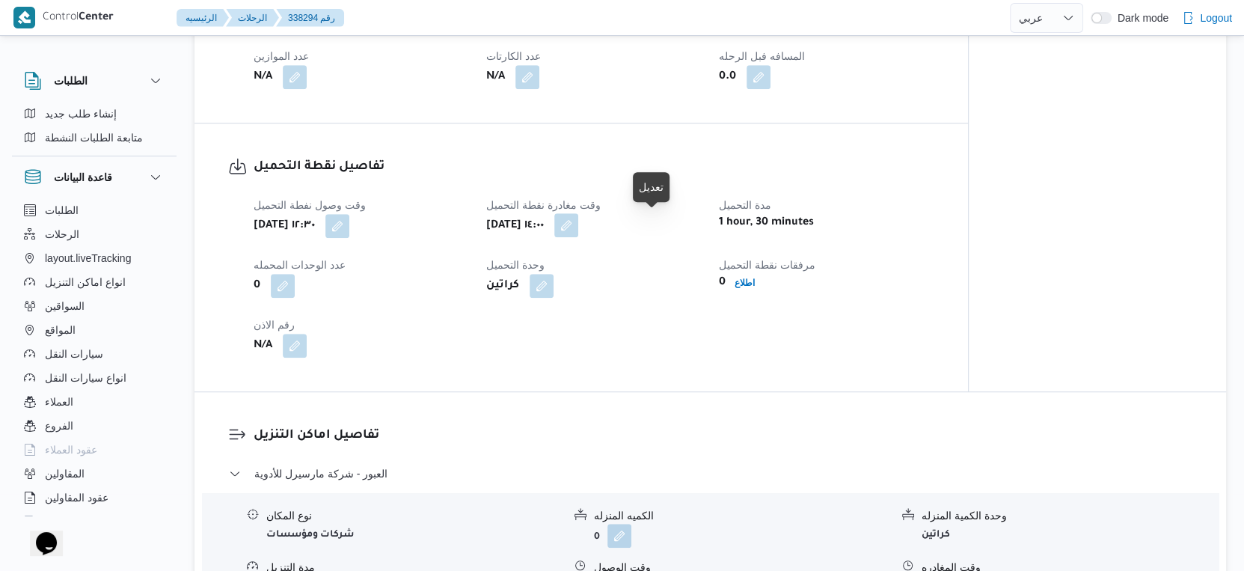
click at [578, 228] on button "button" at bounding box center [566, 225] width 24 height 24
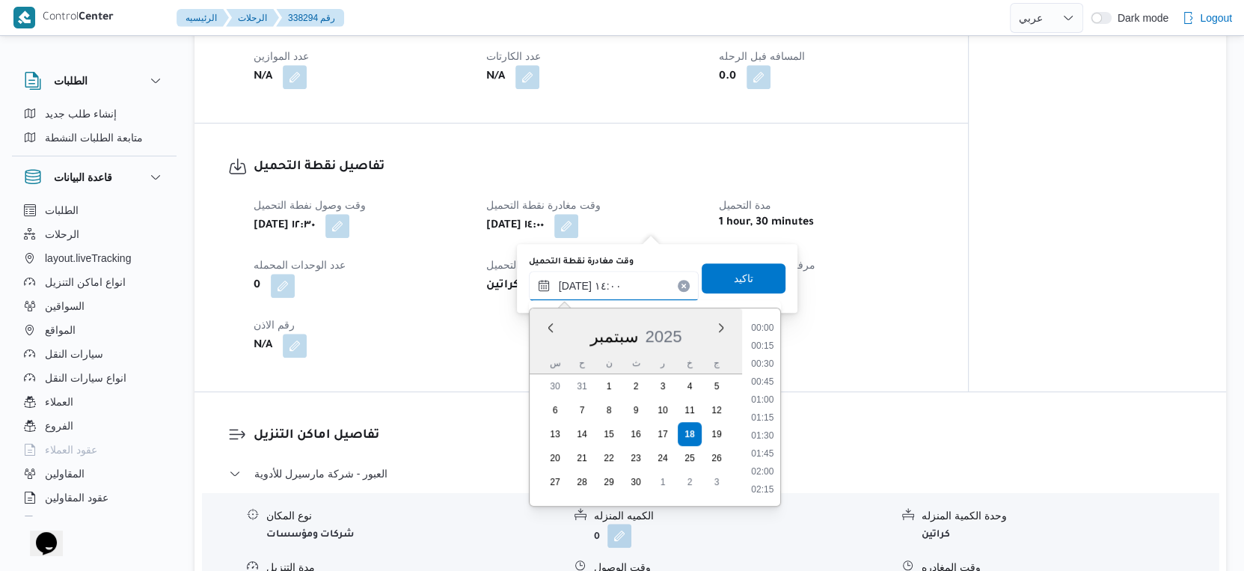
drag, startPoint x: 620, startPoint y: 282, endPoint x: 638, endPoint y: 299, distance: 24.9
click at [620, 282] on input "١٨/٠٩/٢٠٢٥ ١٤:٠٠" at bounding box center [614, 286] width 170 height 30
click at [769, 350] on li "13:00" at bounding box center [762, 348] width 34 height 15
type input "١٨/٠٩/٢٠٢٥ ١٣:٠٠"
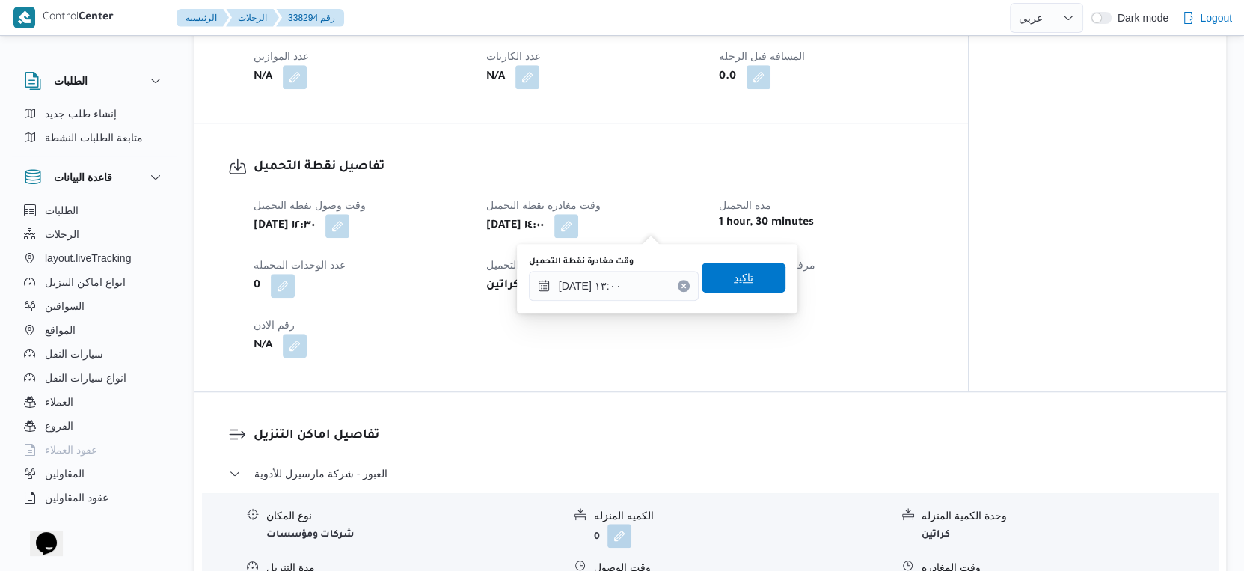
click at [737, 275] on span "تاكيد" at bounding box center [743, 277] width 19 height 18
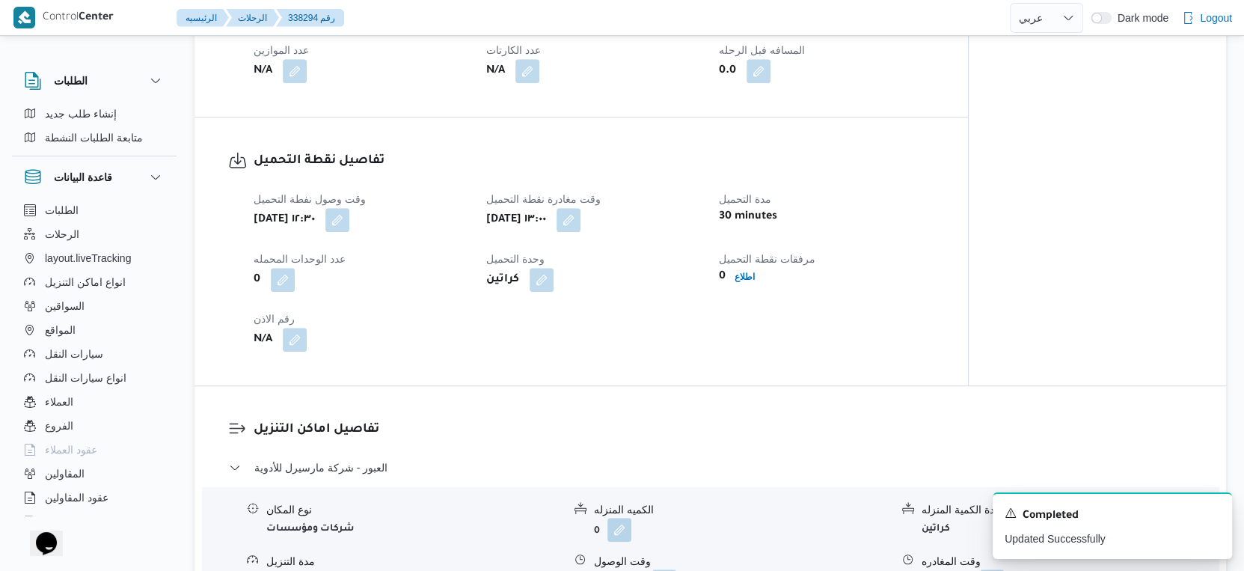
scroll to position [831, 0]
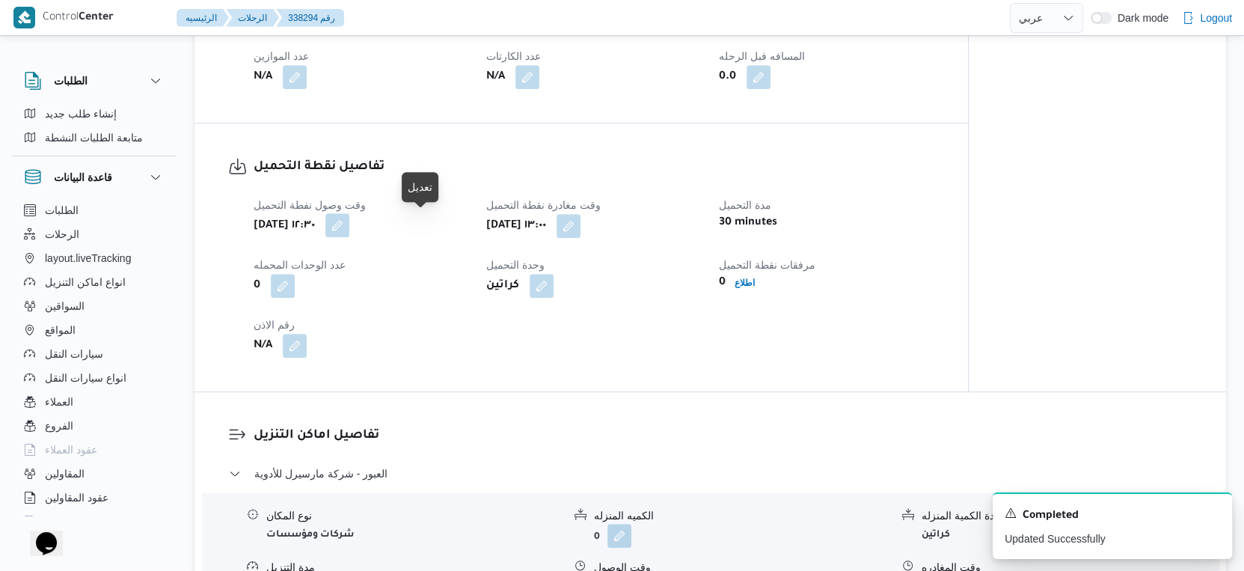
click at [349, 230] on button "button" at bounding box center [337, 225] width 24 height 24
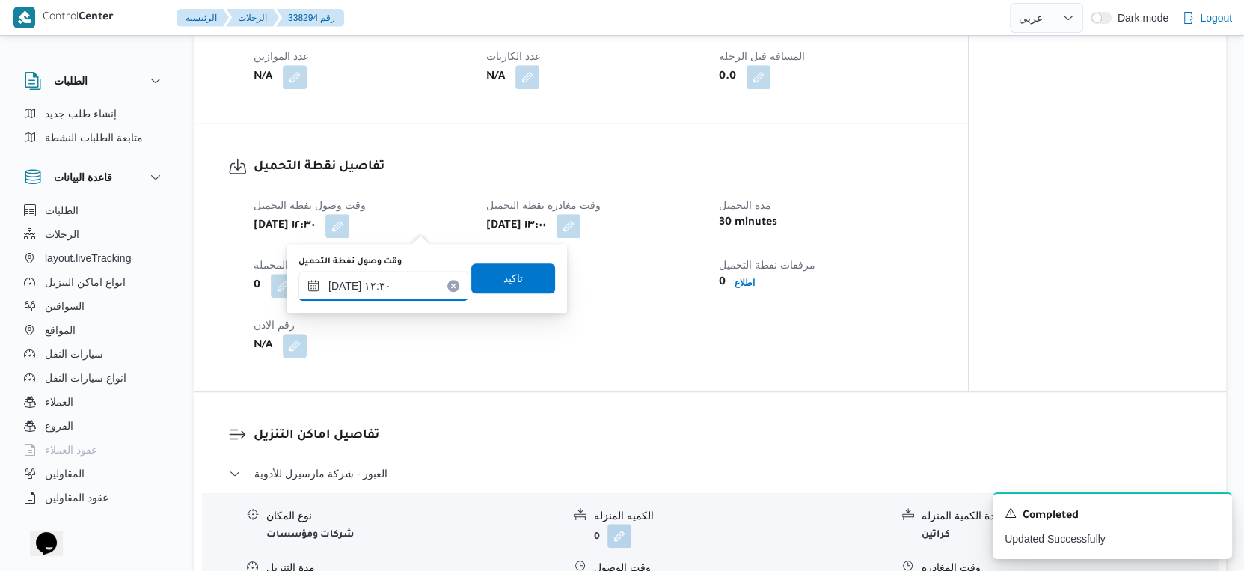
click at [390, 290] on input "١٨/٠٩/٢٠٢٥ ١٢:٣٠" at bounding box center [383, 286] width 170 height 30
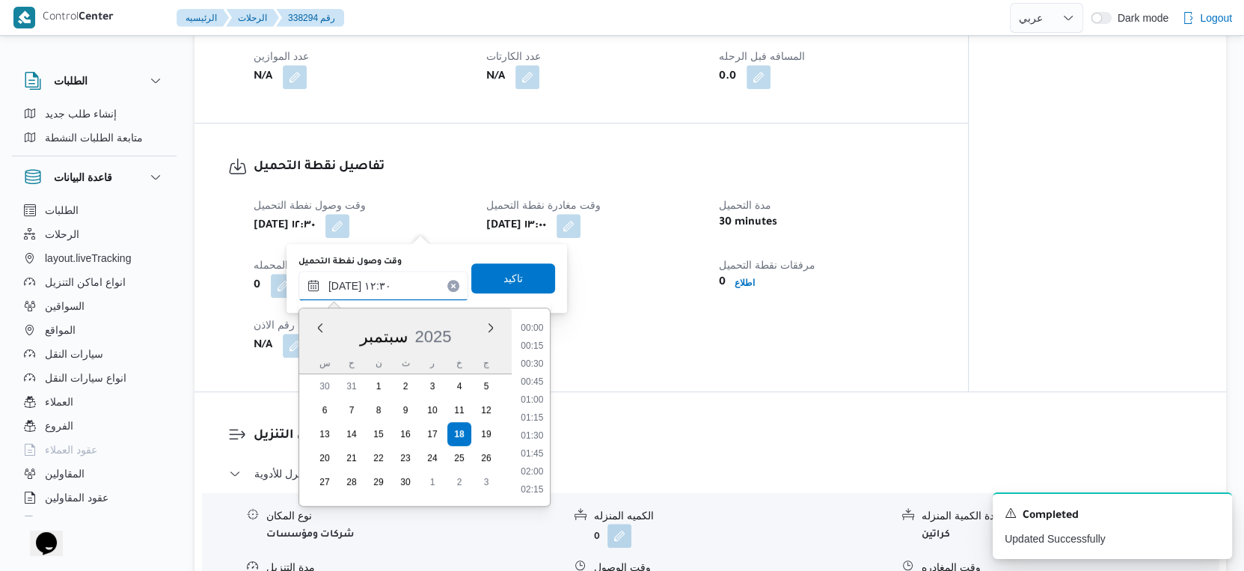
scroll to position [805, 0]
click at [541, 379] on li "12:00" at bounding box center [532, 383] width 34 height 15
type input "١٨/٠٩/٢٠٢٥ ١٢:٠٠"
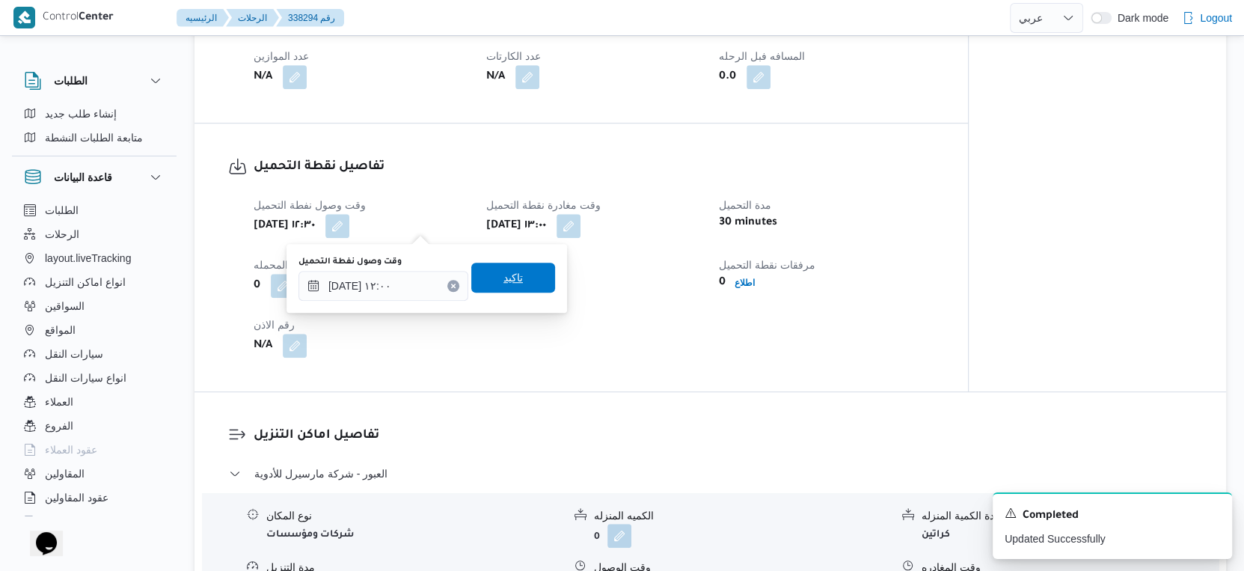
click at [506, 286] on span "تاكيد" at bounding box center [512, 277] width 19 height 18
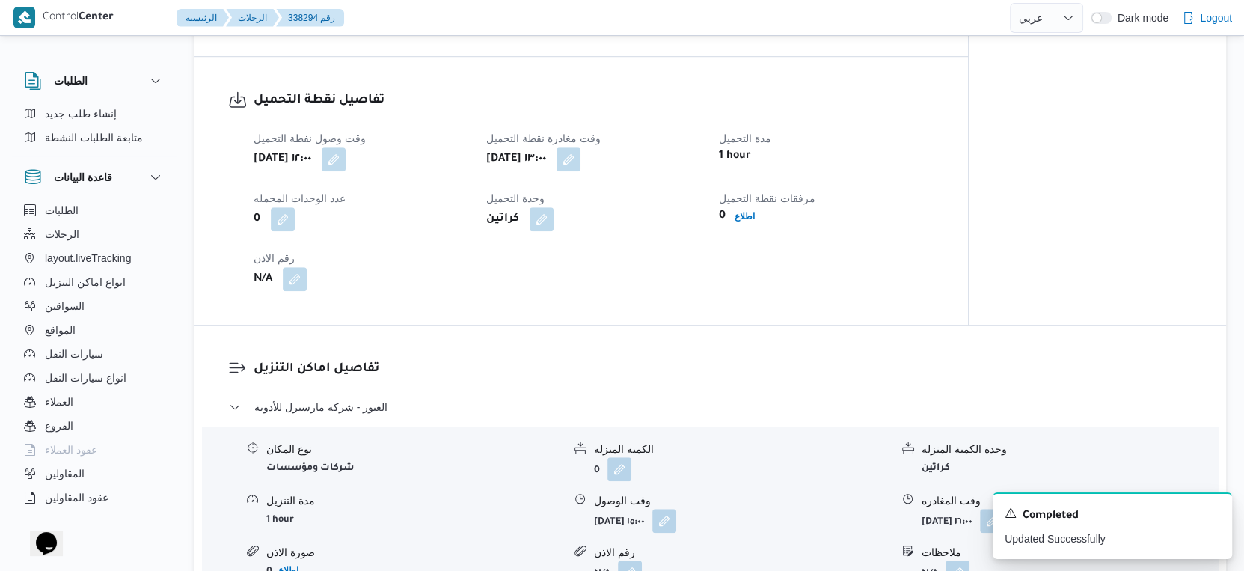
scroll to position [997, 0]
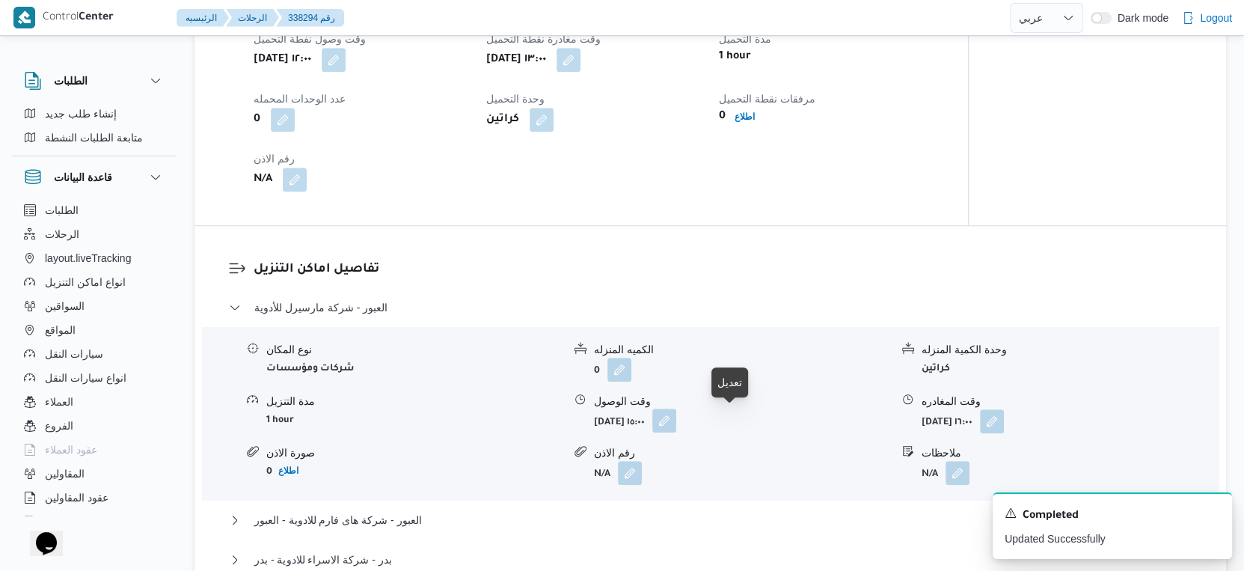
click at [676, 420] on button "button" at bounding box center [664, 420] width 24 height 24
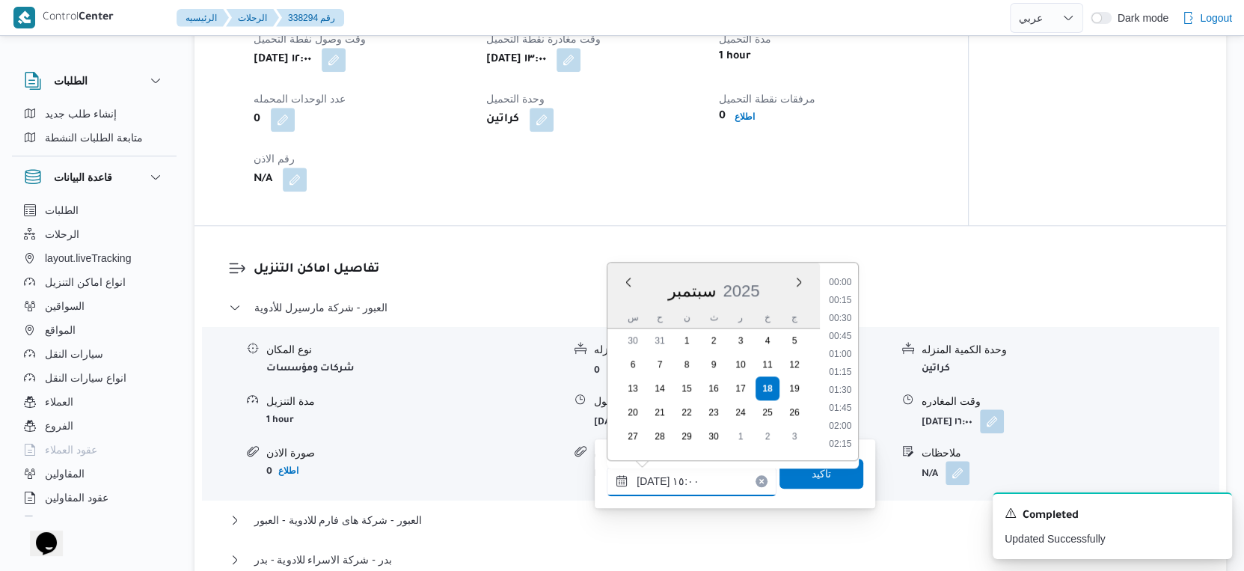
click at [694, 485] on input "١٨/٠٩/٢٠٢٥ ١٥:٠٠" at bounding box center [691, 481] width 170 height 30
click at [847, 336] on li "14:30" at bounding box center [840, 338] width 34 height 15
type input "١٨/٠٩/٢٠٢٥ ١٤:٣٠"
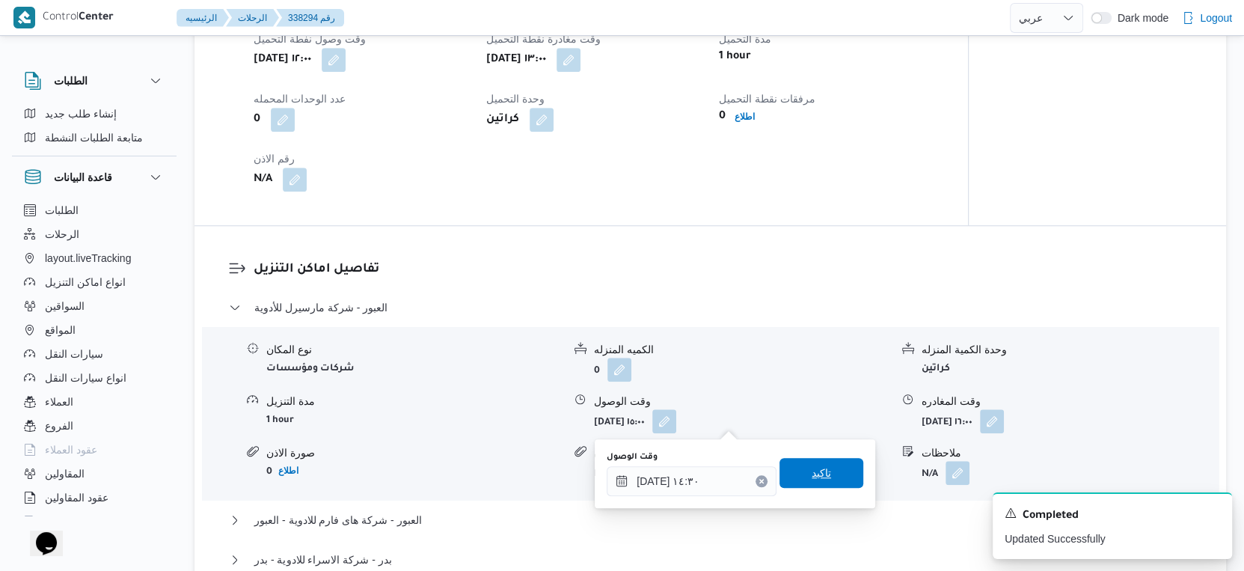
click at [817, 474] on span "تاكيد" at bounding box center [820, 473] width 19 height 18
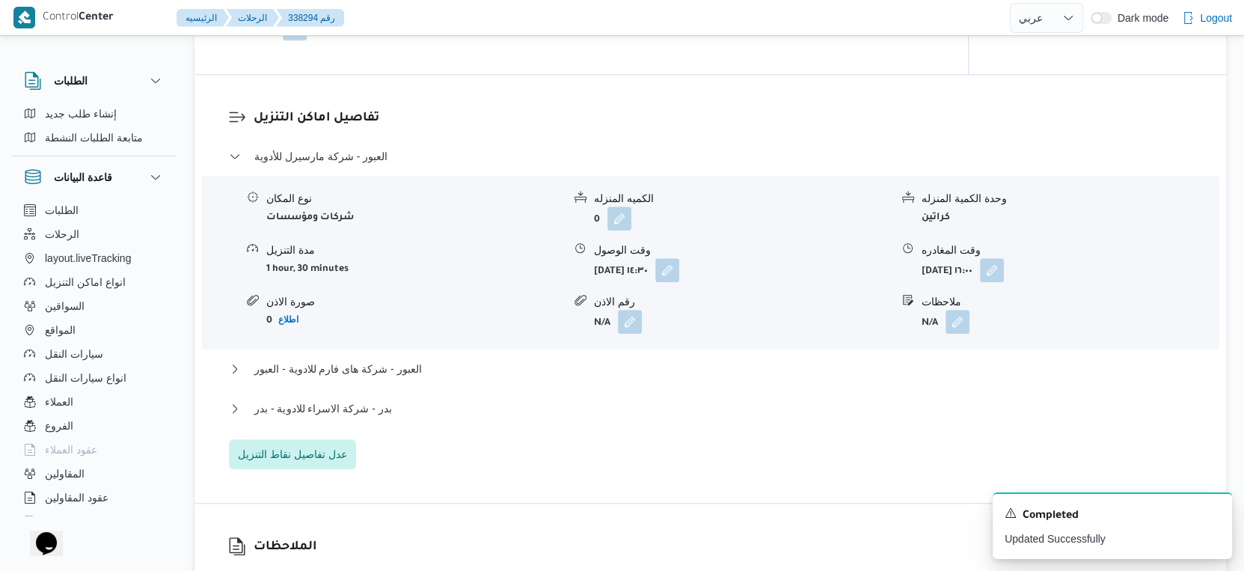
scroll to position [1329, 0]
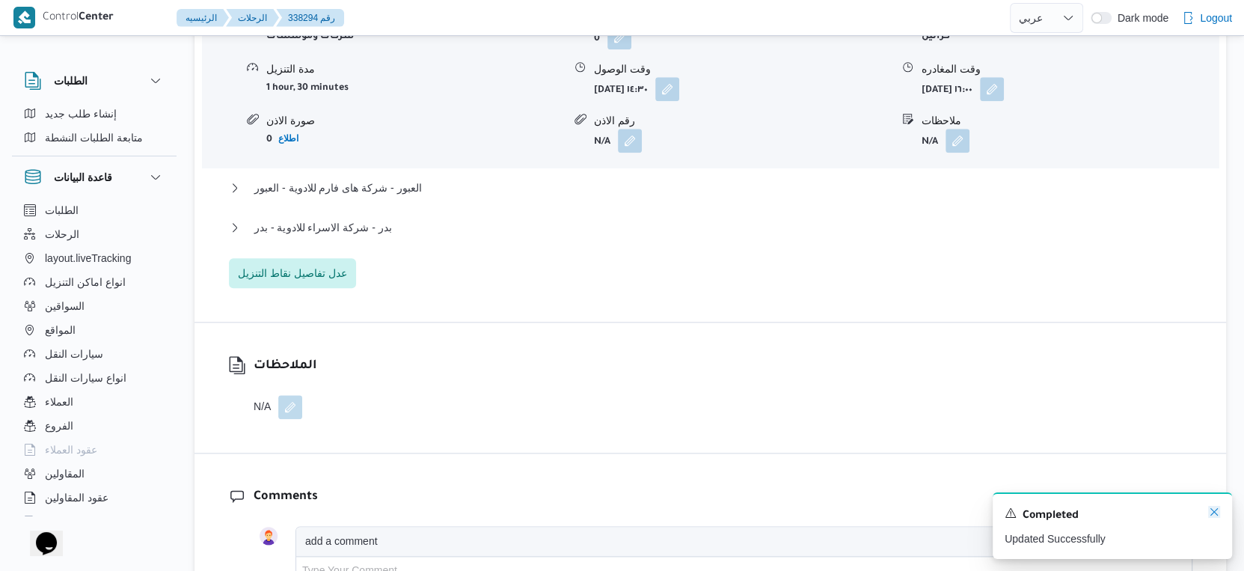
click at [1217, 507] on icon "Dismiss toast" at bounding box center [1214, 512] width 12 height 12
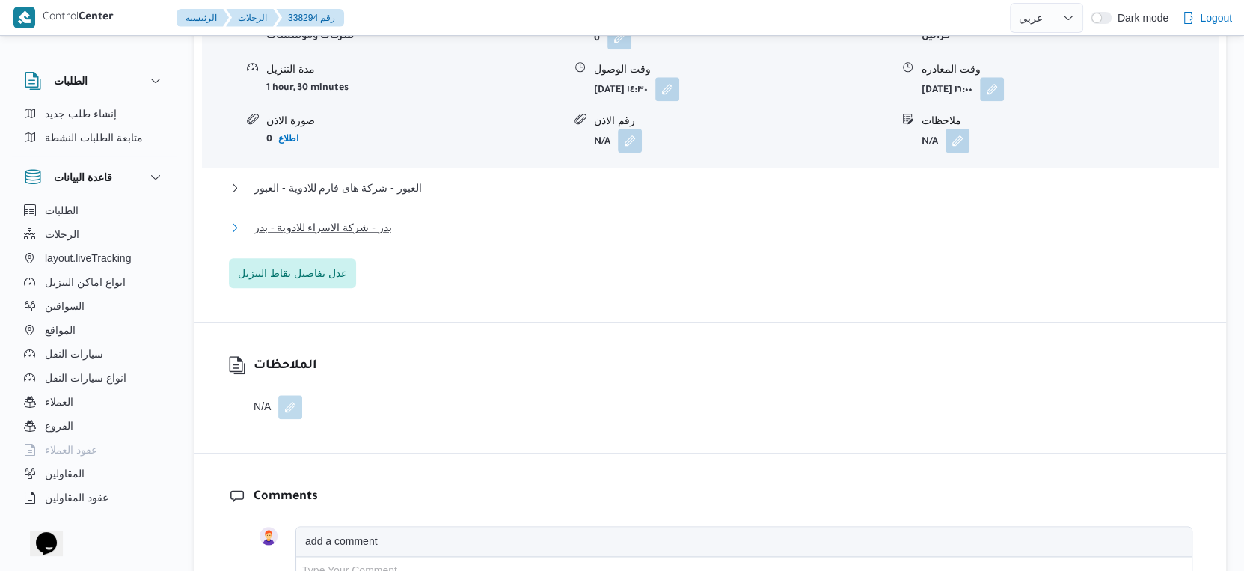
click at [399, 224] on button "بدر - شركة الاسراء للادوية - بدر" at bounding box center [710, 227] width 963 height 18
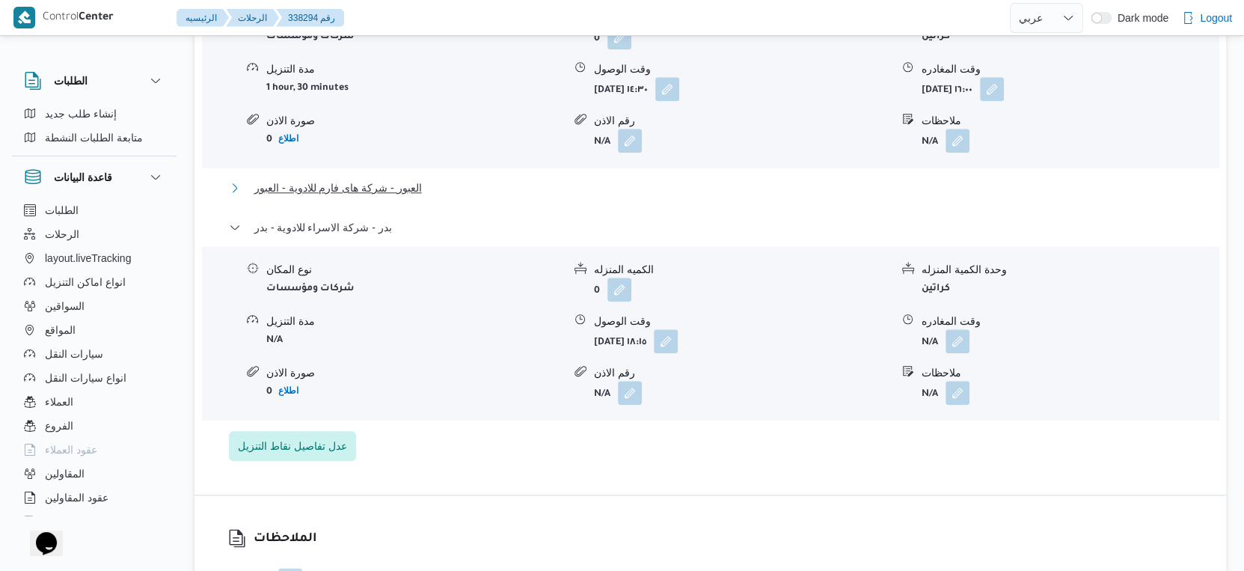
click at [408, 189] on span "العبور - شركة هاى فارم للادوية - العبور" at bounding box center [338, 188] width 168 height 18
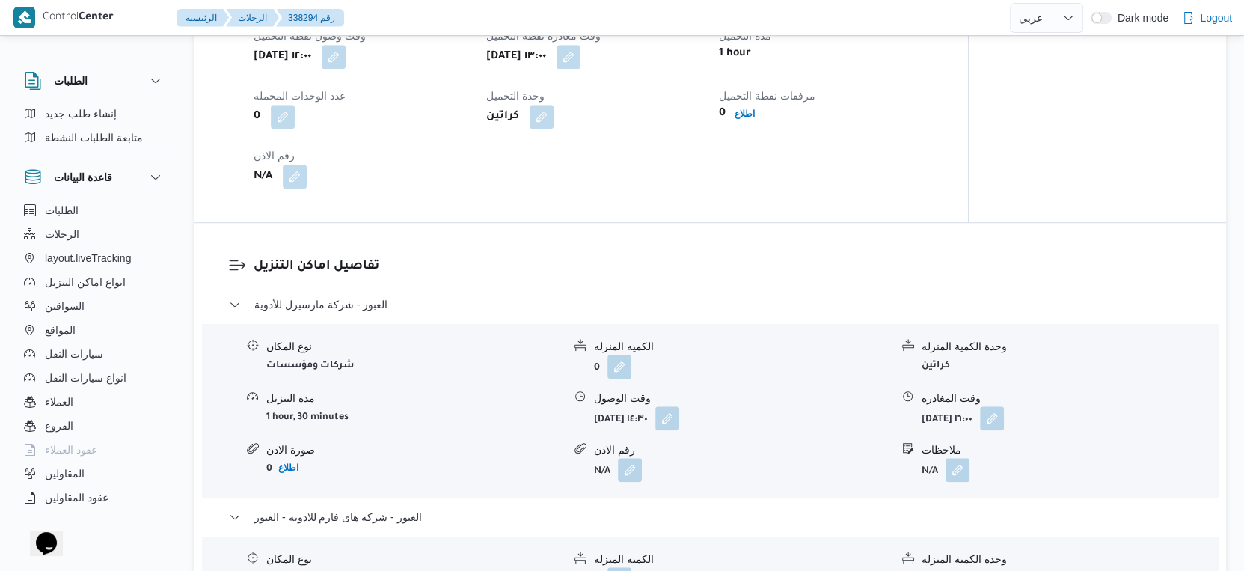
scroll to position [1080, 0]
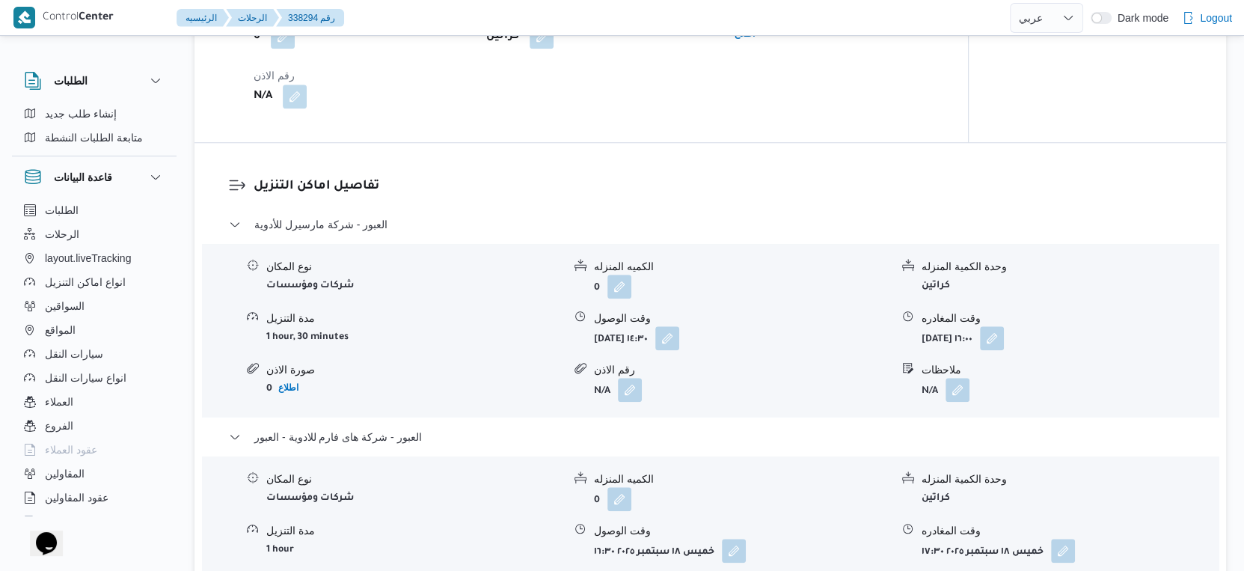
select select "ar"
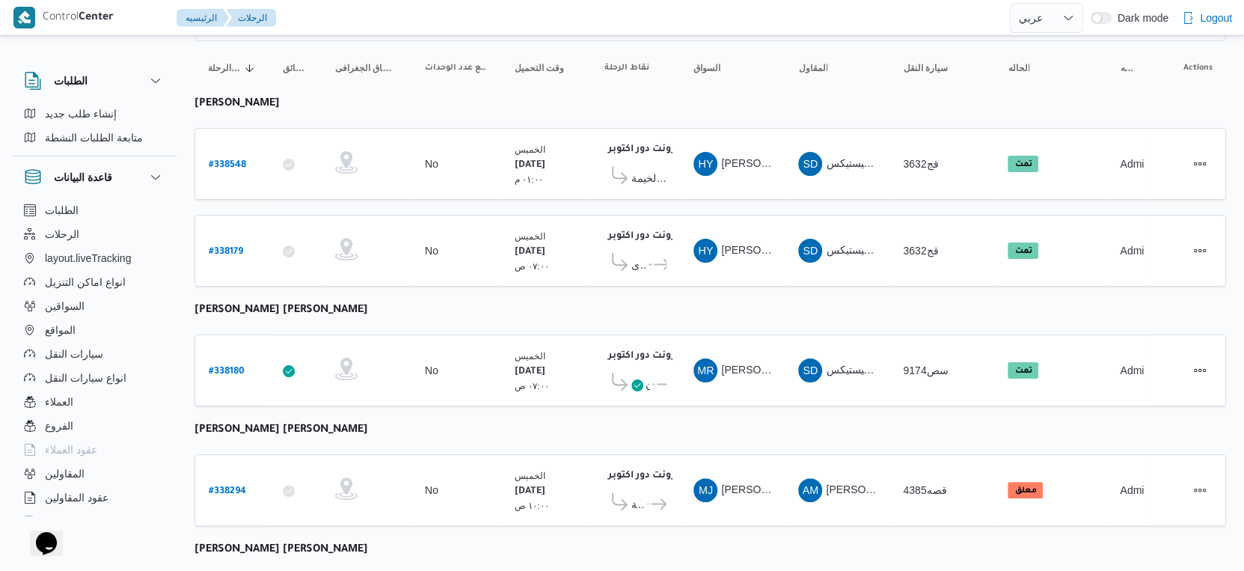
scroll to position [337, 0]
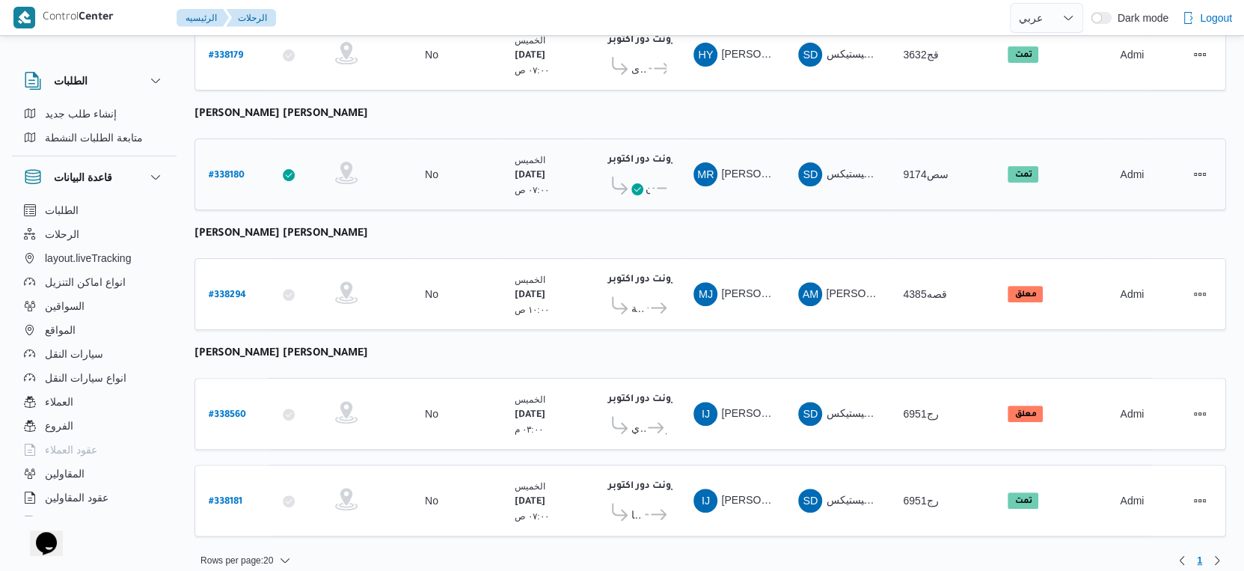
click at [235, 171] on b "# 338180" at bounding box center [227, 176] width 36 height 10
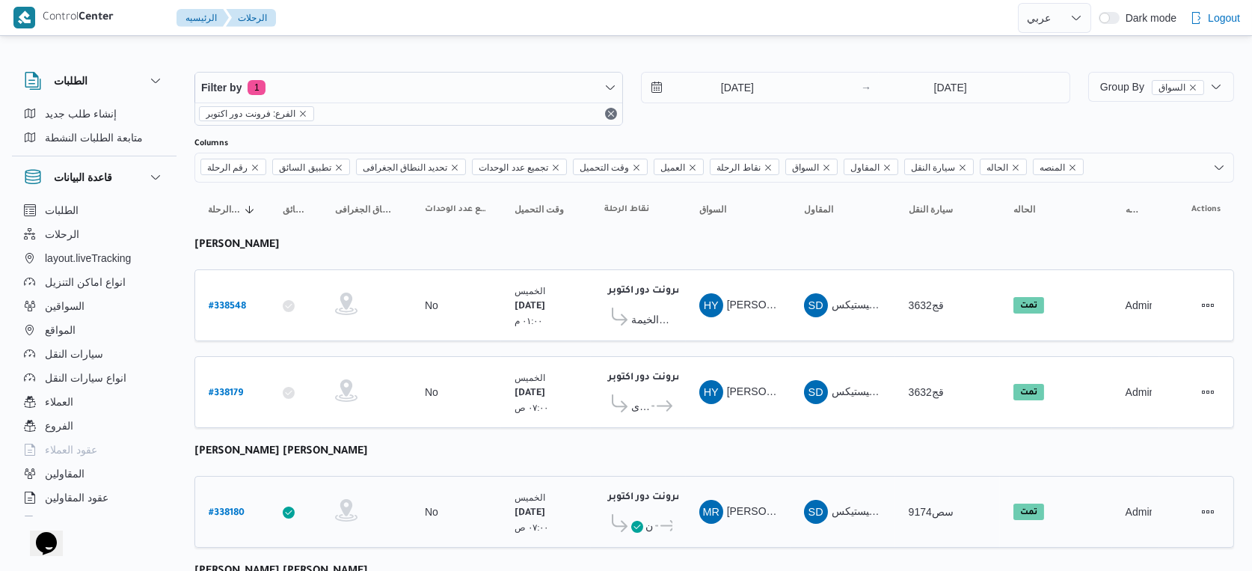
select select "ar"
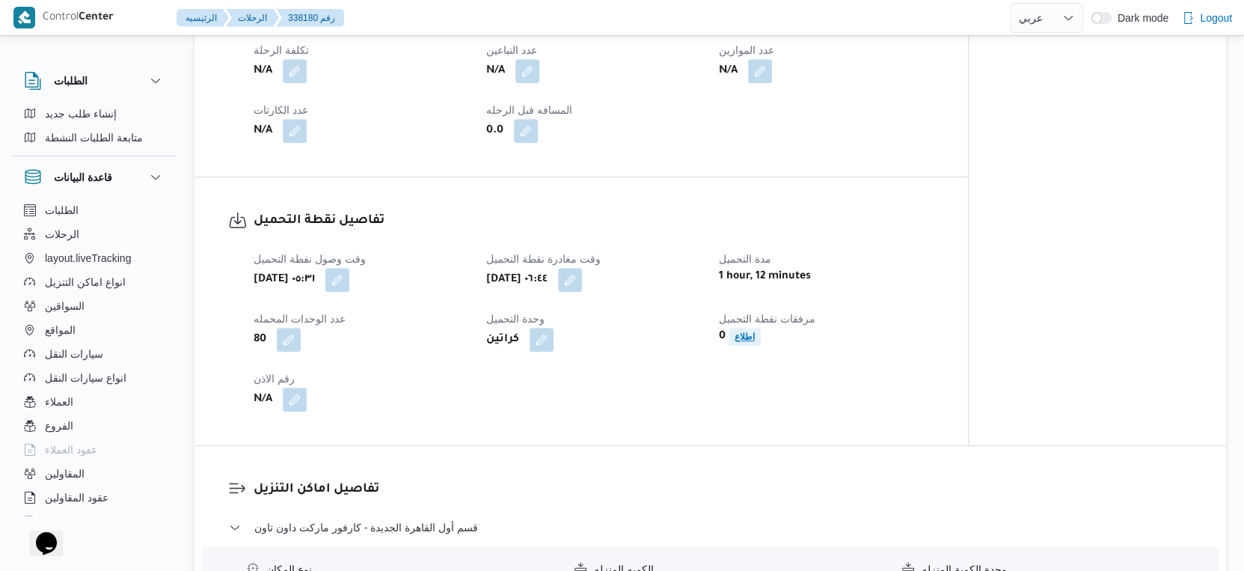
click at [737, 342] on b "اطلاع" at bounding box center [744, 336] width 20 height 10
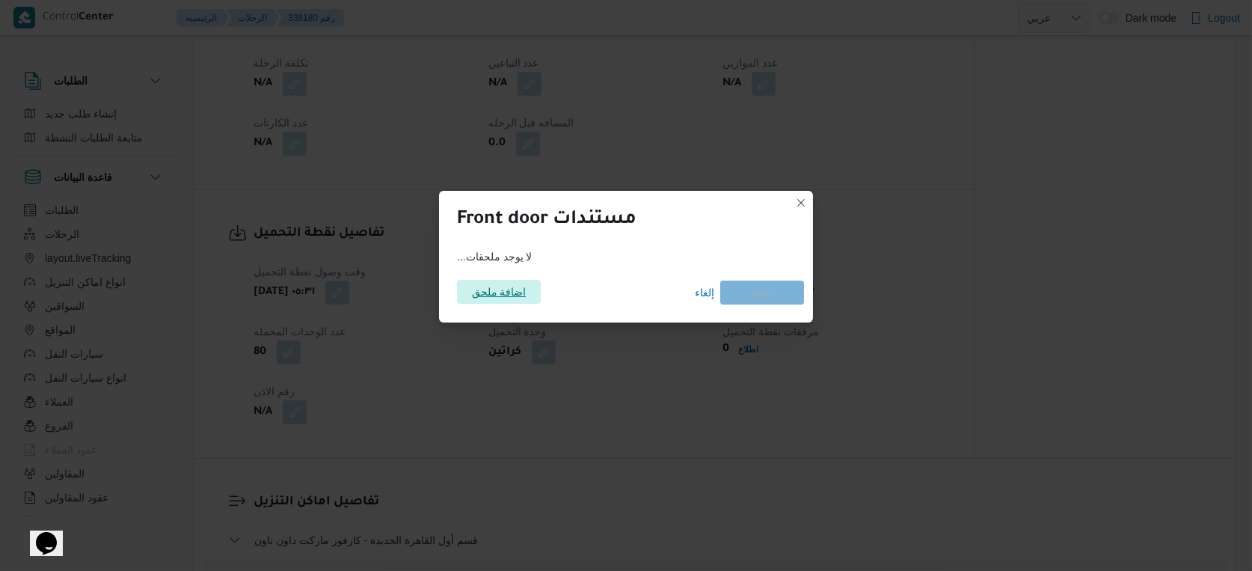
click at [500, 283] on span "اضافة ملحق" at bounding box center [499, 292] width 55 height 24
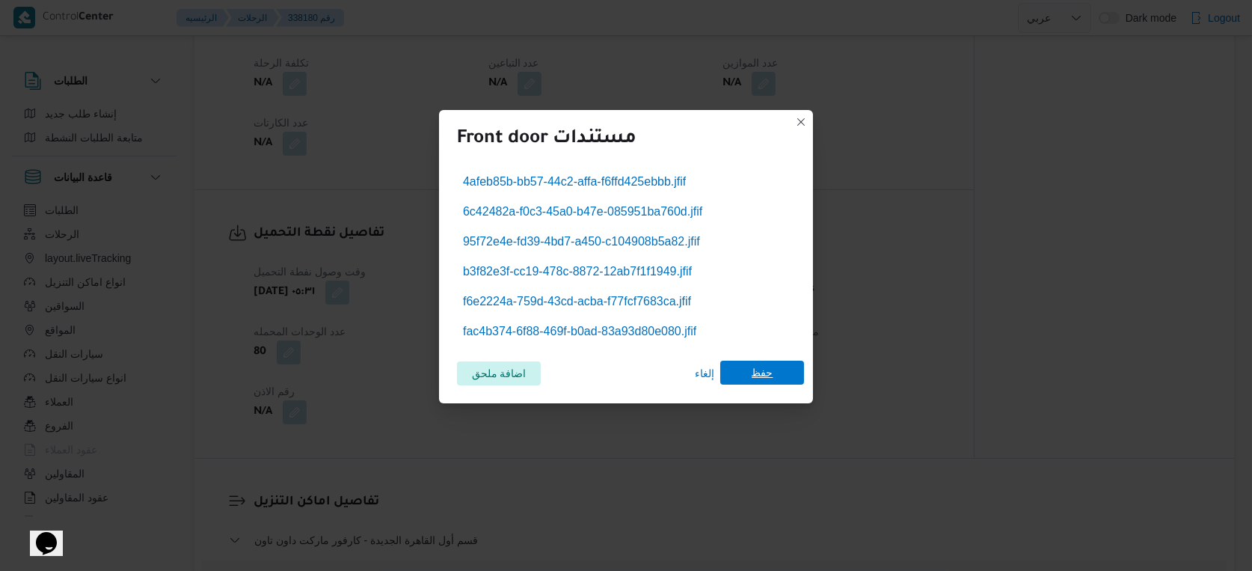
click at [752, 367] on span "حفظ" at bounding box center [763, 372] width 22 height 24
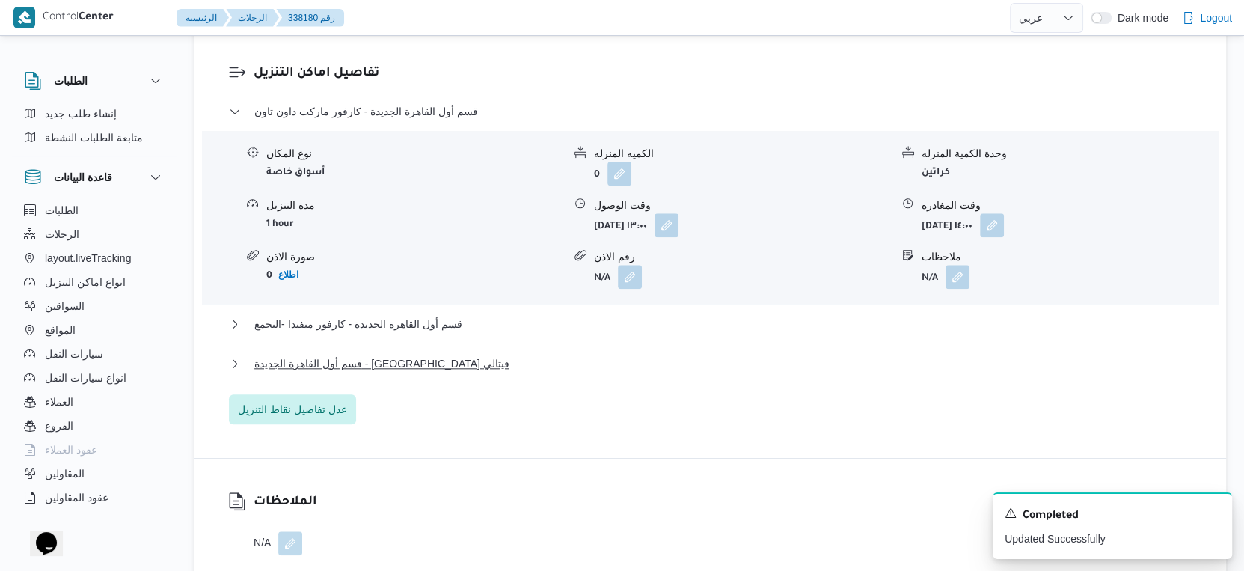
scroll to position [914, 0]
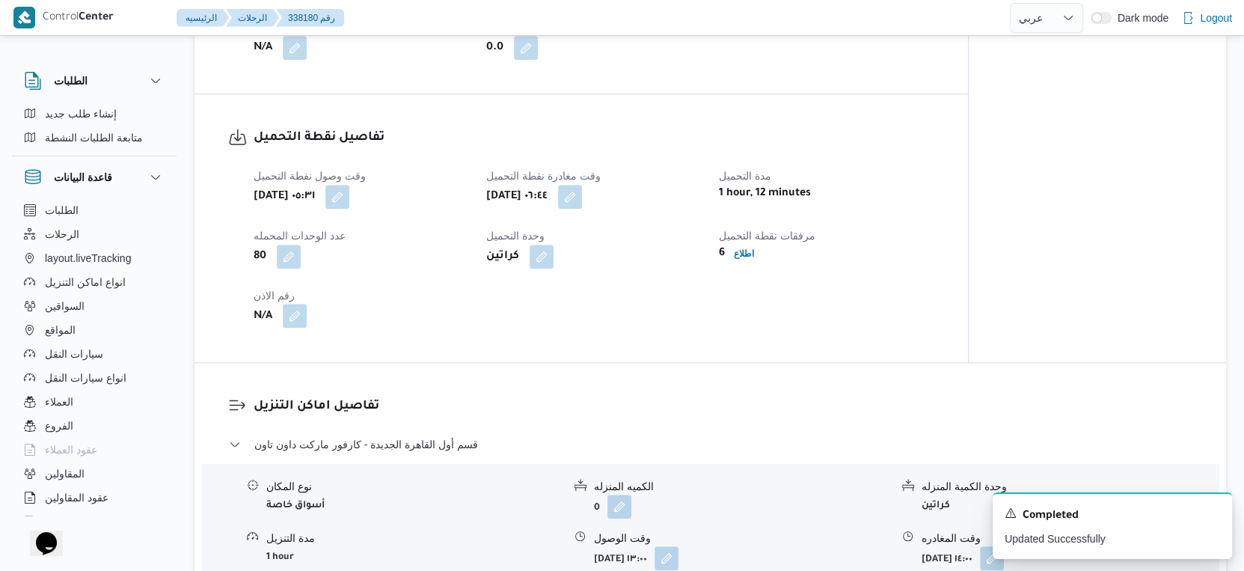
click at [299, 328] on button "button" at bounding box center [295, 316] width 24 height 24
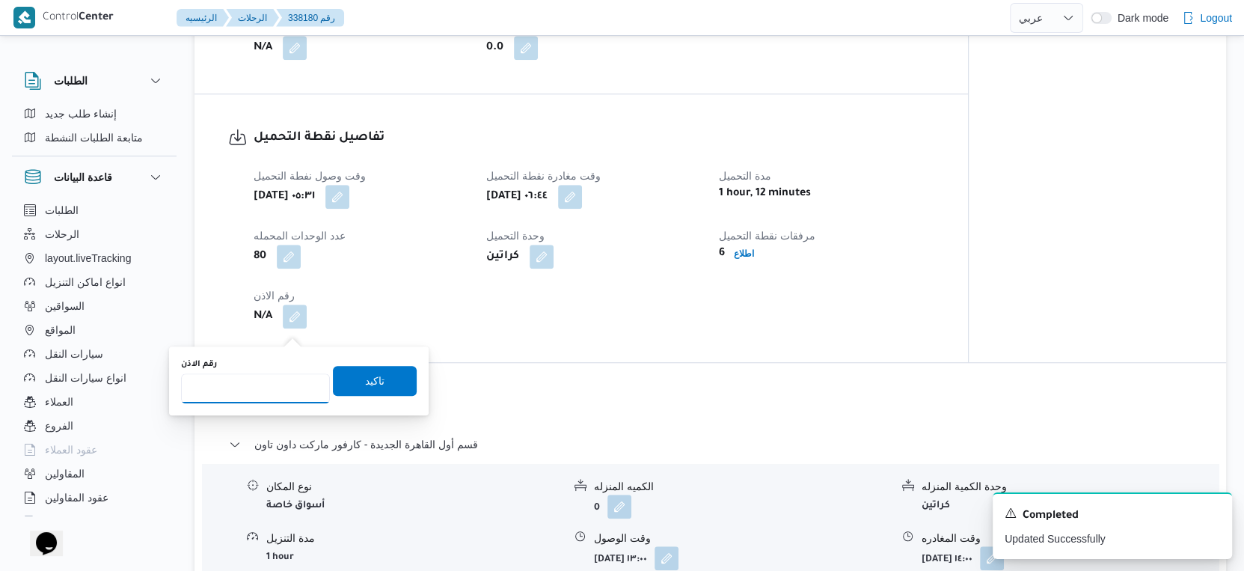
click at [257, 395] on input "رقم الاذن" at bounding box center [255, 388] width 149 height 30
type input "8660"
click at [365, 381] on span "تاكيد" at bounding box center [374, 380] width 19 height 18
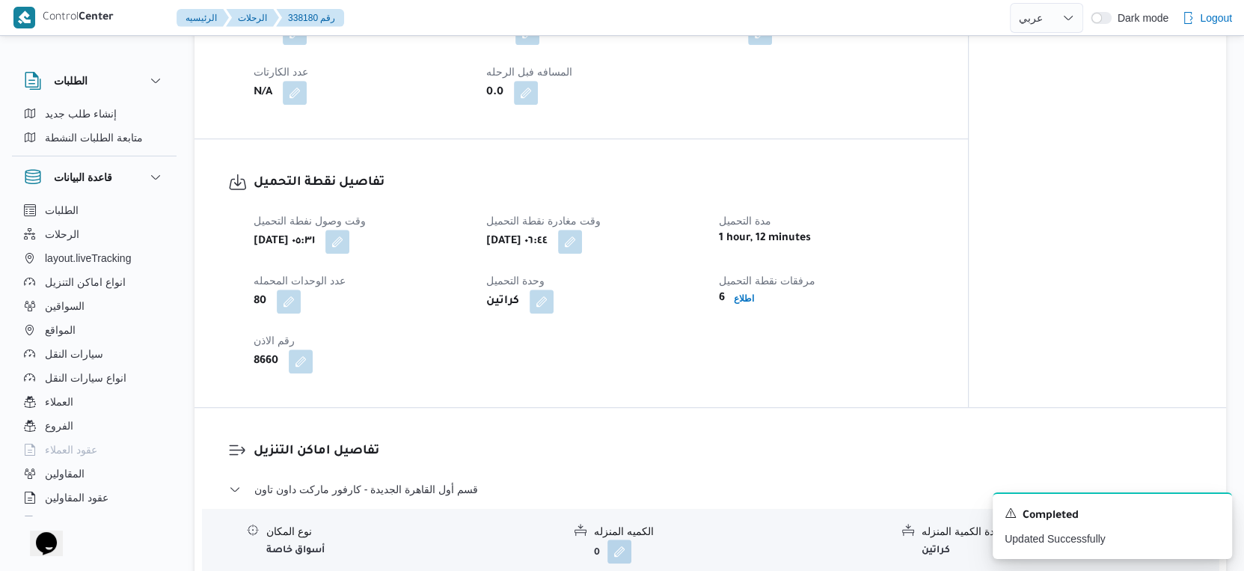
scroll to position [831, 0]
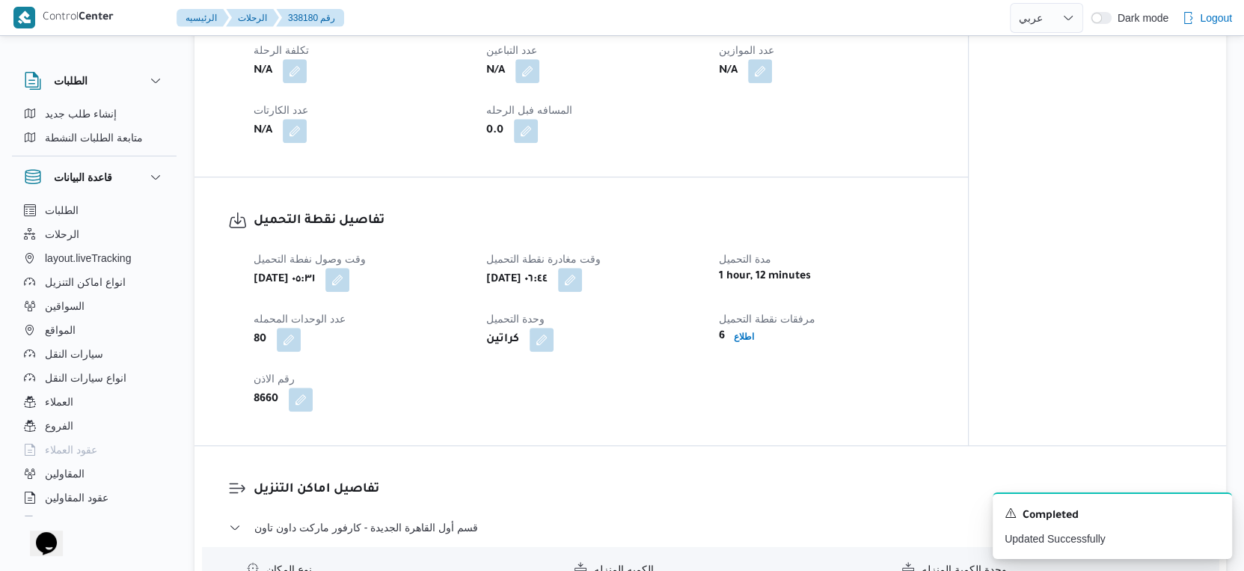
click at [863, 389] on div "وقت وصول نفطة التحميل خميس ١٨ سبتمبر ٢٠٢٥ ٠٥:٣١ وقت مغادرة نقطة التحميل خميس ١٨…" at bounding box center [594, 330] width 698 height 179
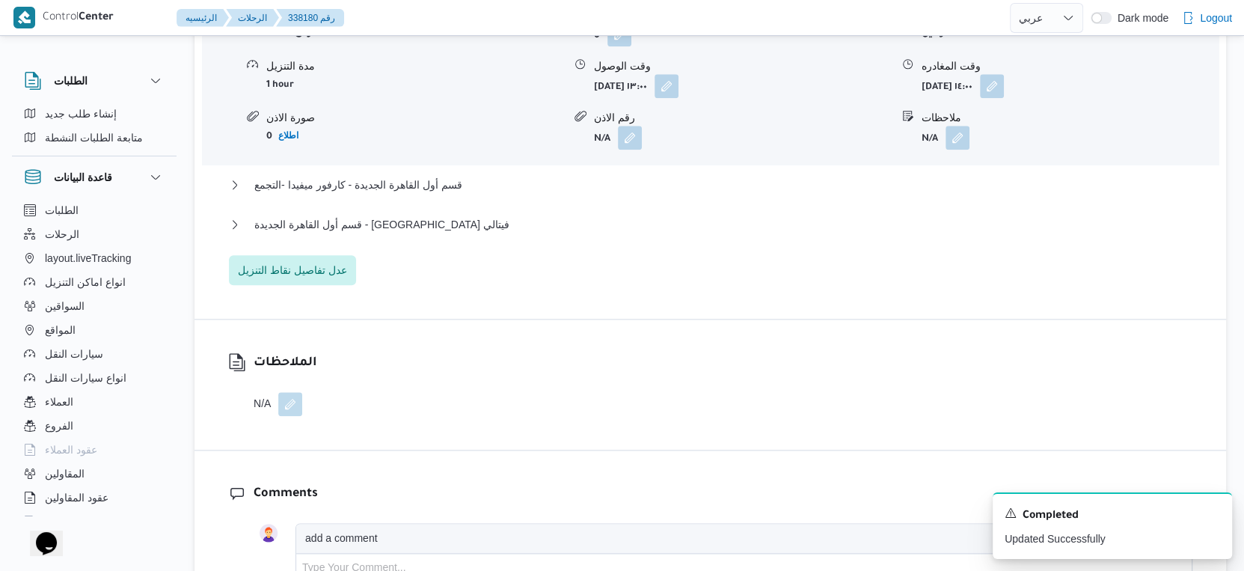
scroll to position [1413, 0]
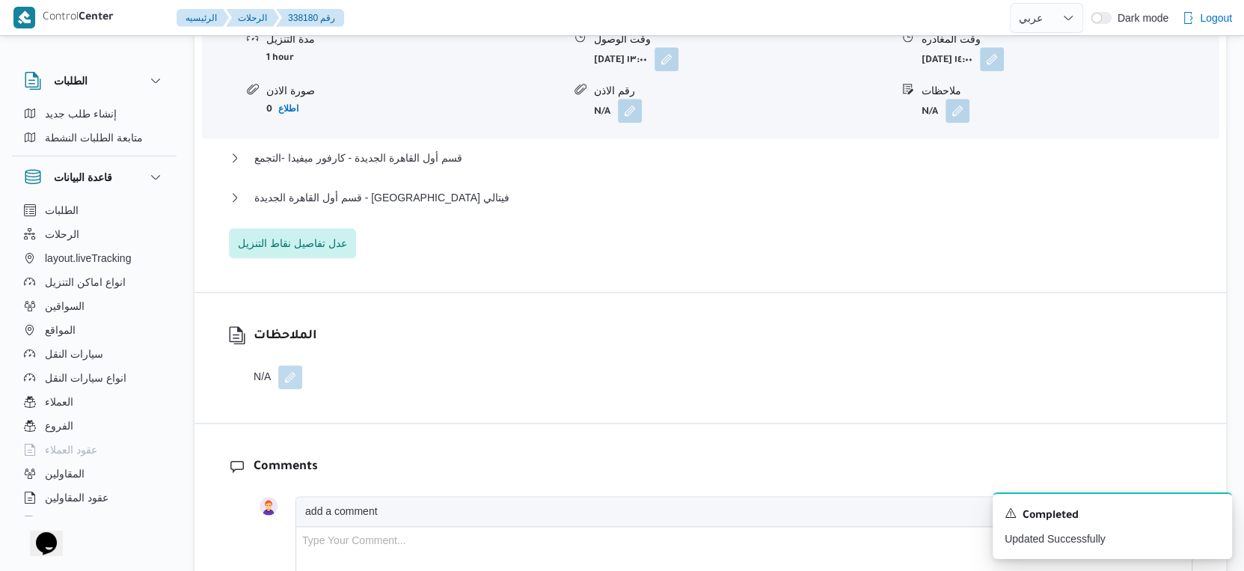
select select "ar"
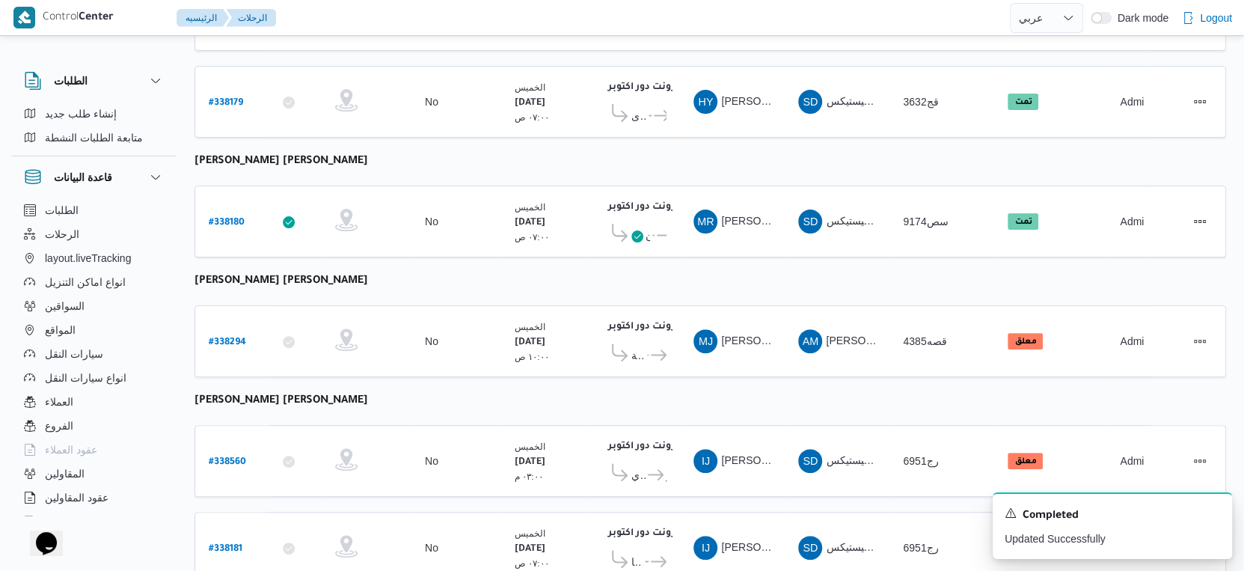
scroll to position [337, 0]
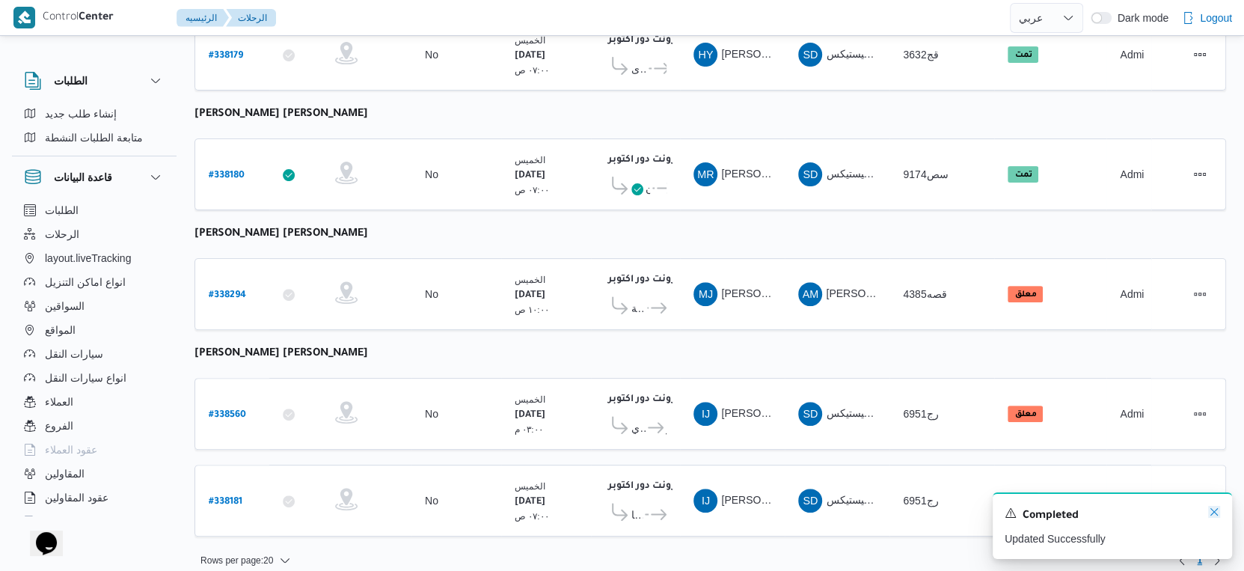
click at [1214, 510] on icon "Dismiss toast" at bounding box center [1214, 512] width 12 height 12
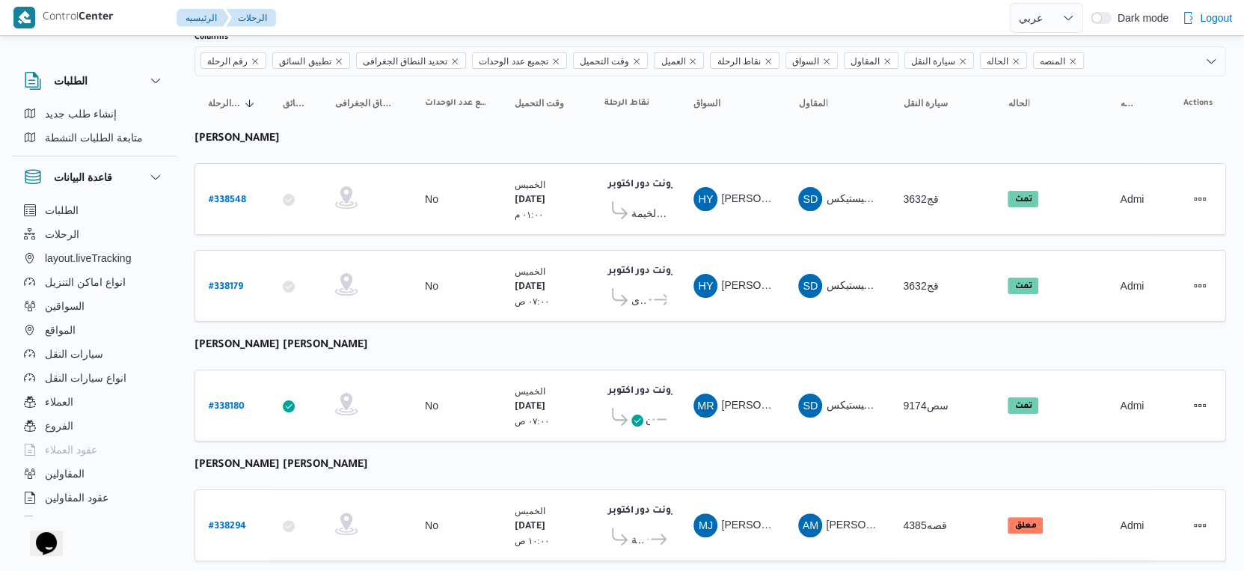
scroll to position [0, 0]
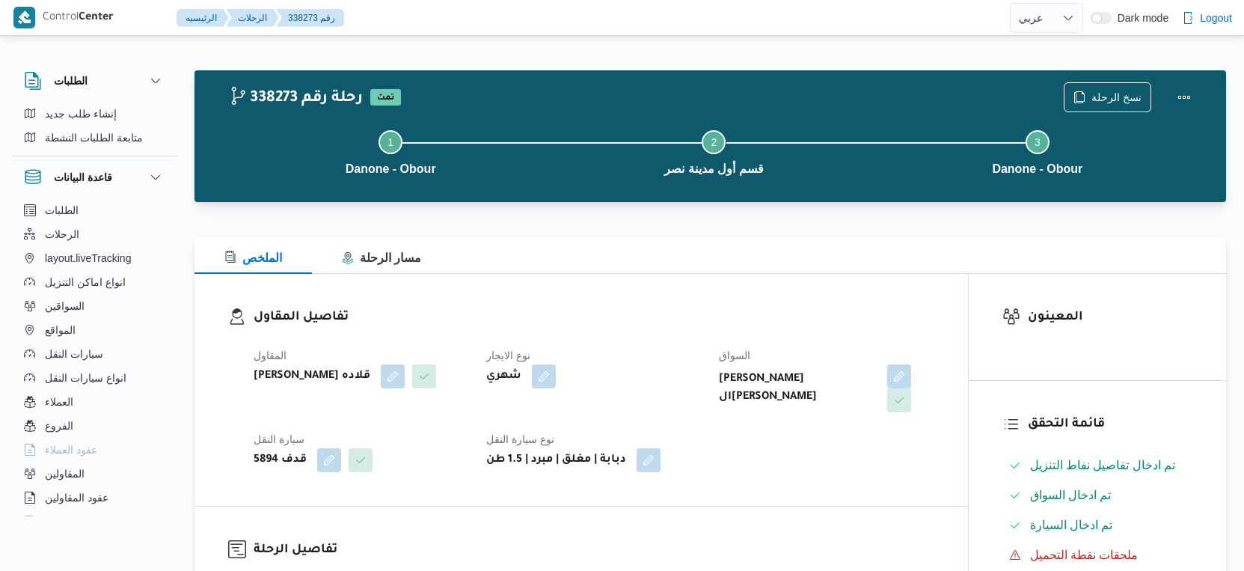
select select "ar"
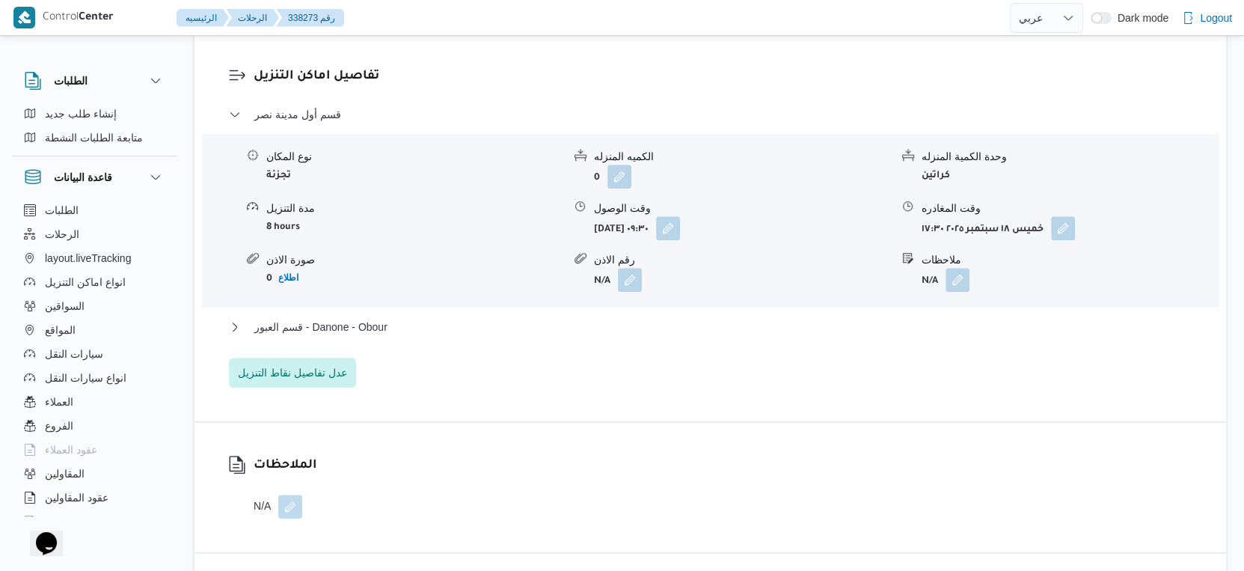
scroll to position [1247, 0]
click at [371, 317] on span "قسم العبور - Danone - Obour" at bounding box center [320, 324] width 133 height 18
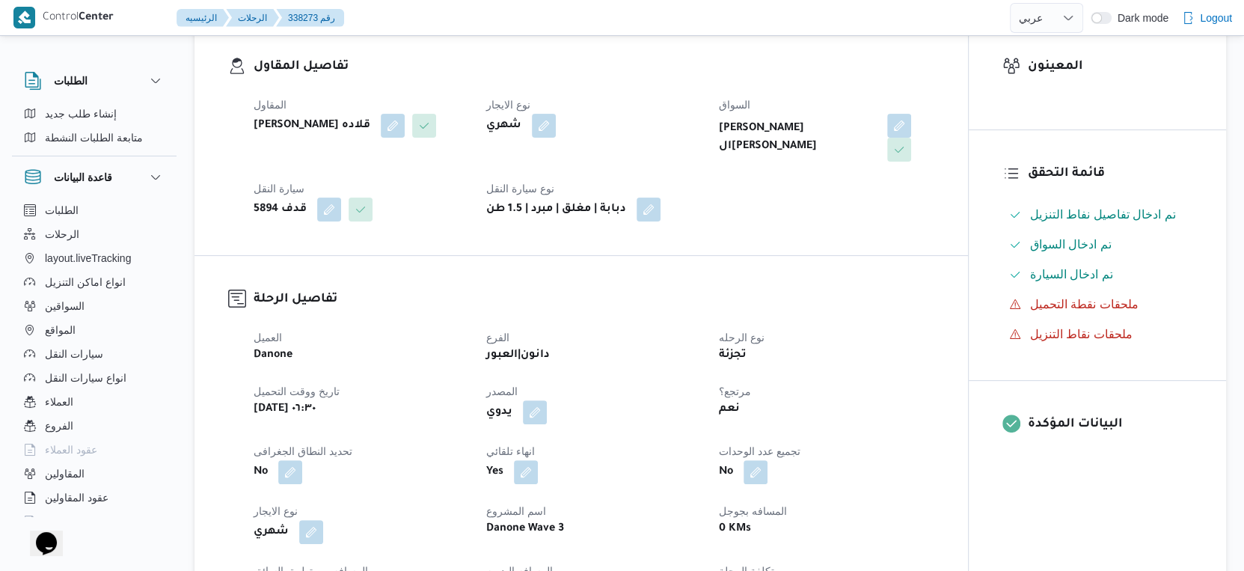
scroll to position [415, 0]
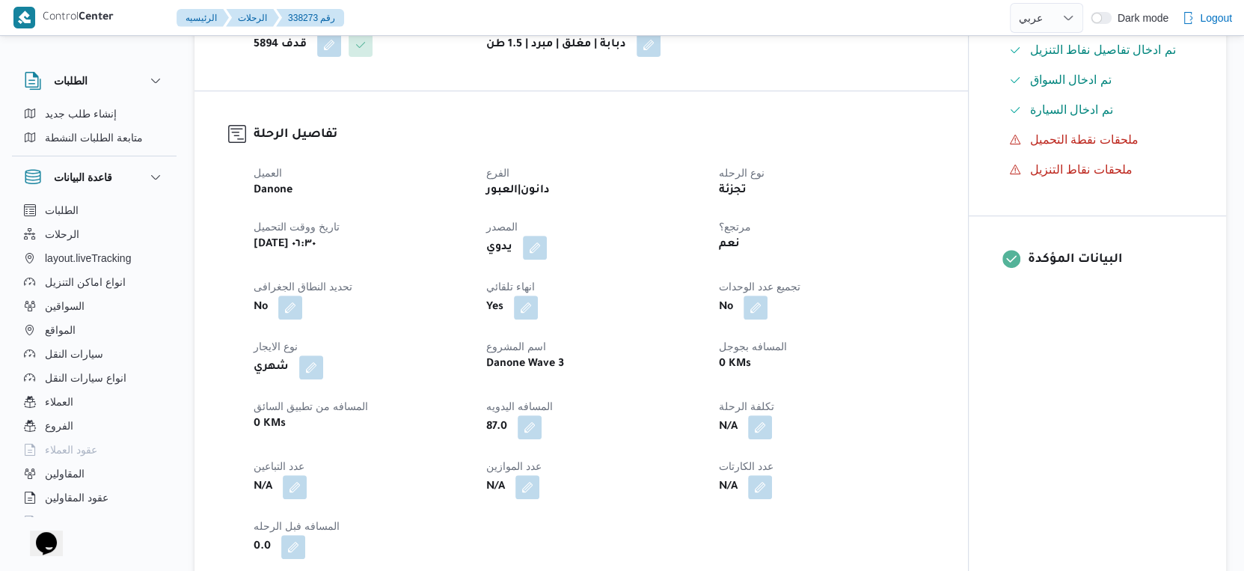
select select "ar"
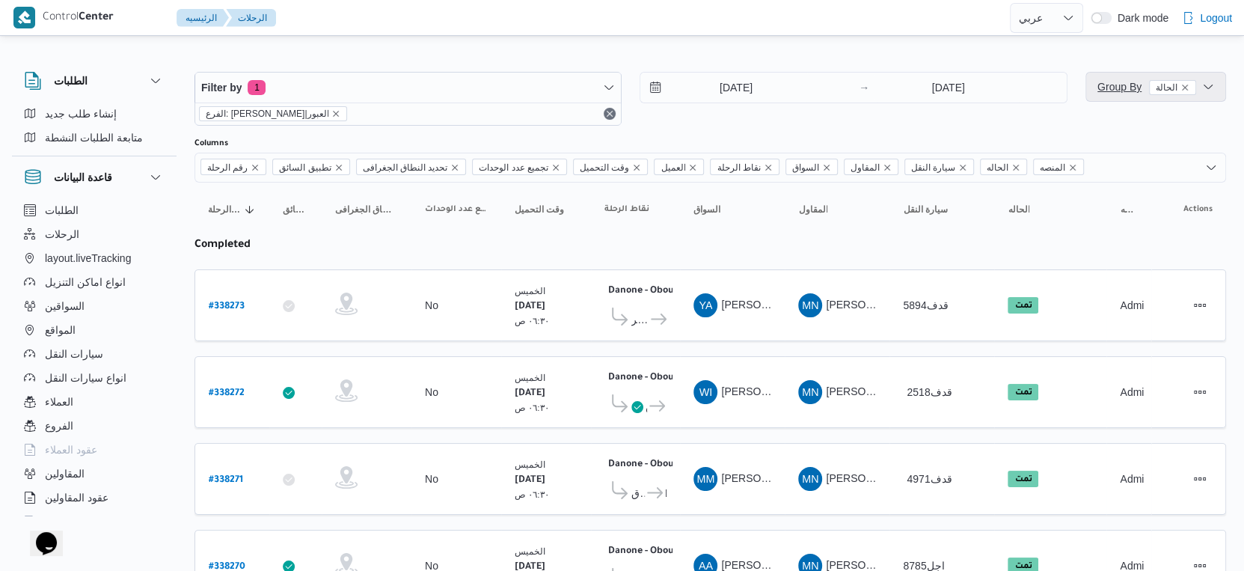
click at [1125, 90] on span "Group By الحالة" at bounding box center [1146, 87] width 99 height 12
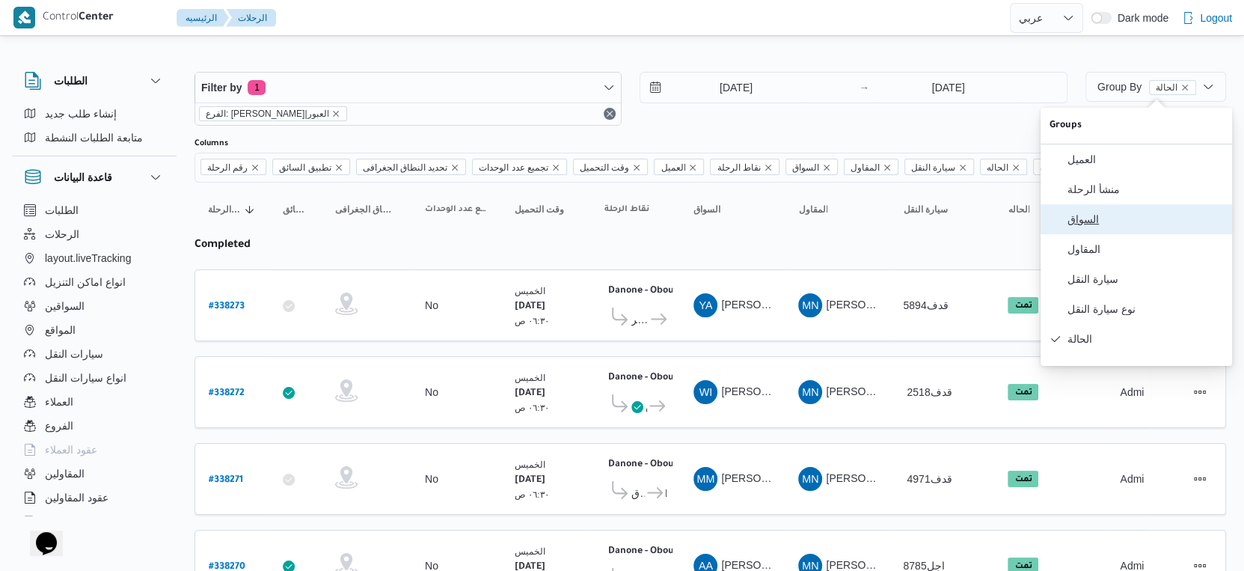
click at [1114, 223] on span "السواق" at bounding box center [1145, 219] width 156 height 12
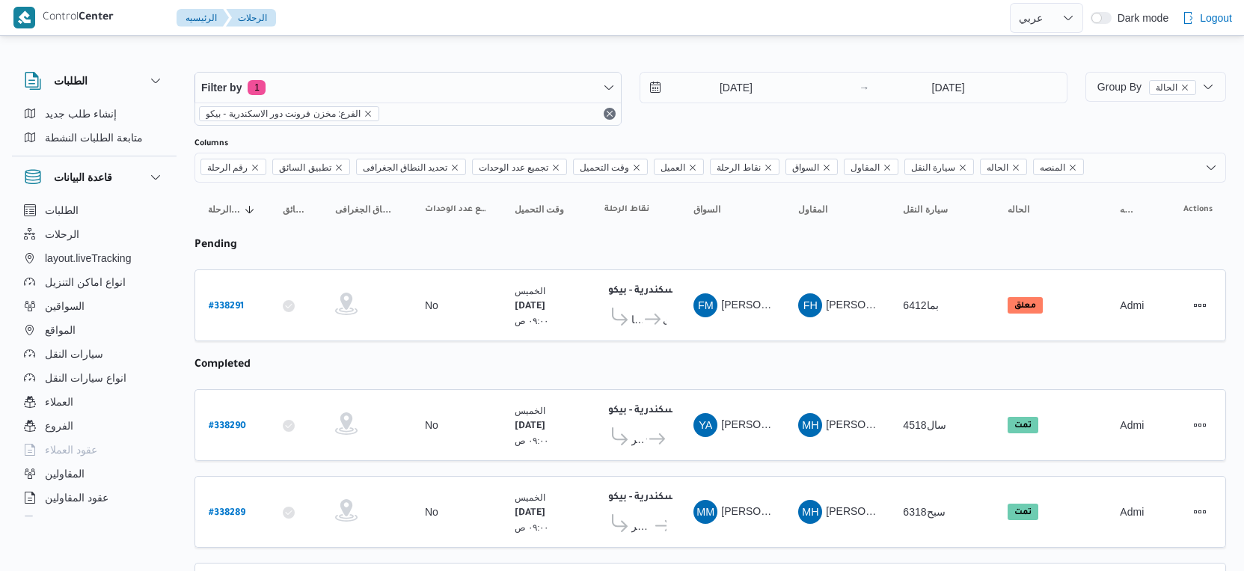
select select "ar"
